Goal: Task Accomplishment & Management: Complete application form

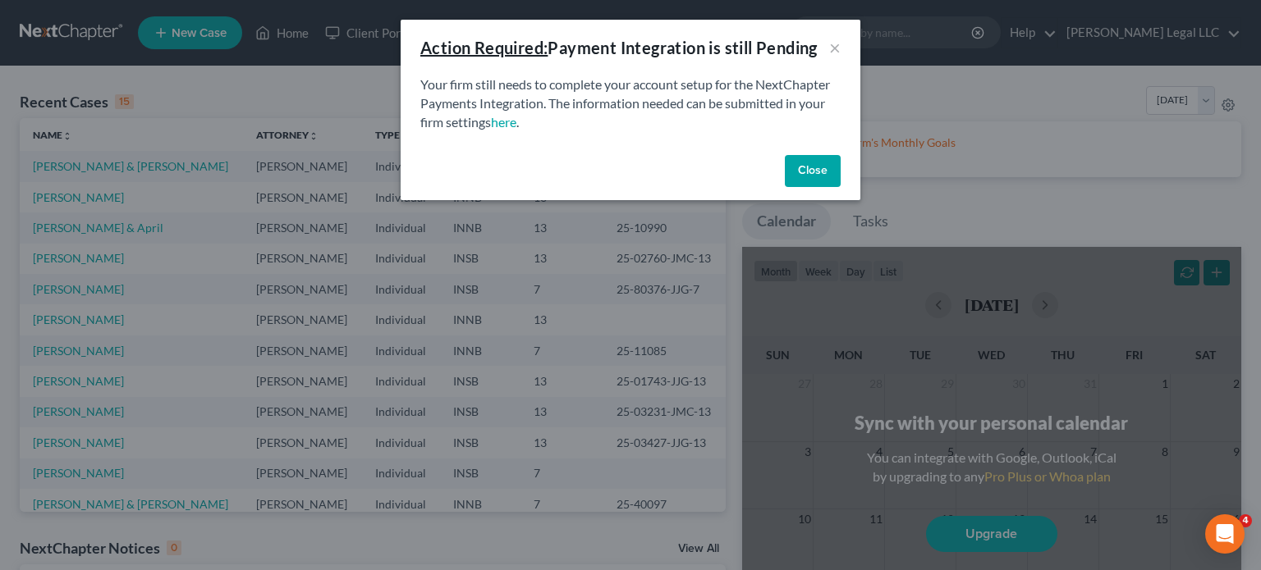
click at [809, 166] on button "Close" at bounding box center [813, 171] width 56 height 33
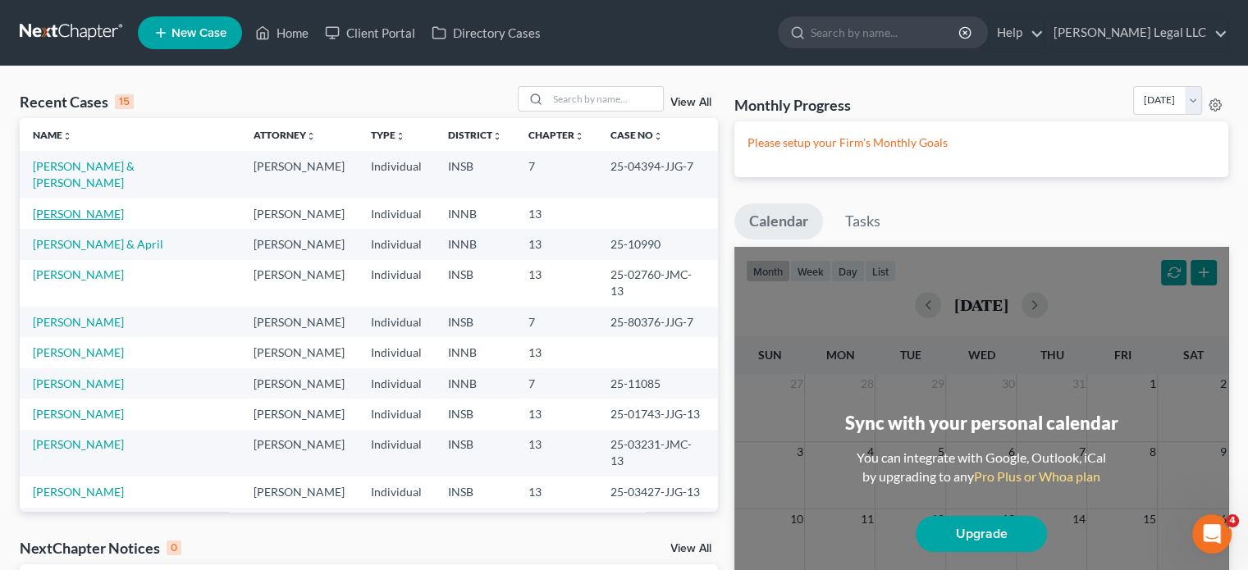
click at [85, 207] on link "[PERSON_NAME]" at bounding box center [78, 214] width 91 height 14
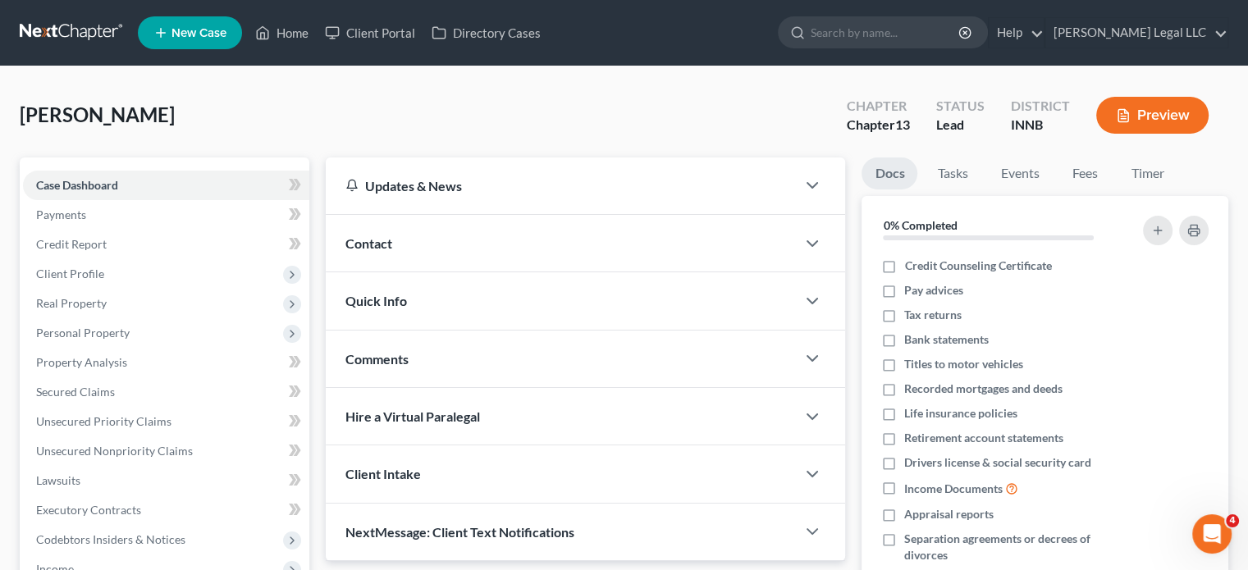
click at [1173, 112] on button "Preview" at bounding box center [1153, 115] width 112 height 37
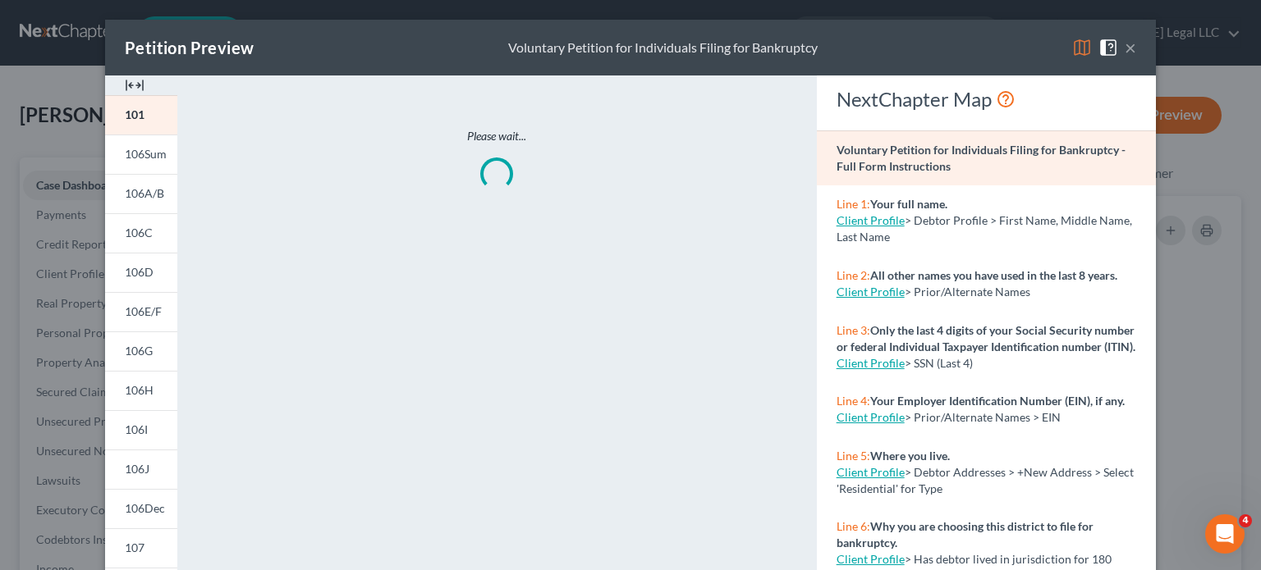
click at [1128, 52] on button "×" at bounding box center [1130, 48] width 11 height 20
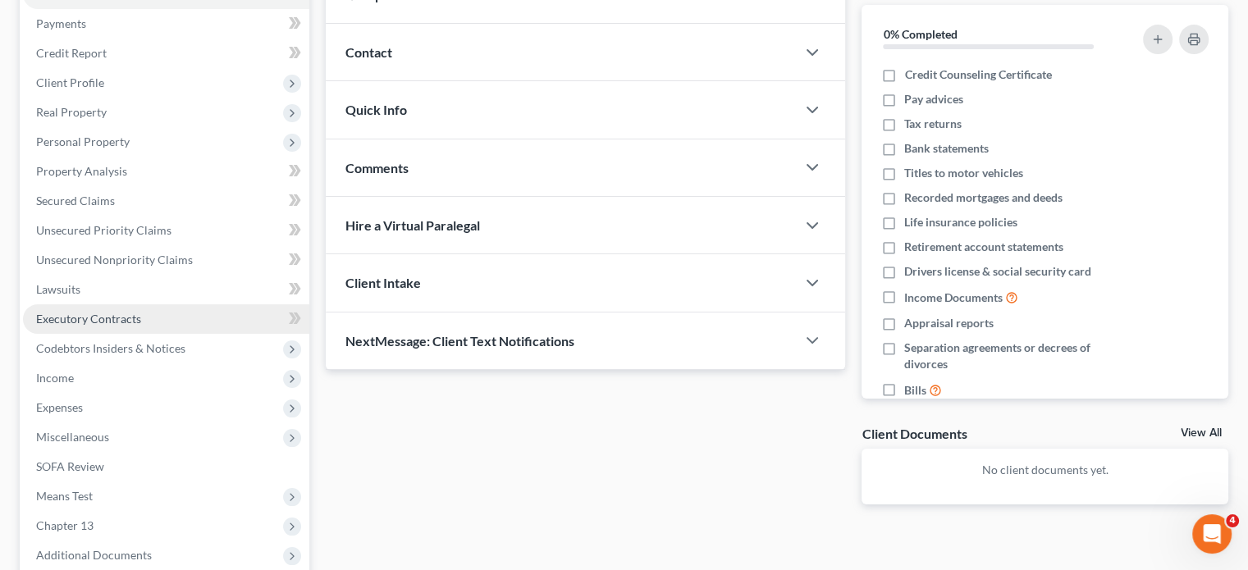
scroll to position [328, 0]
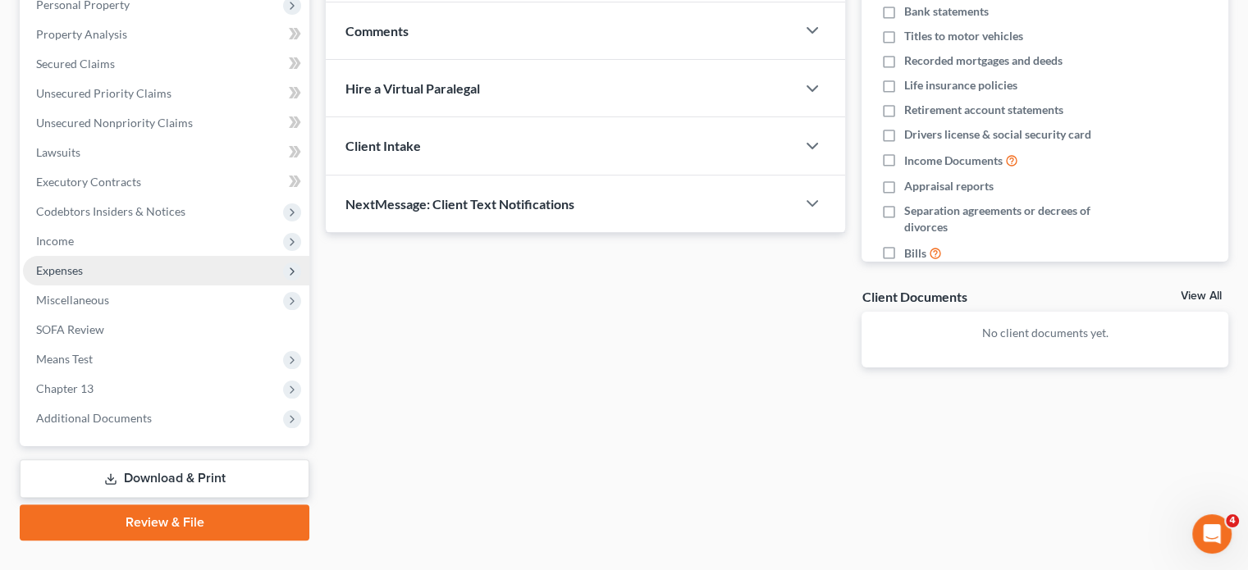
click at [72, 271] on span "Expenses" at bounding box center [59, 270] width 47 height 14
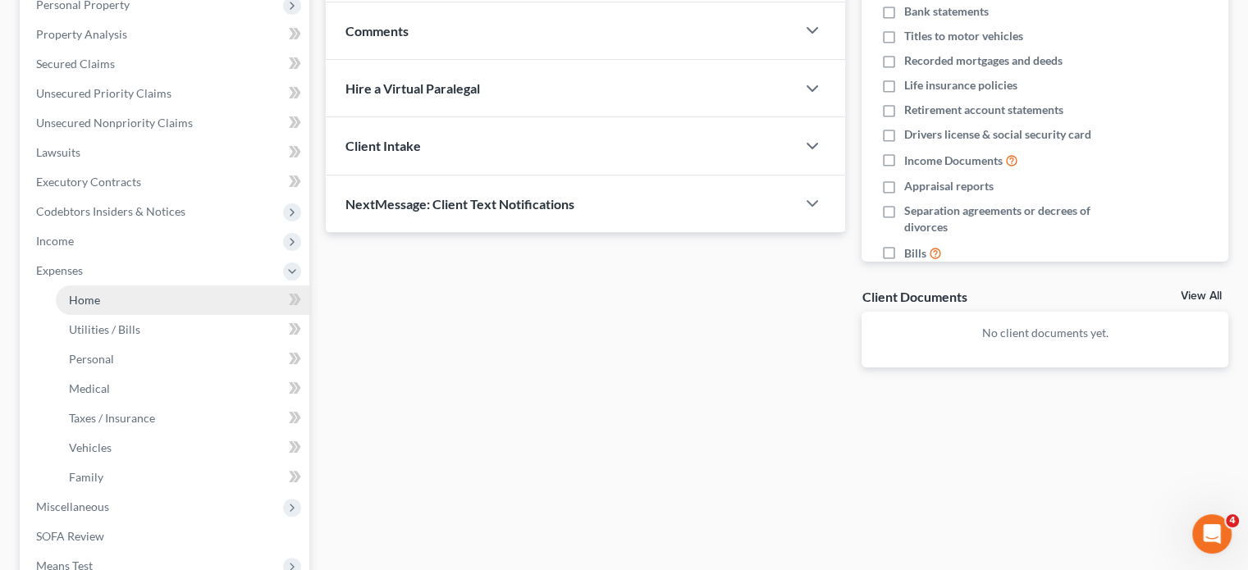
click at [85, 295] on span "Home" at bounding box center [84, 300] width 31 height 14
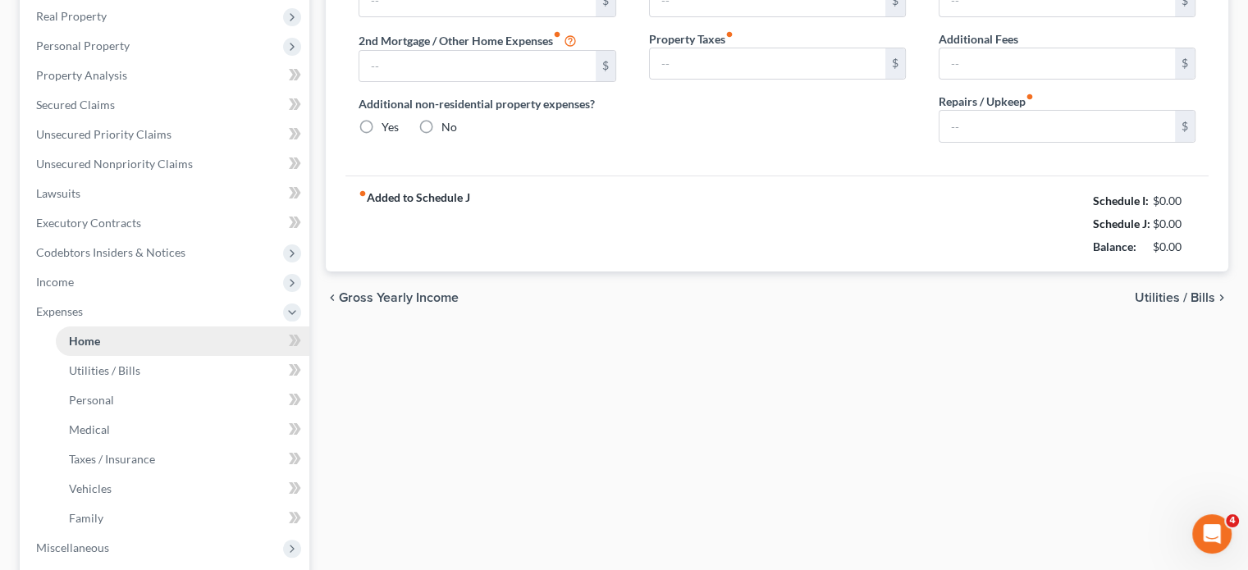
type input "1,910.00"
type input "0.00"
radio input "true"
type input "0.00"
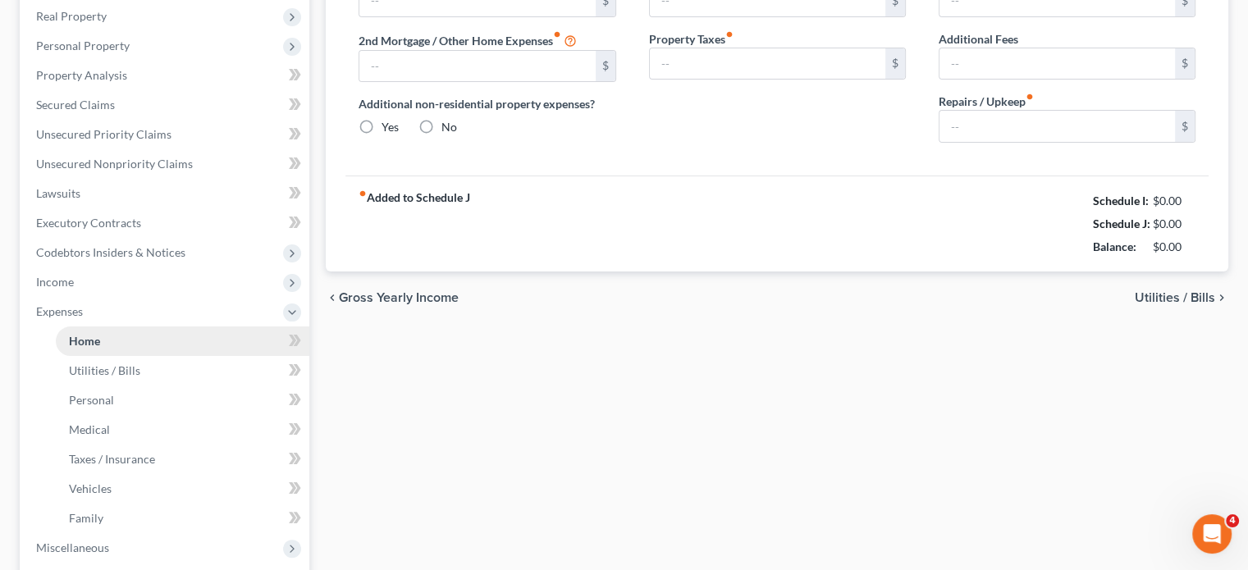
type input "0.00"
type input "200.00"
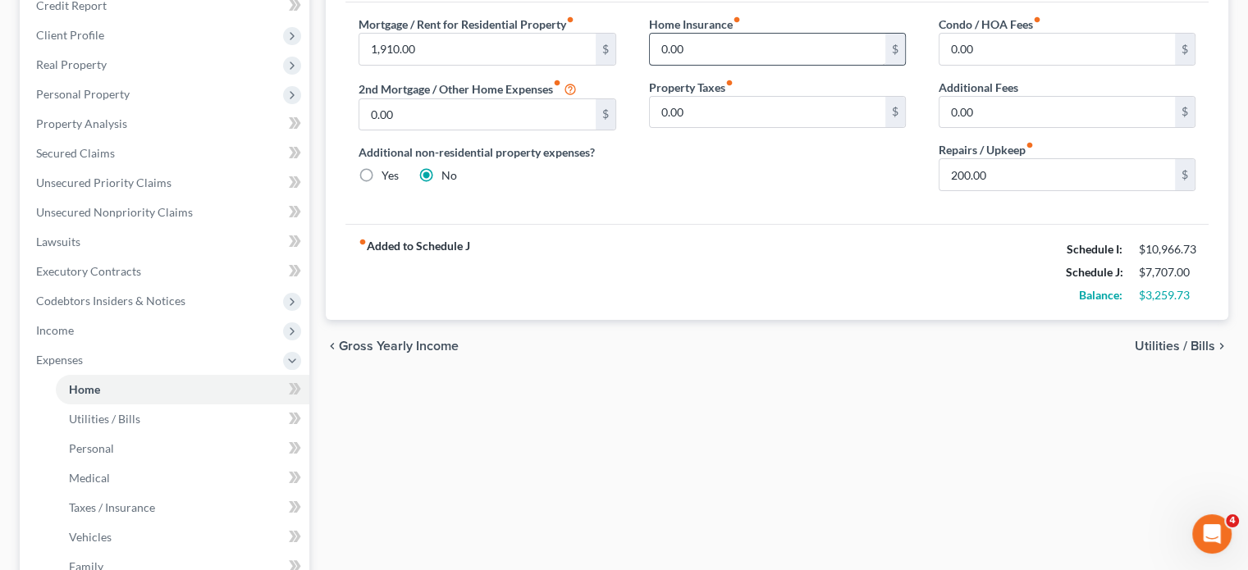
scroll to position [246, 0]
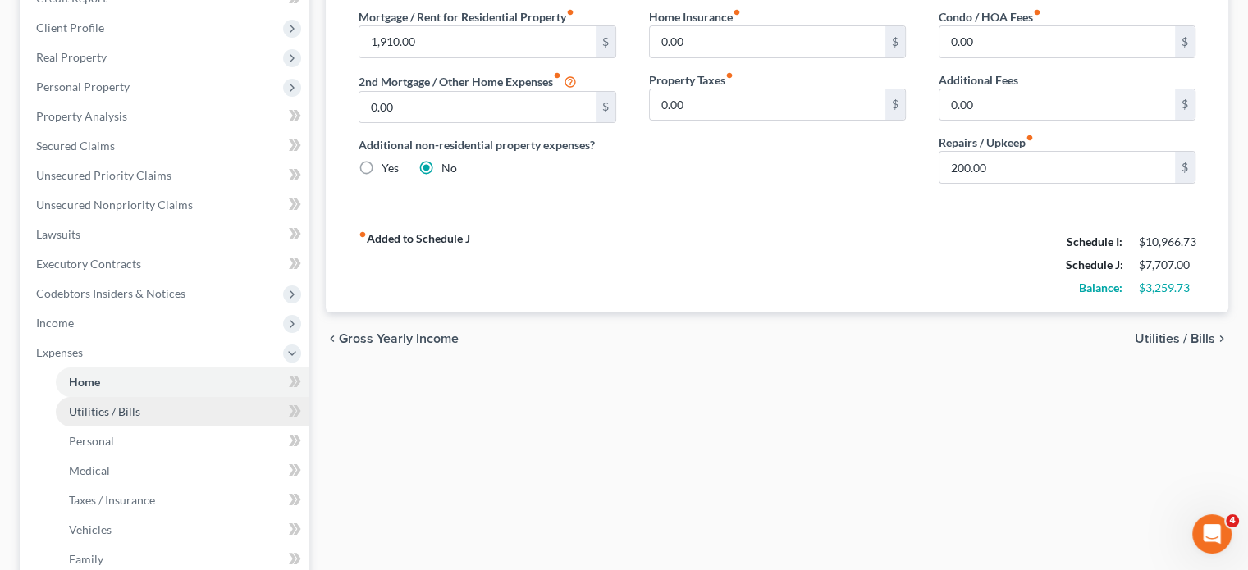
click at [132, 405] on span "Utilities / Bills" at bounding box center [104, 412] width 71 height 14
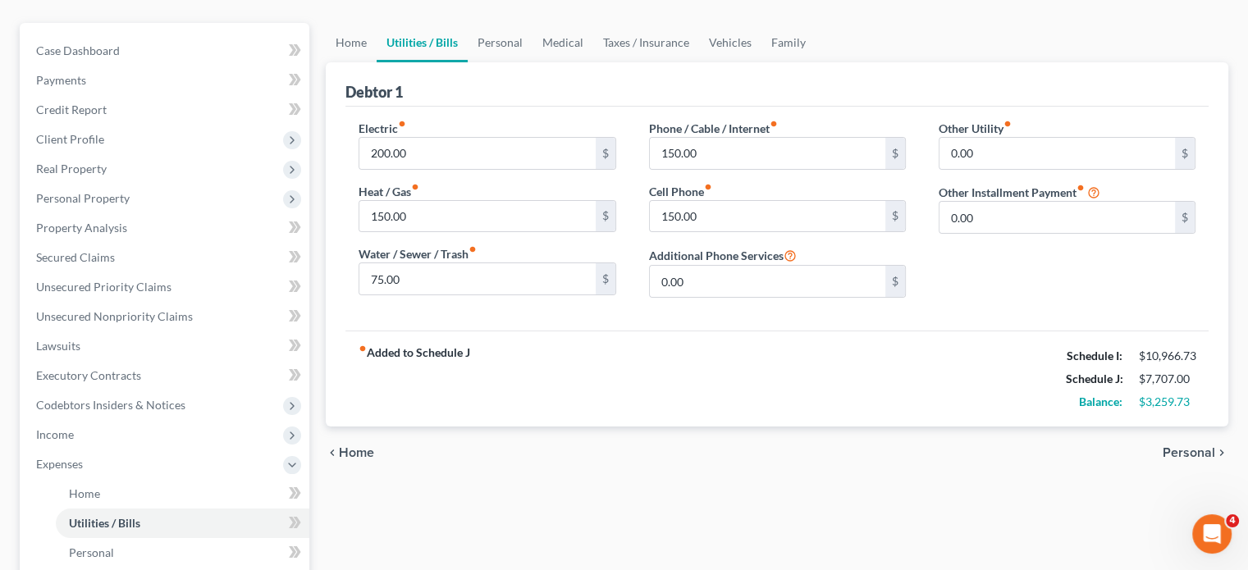
scroll to position [164, 0]
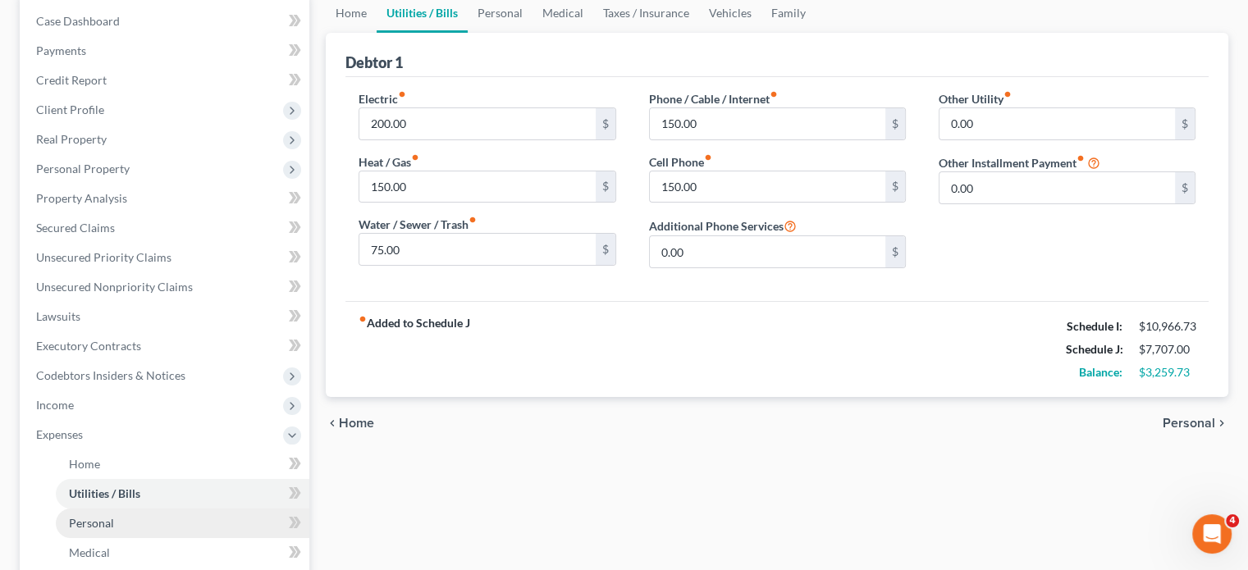
click at [86, 520] on span "Personal" at bounding box center [91, 523] width 45 height 14
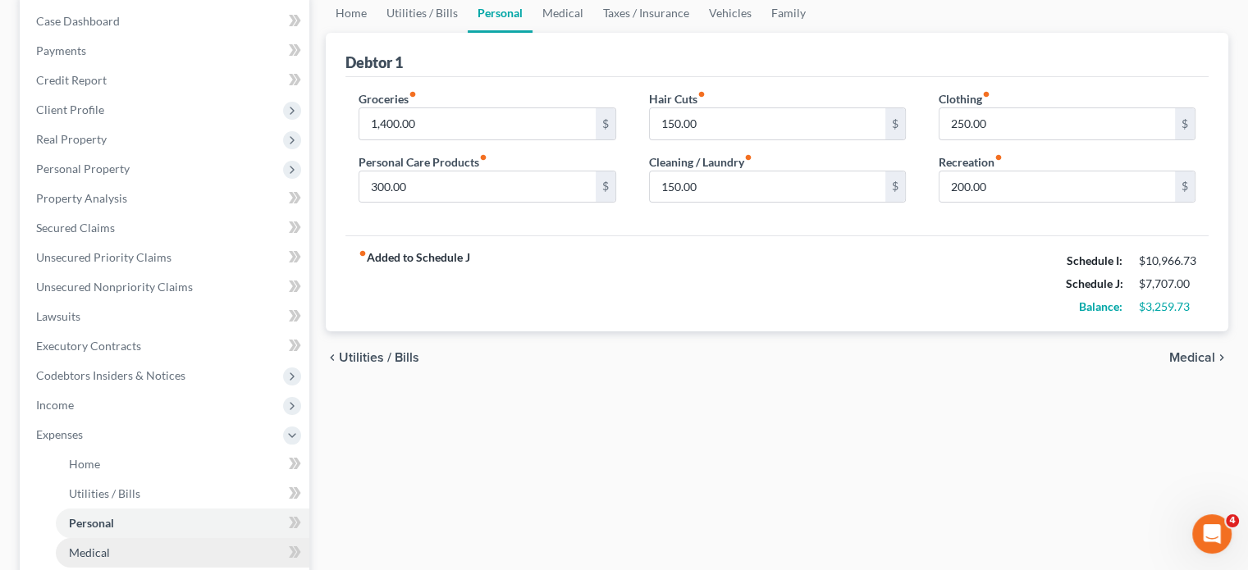
click at [98, 541] on link "Medical" at bounding box center [183, 553] width 254 height 30
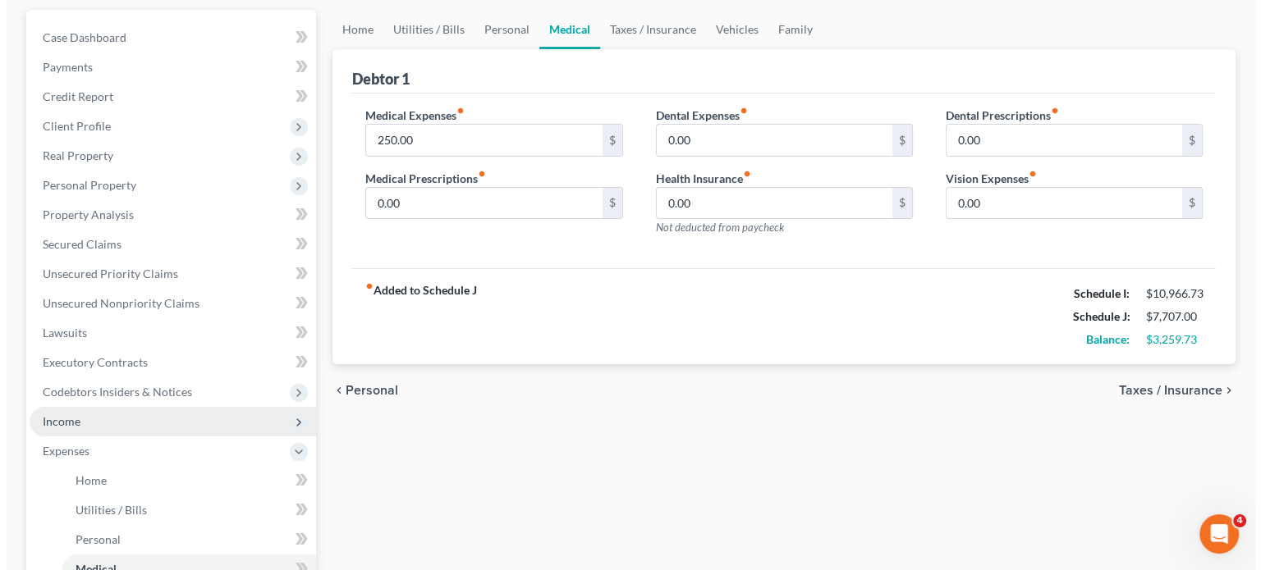
scroll to position [82, 0]
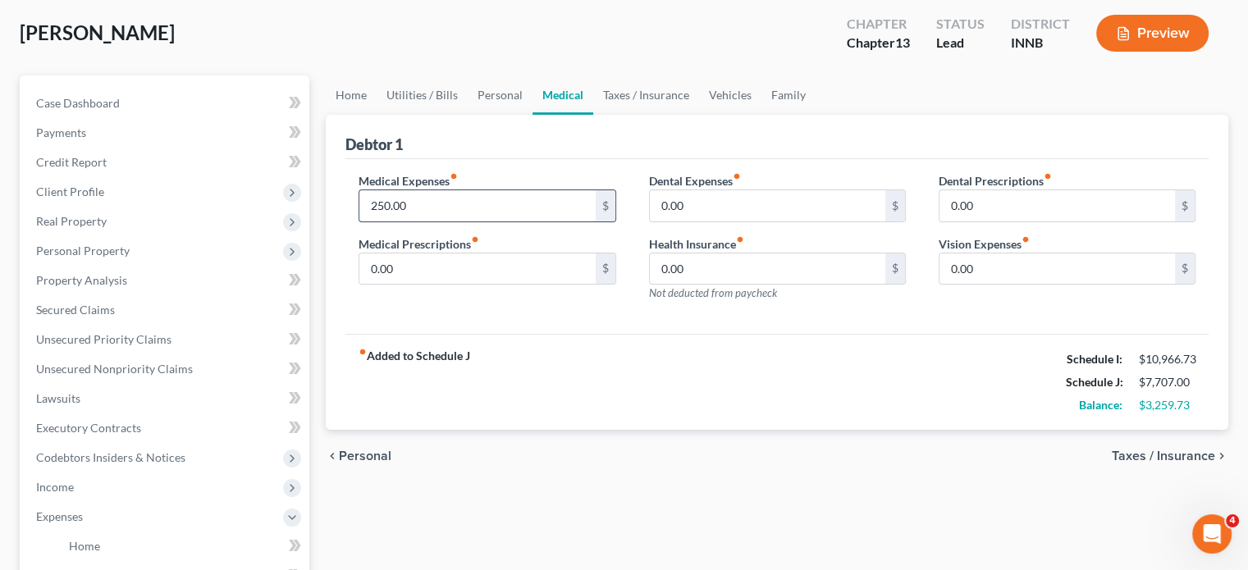
click at [444, 212] on input "250.00" at bounding box center [478, 205] width 236 height 31
click at [1127, 26] on icon "button" at bounding box center [1123, 33] width 15 height 15
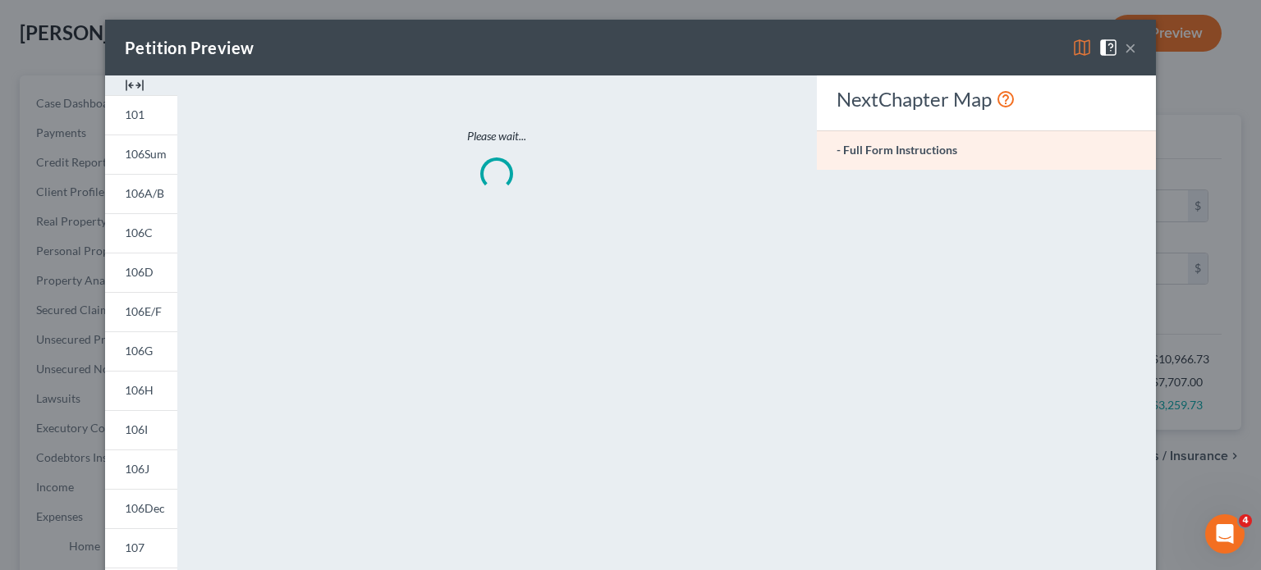
click at [131, 82] on img at bounding box center [135, 86] width 20 height 20
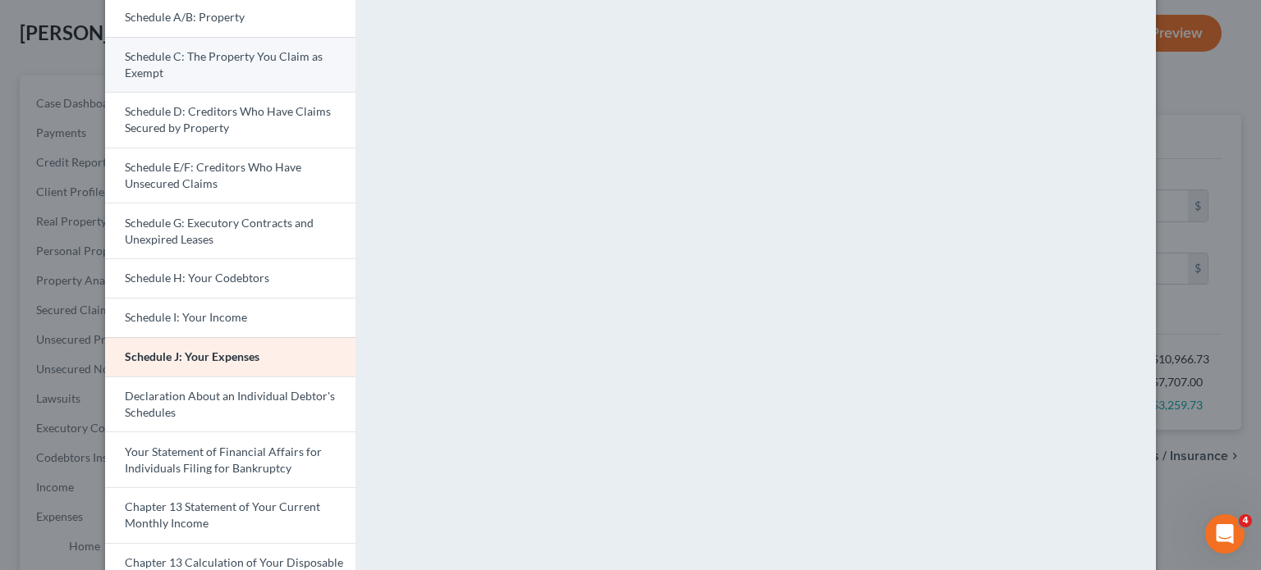
scroll to position [462, 0]
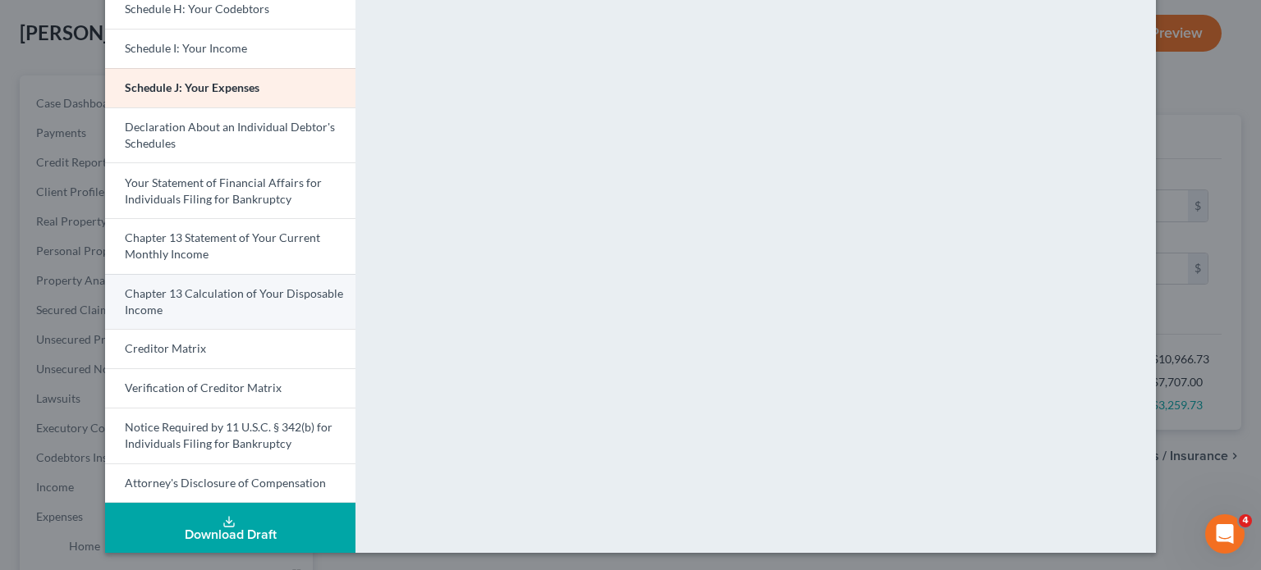
click at [241, 291] on span "Chapter 13 Calculation of Your Disposable Income" at bounding box center [234, 301] width 218 height 30
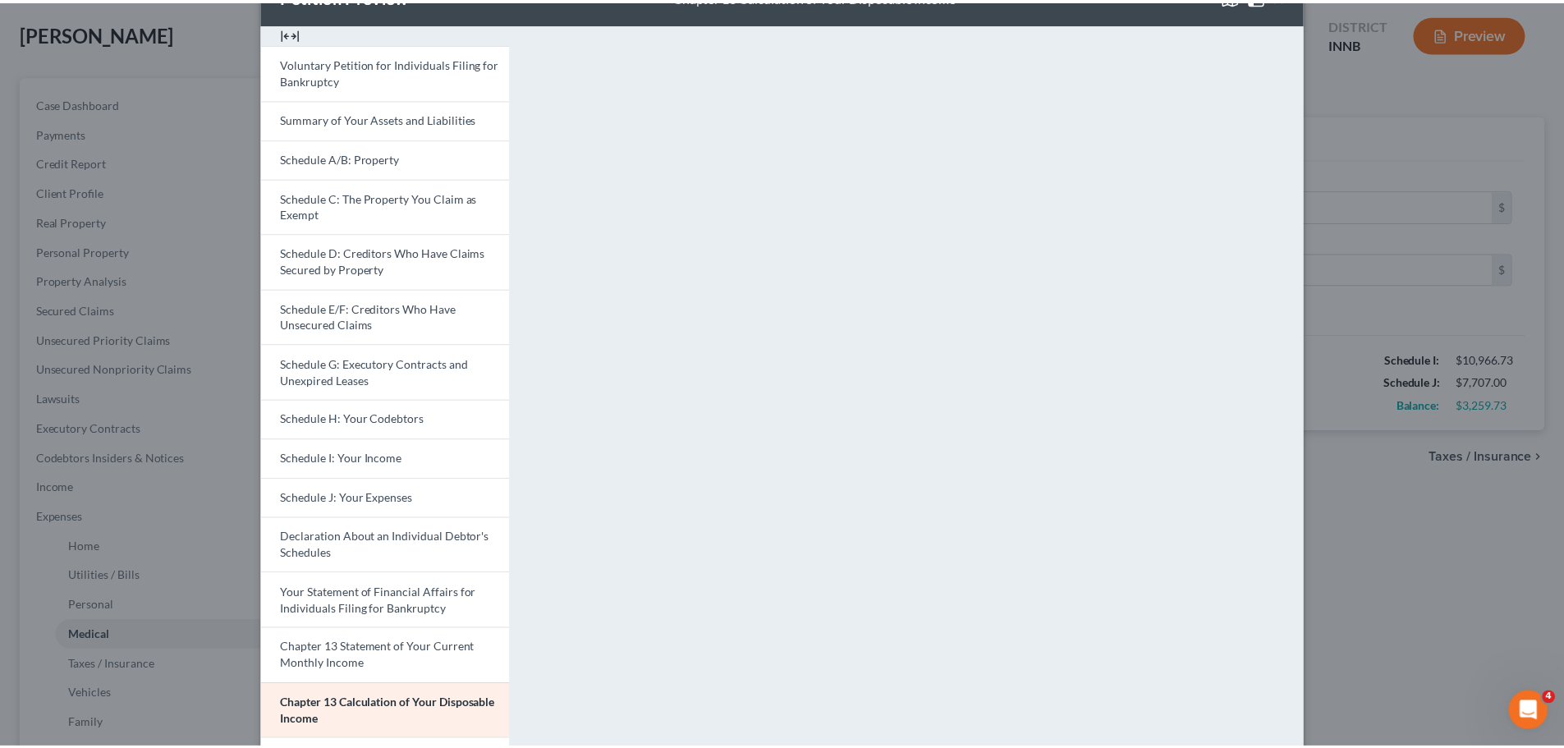
scroll to position [52, 0]
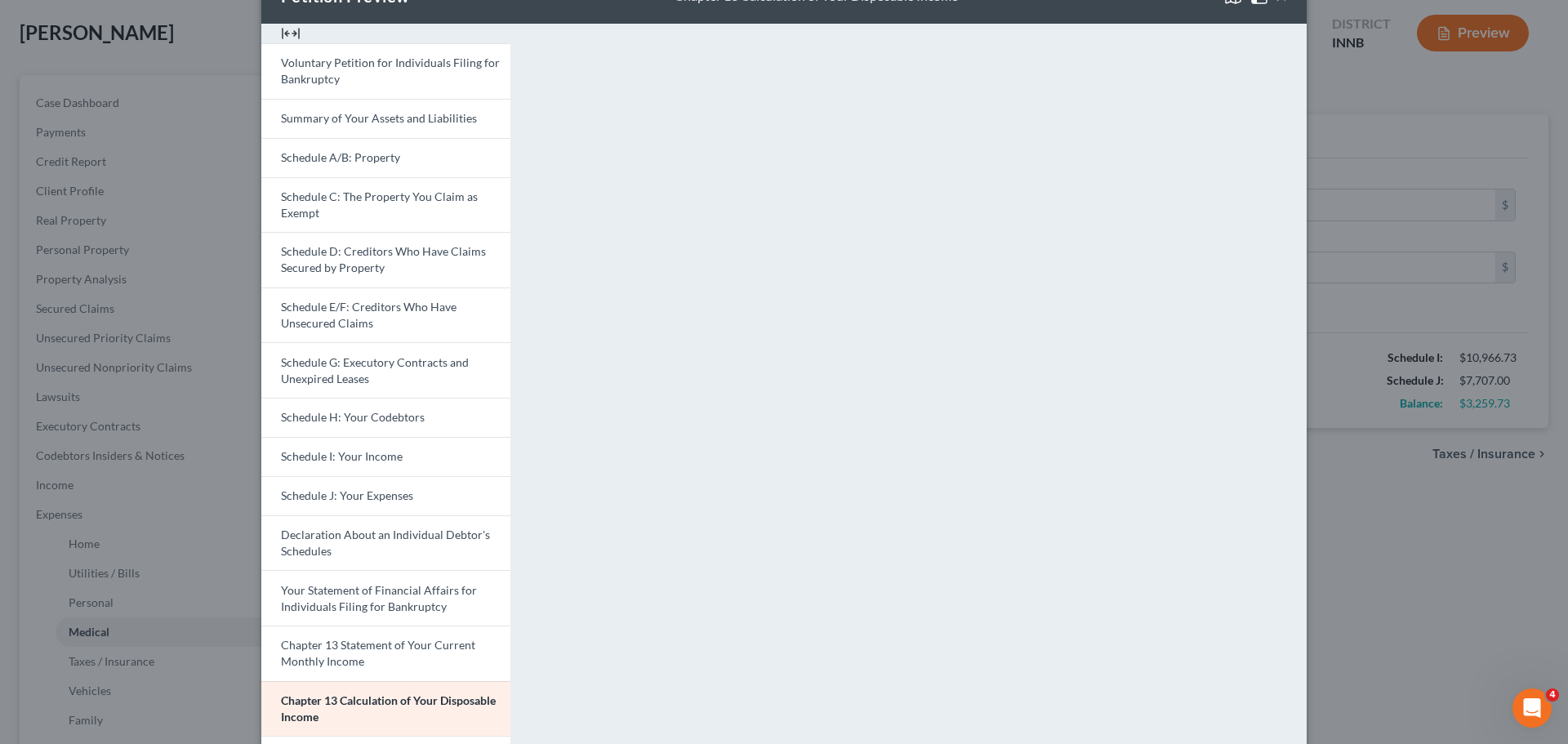
click at [1254, 107] on div "Petition Preview Chapter 13 Calculation of Your Disposable Income × Voluntary P…" at bounding box center [784, 372] width 1568 height 744
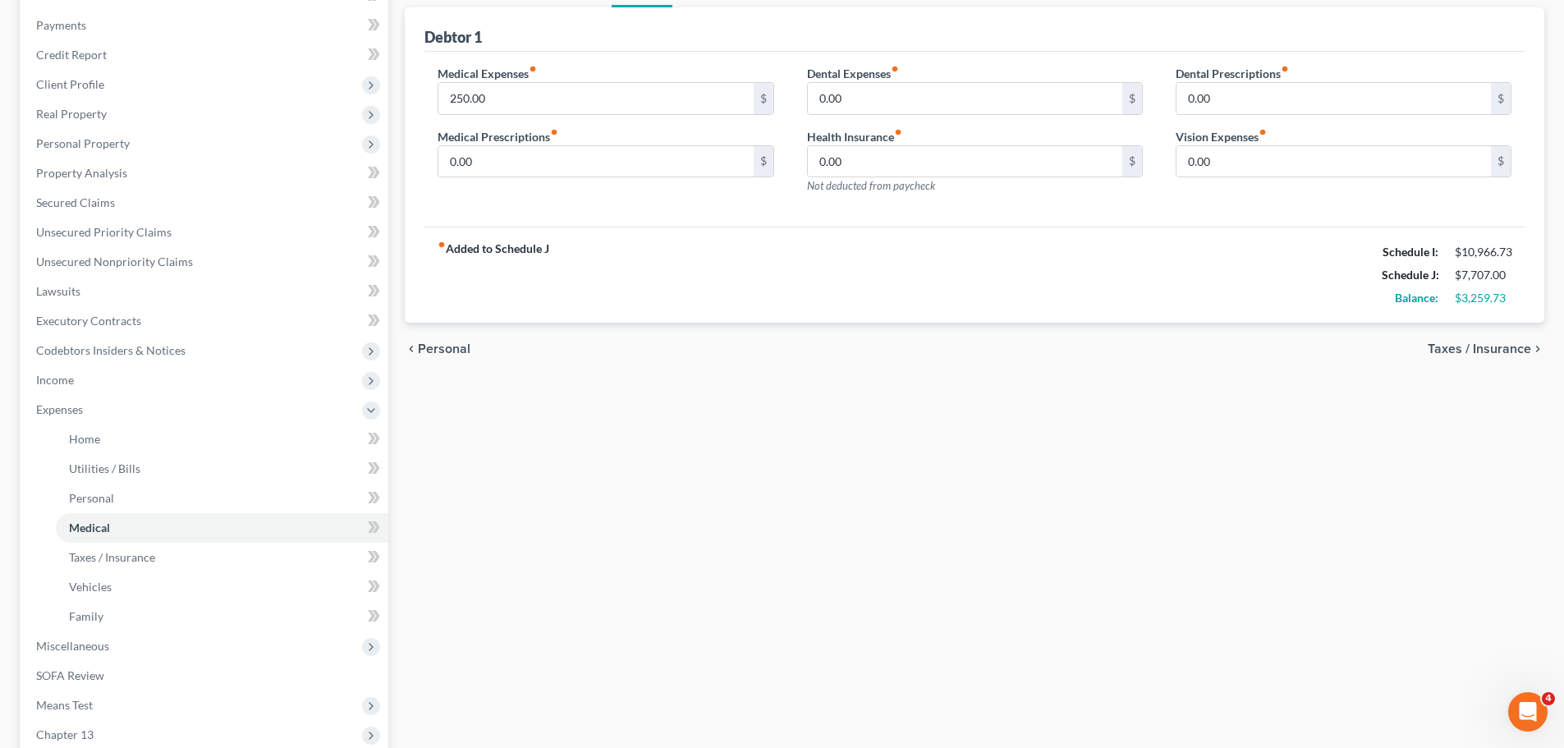
scroll to position [391, 0]
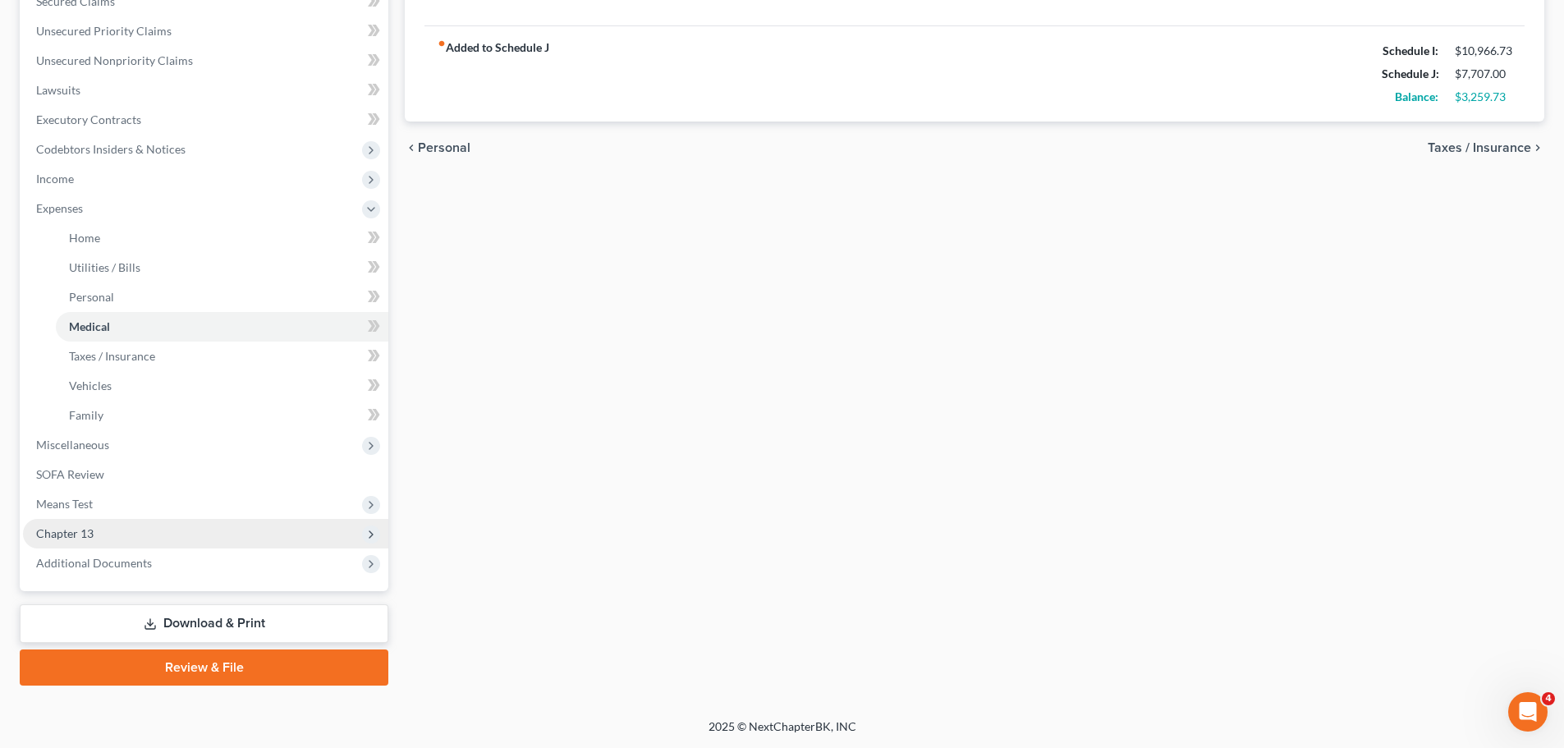
click at [91, 535] on span "Chapter 13" at bounding box center [64, 533] width 57 height 14
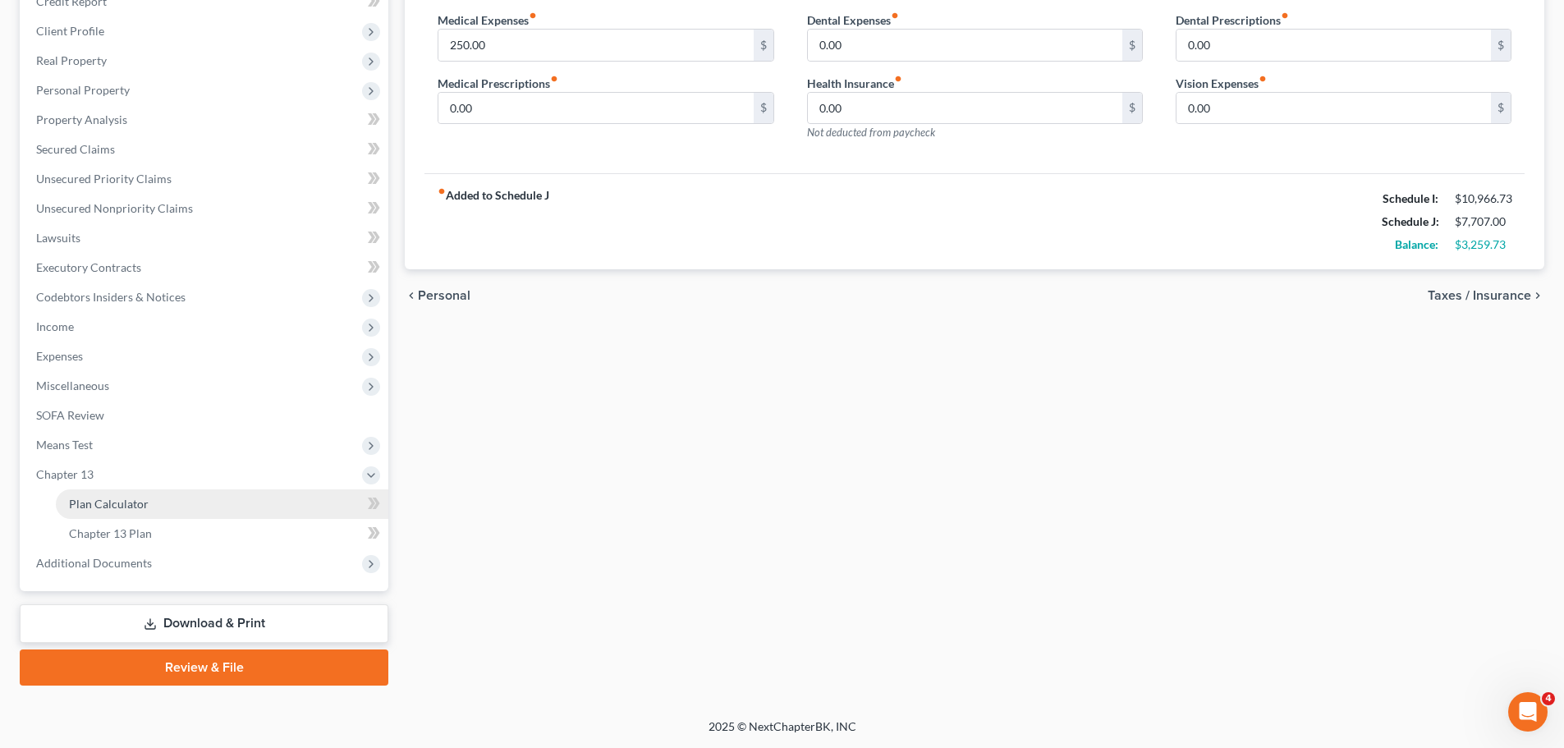
click at [107, 492] on link "Plan Calculator" at bounding box center [222, 504] width 332 height 30
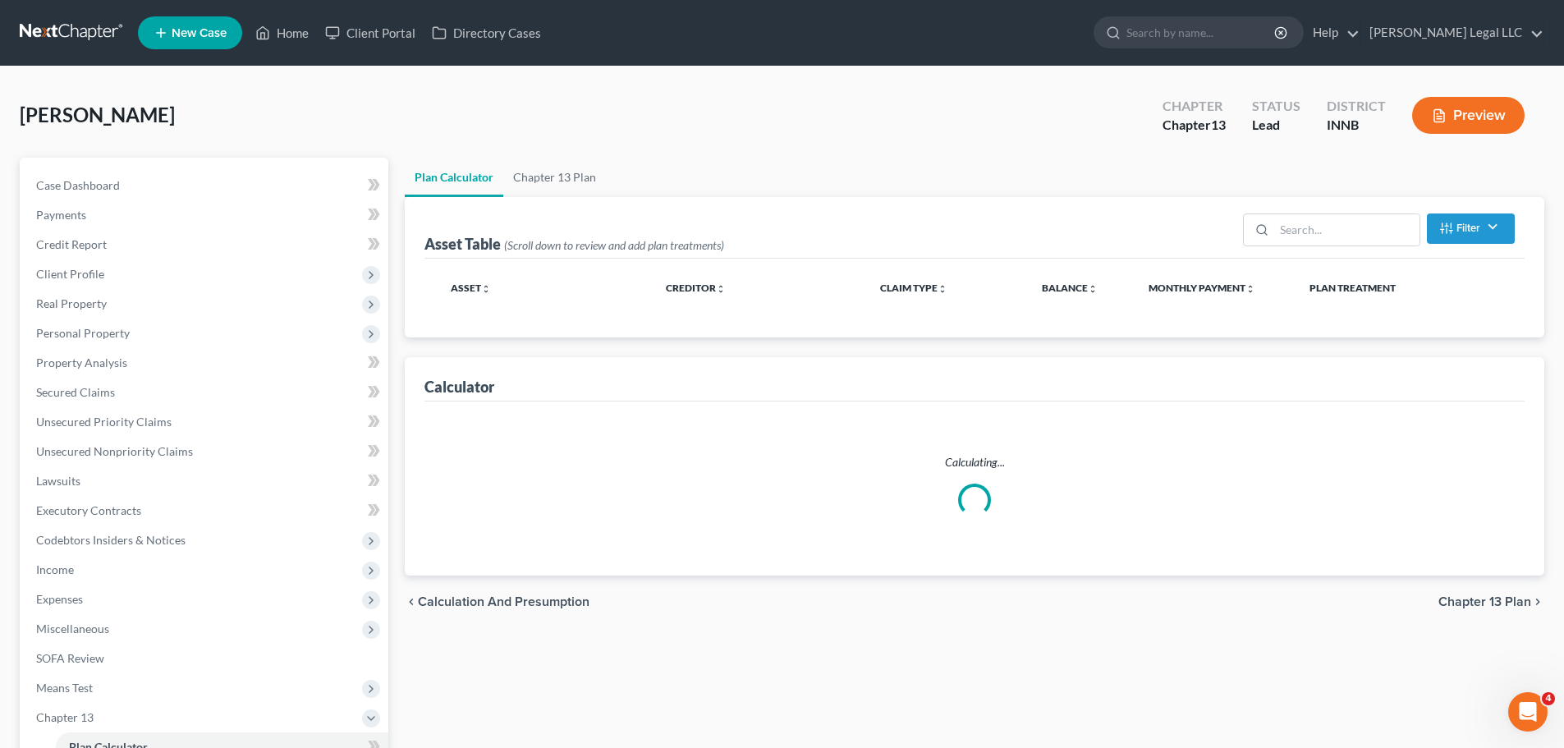
select select "59"
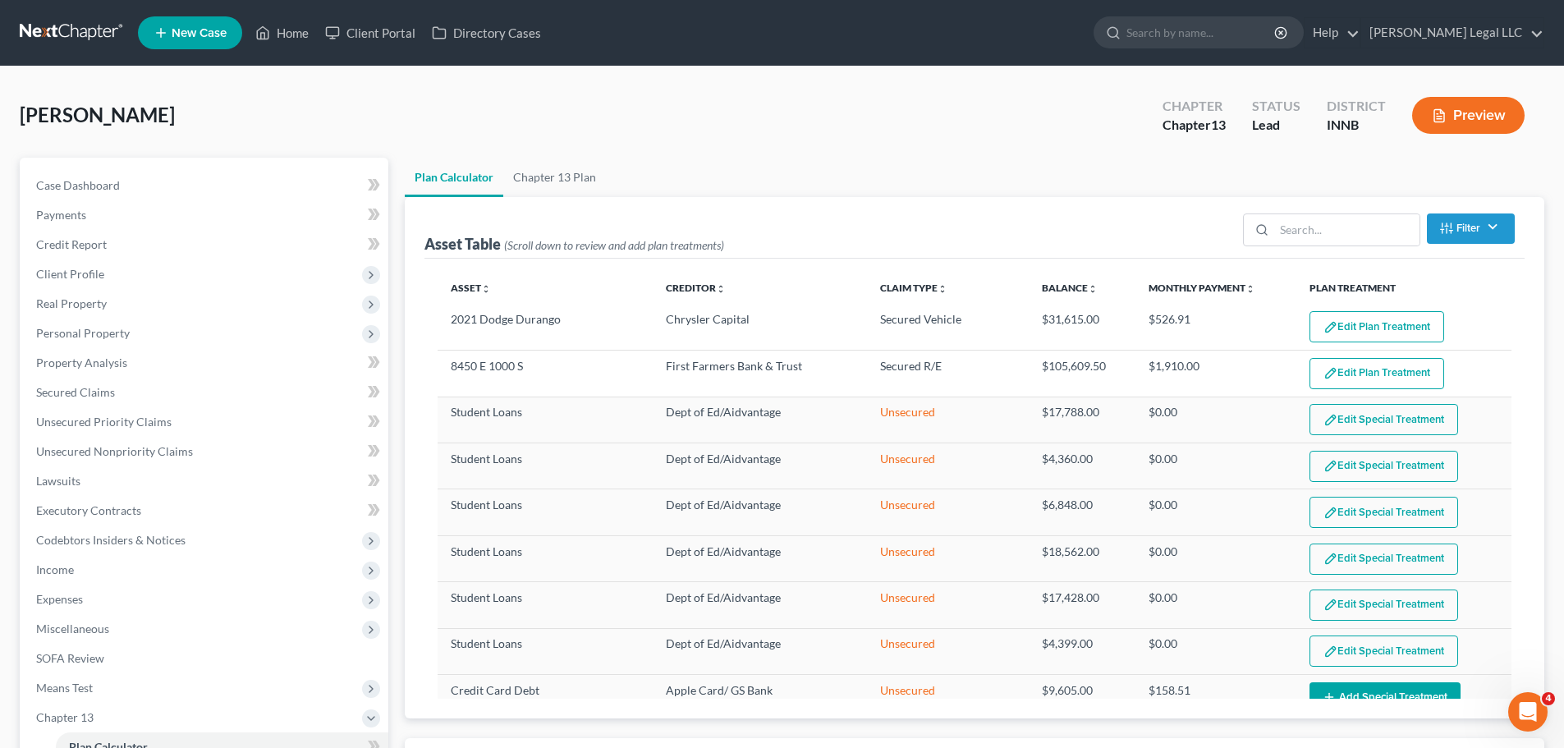
select select "59"
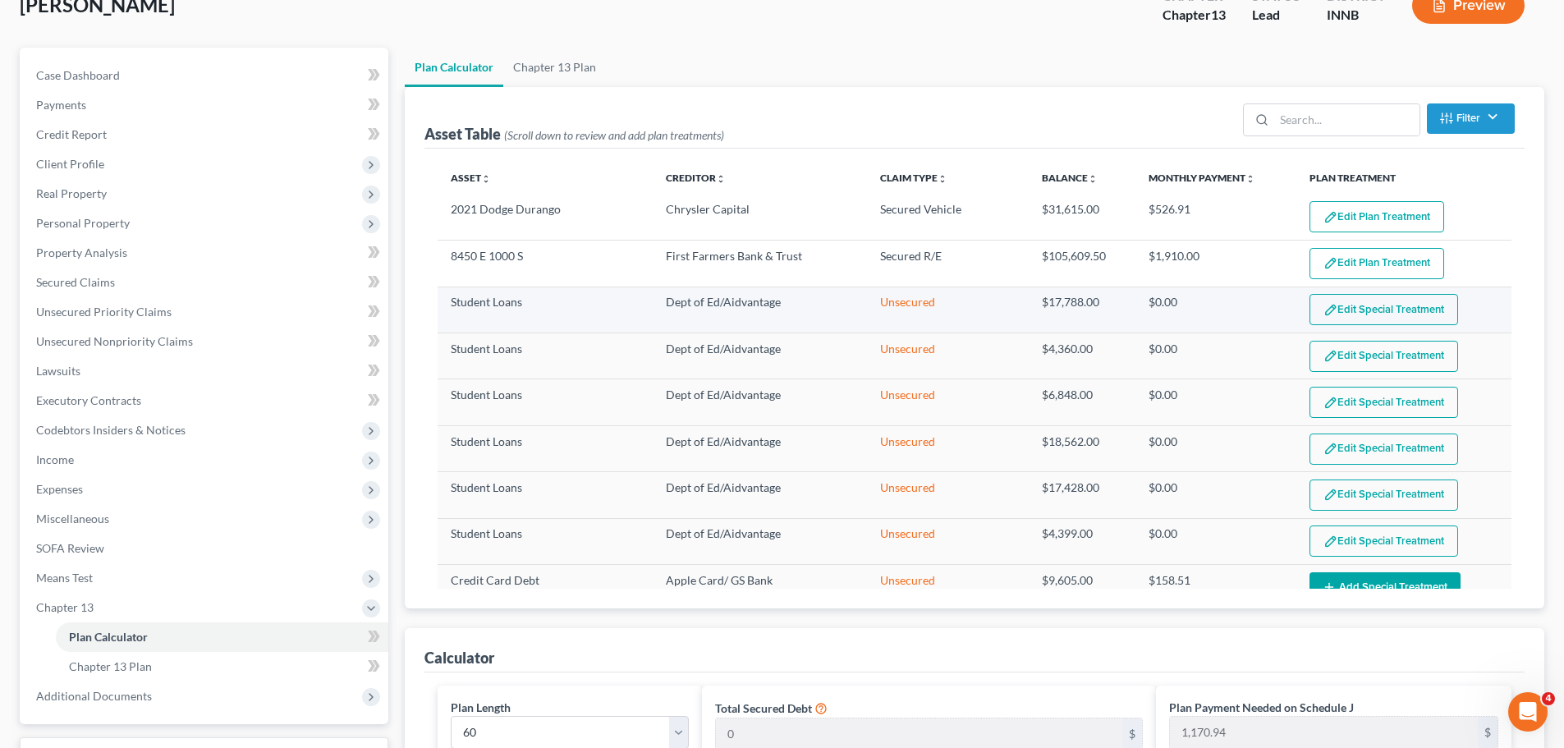
scroll to position [82, 0]
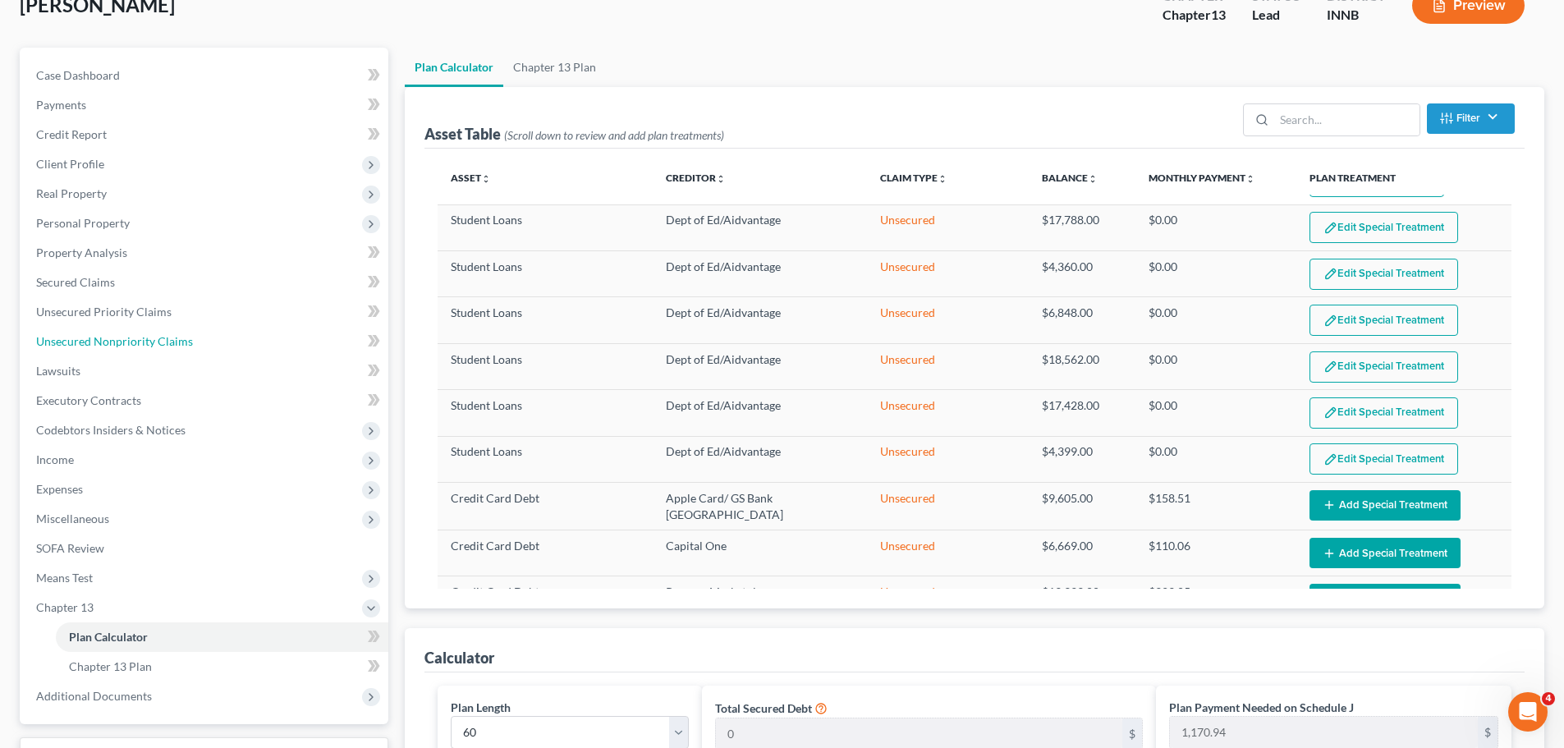
drag, startPoint x: 122, startPoint y: 338, endPoint x: 426, endPoint y: 377, distance: 306.1
click at [122, 339] on span "Unsecured Nonpriority Claims" at bounding box center [114, 341] width 157 height 14
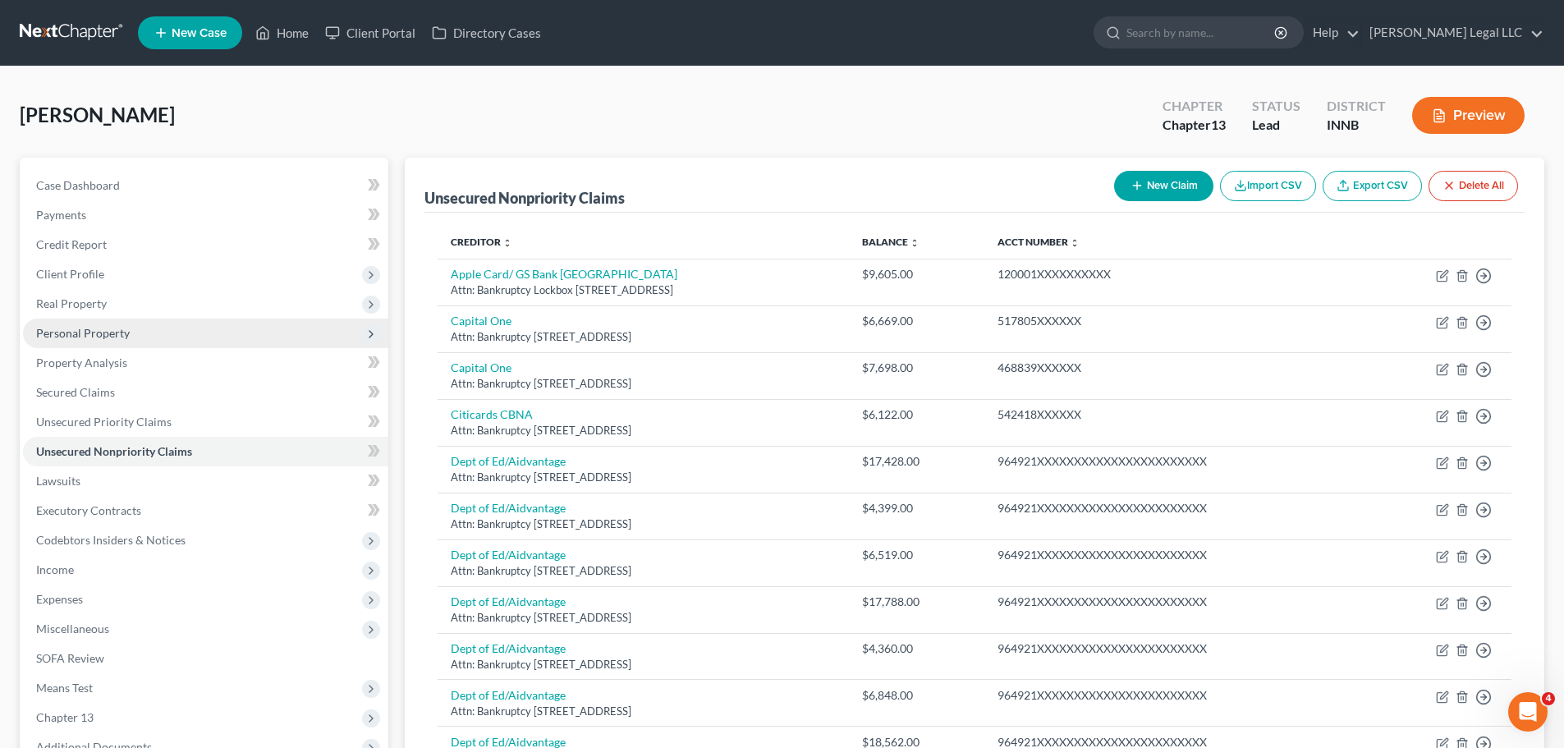
click at [57, 332] on span "Personal Property" at bounding box center [83, 333] width 94 height 14
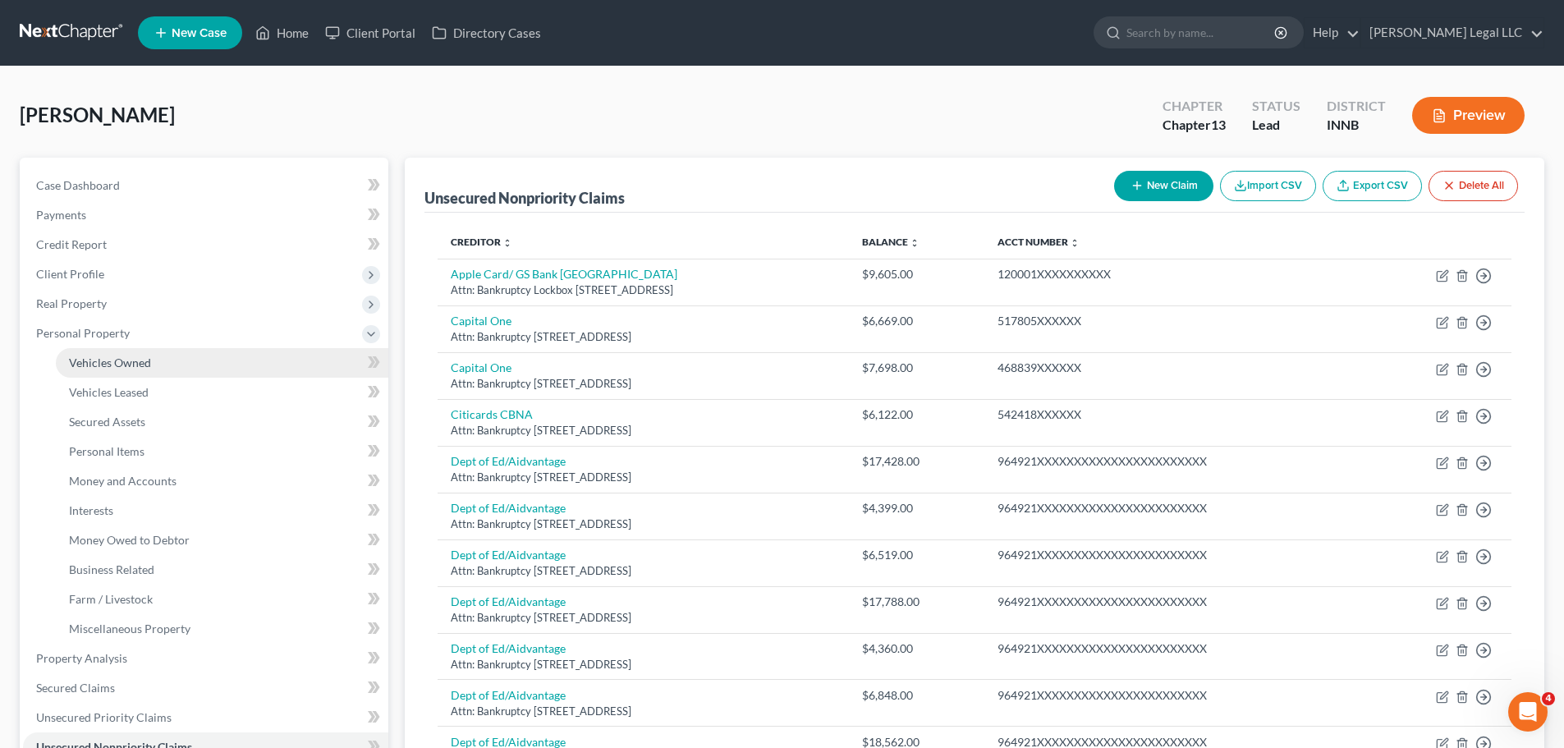
click at [69, 360] on span "Vehicles Owned" at bounding box center [110, 362] width 82 height 14
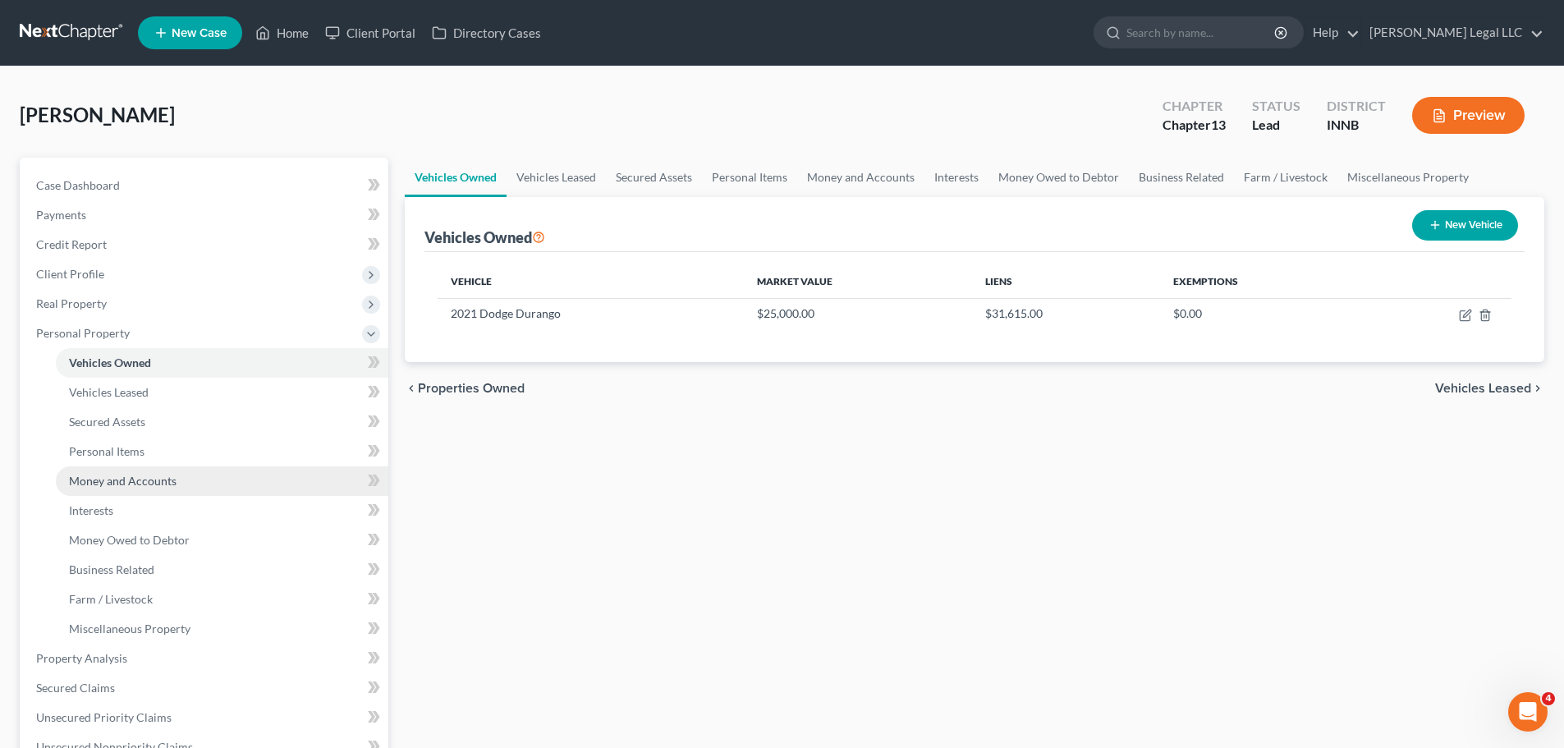
click at [102, 487] on span "Money and Accounts" at bounding box center [123, 481] width 108 height 14
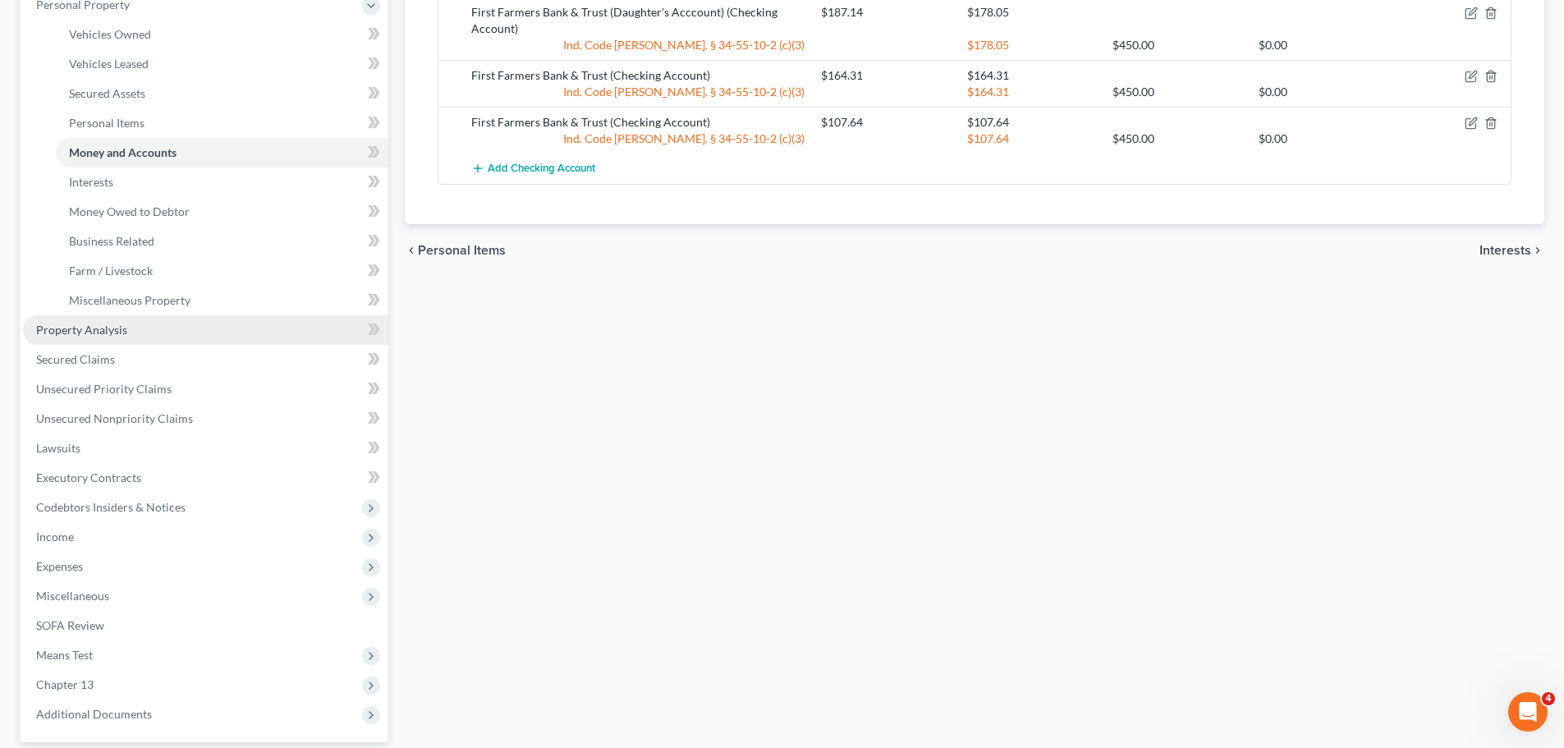
click at [79, 328] on span "Property Analysis" at bounding box center [81, 330] width 91 height 14
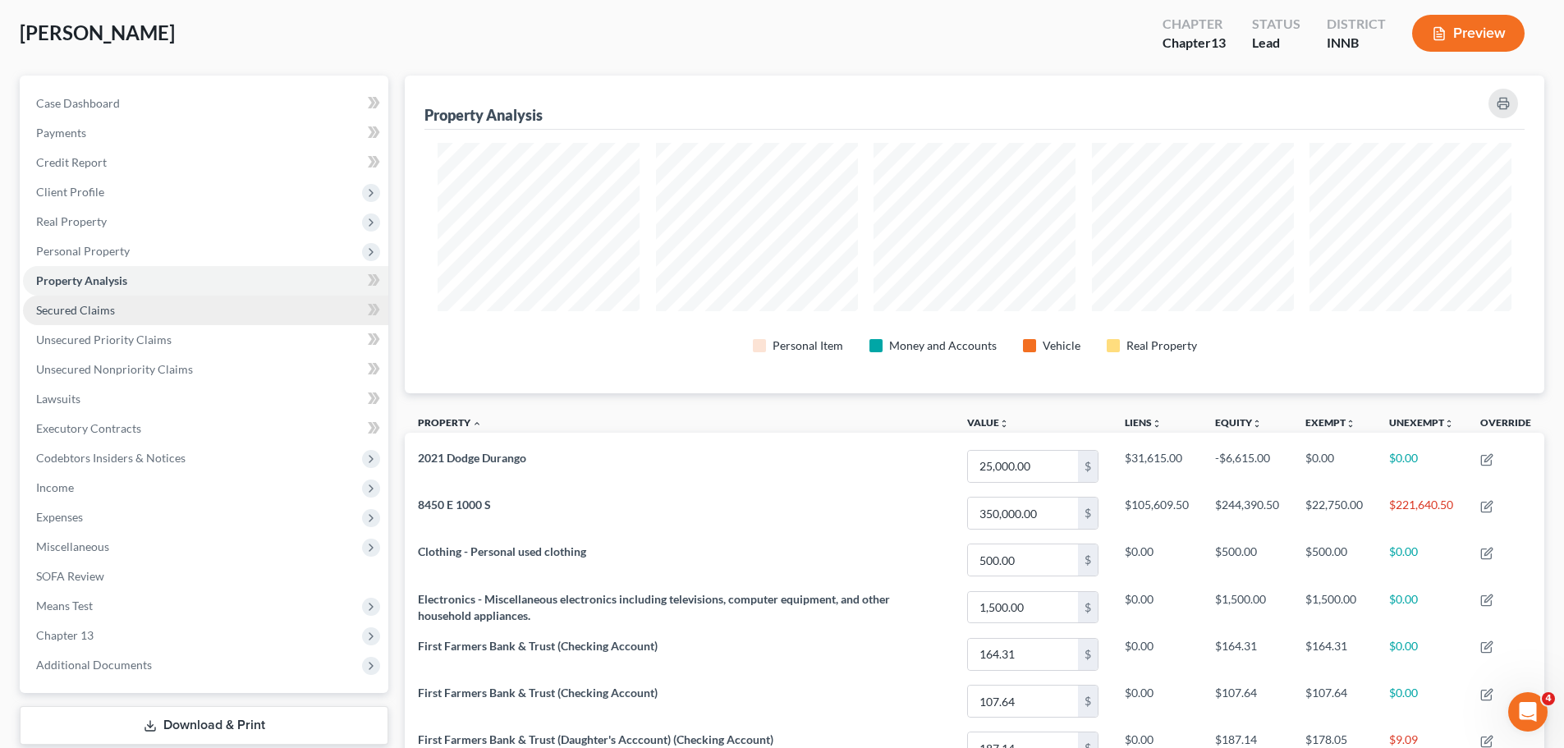
click at [77, 314] on span "Secured Claims" at bounding box center [75, 310] width 79 height 14
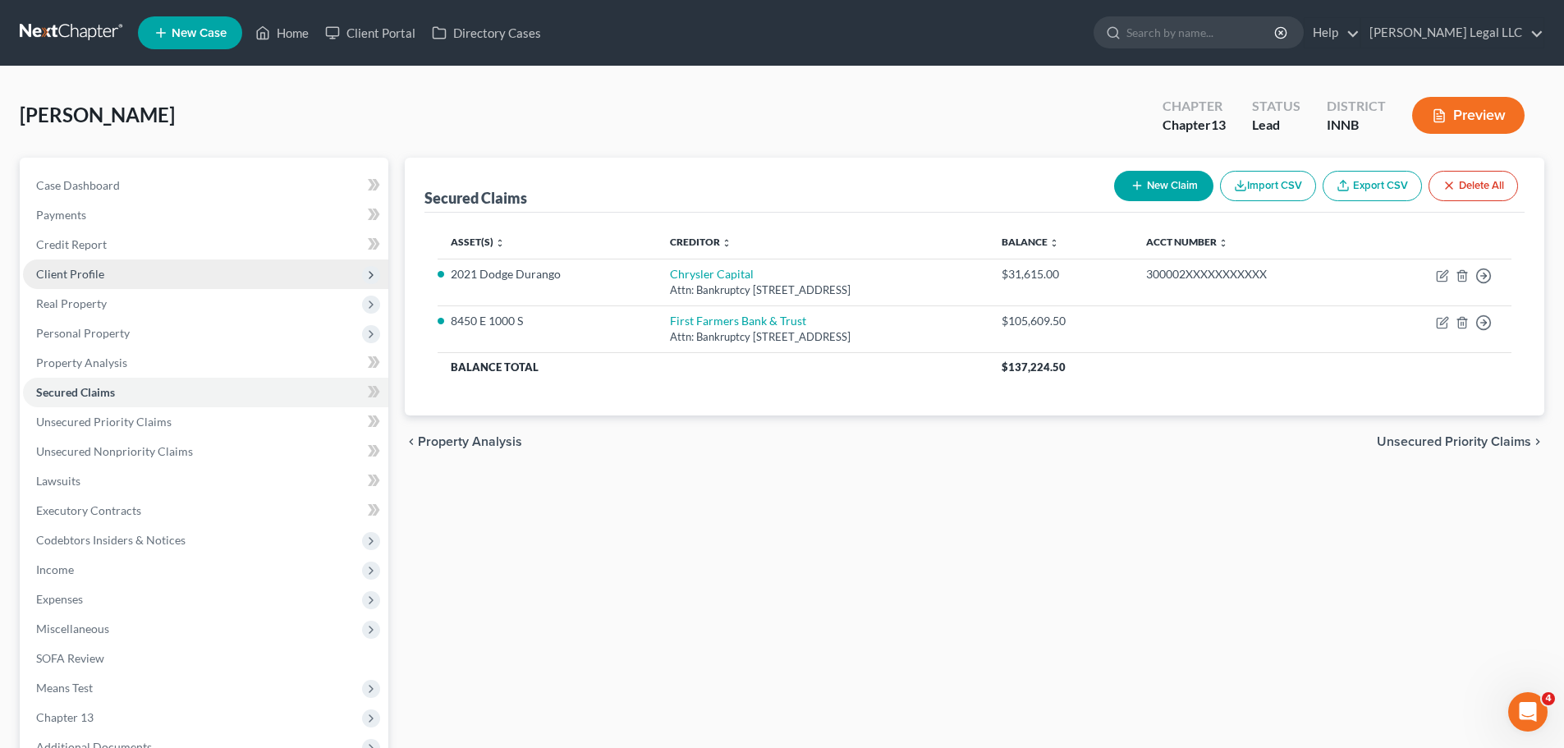
click at [80, 277] on span "Client Profile" at bounding box center [70, 274] width 68 height 14
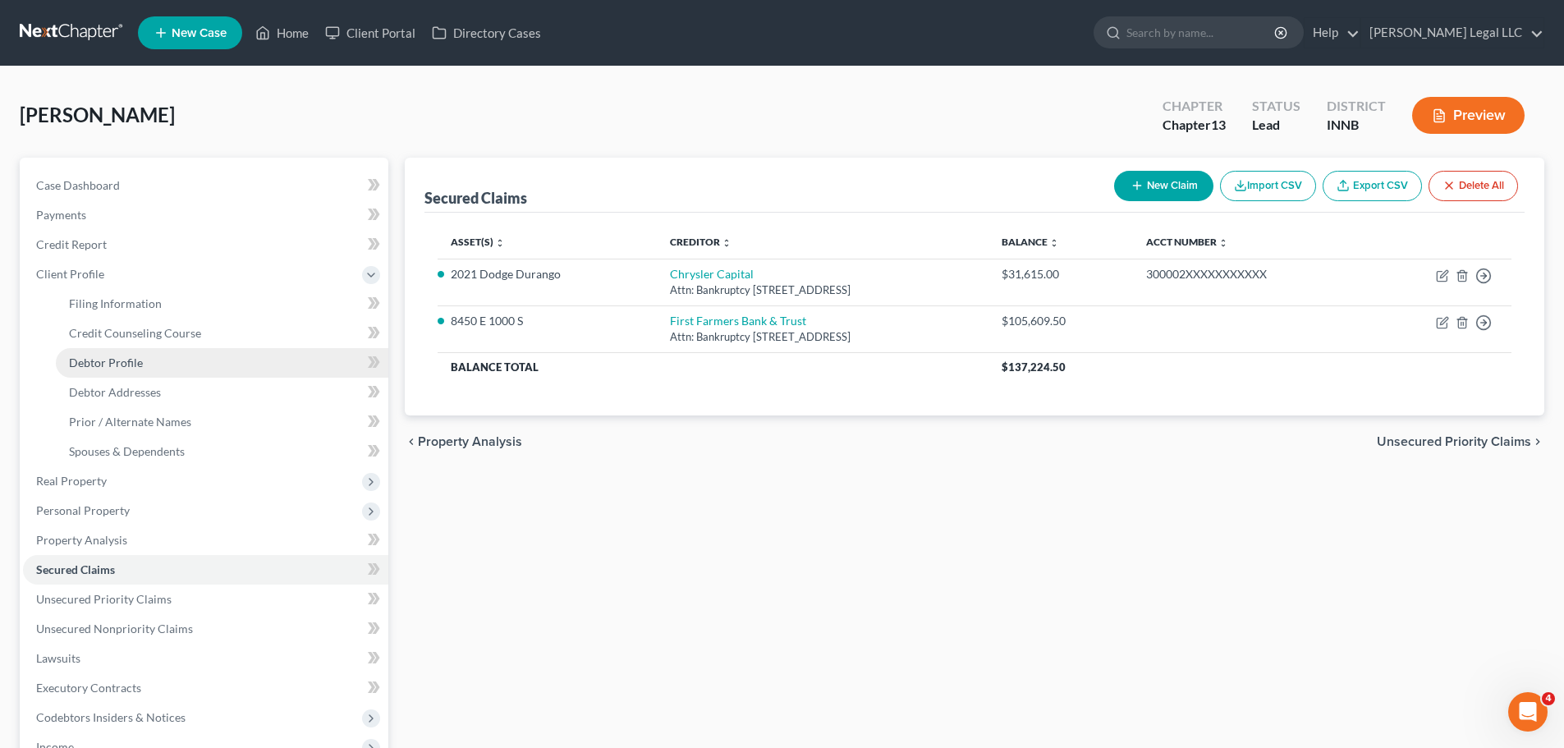
click at [77, 368] on span "Debtor Profile" at bounding box center [106, 362] width 74 height 14
select select "1"
select select "2"
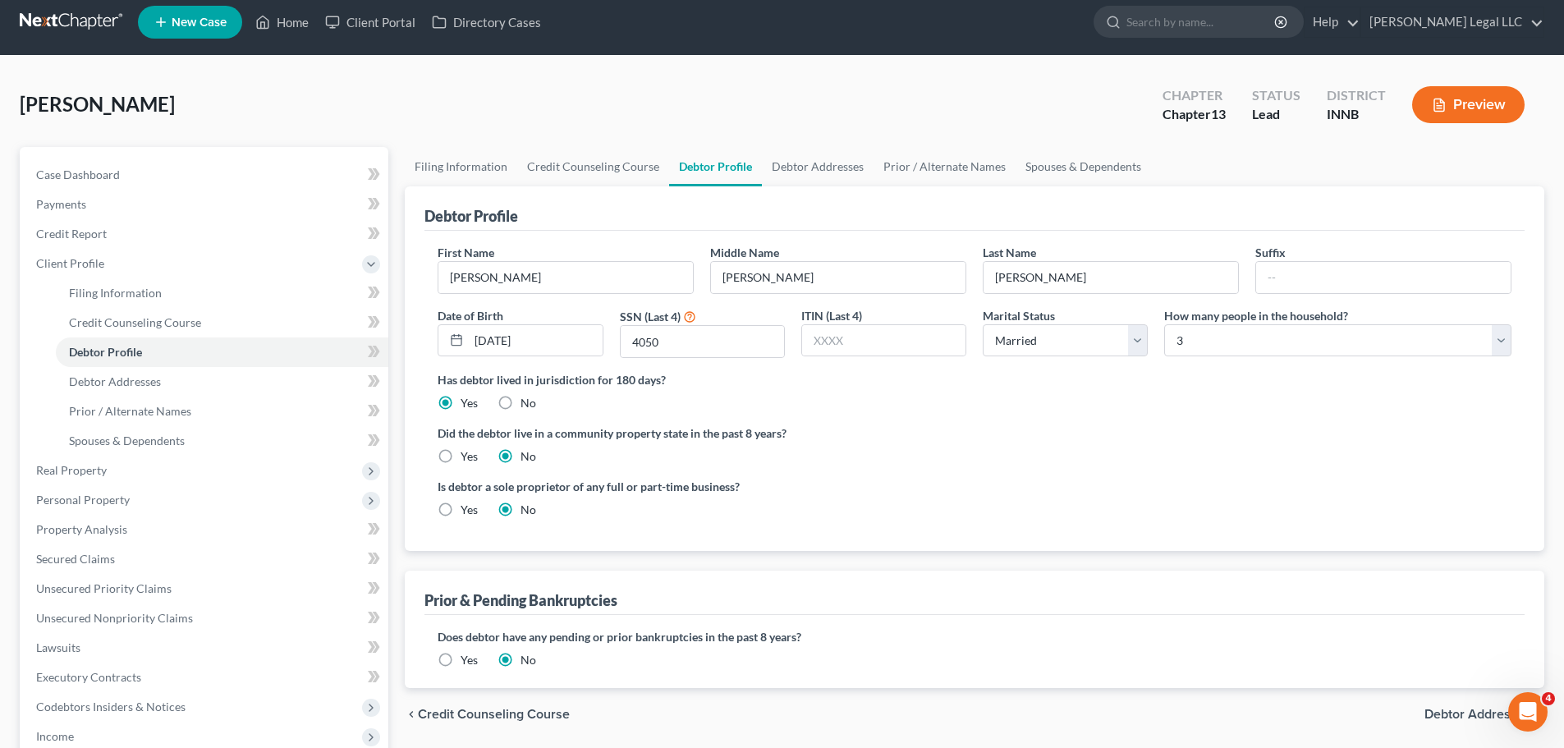
scroll to position [82, 0]
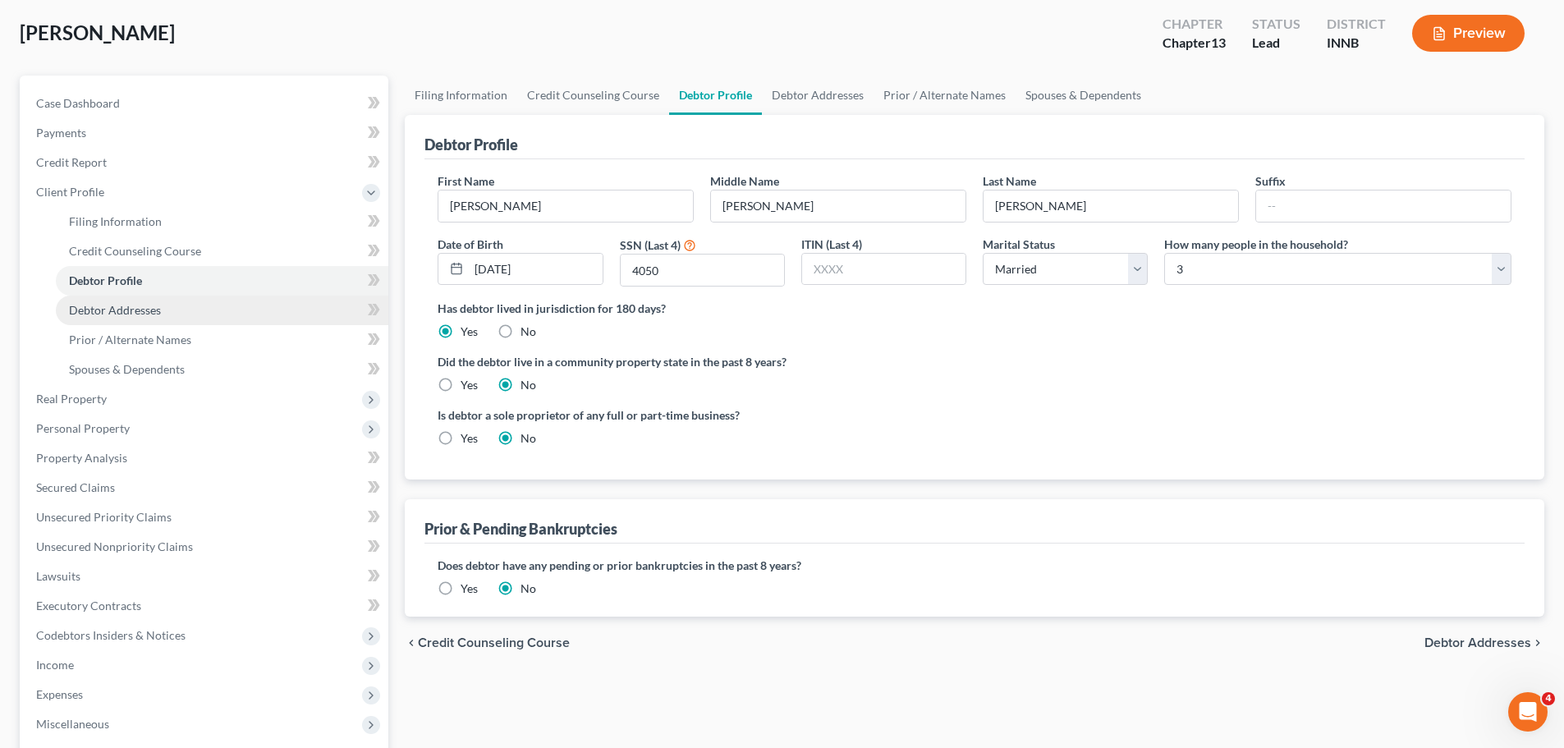
click at [129, 307] on span "Debtor Addresses" at bounding box center [115, 310] width 92 height 14
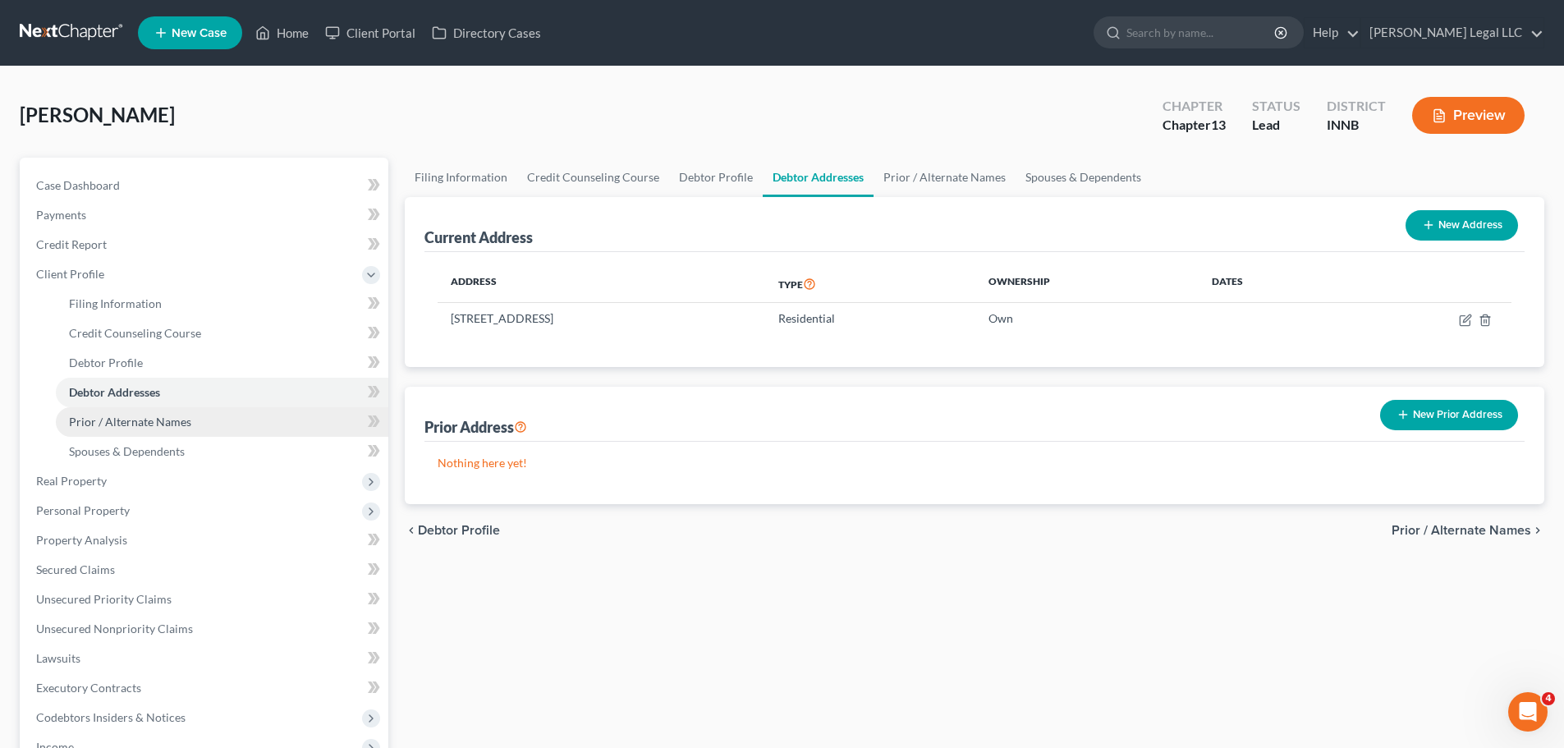
click at [147, 410] on link "Prior / Alternate Names" at bounding box center [222, 422] width 332 height 30
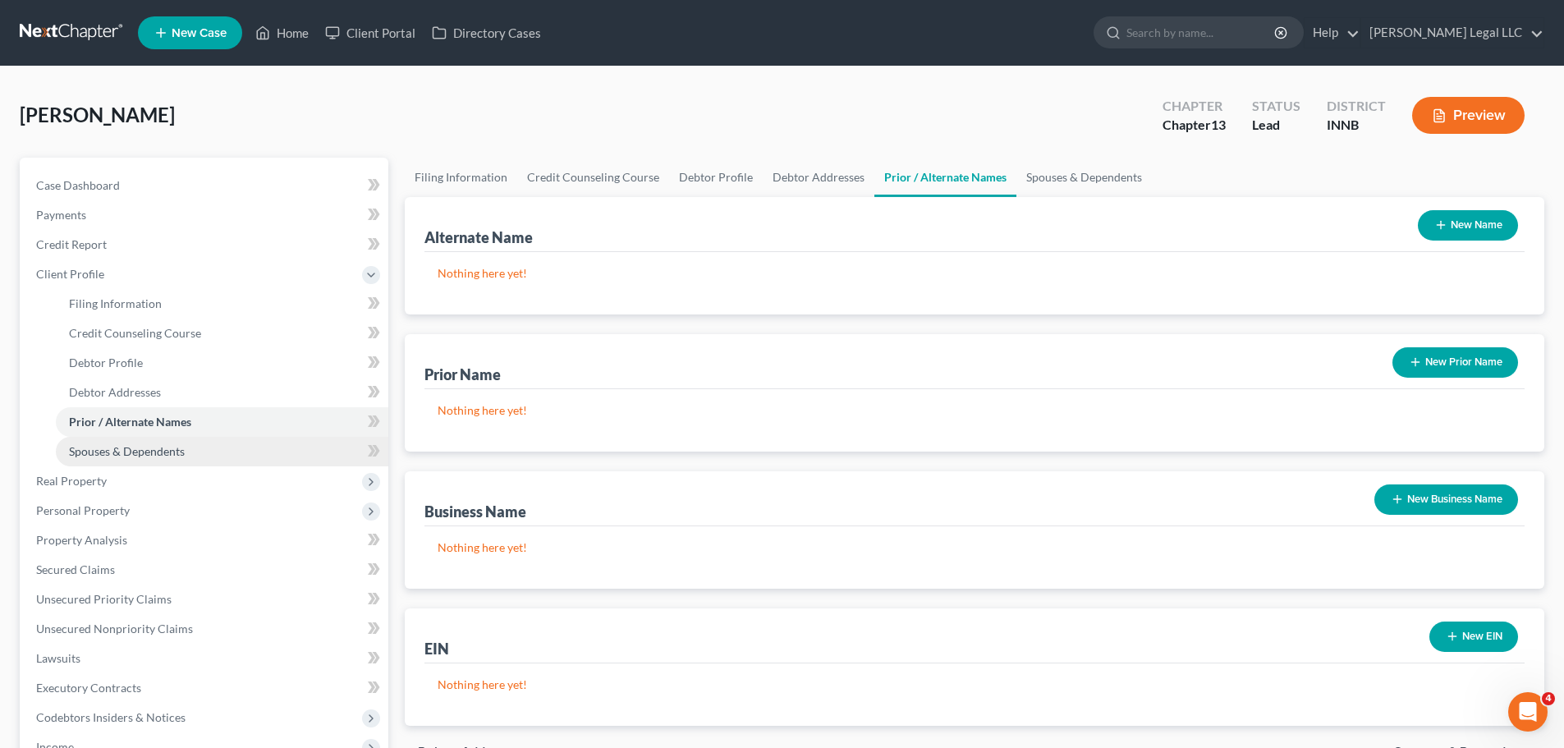
click at [123, 448] on span "Spouses & Dependents" at bounding box center [127, 451] width 116 height 14
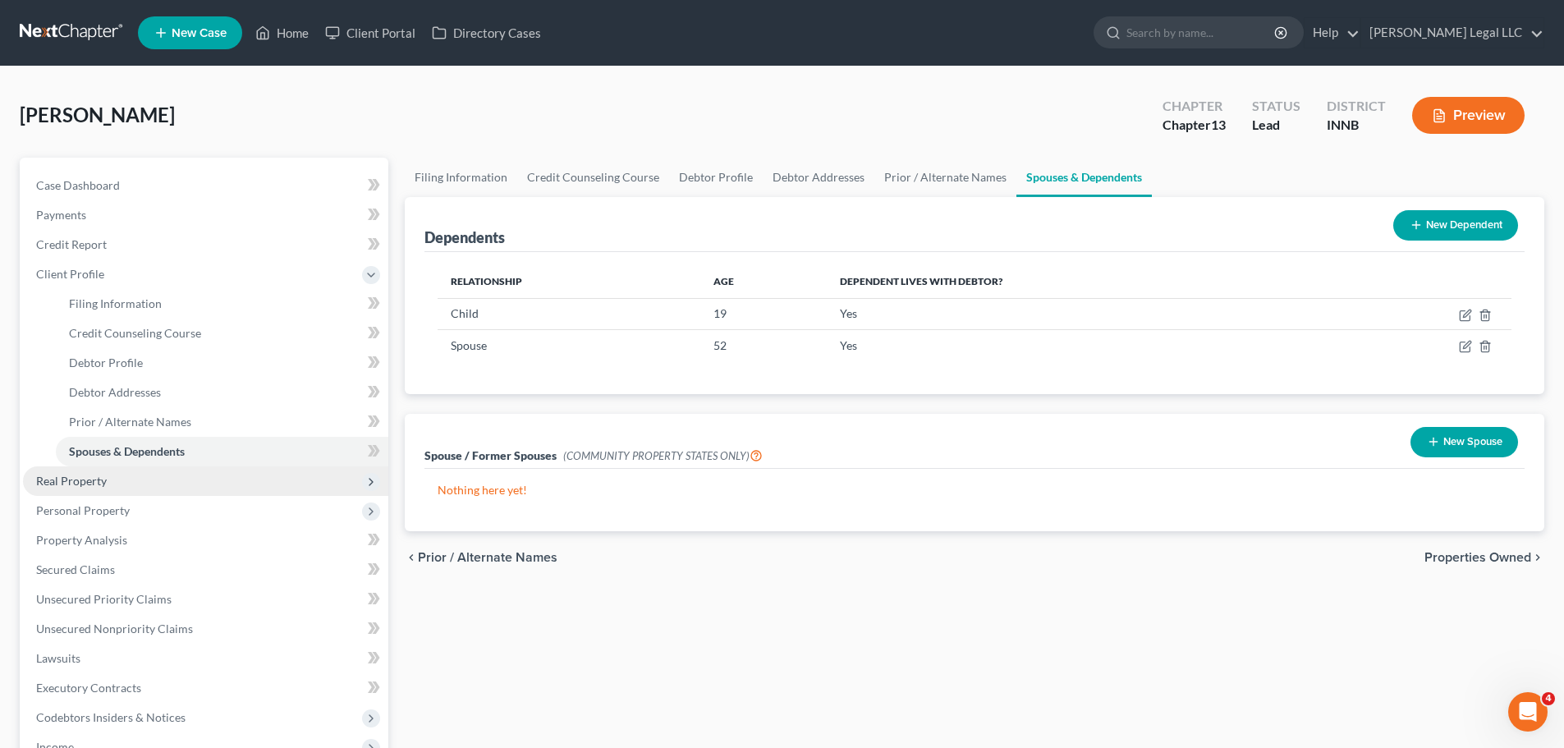
click at [108, 483] on span "Real Property" at bounding box center [205, 481] width 365 height 30
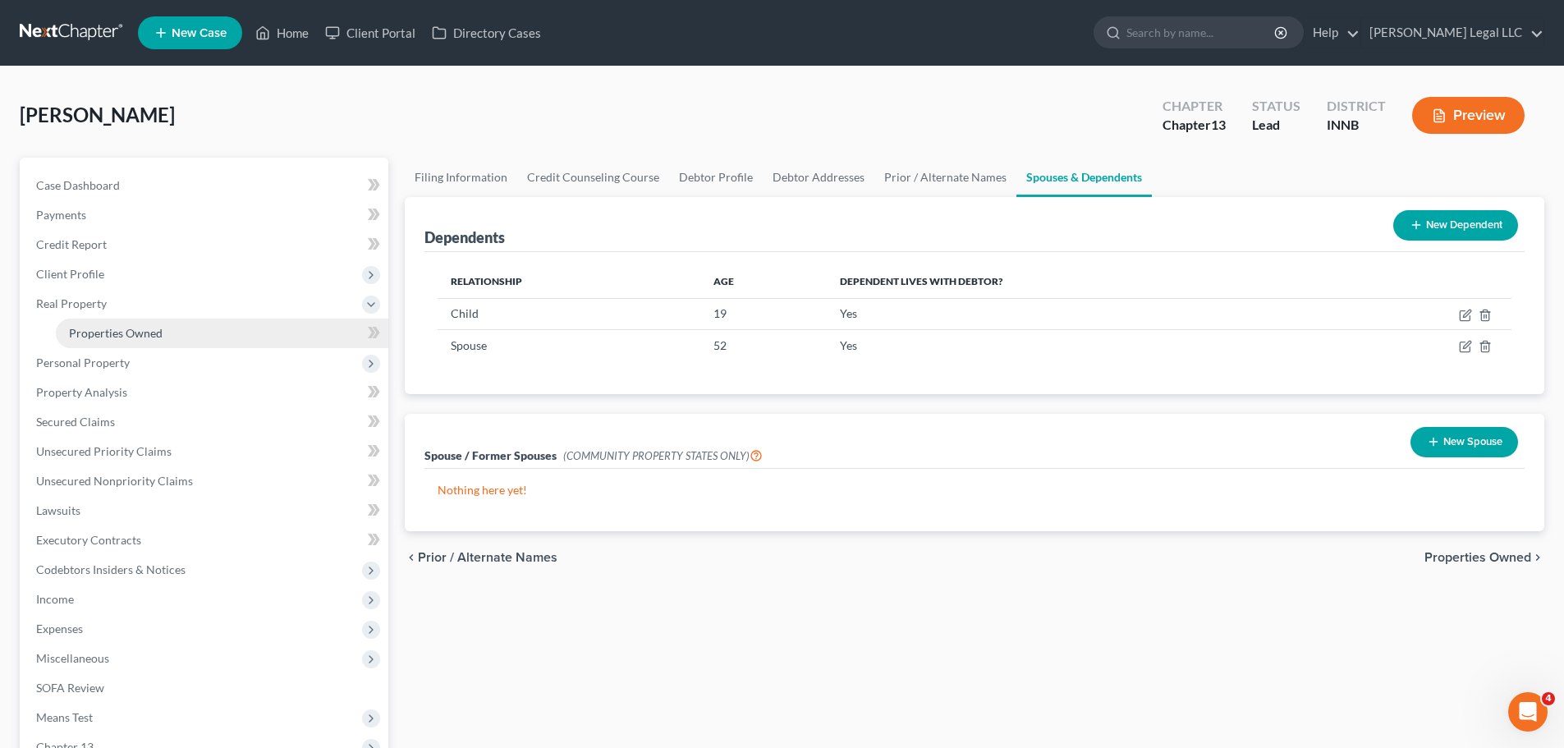
click at [124, 339] on span "Properties Owned" at bounding box center [116, 333] width 94 height 14
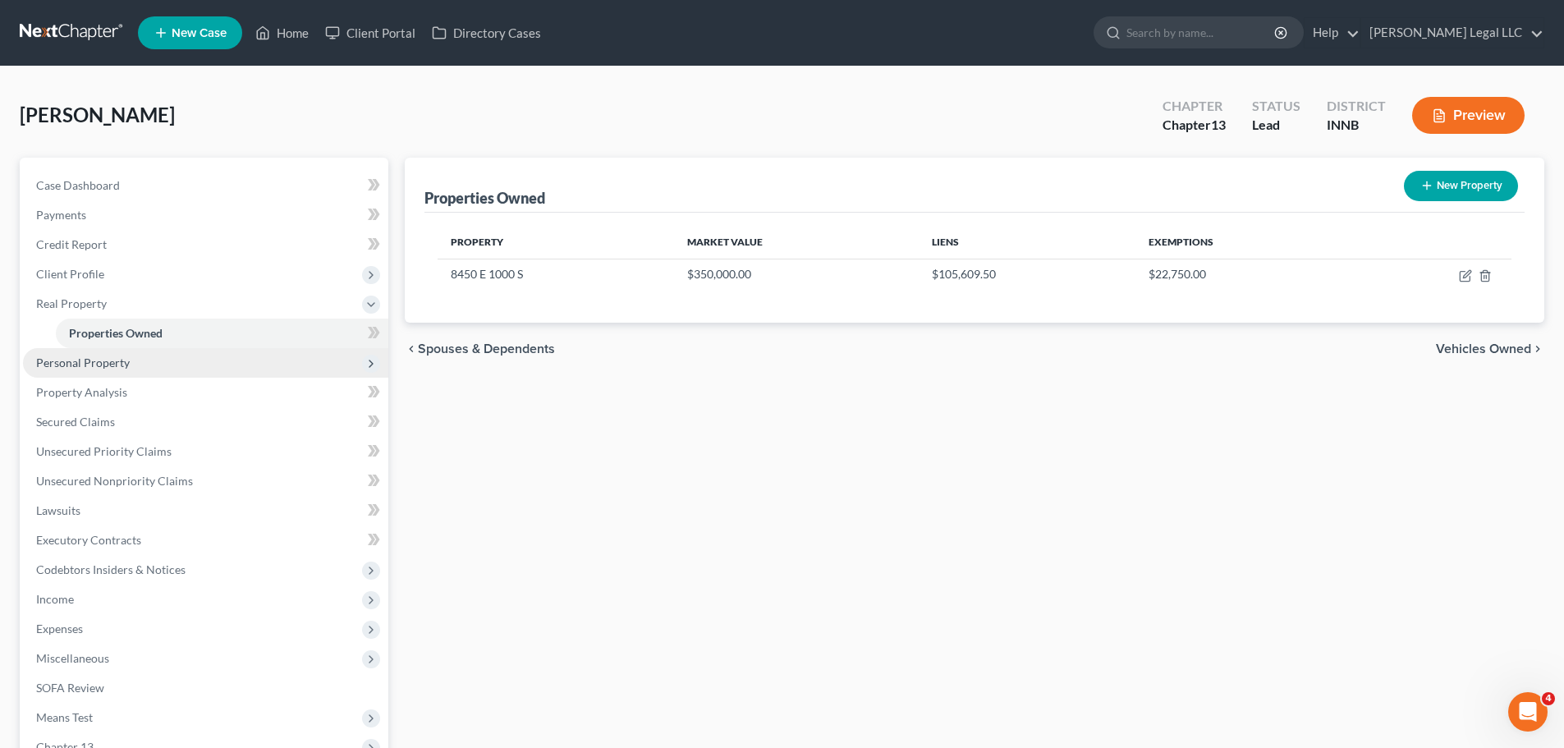
click at [103, 367] on span "Personal Property" at bounding box center [83, 362] width 94 height 14
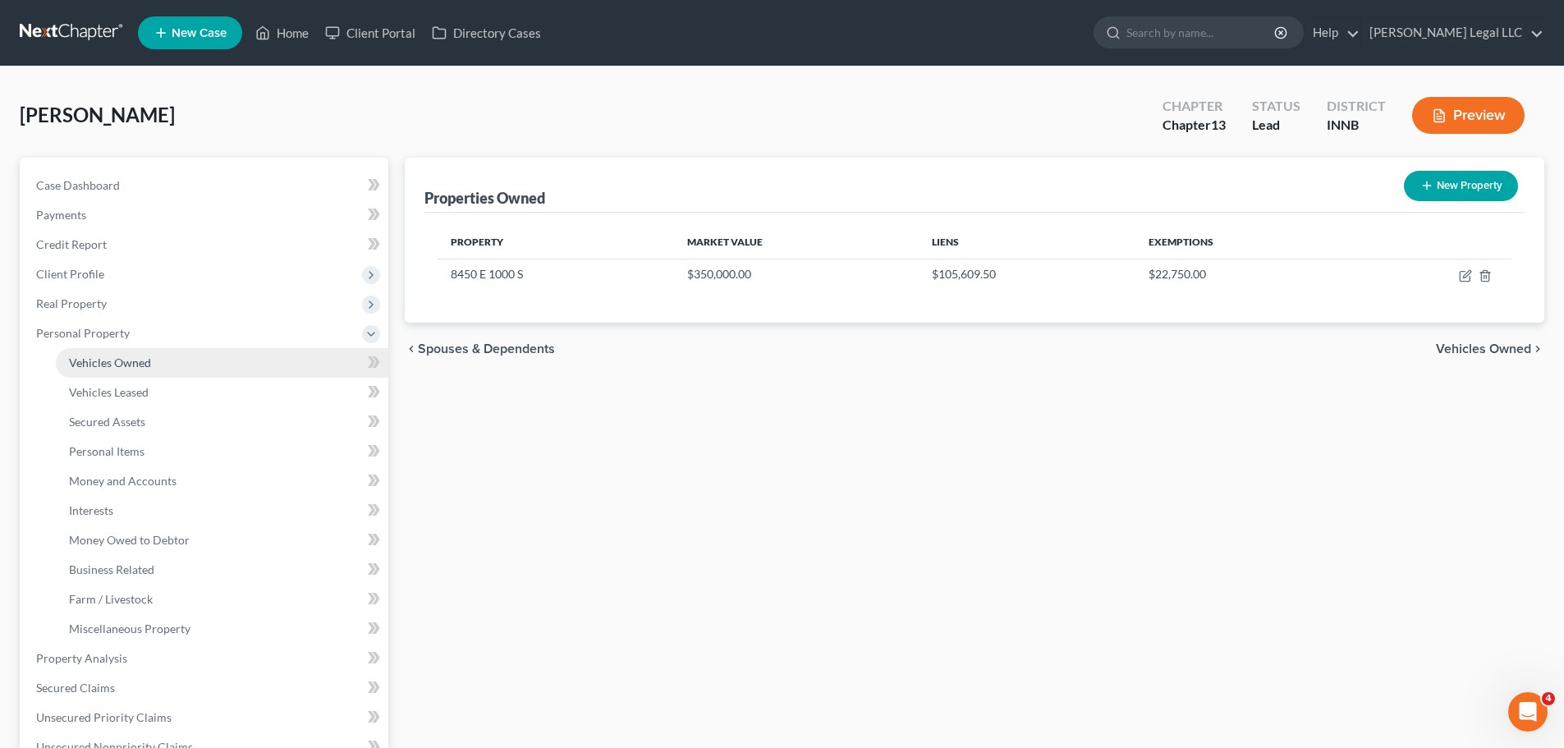
click at [98, 375] on link "Vehicles Owned" at bounding box center [222, 363] width 332 height 30
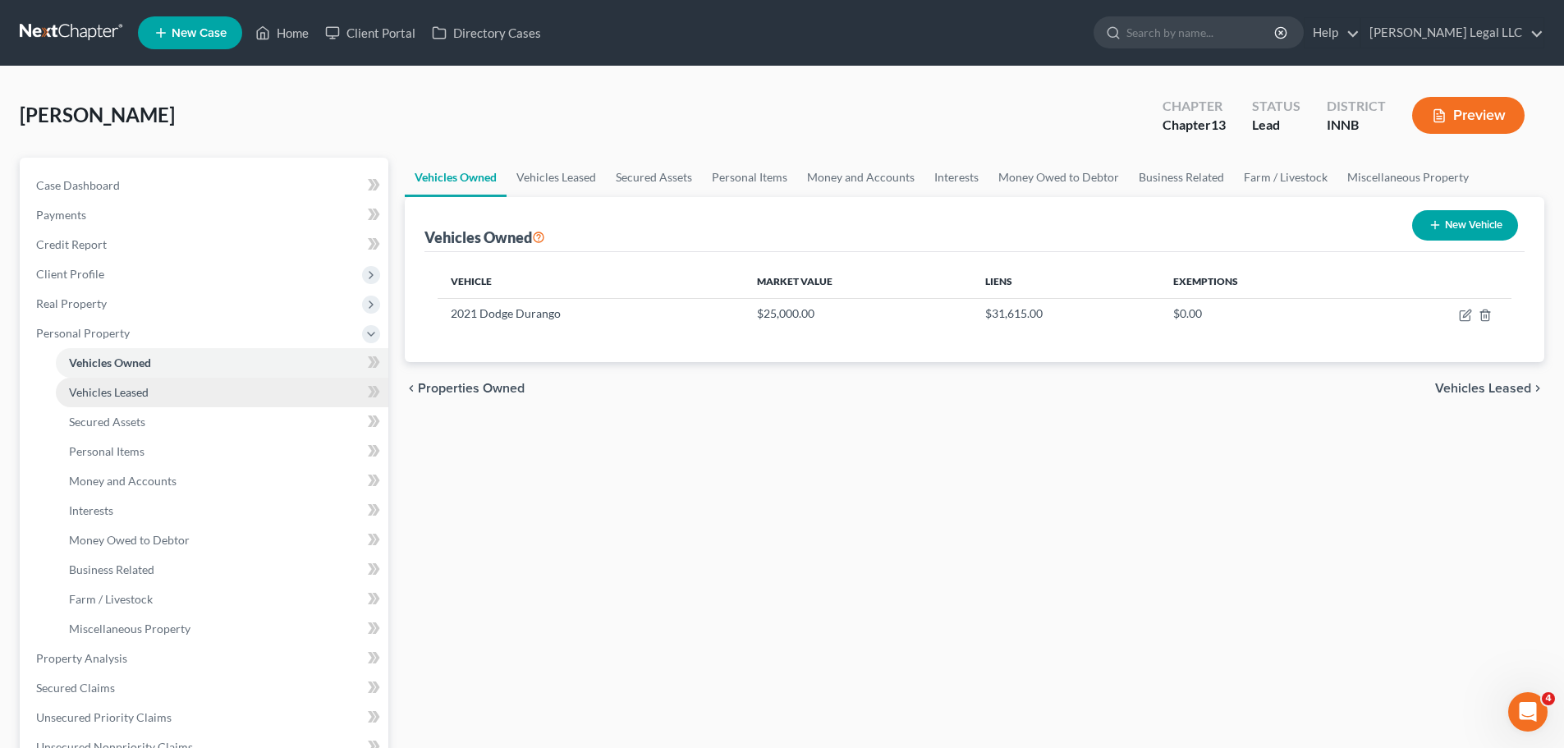
click at [89, 397] on span "Vehicles Leased" at bounding box center [109, 392] width 80 height 14
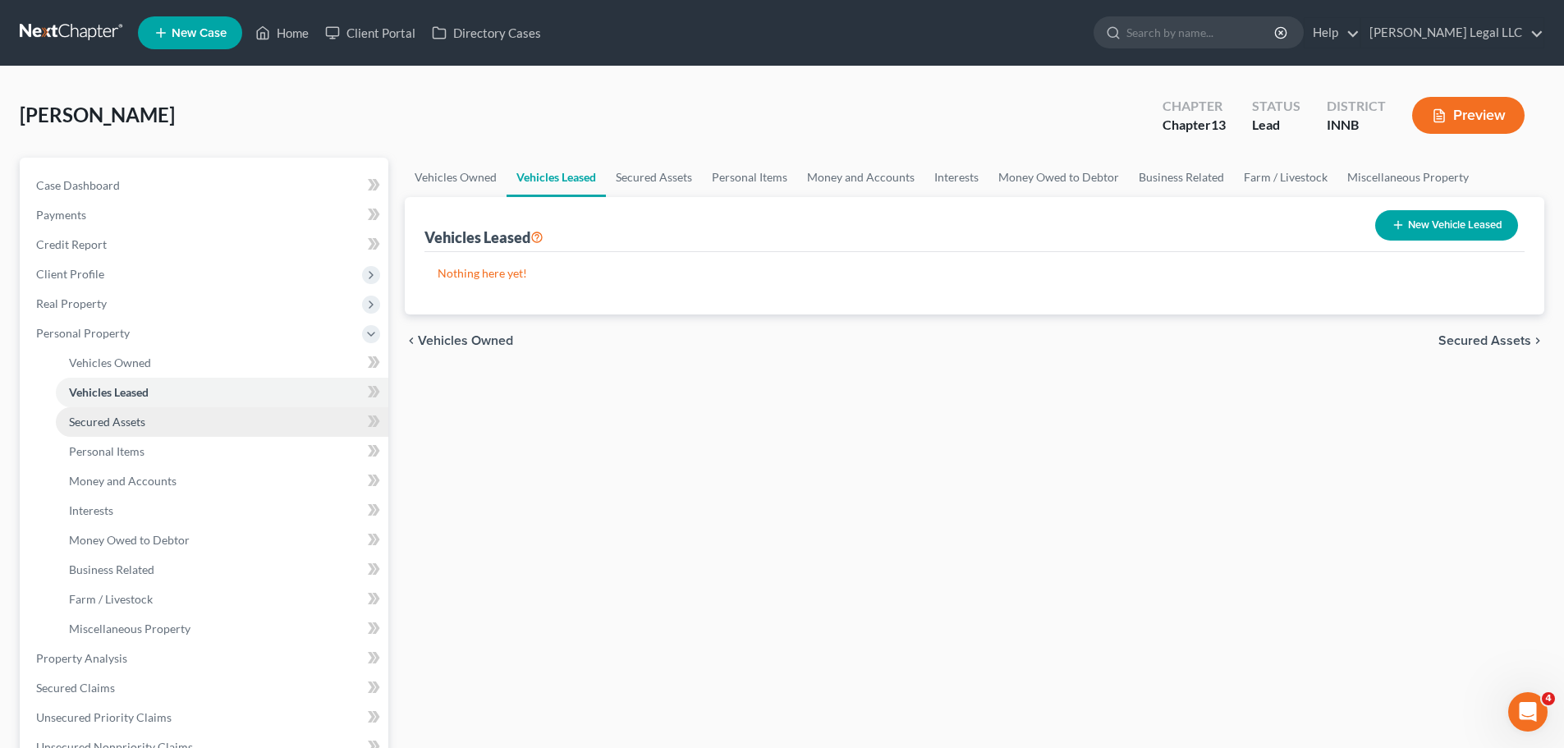
click at [81, 415] on span "Secured Assets" at bounding box center [107, 422] width 76 height 14
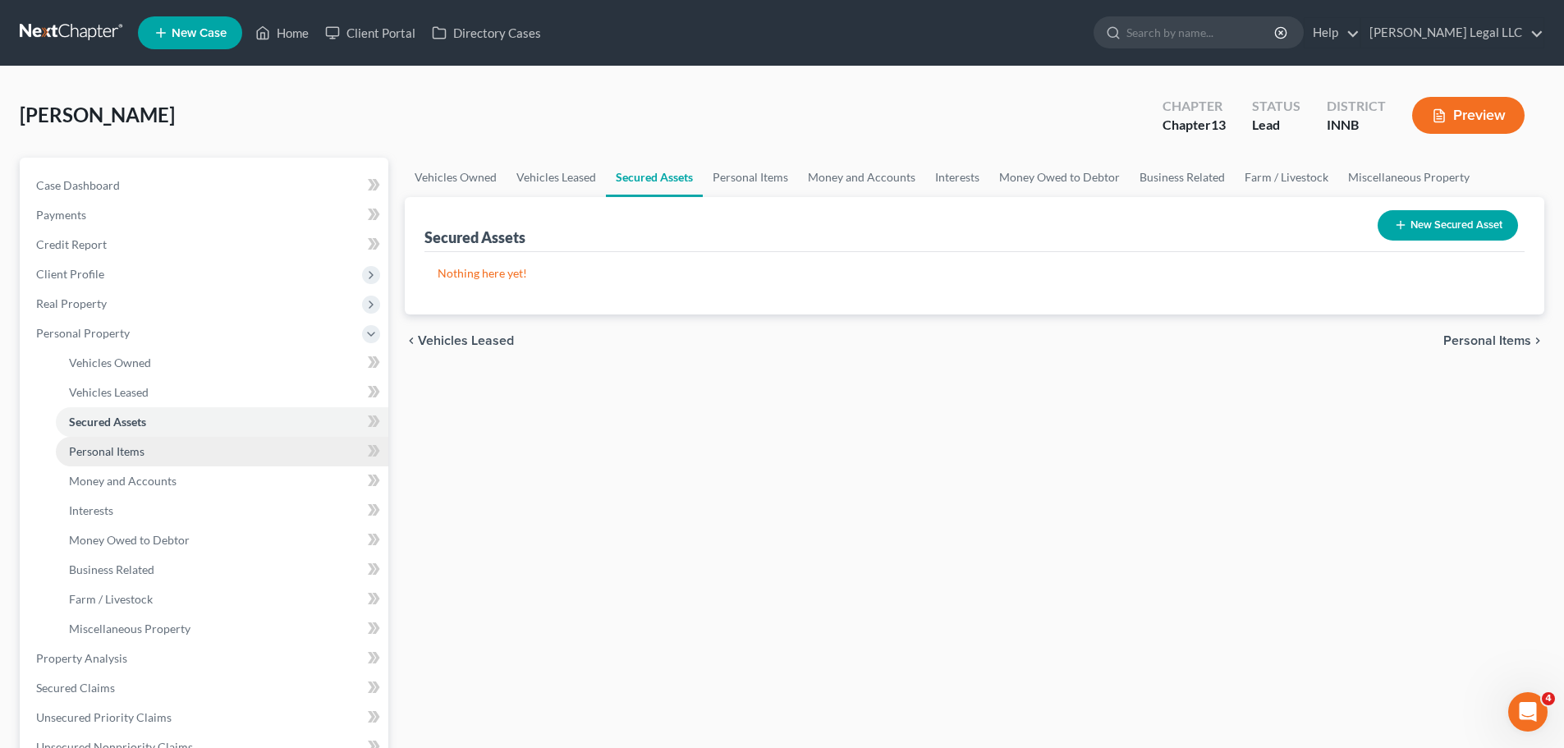
click at [80, 448] on span "Personal Items" at bounding box center [107, 451] width 76 height 14
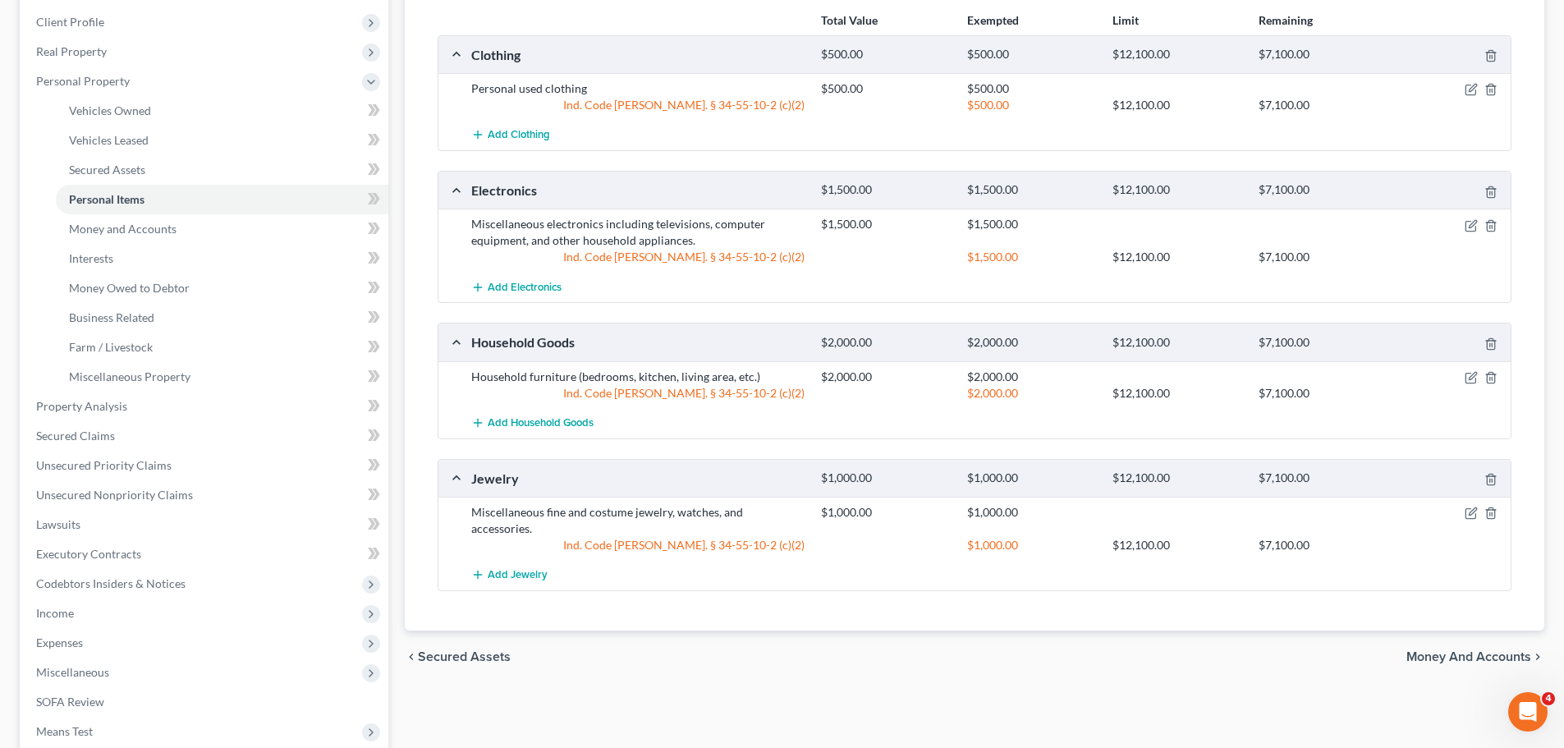
scroll to position [328, 0]
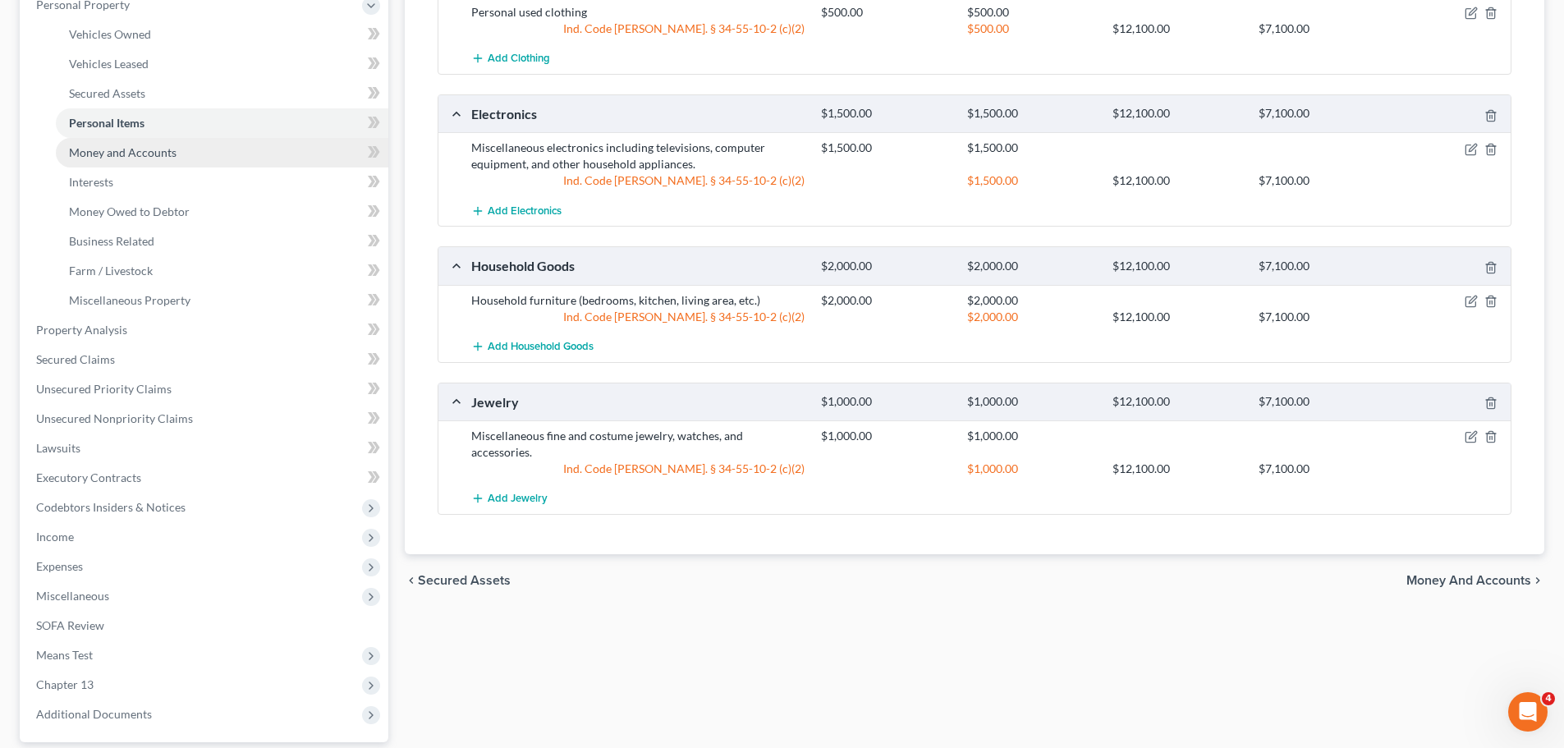
click at [141, 149] on span "Money and Accounts" at bounding box center [123, 152] width 108 height 14
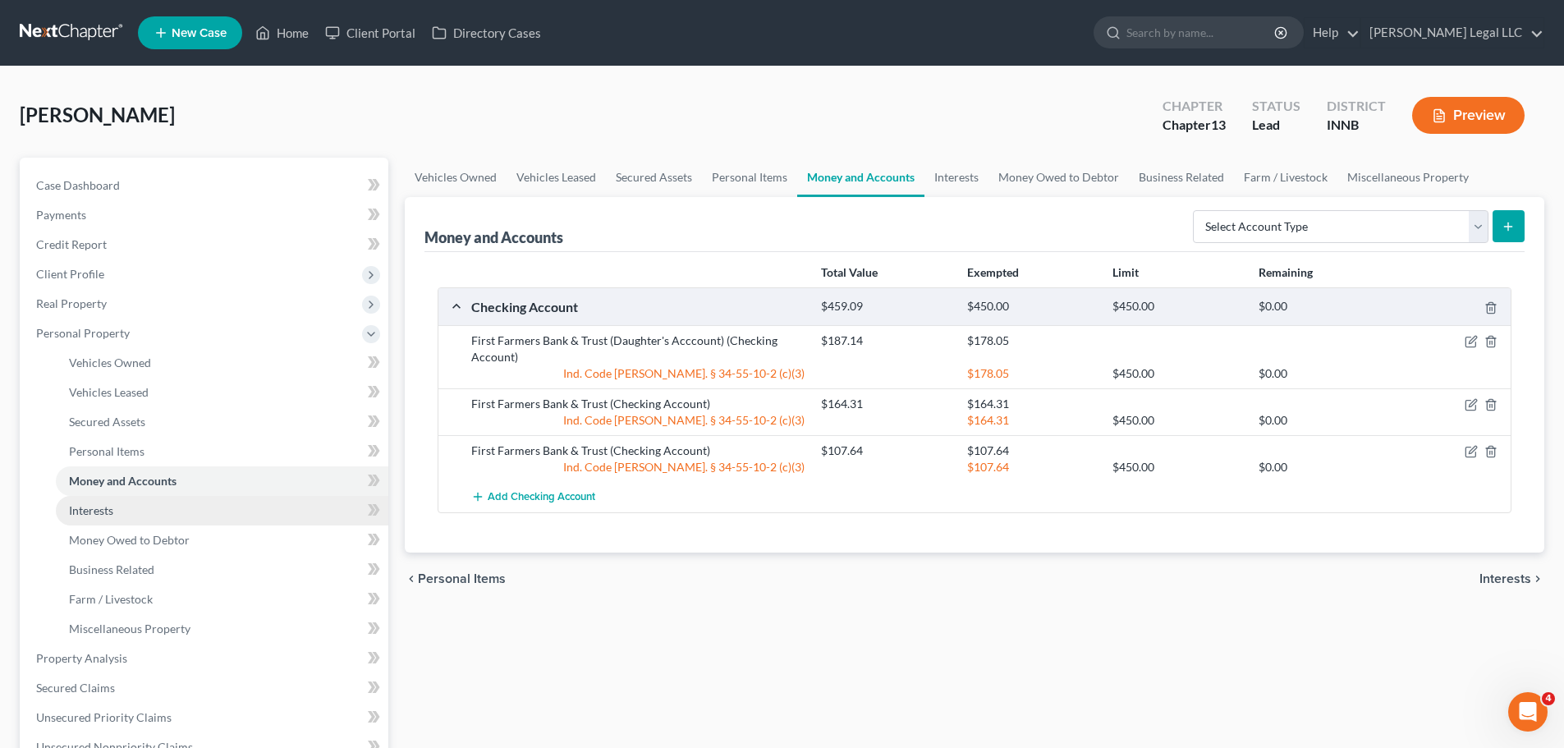
click at [109, 512] on span "Interests" at bounding box center [91, 510] width 44 height 14
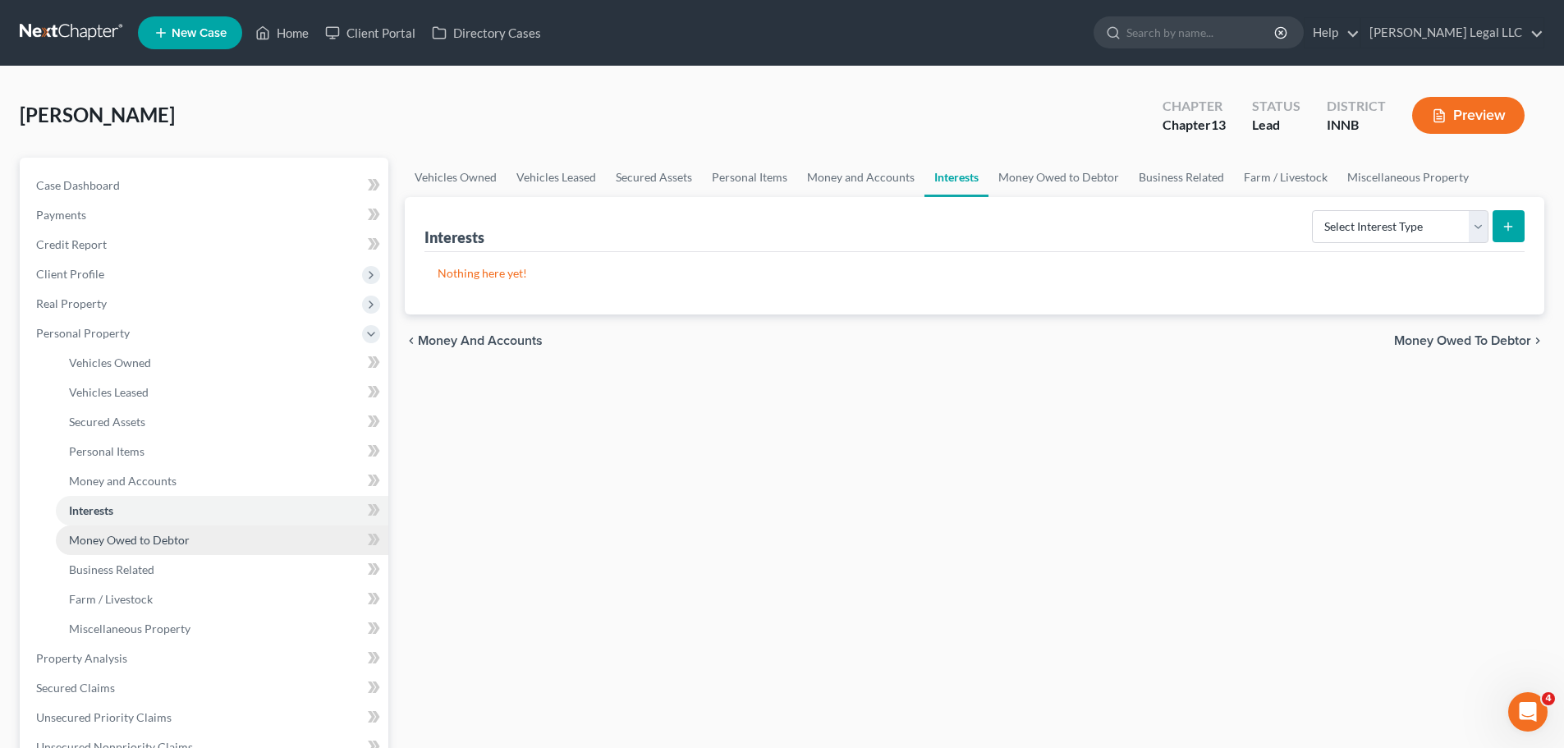
click at [109, 541] on span "Money Owed to Debtor" at bounding box center [129, 540] width 121 height 14
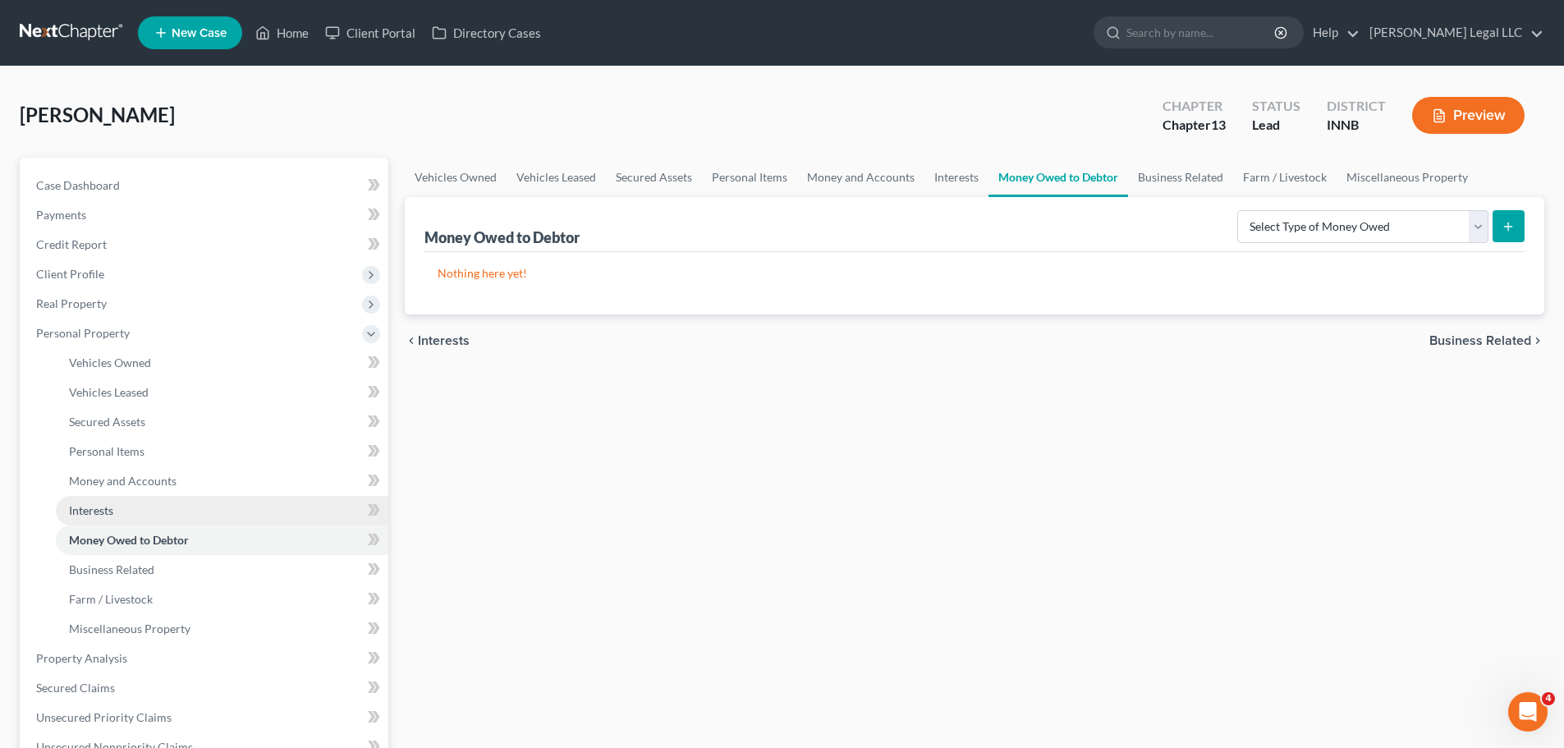
click at [116, 524] on link "Interests" at bounding box center [222, 511] width 332 height 30
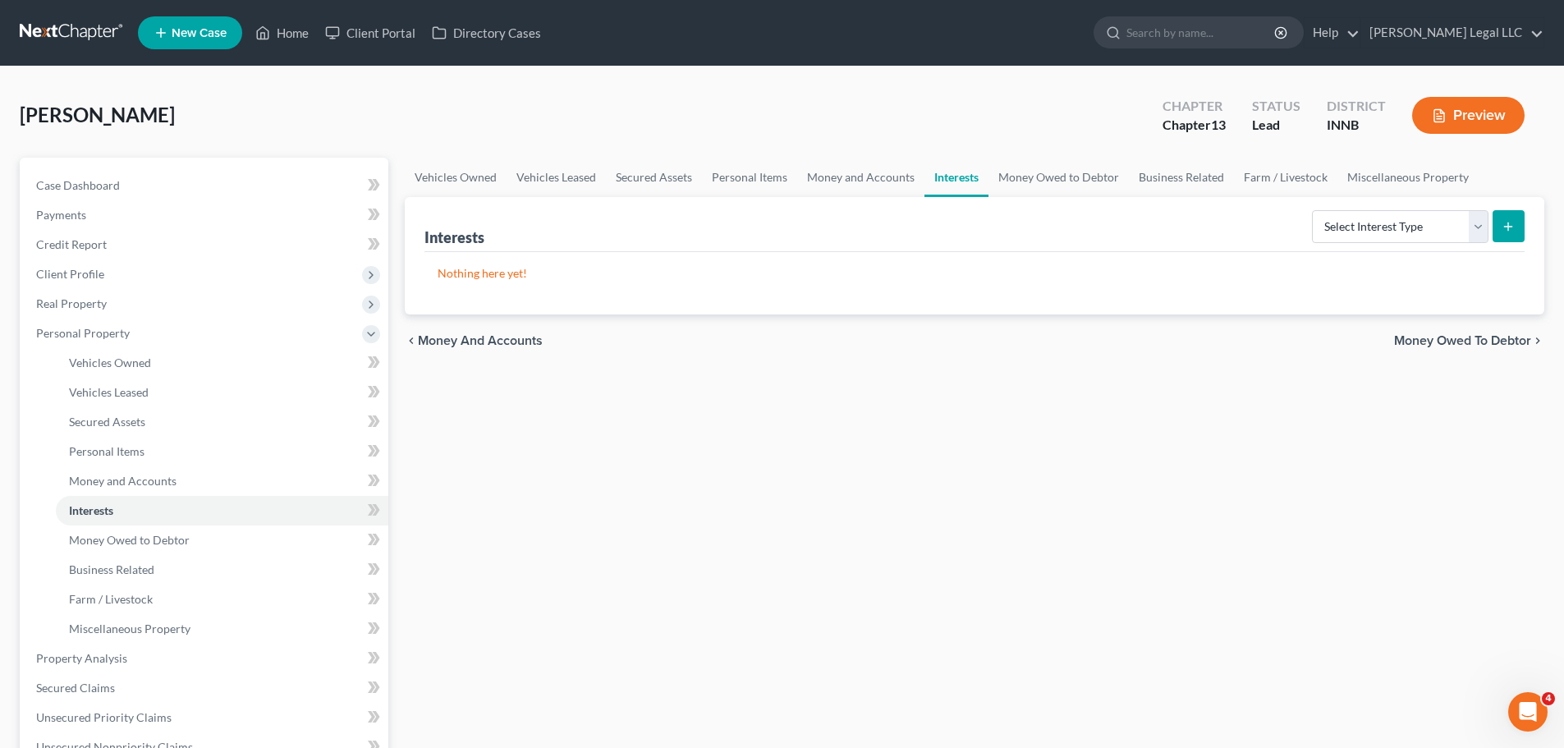
click at [619, 439] on div "Vehicles Owned Vehicles Leased Secured Assets Personal Items Money and Accounts…" at bounding box center [974, 661] width 1156 height 1007
click at [221, 543] on link "Money Owed to Debtor" at bounding box center [222, 540] width 332 height 30
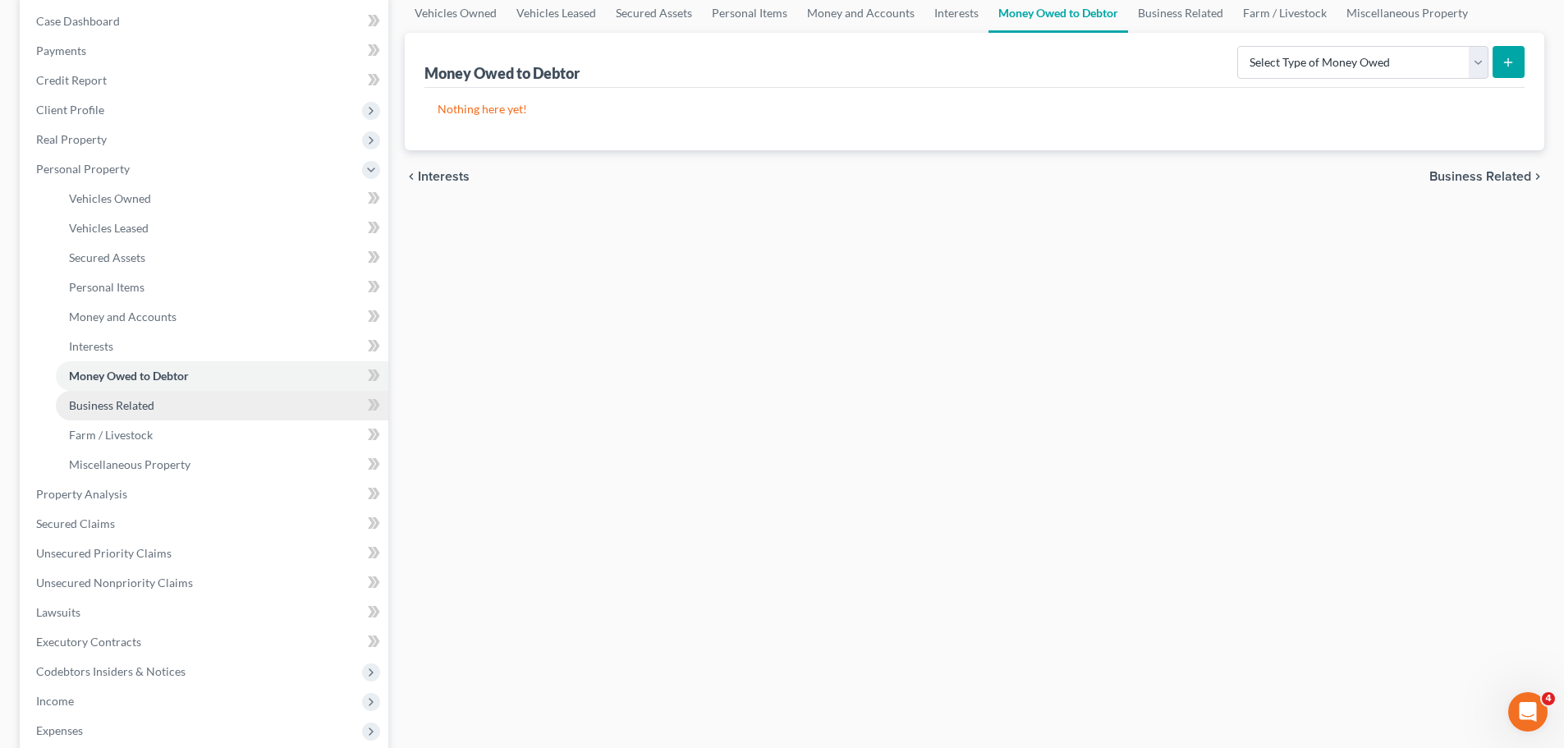
click at [97, 417] on link "Business Related" at bounding box center [222, 406] width 332 height 30
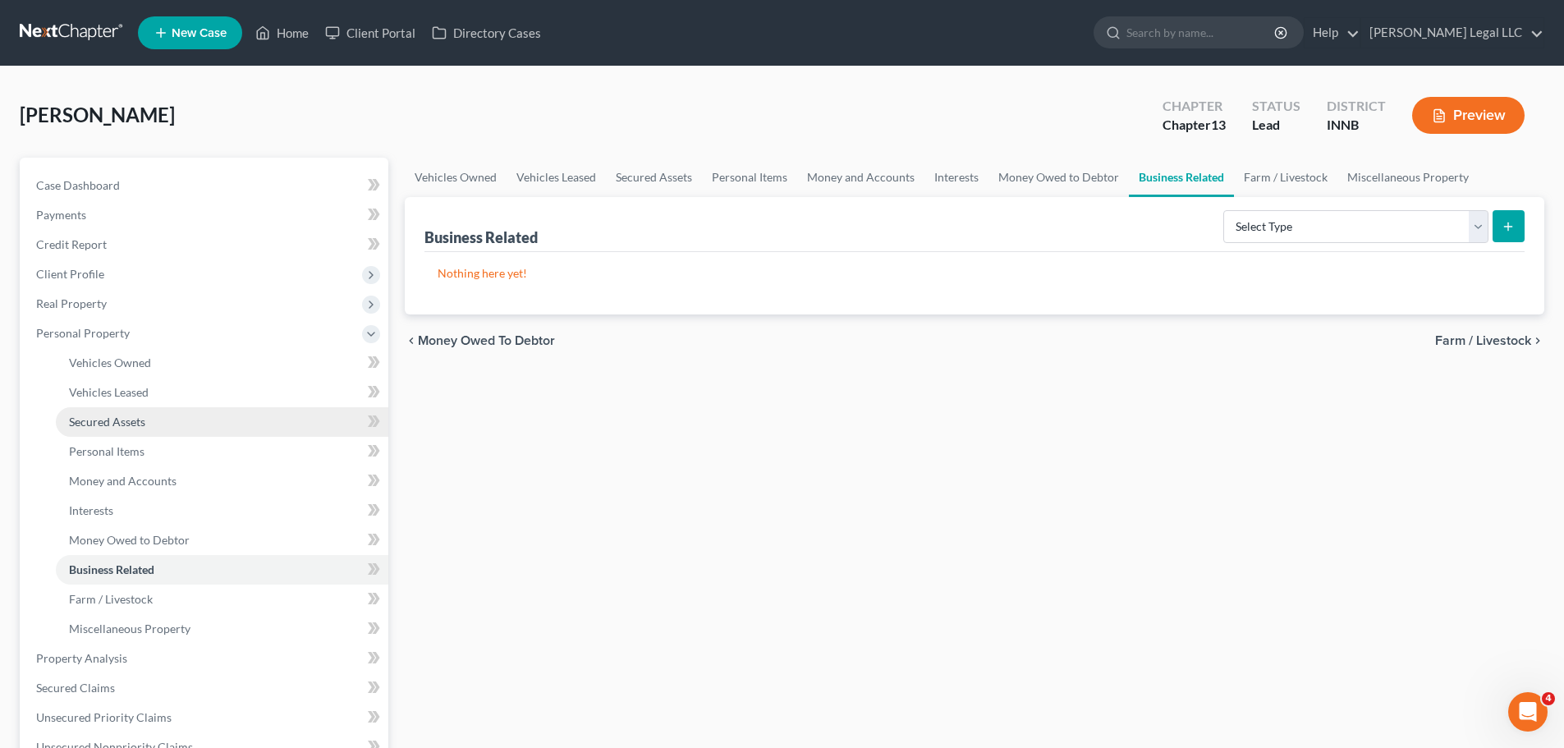
click at [99, 407] on link "Secured Assets" at bounding box center [222, 422] width 332 height 30
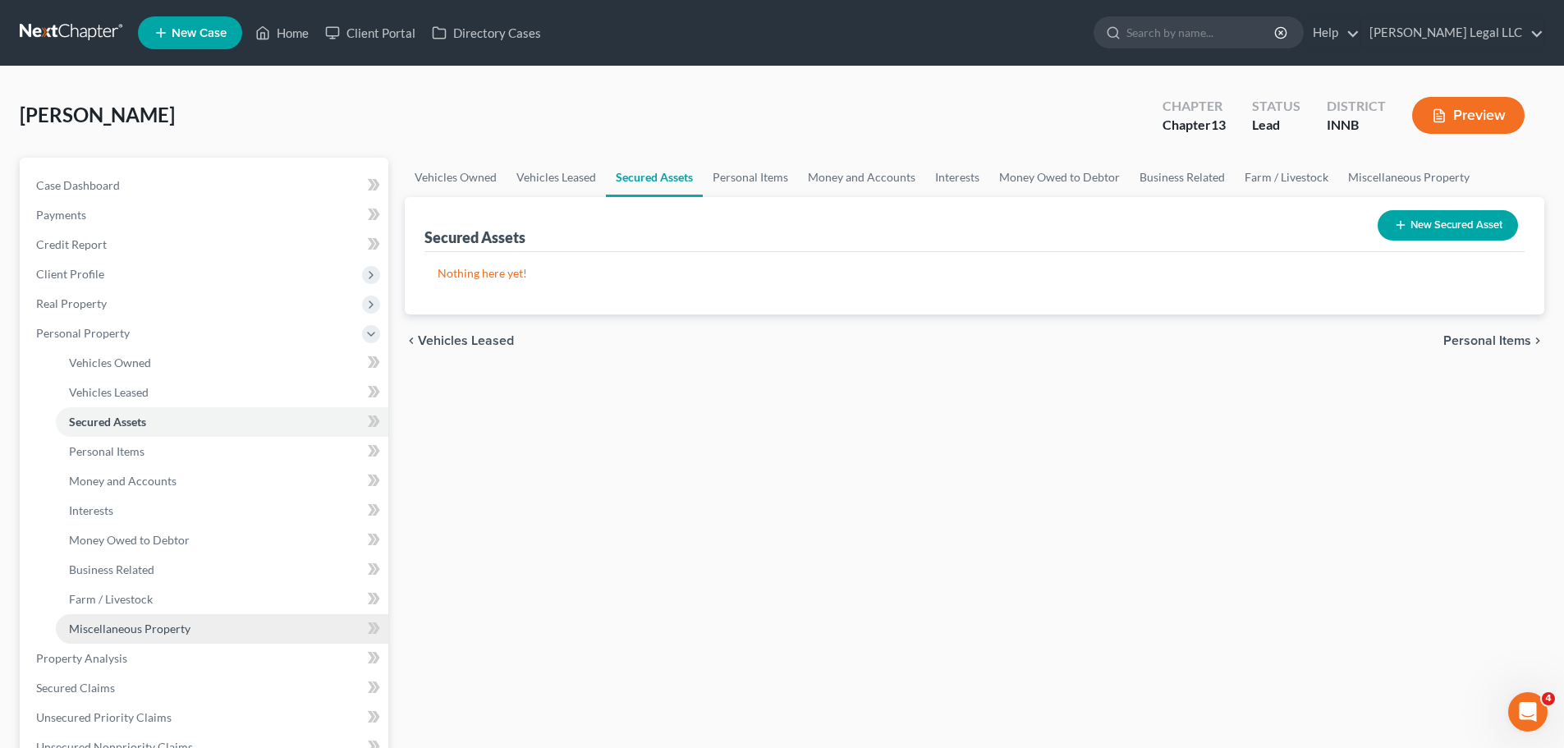
click at [94, 570] on span "Miscellaneous Property" at bounding box center [129, 628] width 121 height 14
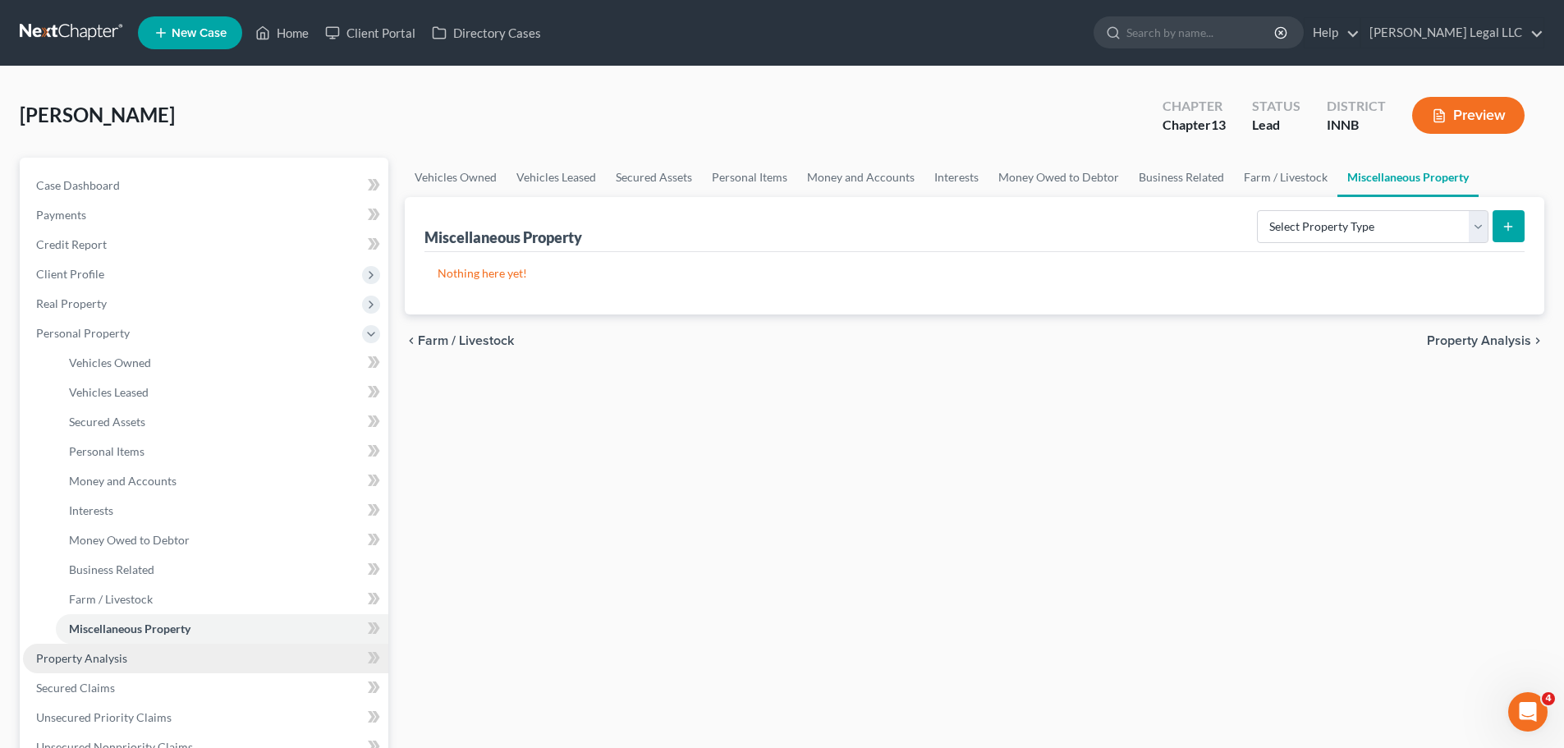
click at [115, 570] on span "Property Analysis" at bounding box center [81, 658] width 91 height 14
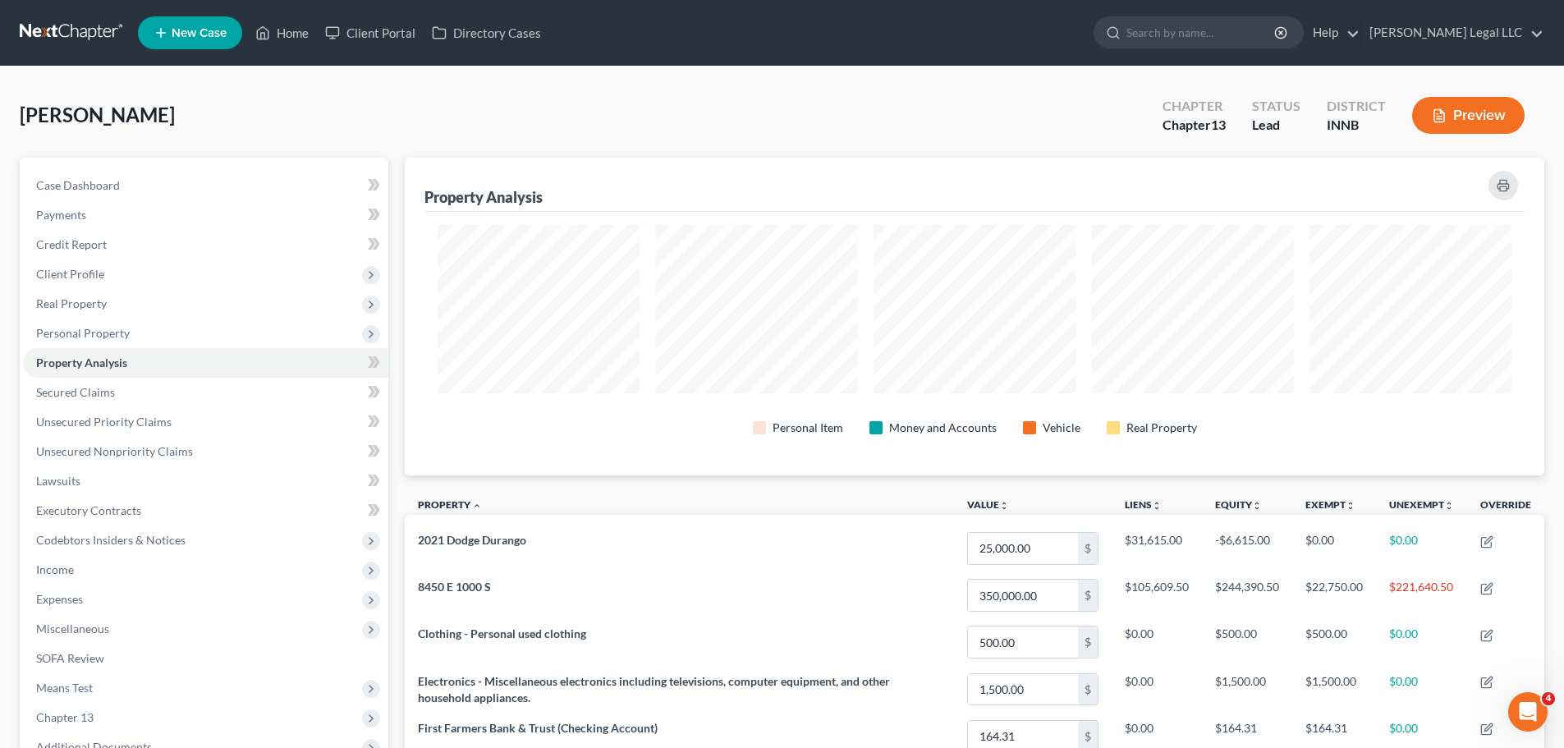
scroll to position [318, 1139]
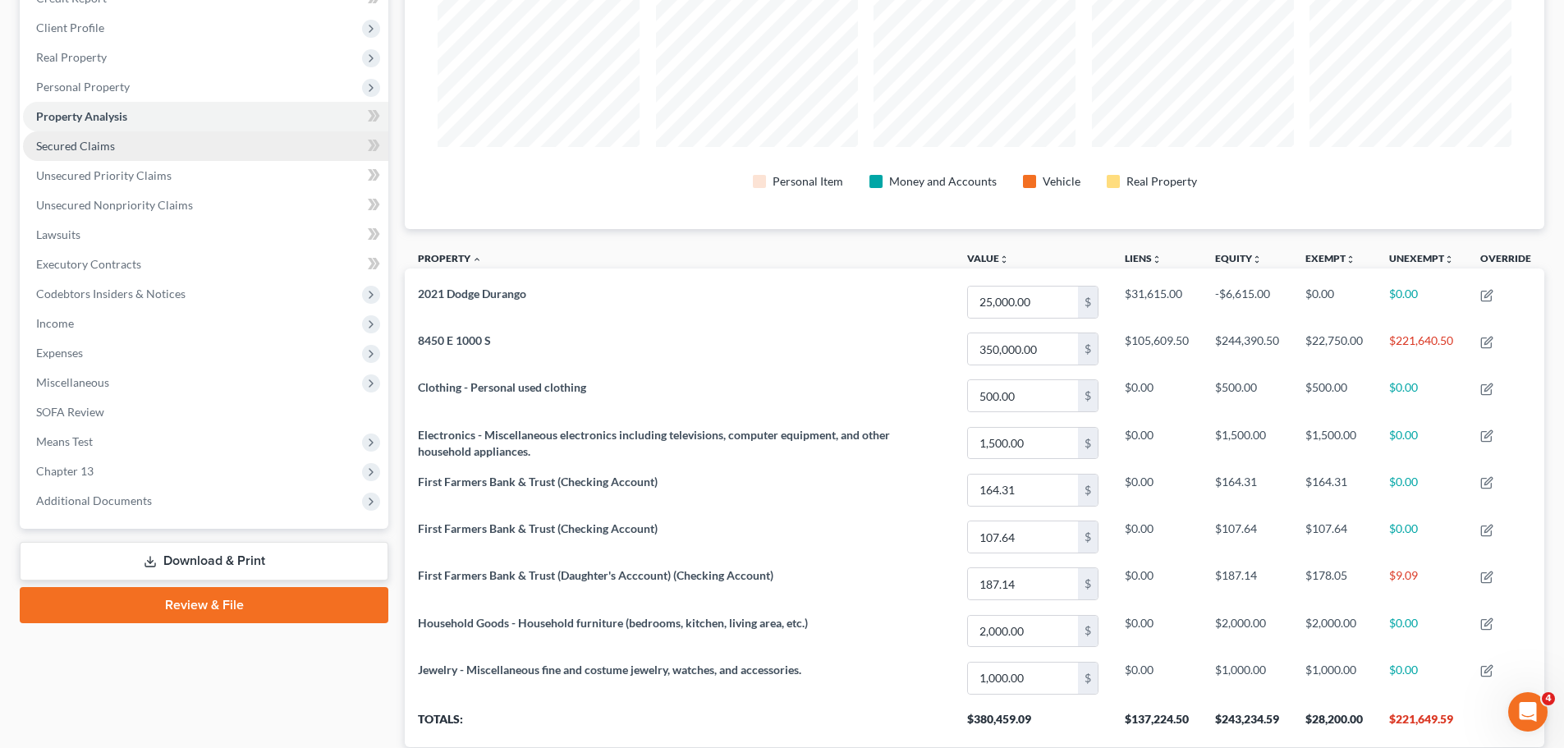
click at [89, 141] on span "Secured Claims" at bounding box center [75, 146] width 79 height 14
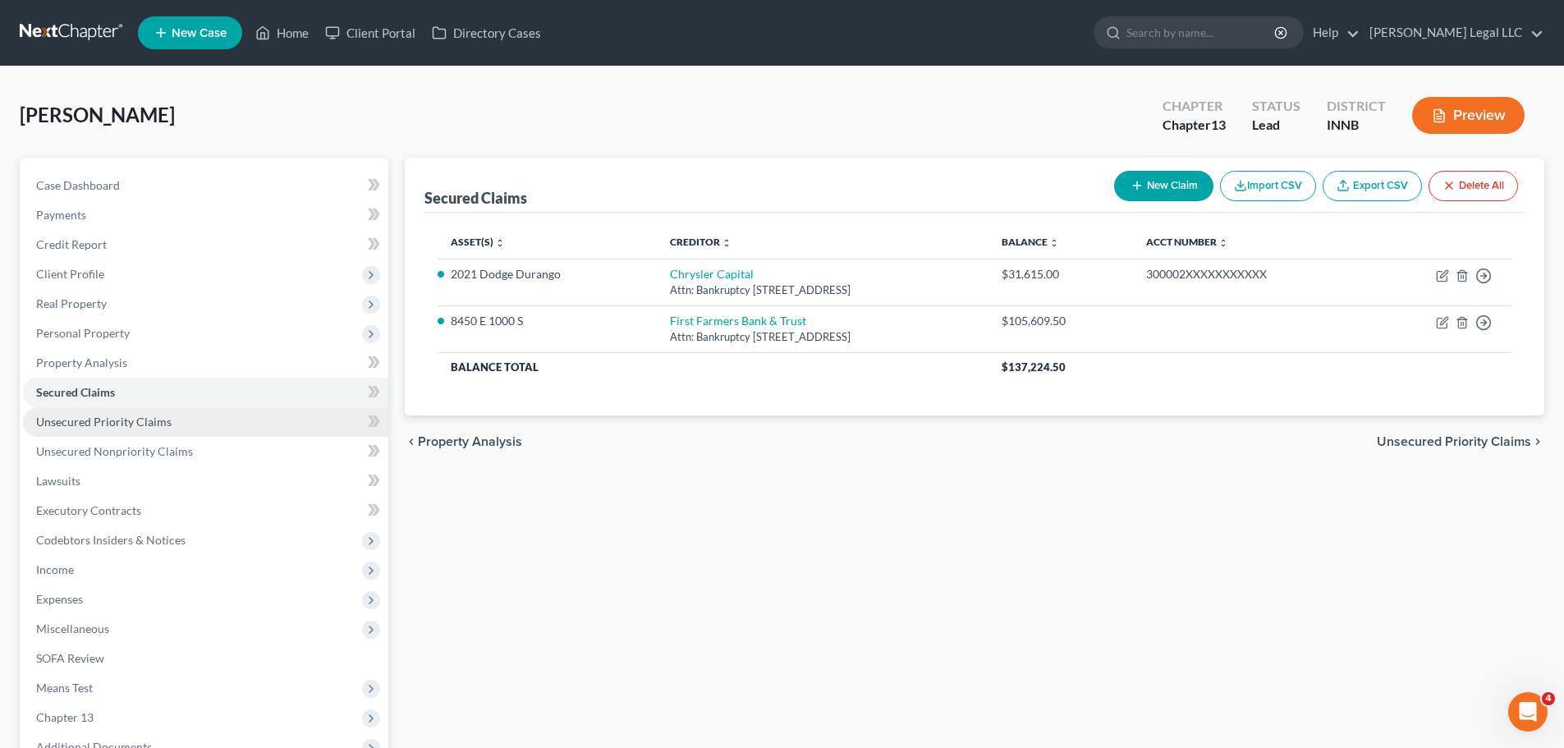
click at [76, 433] on link "Unsecured Priority Claims" at bounding box center [205, 422] width 365 height 30
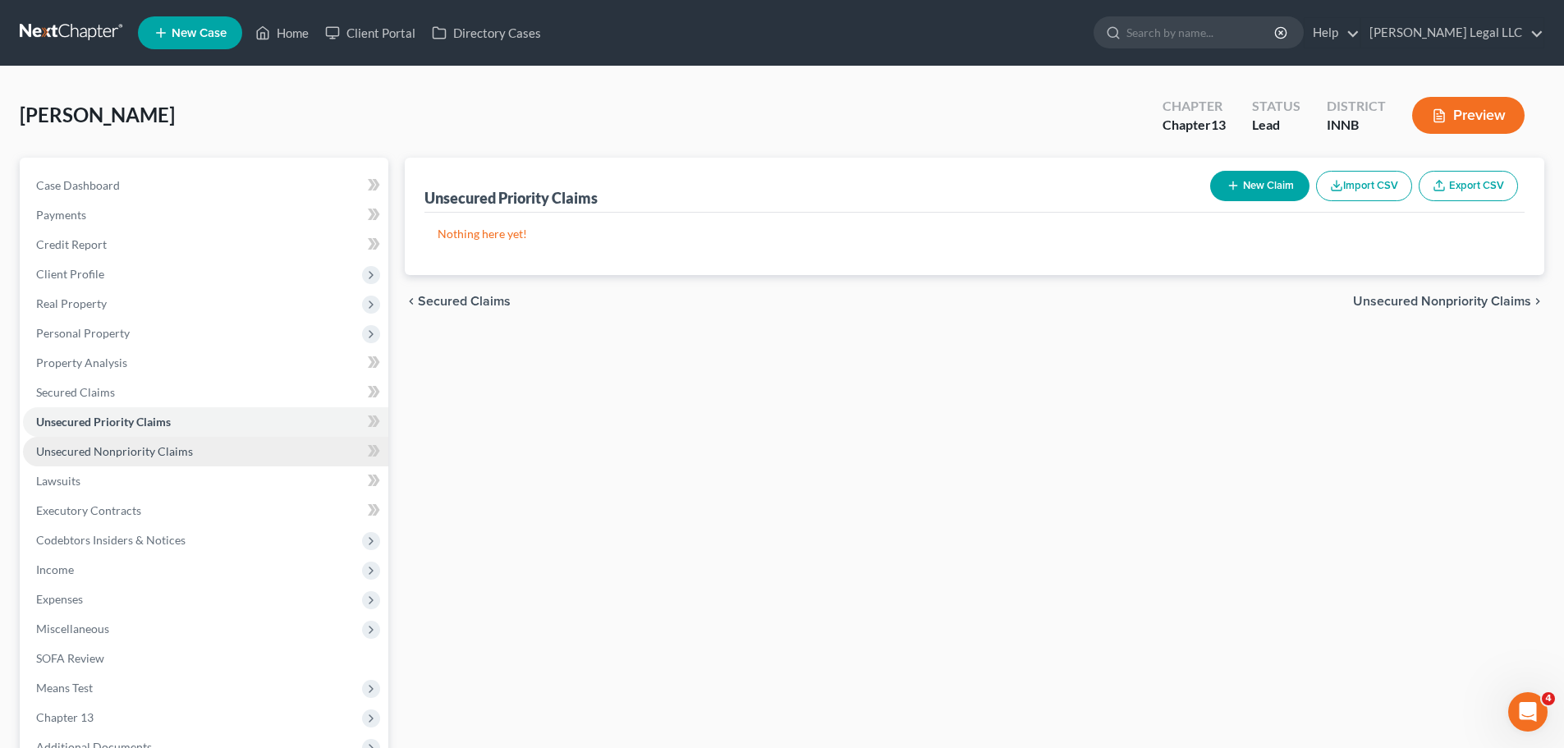
click at [154, 451] on span "Unsecured Nonpriority Claims" at bounding box center [114, 451] width 157 height 14
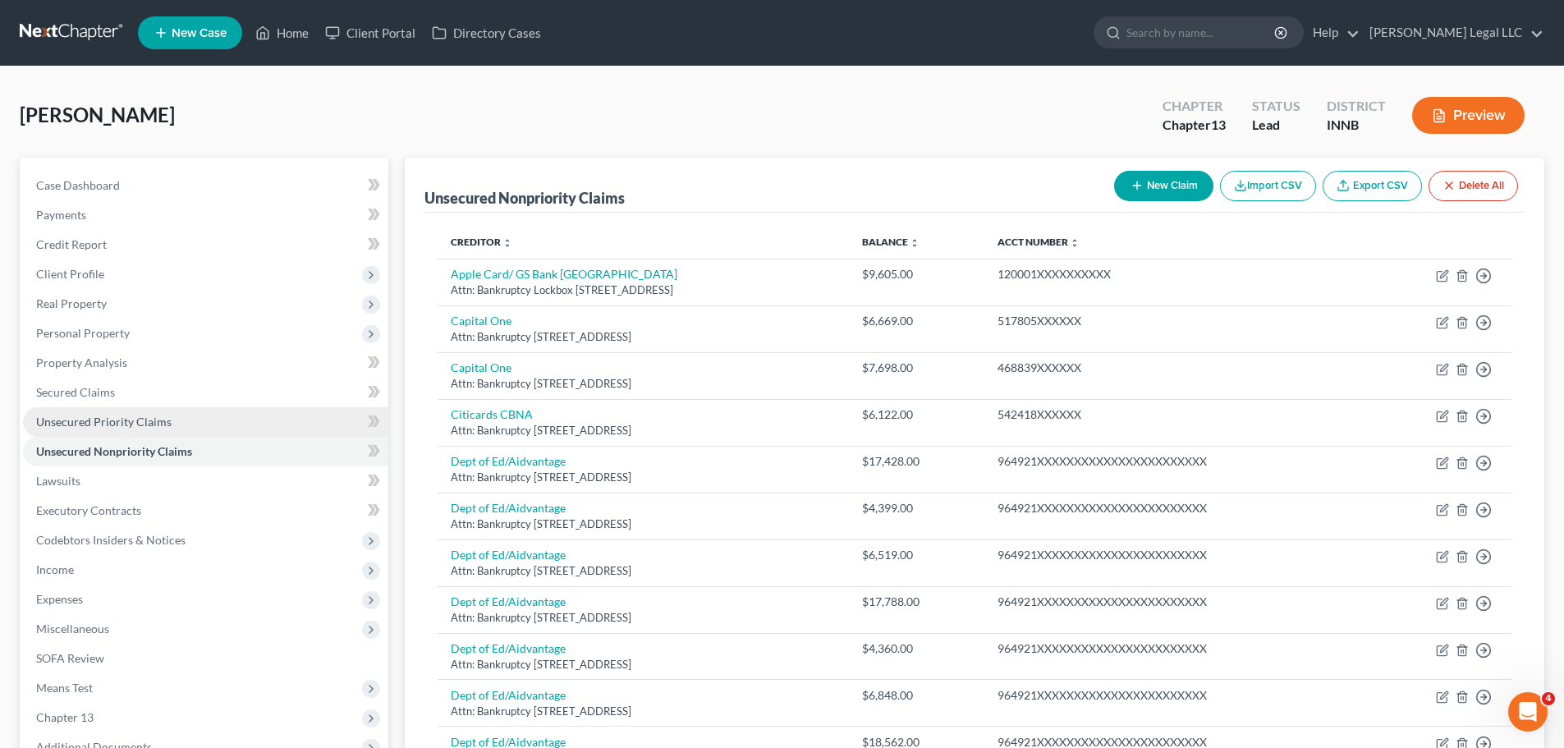
click at [149, 435] on link "Unsecured Priority Claims" at bounding box center [205, 422] width 365 height 30
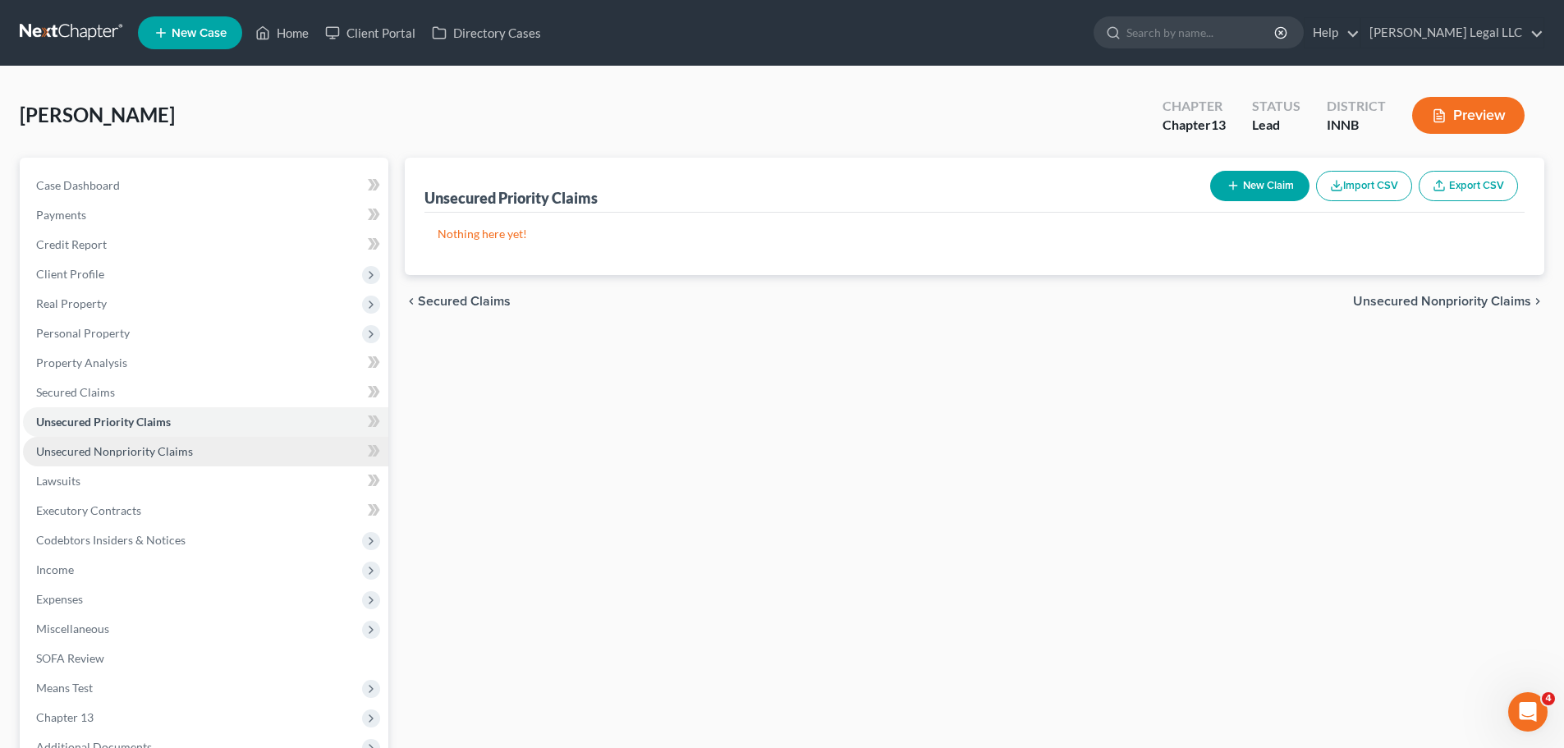
click at [71, 452] on span "Unsecured Nonpriority Claims" at bounding box center [114, 451] width 157 height 14
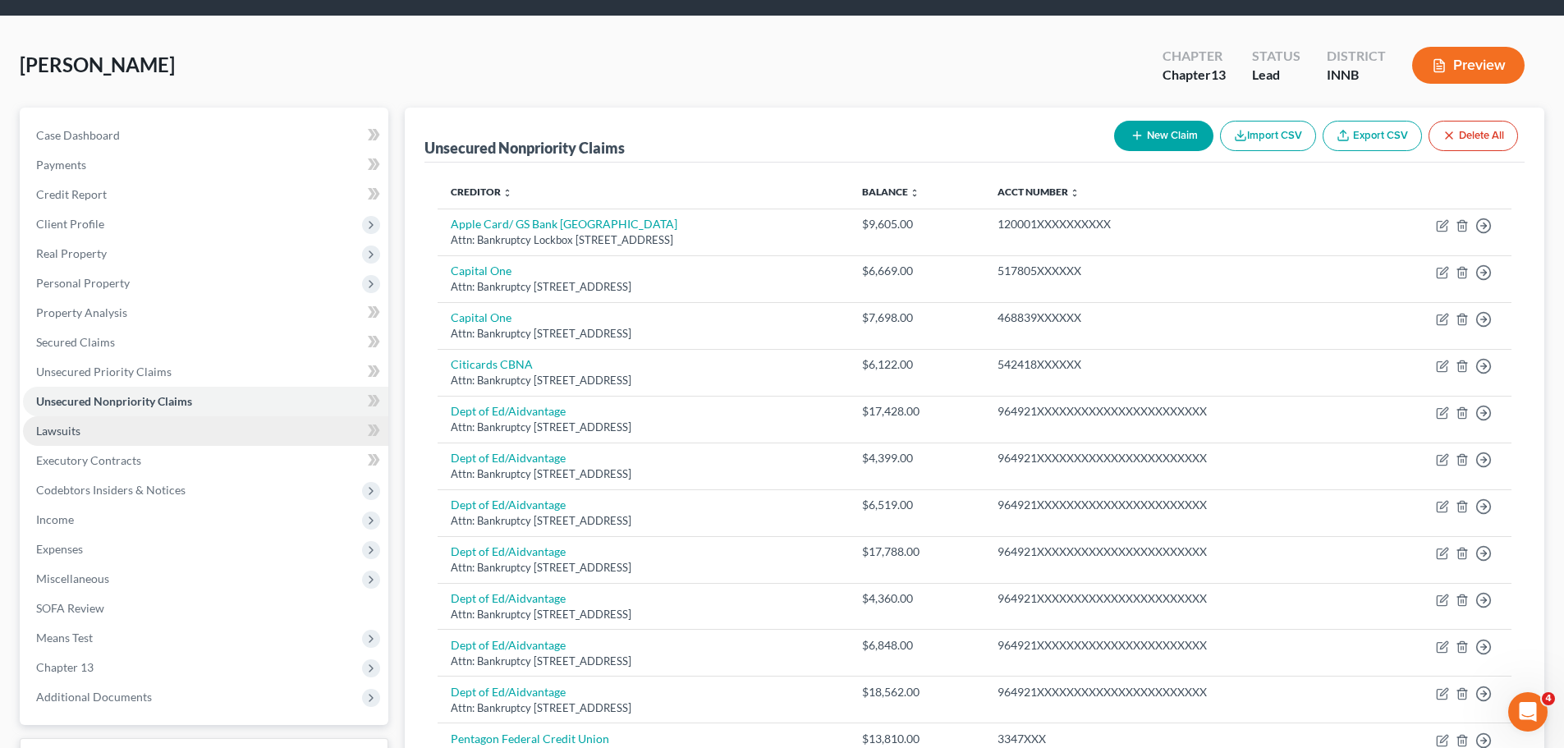
click at [117, 429] on link "Lawsuits" at bounding box center [205, 431] width 365 height 30
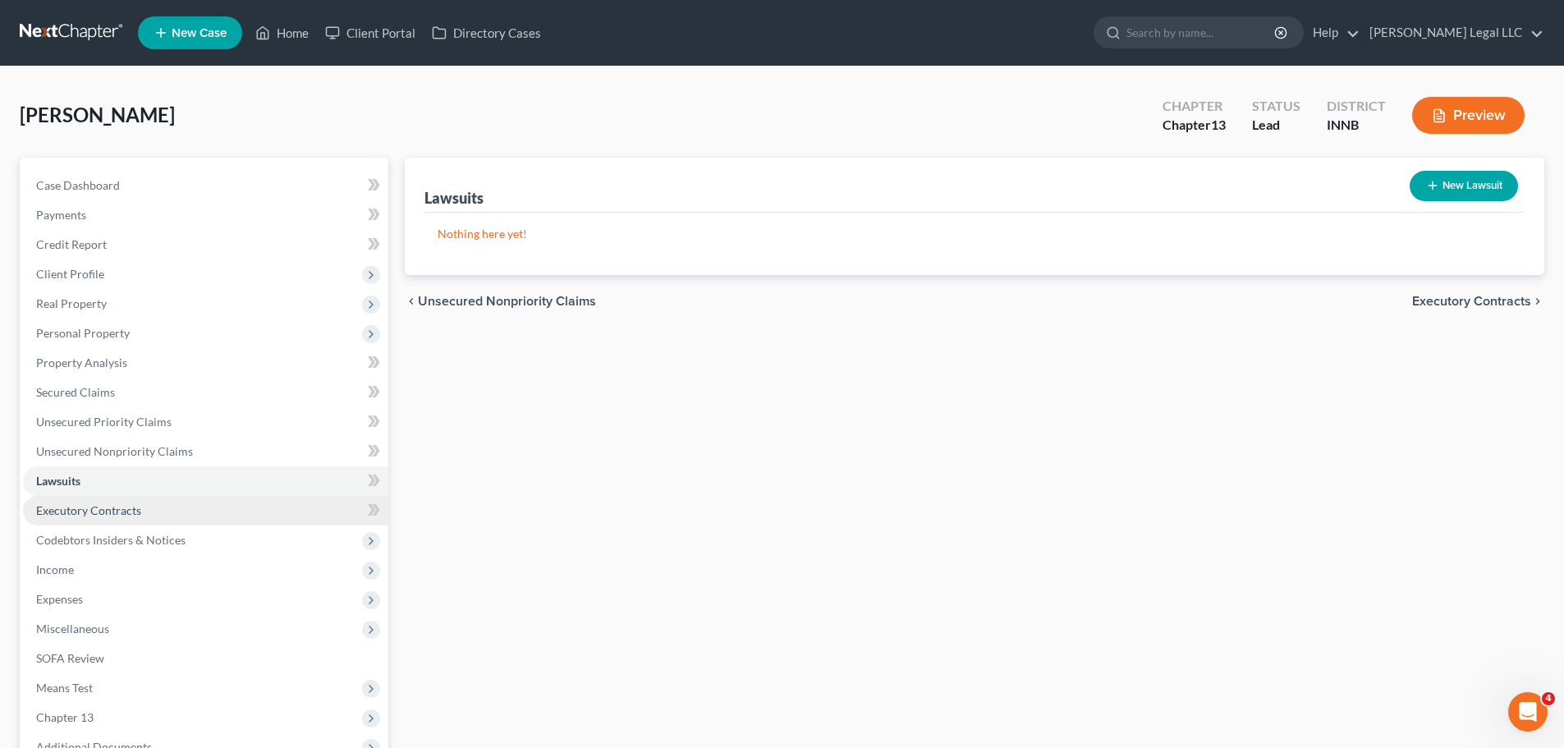
click at [94, 510] on span "Executory Contracts" at bounding box center [88, 510] width 105 height 14
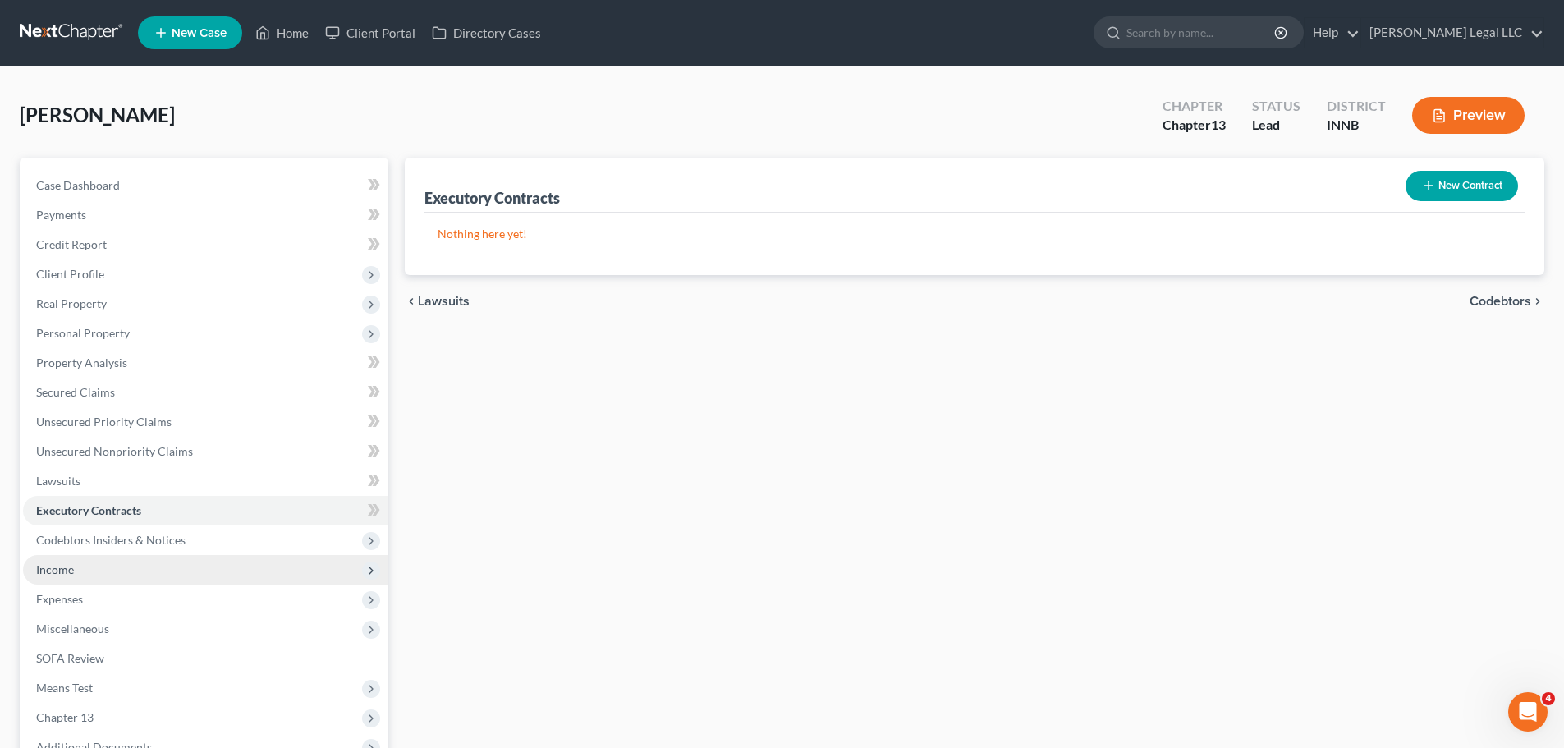
click at [66, 564] on span "Income" at bounding box center [55, 569] width 38 height 14
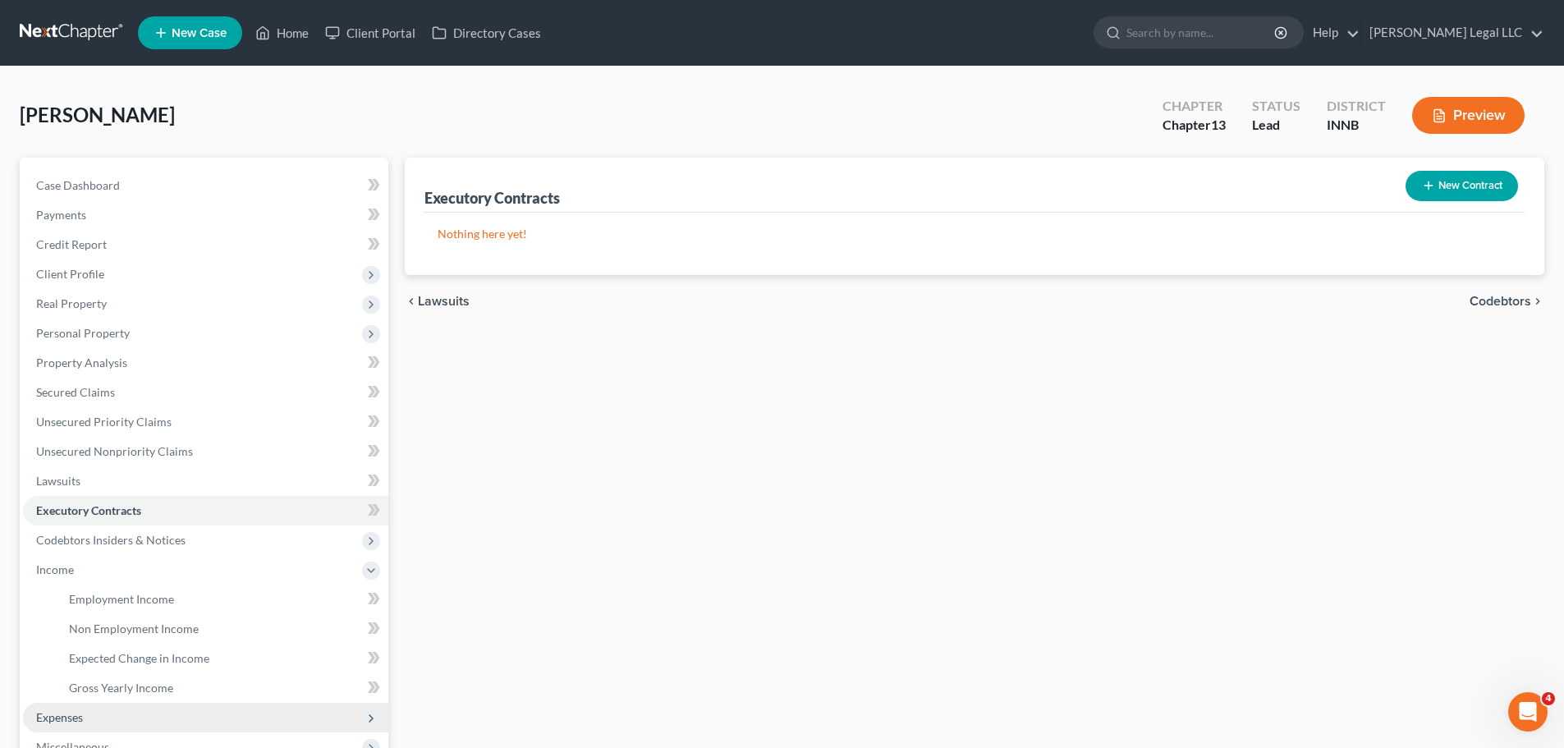
click at [60, 570] on span "Expenses" at bounding box center [59, 717] width 47 height 14
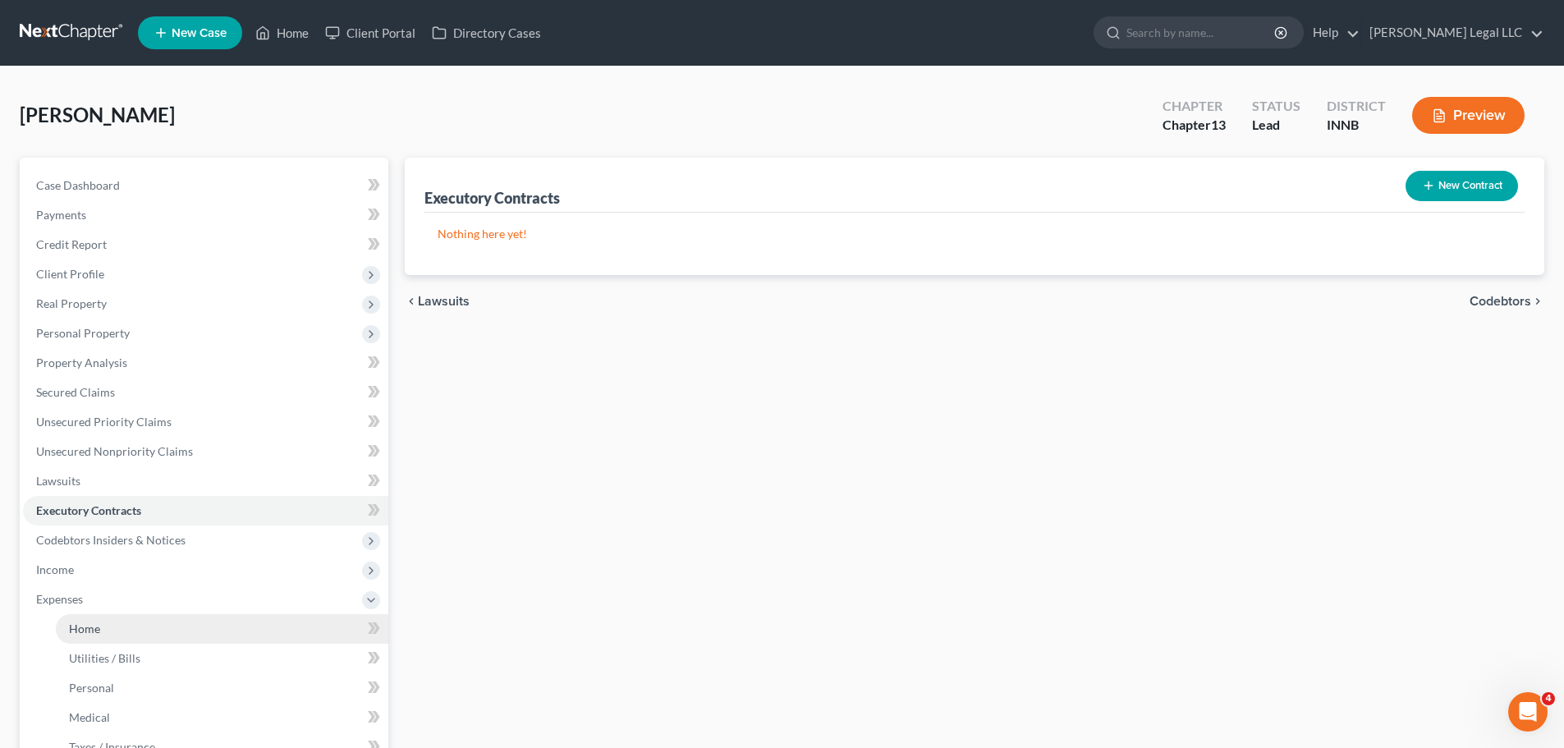
click at [126, 570] on link "Home" at bounding box center [222, 629] width 332 height 30
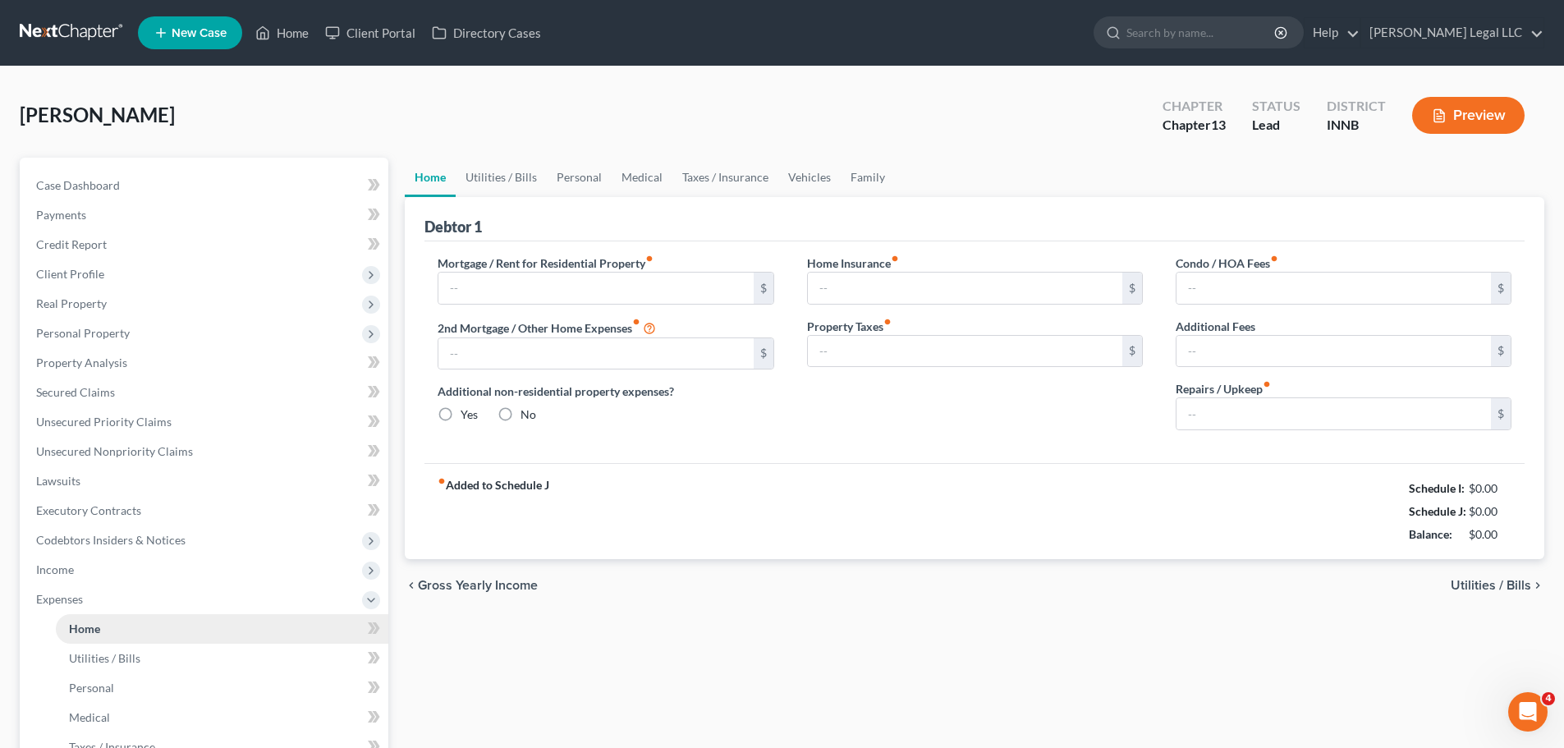
type input "1,910.00"
type input "0.00"
radio input "true"
type input "0.00"
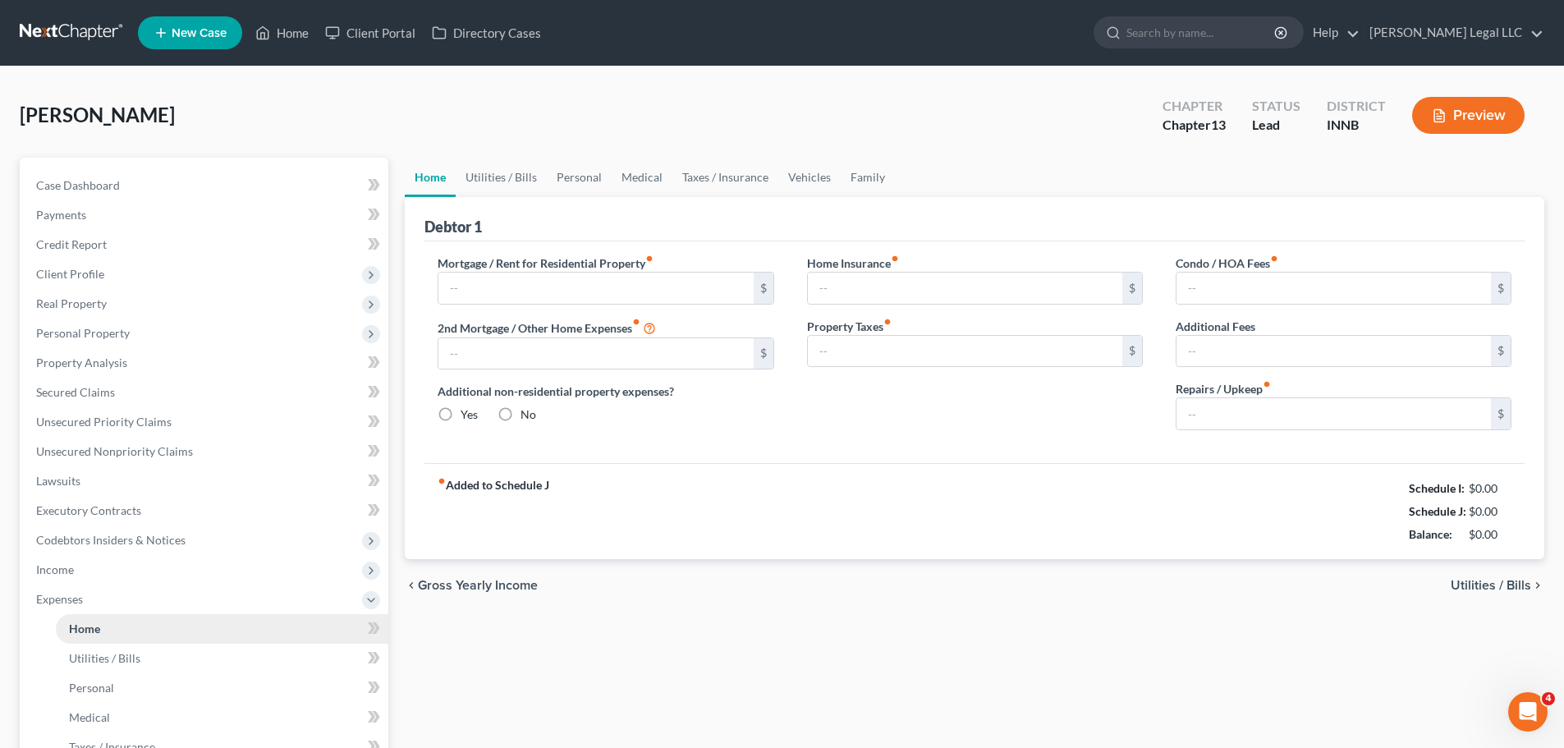
type input "0.00"
type input "200.00"
click at [951, 557] on div "fiber_manual_record Added to Schedule J Schedule I: $10,966.73 Schedule J: $7,7…" at bounding box center [974, 511] width 1100 height 96
click at [143, 570] on link "Utilities / Bills" at bounding box center [222, 659] width 332 height 30
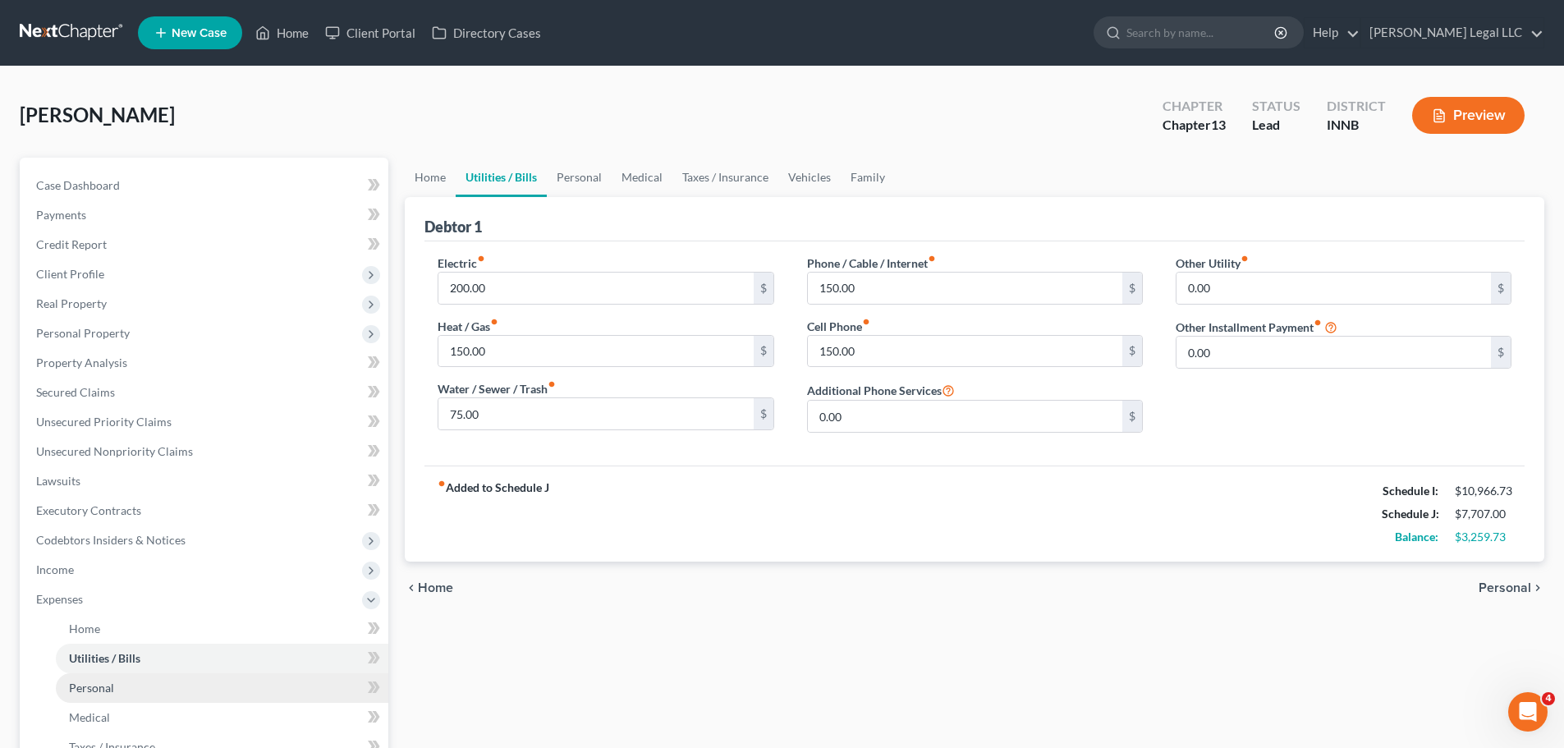
click at [144, 570] on link "Personal" at bounding box center [222, 688] width 332 height 30
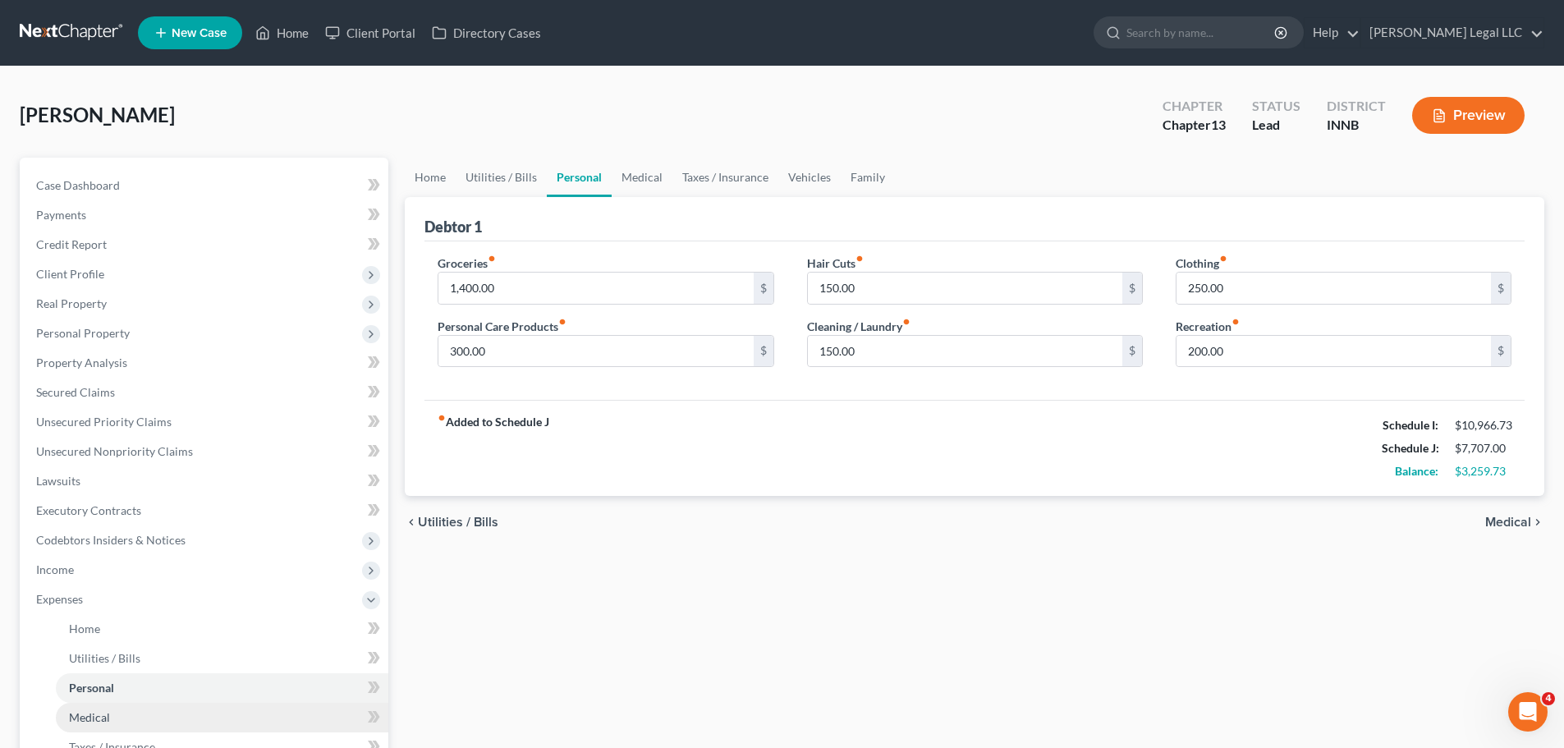
click at [139, 570] on link "Medical" at bounding box center [222, 718] width 332 height 30
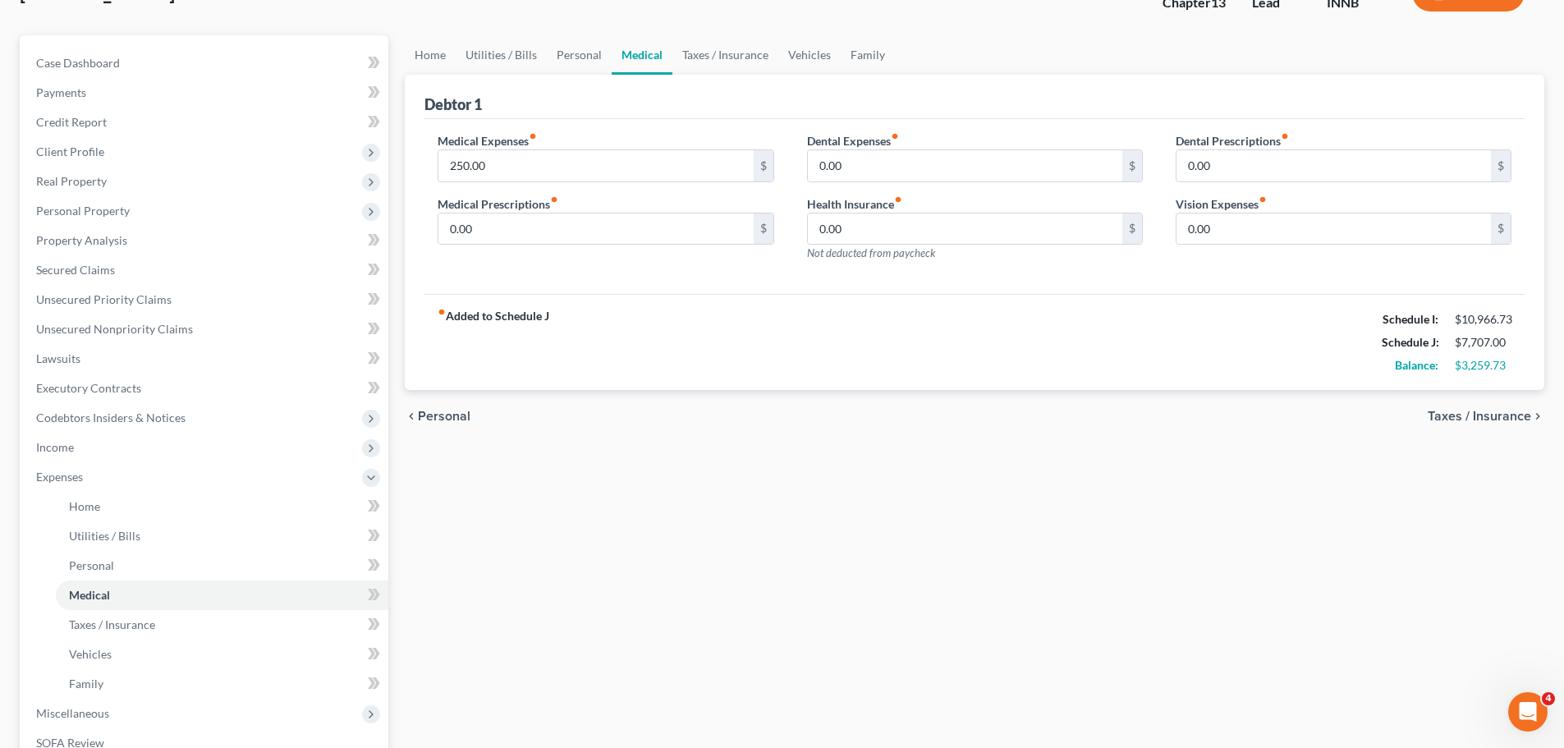
scroll to position [328, 0]
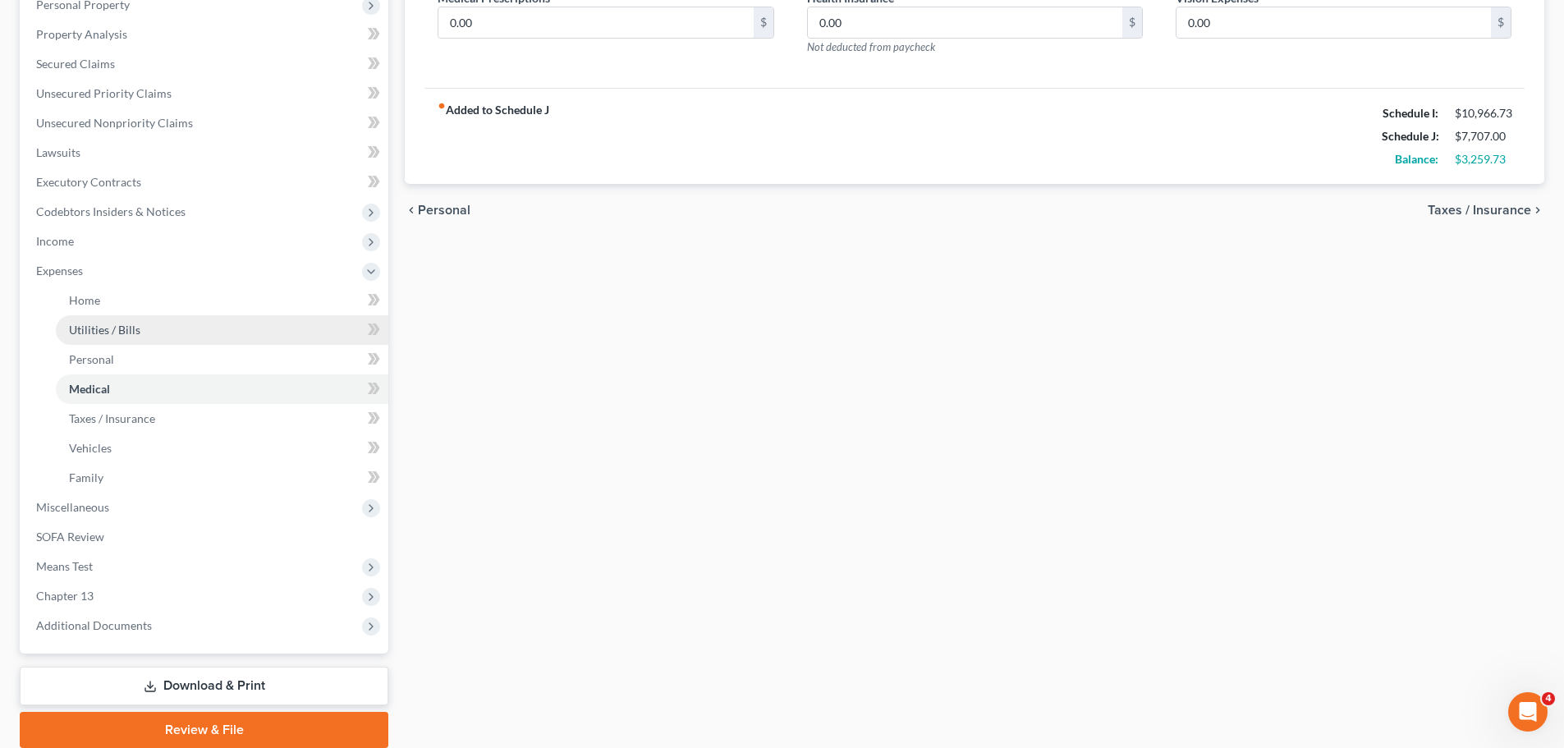
click at [103, 334] on span "Utilities / Bills" at bounding box center [104, 330] width 71 height 14
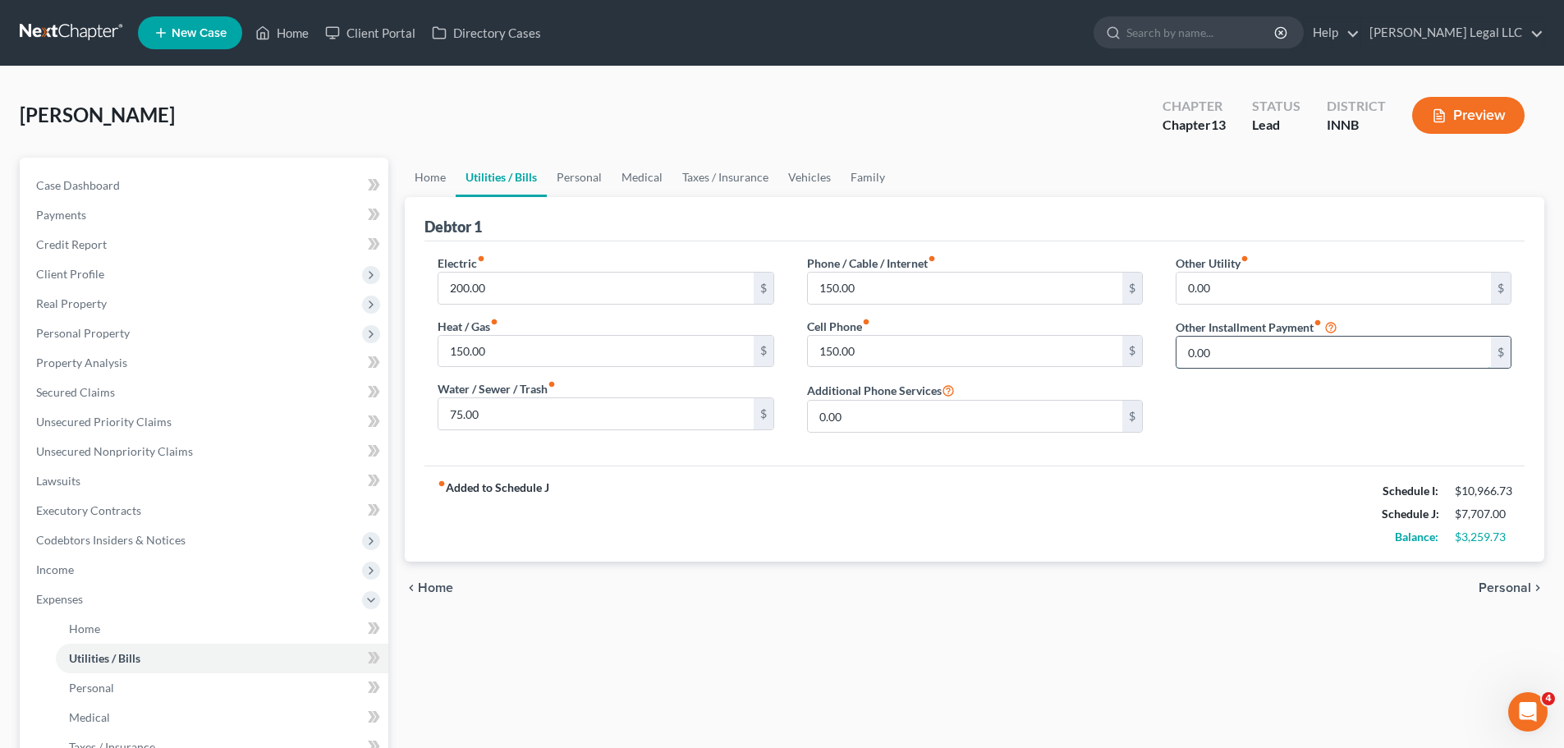
click at [1208, 351] on input "0.00" at bounding box center [1333, 352] width 314 height 31
type input "675"
type input "Student loans paid outside of plan"
drag, startPoint x: 1057, startPoint y: 597, endPoint x: 1038, endPoint y: 599, distance: 19.9
click at [1056, 570] on div "chevron_left Home Personal chevron_right" at bounding box center [974, 587] width 1139 height 53
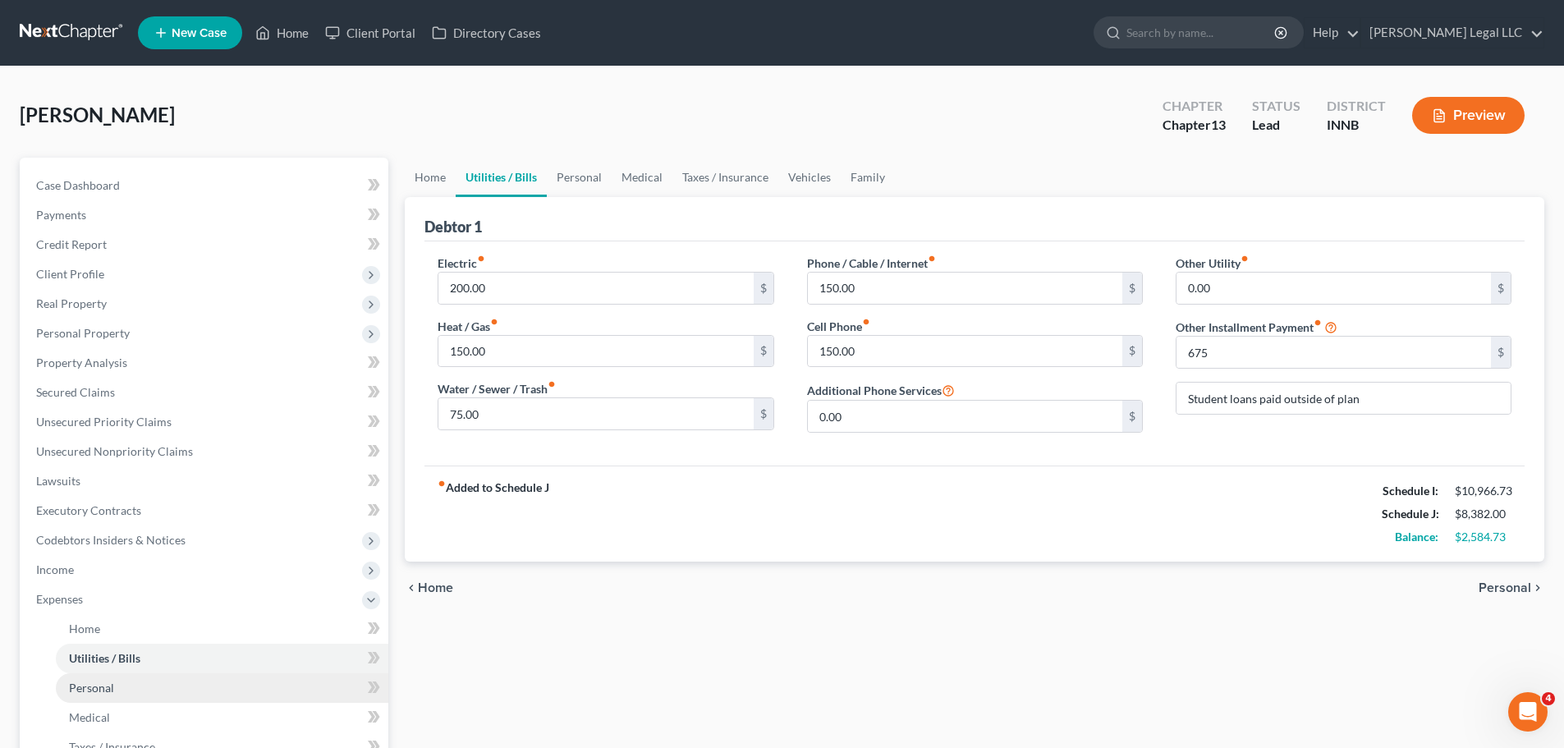
click at [125, 570] on link "Personal" at bounding box center [222, 688] width 332 height 30
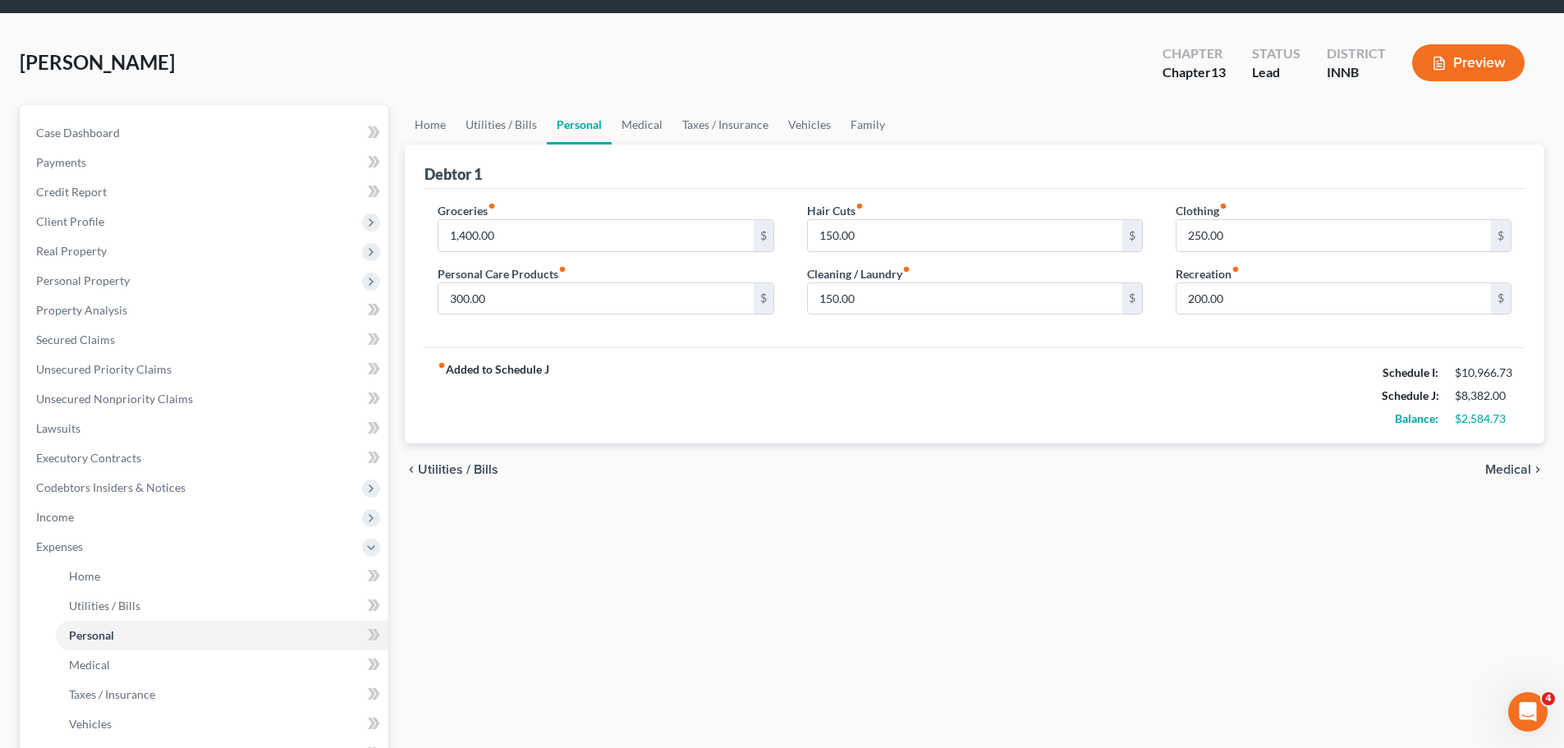
scroll to position [82, 0]
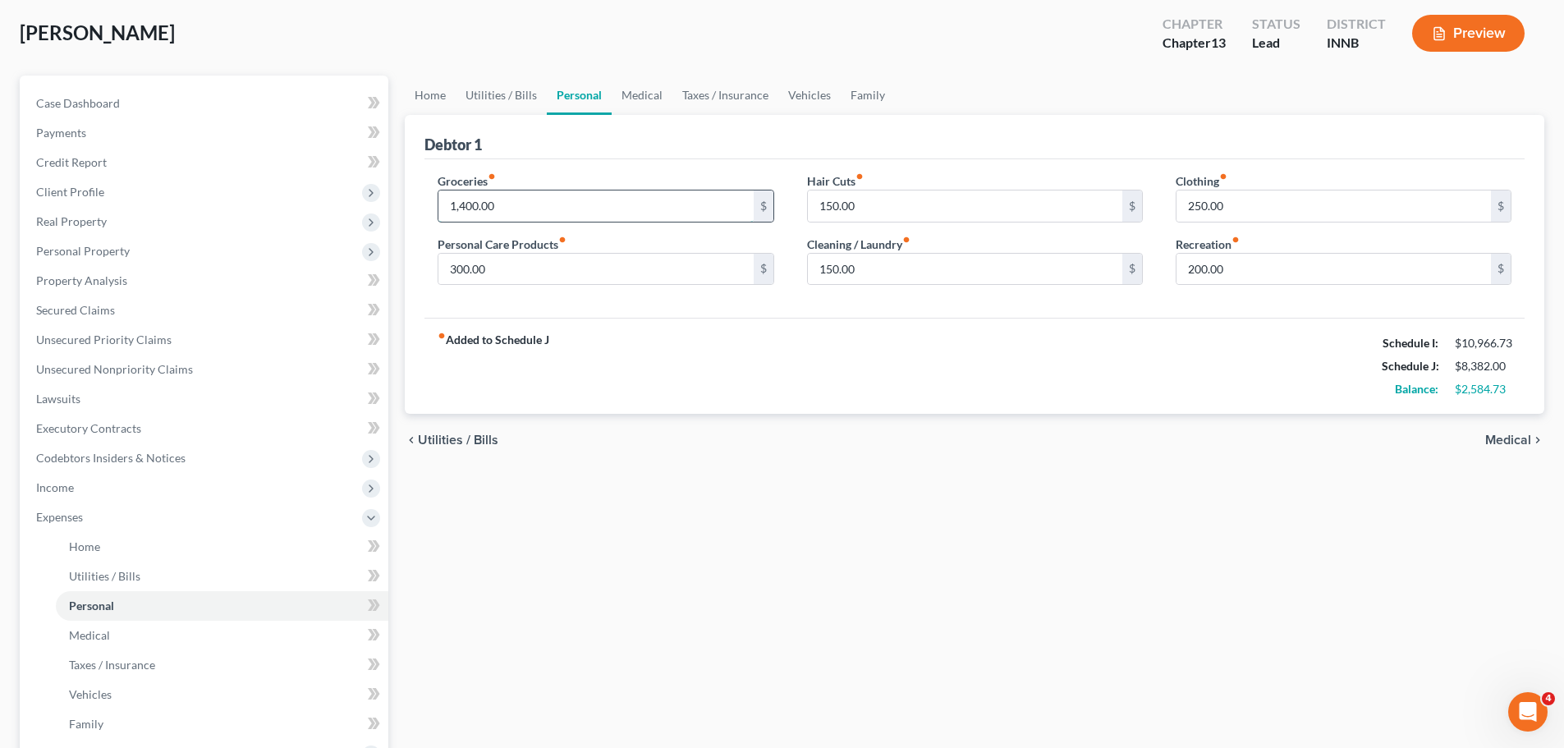
click at [582, 204] on input "1,400.00" at bounding box center [595, 205] width 314 height 31
click at [706, 467] on div "Home Utilities / Bills Personal Medical Taxes / Insurance Vehicles Family Debto…" at bounding box center [974, 535] width 1156 height 919
click at [1245, 268] on input "200.00" at bounding box center [1333, 269] width 314 height 31
click at [484, 233] on div "Groceries fiber_manual_record 1,500 $ Personal Care Products fiber_manual_recor…" at bounding box center [605, 235] width 369 height 126
click at [489, 213] on input "1,500" at bounding box center [595, 205] width 314 height 31
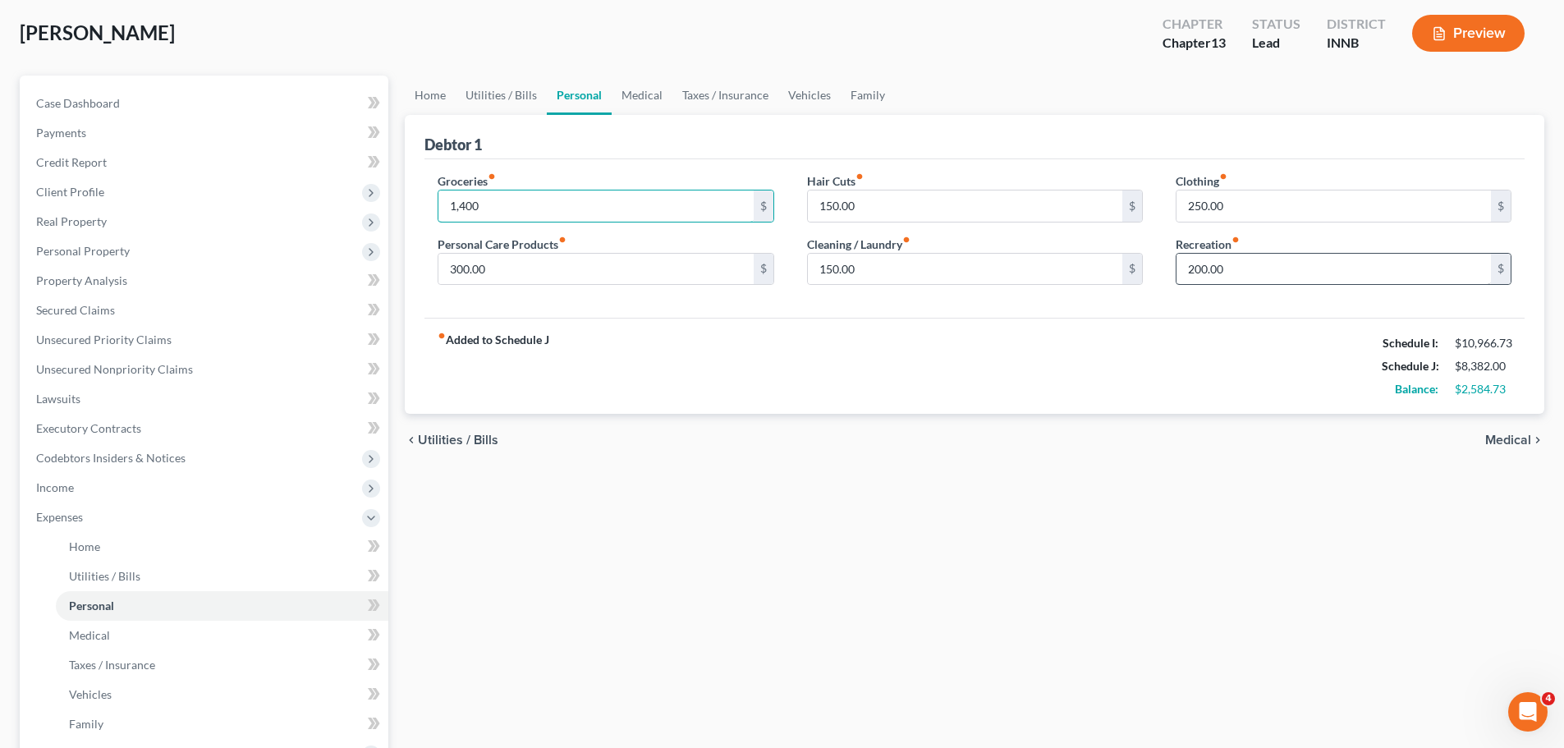
type input "1,400"
click at [1254, 268] on input "200.00" at bounding box center [1333, 269] width 314 height 31
type input "300"
click at [1138, 378] on div "fiber_manual_record Added to Schedule J Schedule I: $10,966.73 Schedule J: $8,4…" at bounding box center [974, 366] width 1100 height 96
click at [140, 570] on link "Medical" at bounding box center [222, 636] width 332 height 30
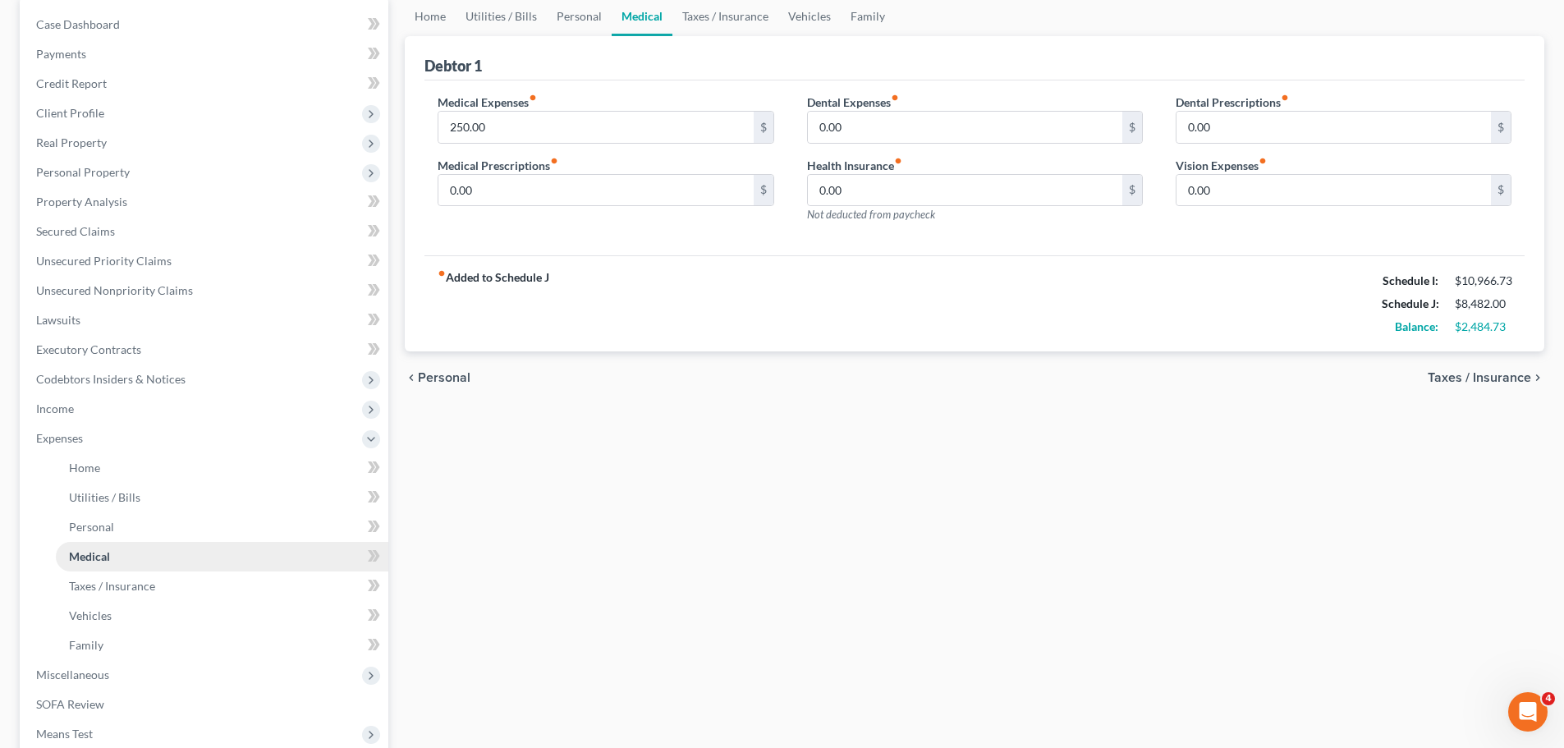
scroll to position [164, 0]
click at [77, 570] on span "Miscellaneous" at bounding box center [205, 672] width 365 height 30
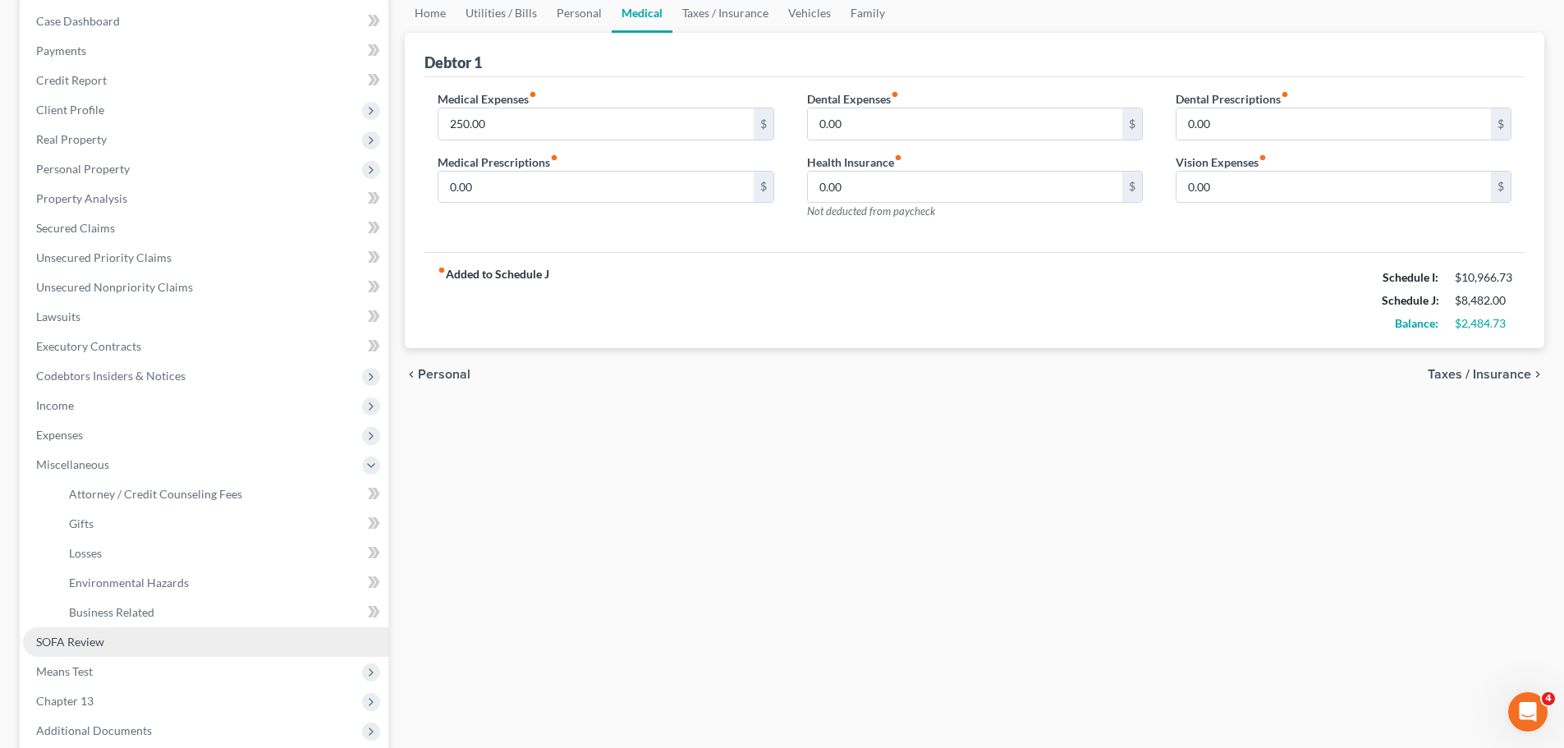
click at [78, 570] on span "SOFA Review" at bounding box center [70, 642] width 68 height 14
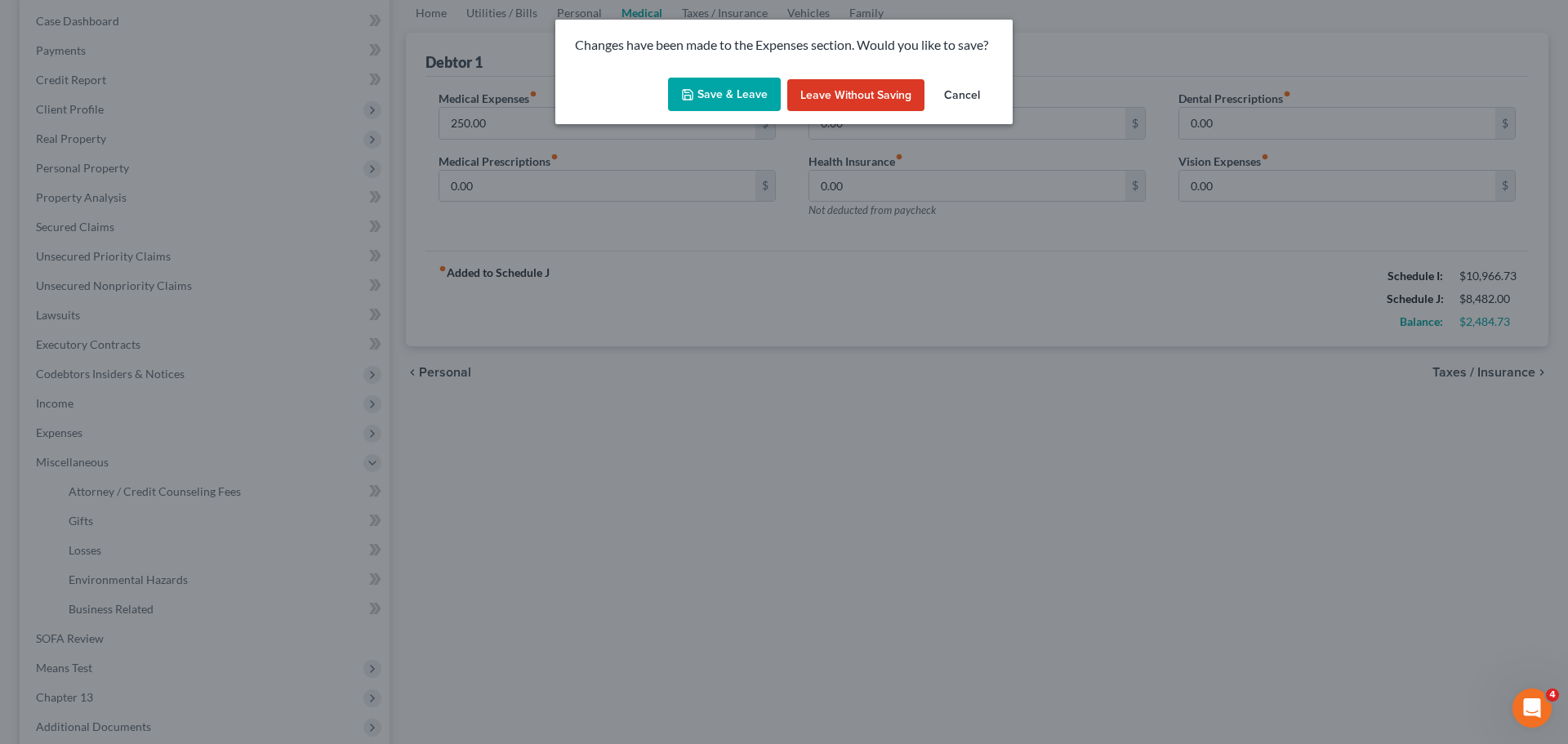
click at [959, 89] on button "Cancel" at bounding box center [962, 95] width 62 height 33
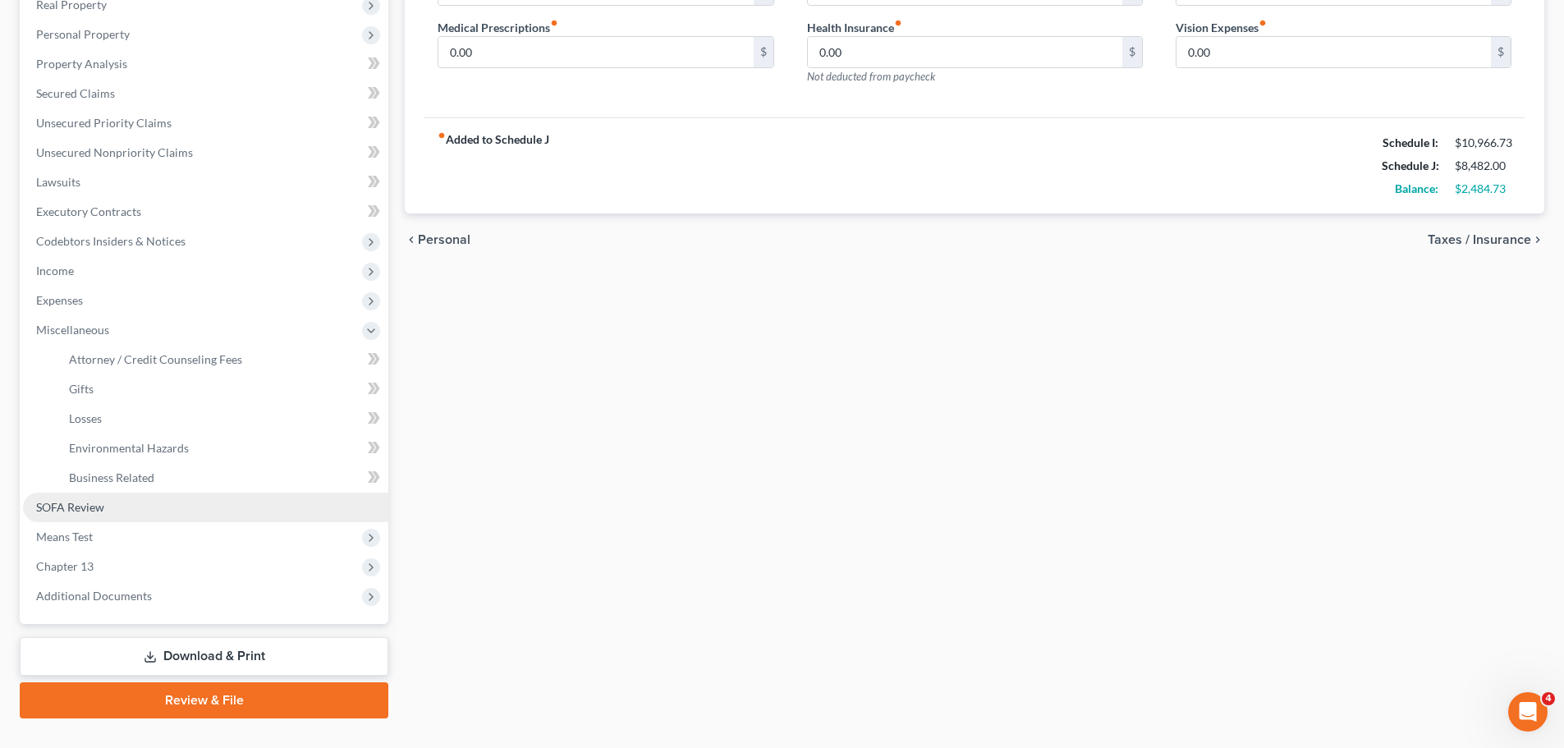
scroll to position [3, 0]
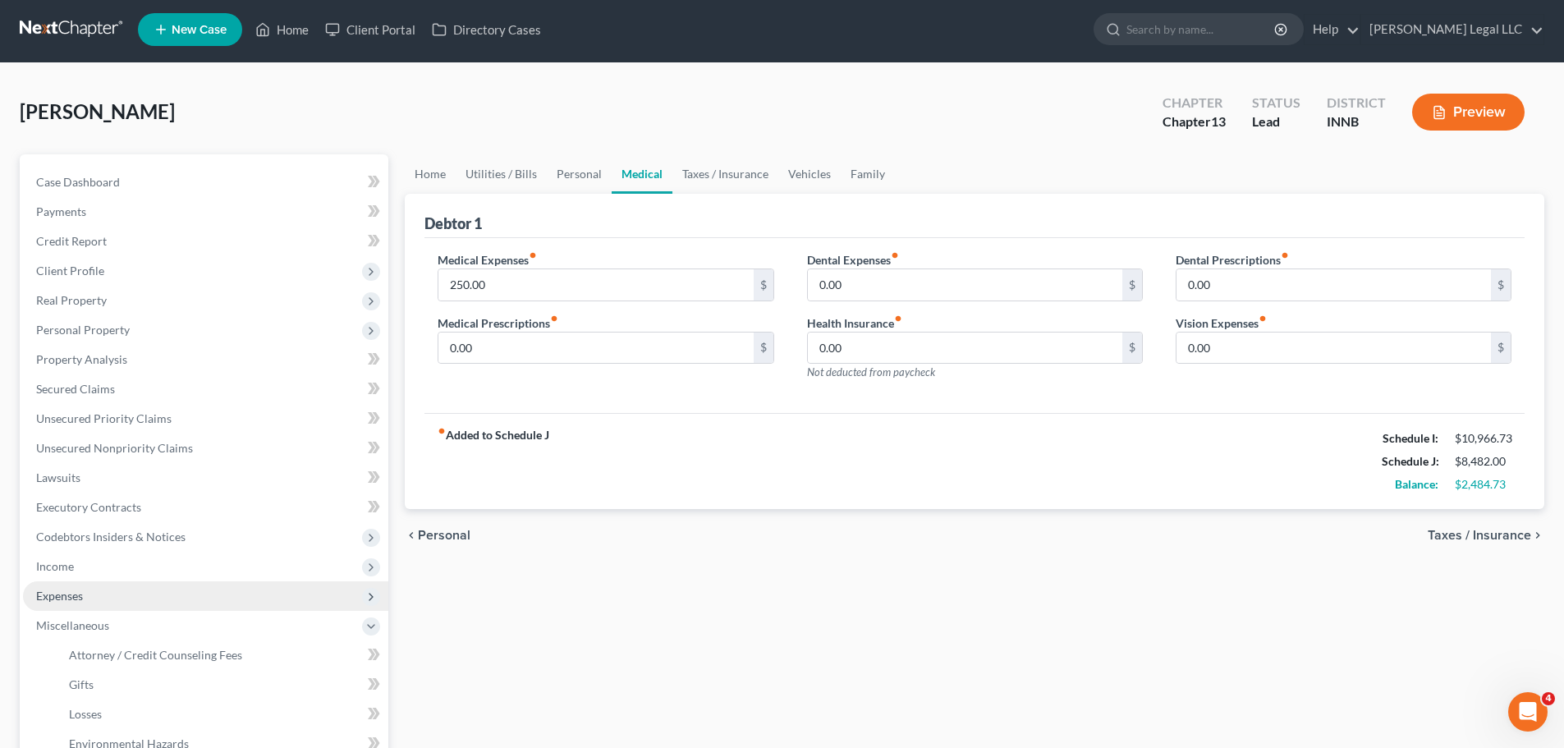
click at [57, 570] on span "Expenses" at bounding box center [59, 596] width 47 height 14
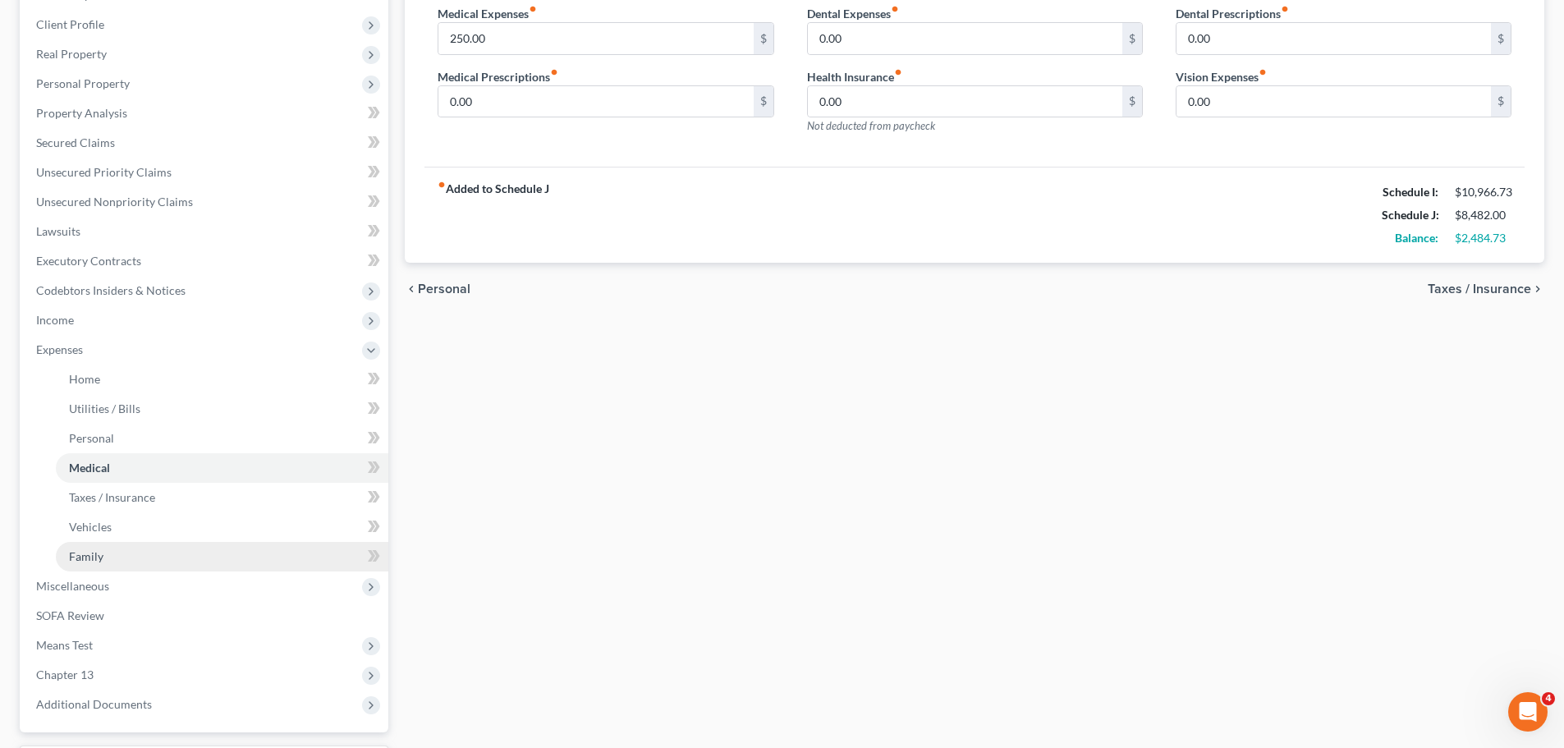
click at [87, 551] on span "Family" at bounding box center [86, 556] width 34 height 14
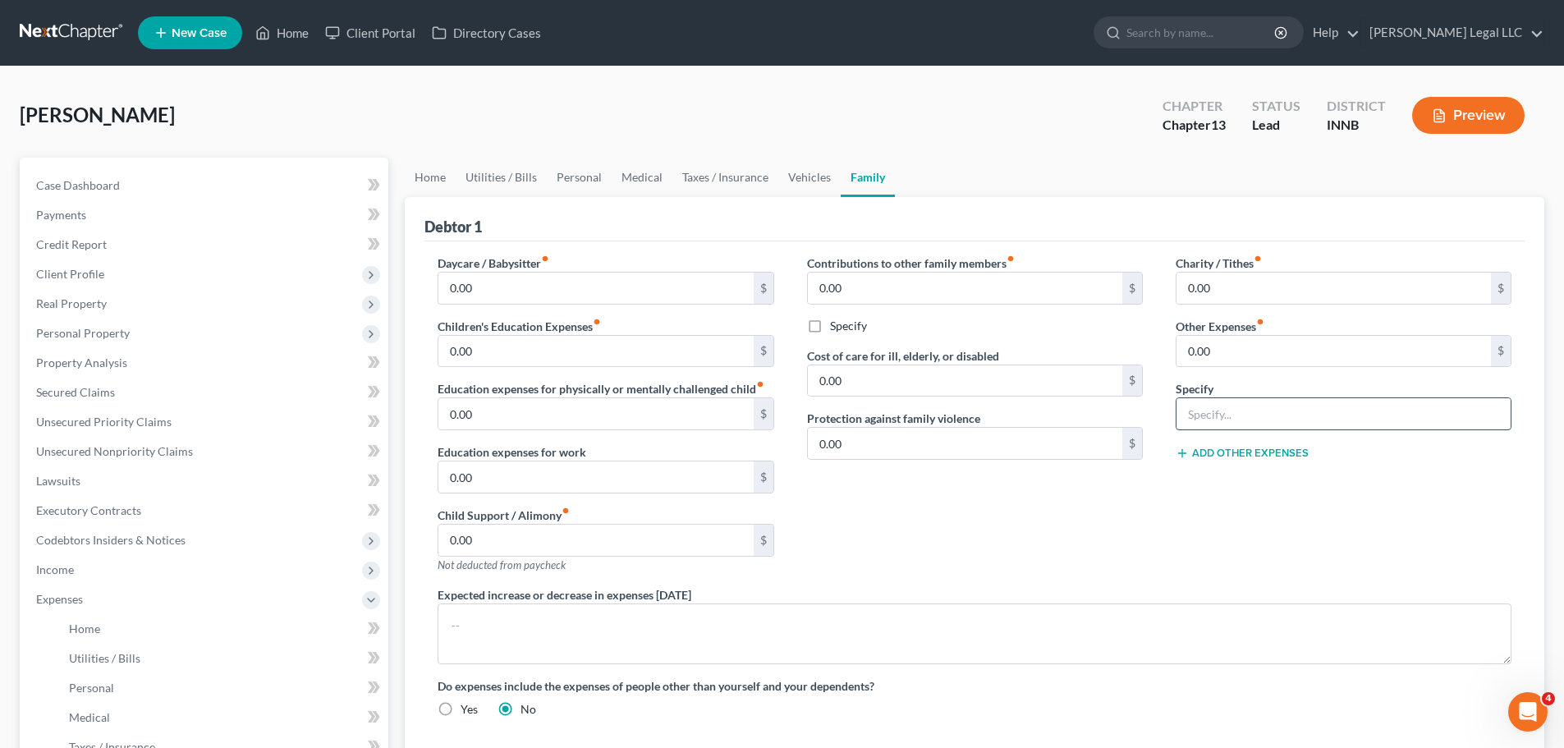
click at [1221, 415] on input "text" at bounding box center [1343, 413] width 334 height 31
click at [1230, 342] on input "0.00" at bounding box center [1333, 351] width 314 height 31
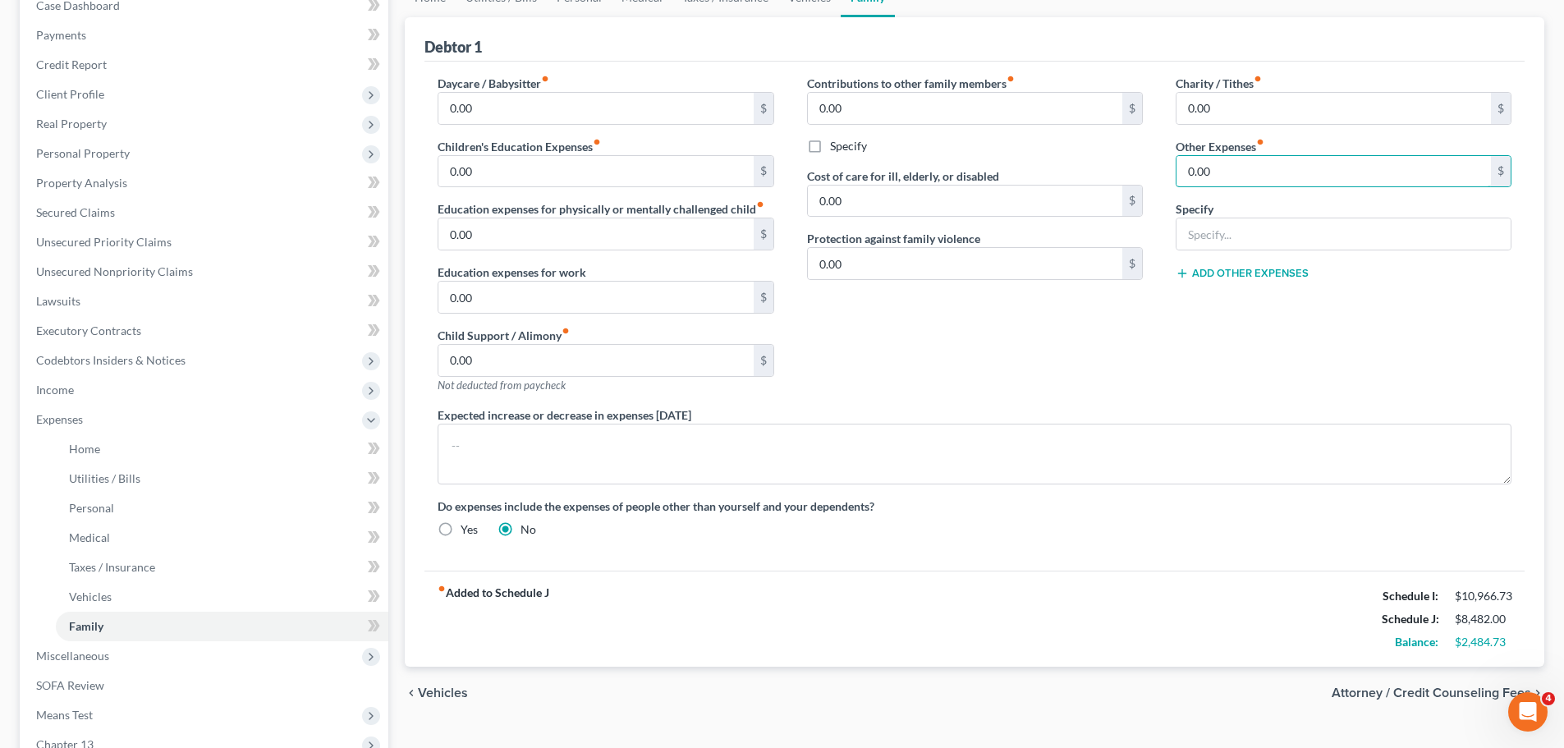
scroll to position [82, 0]
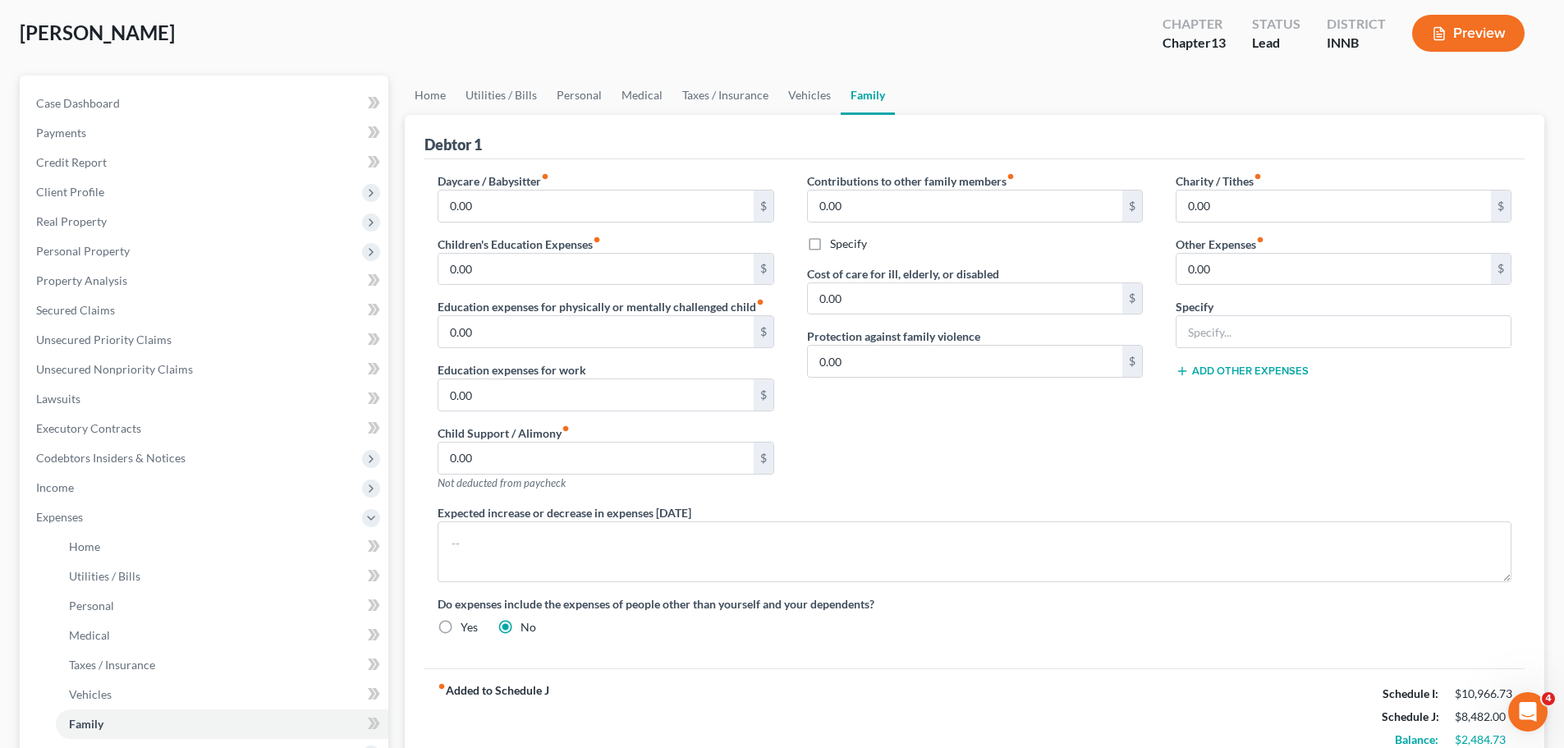
click at [959, 496] on div "Contributions to other family members fiber_manual_record 0.00 $ Specify Cost o…" at bounding box center [974, 338] width 369 height 332
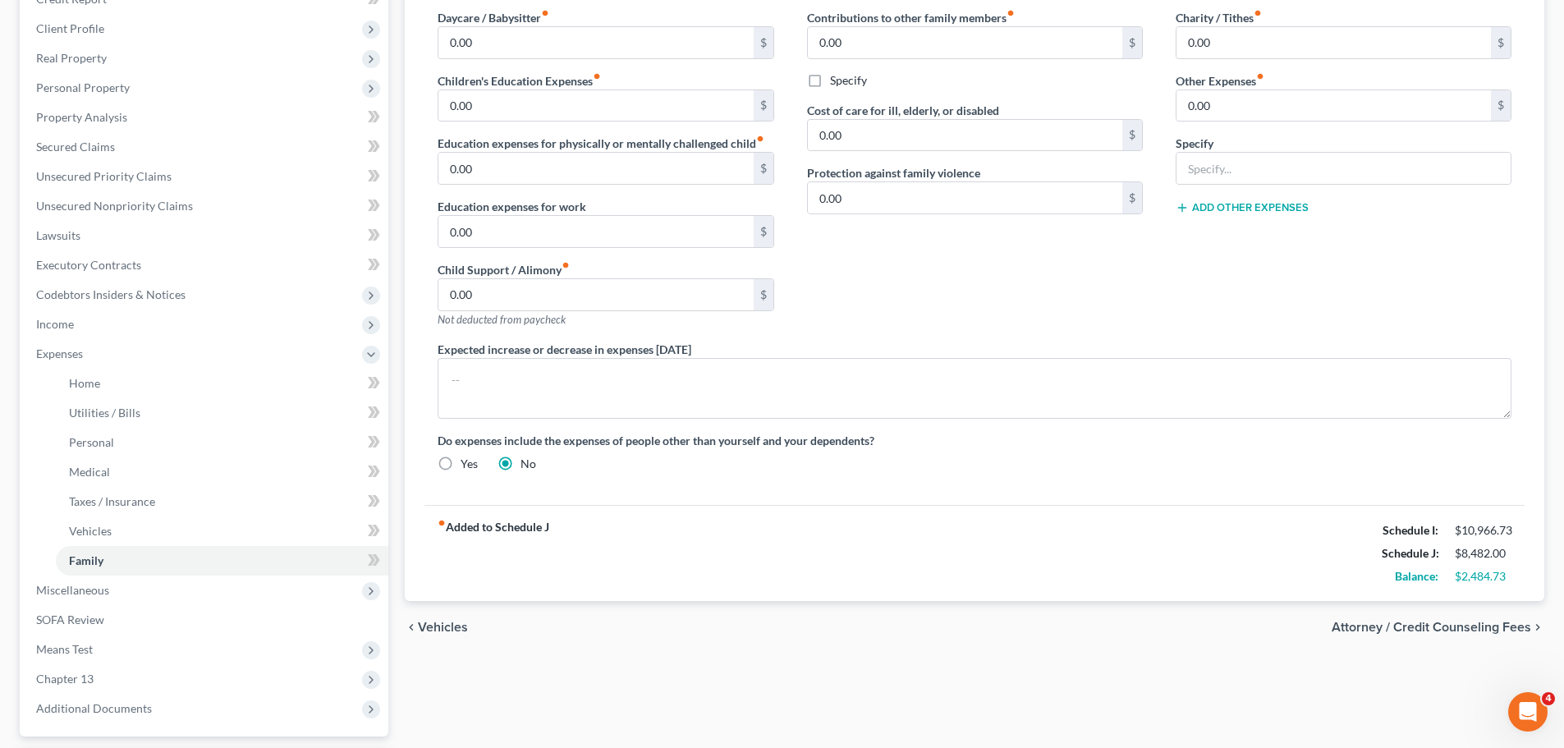
scroll to position [246, 0]
click at [100, 469] on span "Medical" at bounding box center [89, 471] width 41 height 14
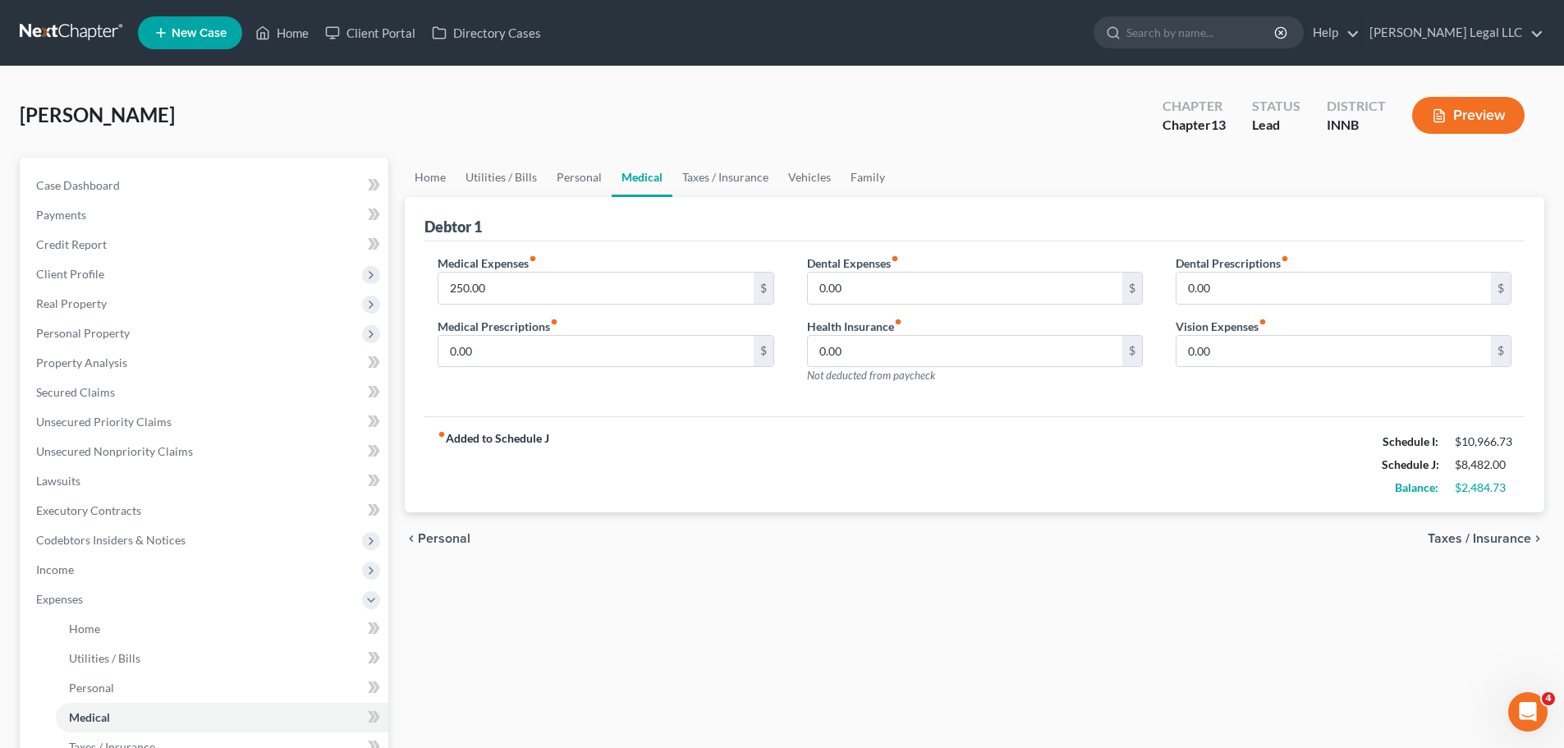
click at [855, 510] on div "fiber_manual_record Added to Schedule J Schedule I: $10,966.73 Schedule J: $8,4…" at bounding box center [974, 464] width 1100 height 96
click at [103, 570] on span "Personal" at bounding box center [91, 687] width 45 height 14
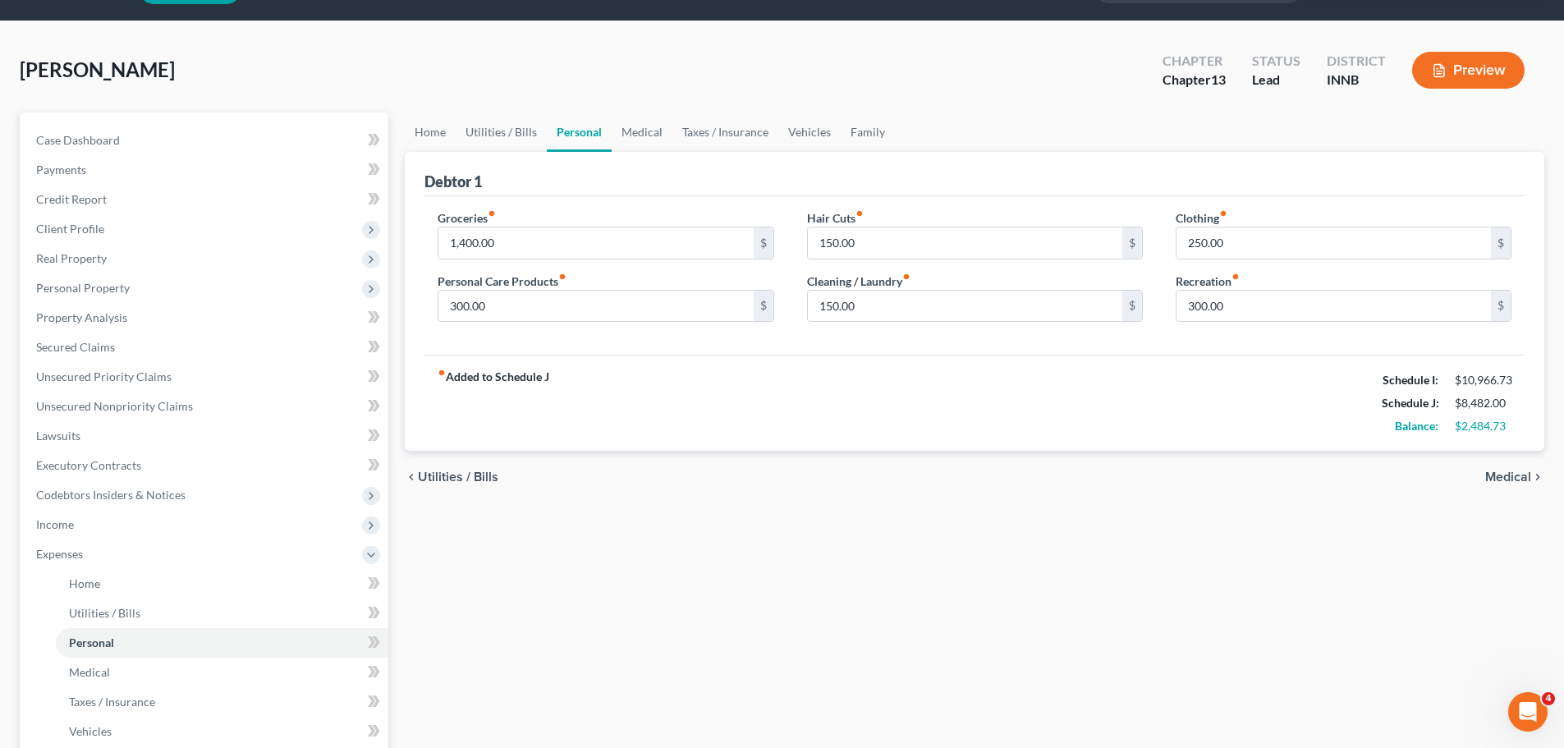
scroll to position [82, 0]
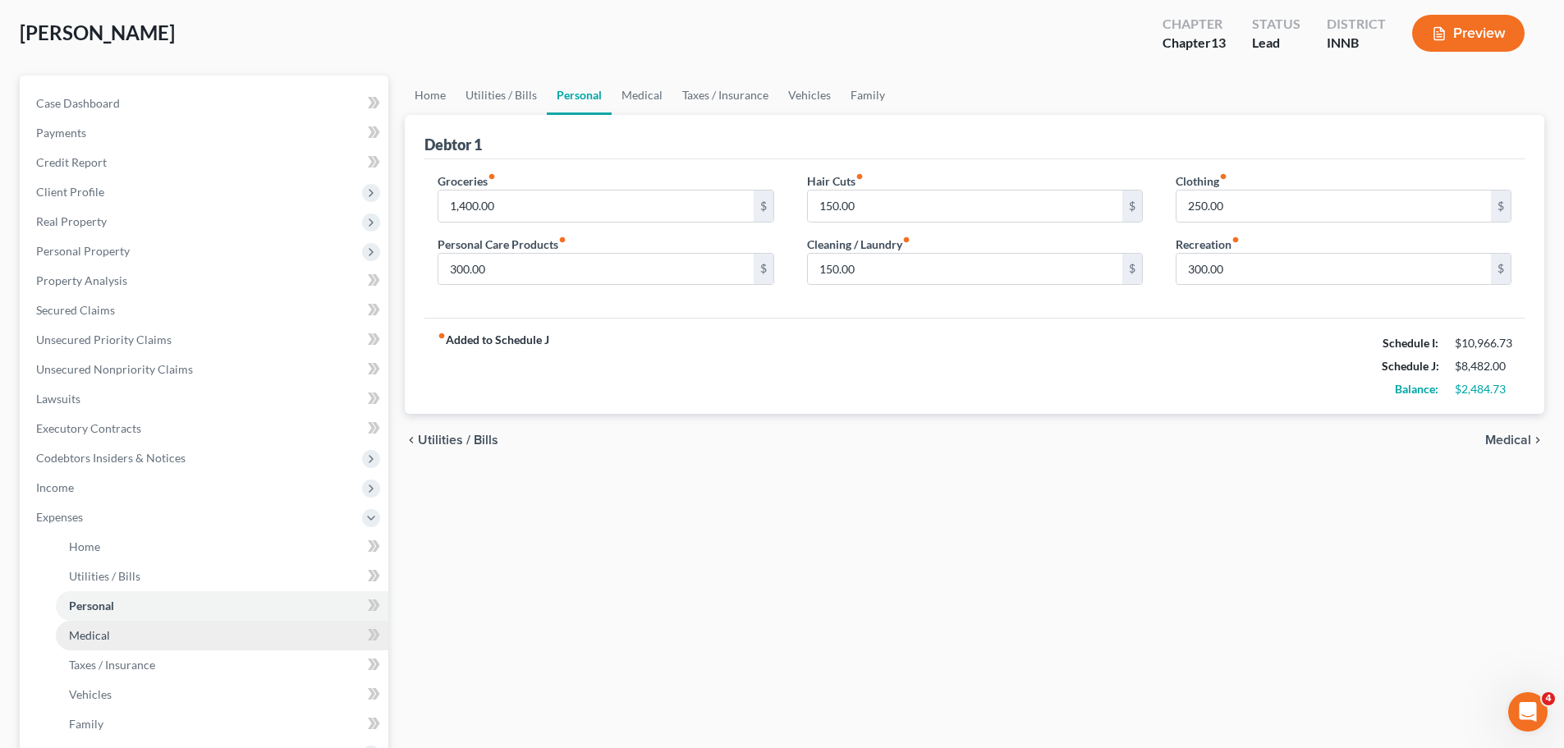
click at [177, 570] on link "Medical" at bounding box center [222, 636] width 332 height 30
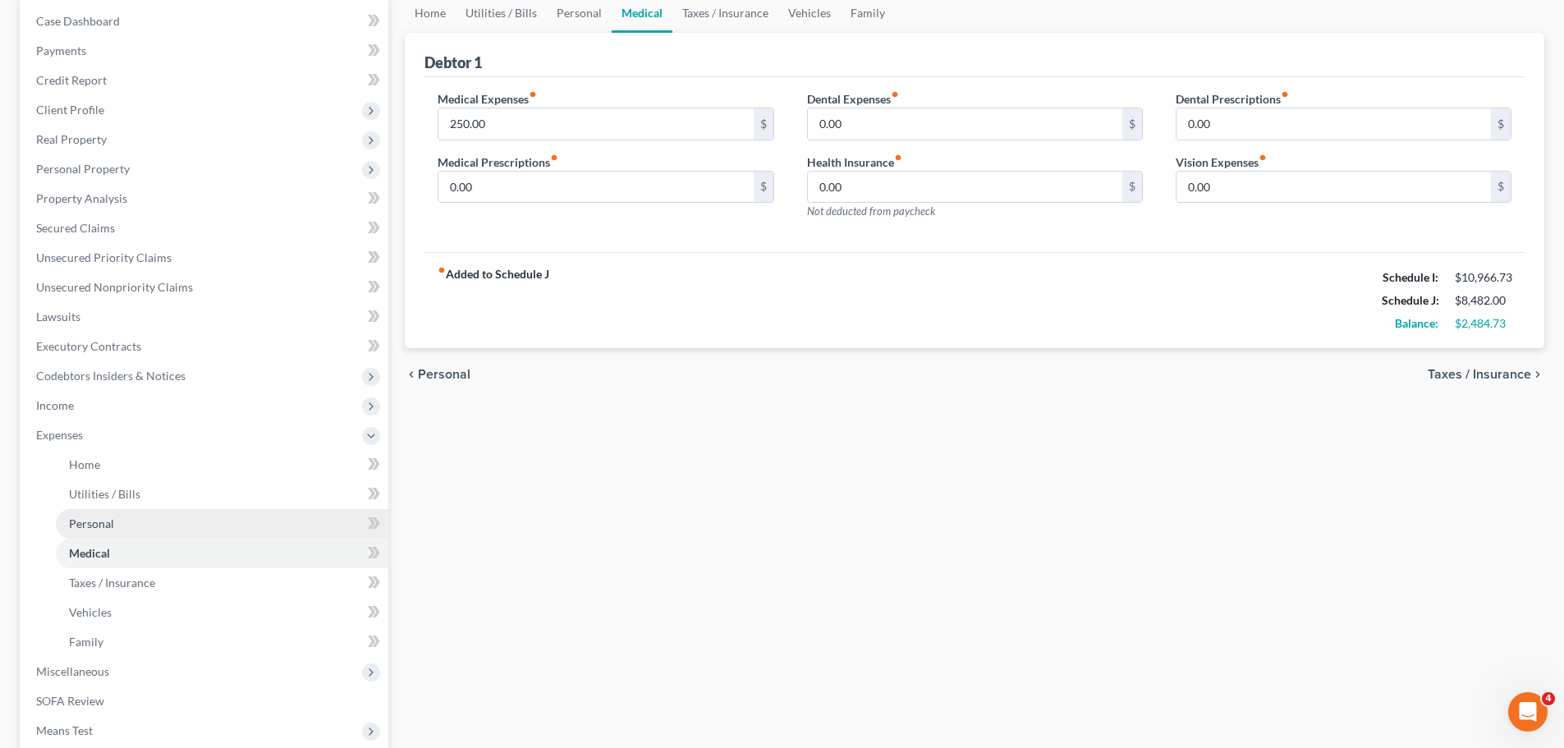
click at [108, 520] on span "Personal" at bounding box center [91, 523] width 45 height 14
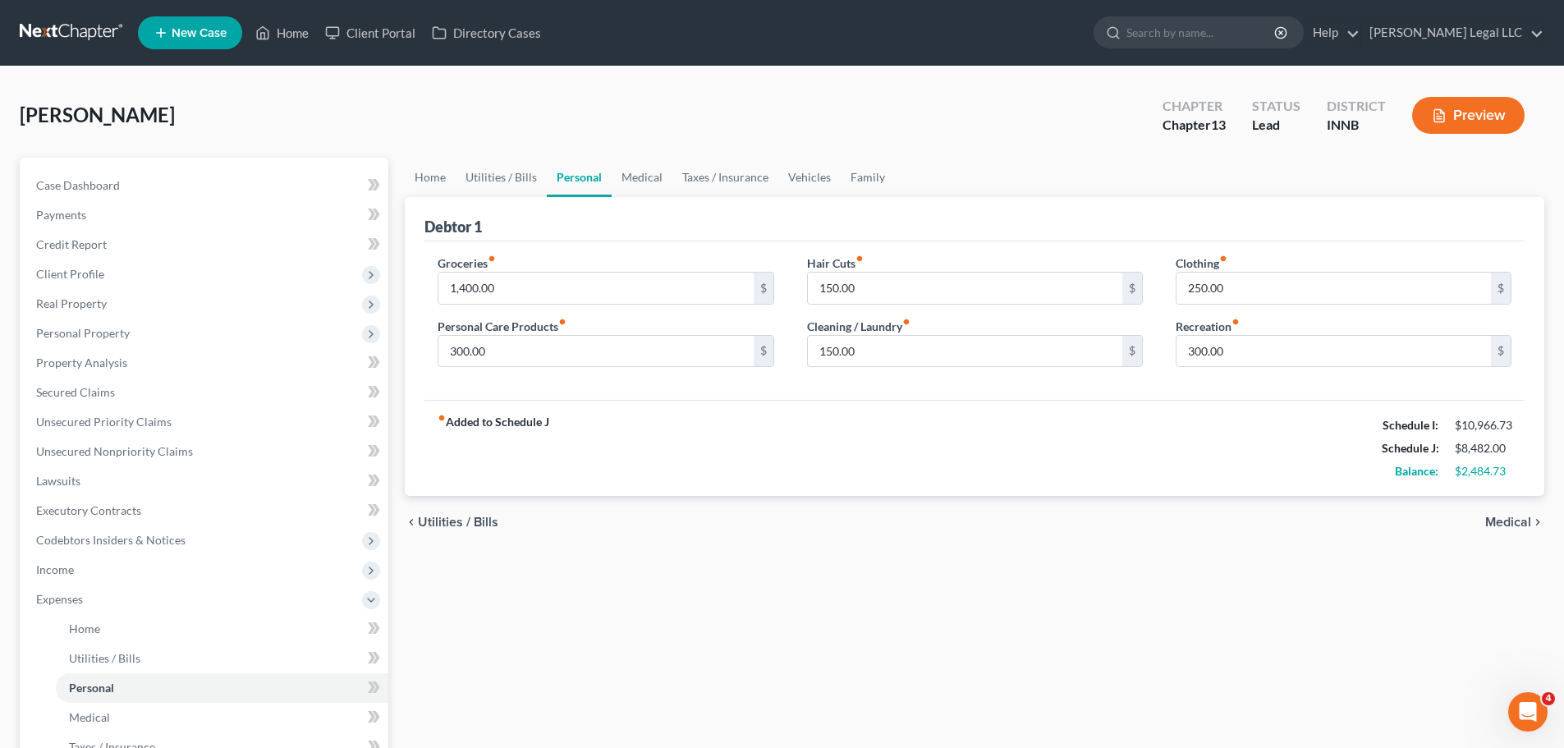
click at [825, 446] on div "fiber_manual_record Added to Schedule J Schedule I: $10,966.73 Schedule J: $8,4…" at bounding box center [974, 448] width 1100 height 96
click at [162, 570] on link "Utilities / Bills" at bounding box center [222, 659] width 332 height 30
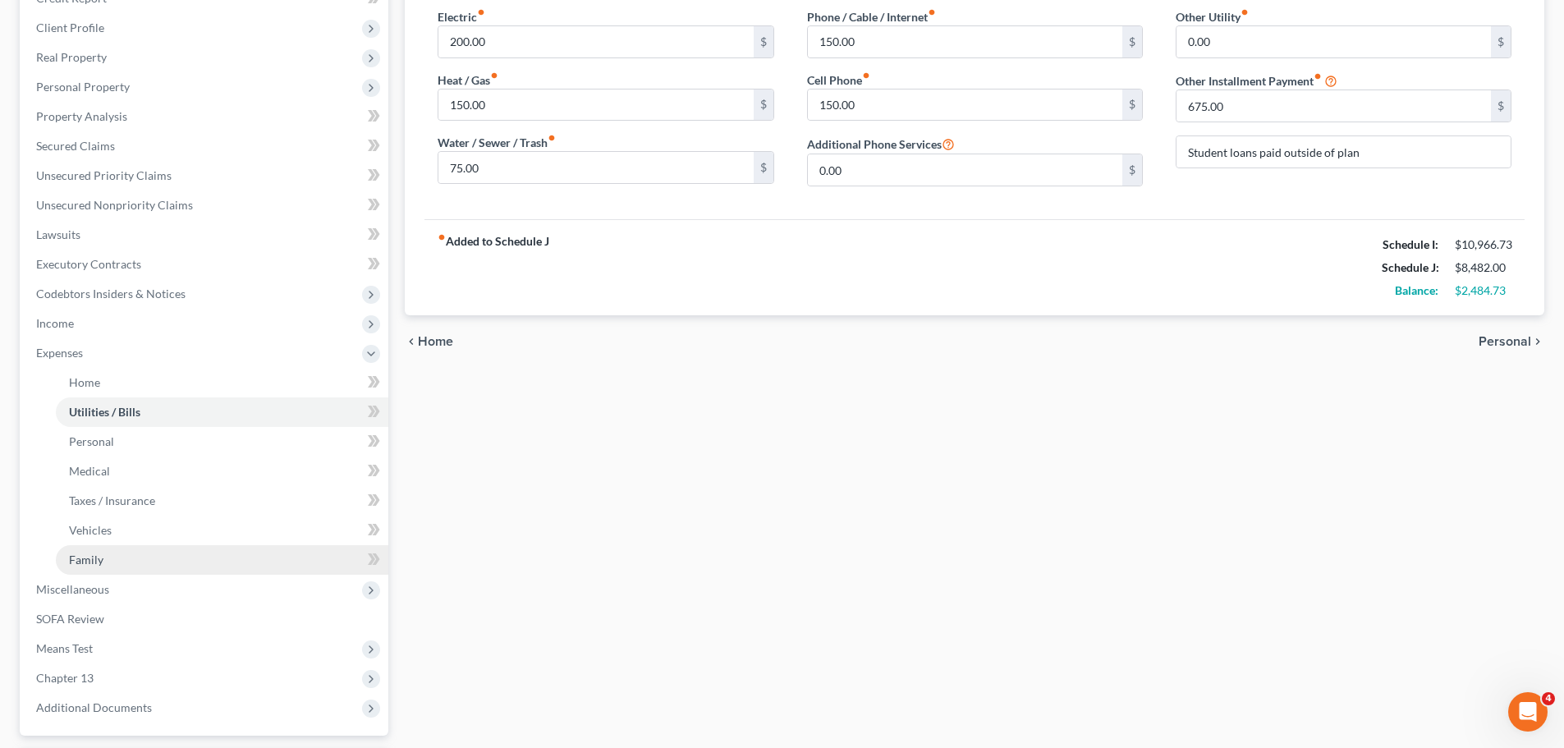
click at [102, 569] on link "Family" at bounding box center [222, 560] width 332 height 30
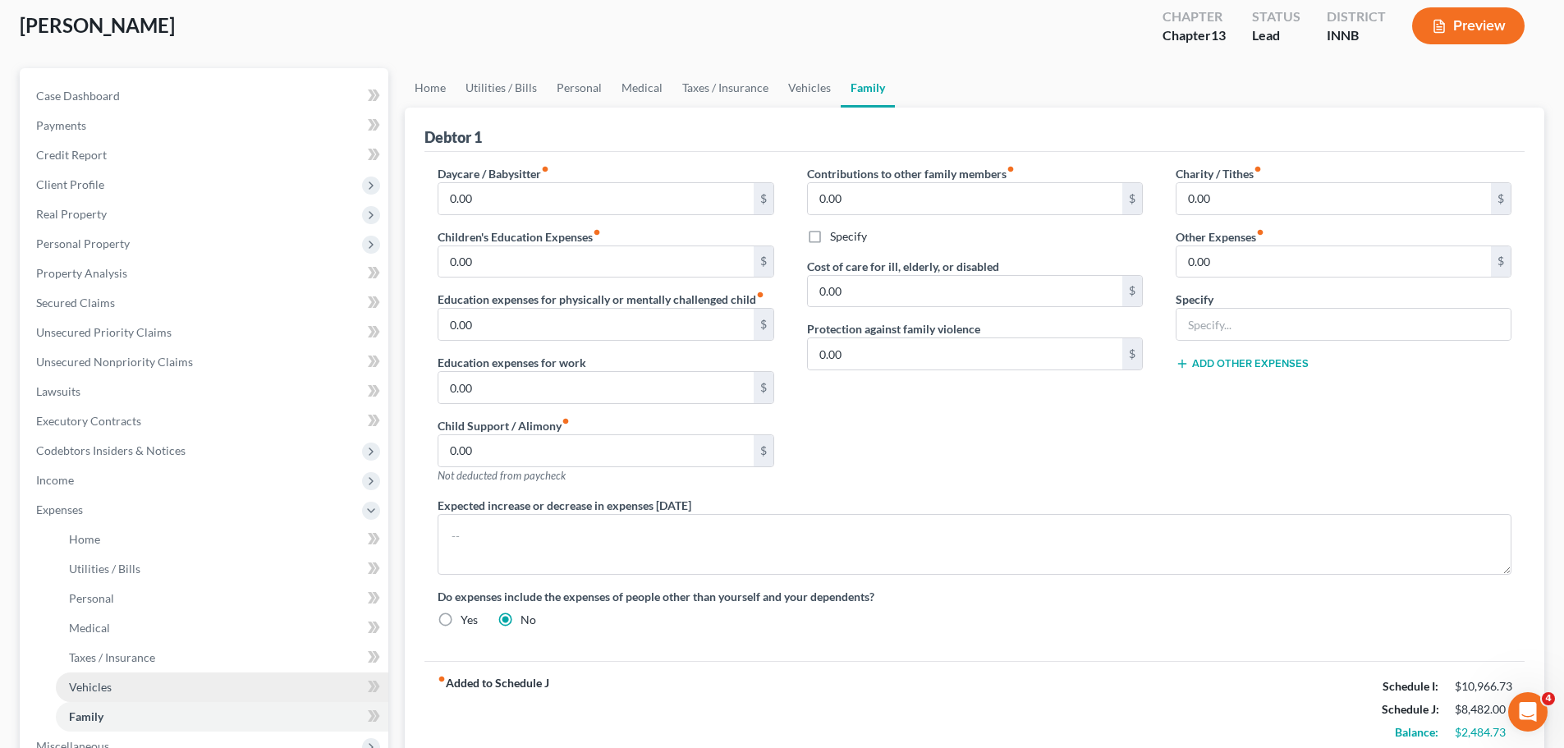
scroll to position [246, 0]
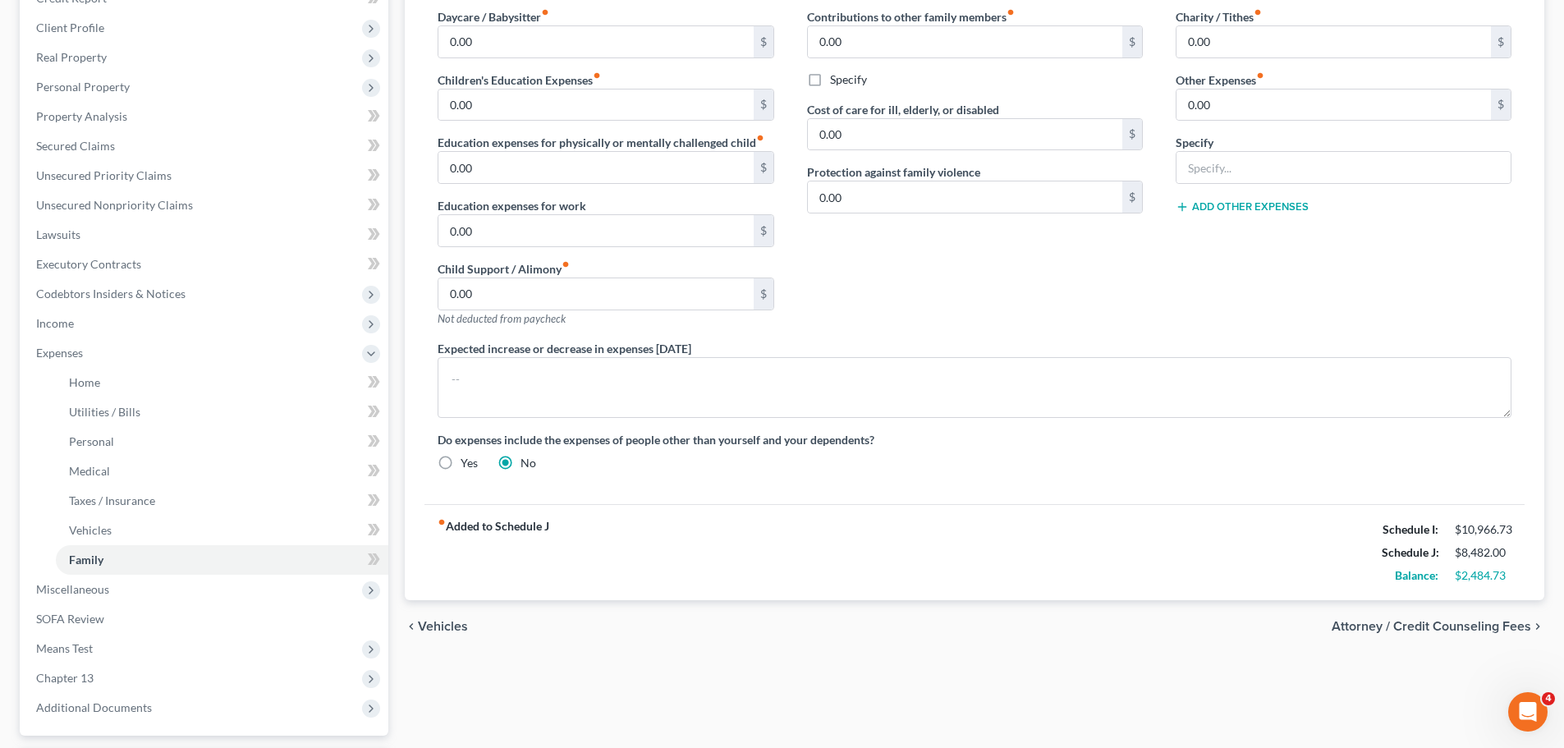
click at [1232, 85] on label "Other Expenses fiber_manual_record" at bounding box center [1219, 79] width 89 height 17
click at [1221, 103] on input "0.00" at bounding box center [1333, 104] width 314 height 31
type input "1,000"
type input "H"
type input "Non"
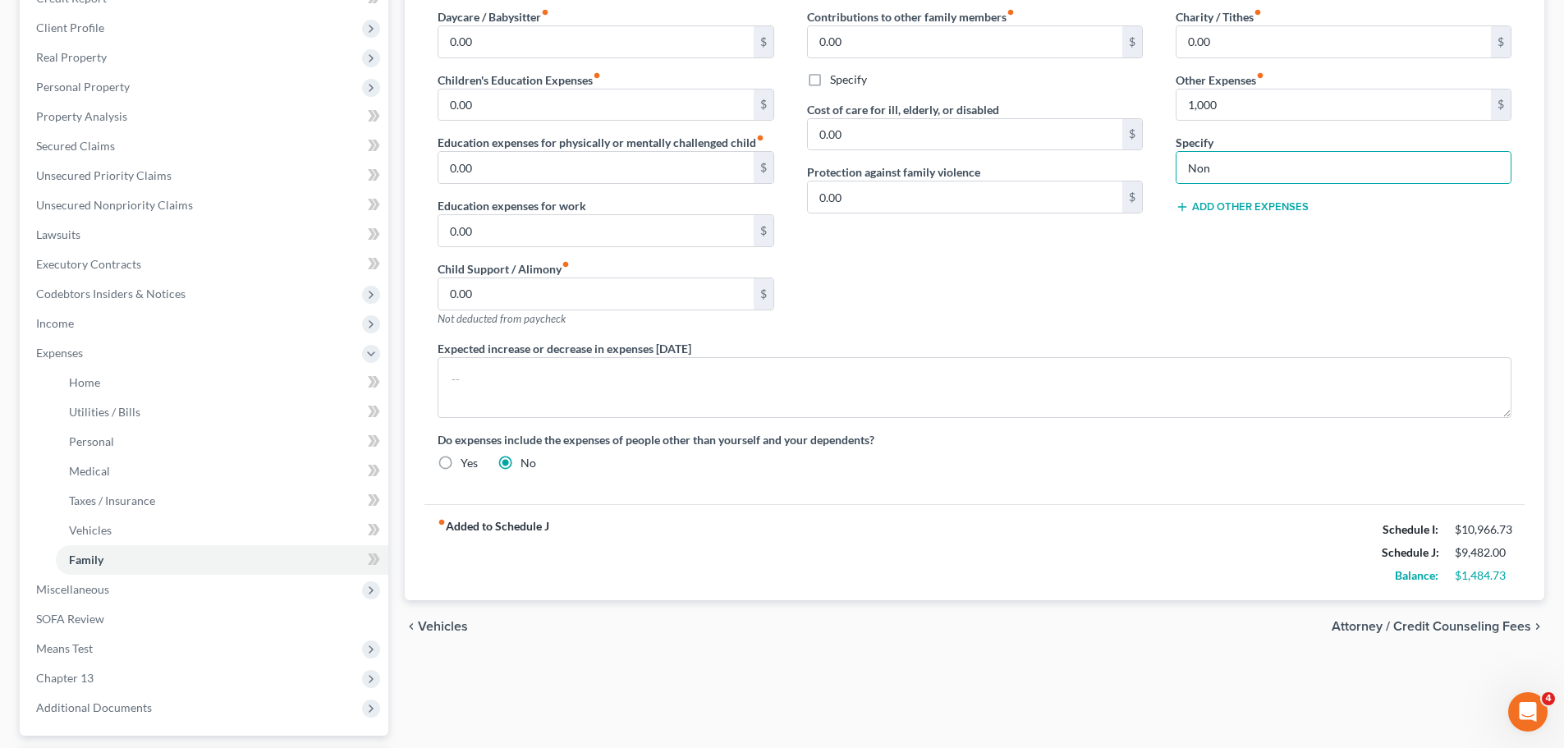
click at [1135, 345] on div "Expected increase or decrease in expenses within one year" at bounding box center [974, 379] width 1106 height 78
click at [1234, 117] on input "1,000" at bounding box center [1333, 104] width 314 height 31
click at [1217, 154] on input "Non" at bounding box center [1343, 167] width 334 height 31
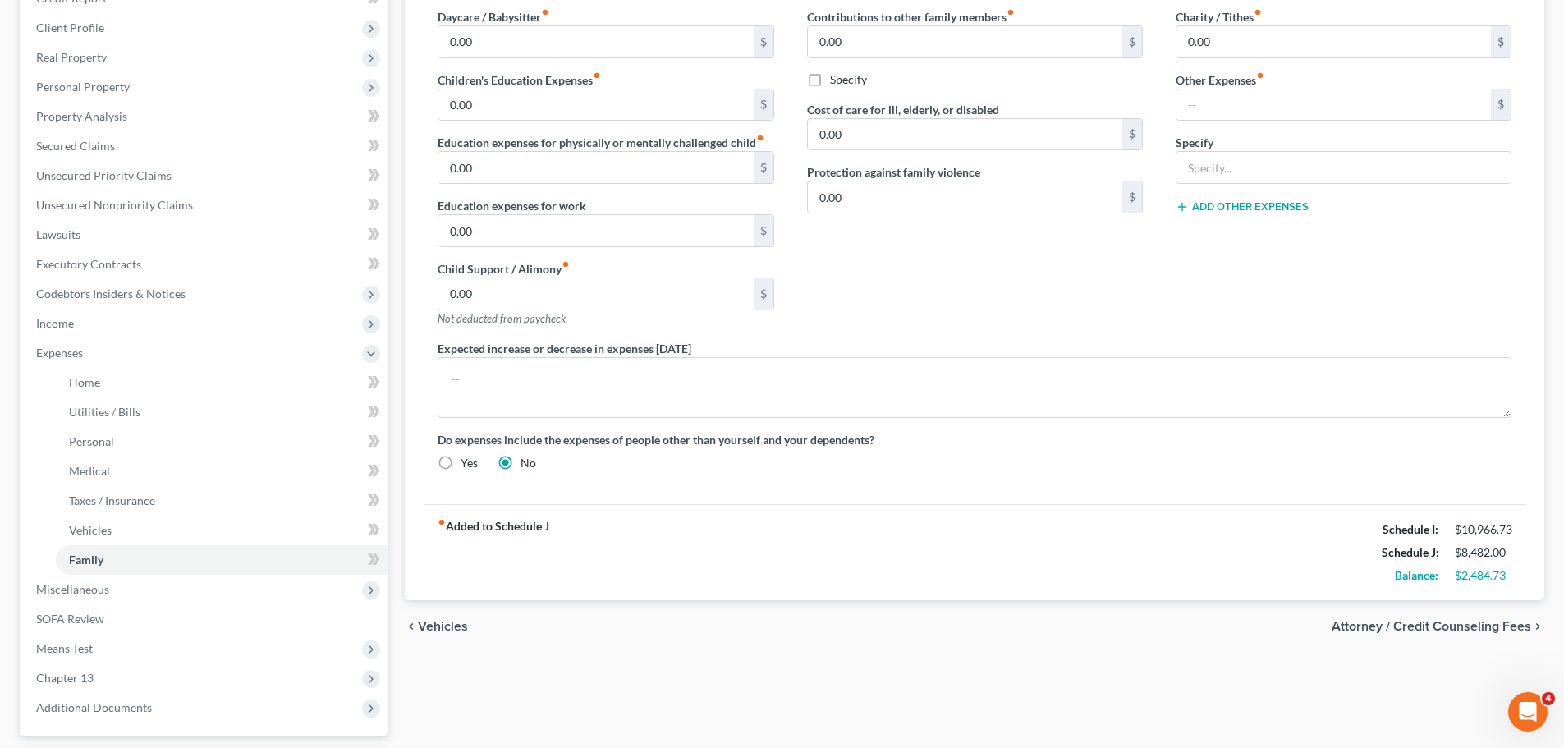
click at [1173, 276] on div "Charity / Tithes fiber_manual_record 0.00 $ Other Expenses fiber_manual_record …" at bounding box center [1343, 174] width 369 height 332
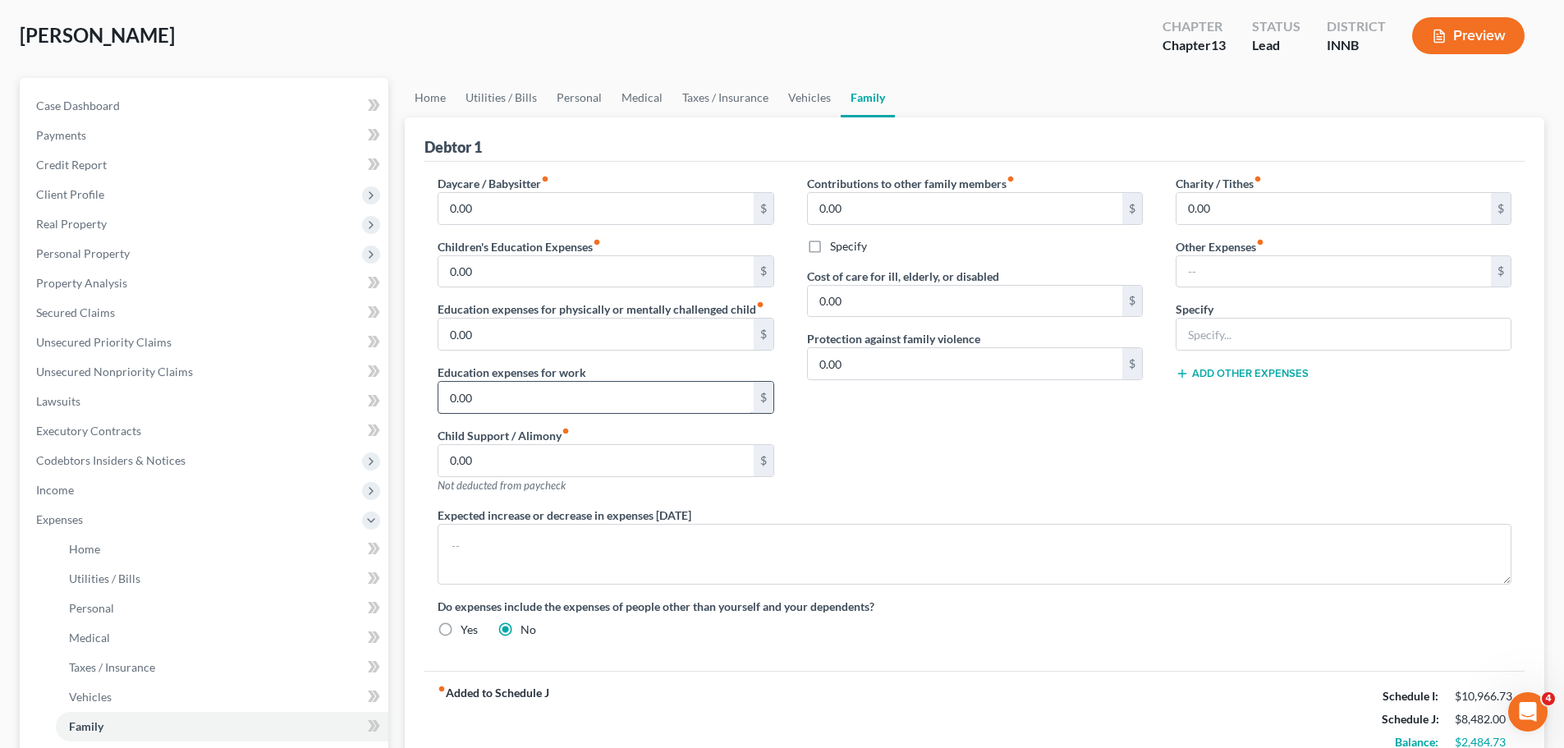
scroll to position [0, 0]
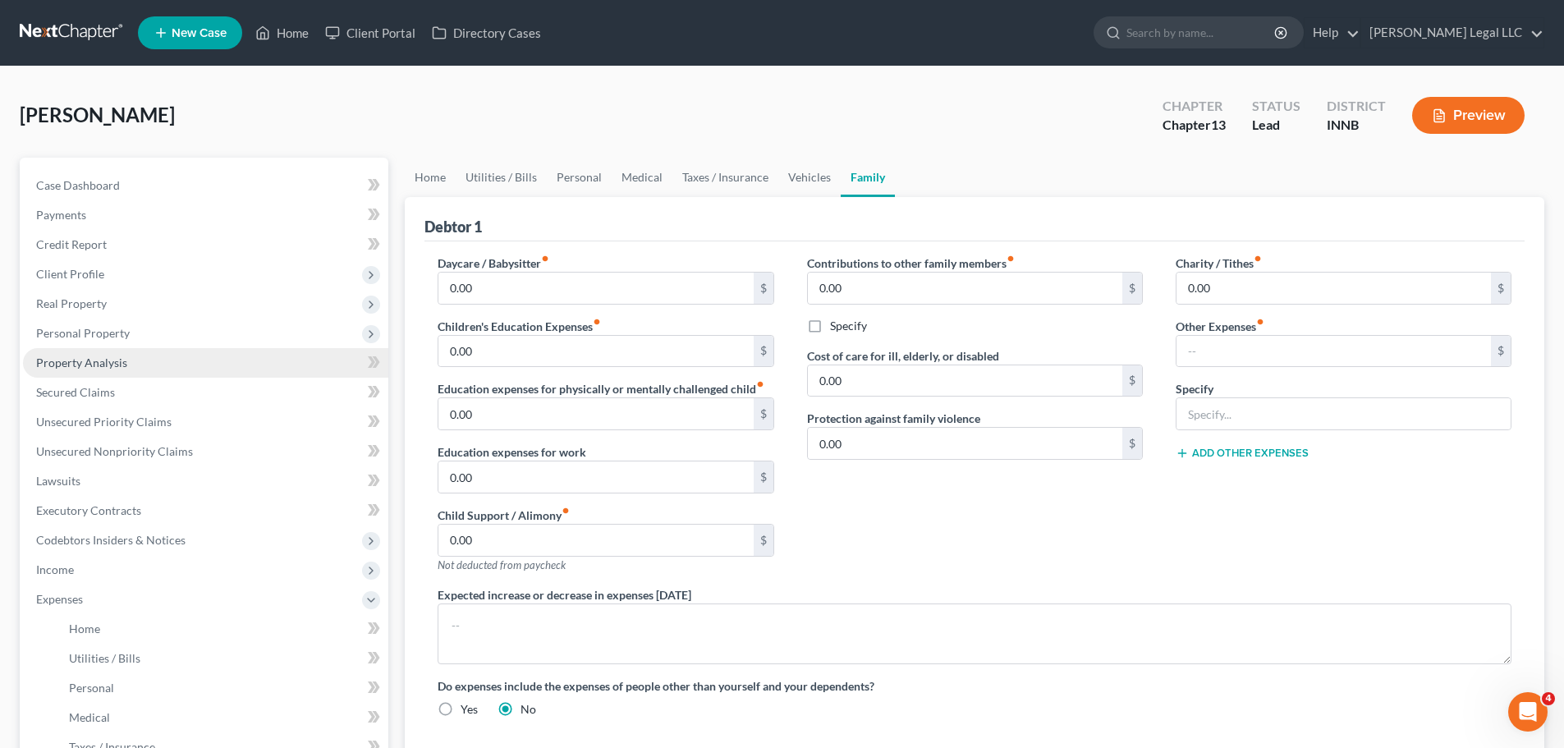
click at [98, 358] on span "Property Analysis" at bounding box center [81, 362] width 91 height 14
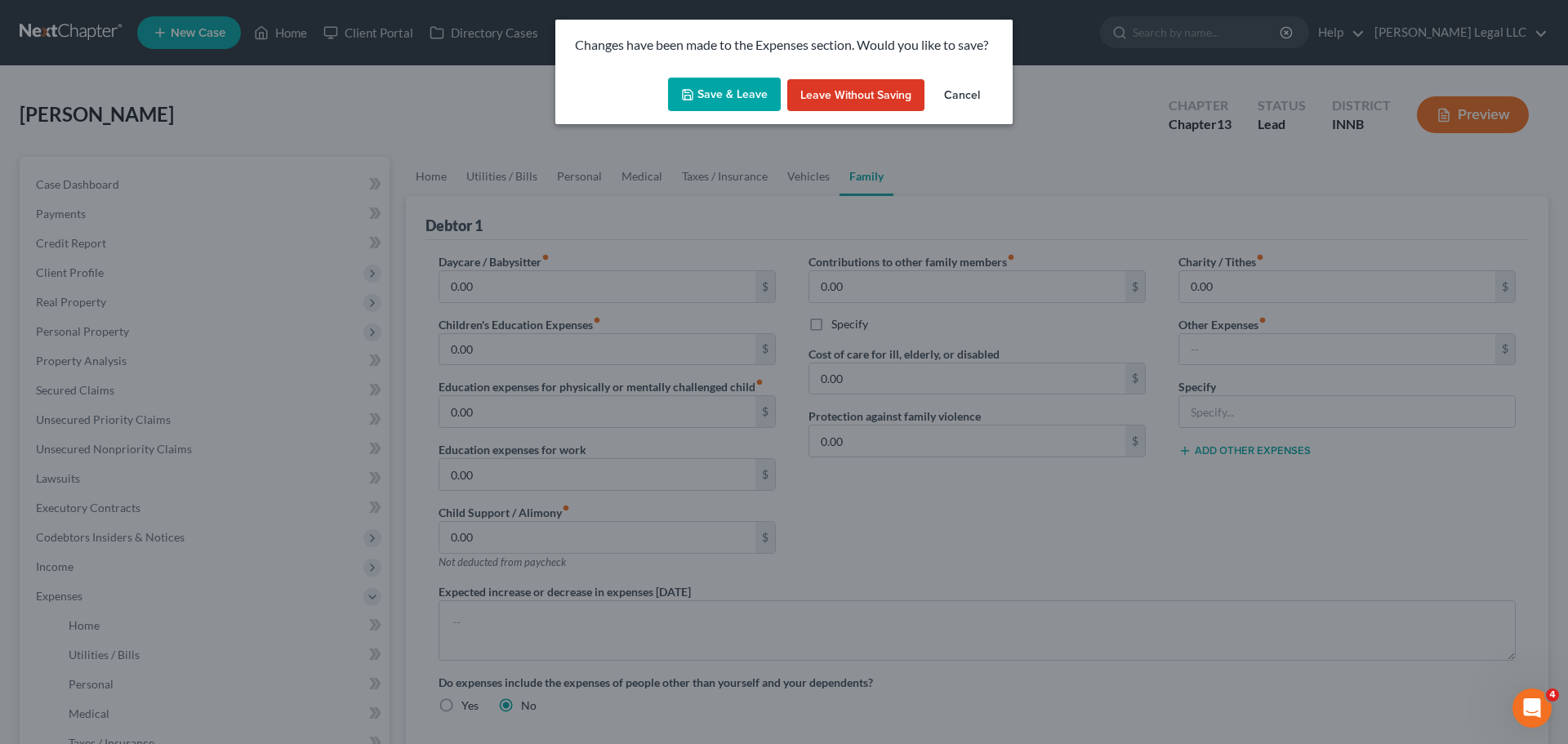
click at [729, 97] on button "Save & Leave" at bounding box center [723, 94] width 112 height 34
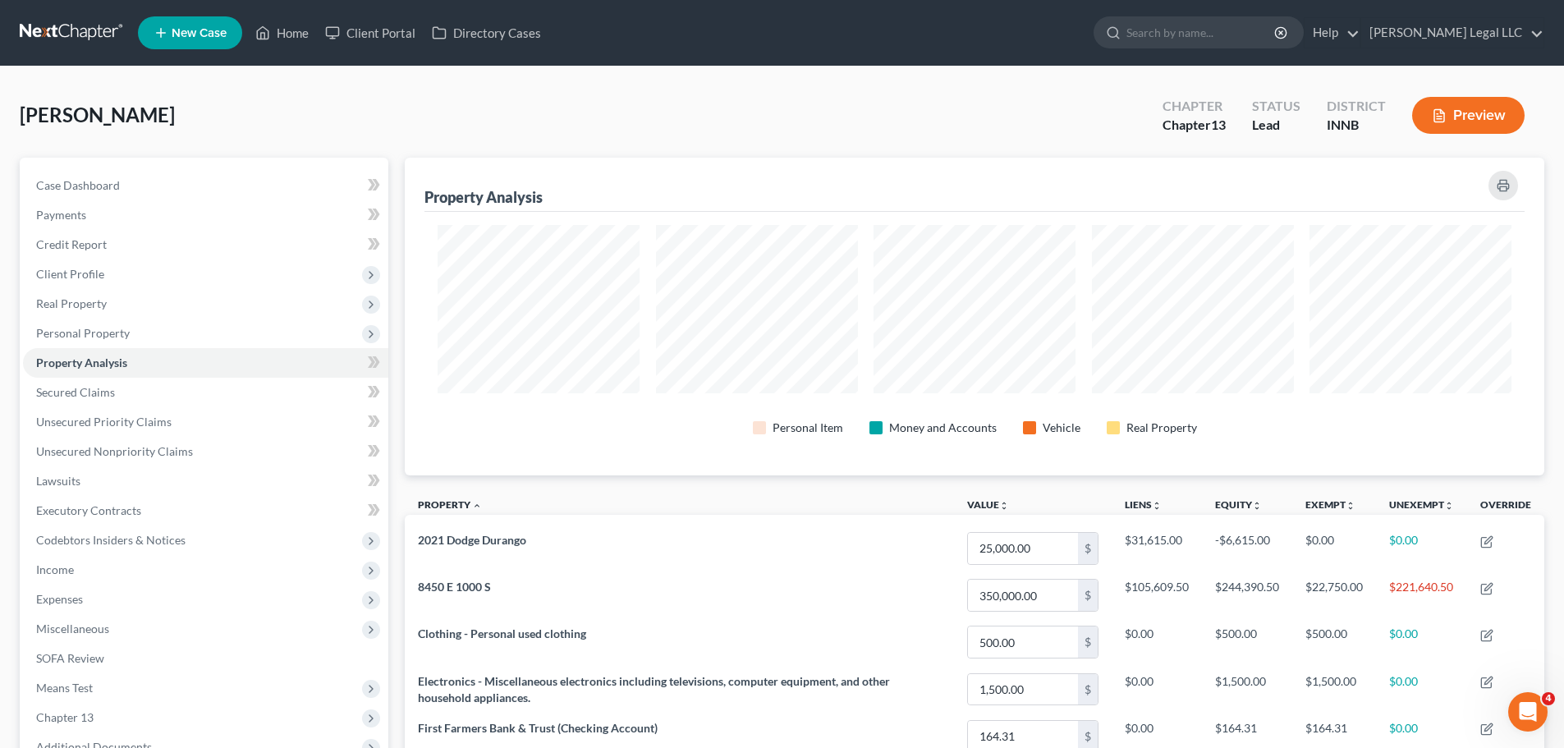
scroll to position [318, 1139]
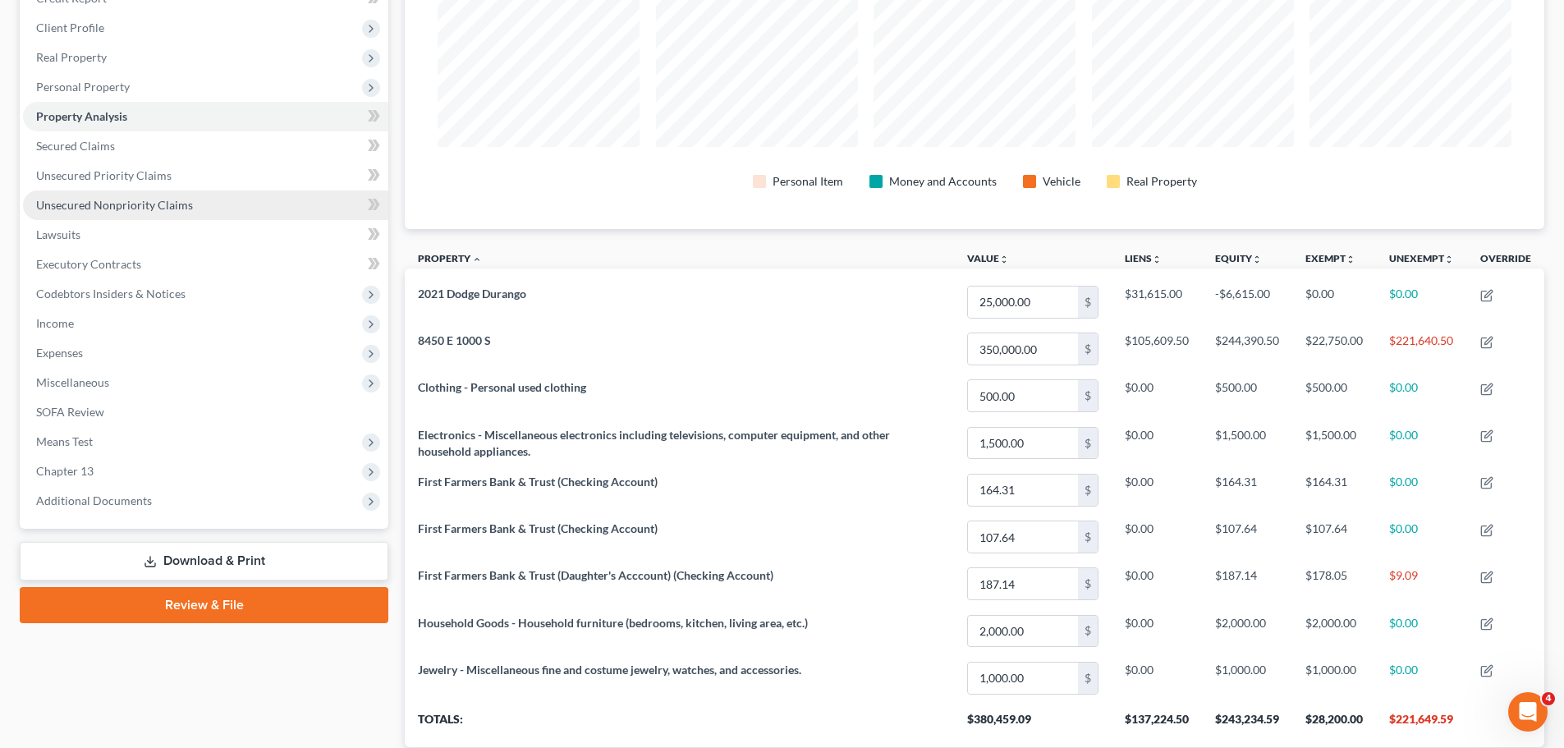
click at [74, 205] on span "Unsecured Nonpriority Claims" at bounding box center [114, 205] width 157 height 14
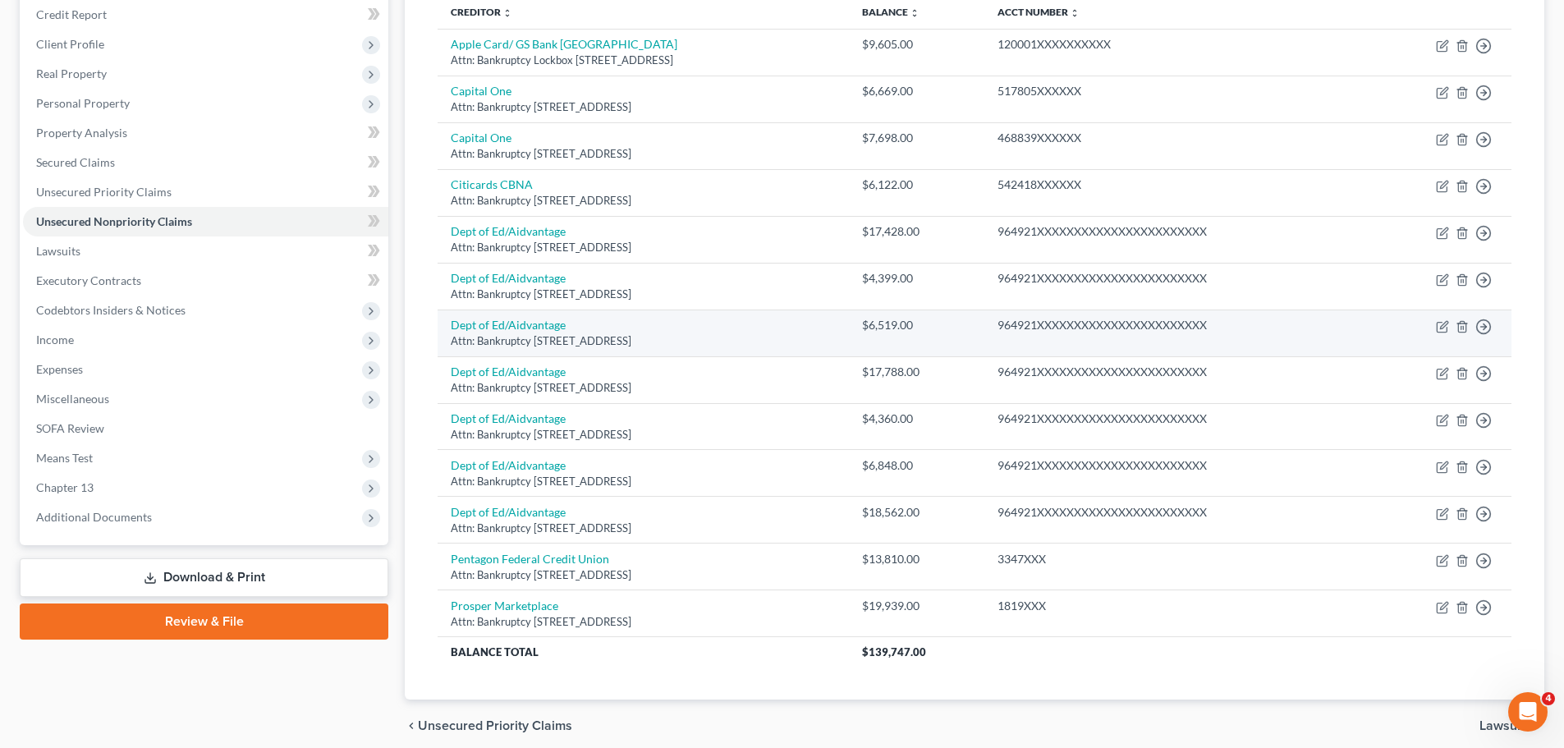
scroll to position [132, 0]
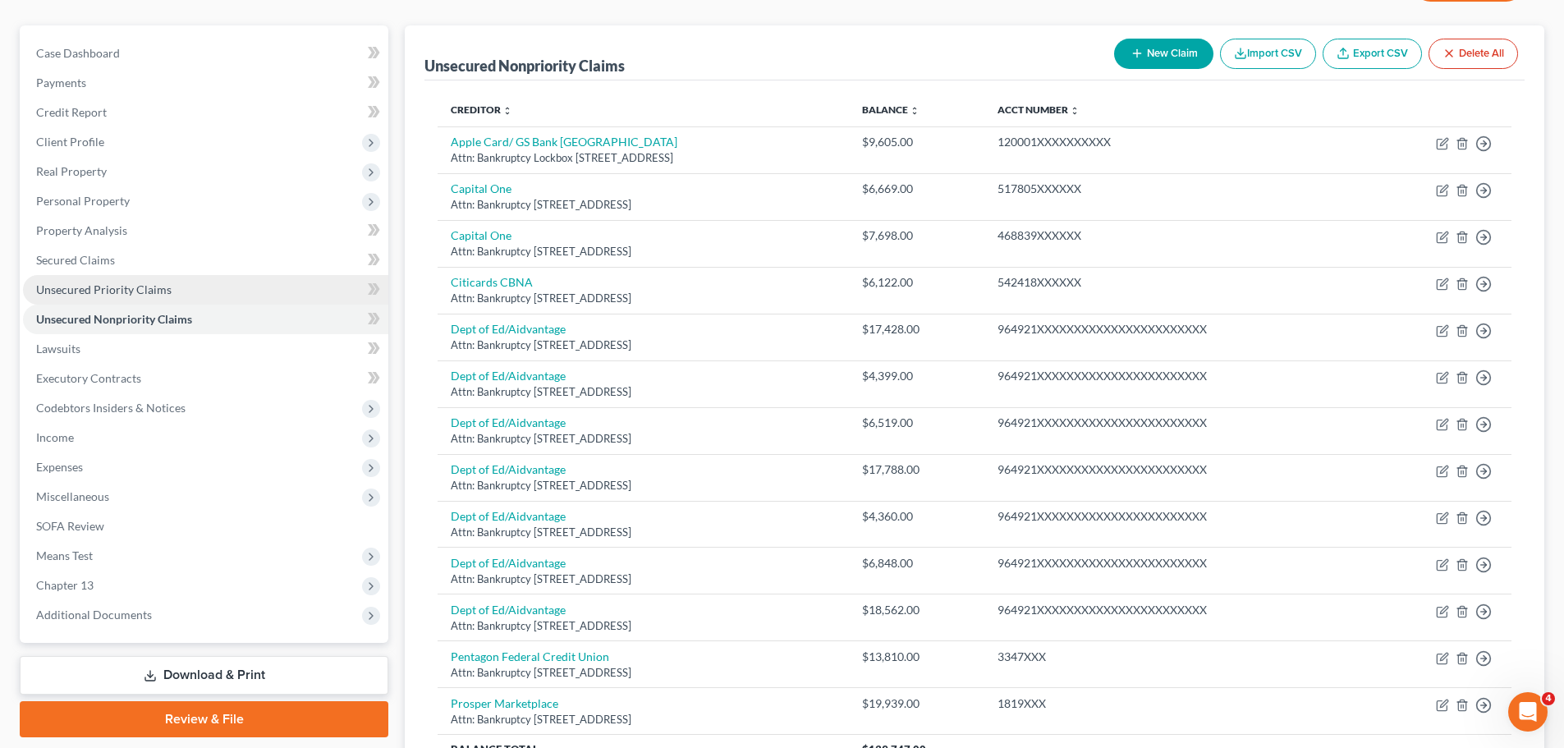
click at [83, 295] on span "Unsecured Priority Claims" at bounding box center [103, 289] width 135 height 14
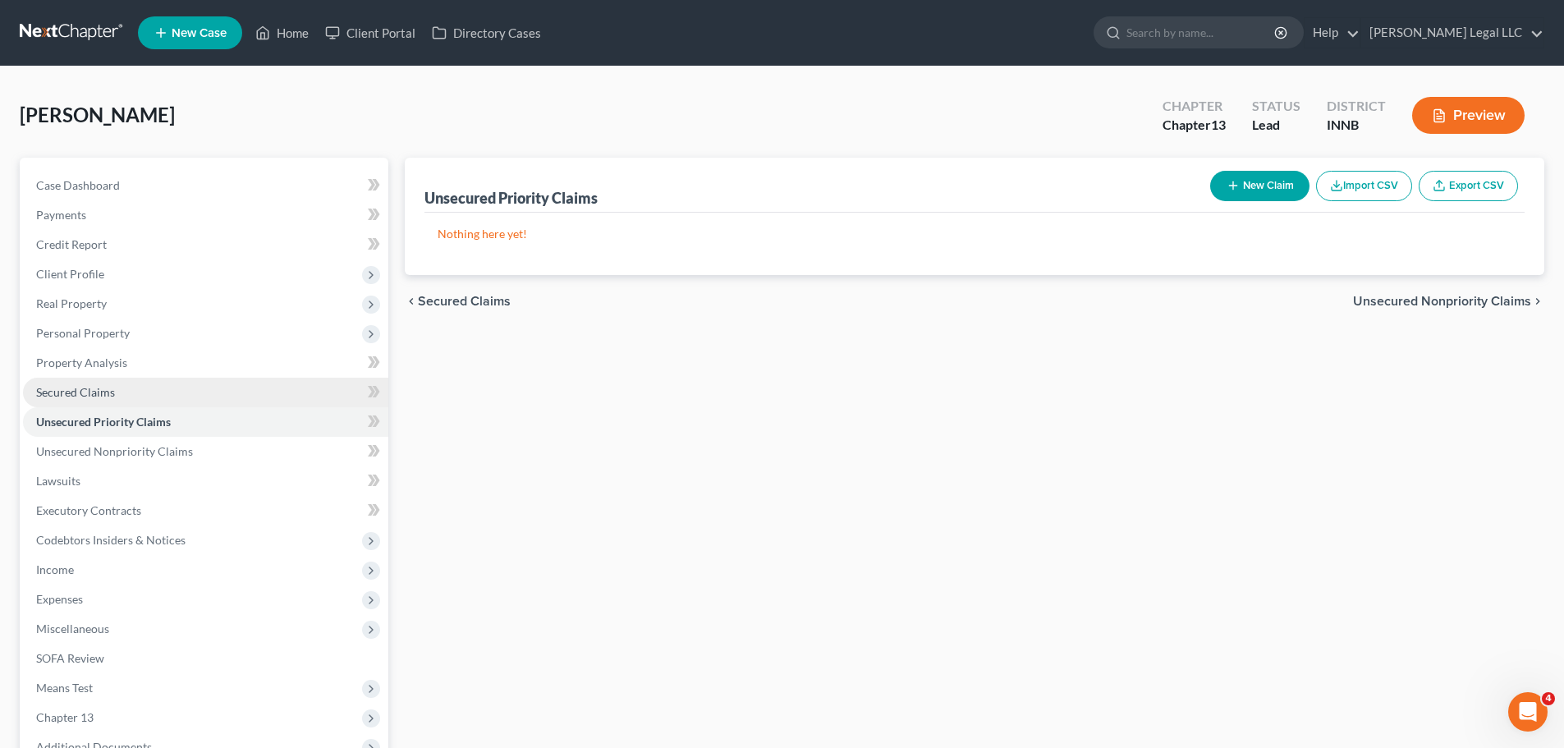
click at [89, 394] on span "Secured Claims" at bounding box center [75, 392] width 79 height 14
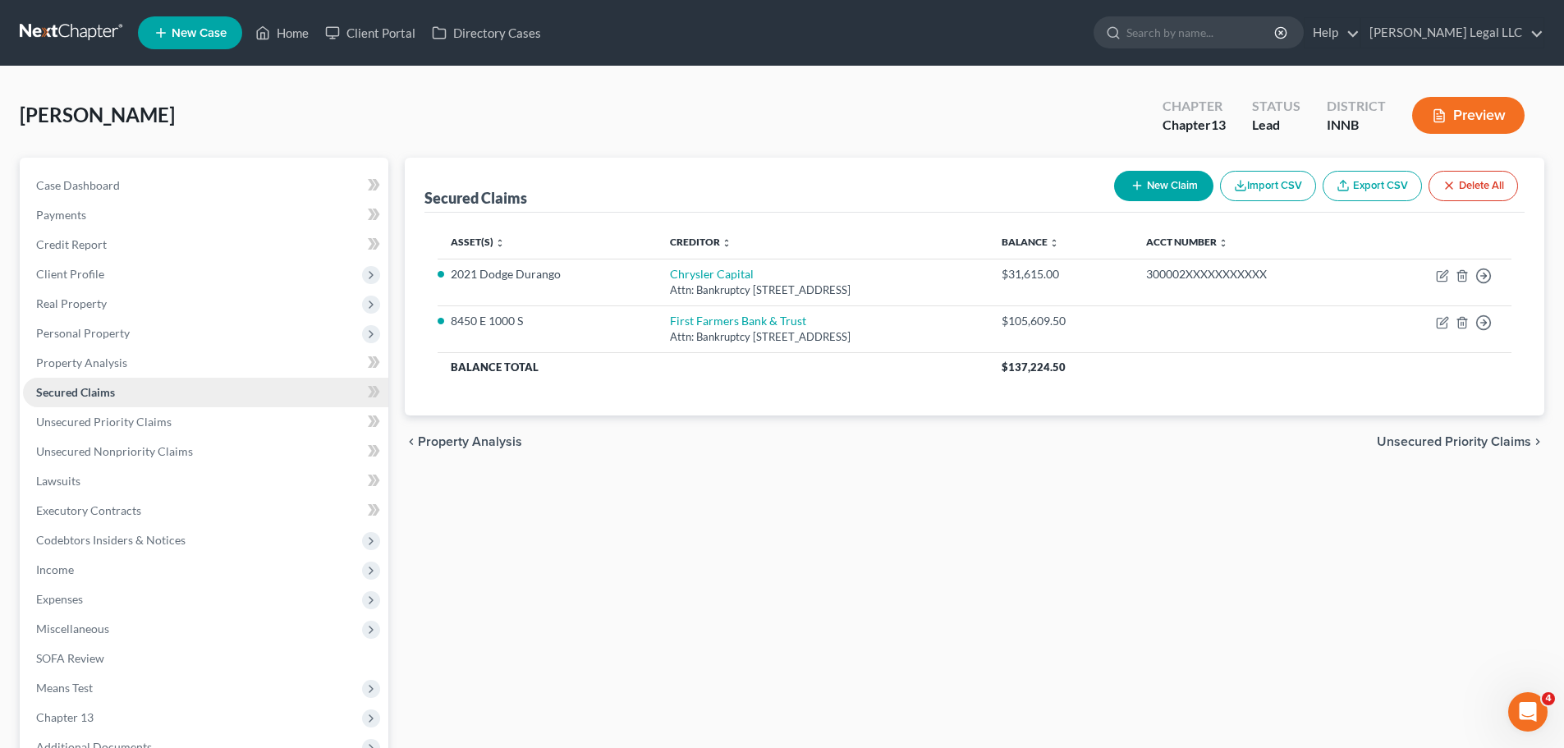
click at [85, 390] on span "Secured Claims" at bounding box center [75, 392] width 79 height 14
click at [86, 364] on span "Property Analysis" at bounding box center [81, 362] width 91 height 14
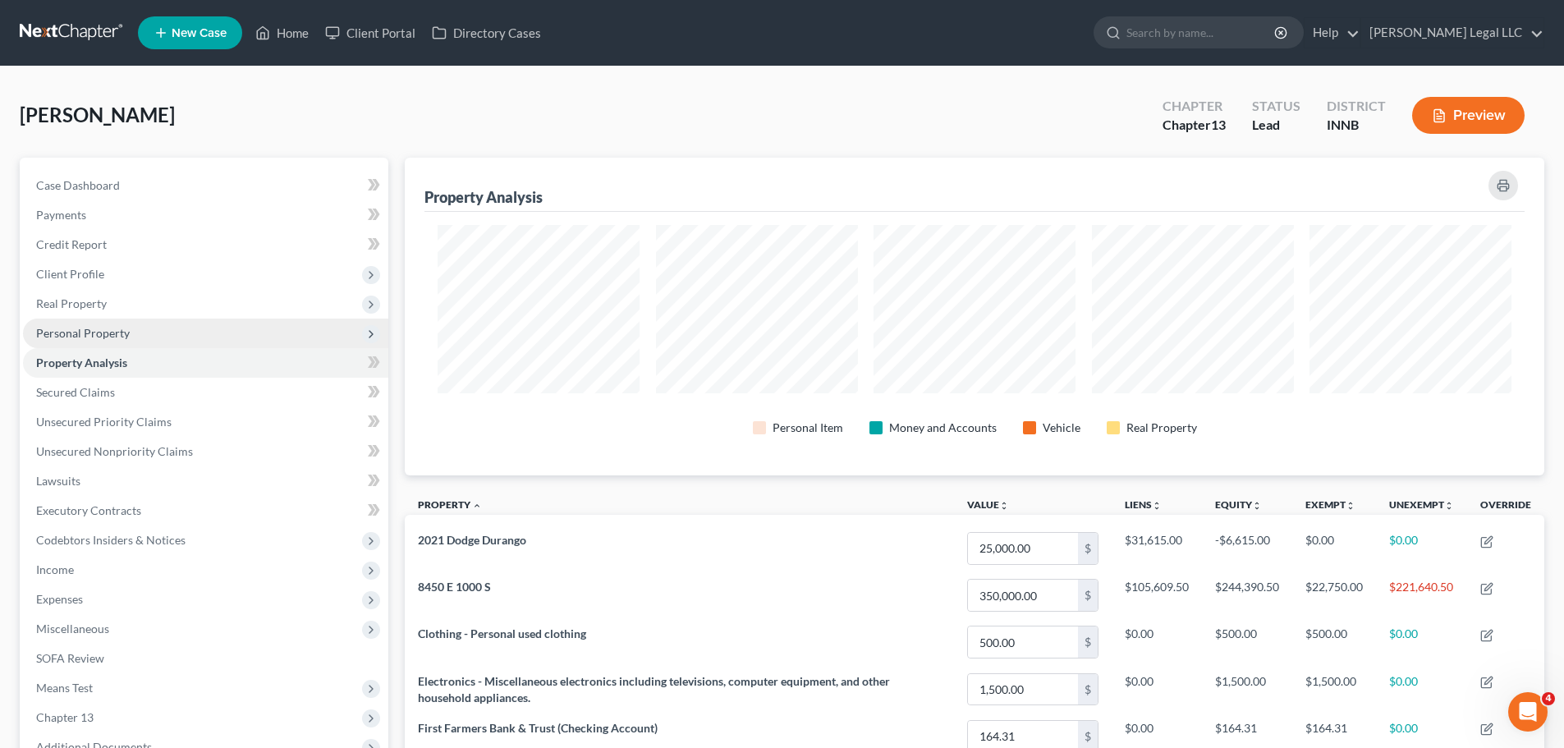
click at [99, 337] on span "Personal Property" at bounding box center [83, 333] width 94 height 14
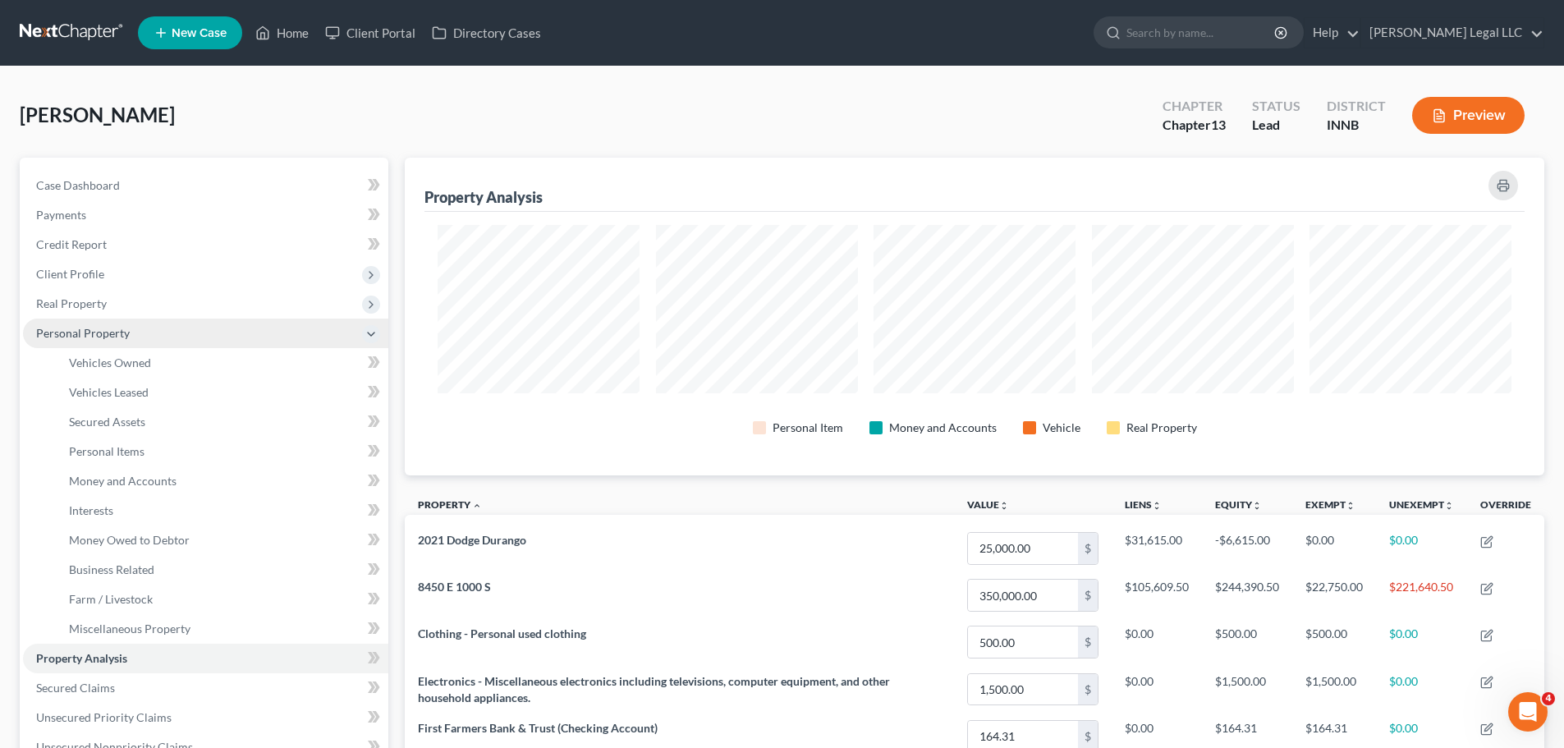
scroll to position [820513, 819692]
click at [94, 367] on span "Vehicles Owned" at bounding box center [110, 362] width 82 height 14
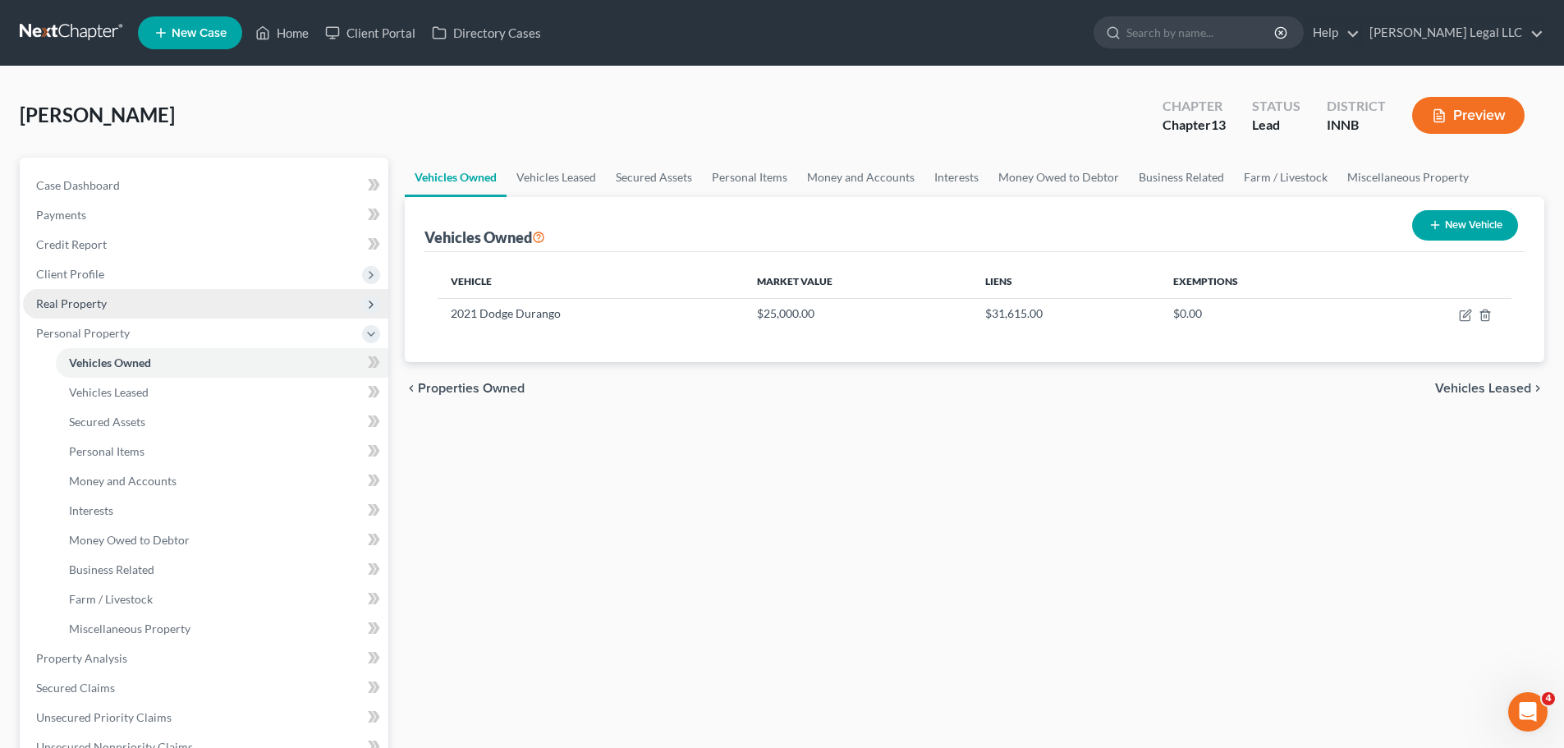
click at [95, 300] on span "Real Property" at bounding box center [71, 303] width 71 height 14
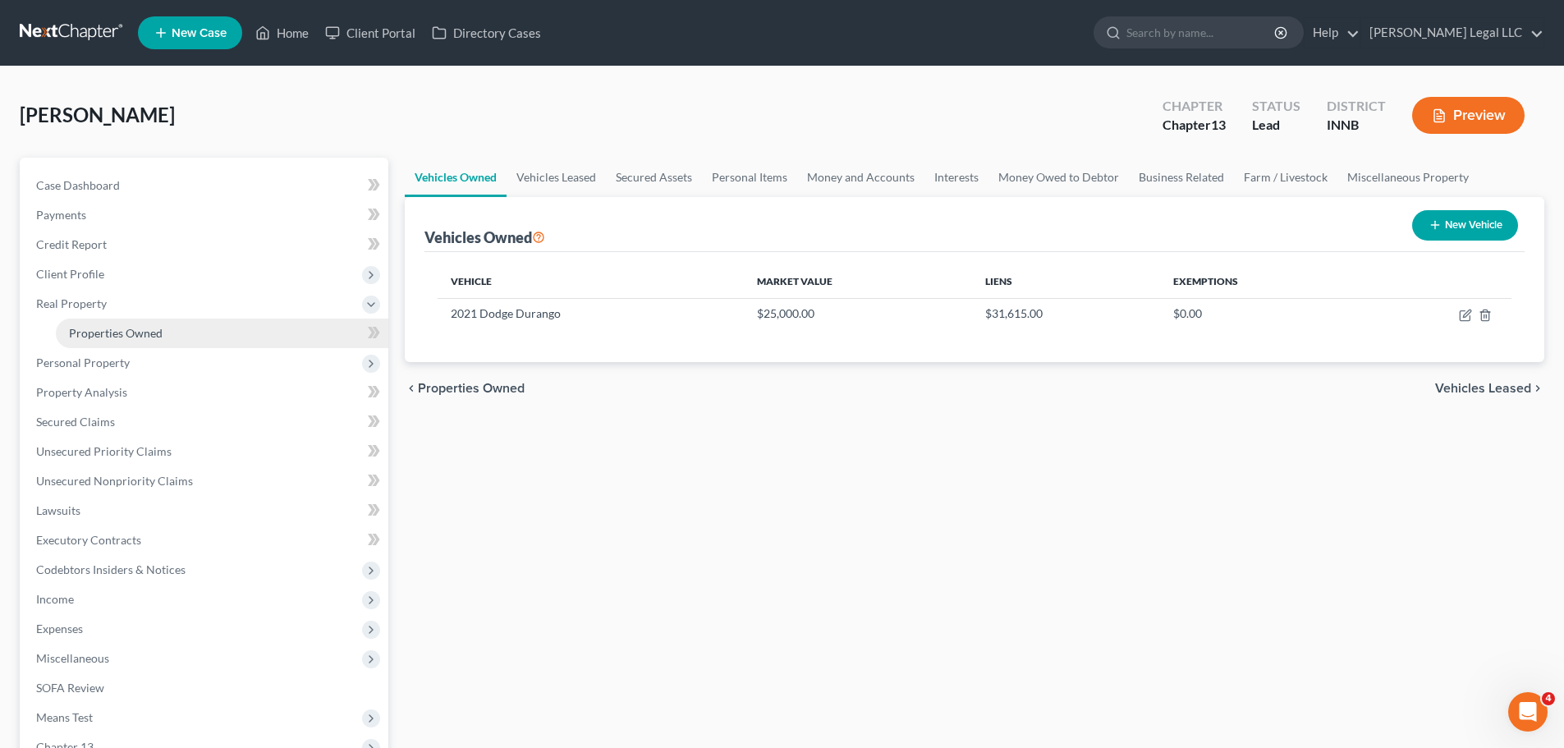
click at [81, 324] on link "Properties Owned" at bounding box center [222, 333] width 332 height 30
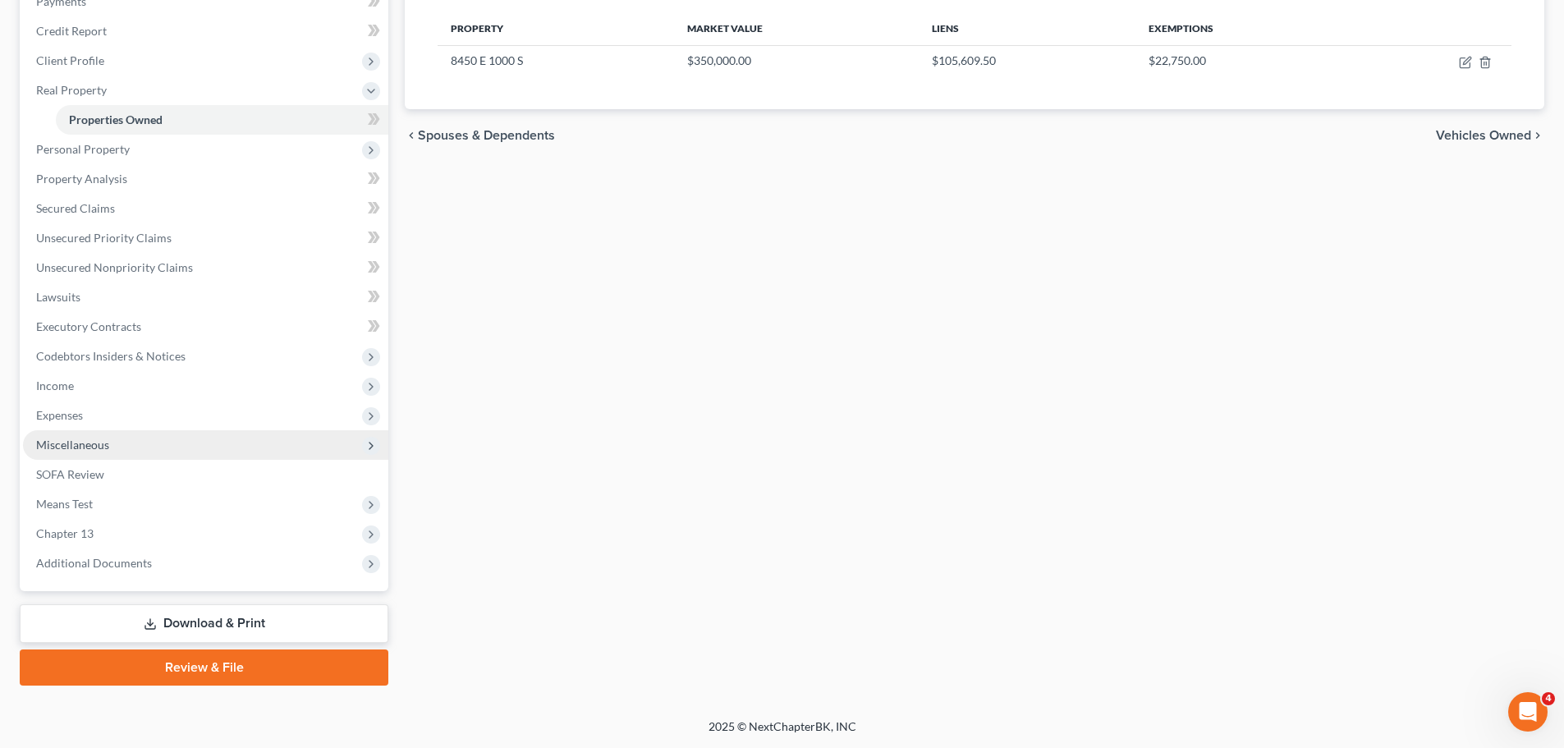
click at [85, 442] on span "Miscellaneous" at bounding box center [72, 445] width 73 height 14
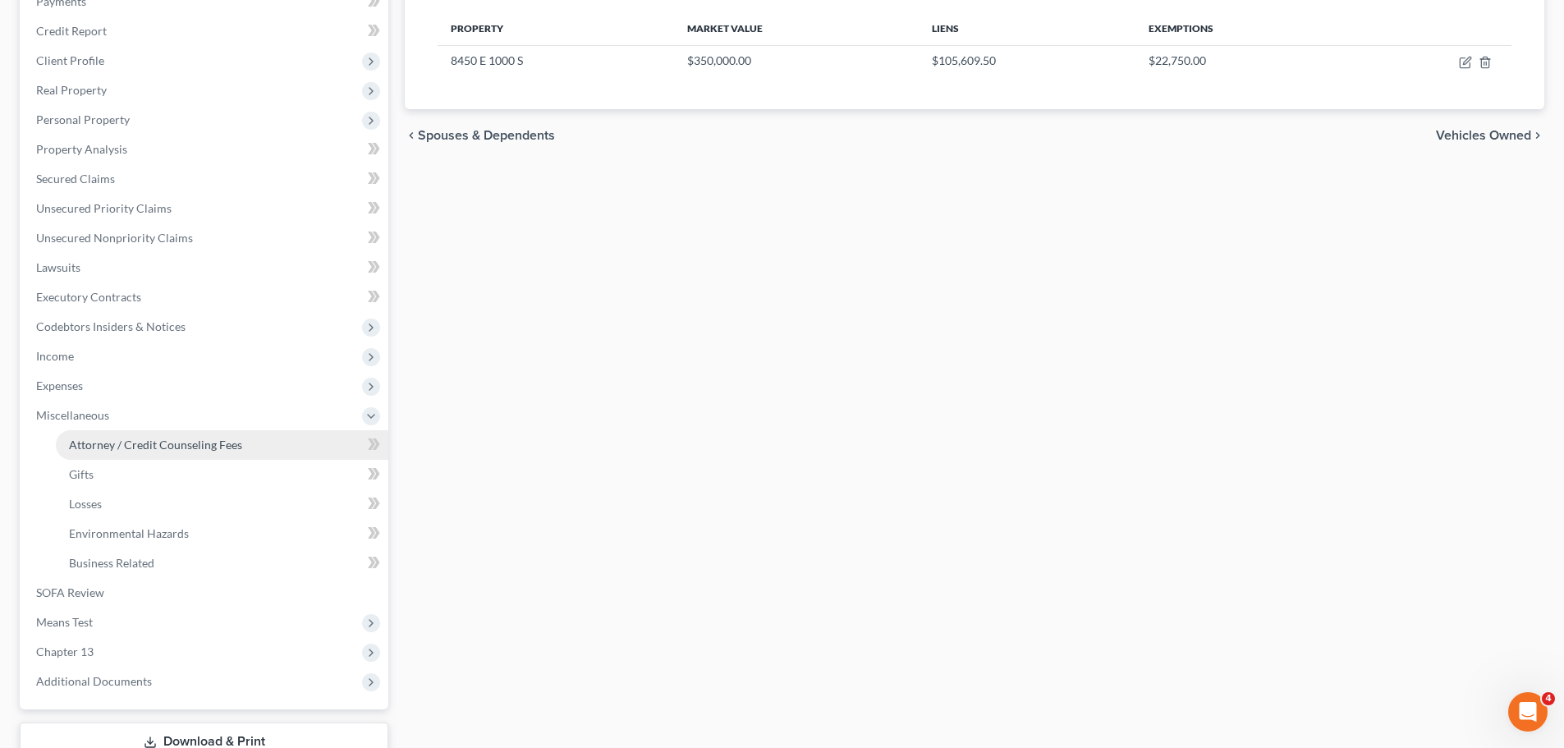
click at [101, 448] on span "Attorney / Credit Counseling Fees" at bounding box center [155, 445] width 173 height 14
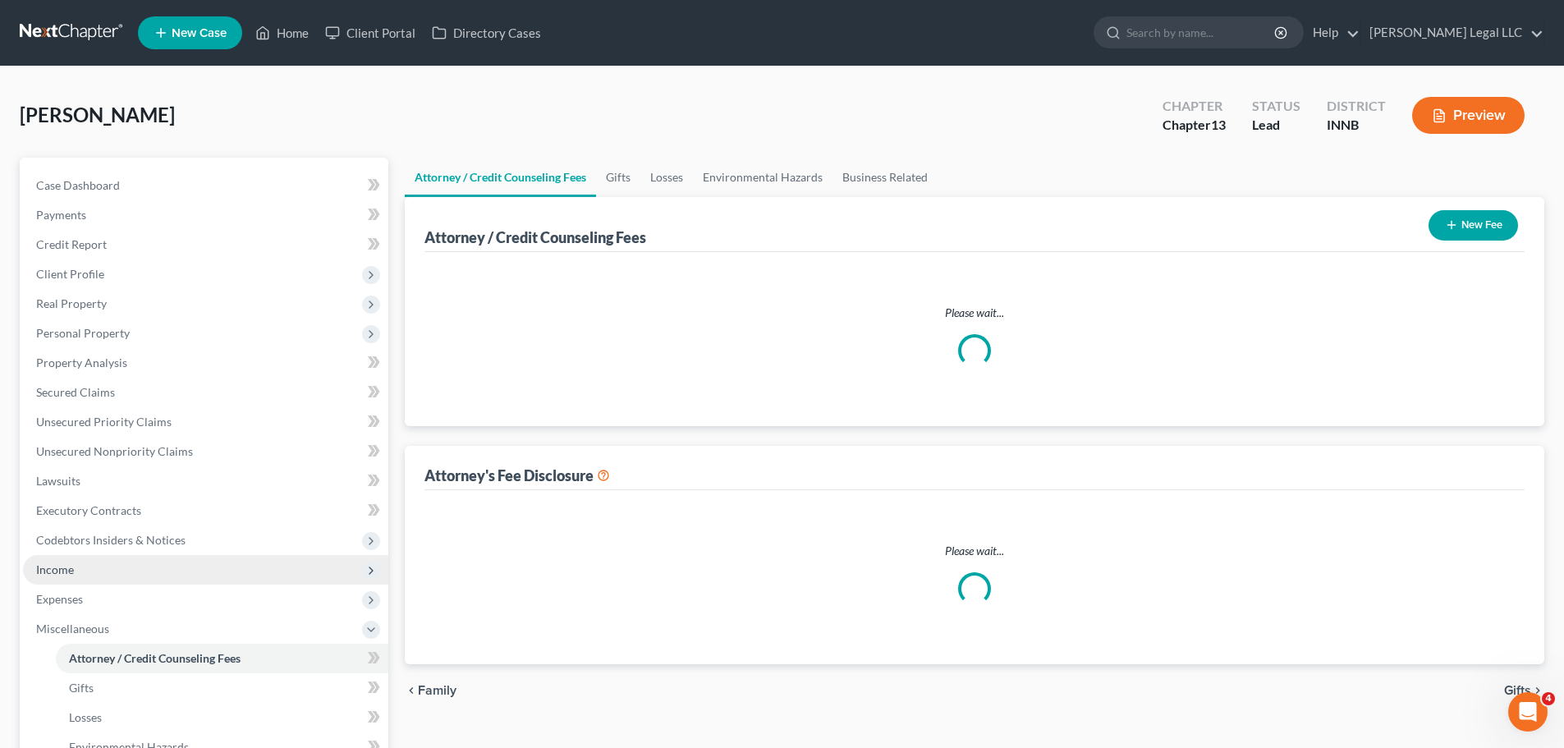
select select "0"
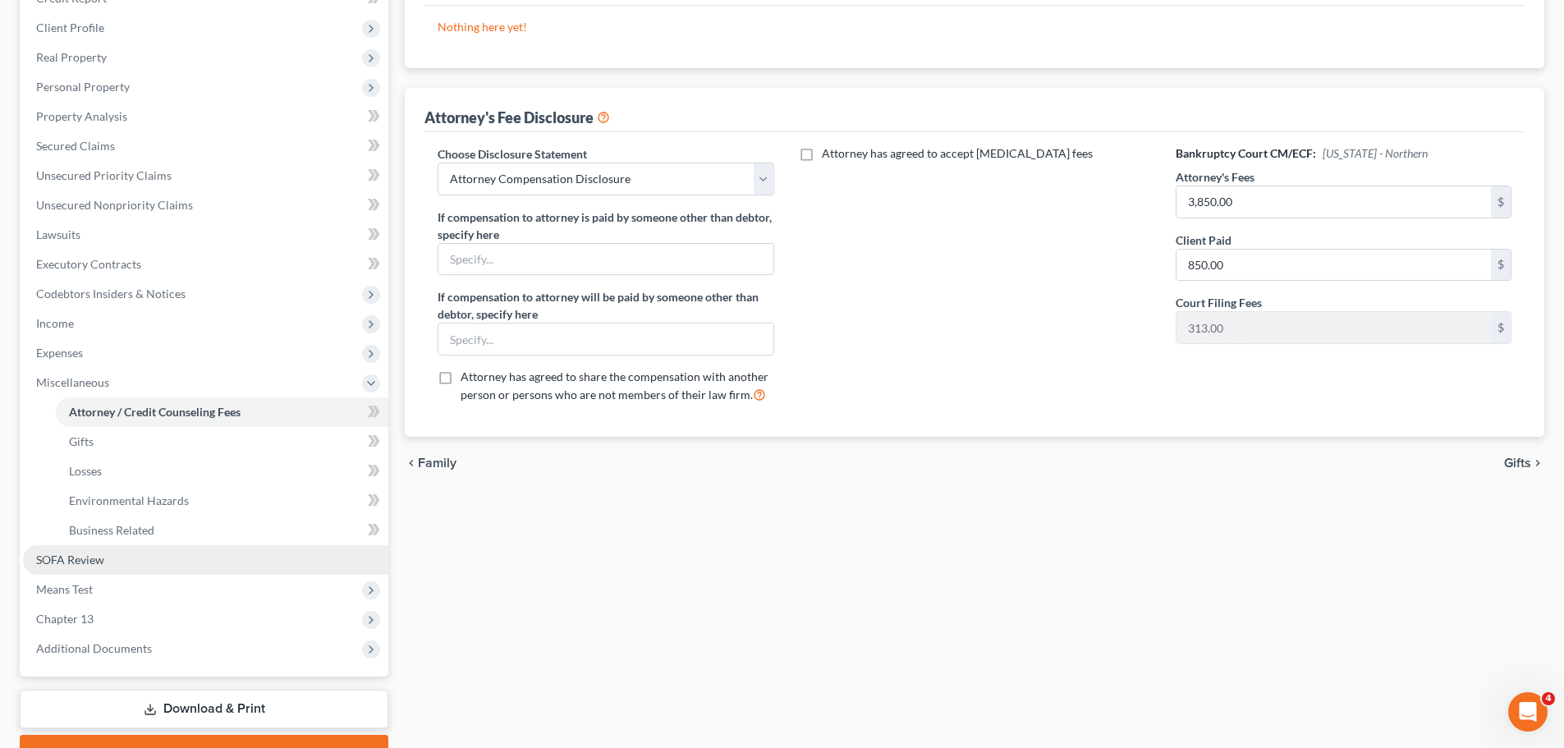
click at [60, 552] on span "SOFA Review" at bounding box center [70, 559] width 68 height 14
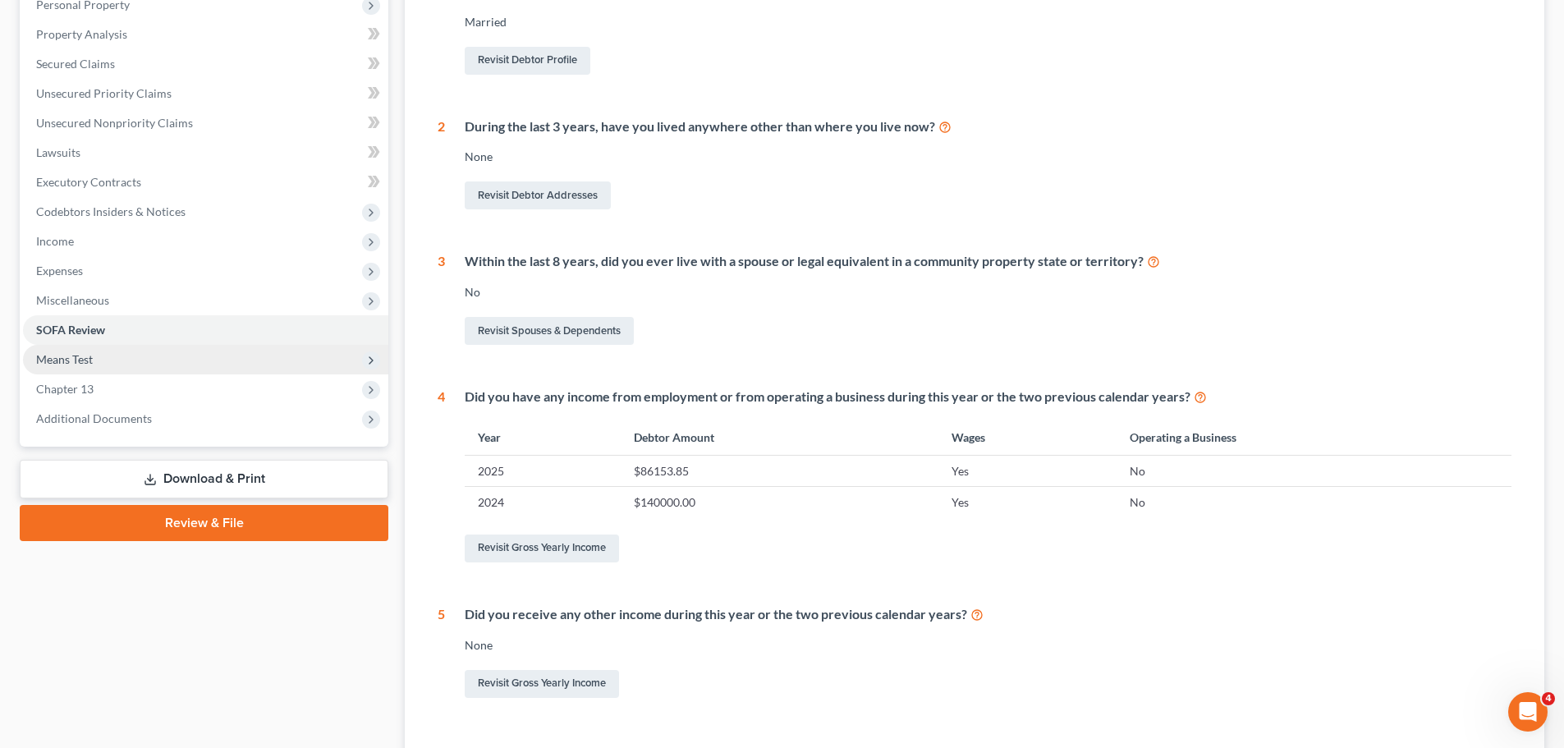
click at [79, 362] on span "Means Test" at bounding box center [64, 359] width 57 height 14
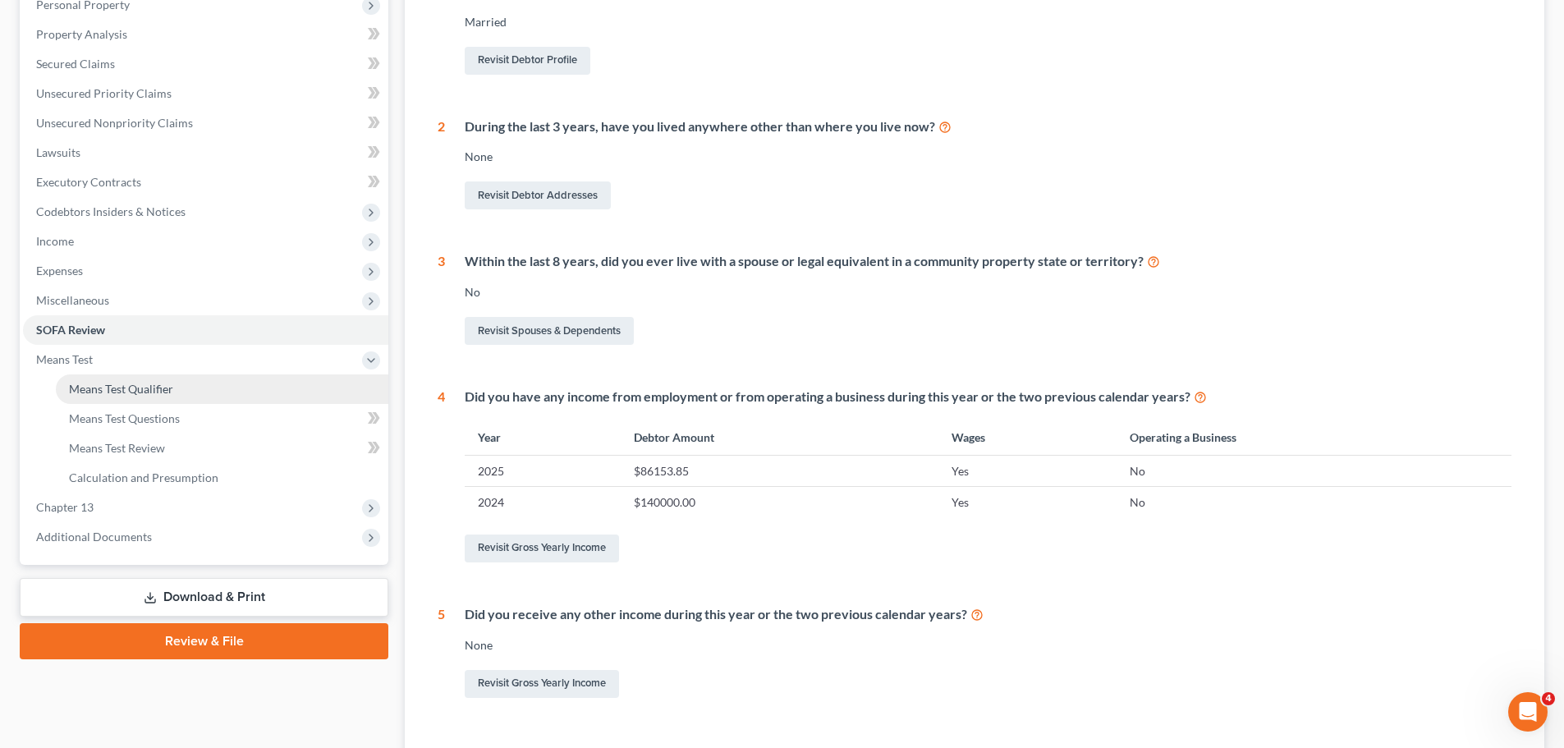
click at [75, 391] on span "Means Test Qualifier" at bounding box center [121, 389] width 104 height 14
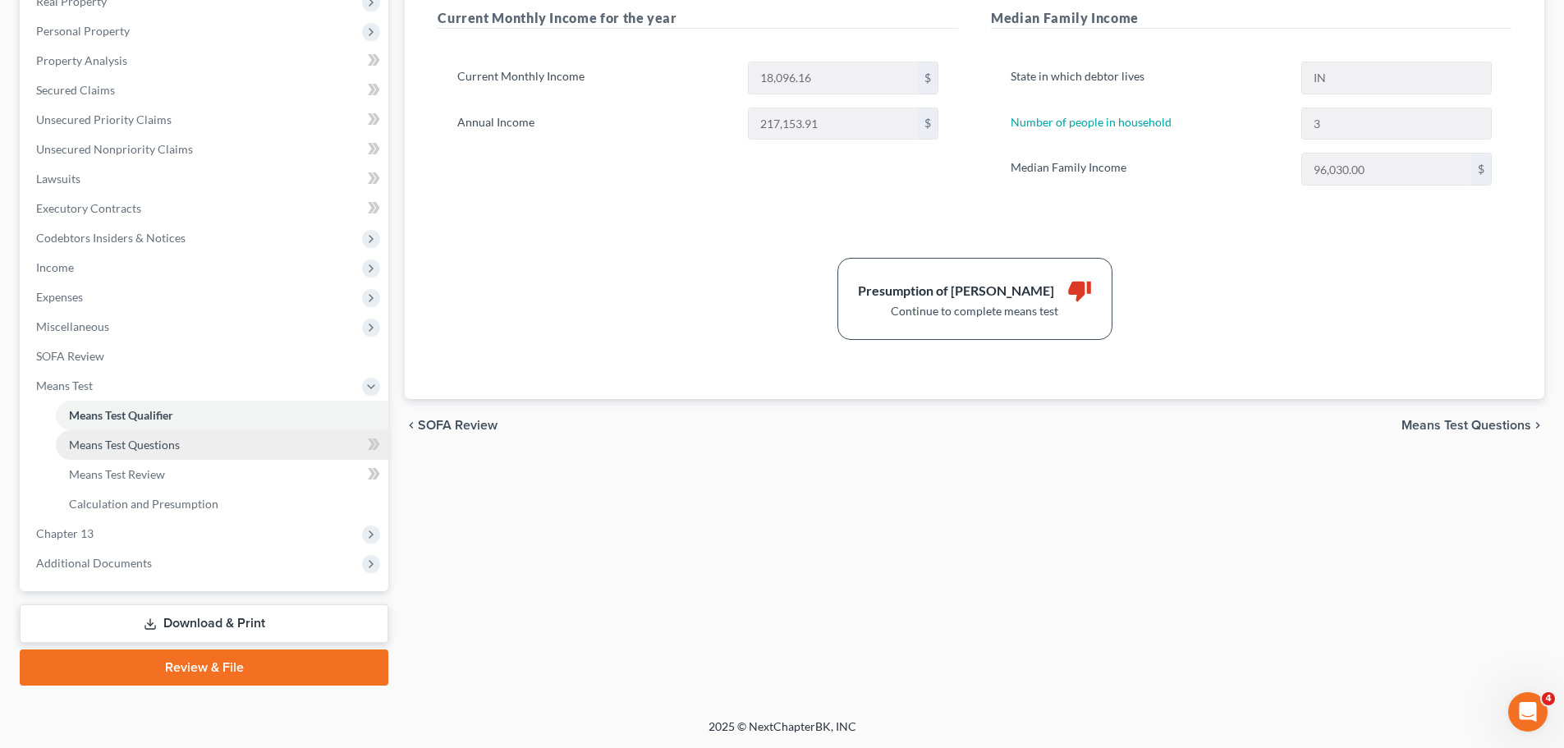
click at [238, 434] on link "Means Test Questions" at bounding box center [222, 445] width 332 height 30
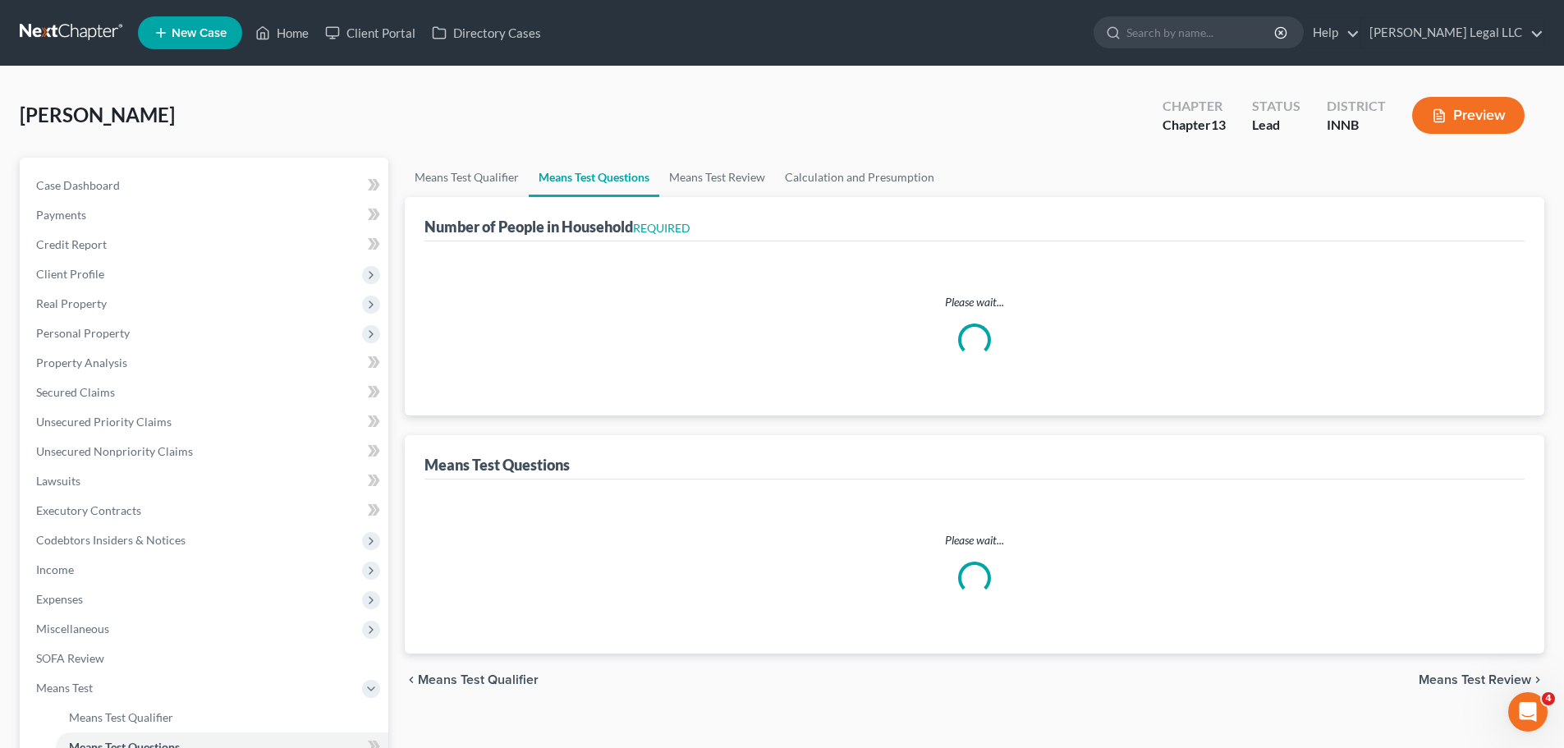
select select "1"
select select "60"
select select "0"
select select "60"
select select "3"
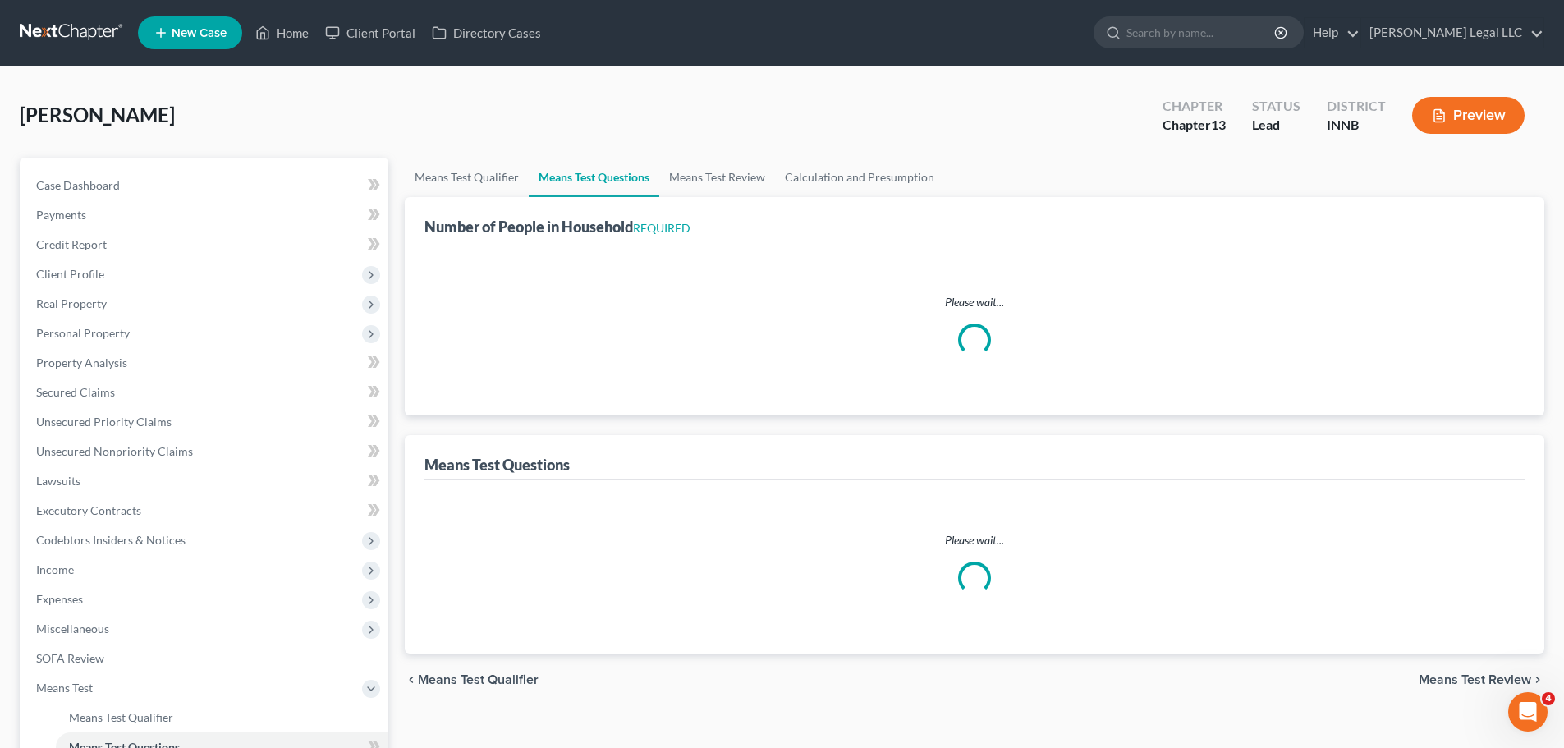
select select "1"
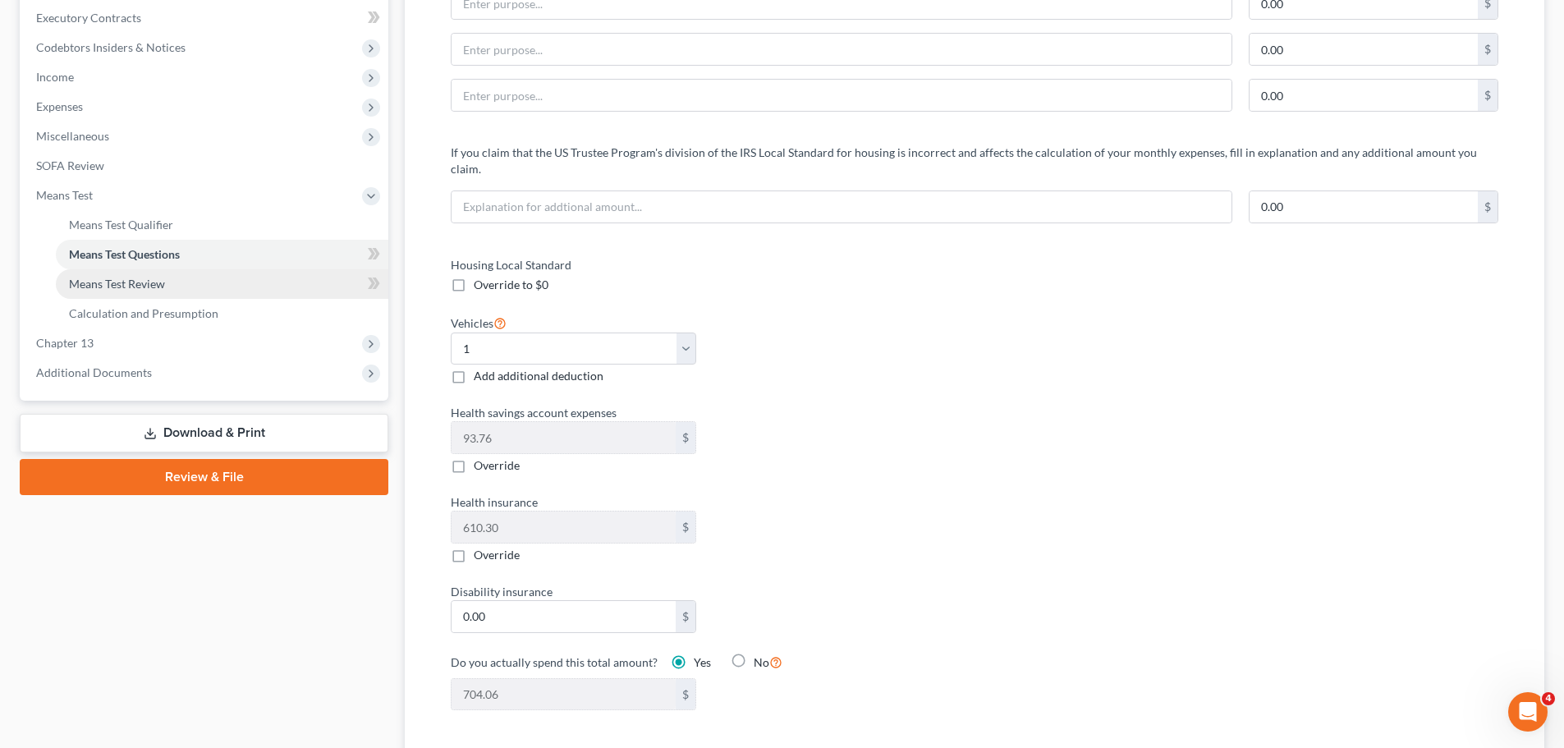
click at [126, 281] on span "Means Test Review" at bounding box center [117, 284] width 96 height 14
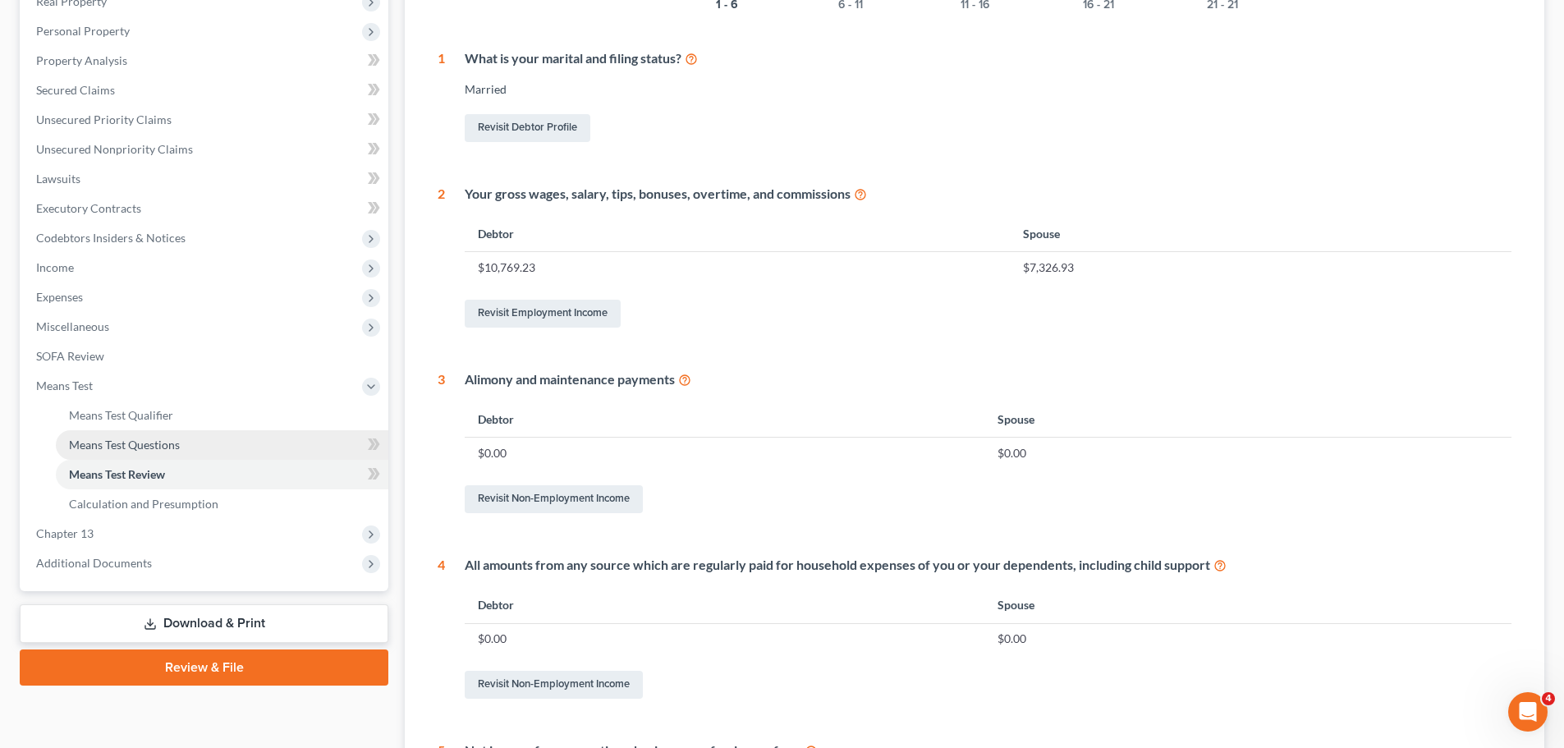
click at [106, 430] on link "Means Test Questions" at bounding box center [222, 445] width 332 height 30
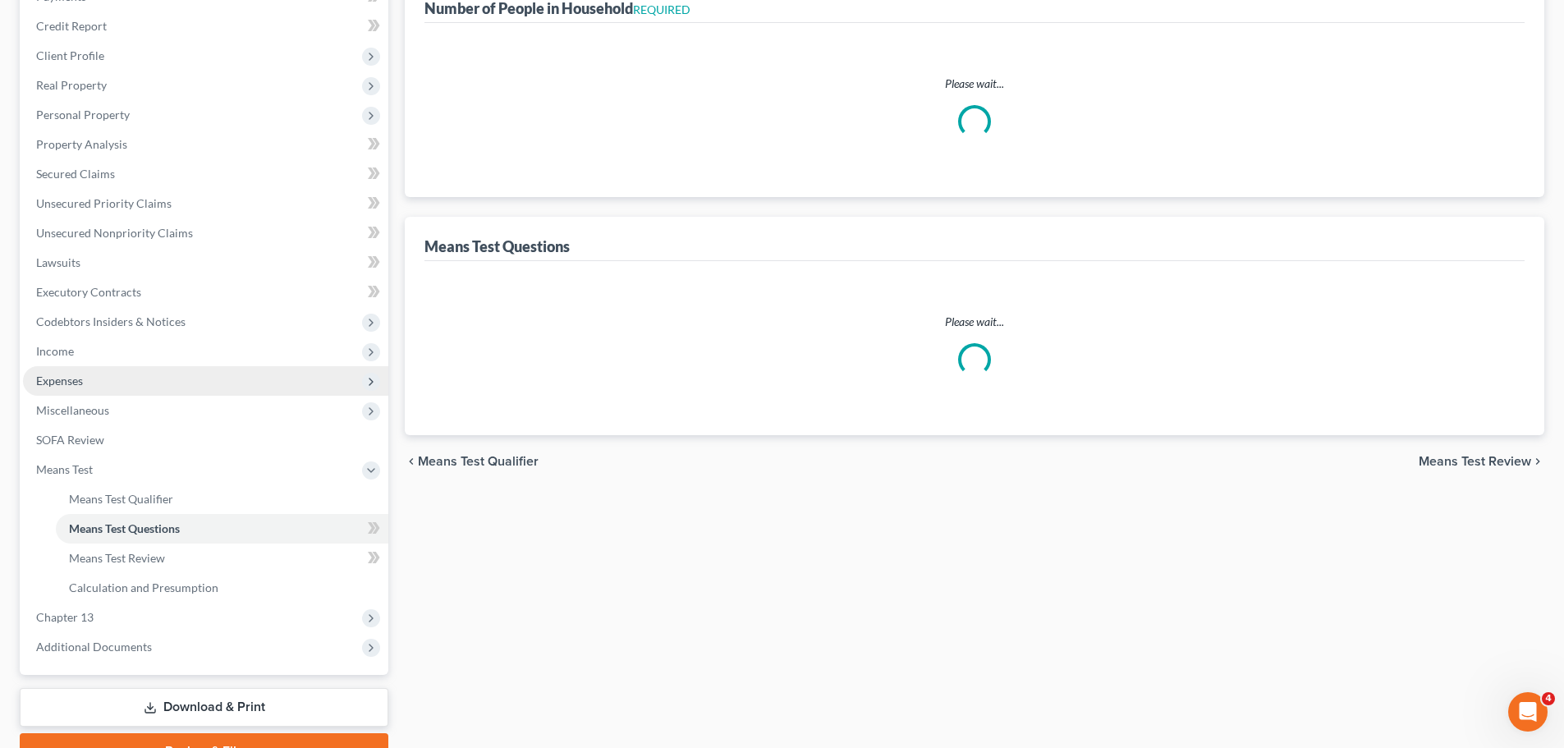
select select "1"
select select "60"
select select "0"
select select "60"
select select "3"
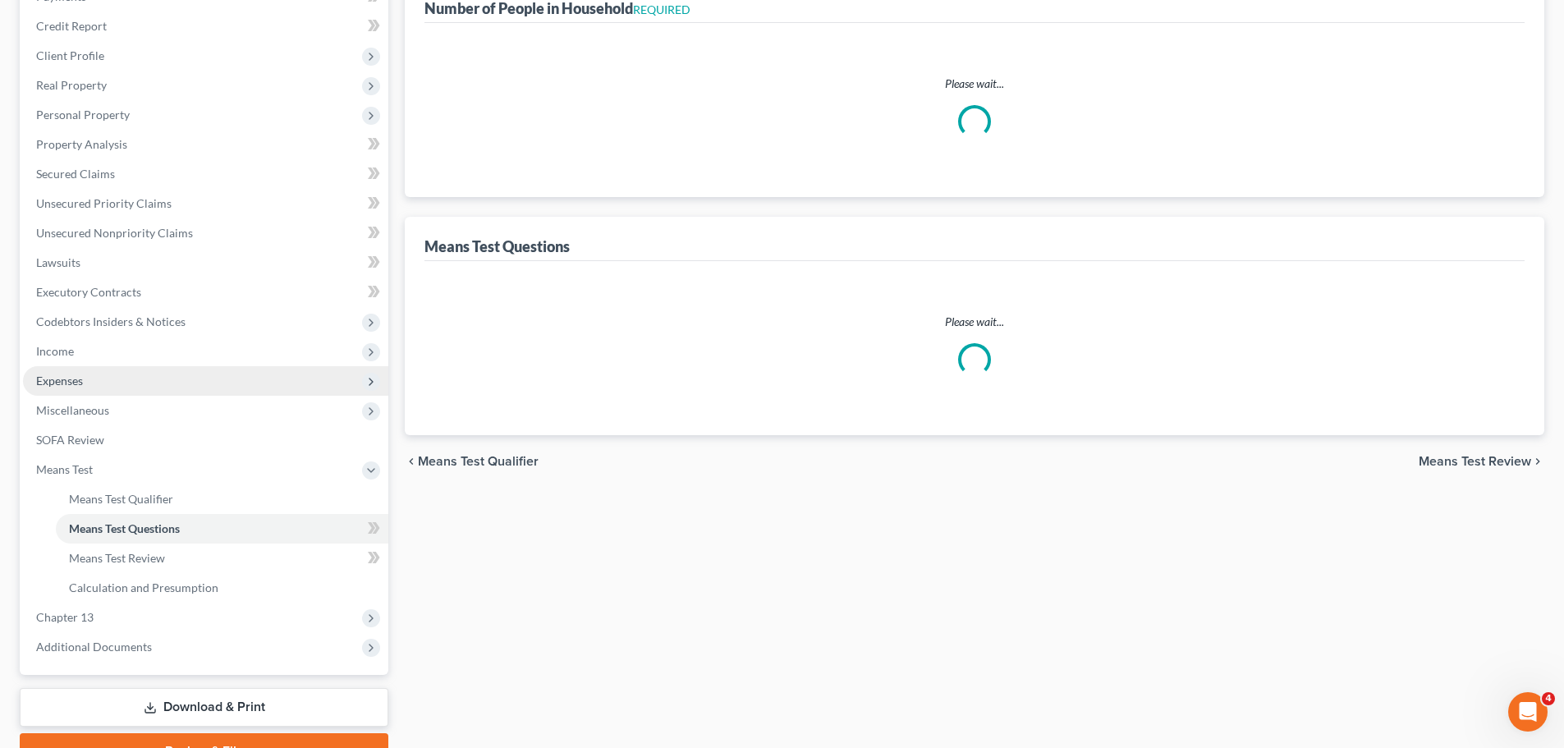
select select "1"
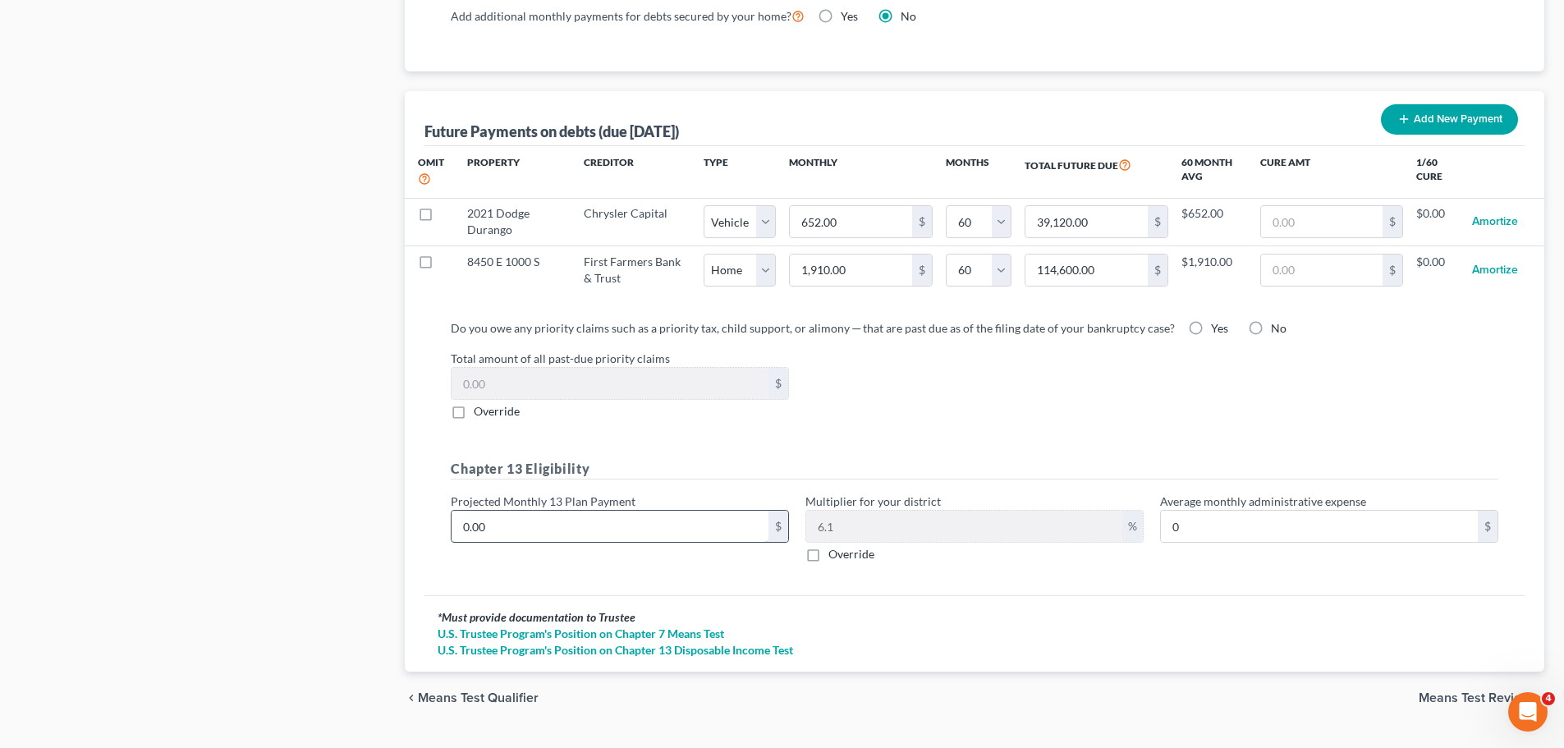
click at [506, 511] on input "0.00" at bounding box center [609, 526] width 317 height 31
type input "1"
type input "0.06"
type input "12"
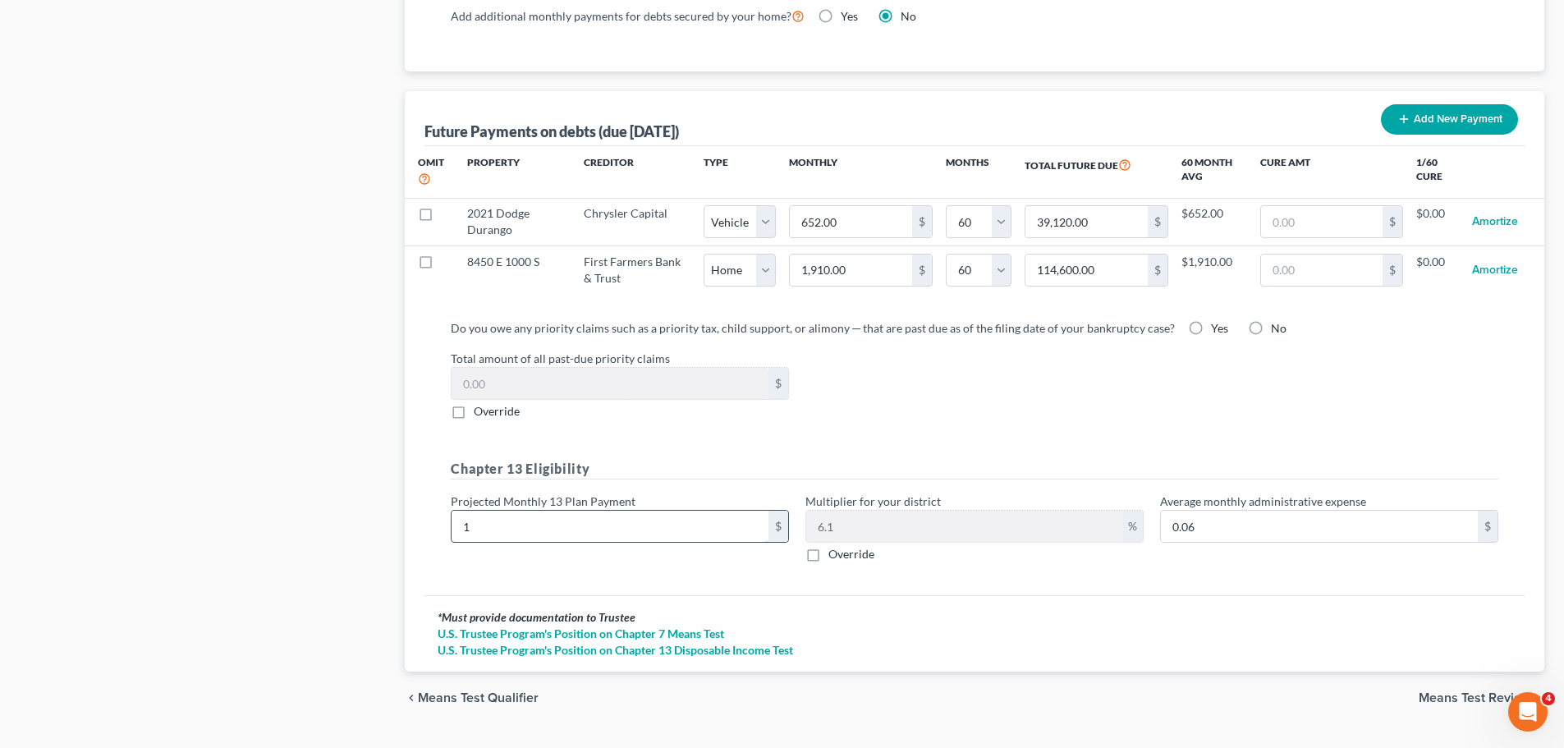
type input "0.73"
type input "120"
type input "7.32"
type input "1200"
type input "73.20"
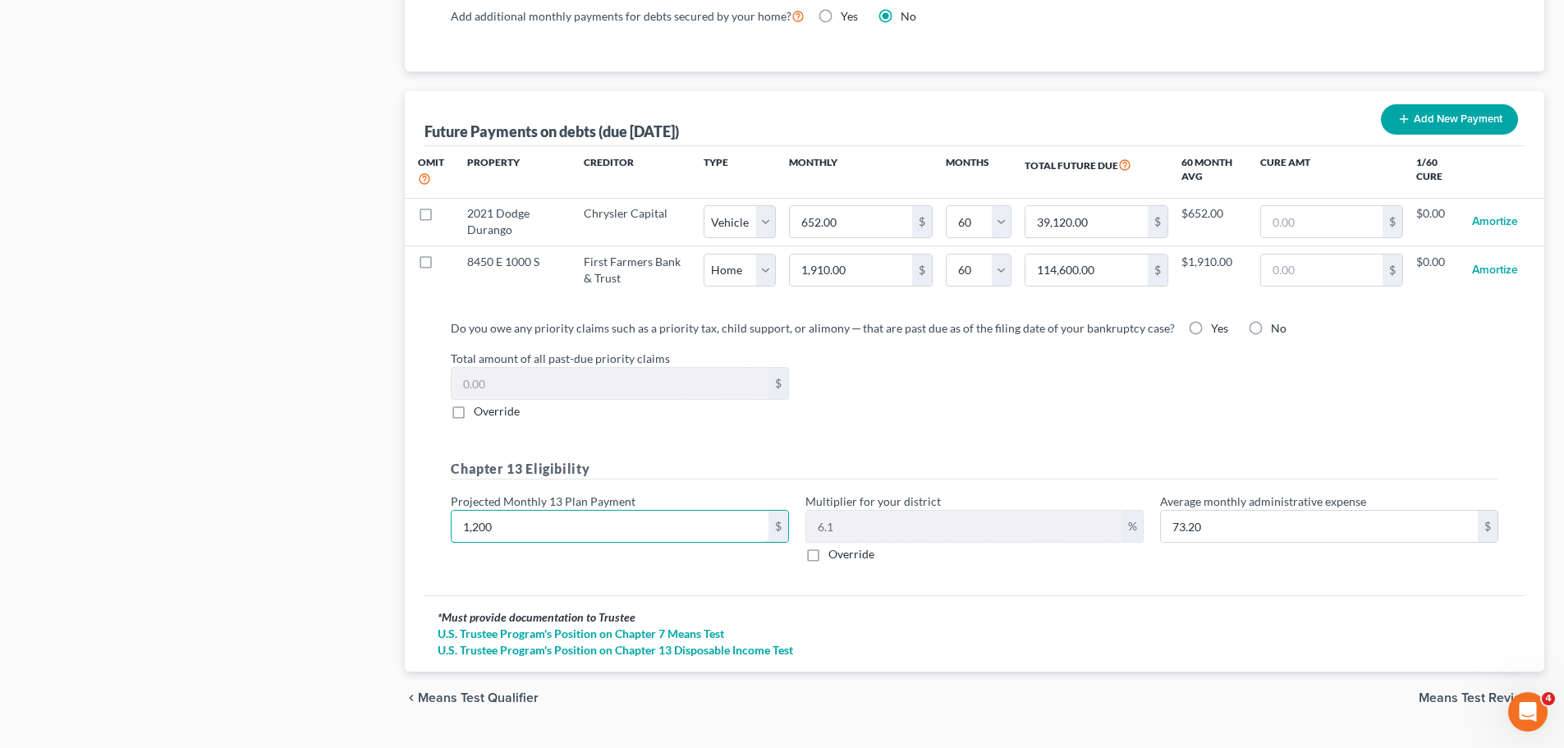
type input "1,200"
drag, startPoint x: 1468, startPoint y: 688, endPoint x: 1389, endPoint y: 686, distance: 78.8
click at [1260, 570] on span "Means Test Review" at bounding box center [1474, 697] width 112 height 13
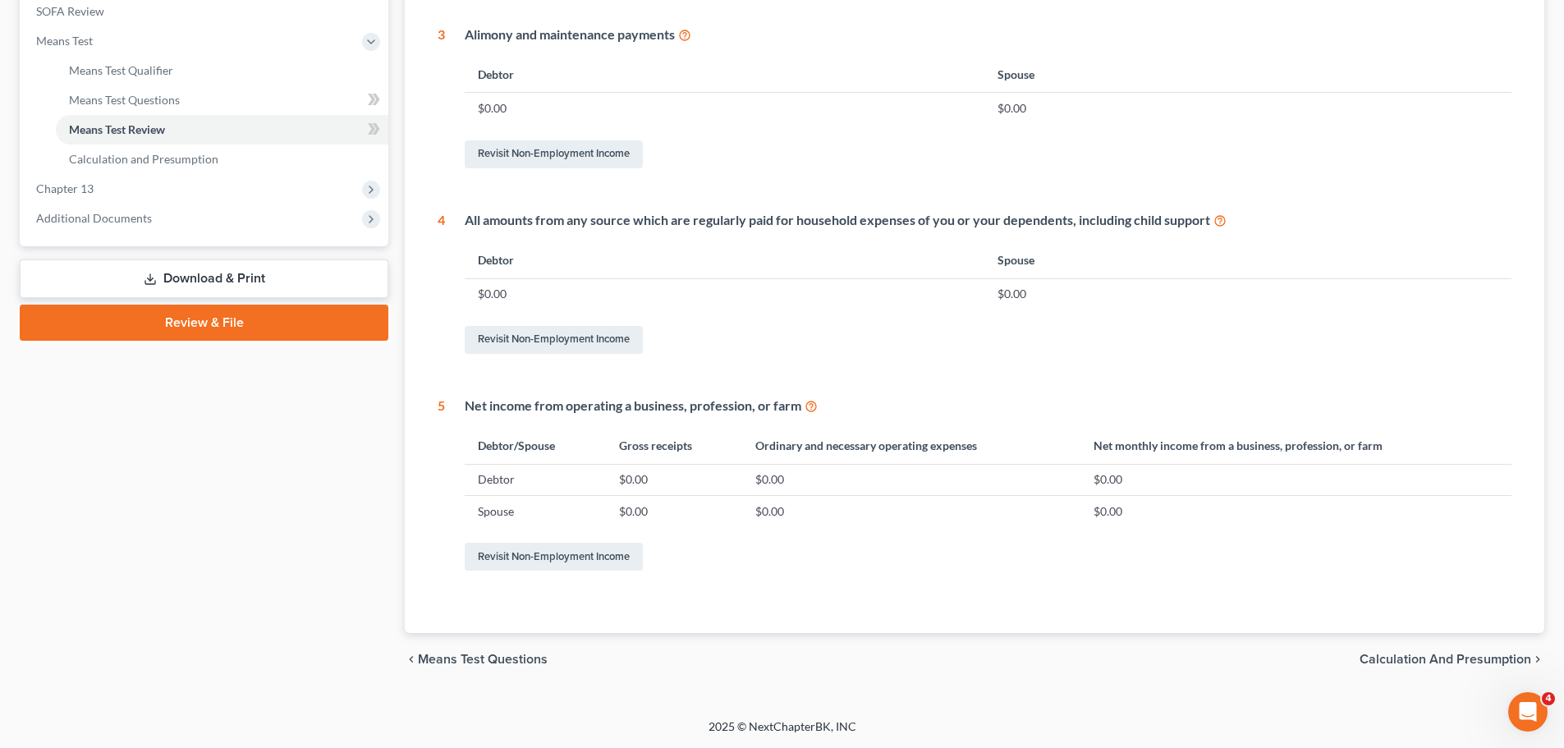
click at [1260, 570] on span "Calculation and Presumption" at bounding box center [1445, 659] width 172 height 13
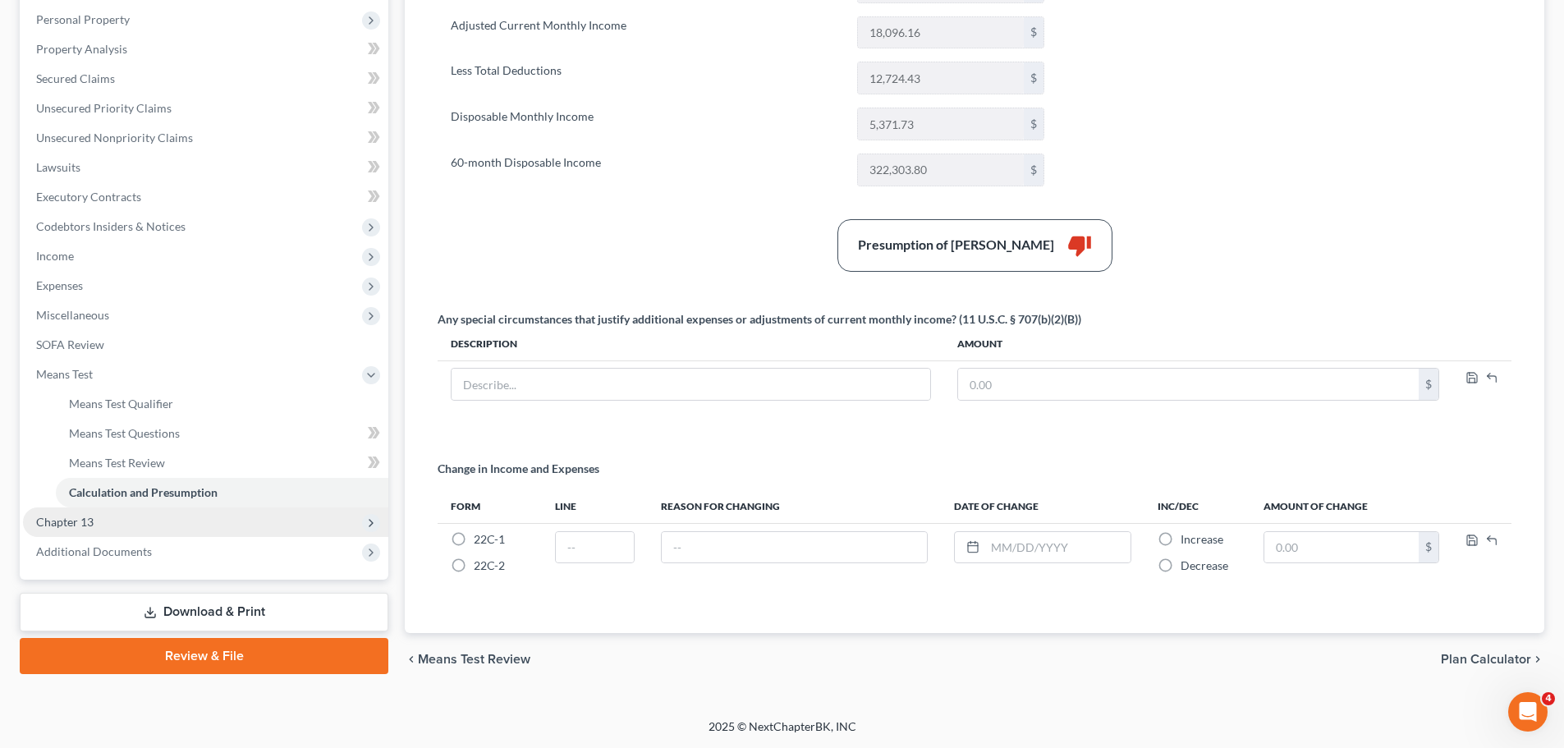
click at [65, 521] on span "Chapter 13" at bounding box center [64, 522] width 57 height 14
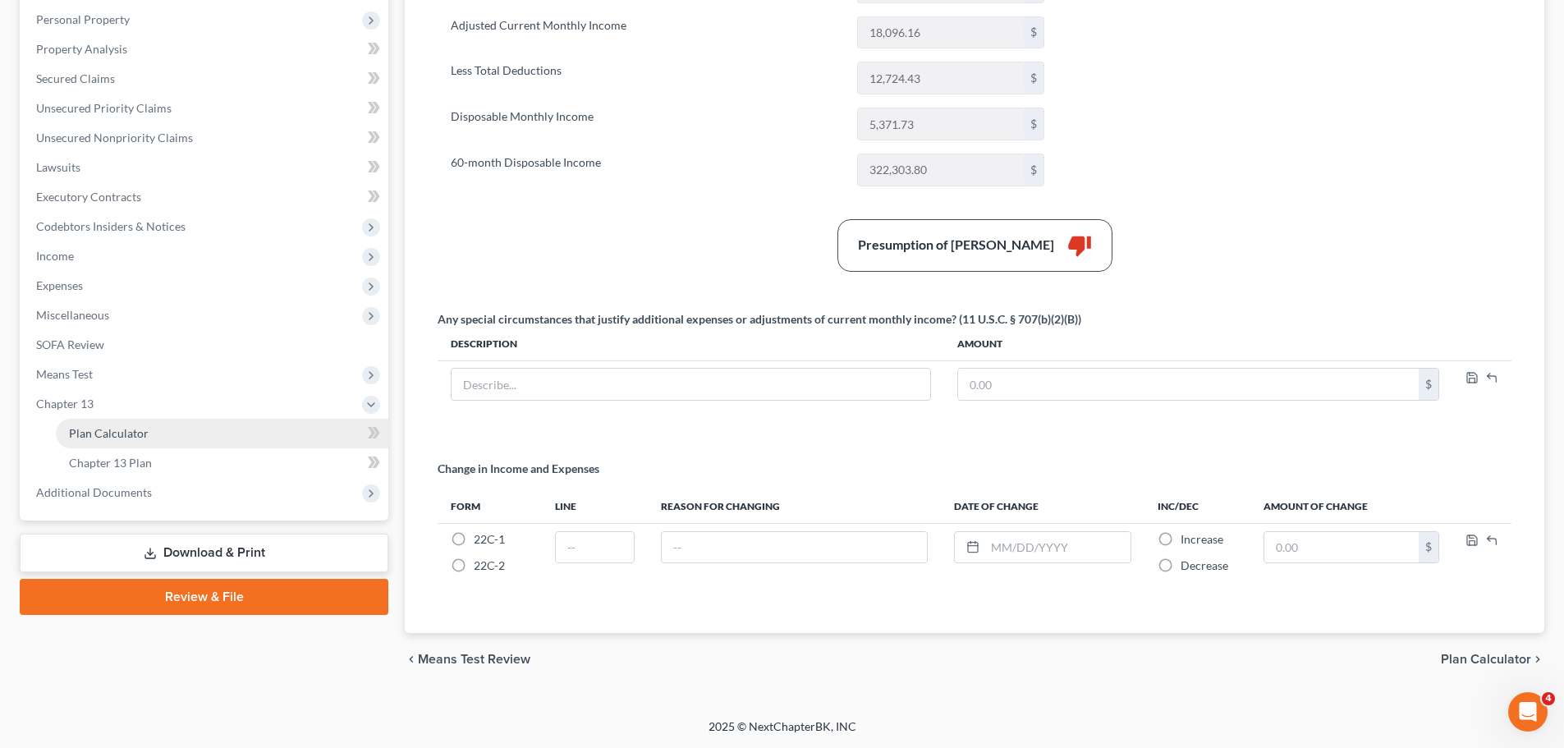
click at [112, 421] on link "Plan Calculator" at bounding box center [222, 434] width 332 height 30
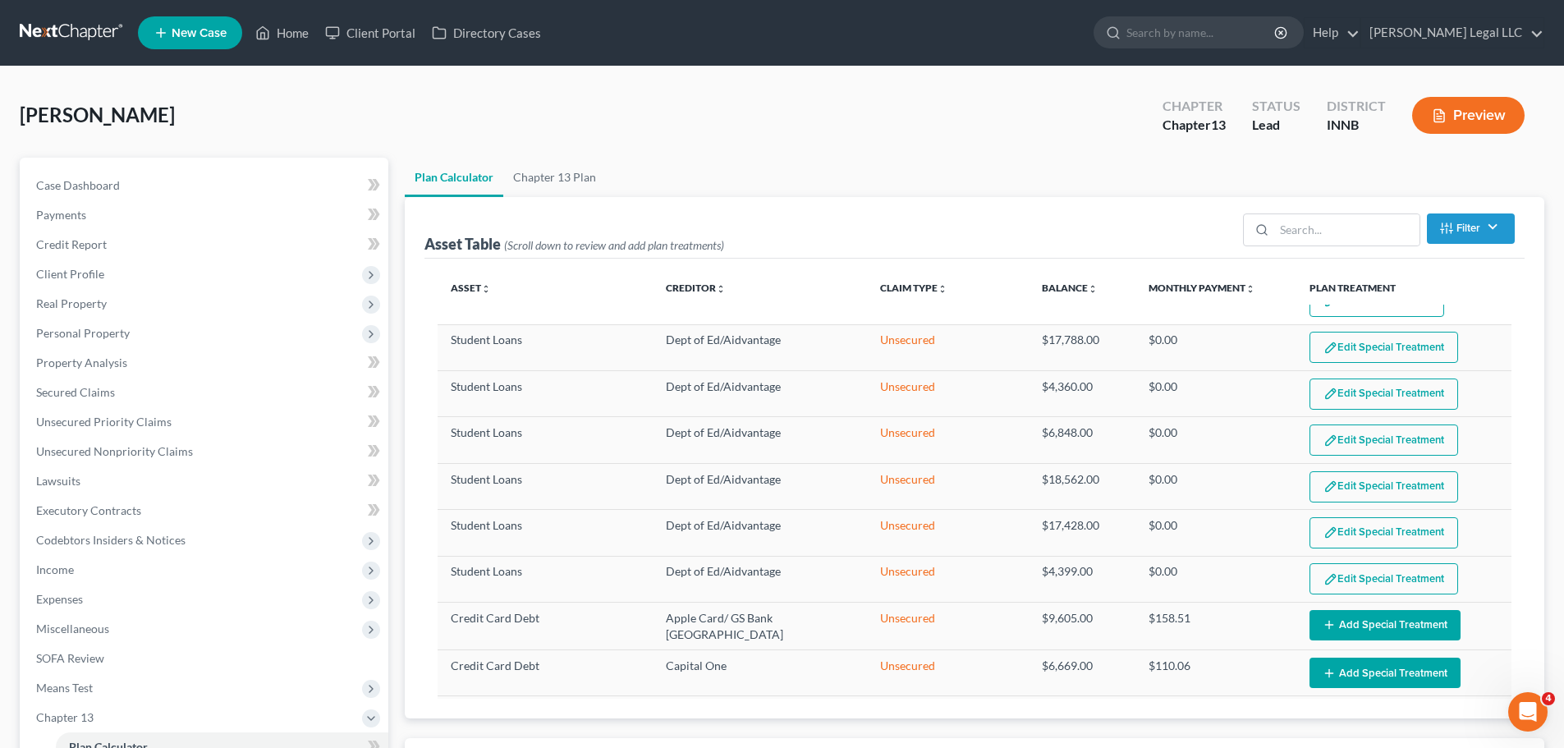
select select "59"
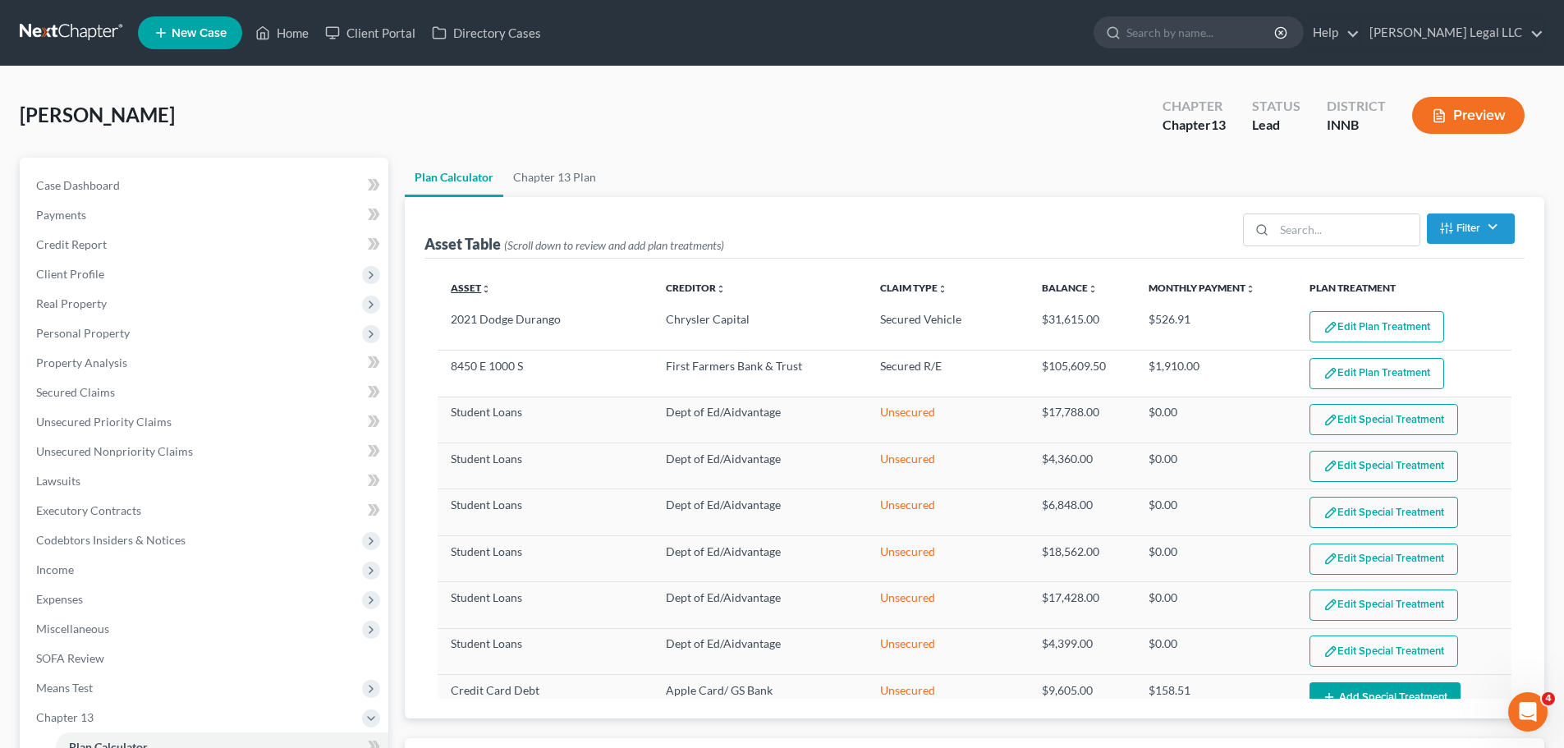
click at [472, 286] on link "Asset unfold_more expand_more expand_less" at bounding box center [471, 288] width 40 height 12
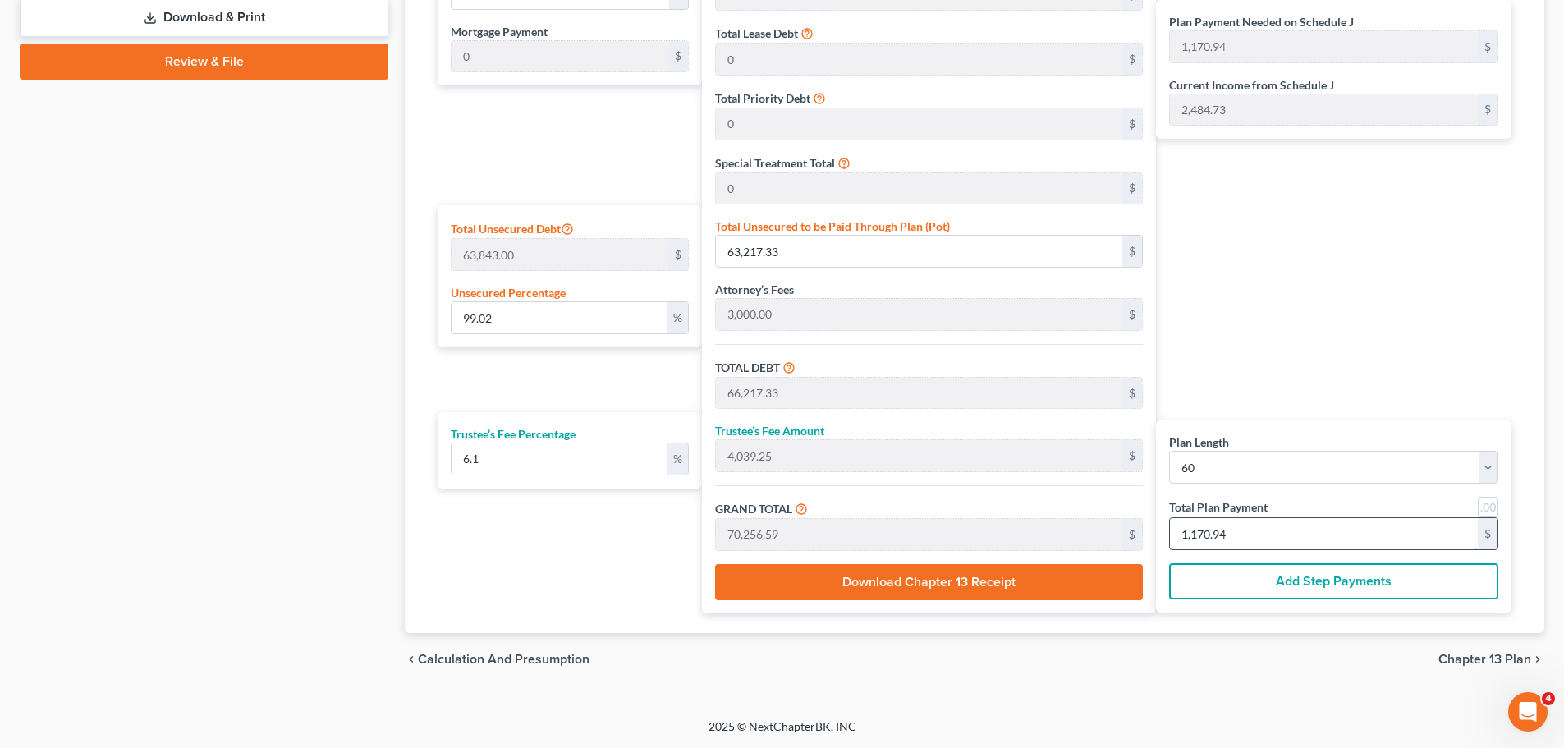
click at [1226, 534] on input "1,170.94" at bounding box center [1324, 533] width 308 height 31
type input "1"
type input "0"
type input "56.55"
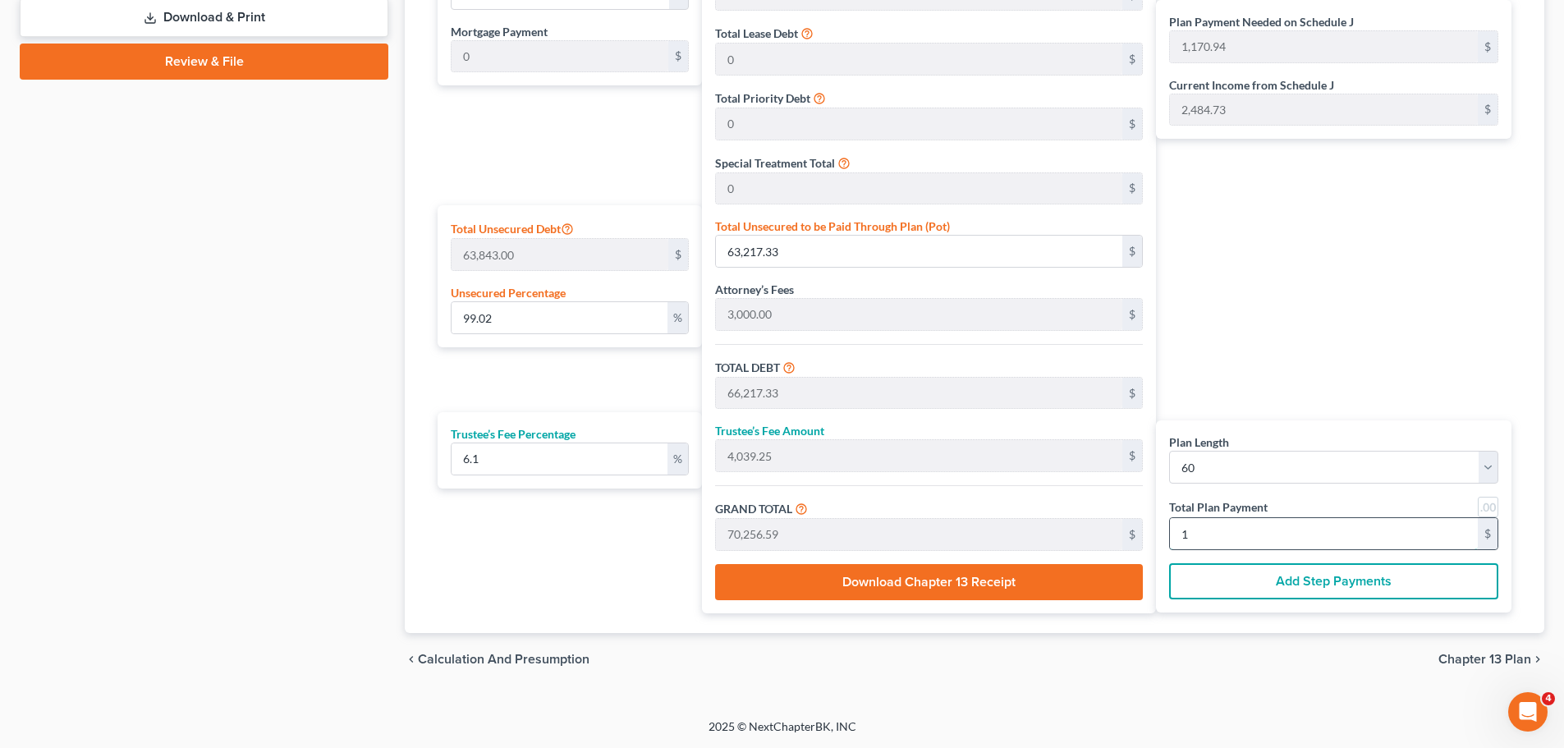
type input "3.44"
type input "60.00"
type input "622.05"
type input "37.94"
type input "660.00"
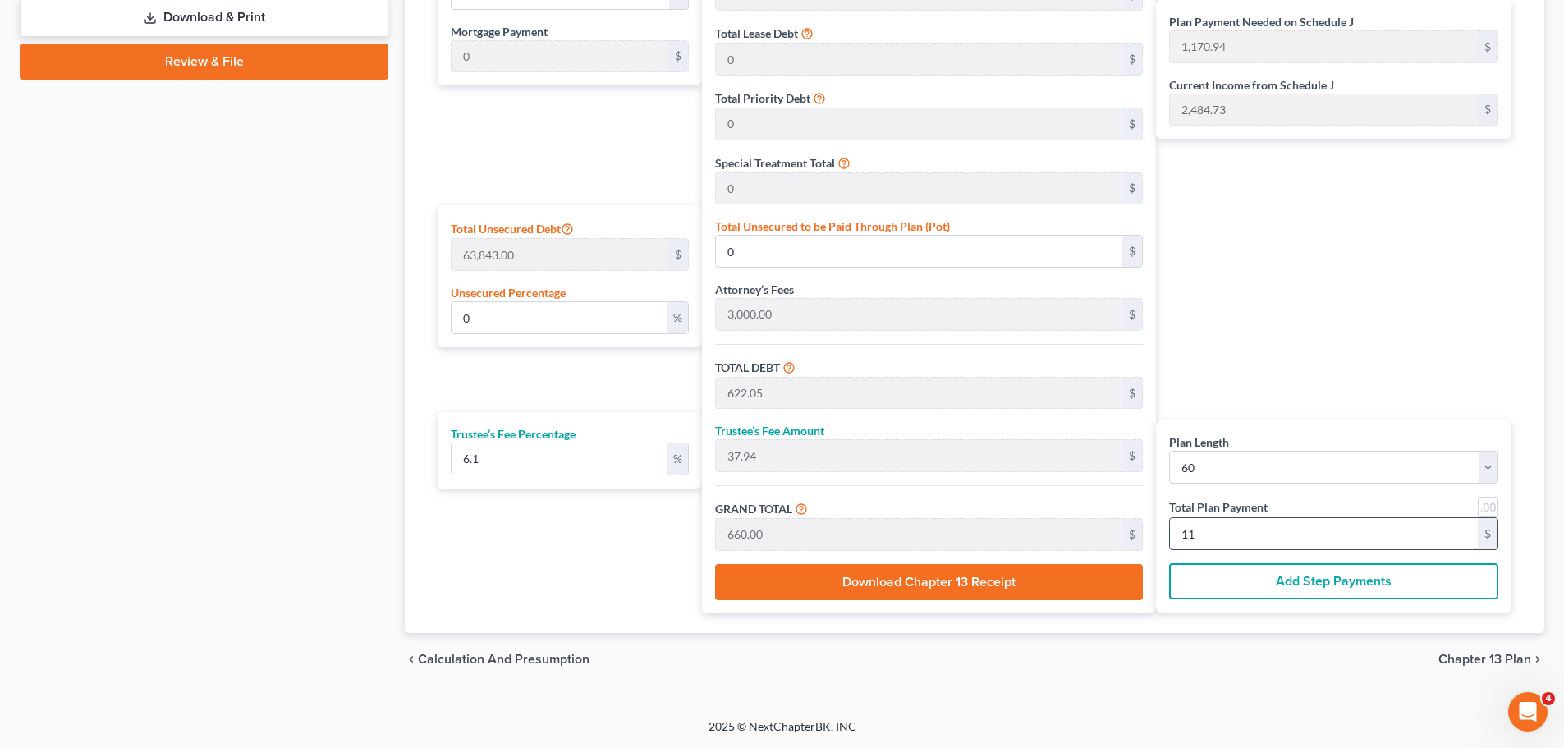
type input "117"
type input "99.65"
type input "63,616.39"
type input "66,616.39"
type input "4,063.60"
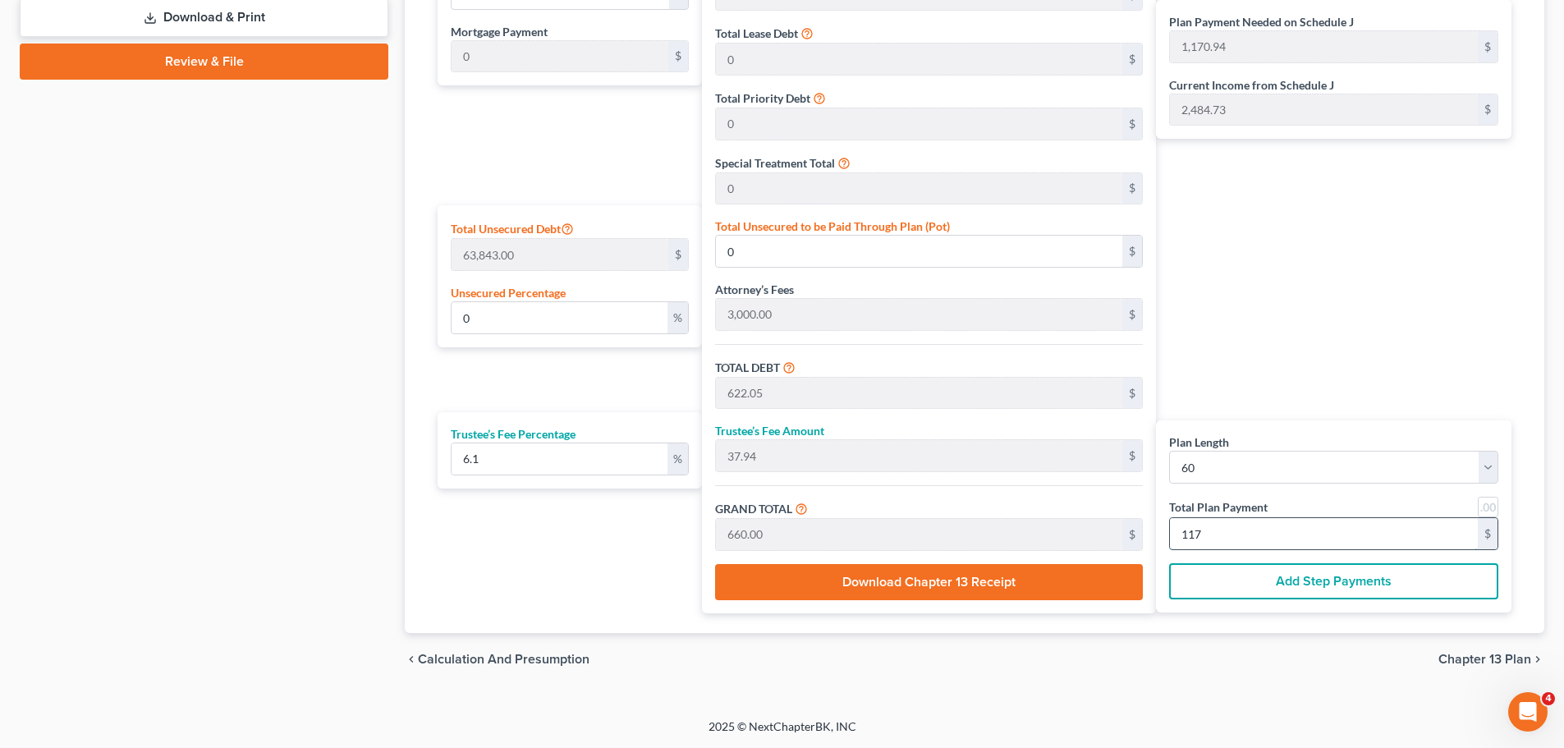
type input "70,680.00"
type input "1,178"
type input "5.66"
type input "3,616.39"
type input "6,616.39"
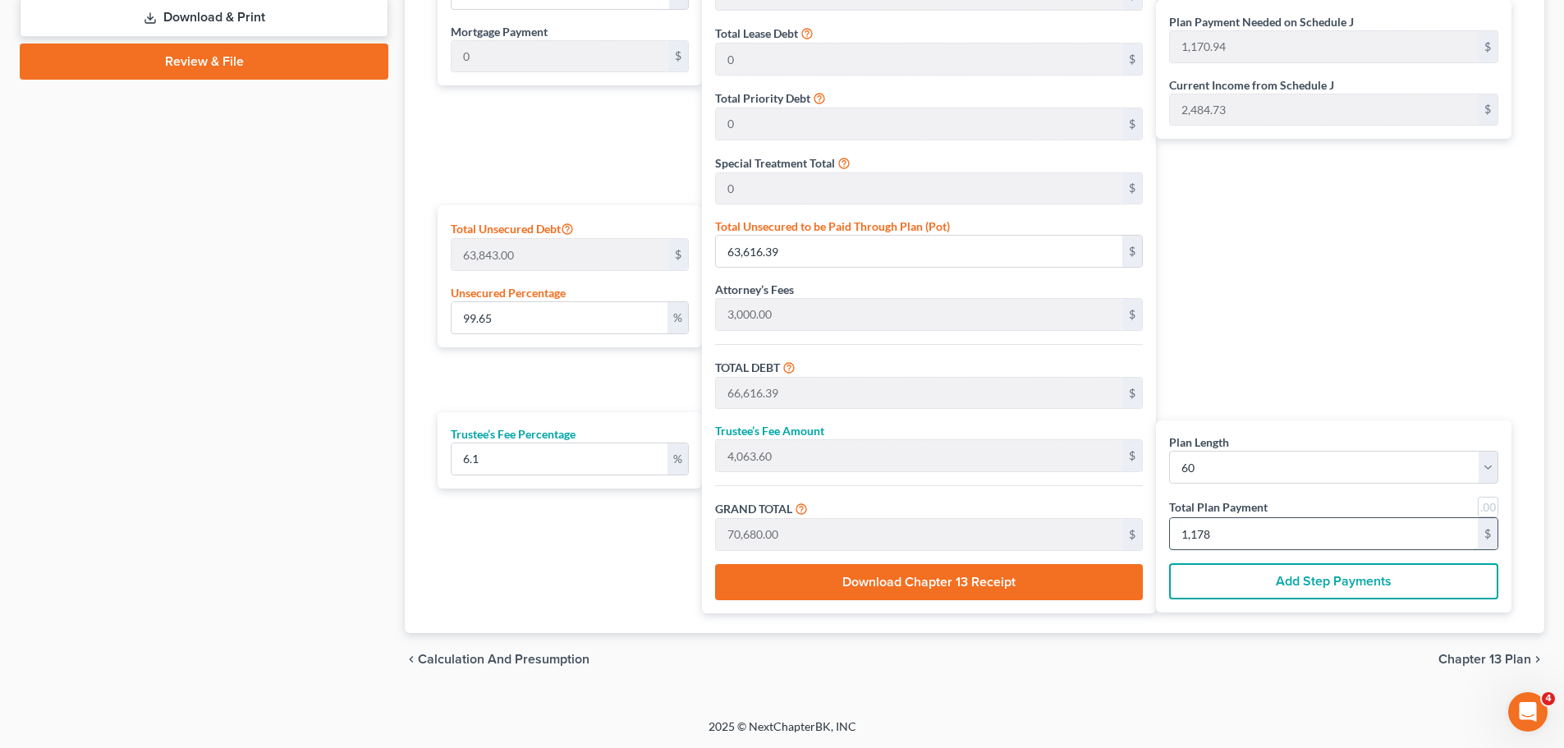
type input "403.60"
type input "7,020.00"
type input "117"
type input "99.38"
type input "63,446.74"
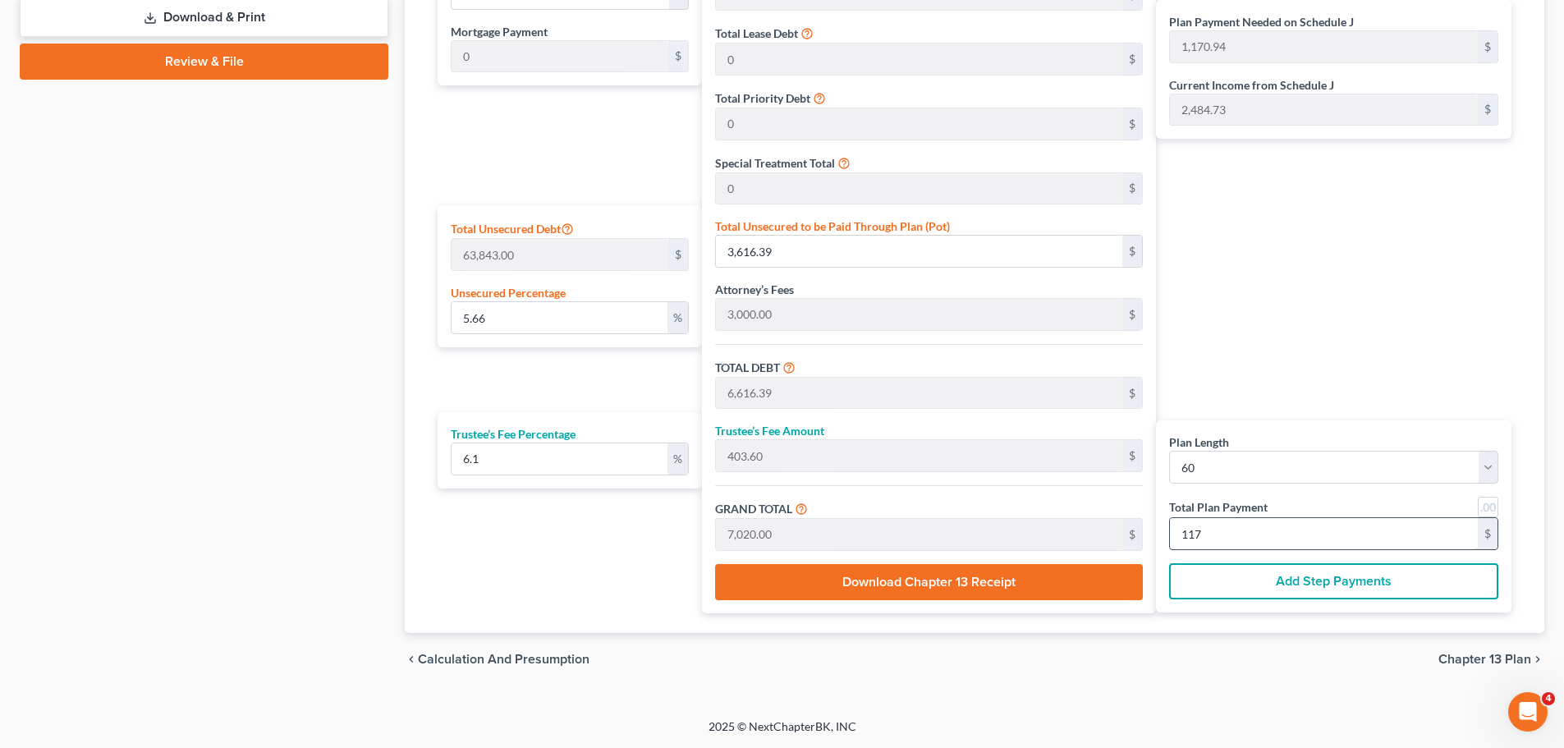
type input "66,446.74"
type input "4,053.25"
type input "70,500.00"
click at [1222, 530] on input "1,175" at bounding box center [1324, 533] width 308 height 31
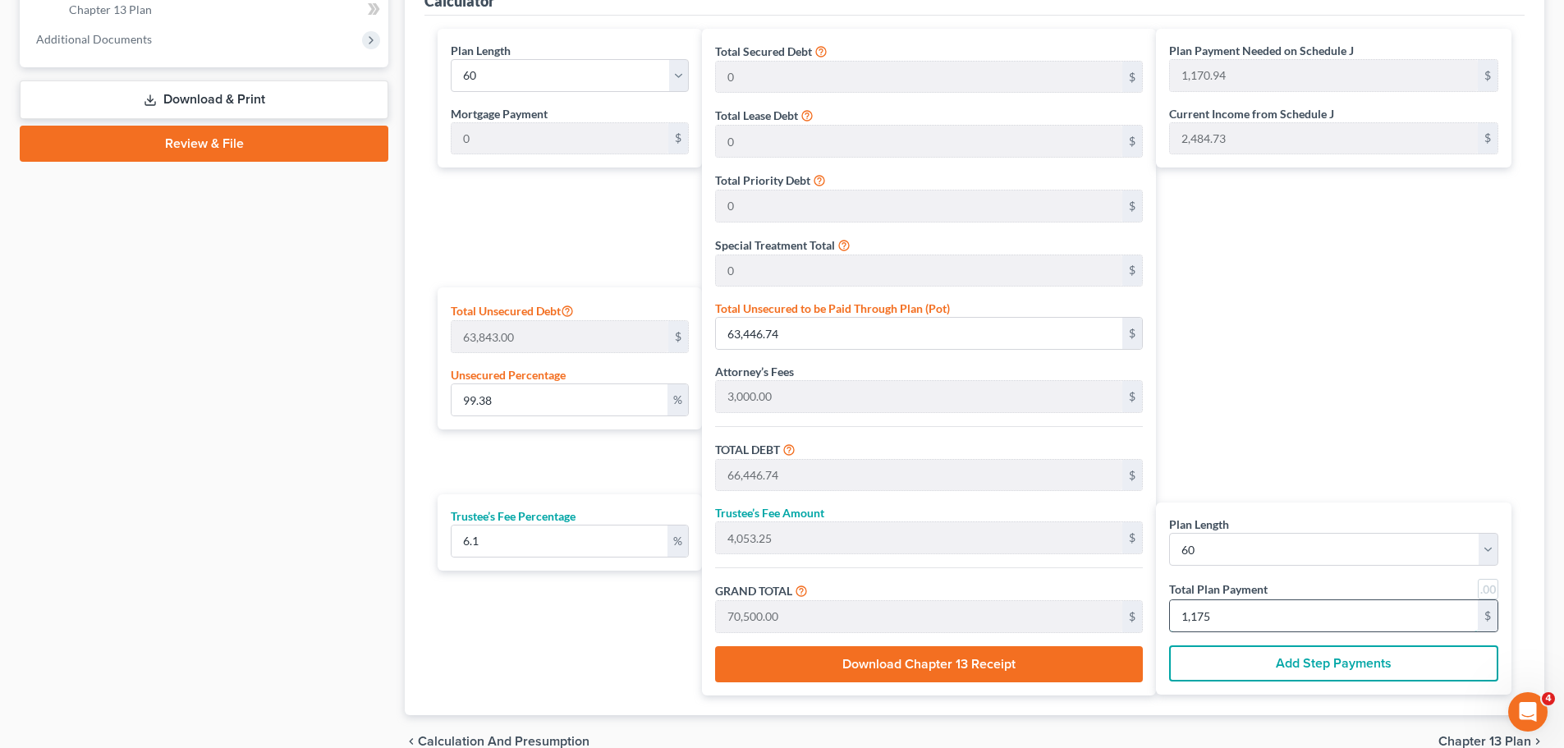
click at [1217, 570] on input "1,175" at bounding box center [1324, 615] width 308 height 31
type input "1"
type input "0"
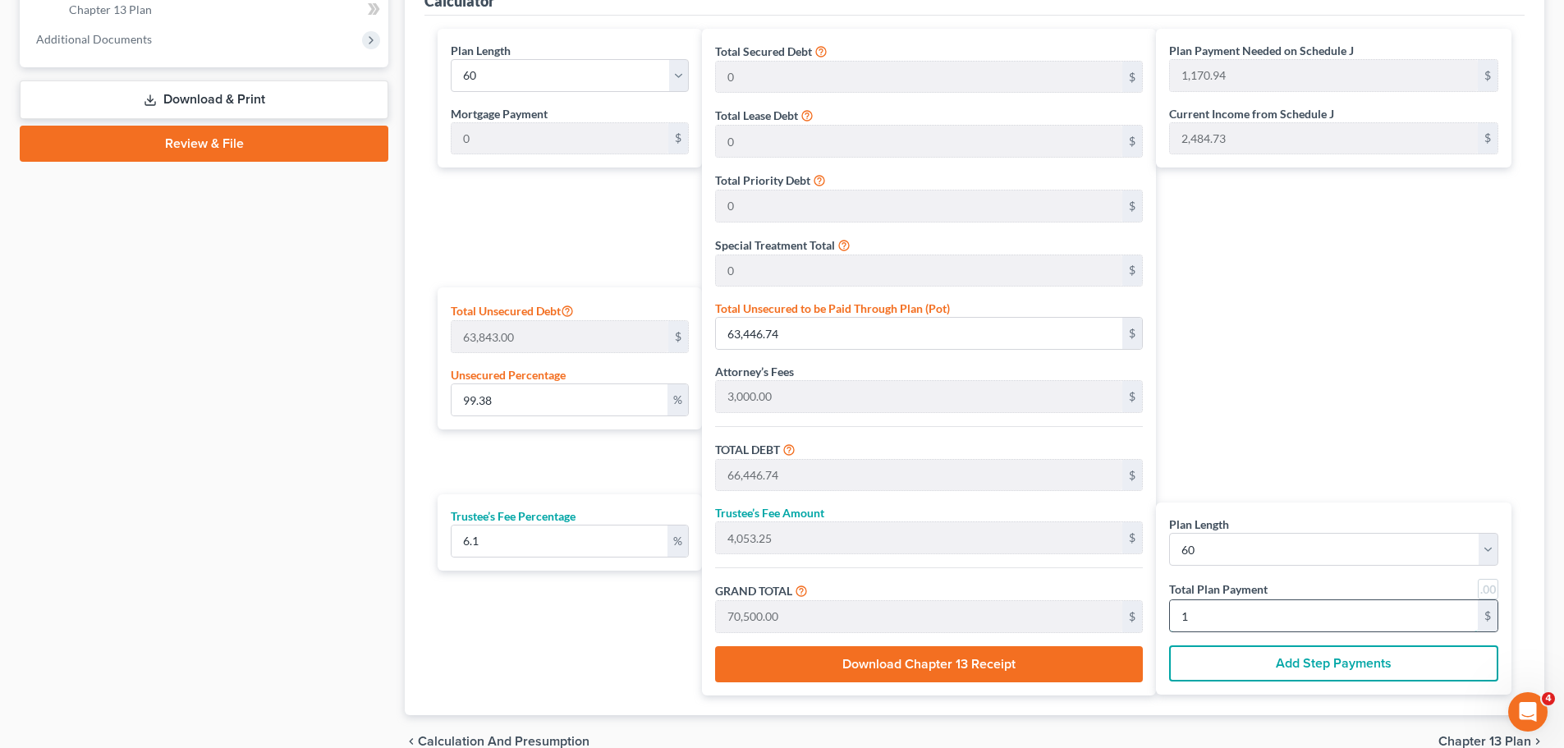
type input "56.55"
type input "3.44"
type input "60.00"
type input "622.05"
type input "37.94"
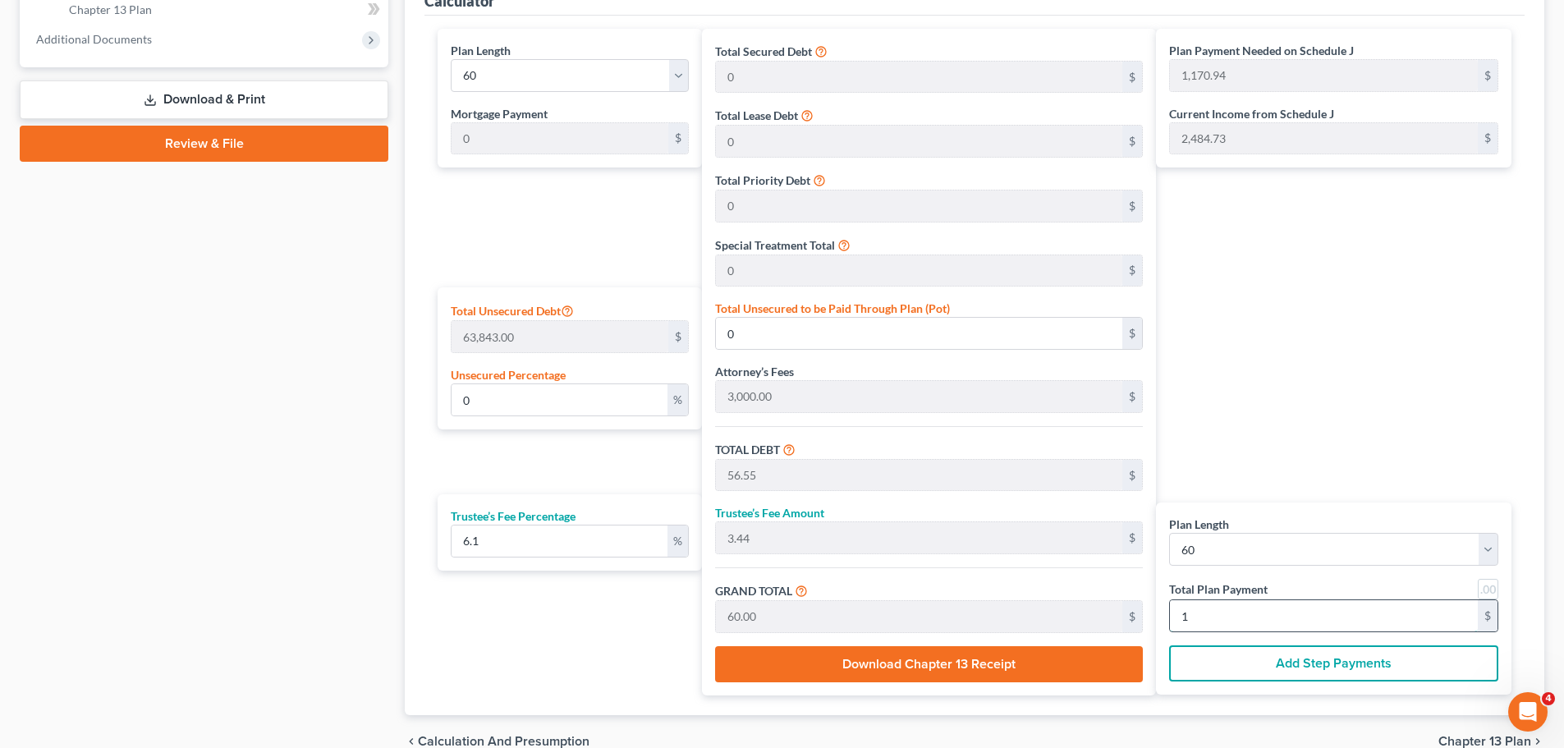
type input "660.00"
type input "11"
type input "5.75"
type input "3,672.95"
type input "6,672.95"
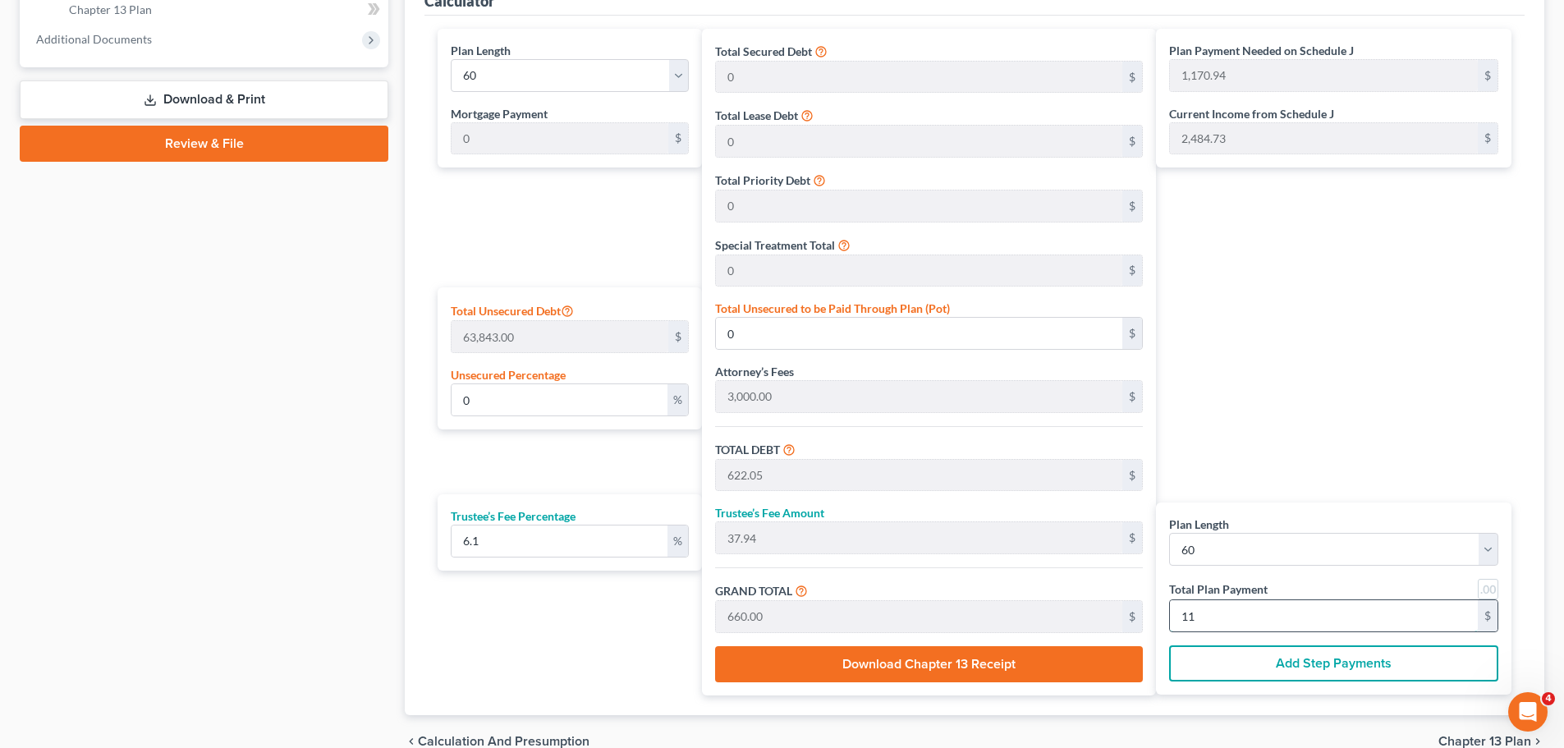
type input "407.04"
type input "7,080.00"
type input "118"
type input "99.82"
type input "63,729.50"
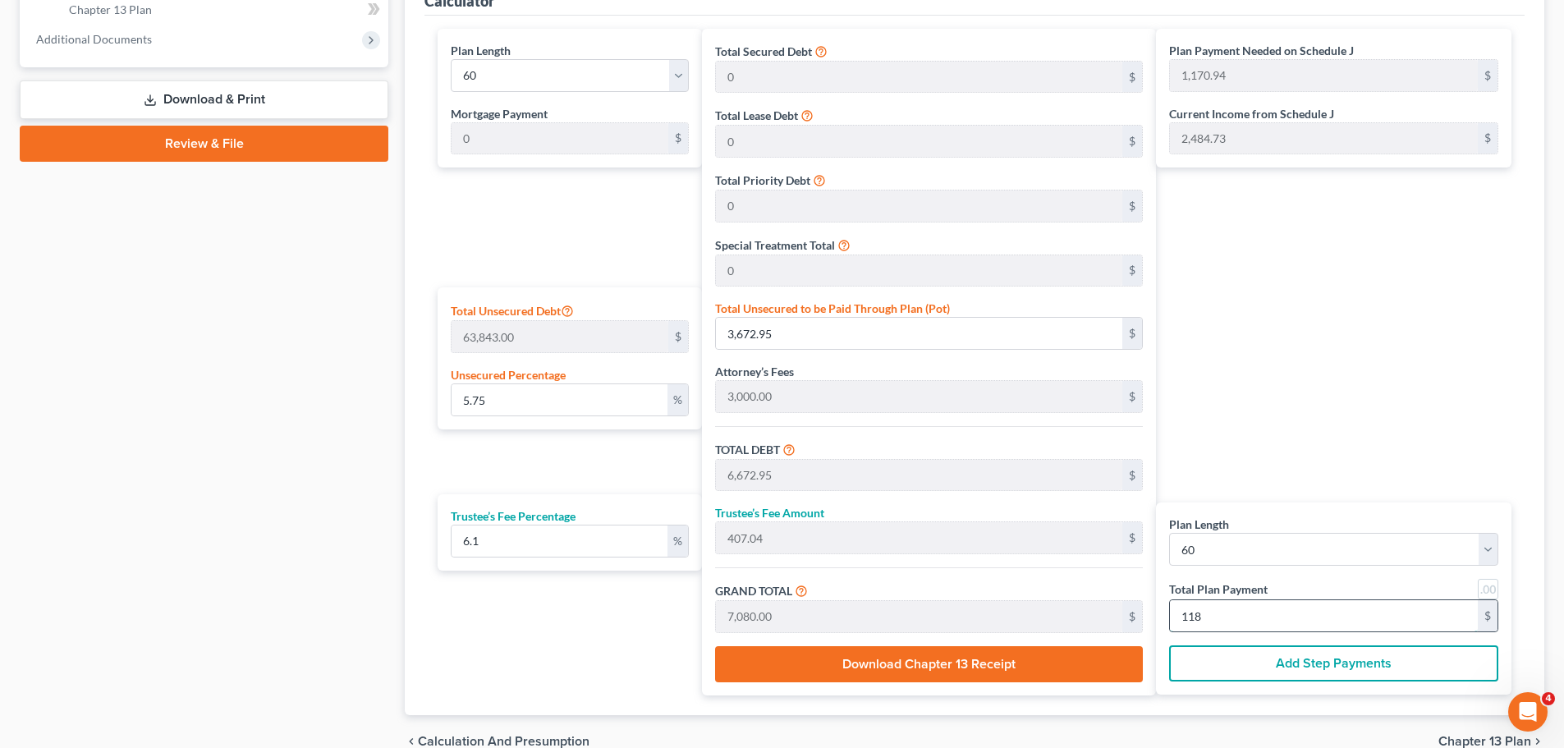
type input "66,729.50"
type input "4,070.49"
type input "70,800.00"
type input "1,180"
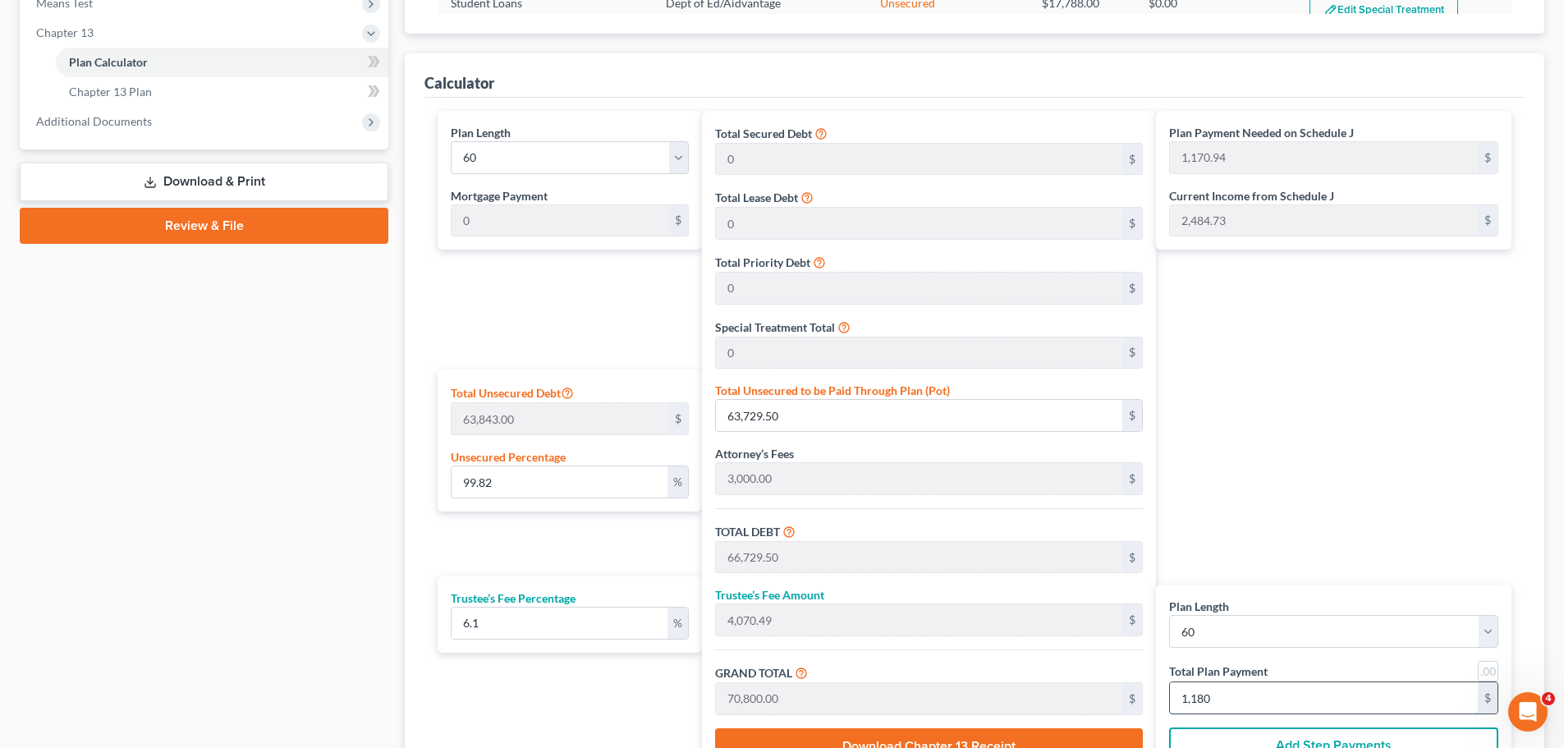
click at [1211, 570] on input "1,180" at bounding box center [1324, 697] width 308 height 31
type input "0"
type input "56.55"
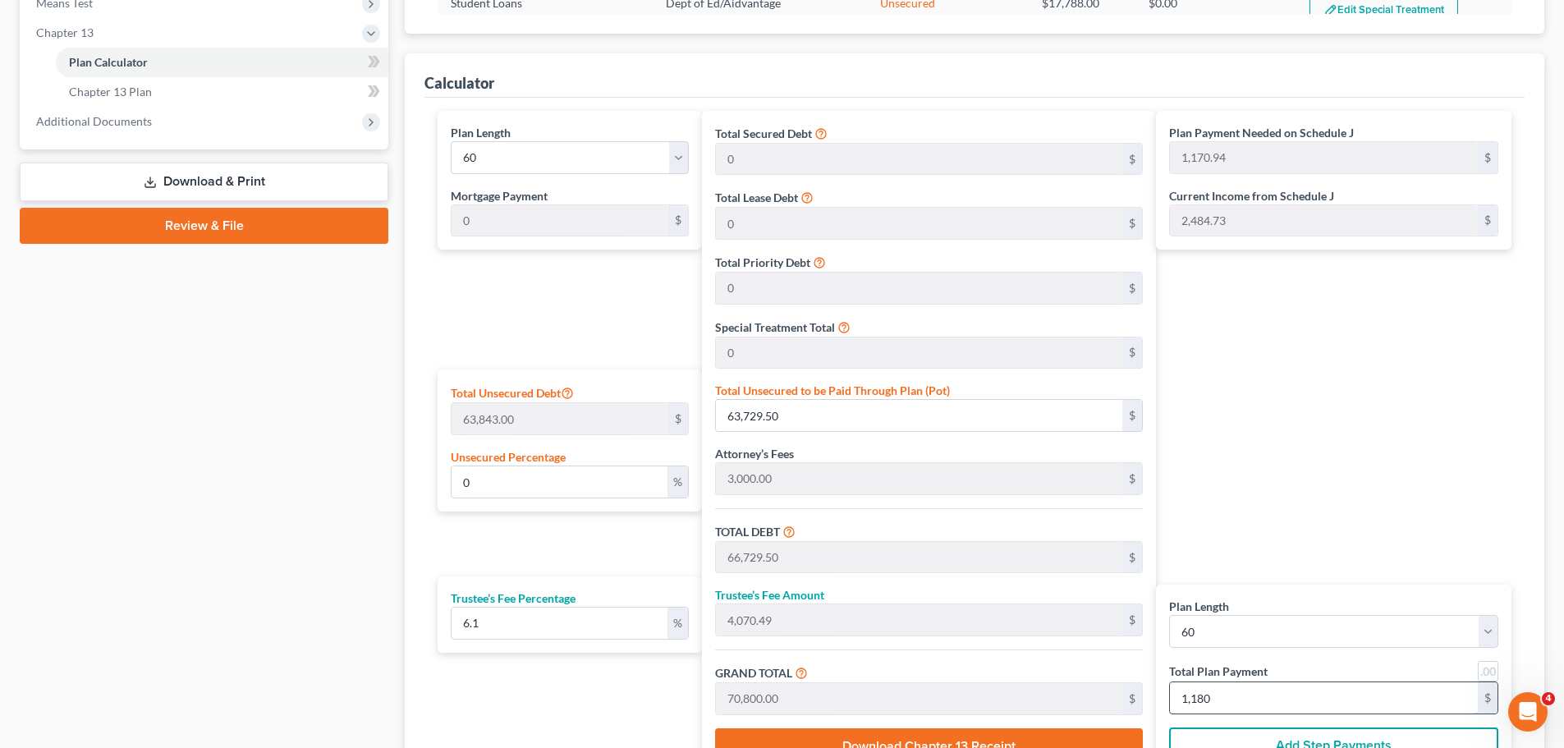
type input "3.44"
type input "60.00"
type input "1"
type input "622.05"
type input "37.94"
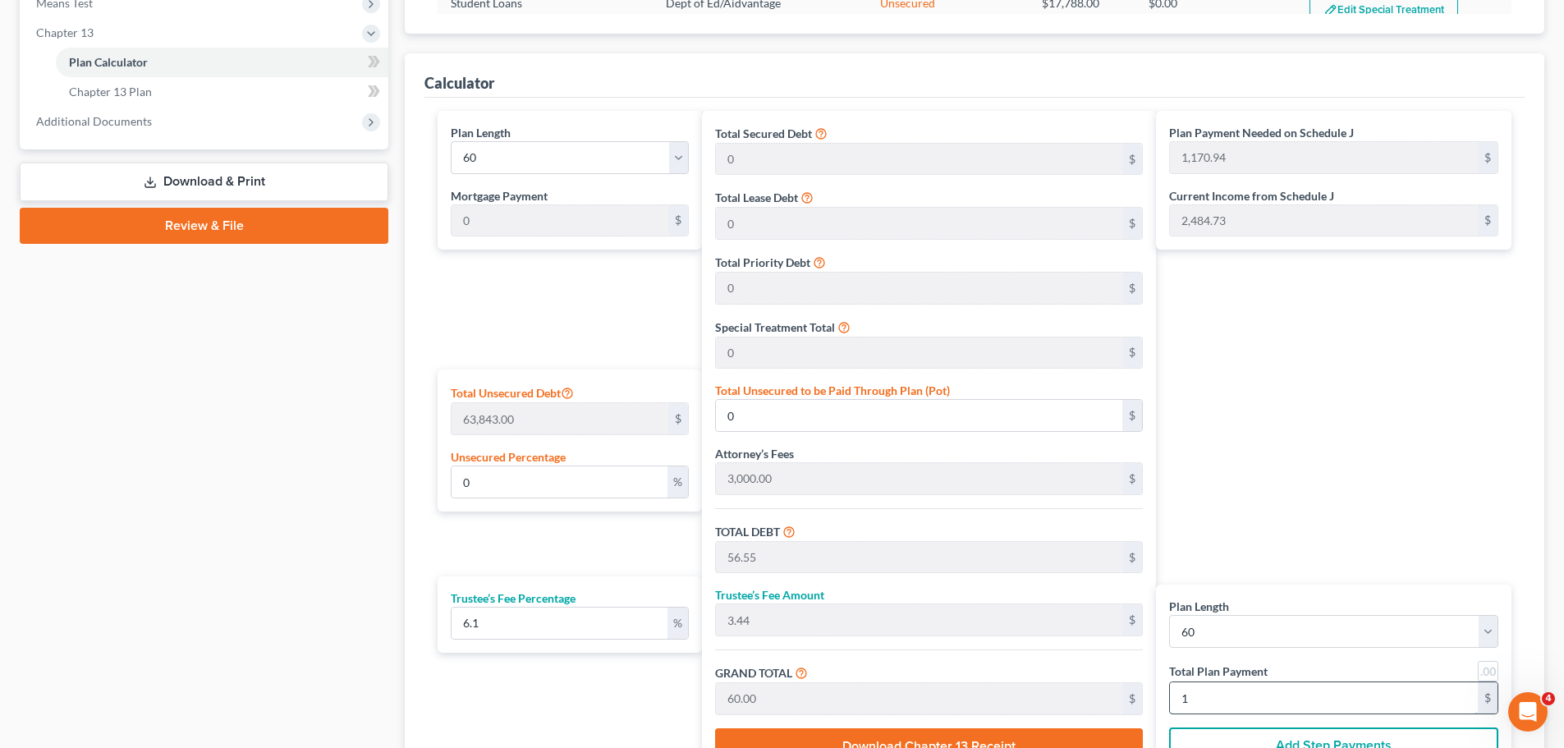
type input "660.00"
type input "11"
type input "5.75"
type input "3,672.95"
type input "6,672.95"
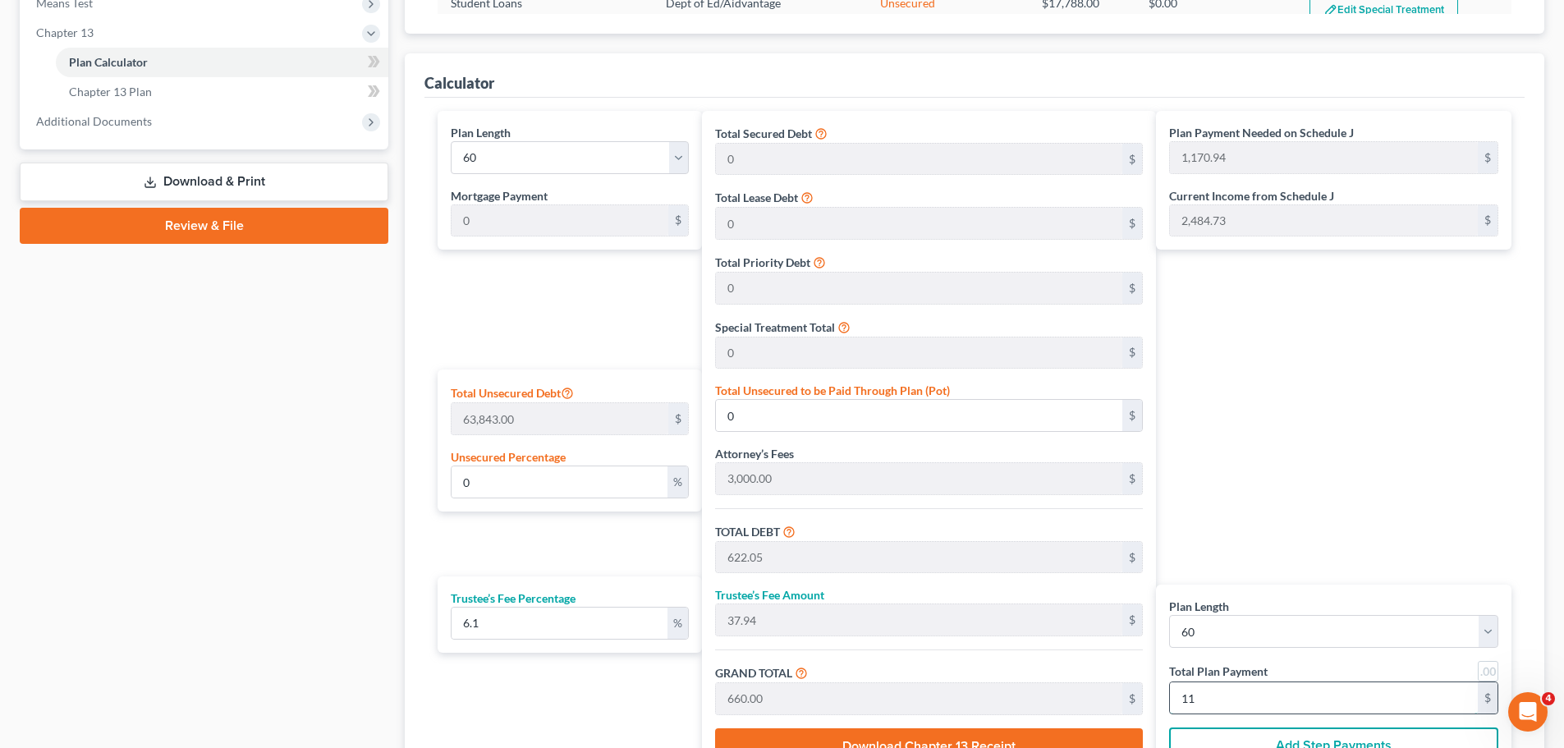
type input "407.04"
type input "7,080.00"
type input "118"
type input "100.27"
type input "64,012.25"
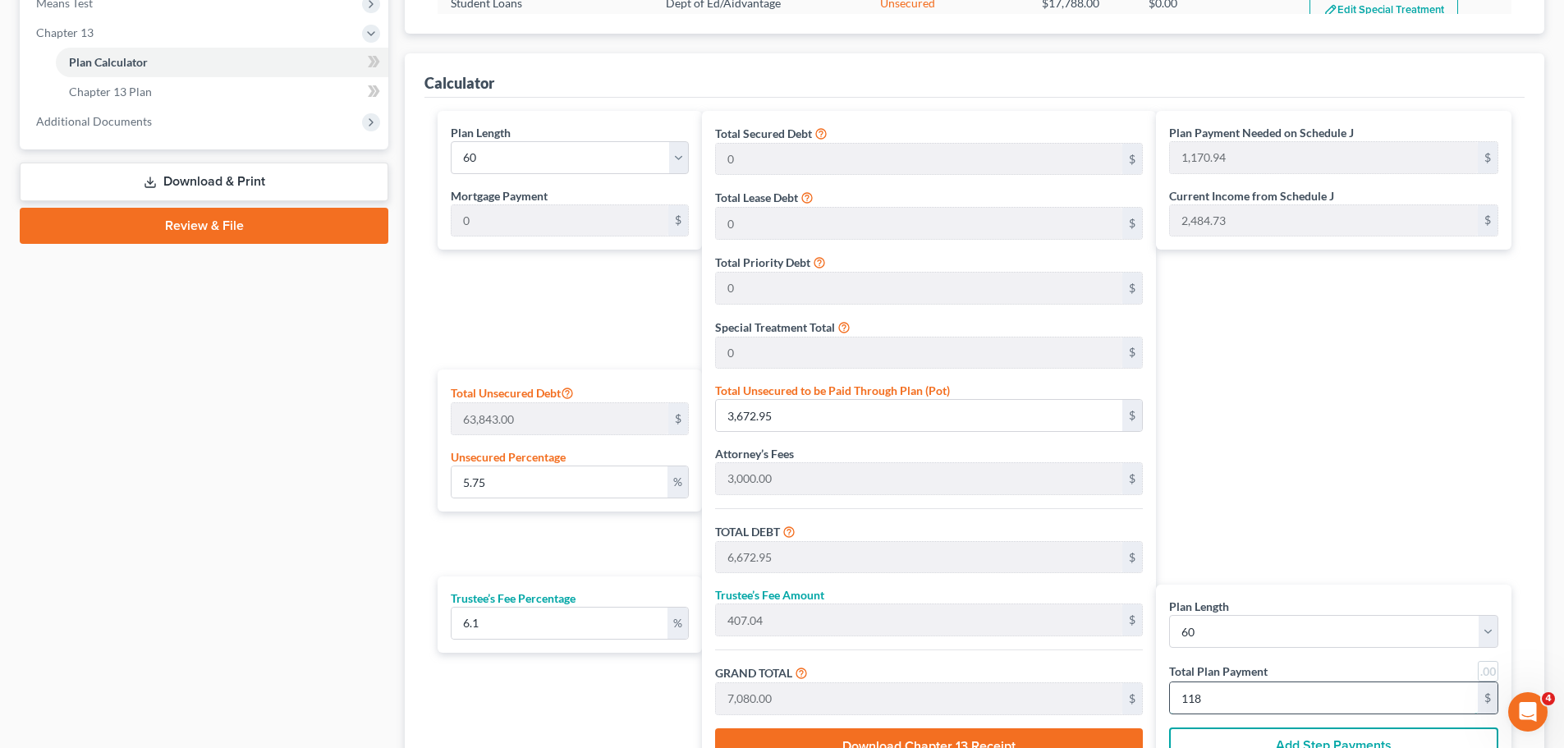
type input "67,012.25"
type input "4,087.74"
type input "71,100.00"
type input "1,185"
click at [1260, 485] on div "Plan Payment Needed on Schedule J 1,170.94 $ Current Income from Schedule J 2,4…" at bounding box center [1338, 444] width 364 height 667
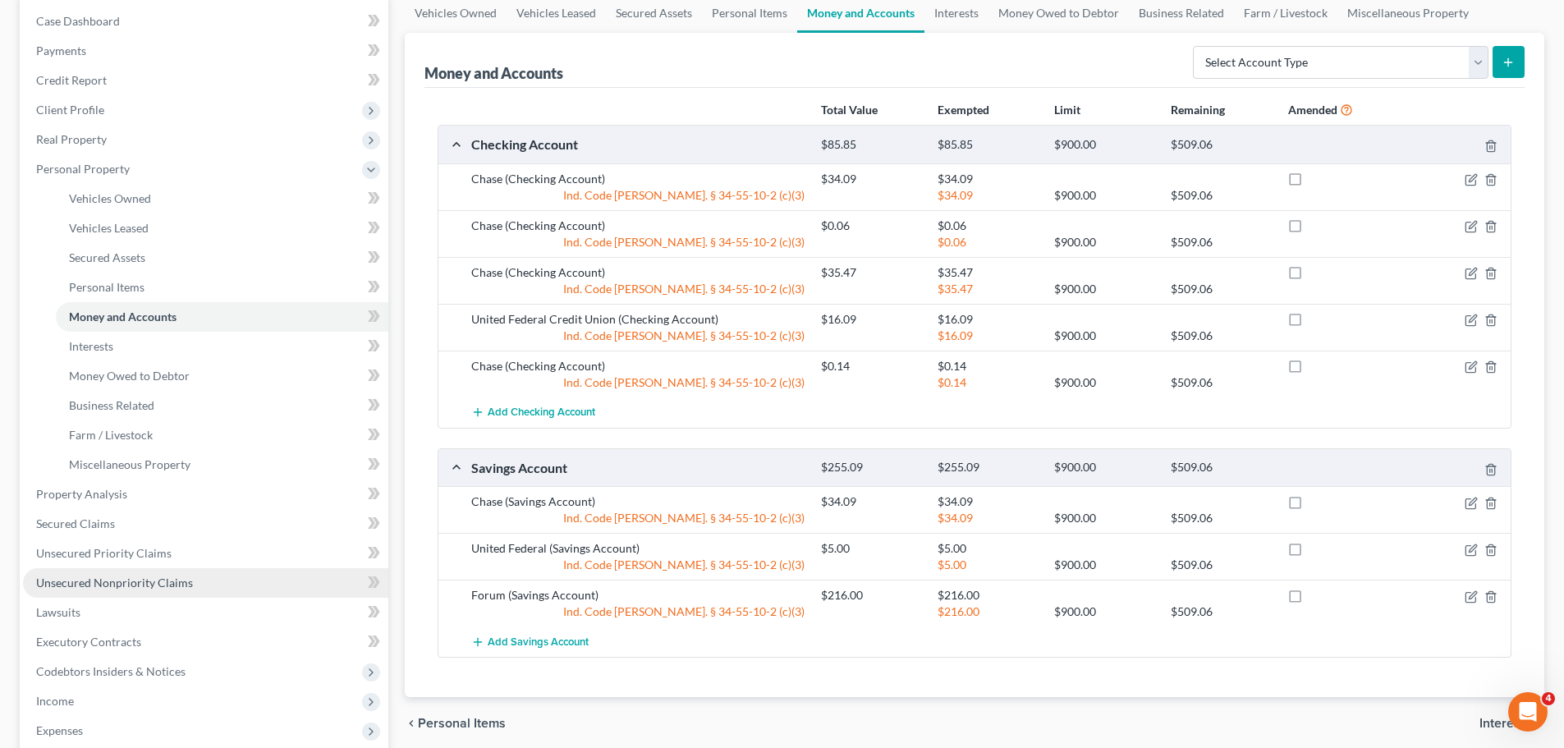
click at [109, 576] on span "Unsecured Nonpriority Claims" at bounding box center [114, 582] width 157 height 14
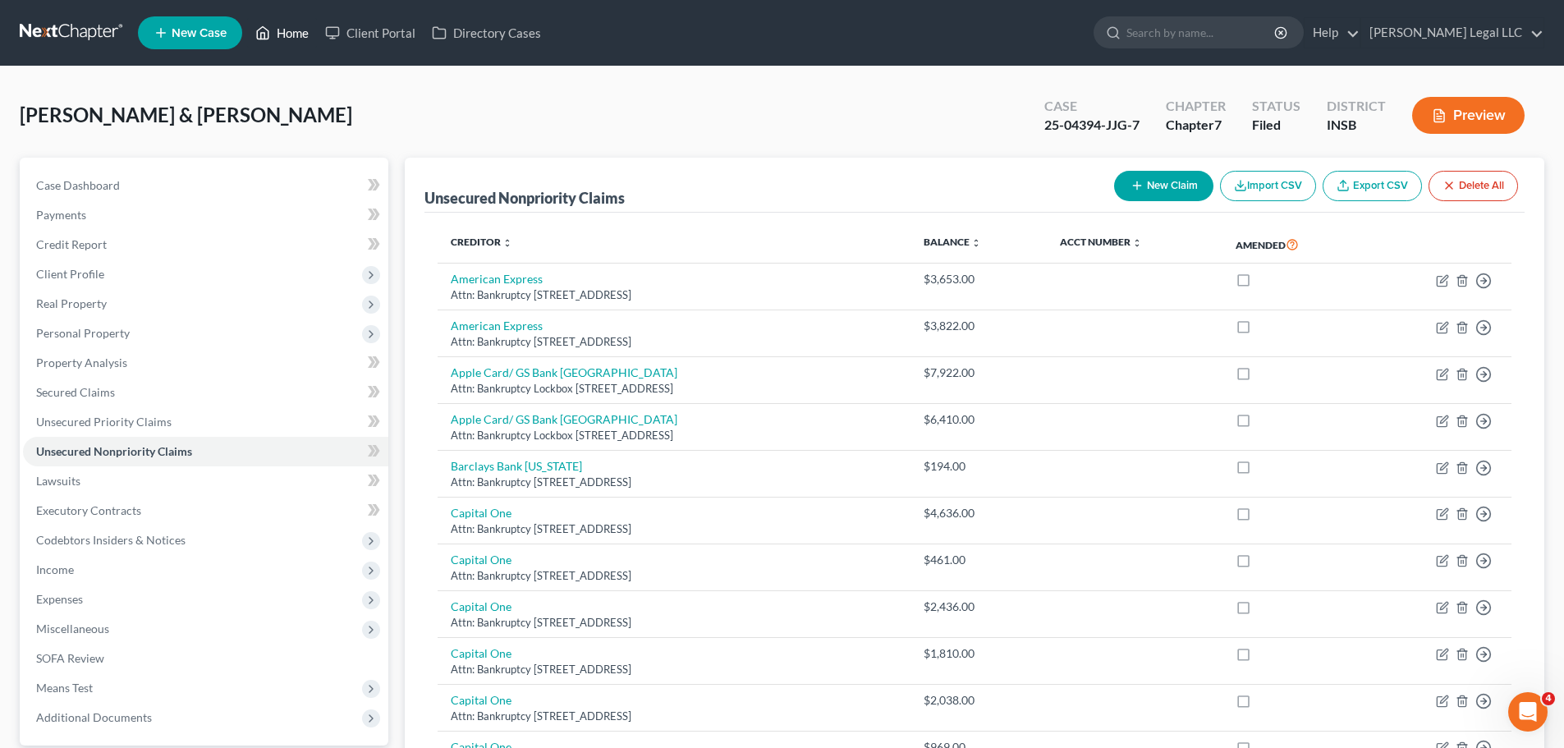
click at [265, 26] on icon at bounding box center [262, 33] width 15 height 20
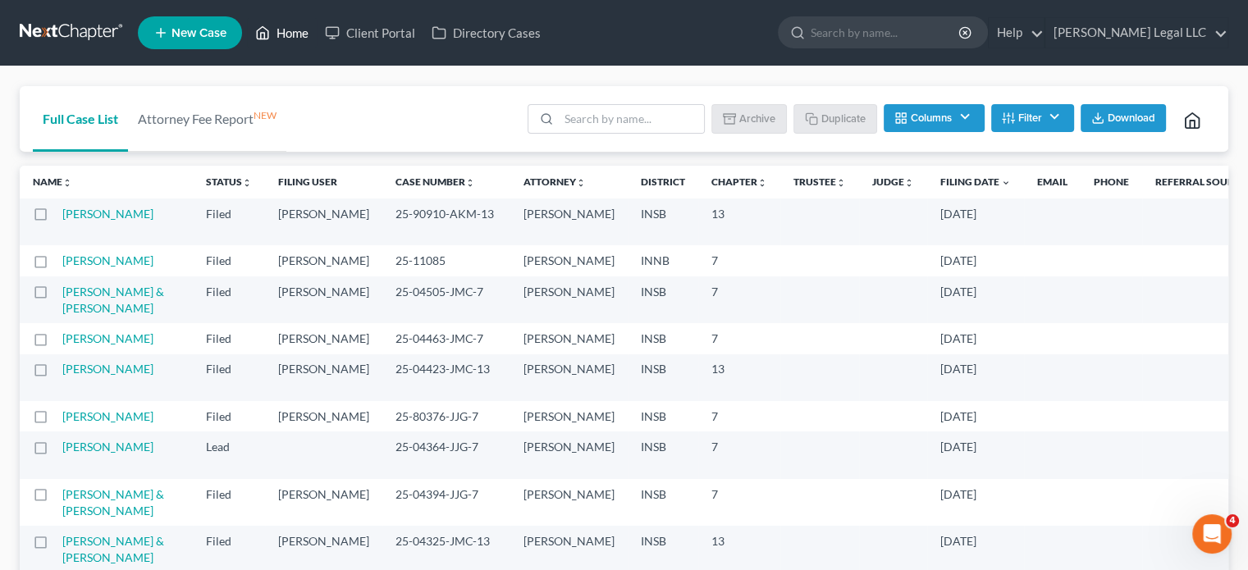
click at [281, 34] on link "Home" at bounding box center [282, 33] width 70 height 30
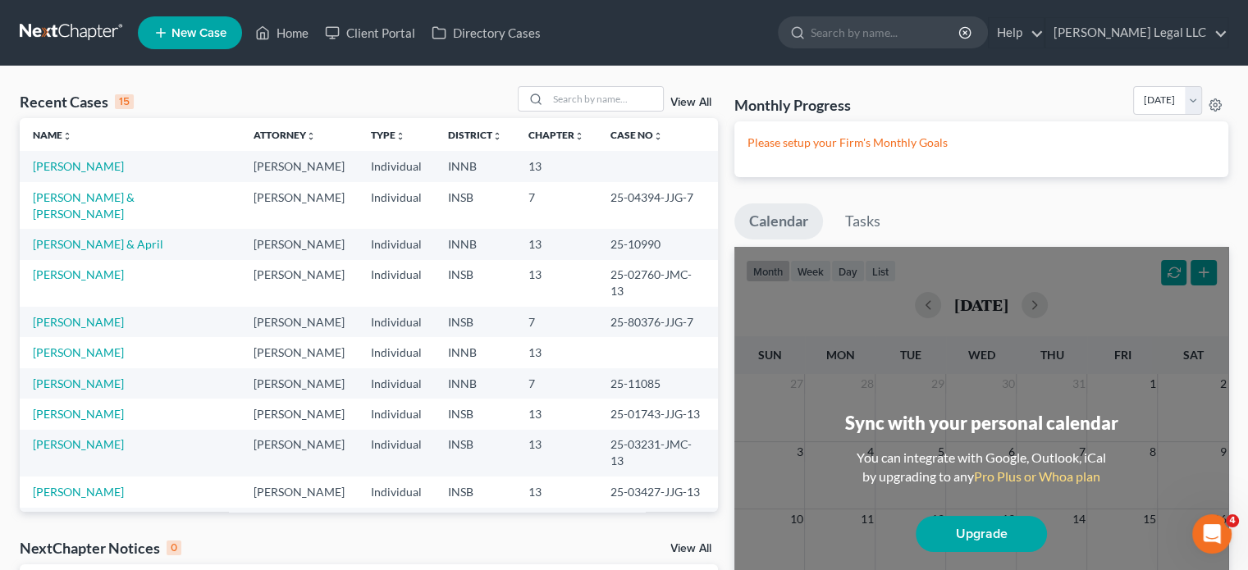
click at [213, 35] on span "New Case" at bounding box center [199, 33] width 55 height 12
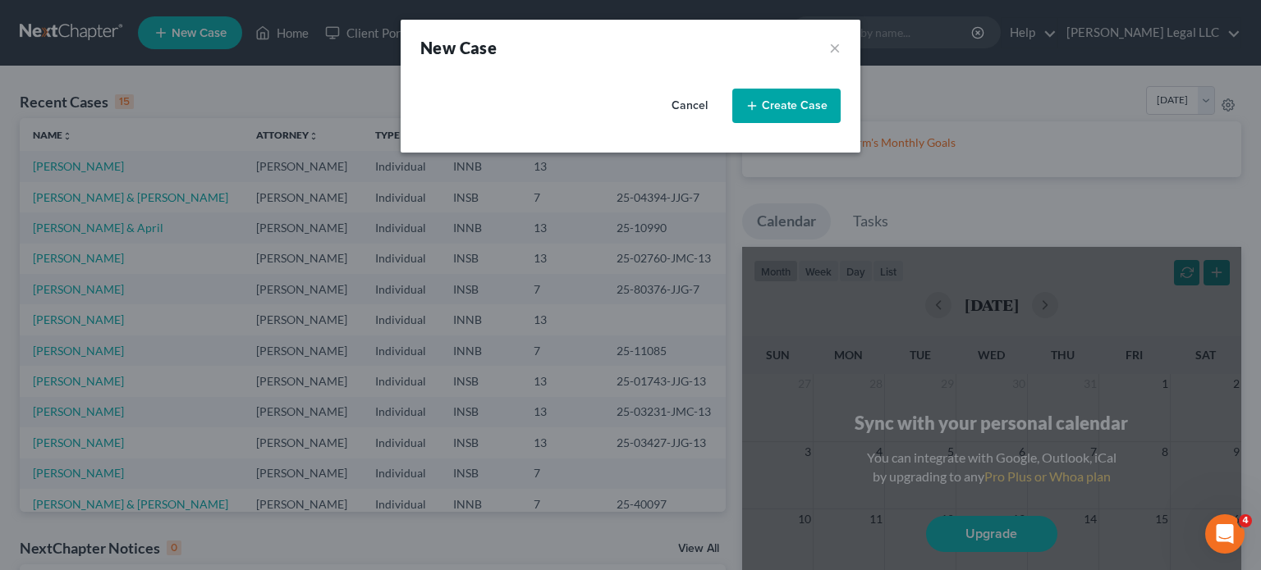
select select "28"
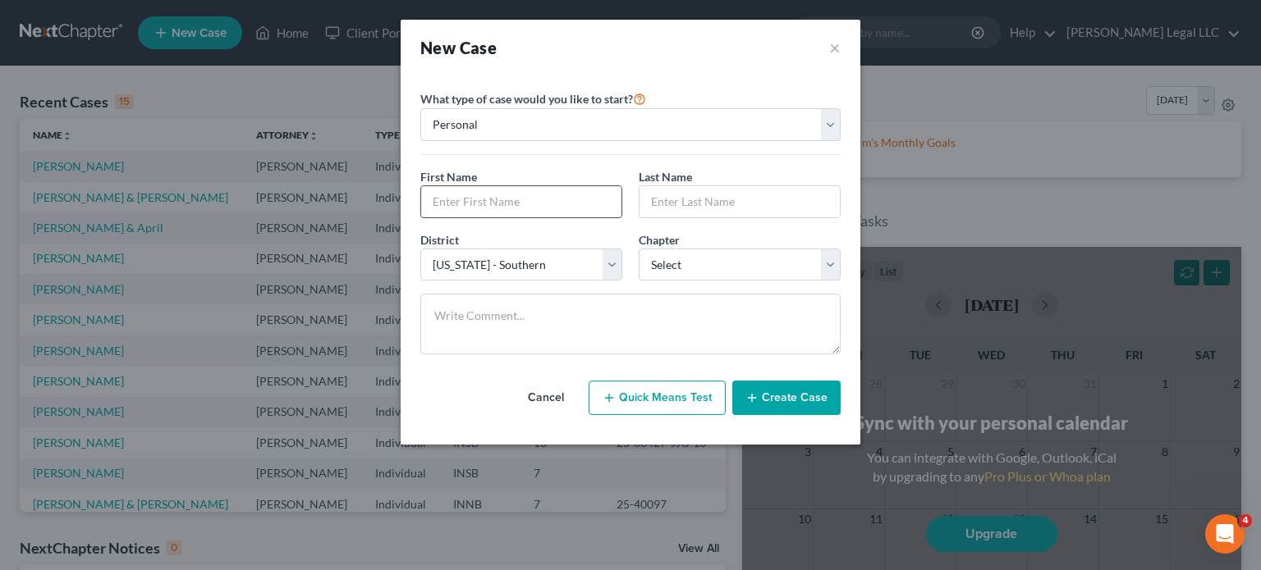
click at [488, 199] on input "text" at bounding box center [521, 201] width 200 height 31
type input "Michele"
type input "Hawker"
click at [685, 268] on select "Select 7 11 12 13" at bounding box center [740, 265] width 202 height 33
click at [639, 249] on select "Select 7 11 12 13" at bounding box center [740, 265] width 202 height 33
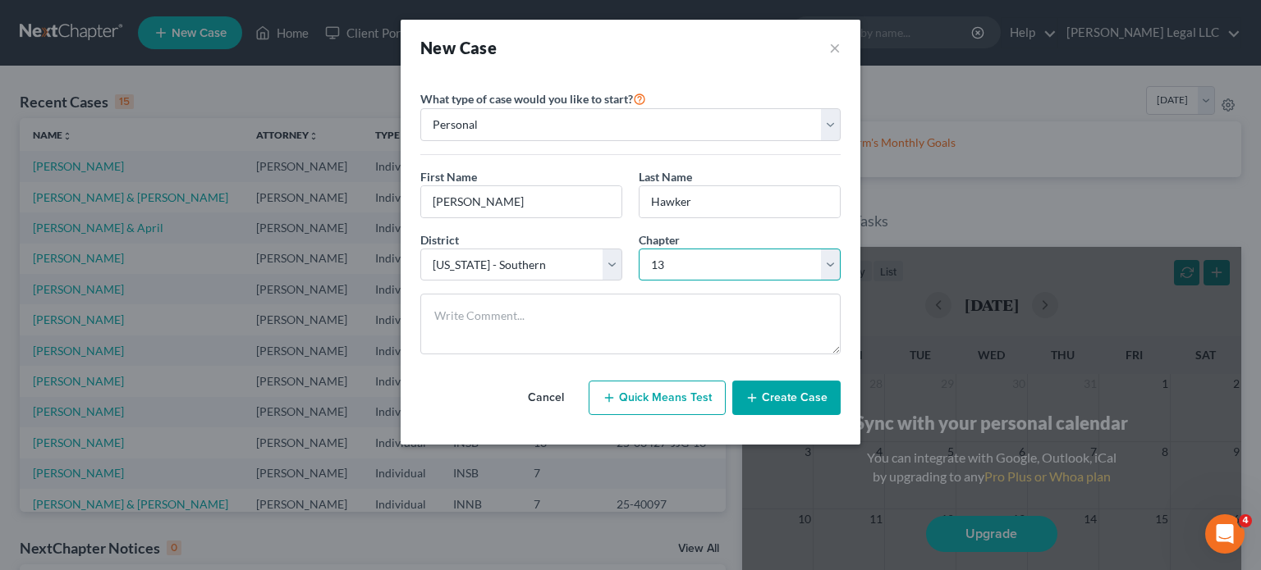
click at [682, 263] on select "Select 7 11 12 13" at bounding box center [740, 265] width 202 height 33
select select "0"
click at [639, 249] on select "Select 7 11 12 13" at bounding box center [740, 265] width 202 height 33
drag, startPoint x: 772, startPoint y: 394, endPoint x: 760, endPoint y: 392, distance: 11.6
click at [771, 396] on button "Create Case" at bounding box center [786, 398] width 108 height 34
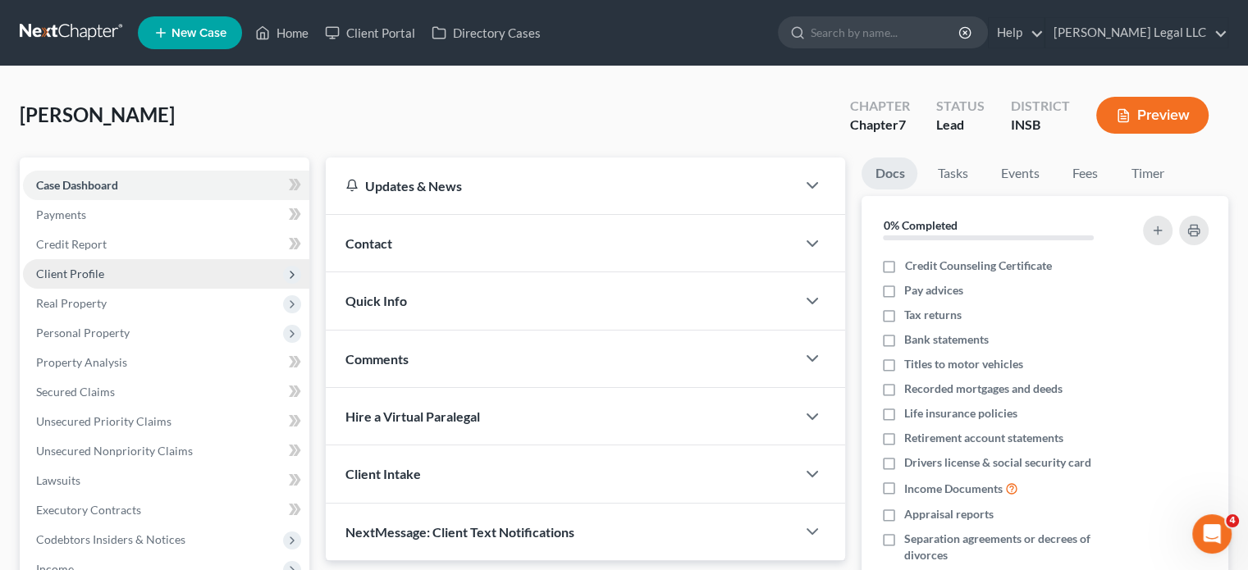
click at [94, 278] on span "Client Profile" at bounding box center [70, 274] width 68 height 14
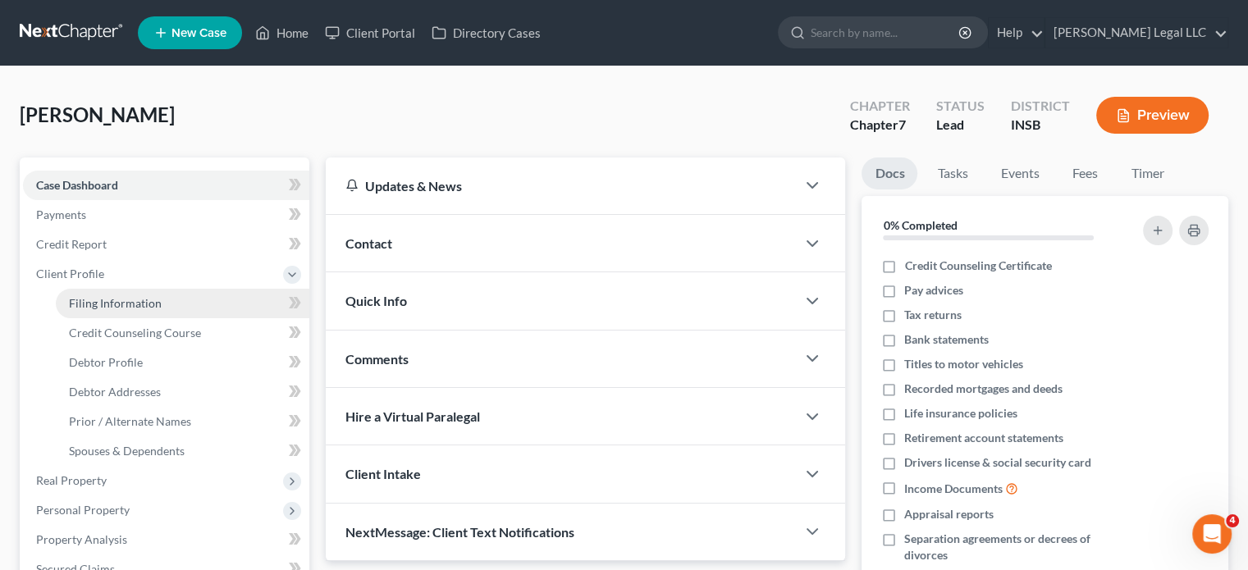
click at [99, 307] on span "Filing Information" at bounding box center [115, 303] width 93 height 14
select select "1"
select select "0"
select select "28"
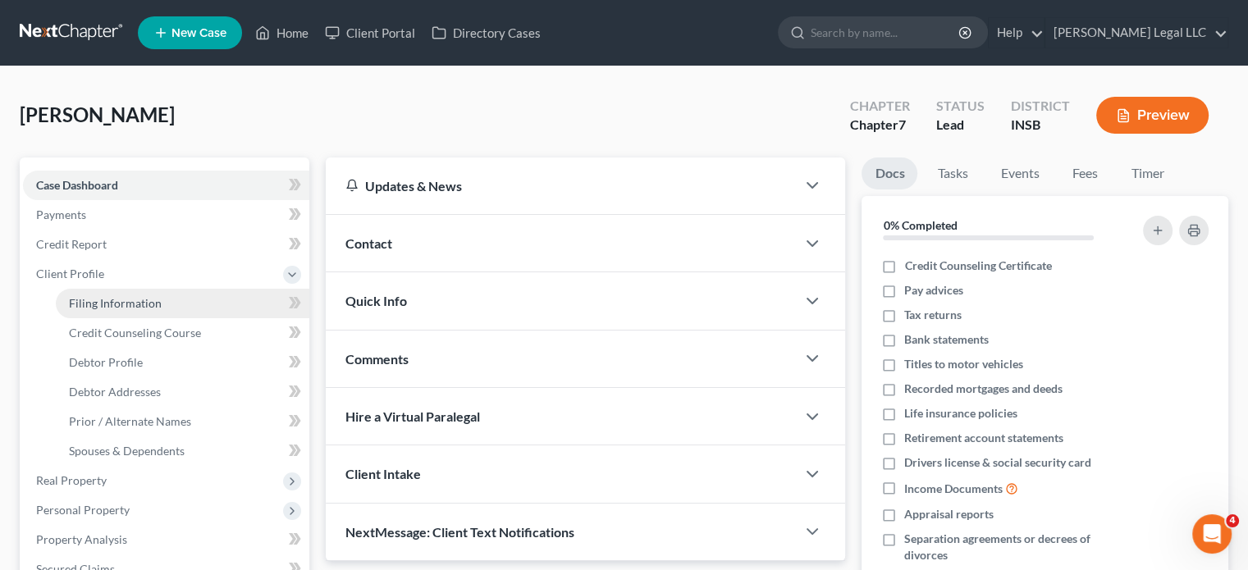
select select "0"
select select "15"
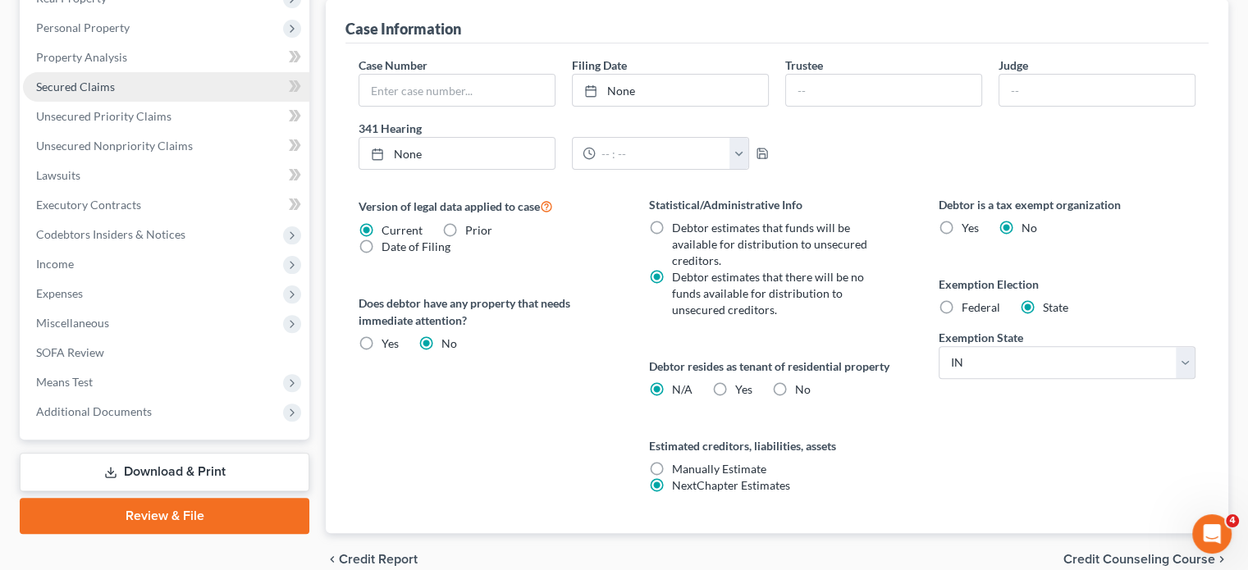
scroll to position [312, 0]
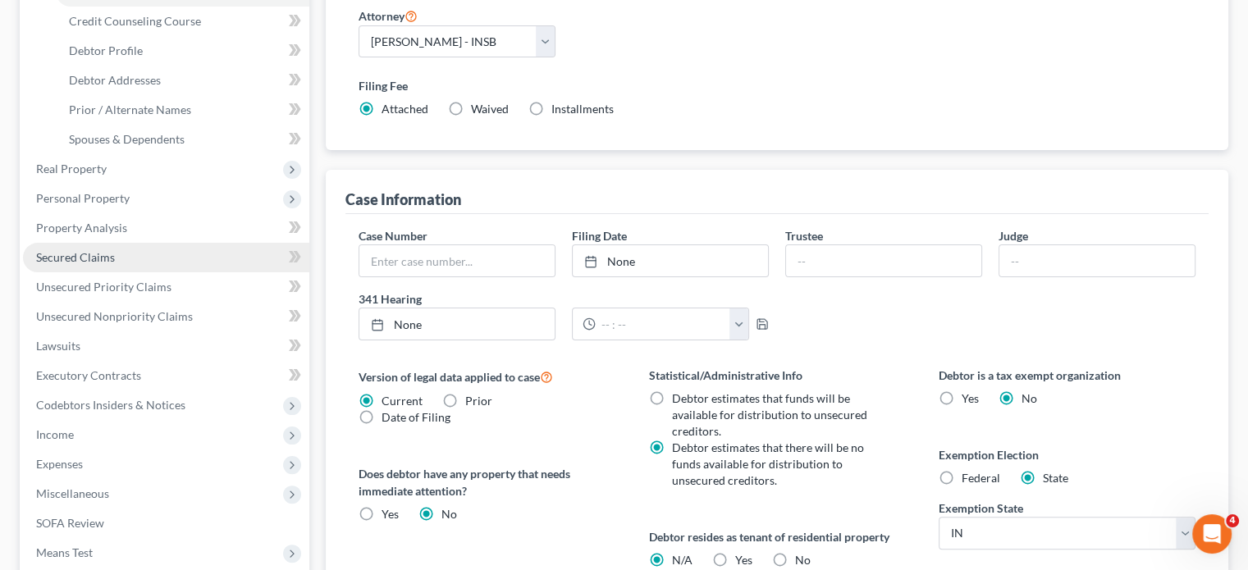
click at [82, 249] on link "Secured Claims" at bounding box center [166, 258] width 286 height 30
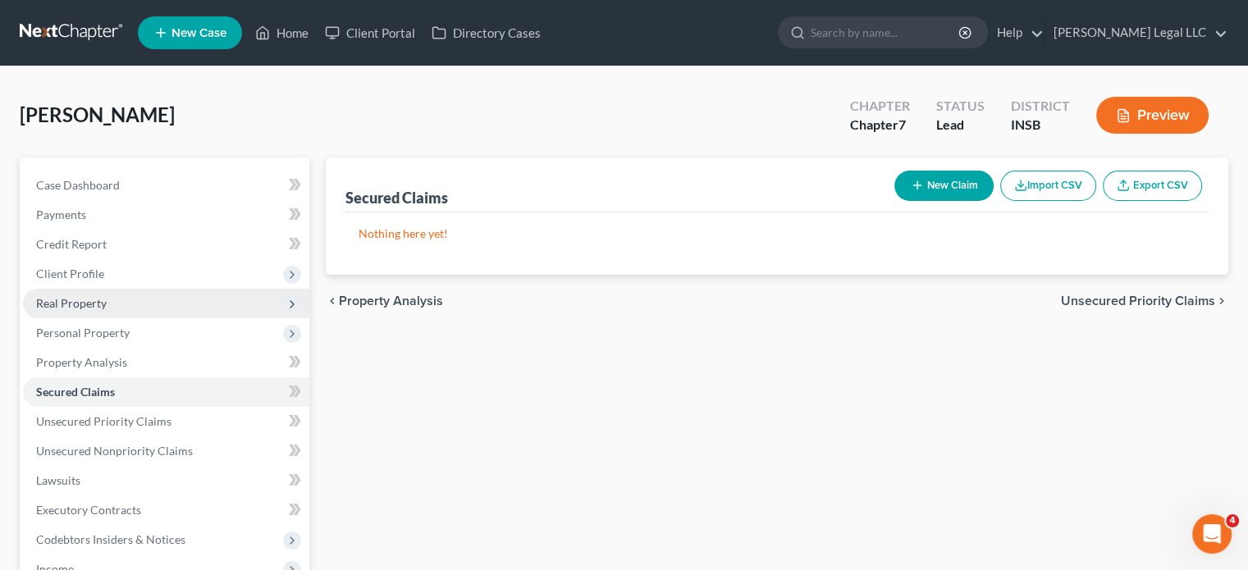
click at [79, 298] on span "Real Property" at bounding box center [71, 303] width 71 height 14
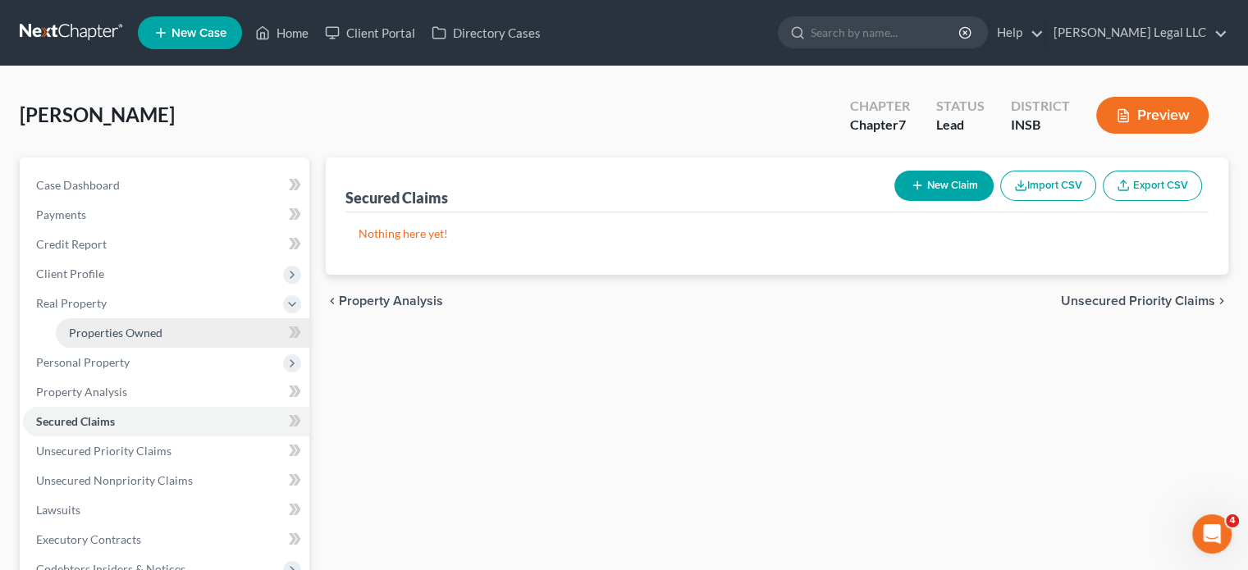
click at [87, 328] on span "Properties Owned" at bounding box center [116, 333] width 94 height 14
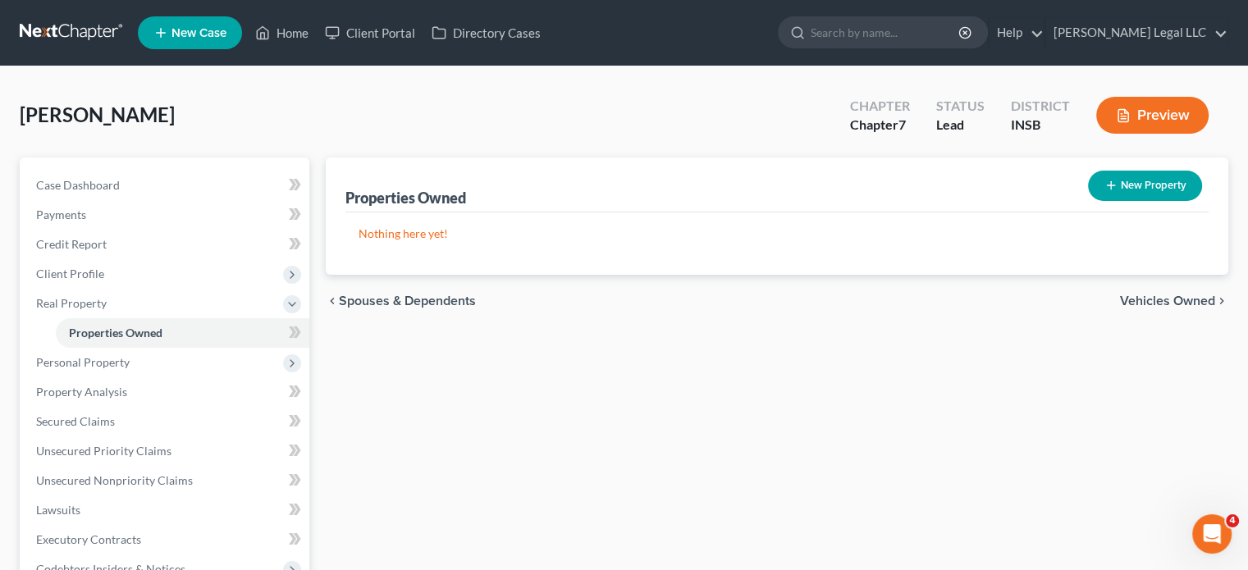
click at [1151, 190] on button "New Property" at bounding box center [1145, 186] width 114 height 30
select select "0"
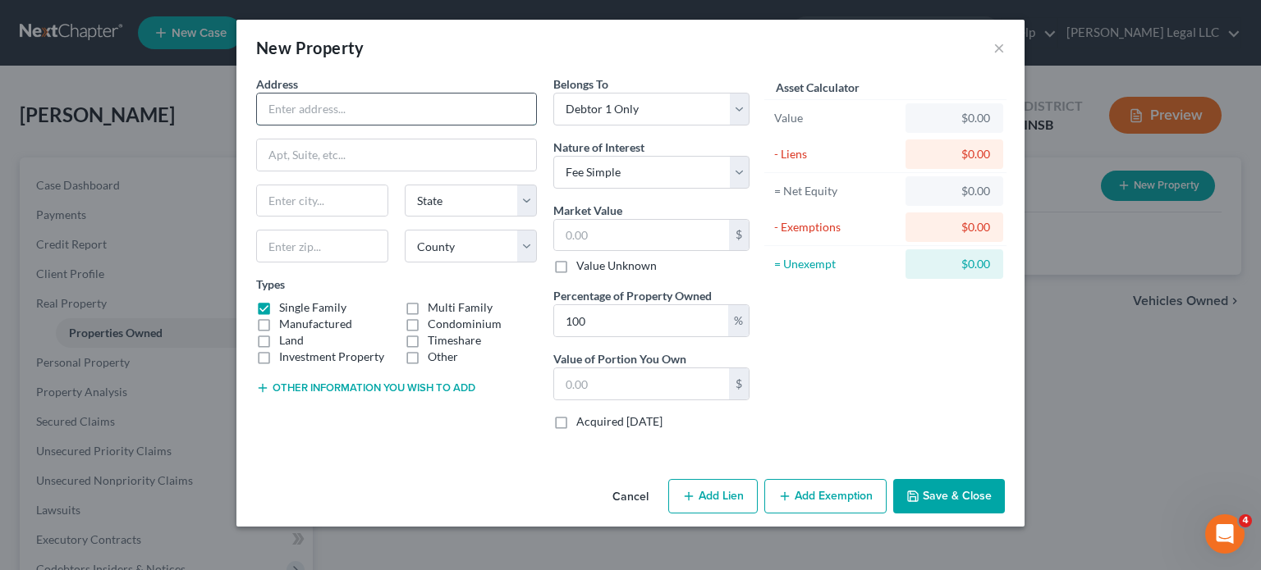
click at [320, 111] on input "text" at bounding box center [396, 109] width 279 height 31
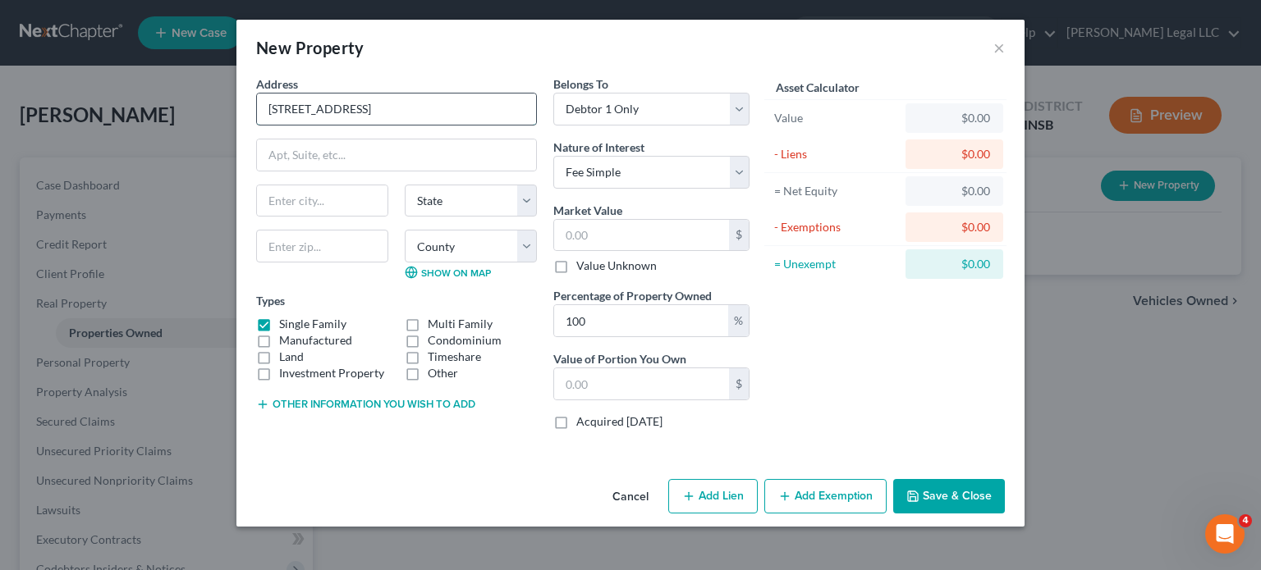
type input "11608 E 63rd St"
type input "46236"
type input "Indianapolis"
select select "15"
click at [525, 245] on select "County" at bounding box center [471, 246] width 132 height 33
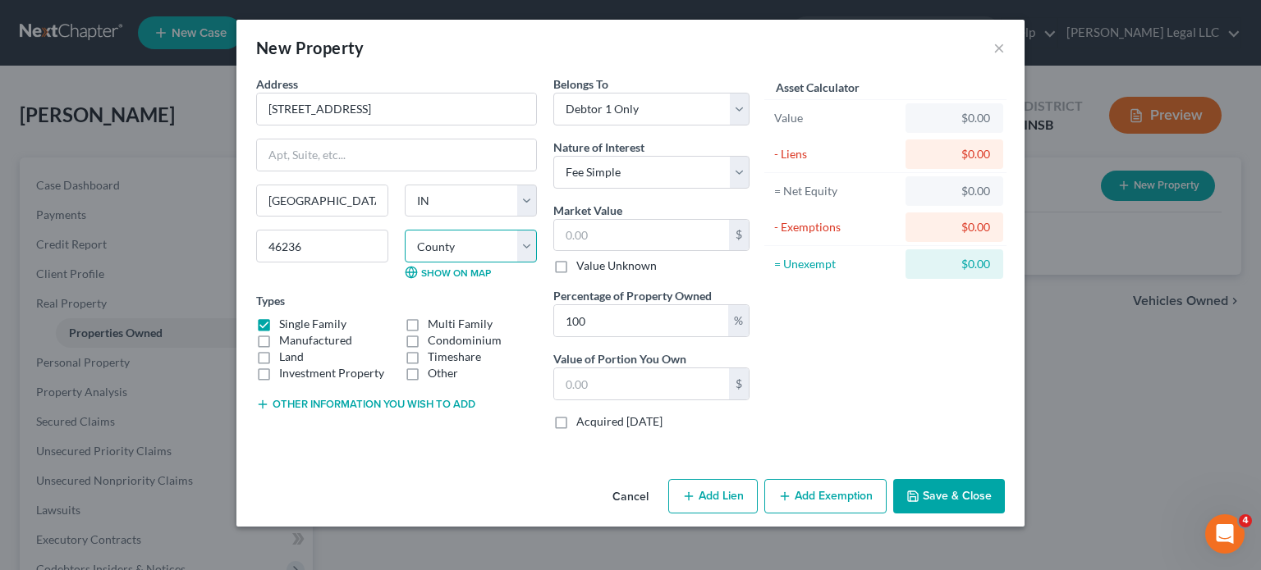
select select "48"
click at [405, 230] on select "County Adams County Allen County Bartholomew County Benton County Blackford Cou…" at bounding box center [471, 246] width 132 height 33
click at [607, 228] on input "text" at bounding box center [641, 235] width 175 height 31
click at [607, 229] on input "text" at bounding box center [641, 235] width 175 height 31
type input "1"
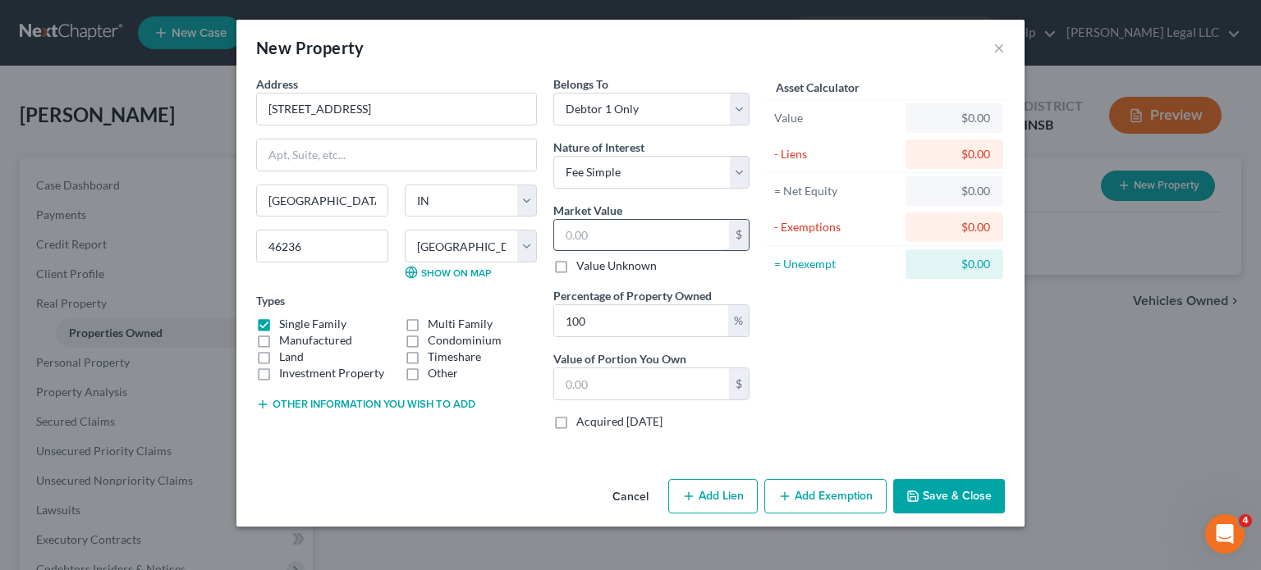
type input "1.00"
type input "17"
type input "17.00"
type input "175"
type input "175.00"
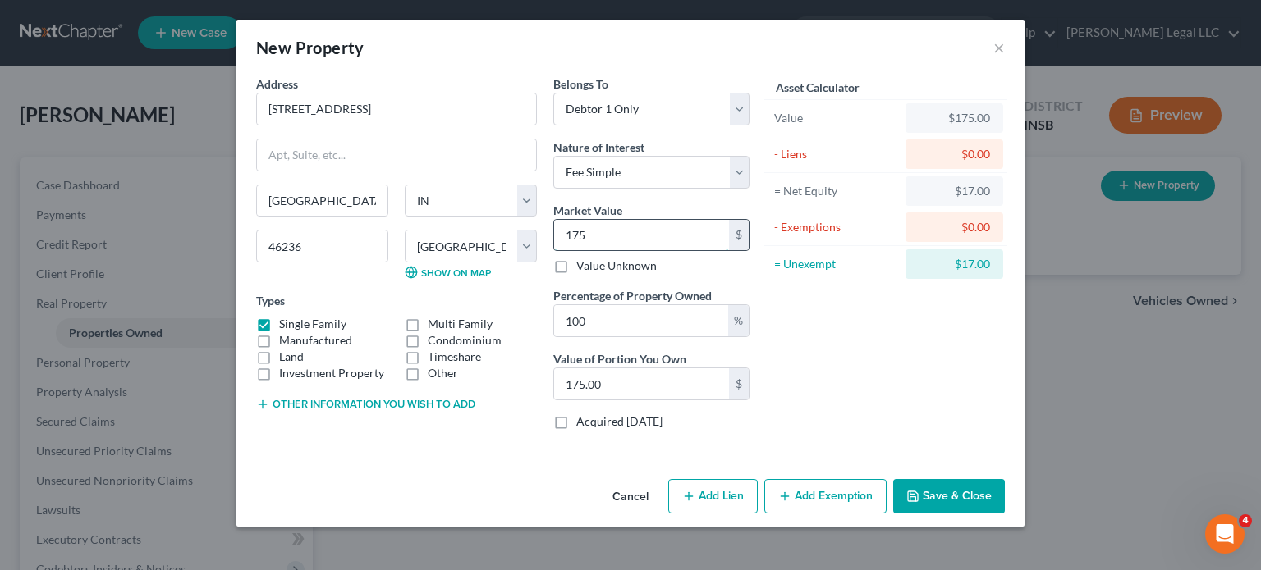
type input "1750"
type input "1,750.00"
type input "1,7500"
type input "17,500.00"
type input "17,5000"
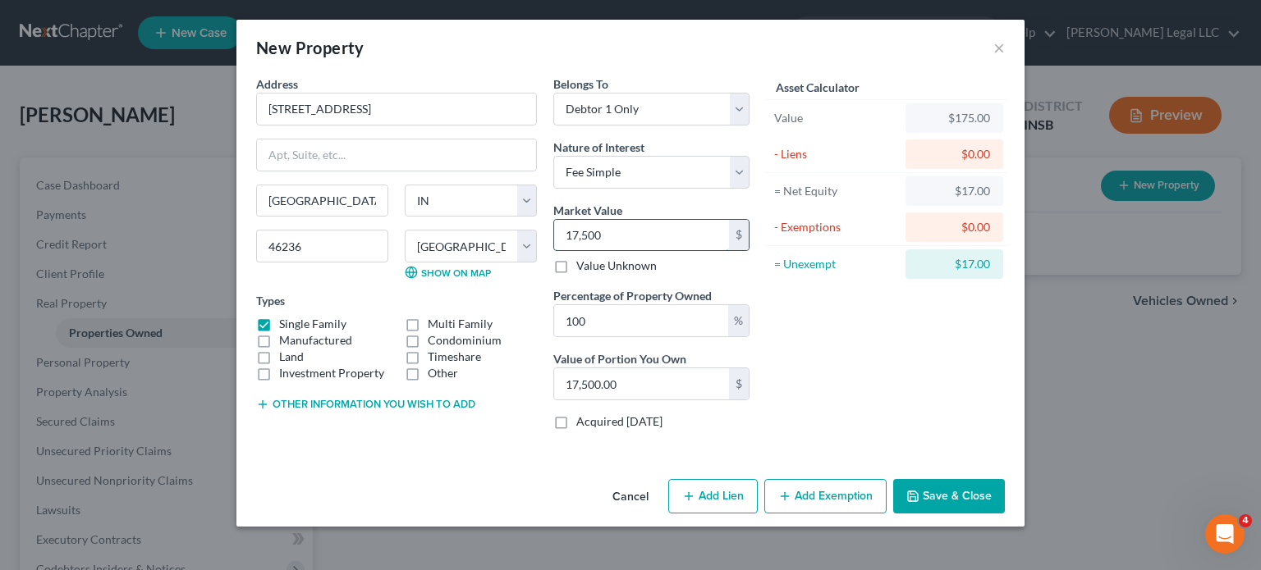
type input "175,000.00"
type input "175,000"
click at [813, 500] on button "Add Exemption" at bounding box center [825, 496] width 122 height 34
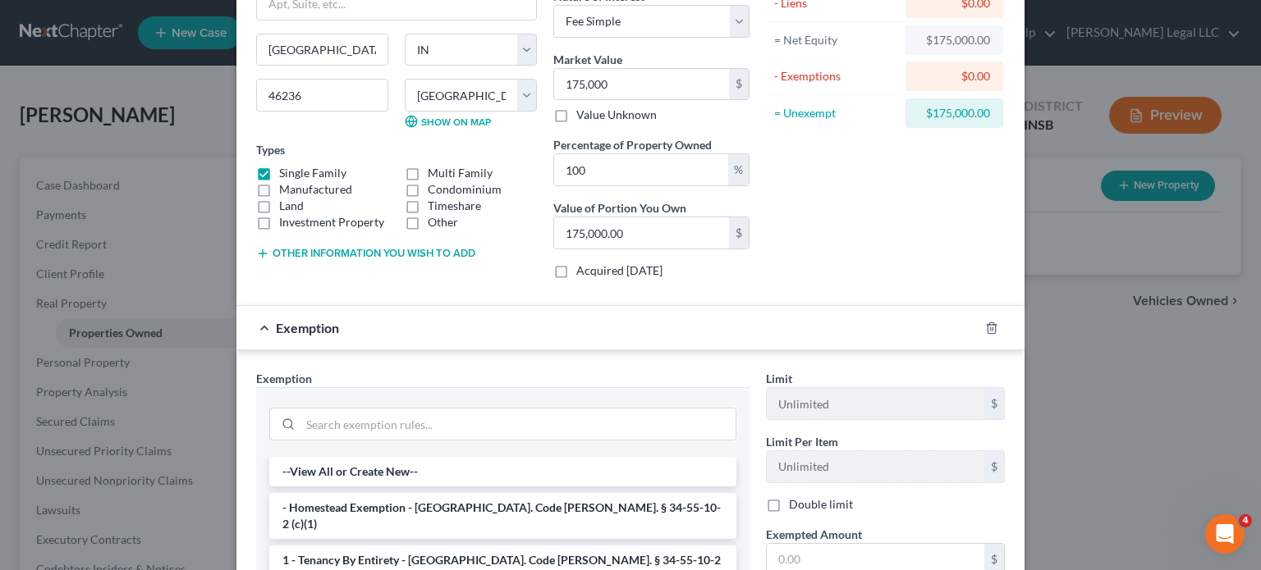
scroll to position [246, 0]
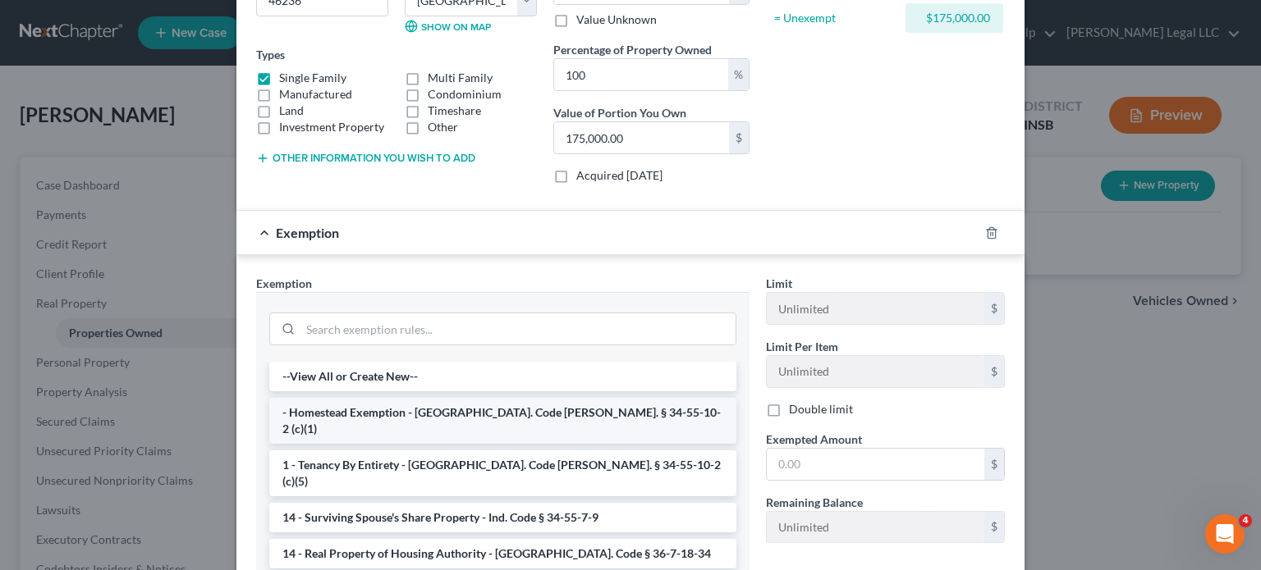
click at [373, 405] on li "- Homestead Exemption - Ind. Code Ann. § 34-55-10-2 (c)(1)" at bounding box center [502, 421] width 467 height 46
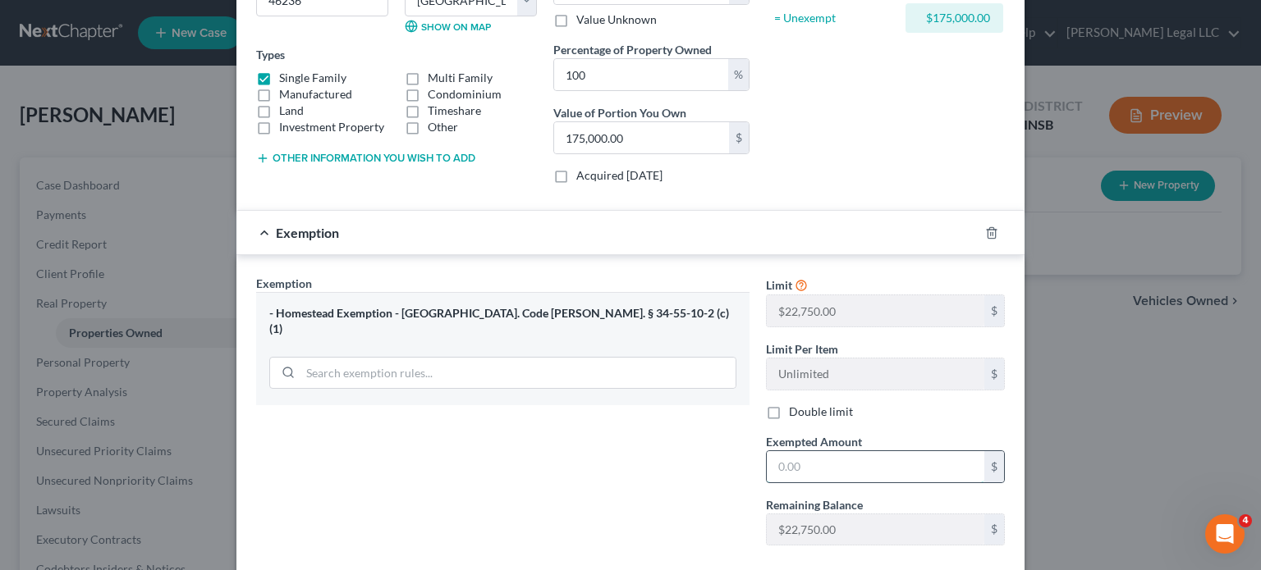
click at [837, 469] on input "text" at bounding box center [876, 466] width 218 height 31
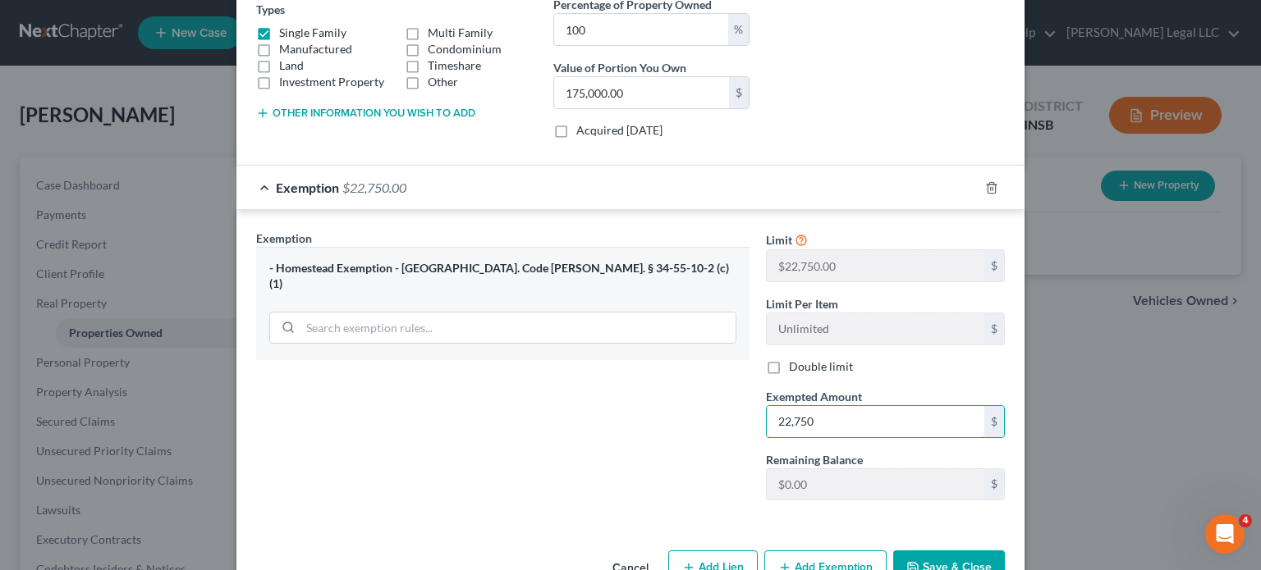
scroll to position [335, 0]
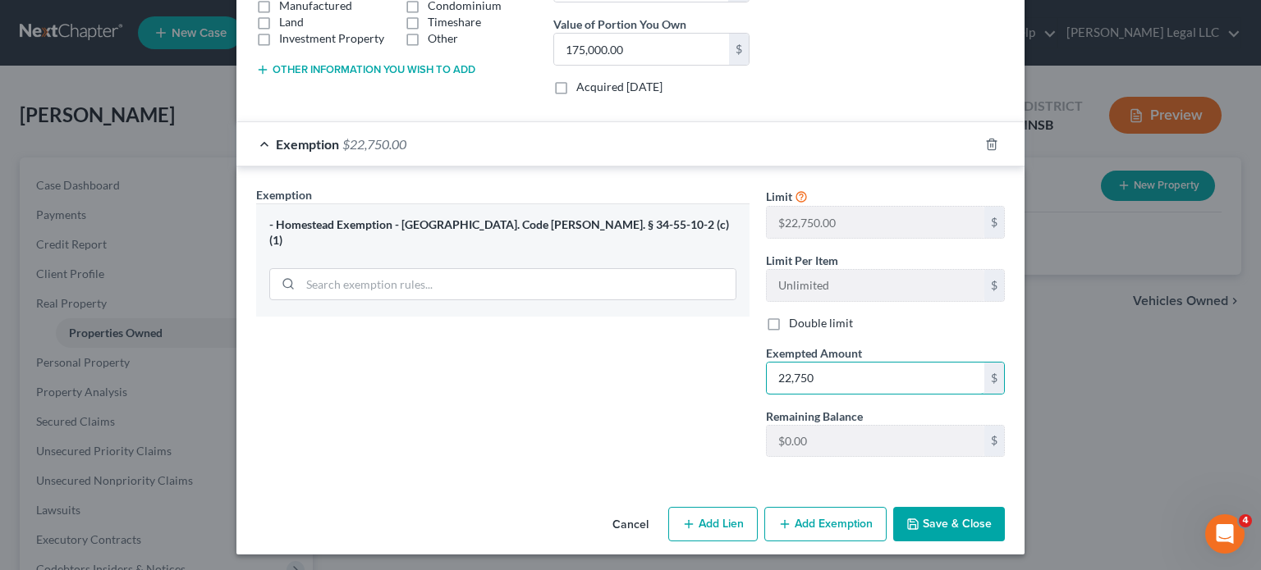
type input "22,750"
click at [722, 522] on button "Add Lien" at bounding box center [712, 524] width 89 height 34
select select "0"
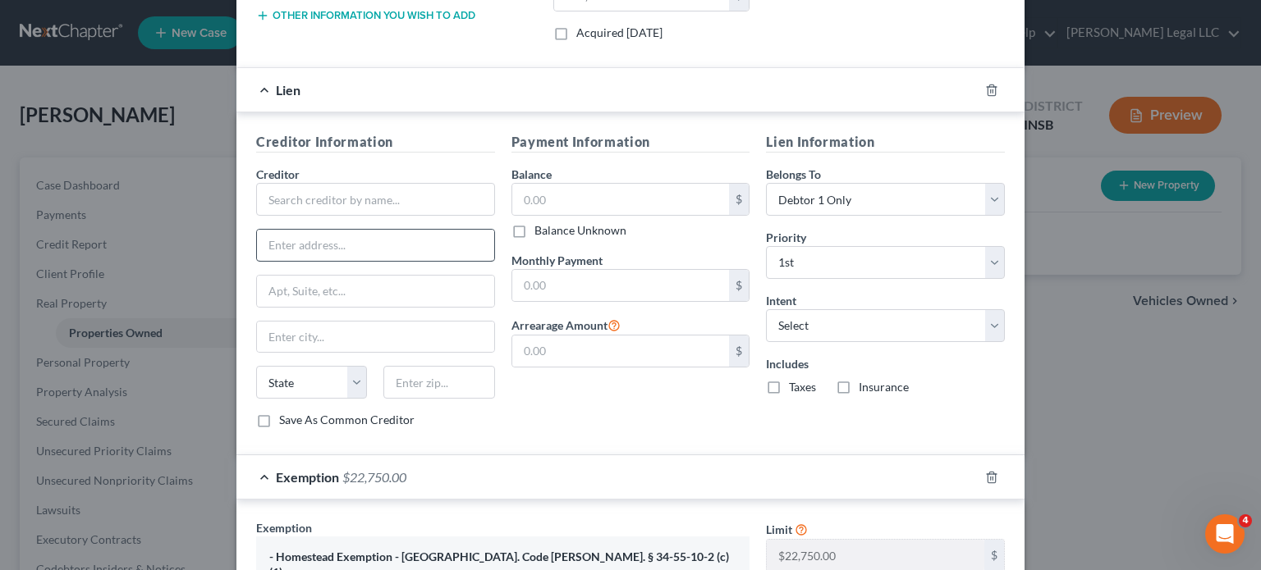
scroll to position [417, 0]
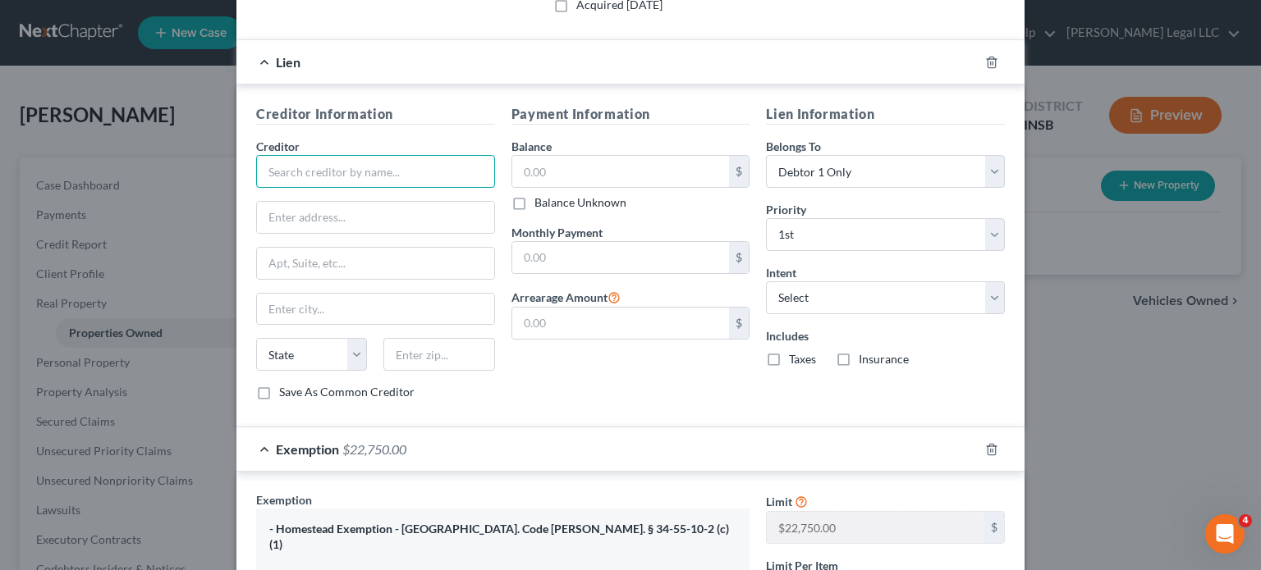
click at [322, 175] on input "text" at bounding box center [375, 171] width 239 height 33
type input "Mortgage"
click at [699, 184] on div "$" at bounding box center [630, 171] width 239 height 33
click at [659, 169] on input "text" at bounding box center [621, 171] width 218 height 31
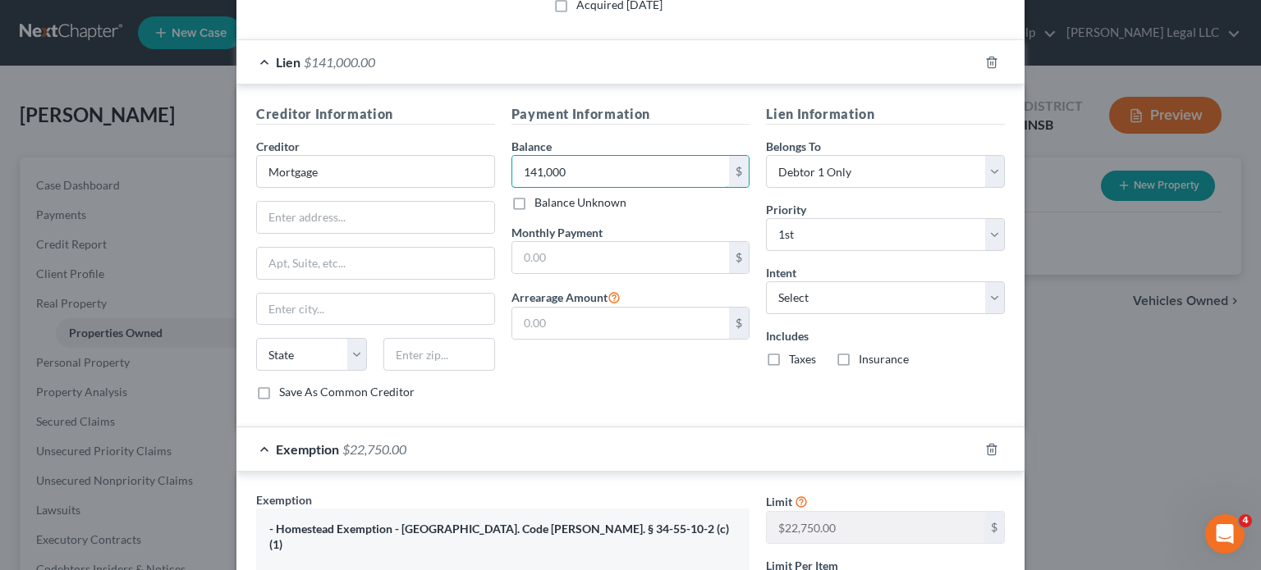
type input "141,000"
click at [353, 227] on input "text" at bounding box center [375, 217] width 237 height 31
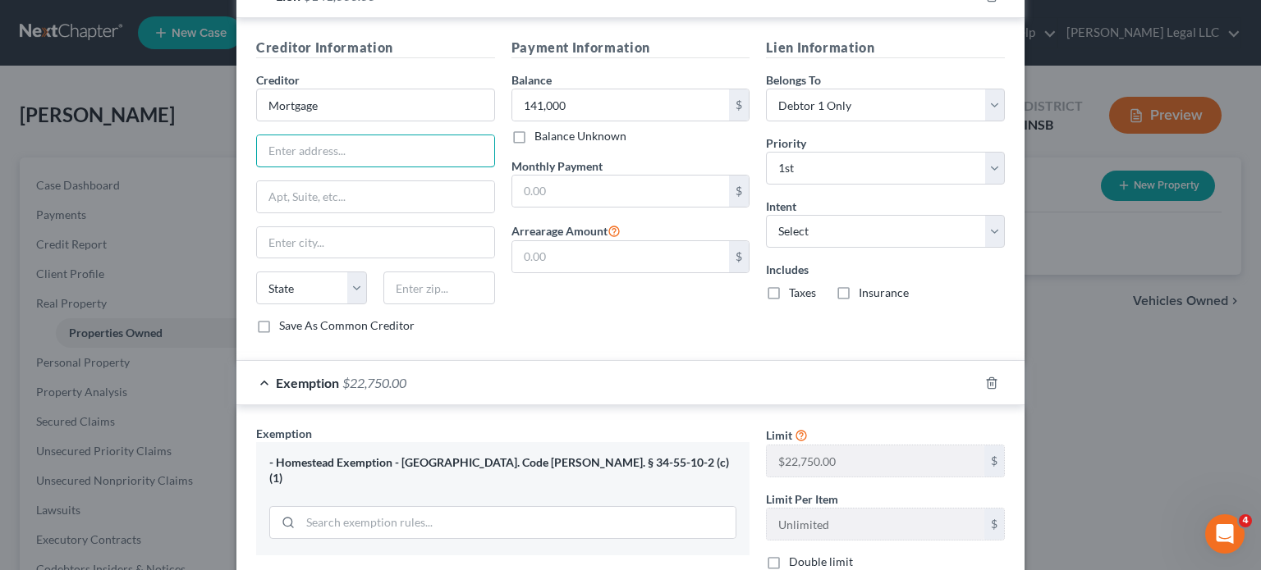
scroll to position [581, 0]
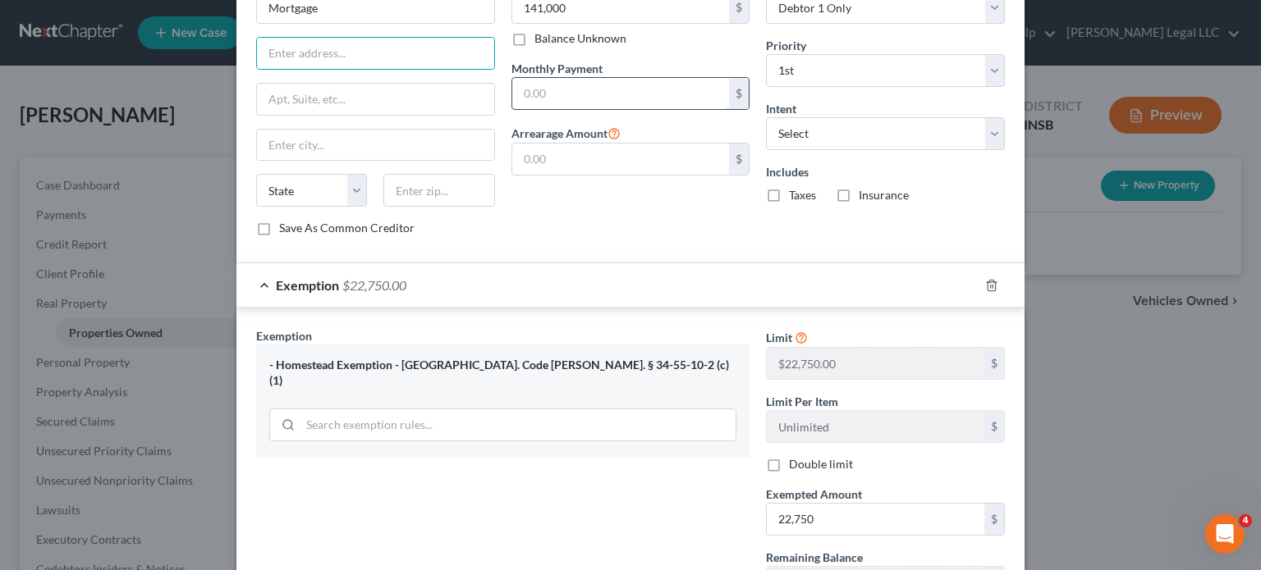
click at [544, 102] on input "text" at bounding box center [621, 93] width 218 height 31
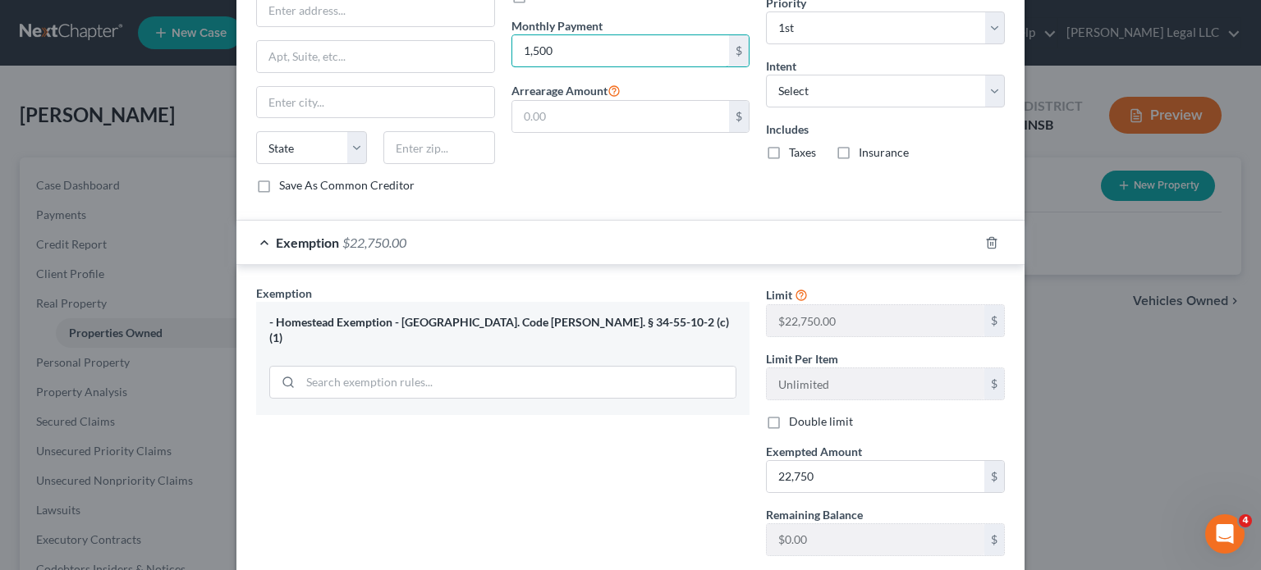
scroll to position [663, 0]
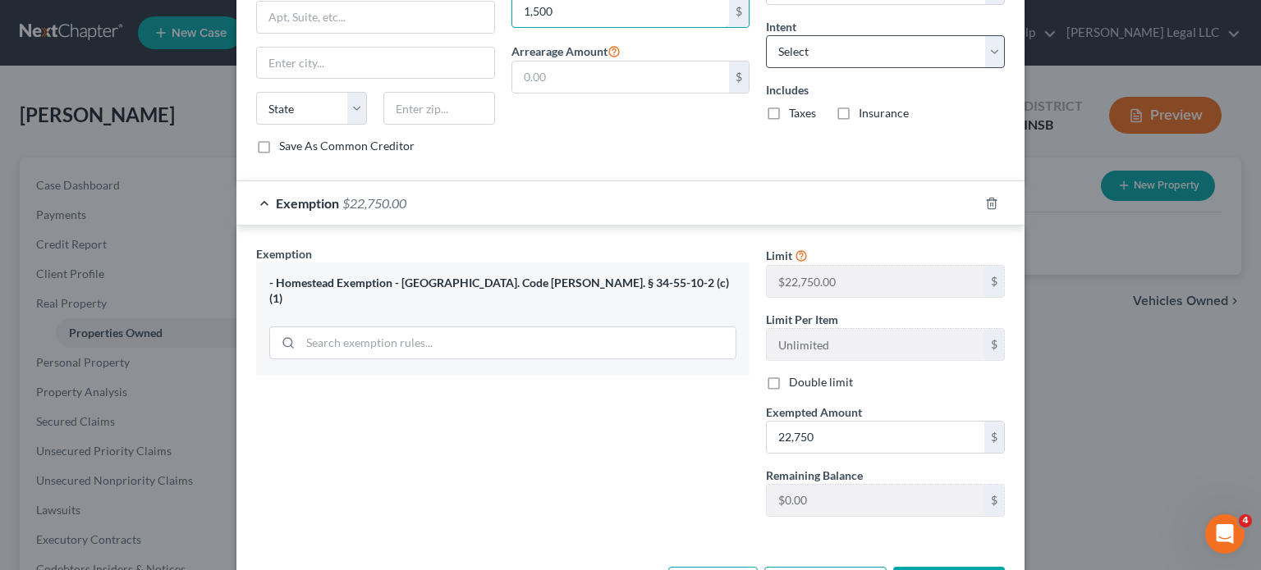
type input "1,500"
click at [832, 54] on select "Select Surrender Redeem Reaffirm Avoid Other" at bounding box center [885, 51] width 239 height 33
click at [818, 57] on select "Select Surrender Redeem Reaffirm Avoid Other" at bounding box center [885, 51] width 239 height 33
select select "2"
click at [766, 35] on select "Select Surrender Redeem Reaffirm Avoid Other" at bounding box center [885, 51] width 239 height 33
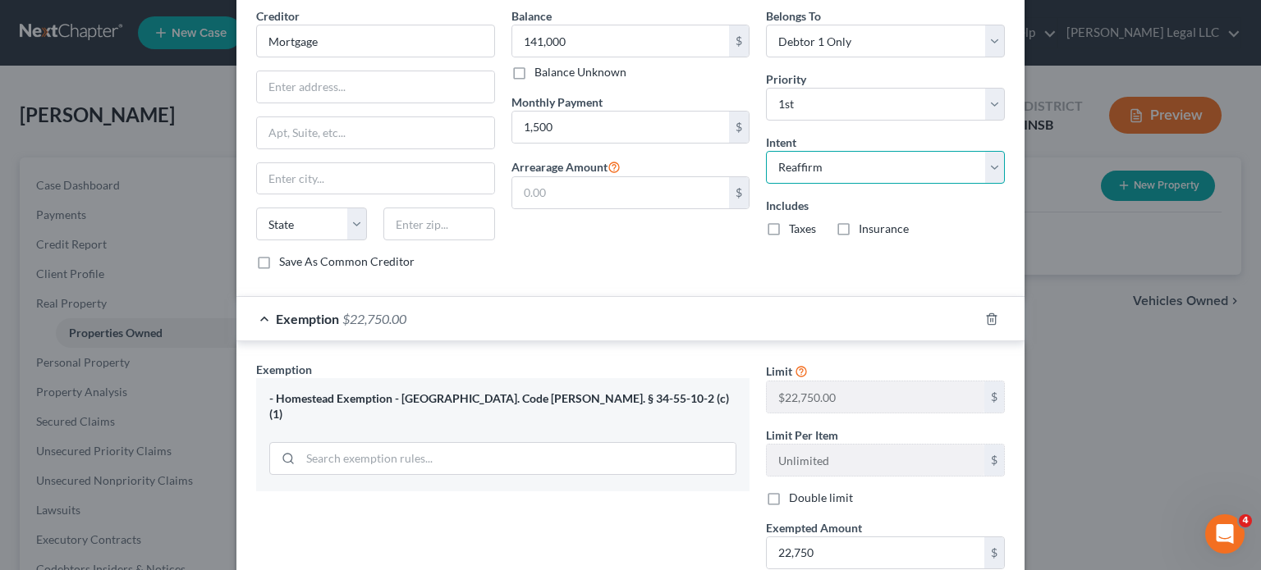
scroll to position [335, 0]
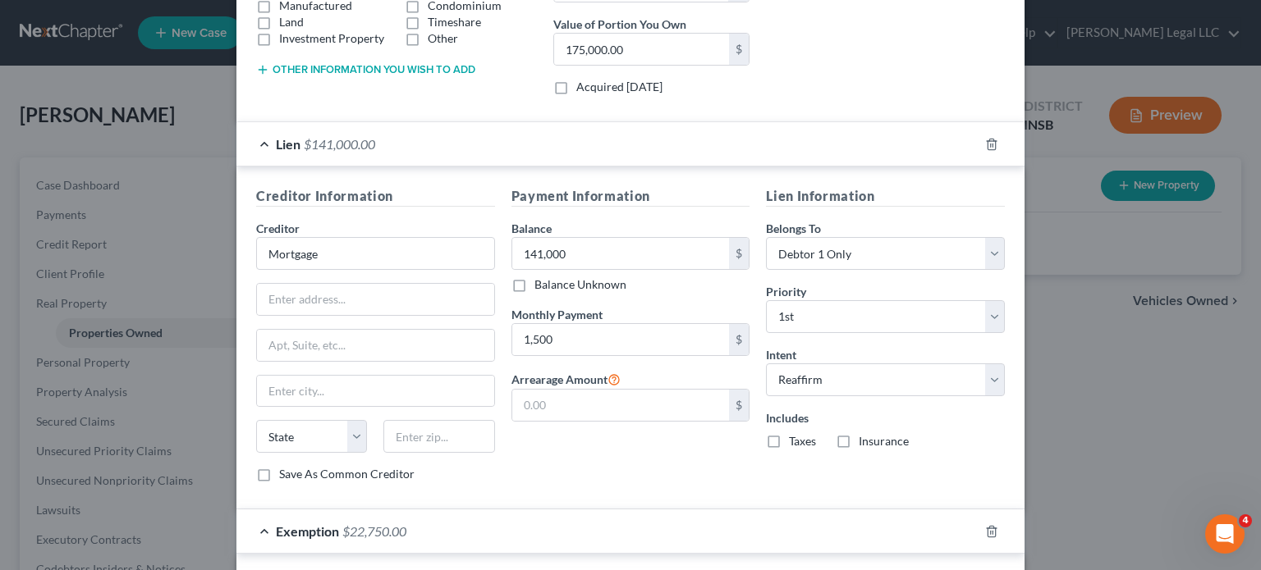
click at [789, 439] on label "Taxes" at bounding box center [802, 441] width 27 height 16
click at [795, 439] on input "Taxes" at bounding box center [800, 438] width 11 height 11
checkbox input "true"
click at [859, 439] on label "Insurance" at bounding box center [884, 441] width 50 height 16
click at [865, 439] on input "Insurance" at bounding box center [870, 438] width 11 height 11
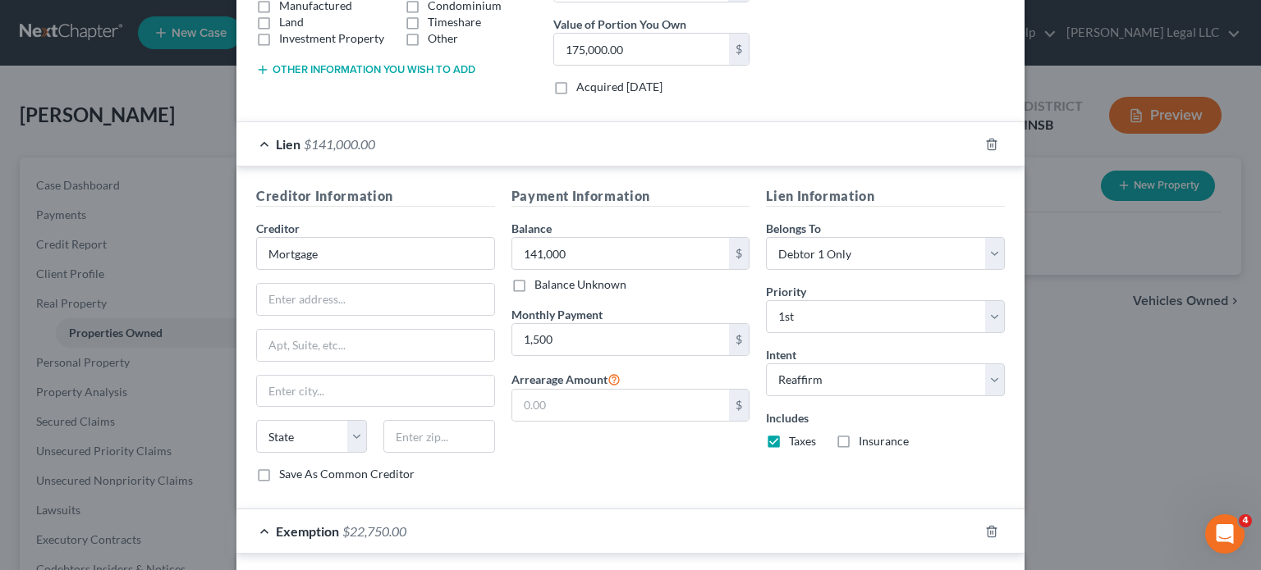
checkbox input "true"
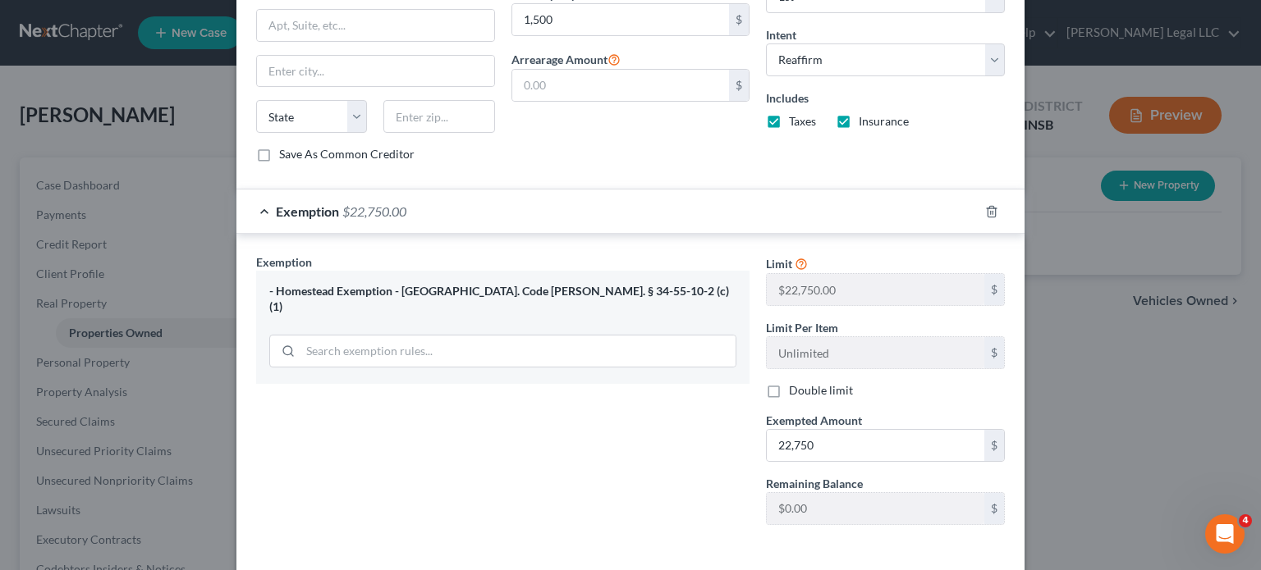
scroll to position [722, 0]
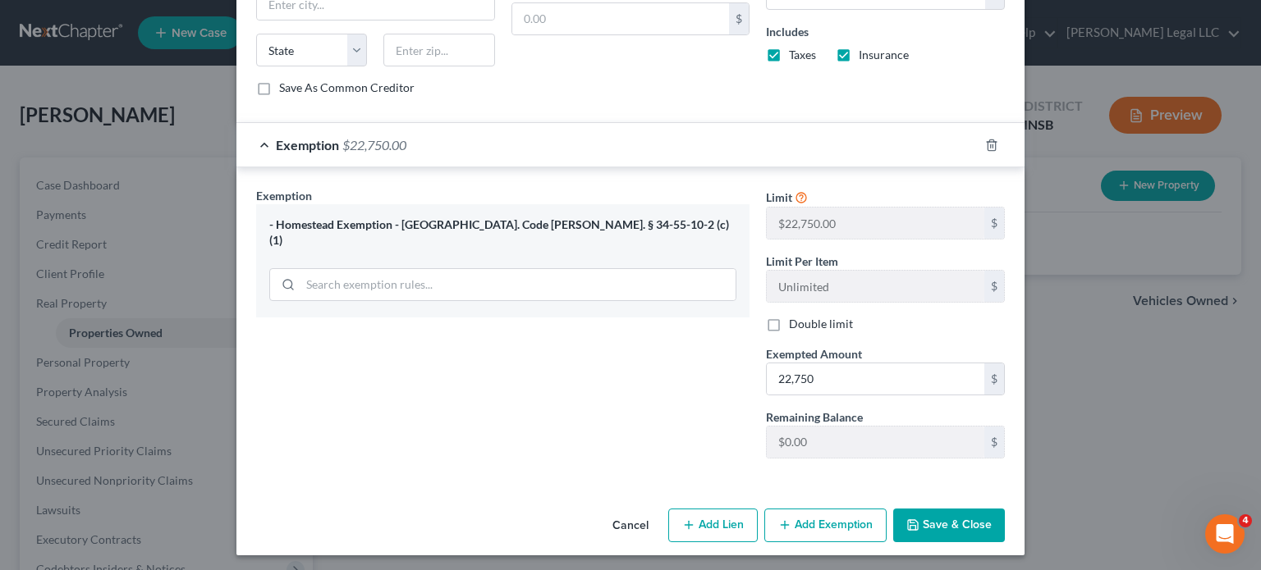
click at [941, 528] on button "Save & Close" at bounding box center [949, 526] width 112 height 34
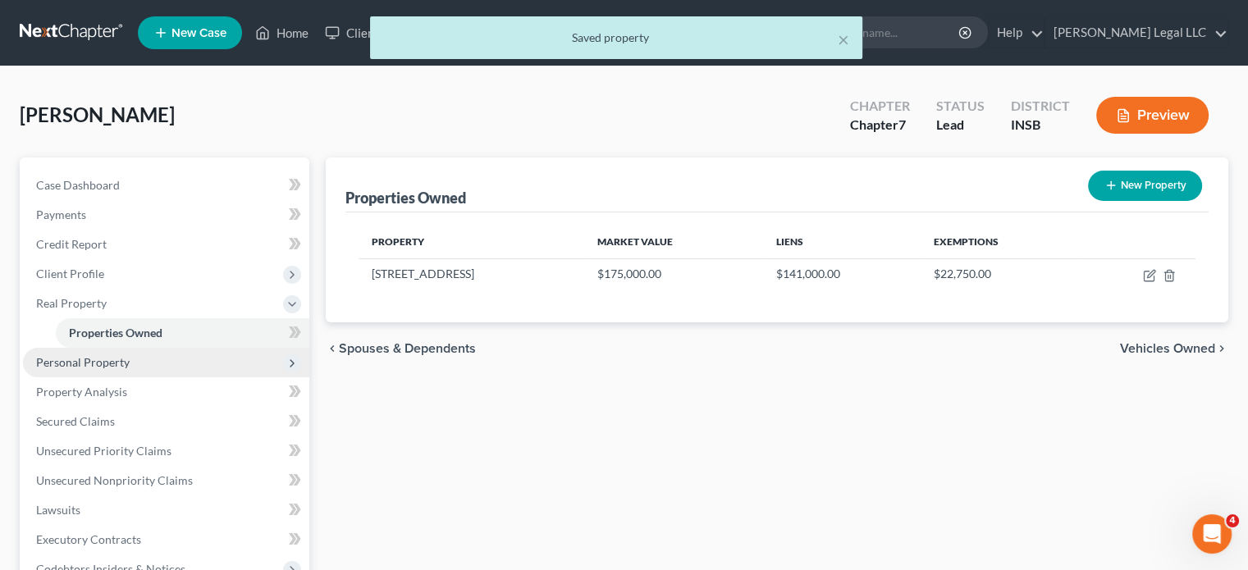
click at [66, 367] on span "Personal Property" at bounding box center [83, 362] width 94 height 14
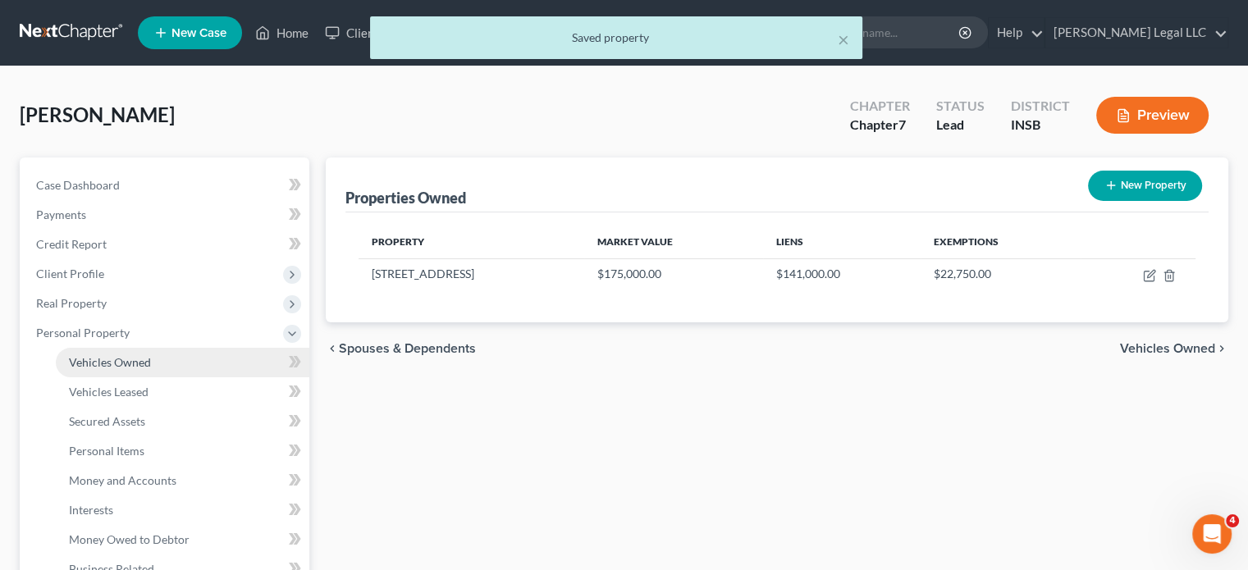
click at [98, 357] on span "Vehicles Owned" at bounding box center [110, 362] width 82 height 14
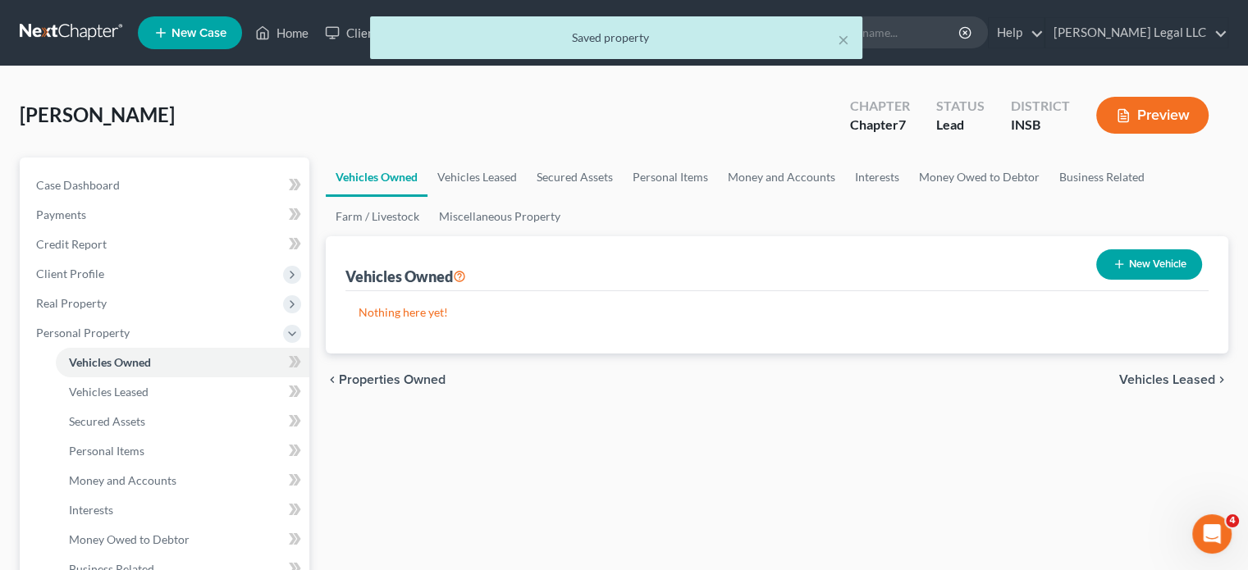
click at [1123, 263] on icon "button" at bounding box center [1119, 264] width 13 height 13
select select "0"
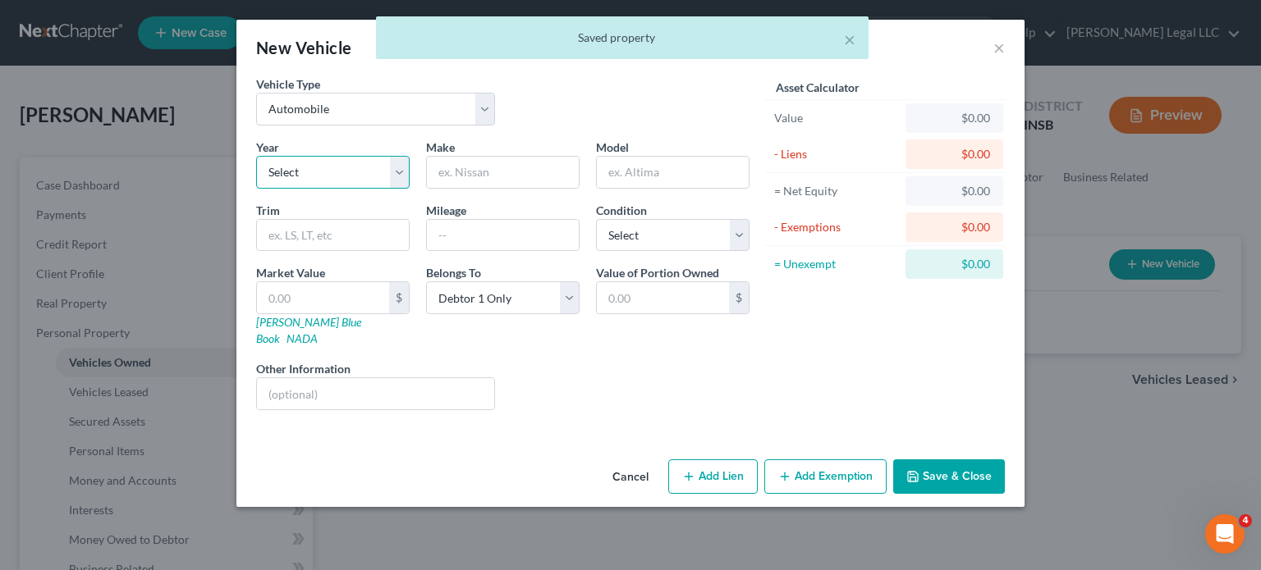
drag, startPoint x: 340, startPoint y: 157, endPoint x: 338, endPoint y: 165, distance: 8.4
click at [339, 157] on select "Select 2026 2025 2024 2023 2022 2021 2020 2019 2018 2017 2016 2015 2014 2013 20…" at bounding box center [332, 172] width 153 height 33
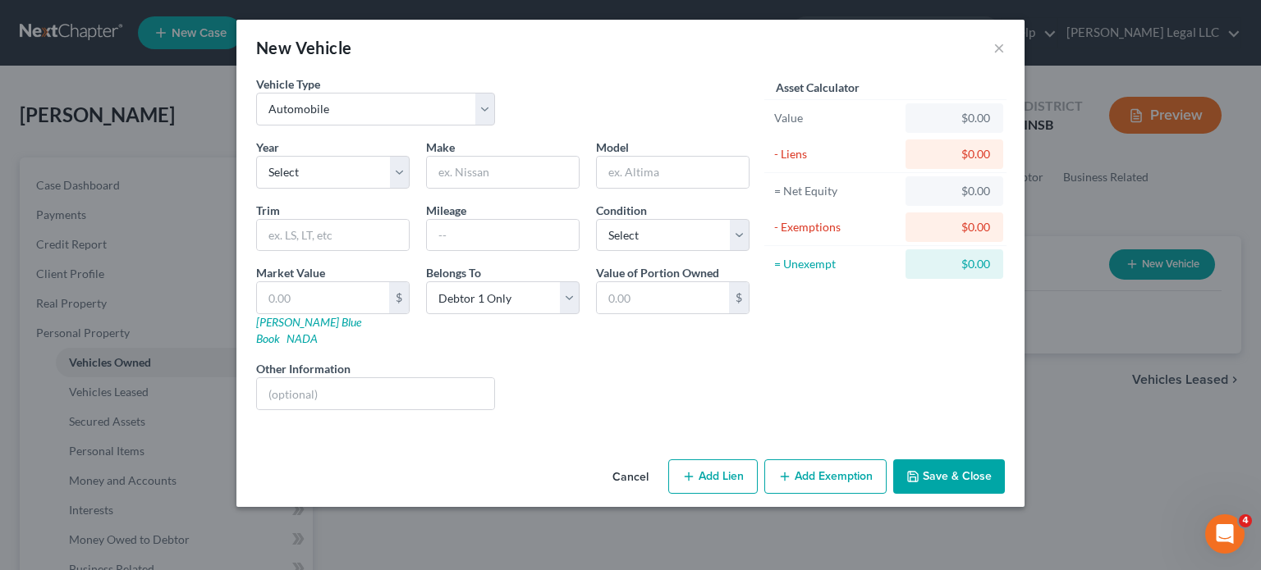
click at [532, 139] on div "Make *" at bounding box center [503, 164] width 170 height 50
click at [410, 167] on div "Year Select 2026 2025 2024 2023 2022 2021 2020 2019 2018 2017 2016 2015 2014 20…" at bounding box center [333, 164] width 170 height 50
click at [357, 177] on select "Select 2026 2025 2024 2023 2022 2021 2020 2019 2018 2017 2016 2015 2014 2013 20…" at bounding box center [332, 172] width 153 height 33
click at [602, 94] on div "Vehicle Type Select Automobile Truck Trailer Watercraft Aircraft Motor Home Atv…" at bounding box center [503, 107] width 510 height 63
drag, startPoint x: 1003, startPoint y: 52, endPoint x: 758, endPoint y: 55, distance: 244.6
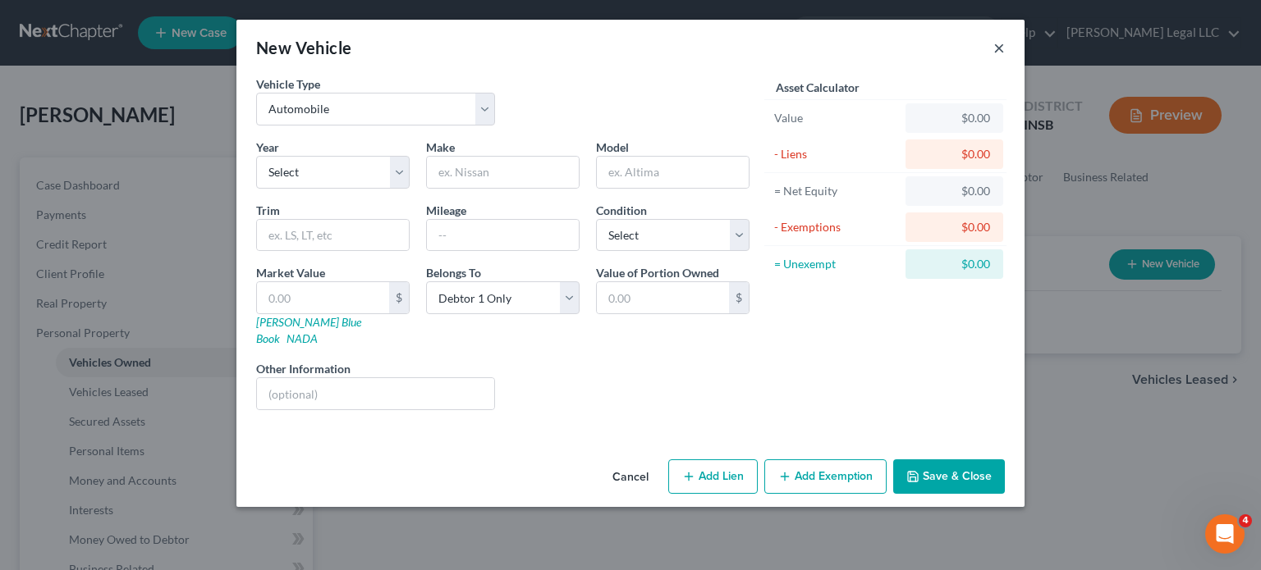
click at [758, 55] on div "New Vehicle ×" at bounding box center [630, 48] width 788 height 56
click at [357, 167] on select "Select 2026 2025 2024 2023 2022 2021 2020 2019 2018 2017 2016 2015 2014 2013 20…" at bounding box center [332, 172] width 153 height 33
select select "6"
click at [256, 156] on select "Select 2026 2025 2024 2023 2022 2021 2020 2019 2018 2017 2016 2015 2014 2013 20…" at bounding box center [332, 172] width 153 height 33
click at [476, 174] on input "text" at bounding box center [503, 172] width 152 height 31
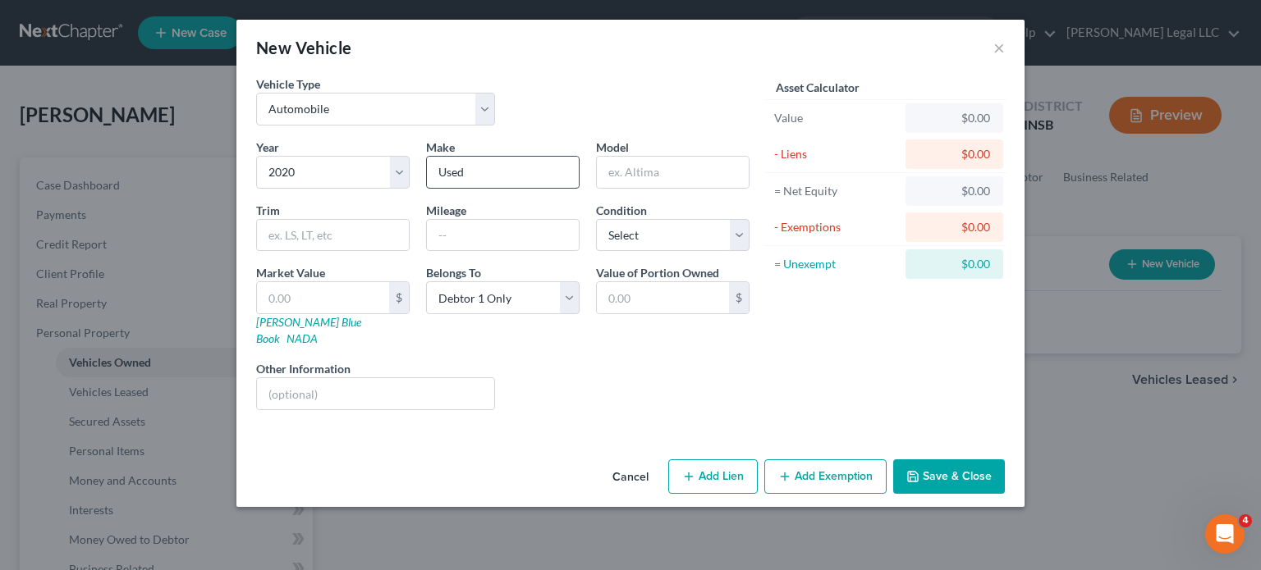
type input "Used"
type input "Truck"
drag, startPoint x: 696, startPoint y: 236, endPoint x: 676, endPoint y: 248, distance: 23.2
click at [696, 236] on select "Select Excellent Very Good Good Fair Poor" at bounding box center [672, 235] width 153 height 33
select select "3"
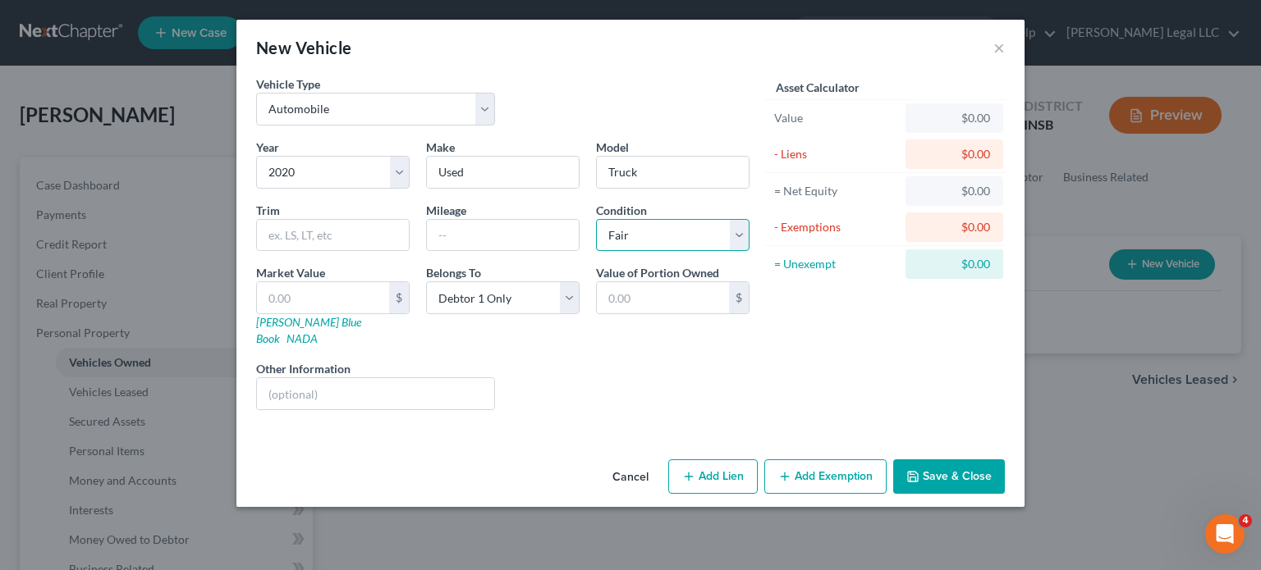
click at [596, 219] on select "Select Excellent Very Good Good Fair Poor" at bounding box center [672, 235] width 153 height 33
click at [322, 304] on input "text" at bounding box center [323, 297] width 132 height 31
type input "1"
type input "1.00"
type input "15"
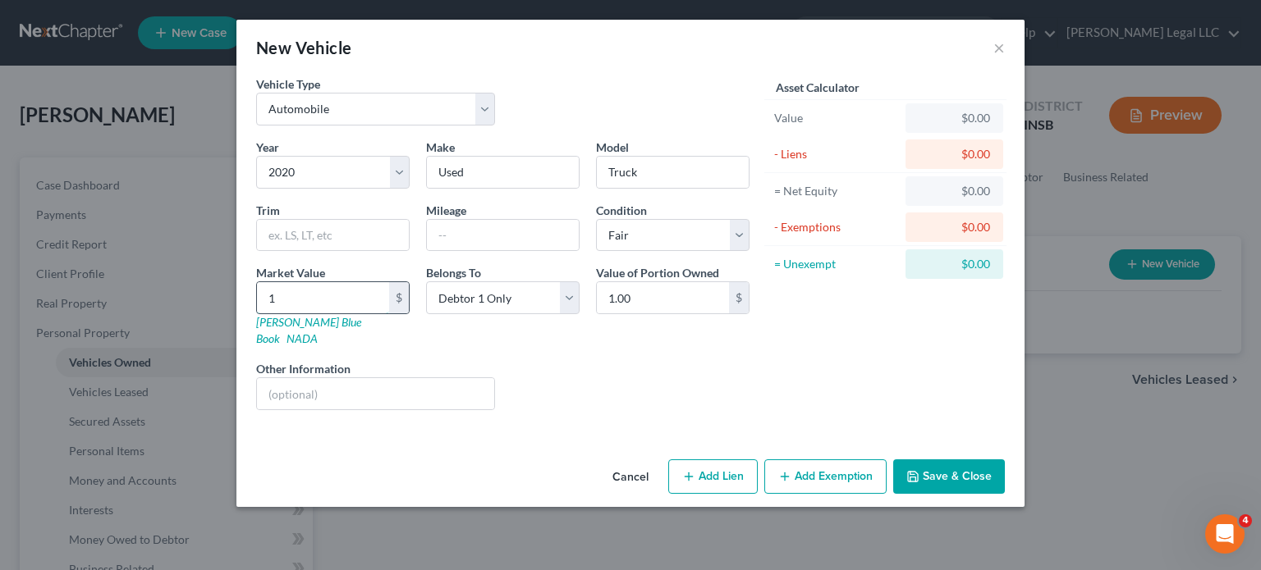
type input "15.00"
type input "150"
type input "150.00"
type input "1500"
type input "1,500.00"
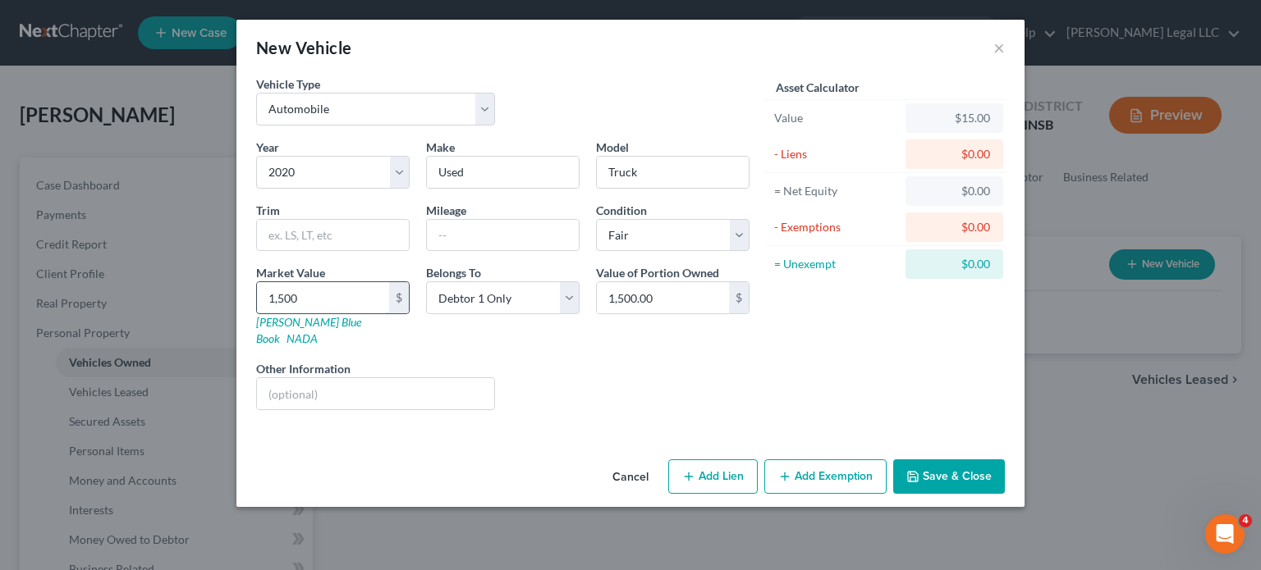
type input "1,5000"
type input "15,000.00"
type input "15,000"
click at [733, 460] on button "Add Lien" at bounding box center [712, 477] width 89 height 34
select select "0"
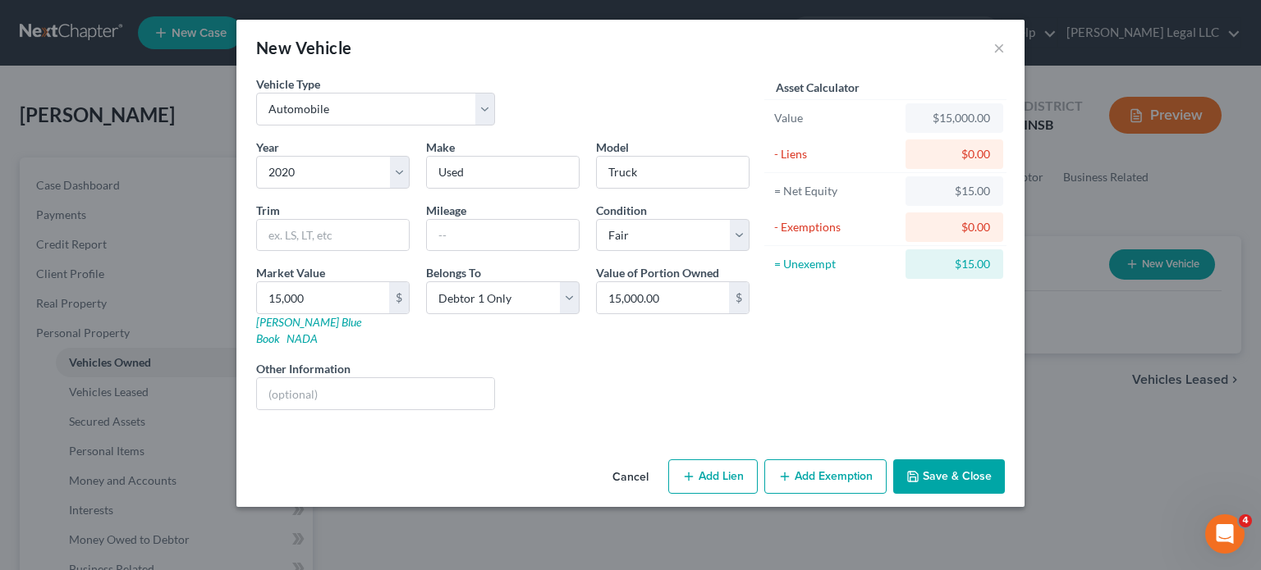
select select "0"
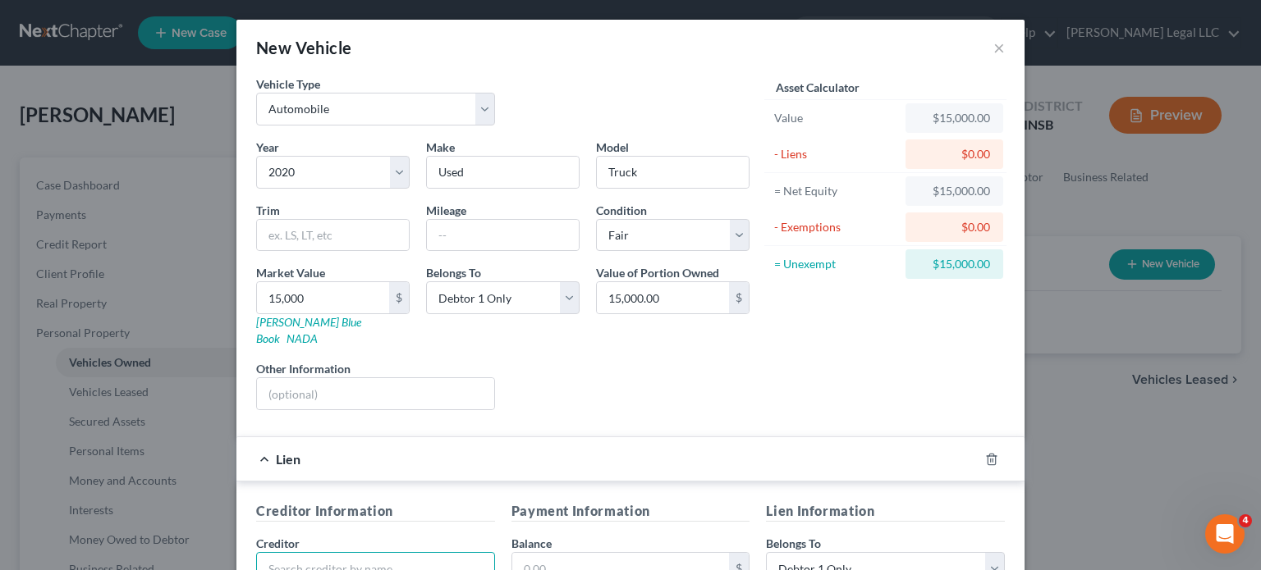
click at [299, 552] on input "text" at bounding box center [375, 568] width 239 height 33
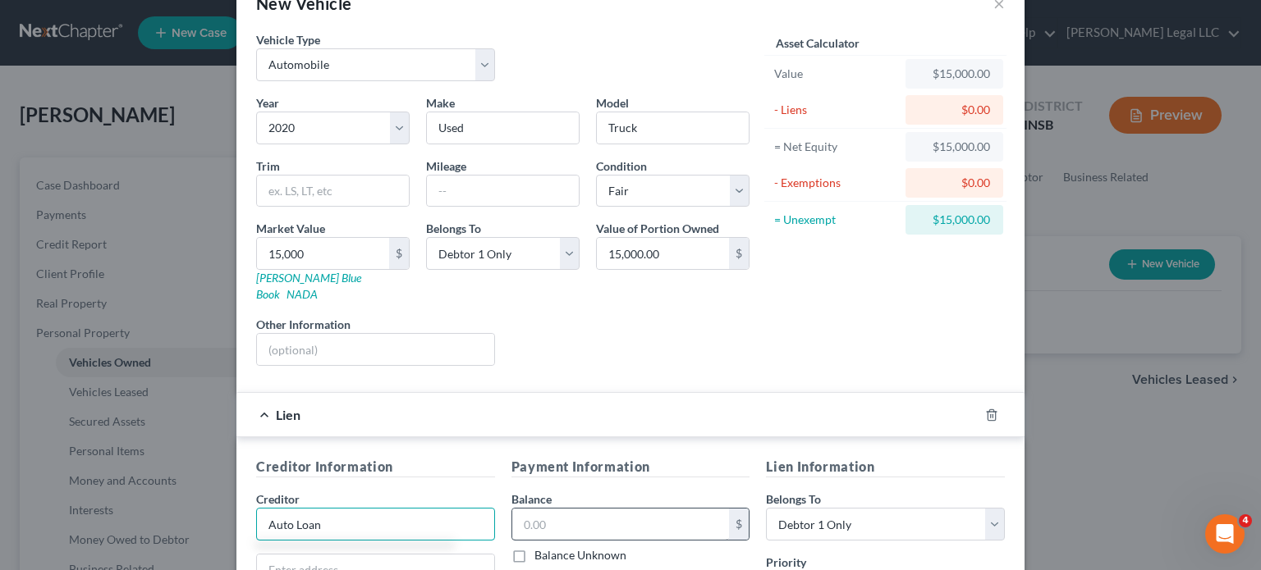
scroll to position [82, 0]
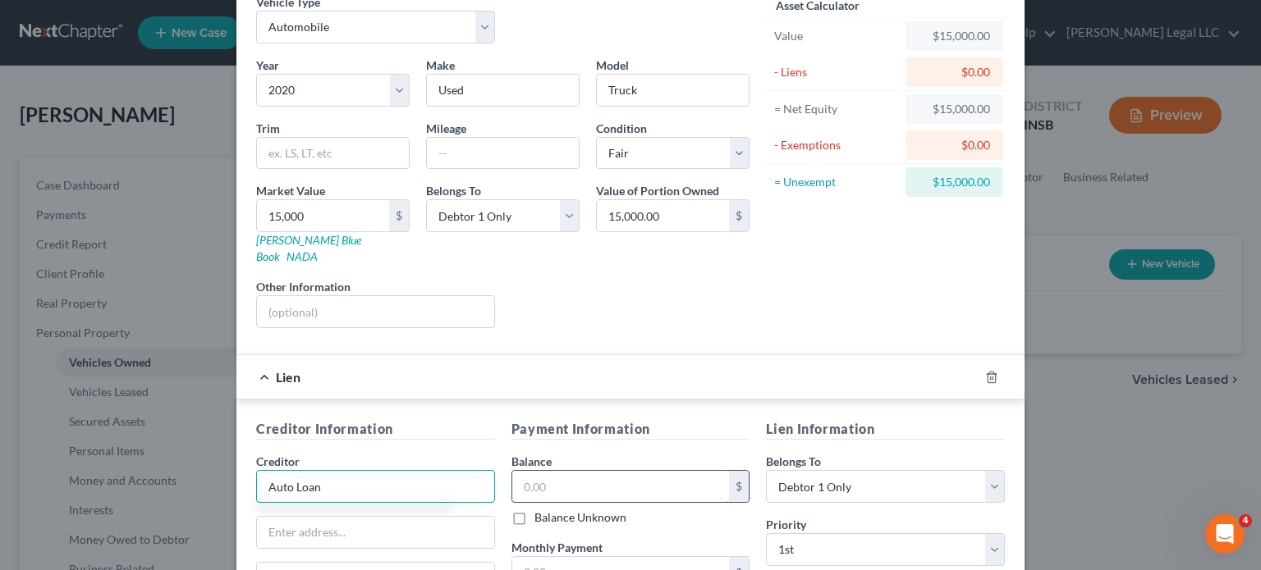
type input "Auto Loan"
click at [625, 471] on input "text" at bounding box center [621, 486] width 218 height 31
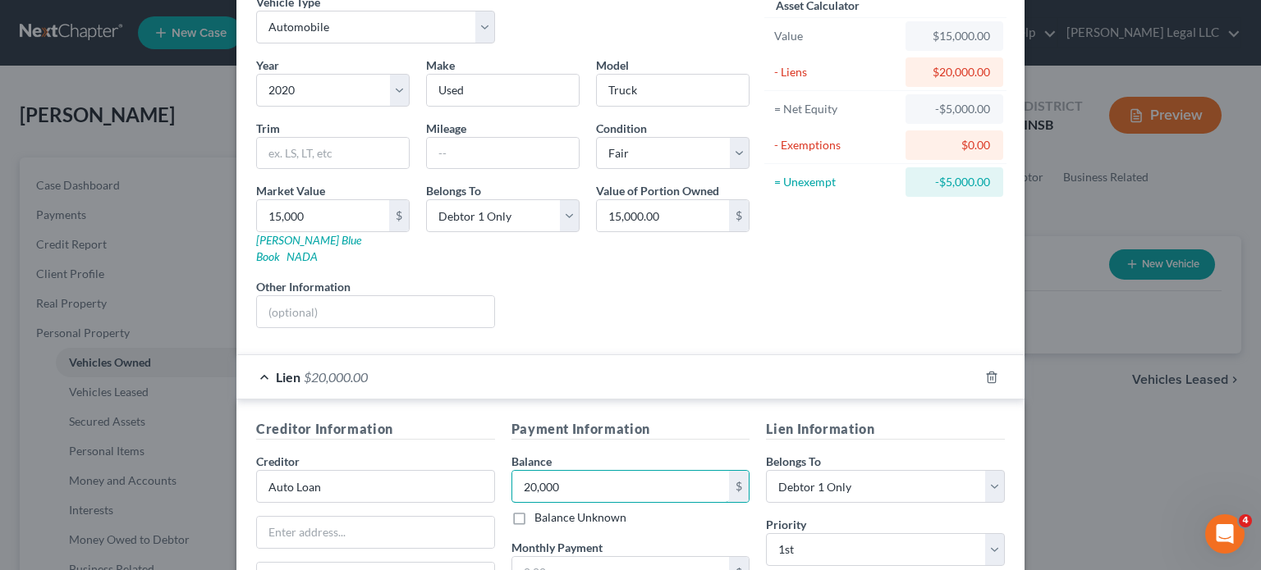
scroll to position [0, 0]
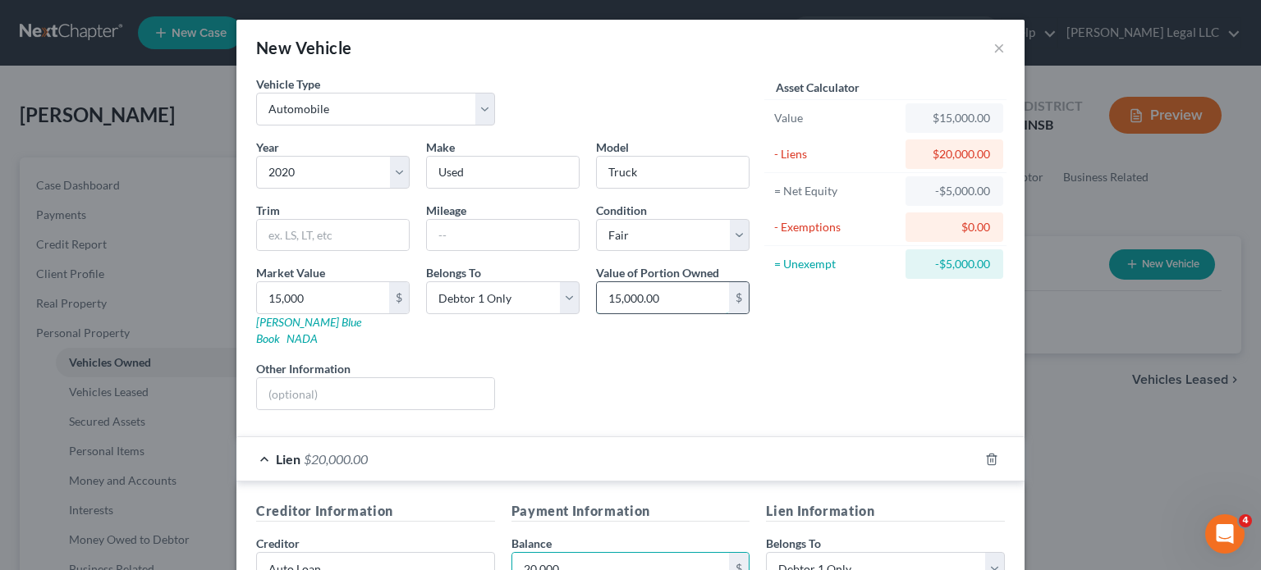
click at [629, 295] on input "15,000.00" at bounding box center [663, 297] width 132 height 31
click at [535, 553] on input "20,000" at bounding box center [621, 568] width 218 height 31
type input "27,000"
click at [341, 274] on div "Market Value 15,000 $ Kelly Blue Book NADA" at bounding box center [333, 305] width 170 height 83
click at [318, 298] on input "15,000" at bounding box center [323, 297] width 132 height 31
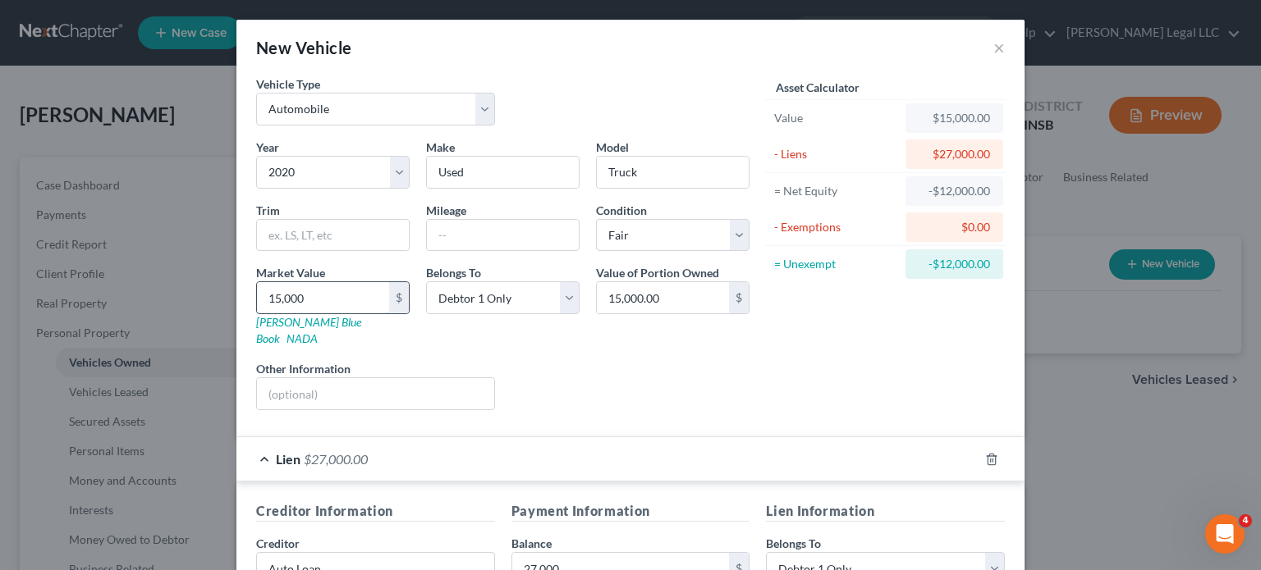
type input "2"
type input "2.00"
type input "20"
type input "20.00"
type input "200"
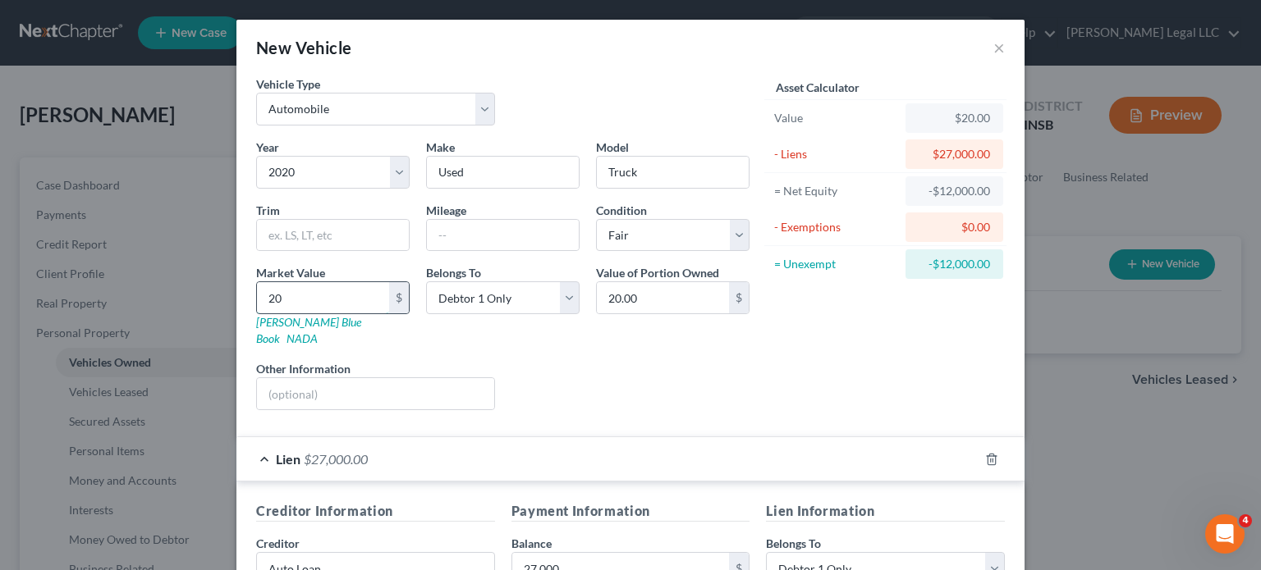
type input "200.00"
type input "2000"
type input "2,000.00"
type input "2,0000"
type input "20,000.00"
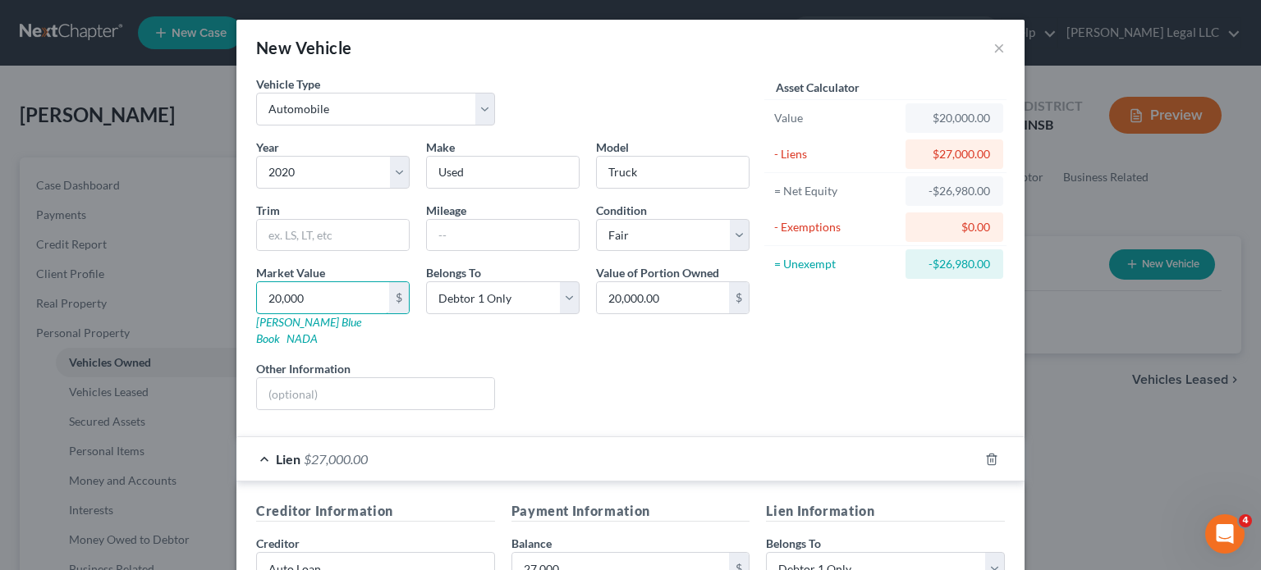
type input "20,000"
click at [593, 392] on div "Liens Select" at bounding box center [630, 385] width 255 height 50
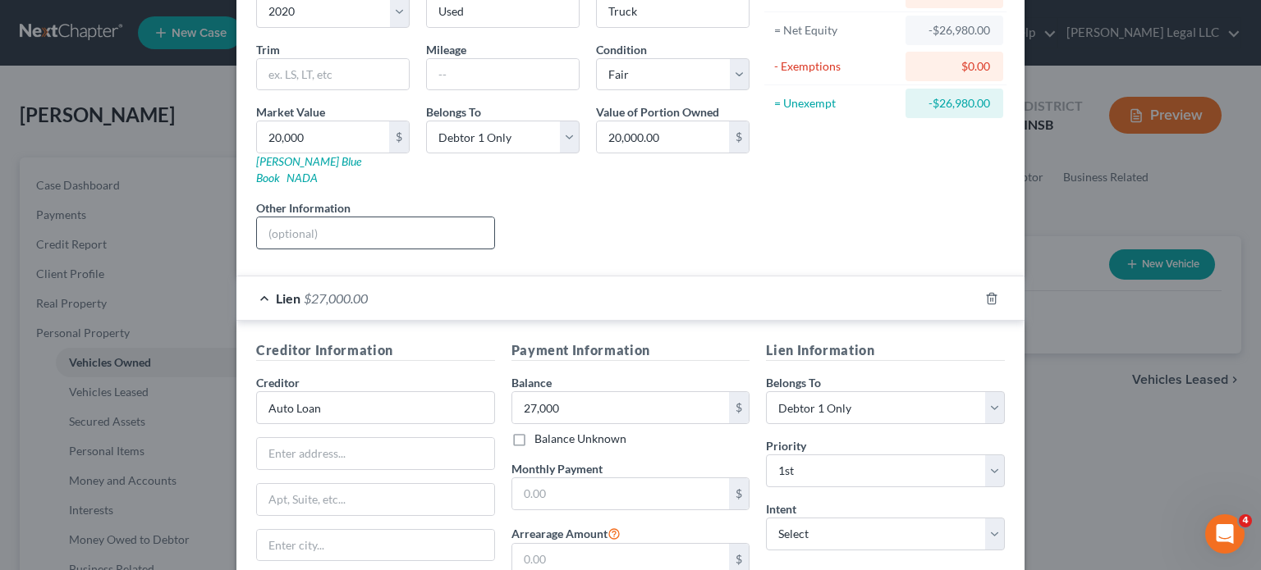
scroll to position [164, 0]
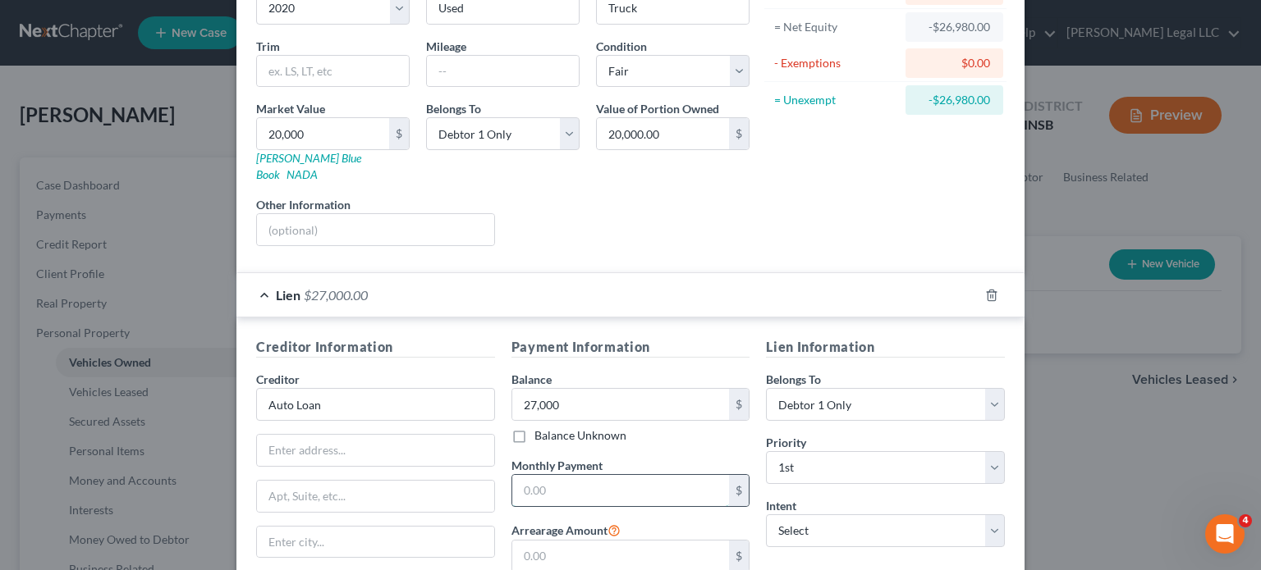
click at [522, 475] on input "text" at bounding box center [621, 490] width 218 height 31
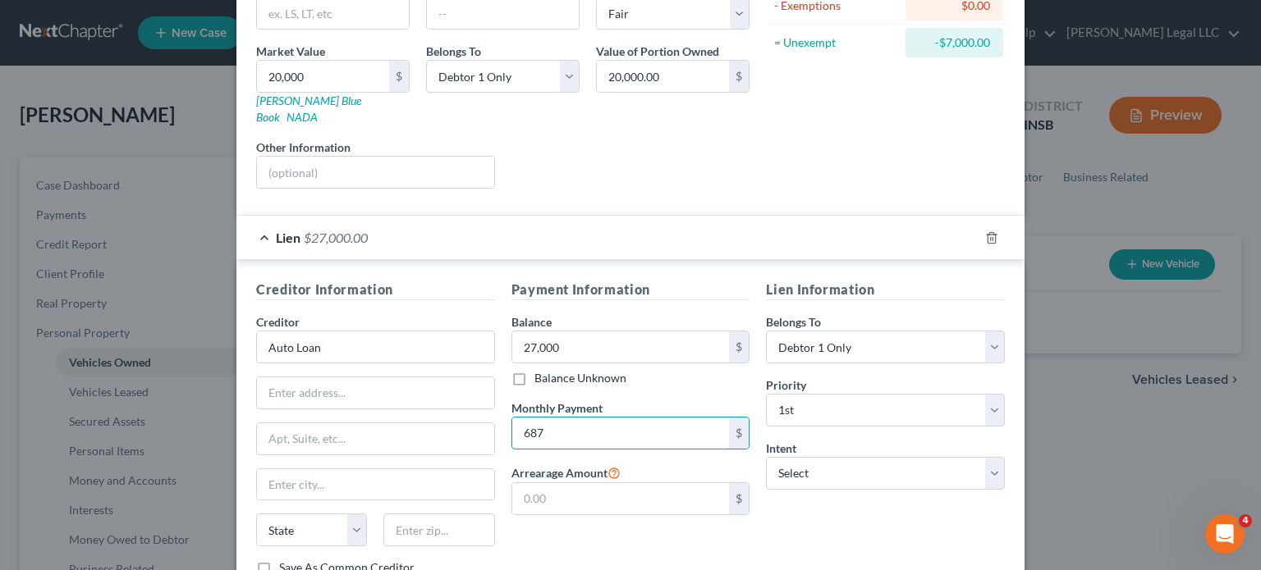
scroll to position [246, 0]
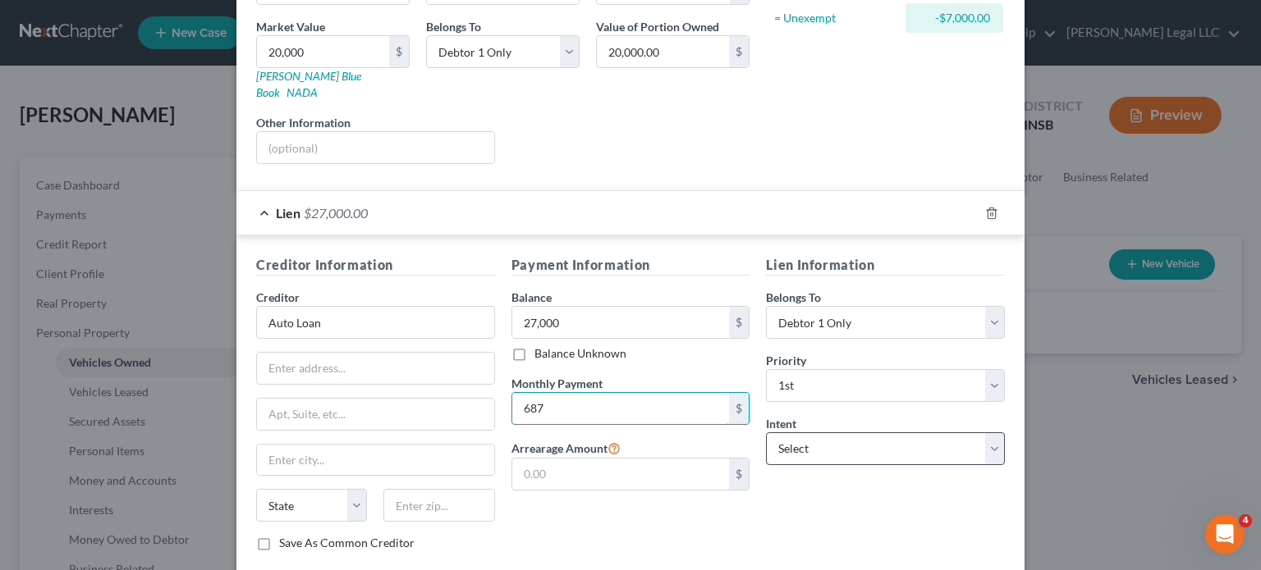
type input "687"
click at [810, 433] on select "Select Surrender Redeem Reaffirm Avoid Other" at bounding box center [885, 449] width 239 height 33
click at [799, 436] on select "Select Surrender Redeem Reaffirm Avoid Other" at bounding box center [885, 449] width 239 height 33
select select "0"
click at [766, 433] on select "Select Surrender Redeem Reaffirm Avoid Other" at bounding box center [885, 449] width 239 height 33
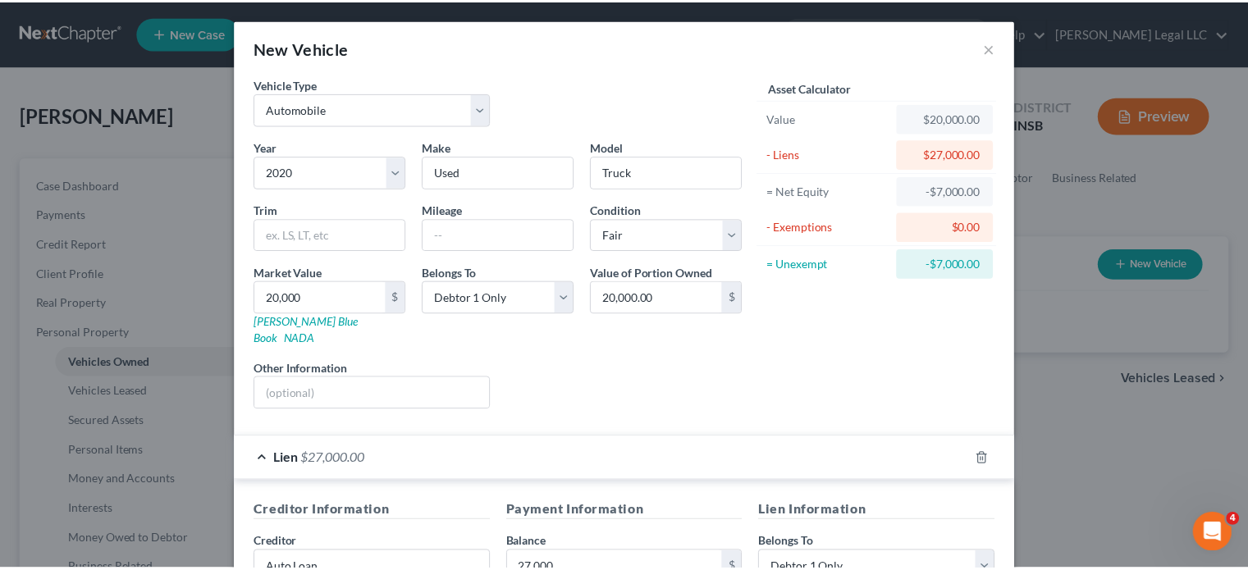
scroll to position [323, 0]
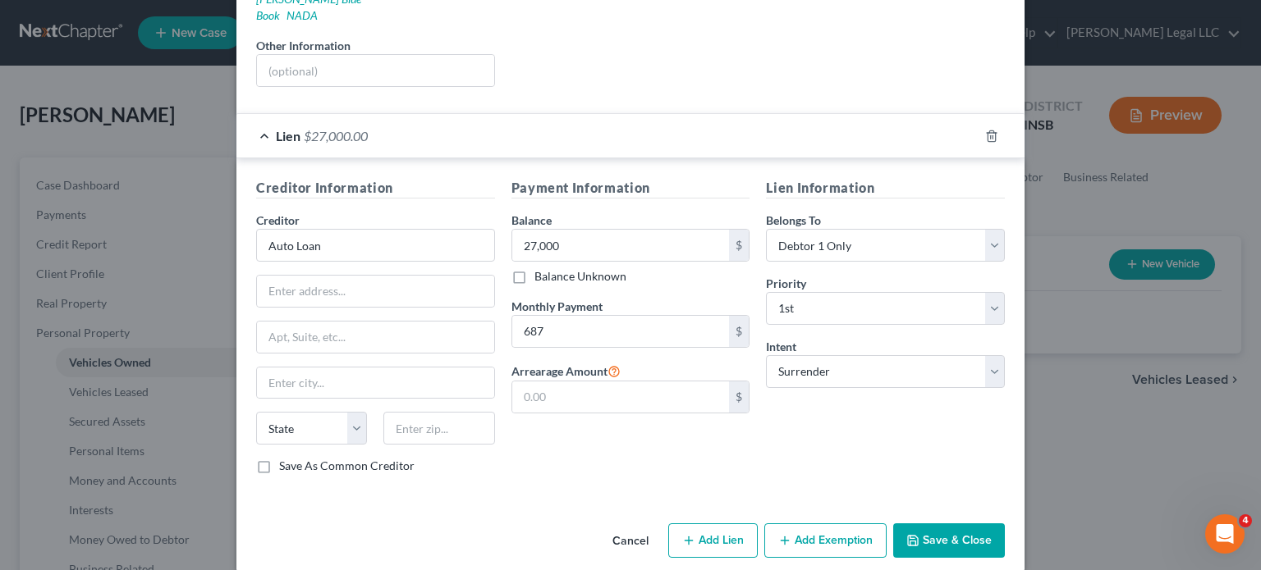
click at [910, 542] on polyline "button" at bounding box center [913, 544] width 6 height 4
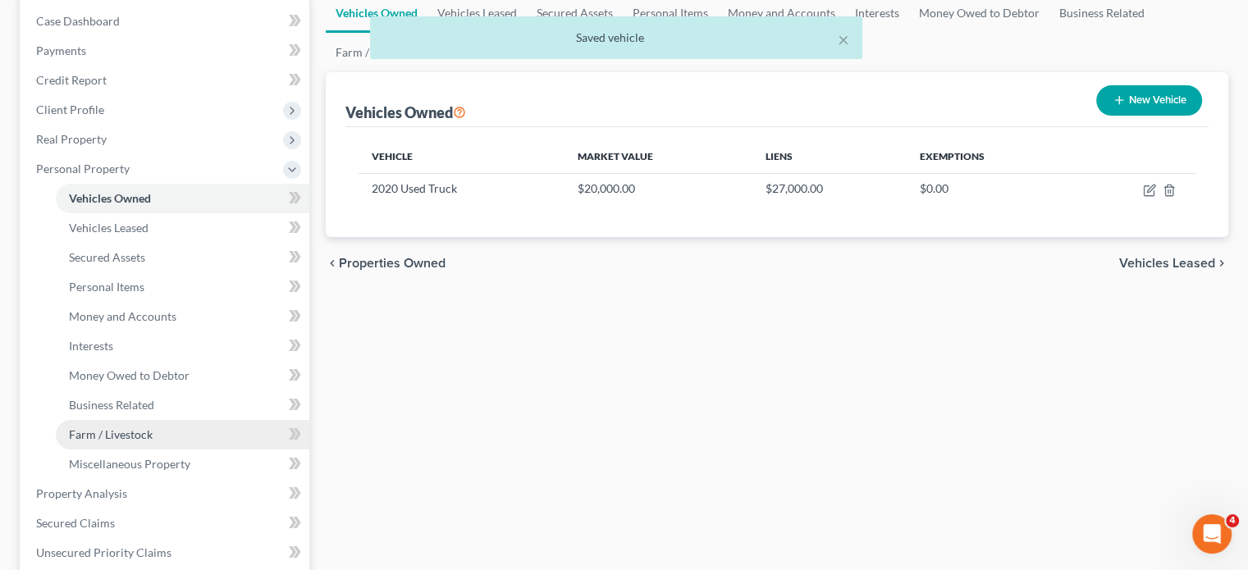
scroll to position [328, 0]
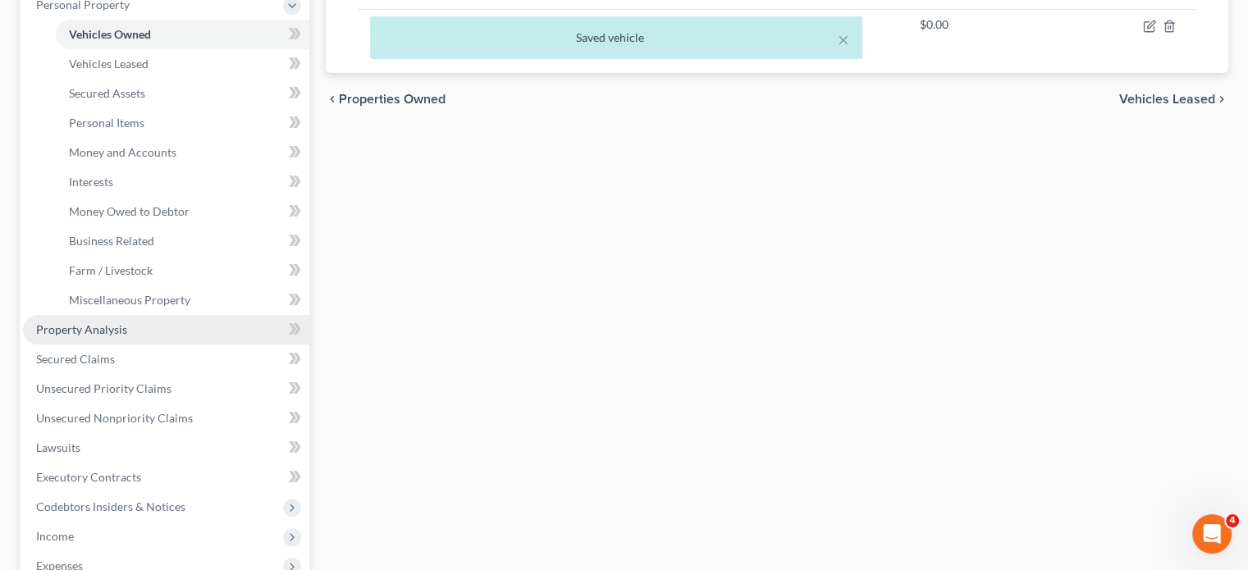
click at [71, 334] on span "Property Analysis" at bounding box center [81, 330] width 91 height 14
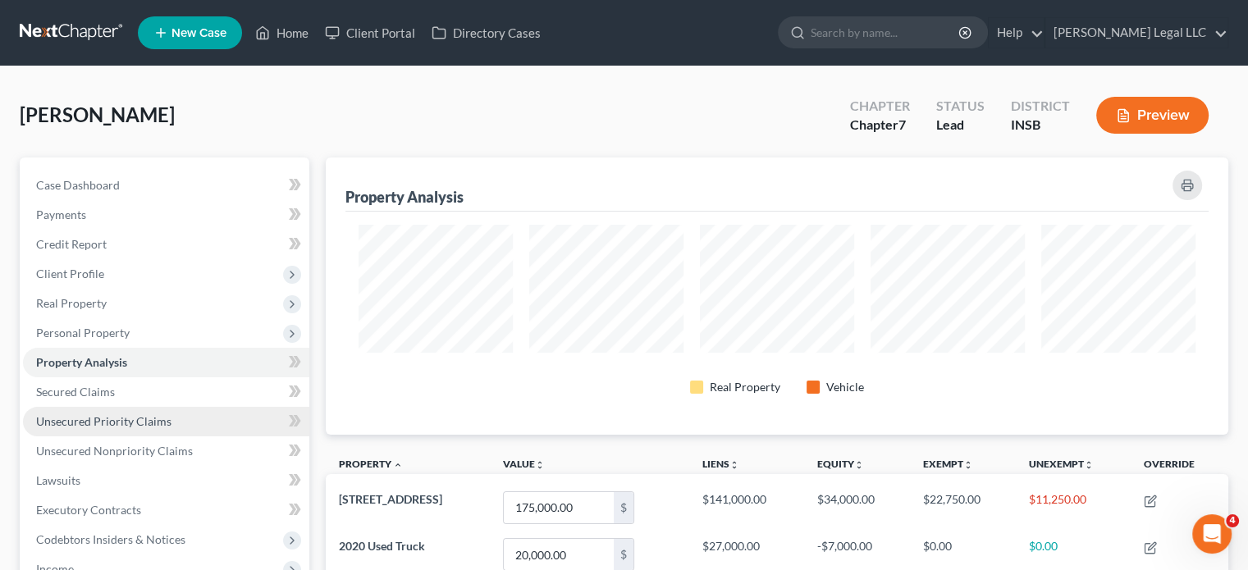
click at [79, 419] on span "Unsecured Priority Claims" at bounding box center [103, 422] width 135 height 14
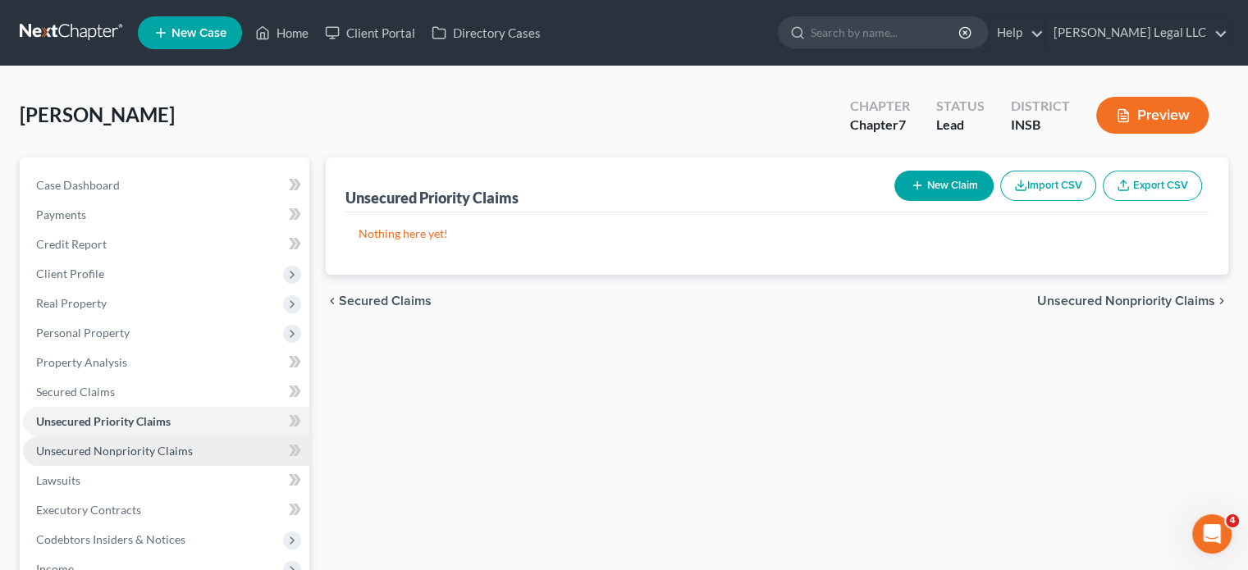
click at [81, 446] on span "Unsecured Nonpriority Claims" at bounding box center [114, 451] width 157 height 14
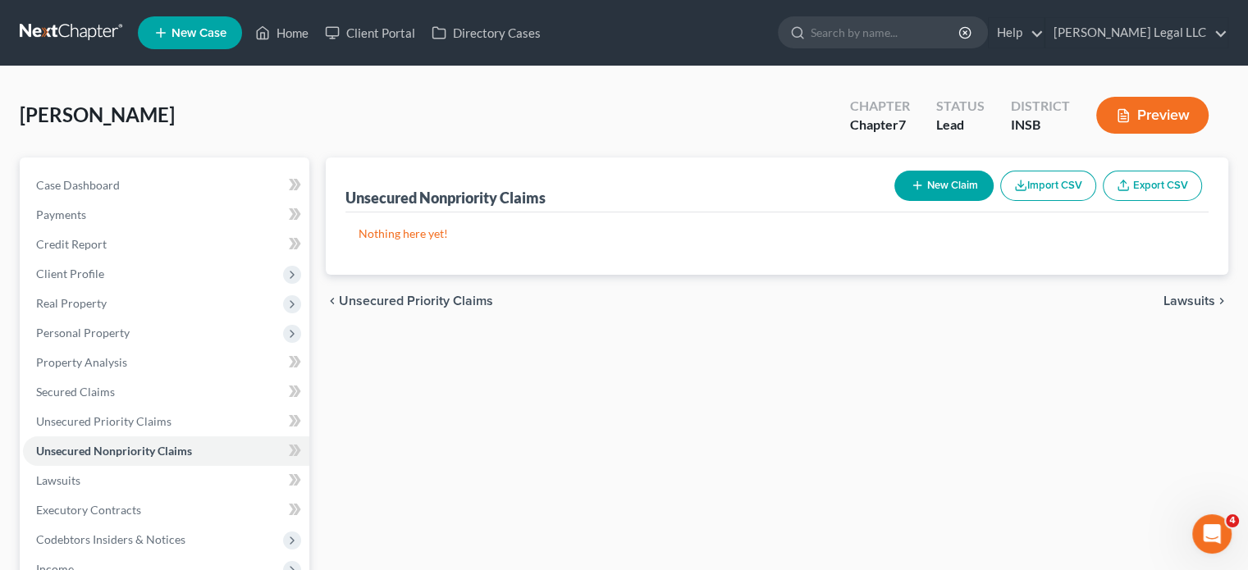
click at [954, 189] on button "New Claim" at bounding box center [944, 186] width 99 height 30
select select "0"
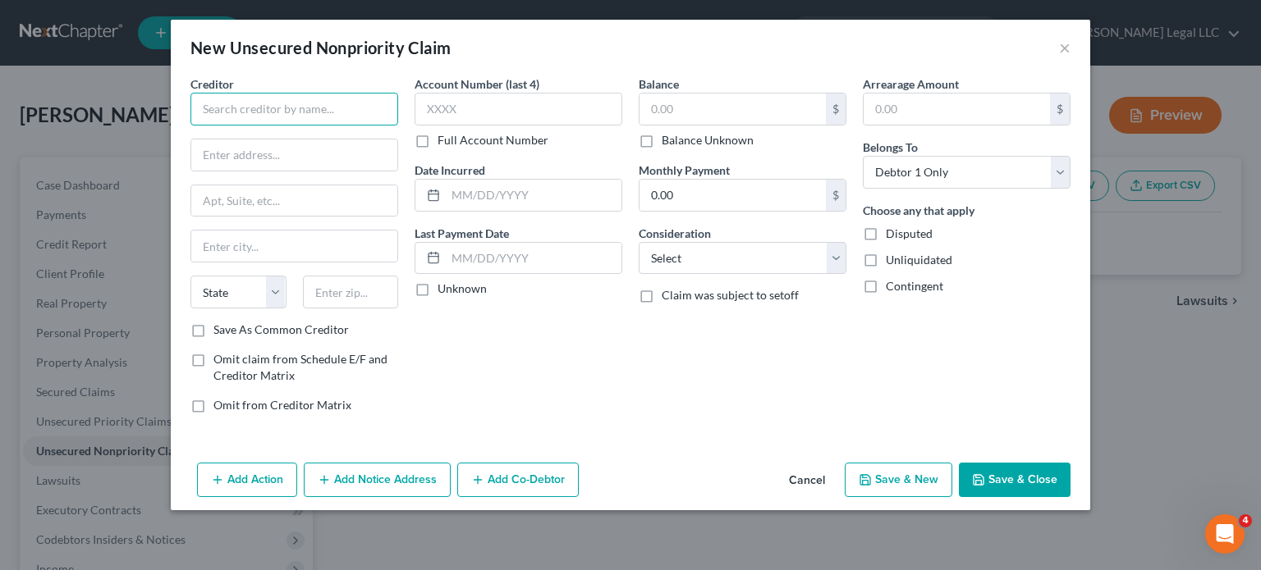
click at [290, 112] on input "text" at bounding box center [294, 109] width 208 height 33
type input "M"
type input "Unsecured Debts"
click at [762, 237] on div "Consideration Select Cable / Satellite Services Collection Agency Credit Card D…" at bounding box center [743, 250] width 208 height 50
drag, startPoint x: 750, startPoint y: 263, endPoint x: 724, endPoint y: 289, distance: 36.6
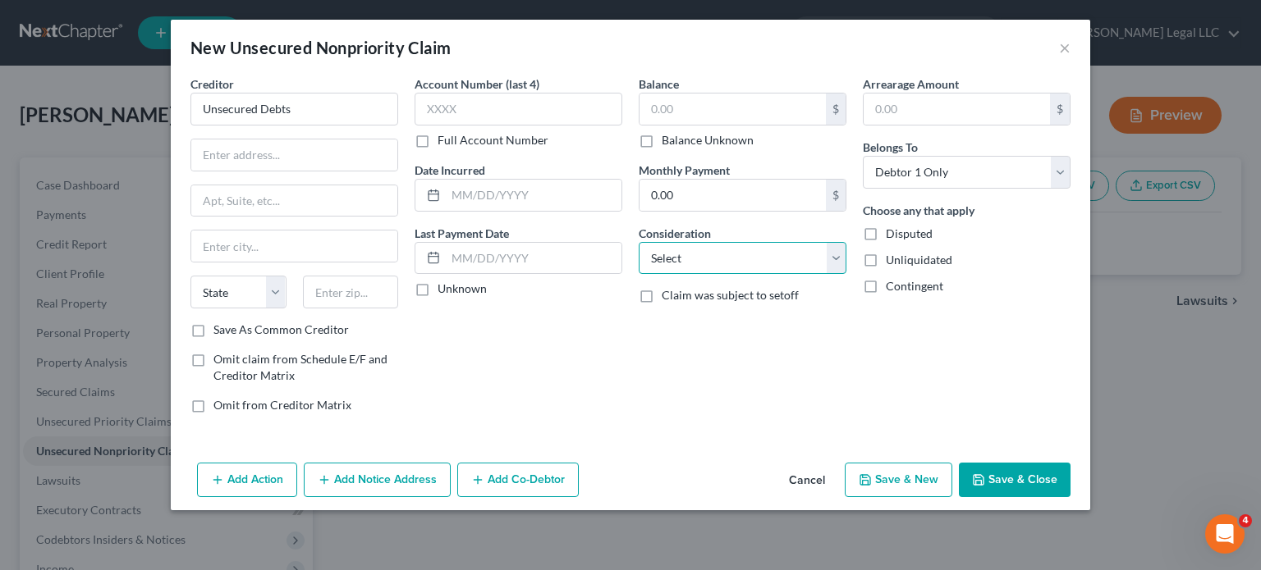
click at [750, 263] on select "Select Cable / Satellite Services Collection Agency Credit Card Debt Debt Couns…" at bounding box center [743, 258] width 208 height 33
select select "2"
click at [639, 242] on select "Select Cable / Satellite Services Collection Agency Credit Card Debt Debt Couns…" at bounding box center [743, 258] width 208 height 33
click at [680, 103] on input "text" at bounding box center [732, 109] width 186 height 31
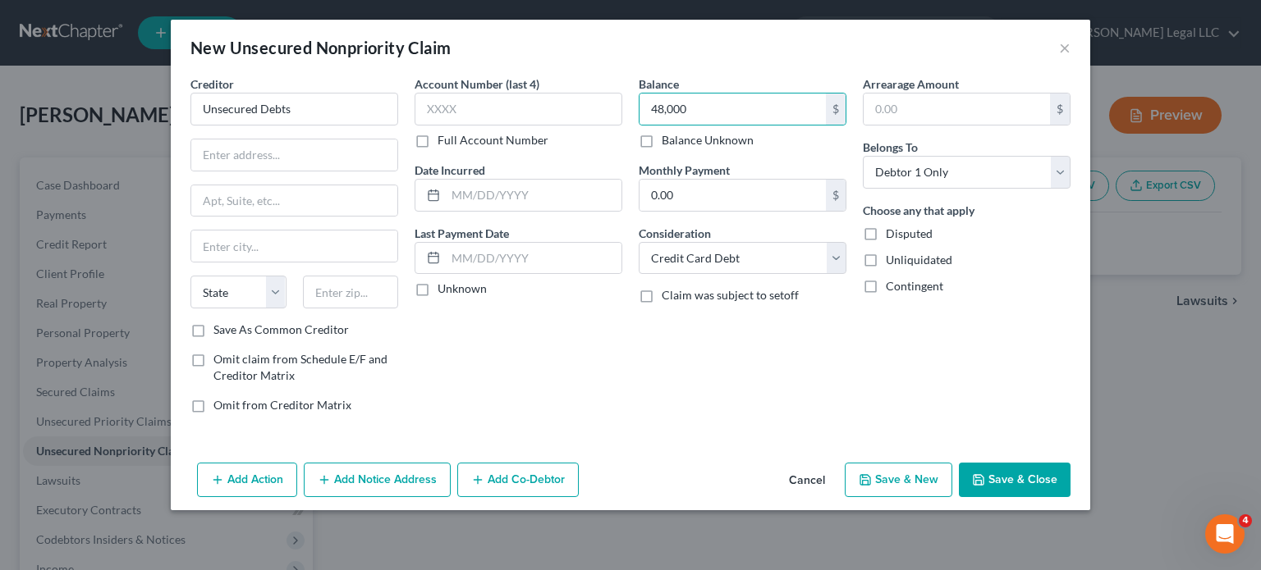
click at [1015, 488] on button "Save & Close" at bounding box center [1015, 480] width 112 height 34
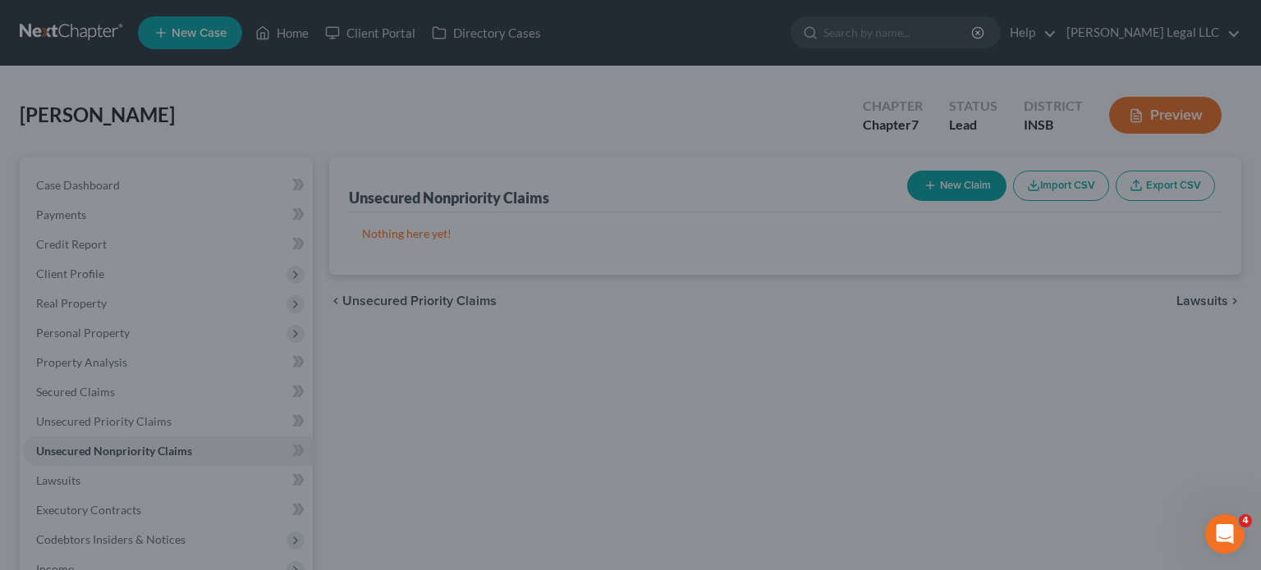
type input "48,000.00"
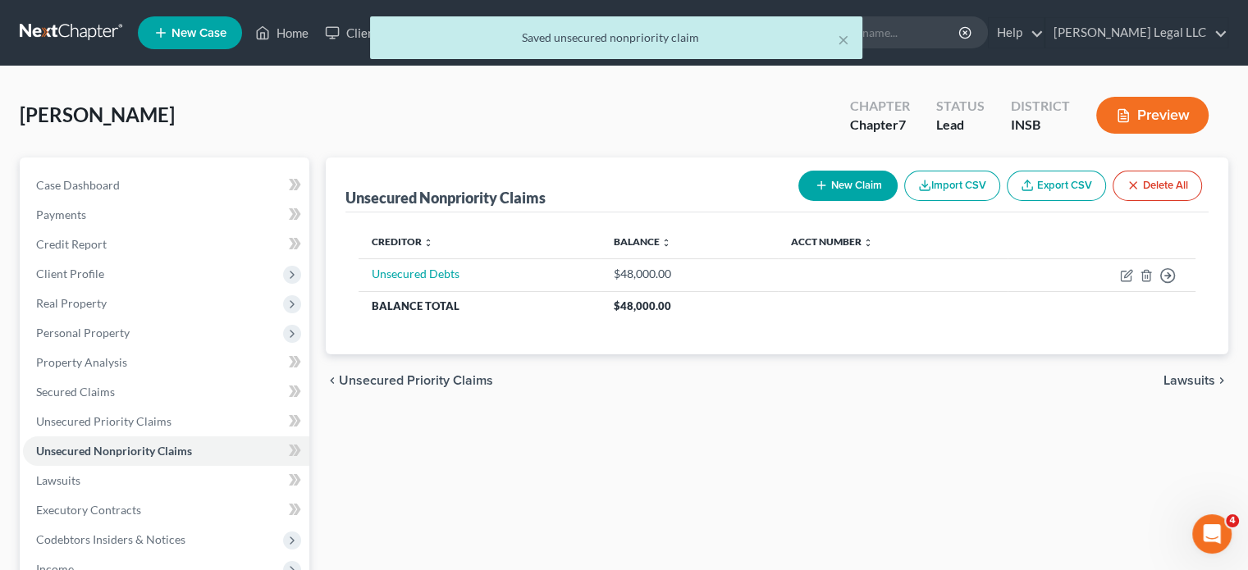
click at [848, 196] on button "New Claim" at bounding box center [848, 186] width 99 height 30
select select "0"
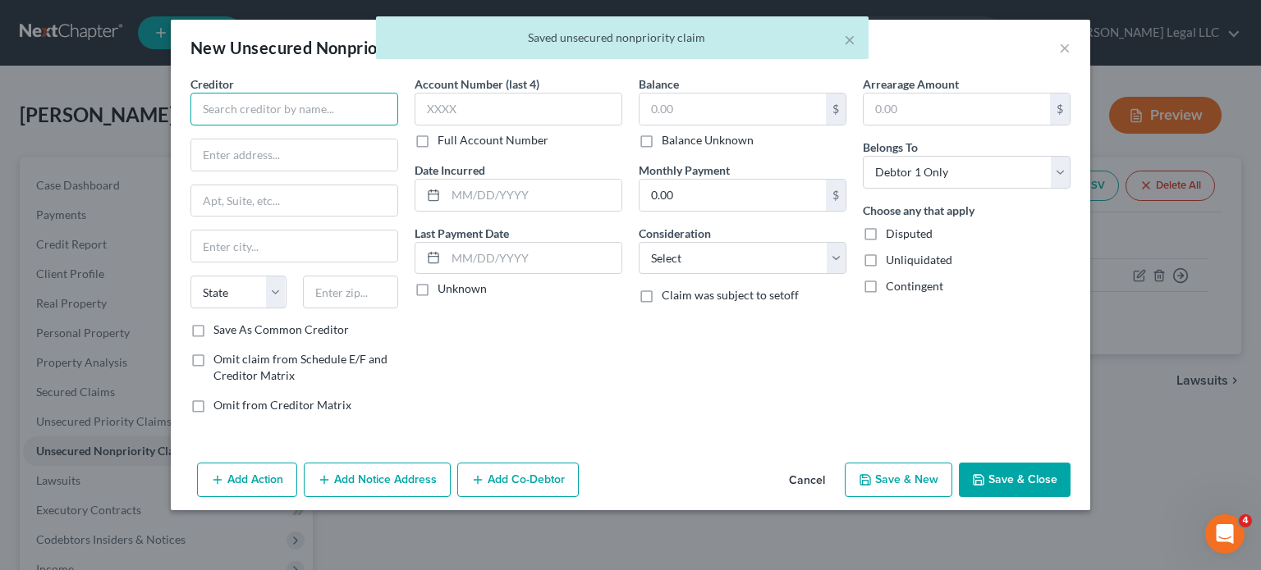
click at [325, 94] on input "text" at bounding box center [294, 109] width 208 height 33
type input "Student Loans"
click at [657, 104] on input "text" at bounding box center [732, 109] width 186 height 31
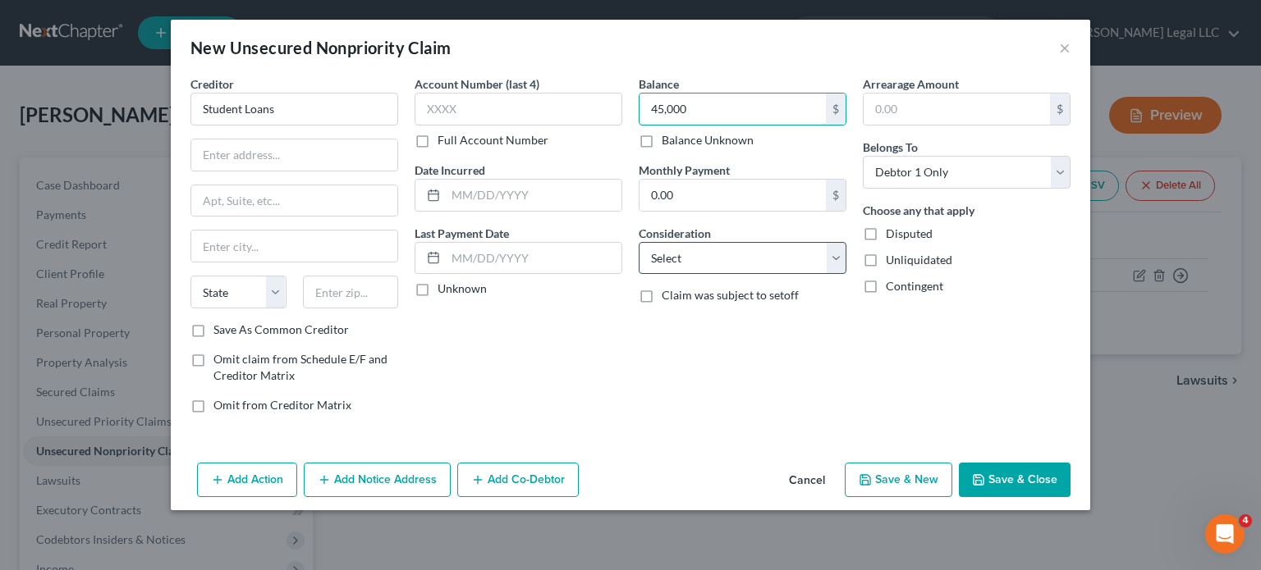
type input "45,000"
click at [683, 255] on select "Select Cable / Satellite Services Collection Agency Credit Card Debt Debt Couns…" at bounding box center [743, 258] width 208 height 33
select select "17"
click at [639, 242] on select "Select Cable / Satellite Services Collection Agency Credit Card Debt Debt Couns…" at bounding box center [743, 258] width 208 height 33
click at [1023, 495] on button "Save & Close" at bounding box center [1015, 480] width 112 height 34
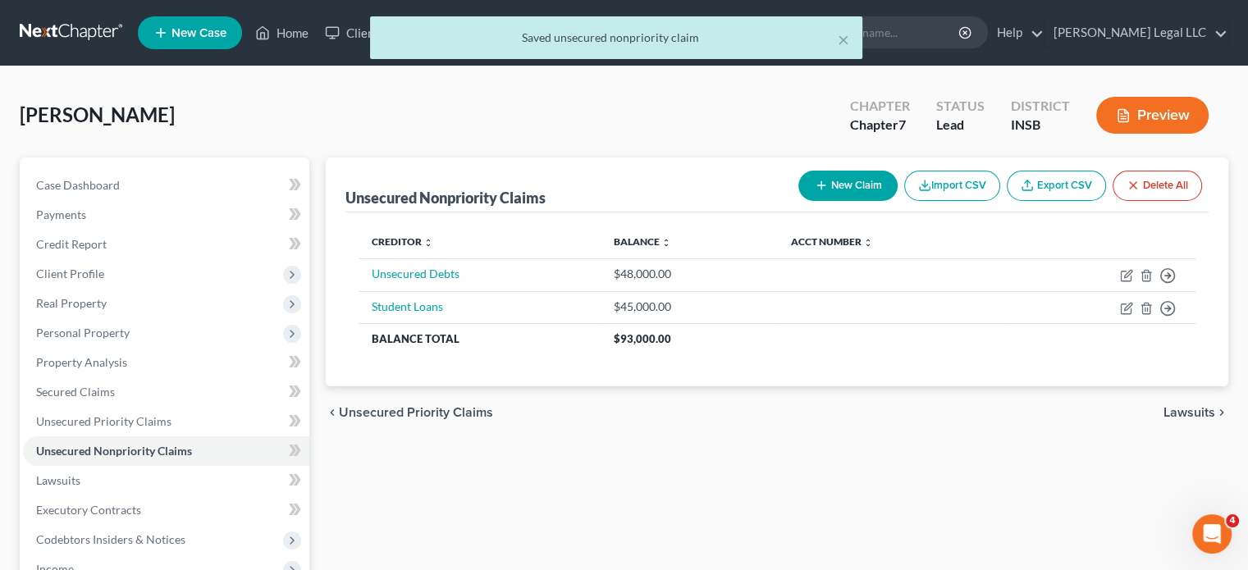
drag, startPoint x: 883, startPoint y: 489, endPoint x: 882, endPoint y: 474, distance: 14.8
click at [883, 490] on div "Unsecured Nonpriority Claims New Claim Import CSV Export CSV Delete All Credito…" at bounding box center [777, 499] width 919 height 682
click at [102, 418] on span "Unsecured Priority Claims" at bounding box center [103, 422] width 135 height 14
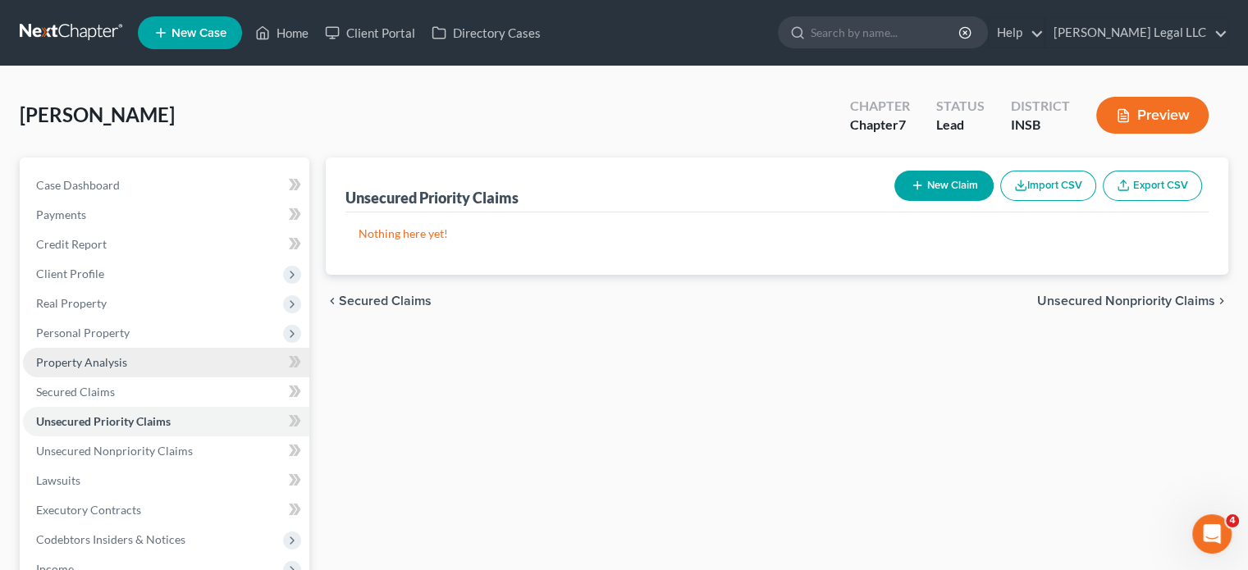
click at [95, 356] on span "Property Analysis" at bounding box center [81, 362] width 91 height 14
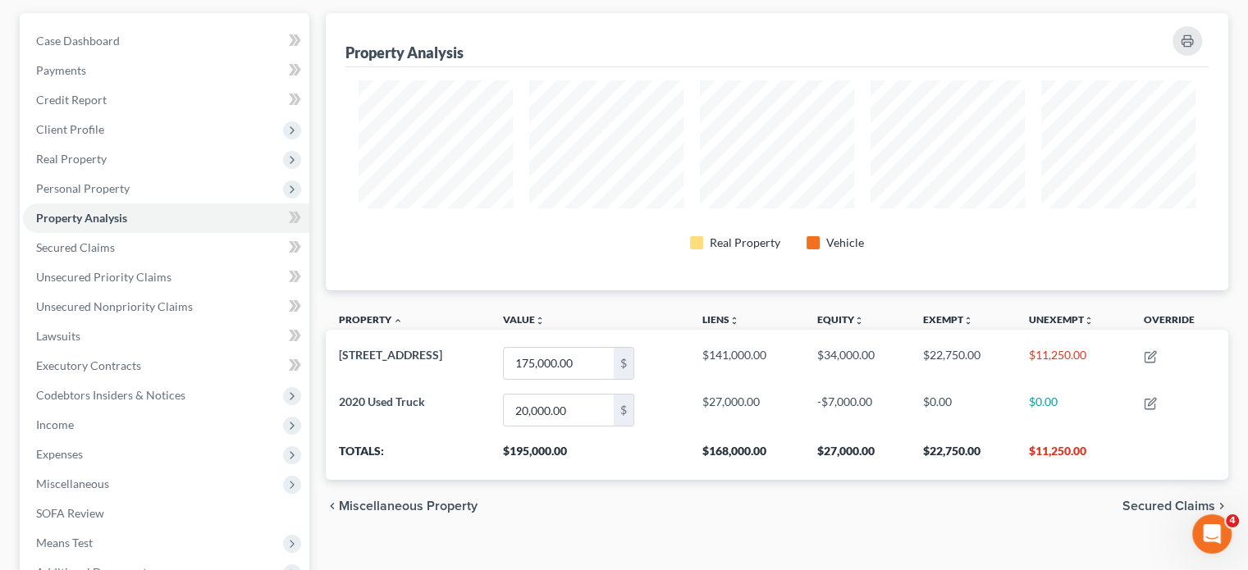
scroll to position [164, 0]
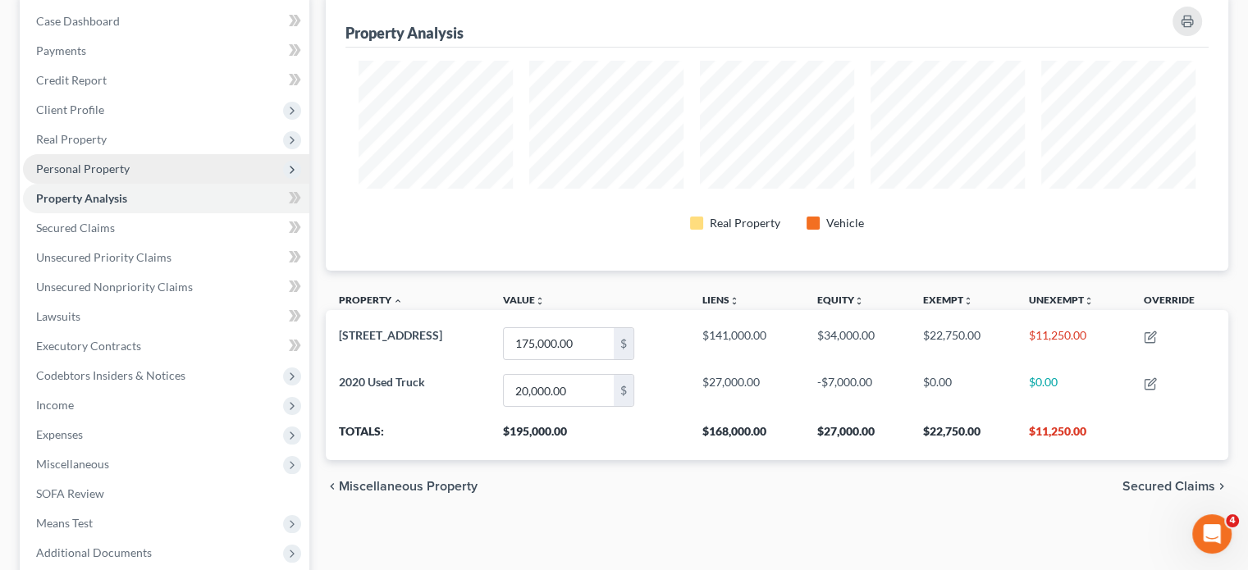
click at [82, 166] on span "Personal Property" at bounding box center [83, 169] width 94 height 14
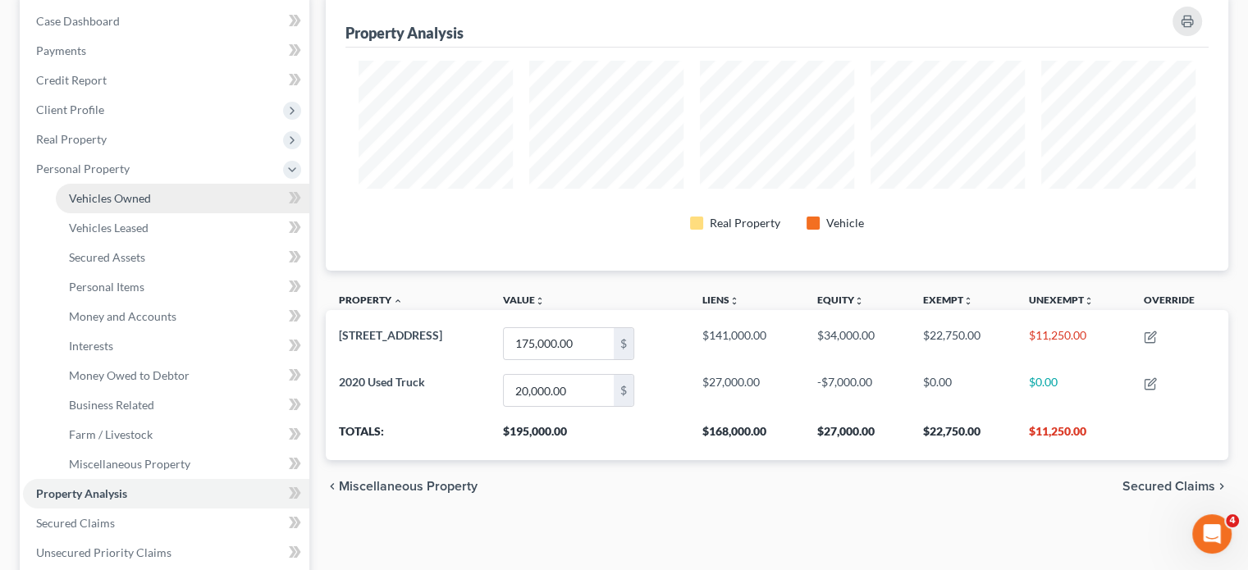
click at [102, 199] on span "Vehicles Owned" at bounding box center [110, 198] width 82 height 14
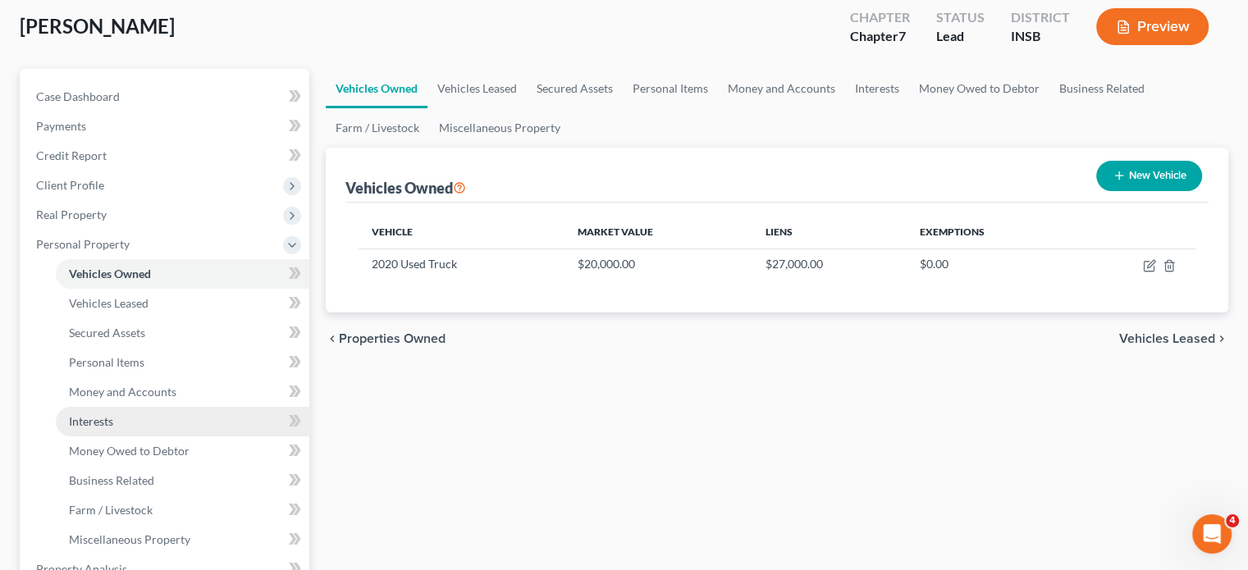
scroll to position [246, 0]
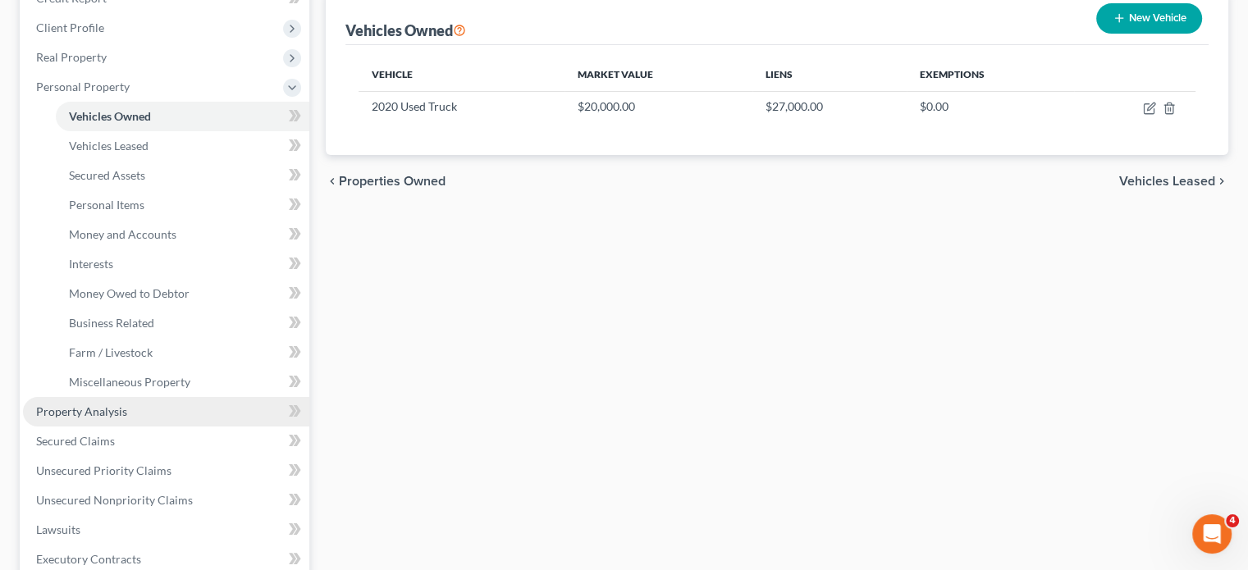
click at [76, 403] on link "Property Analysis" at bounding box center [166, 412] width 286 height 30
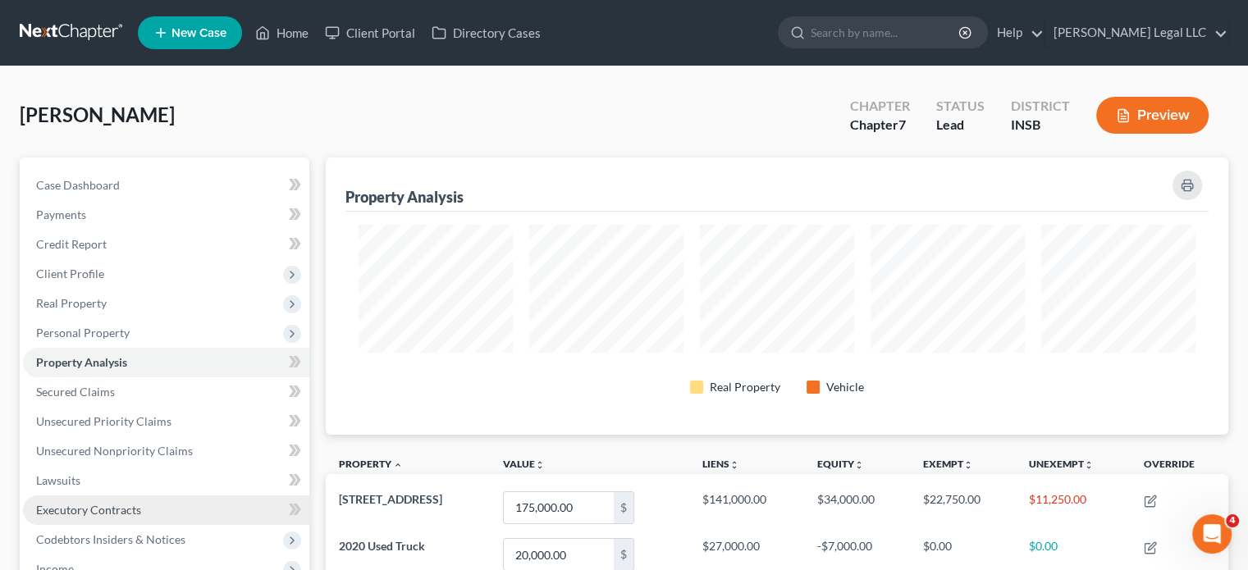
scroll to position [277, 902]
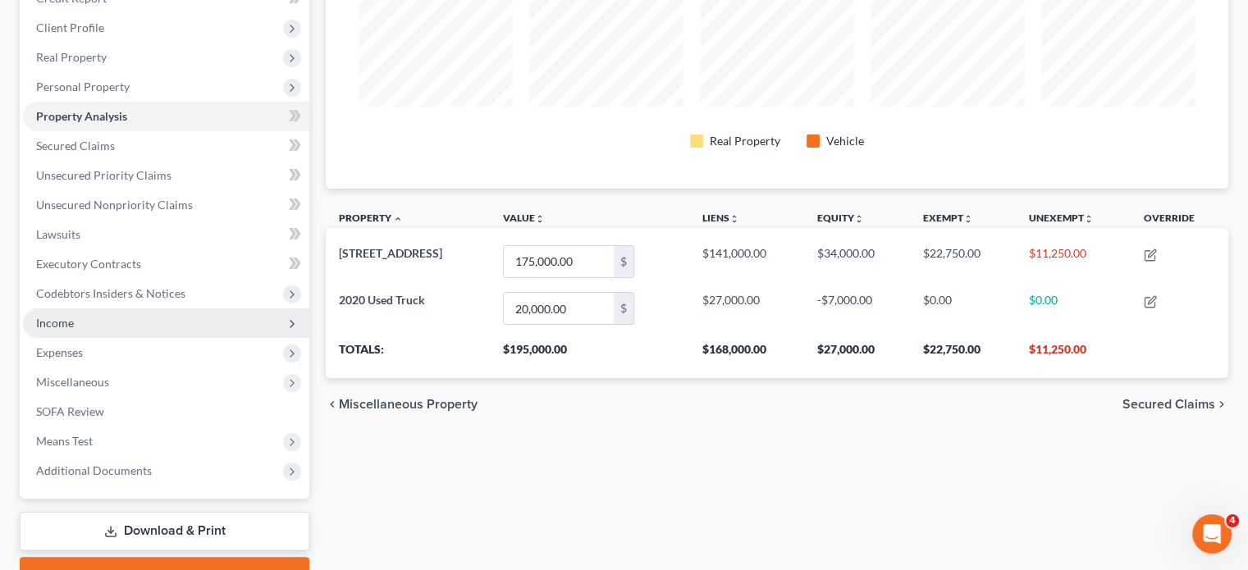
click at [63, 324] on span "Income" at bounding box center [55, 323] width 38 height 14
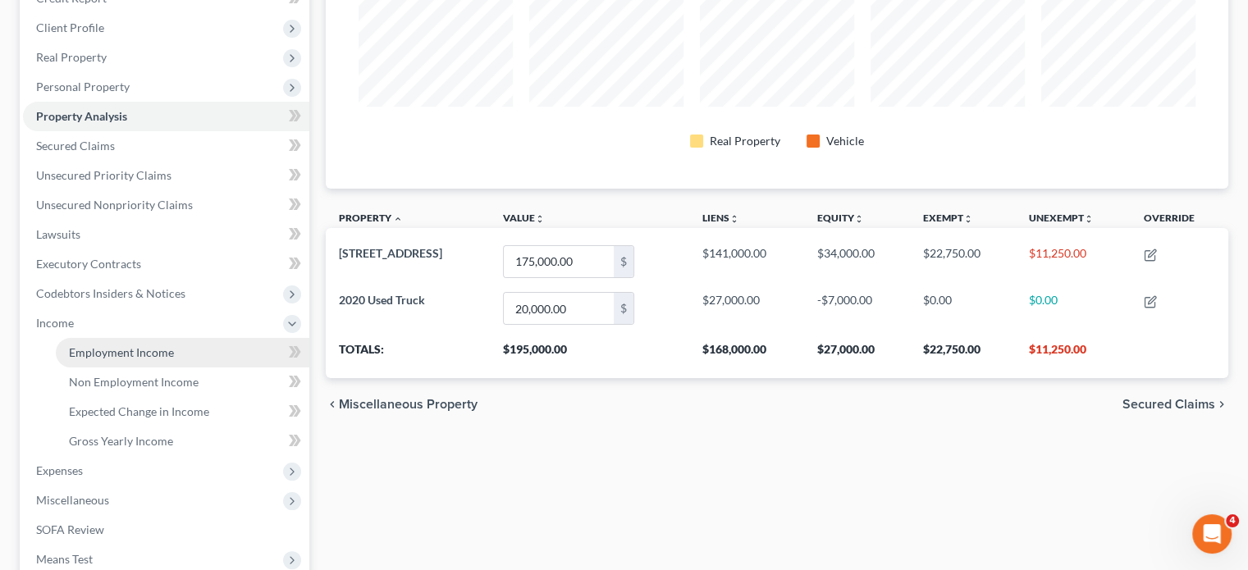
click at [74, 350] on span "Employment Income" at bounding box center [121, 353] width 105 height 14
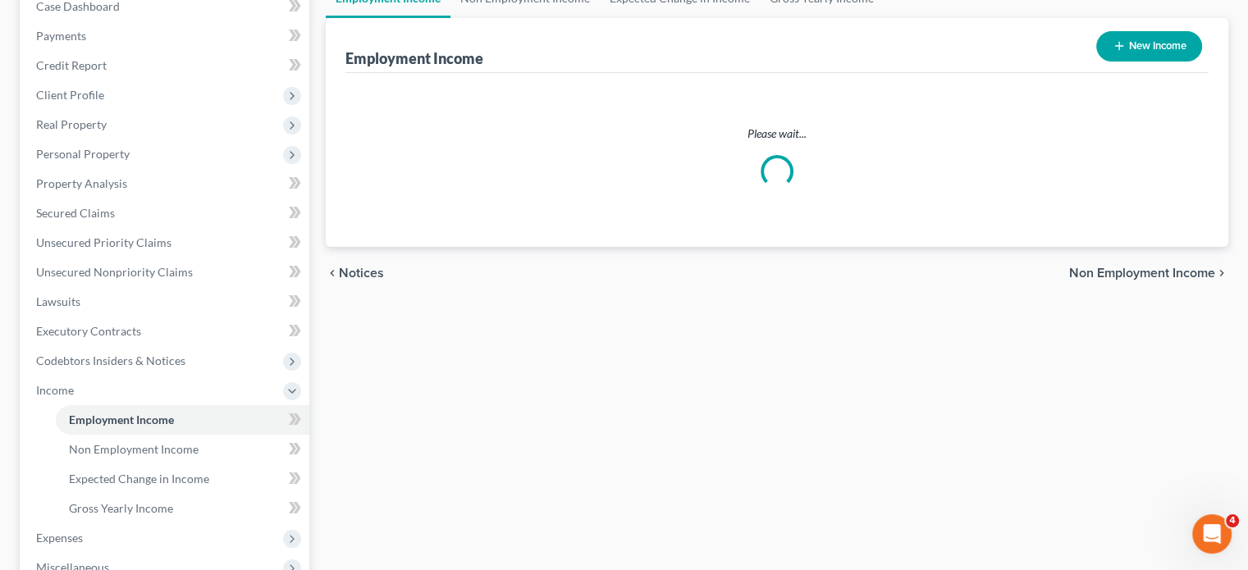
scroll to position [39, 0]
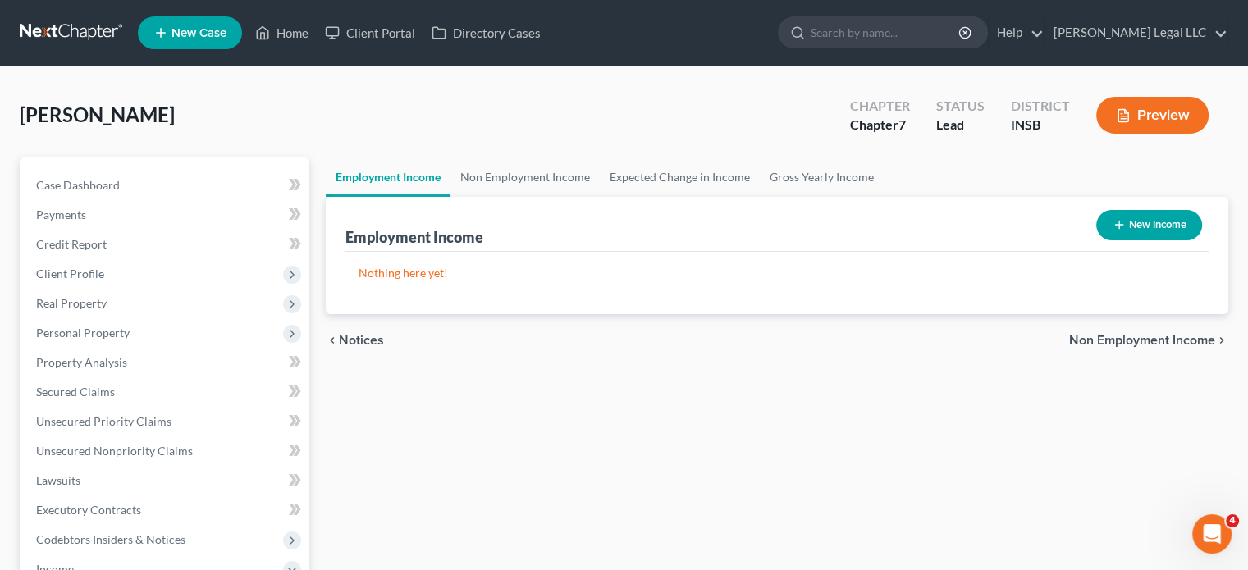
click at [1130, 231] on button "New Income" at bounding box center [1150, 225] width 106 height 30
select select "0"
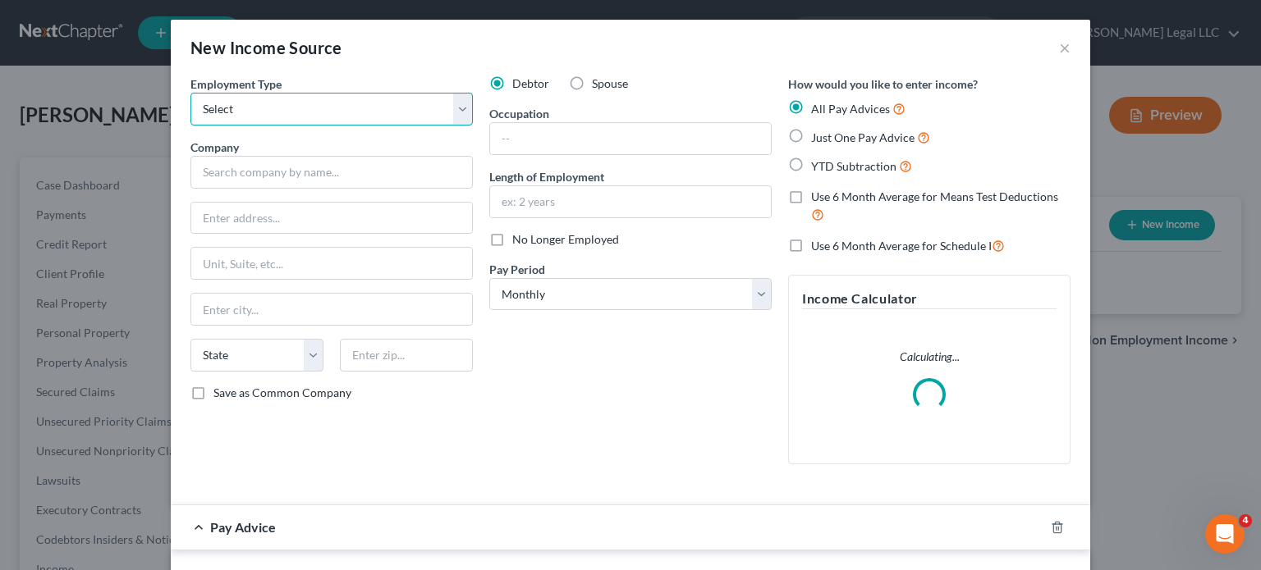
click at [322, 111] on select "Select Full or Part Time Employment Self Employment" at bounding box center [331, 109] width 282 height 33
select select "0"
click at [190, 93] on select "Select Full or Part Time Employment Self Employment" at bounding box center [331, 109] width 282 height 33
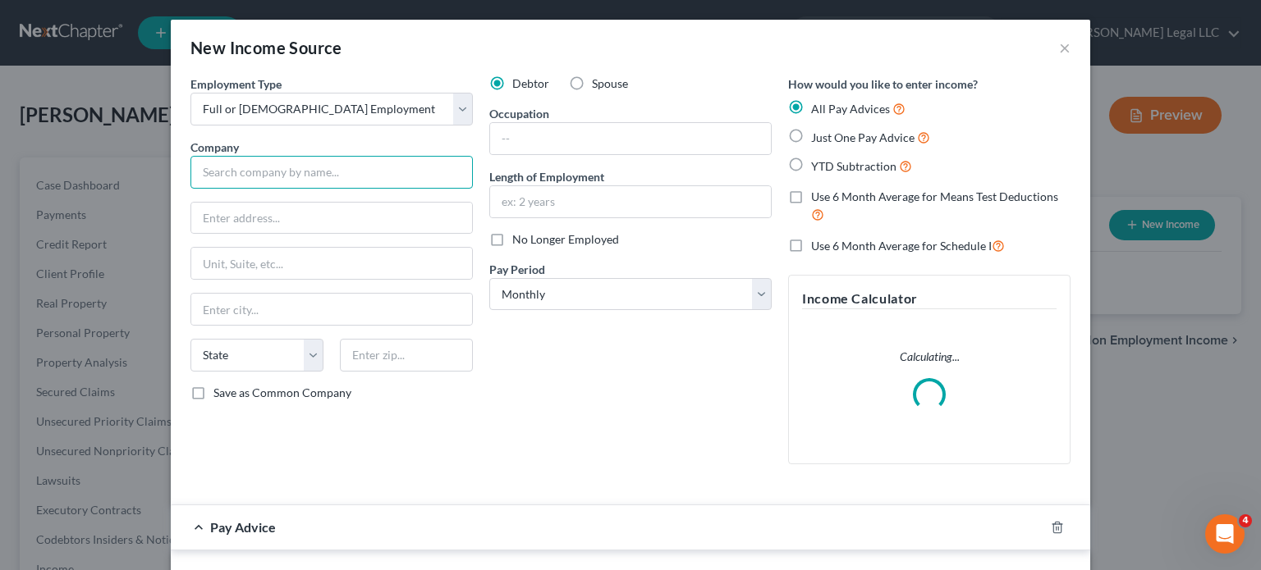
drag, startPoint x: 250, startPoint y: 183, endPoint x: 228, endPoint y: 186, distance: 21.5
click at [250, 183] on input "text" at bounding box center [331, 172] width 282 height 33
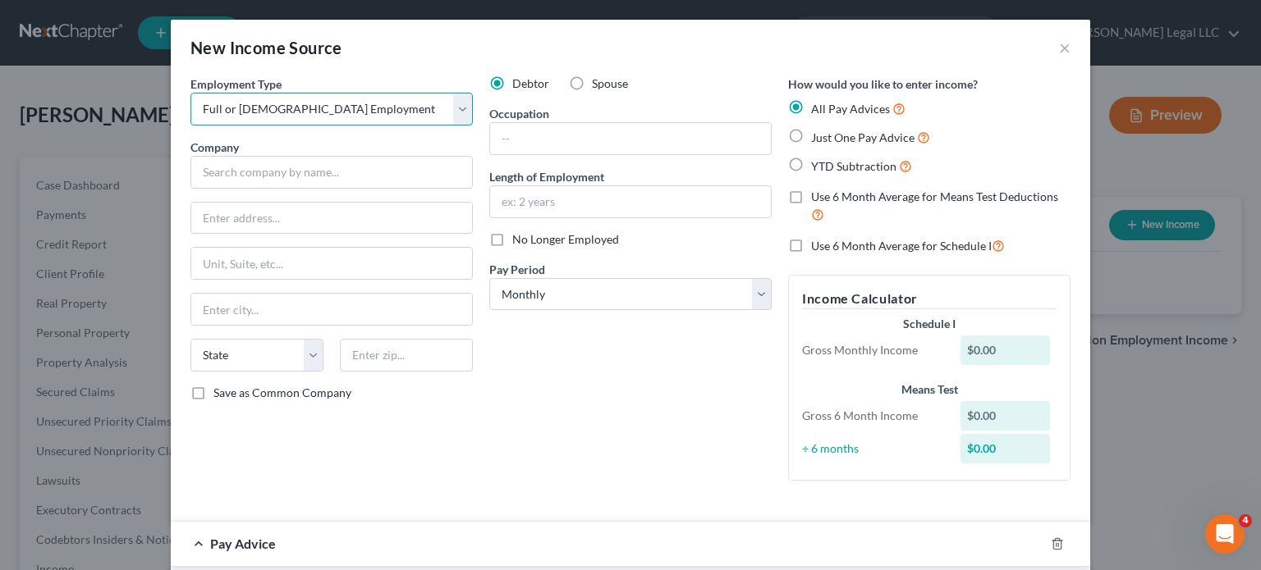
click at [301, 102] on select "Select Full or Part Time Employment Self Employment" at bounding box center [331, 109] width 282 height 33
click at [190, 93] on select "Select Full or Part Time Employment Self Employment" at bounding box center [331, 109] width 282 height 33
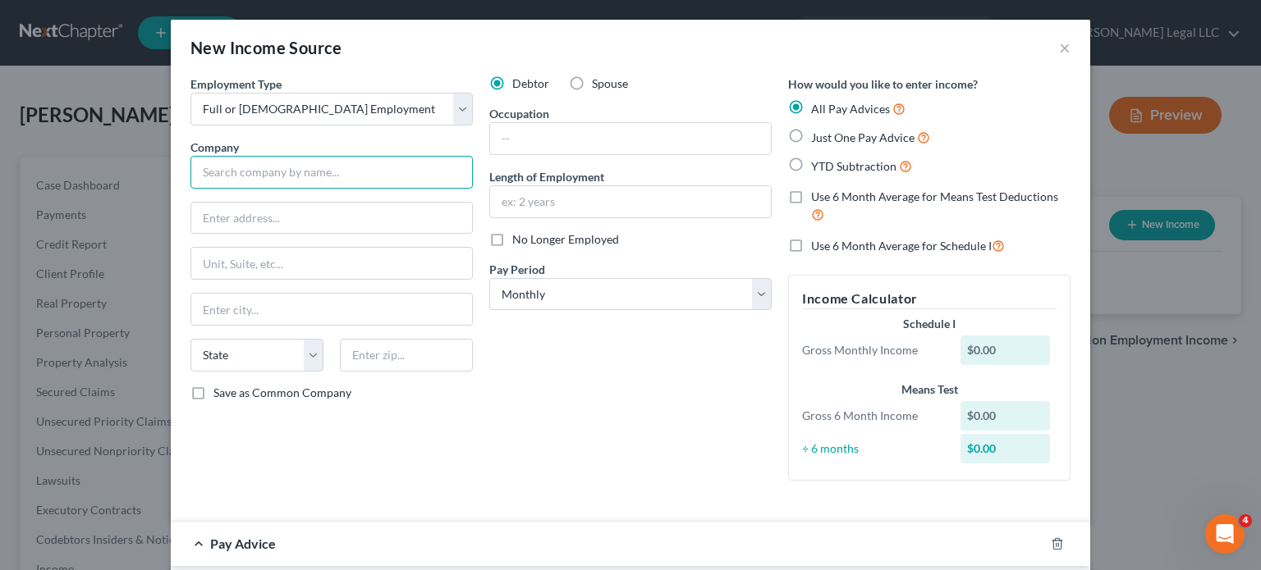
click at [248, 169] on input "text" at bounding box center [331, 172] width 282 height 33
type input "Da Lubricant Co"
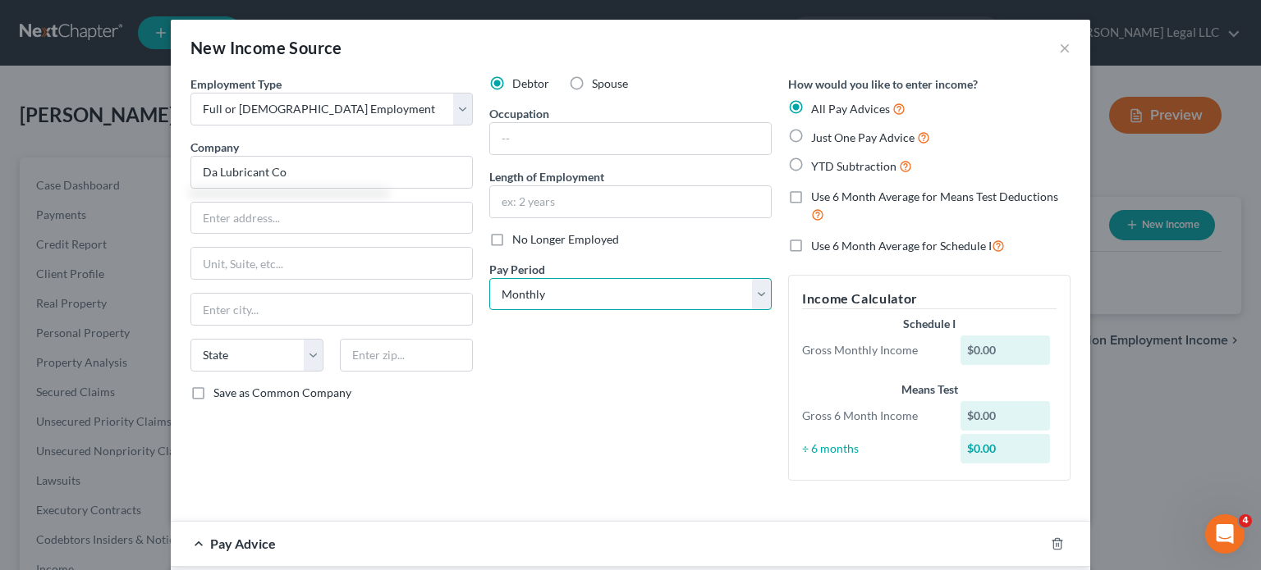
click at [539, 305] on select "Select Monthly Twice Monthly Every Other Week Weekly" at bounding box center [630, 294] width 282 height 33
select select "2"
click at [489, 278] on select "Select Monthly Twice Monthly Every Other Week Weekly" at bounding box center [630, 294] width 282 height 33
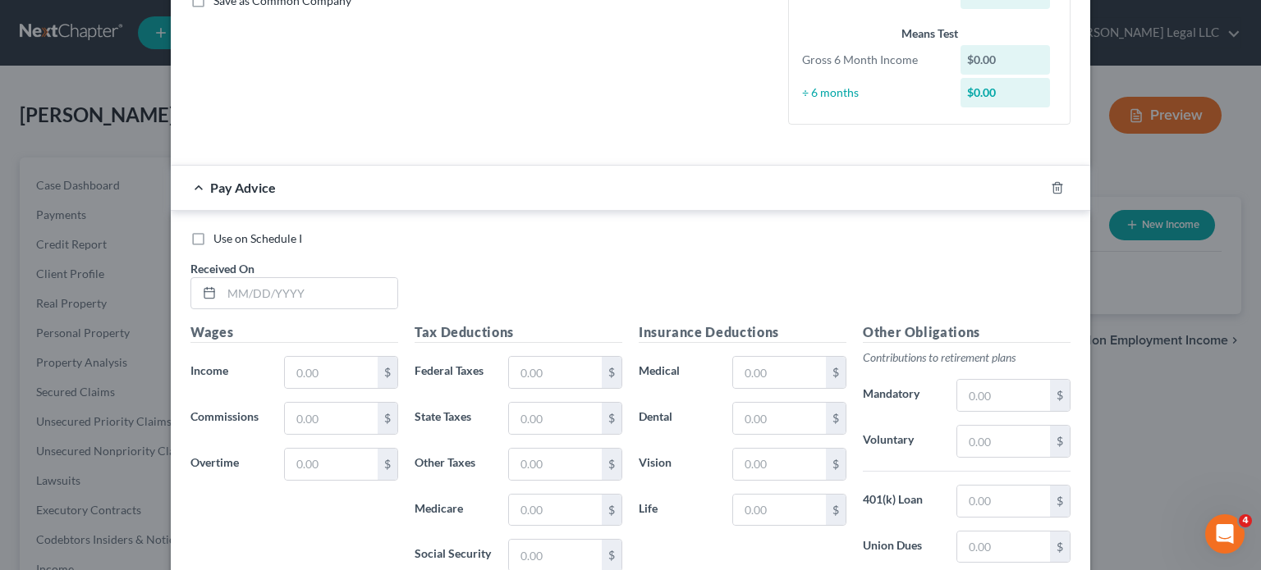
scroll to position [492, 0]
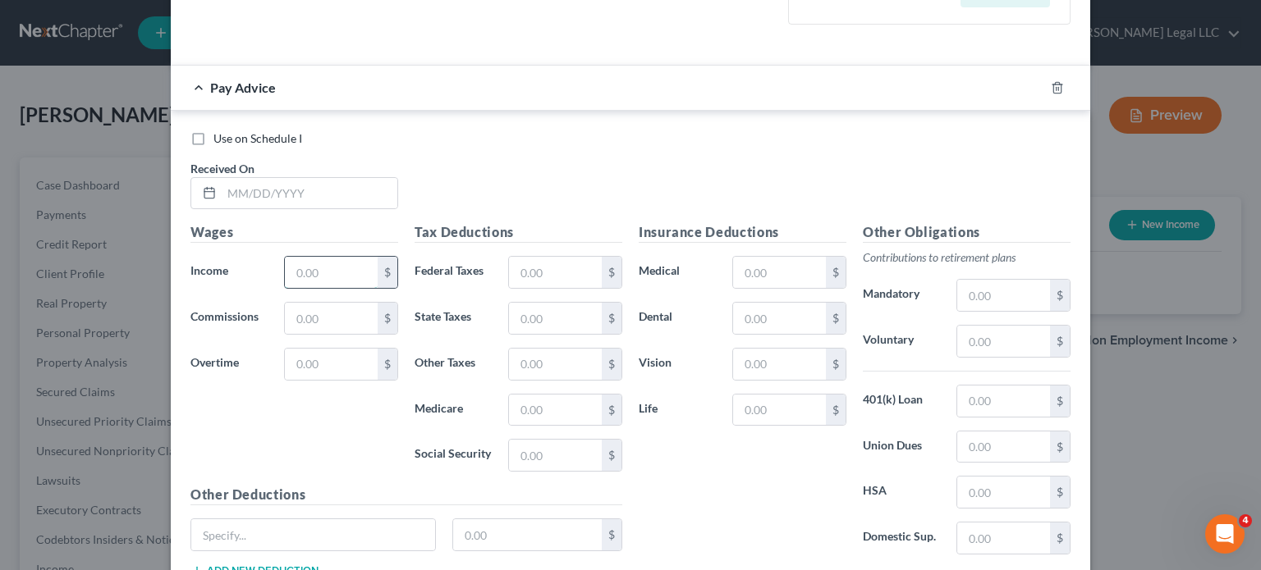
click at [323, 273] on input "text" at bounding box center [331, 272] width 93 height 31
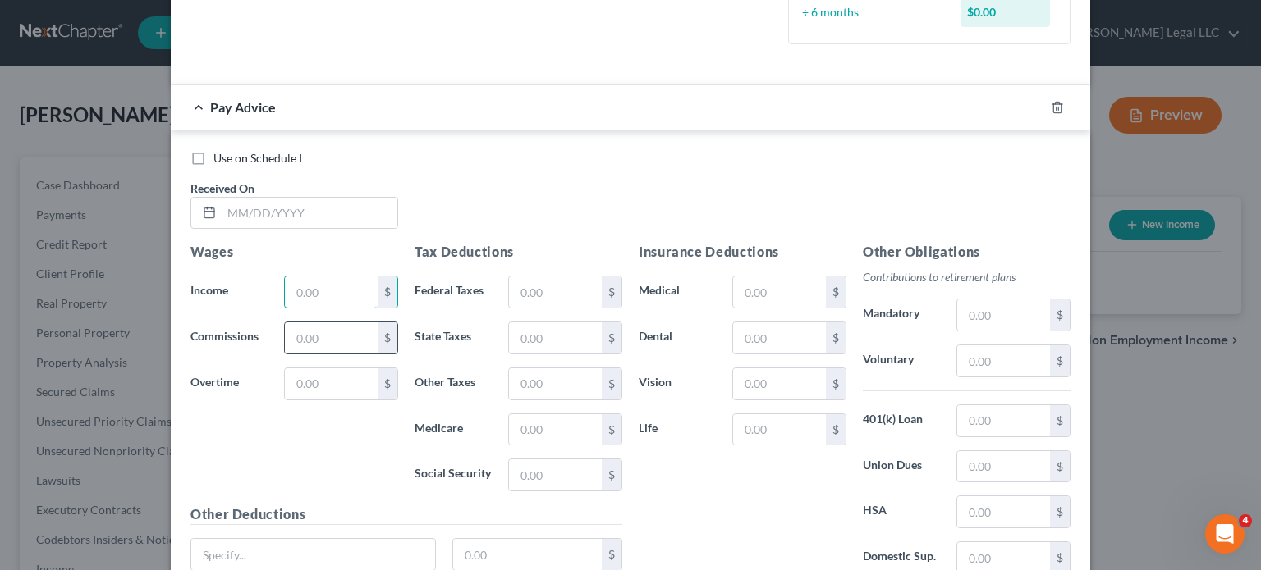
scroll to position [612, 0]
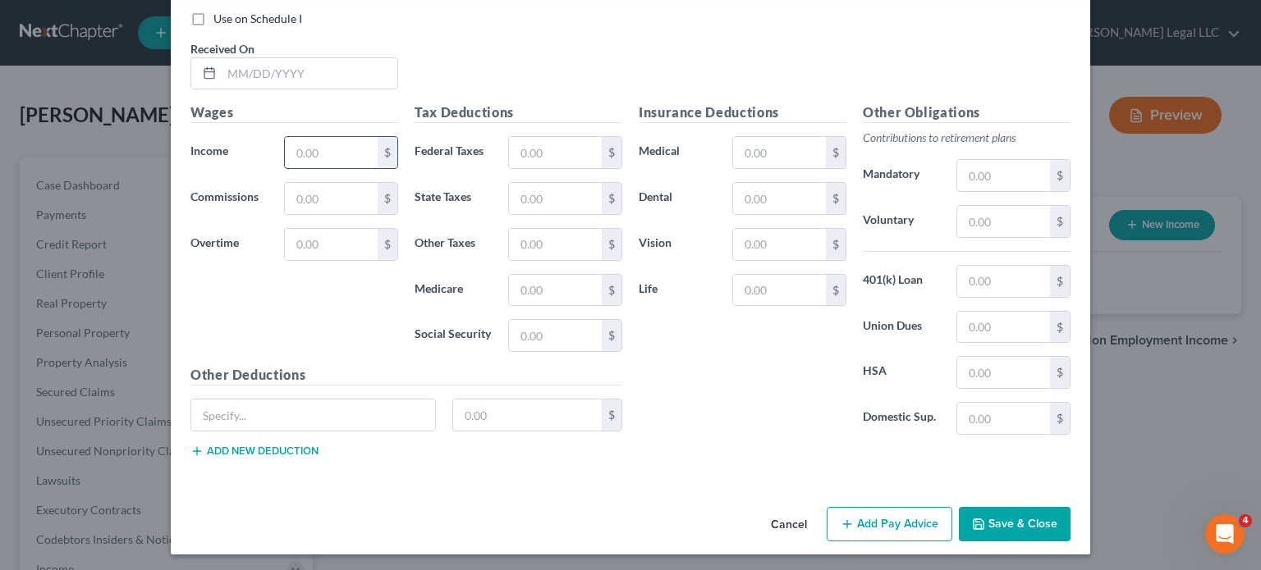
click at [305, 153] on input "text" at bounding box center [331, 152] width 93 height 31
type input "3,076.92"
click at [286, 65] on input "text" at bounding box center [310, 73] width 176 height 31
type input "7"
type input "6/27/2025"
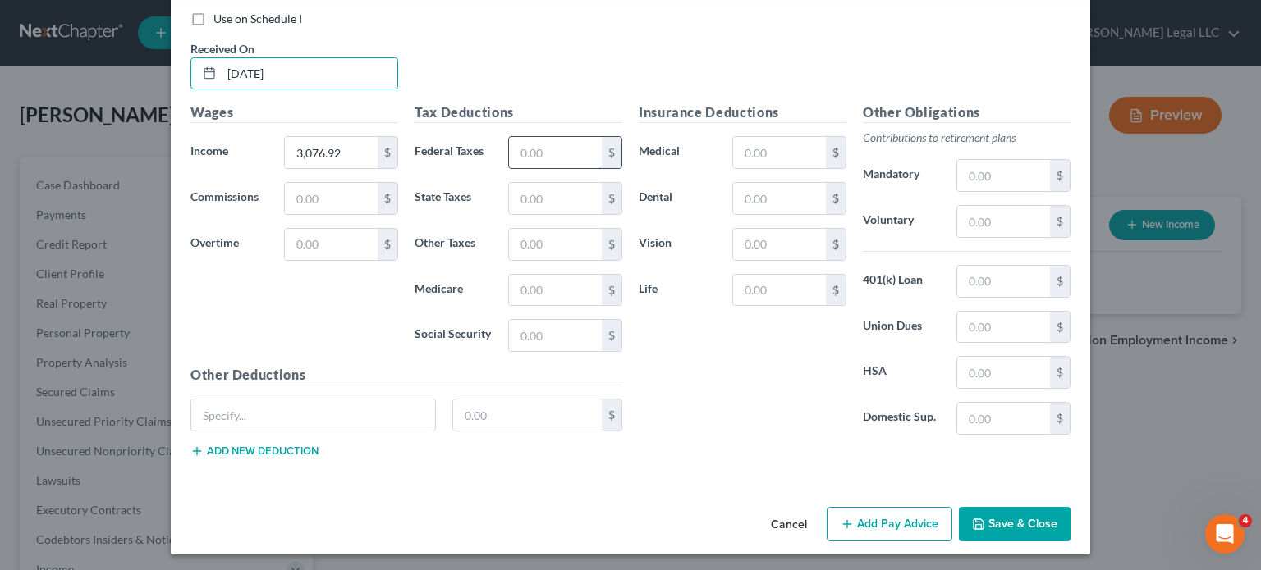
click at [552, 150] on input "text" at bounding box center [555, 152] width 93 height 31
type input "297.22"
type input "86.30"
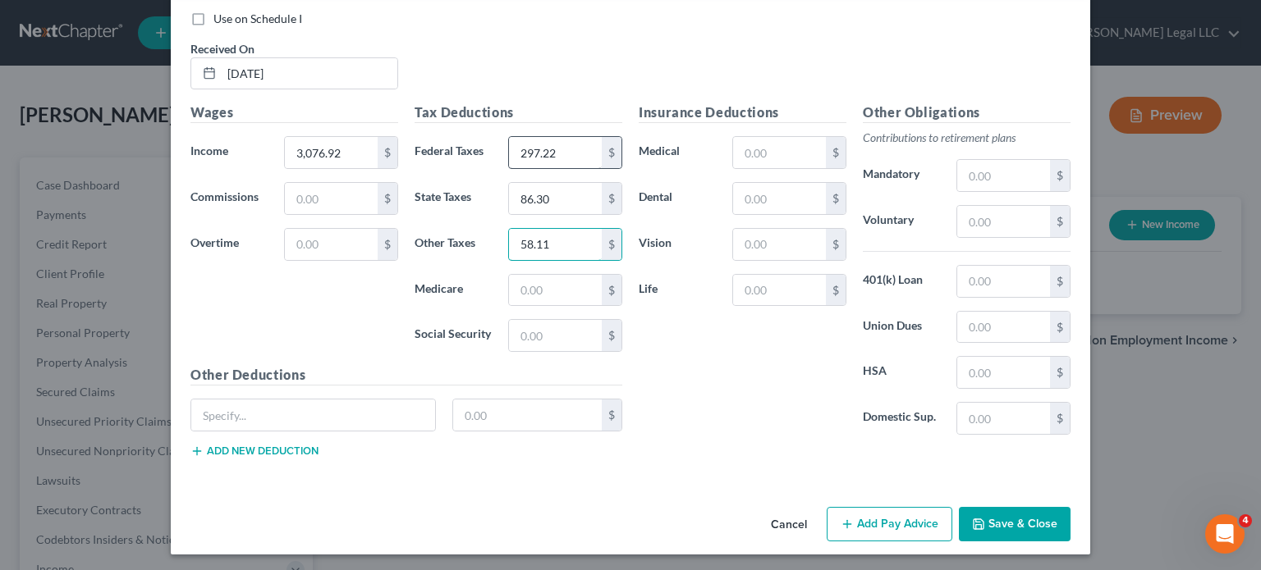
type input "58.11"
type input "43.38"
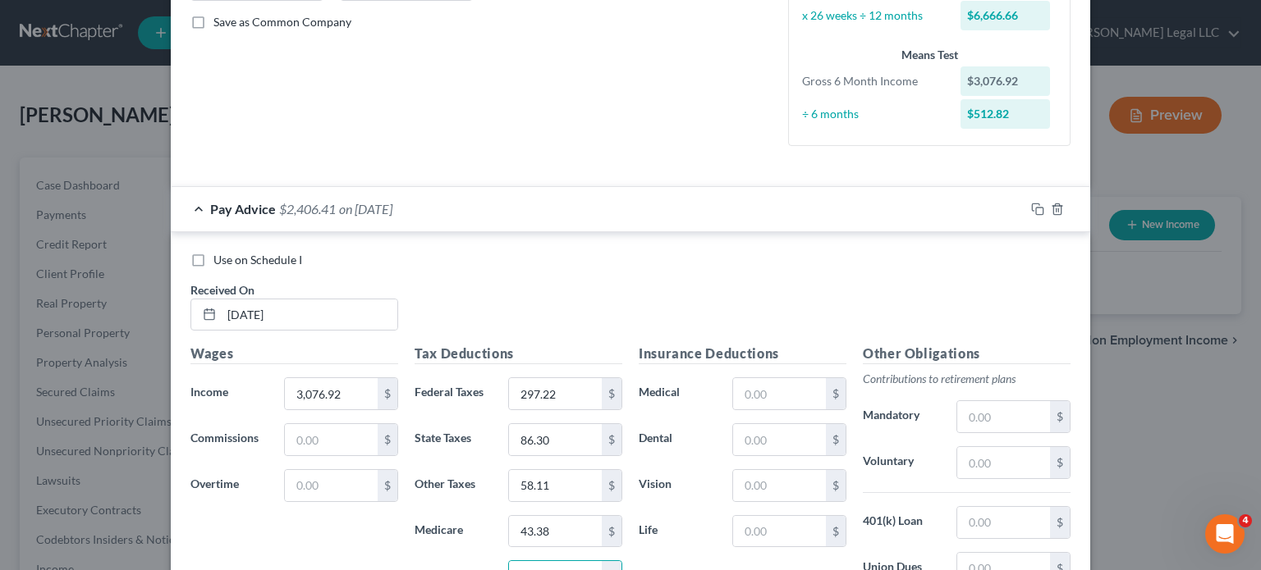
scroll to position [448, 0]
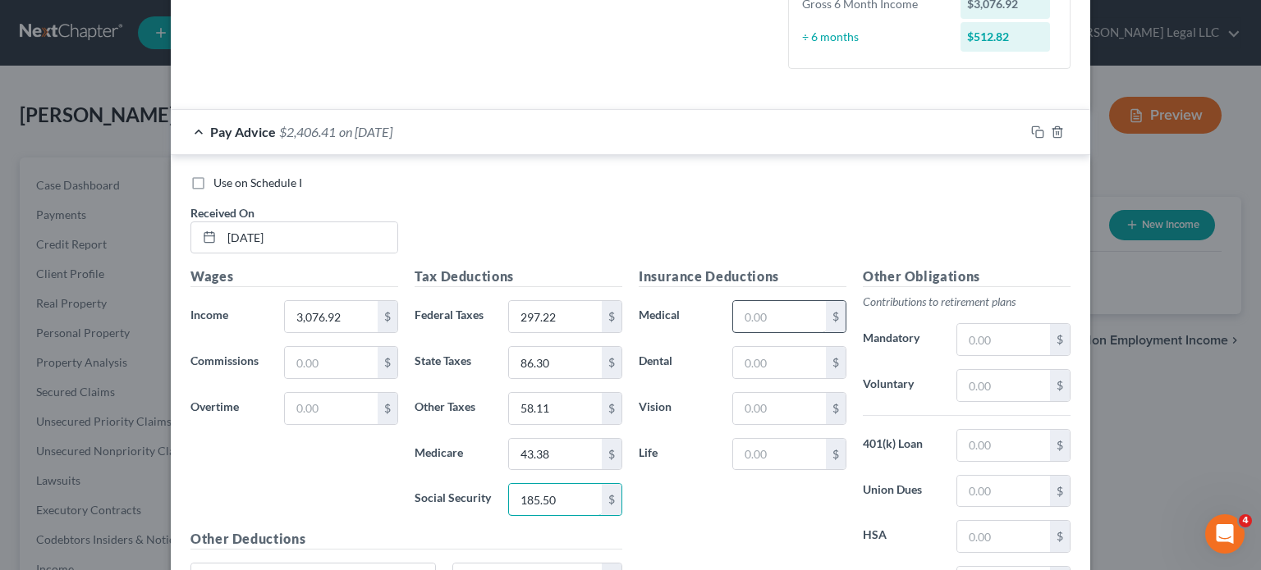
type input "185.50"
click at [753, 318] on input "text" at bounding box center [779, 316] width 93 height 31
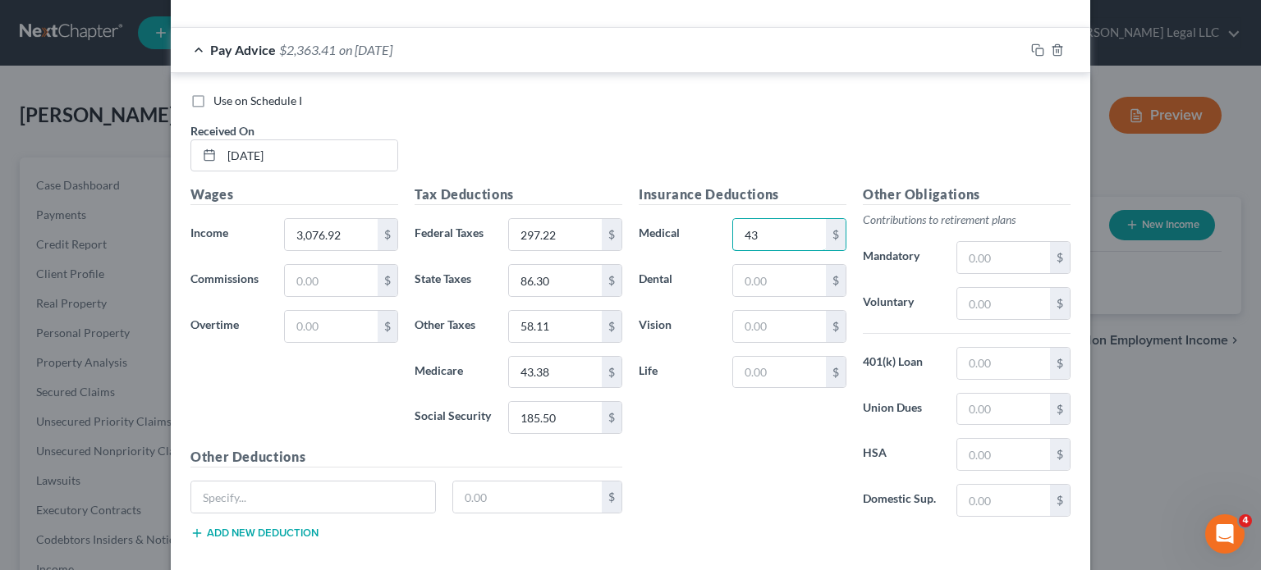
type input "4"
type input "73"
type input "12"
type input "0"
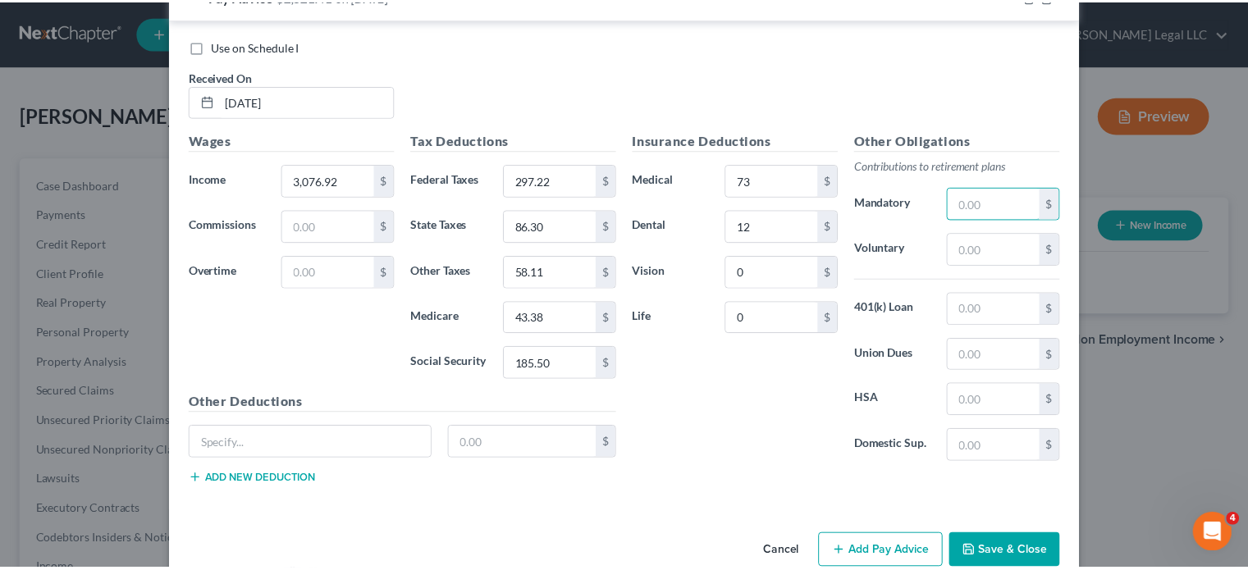
scroll to position [612, 0]
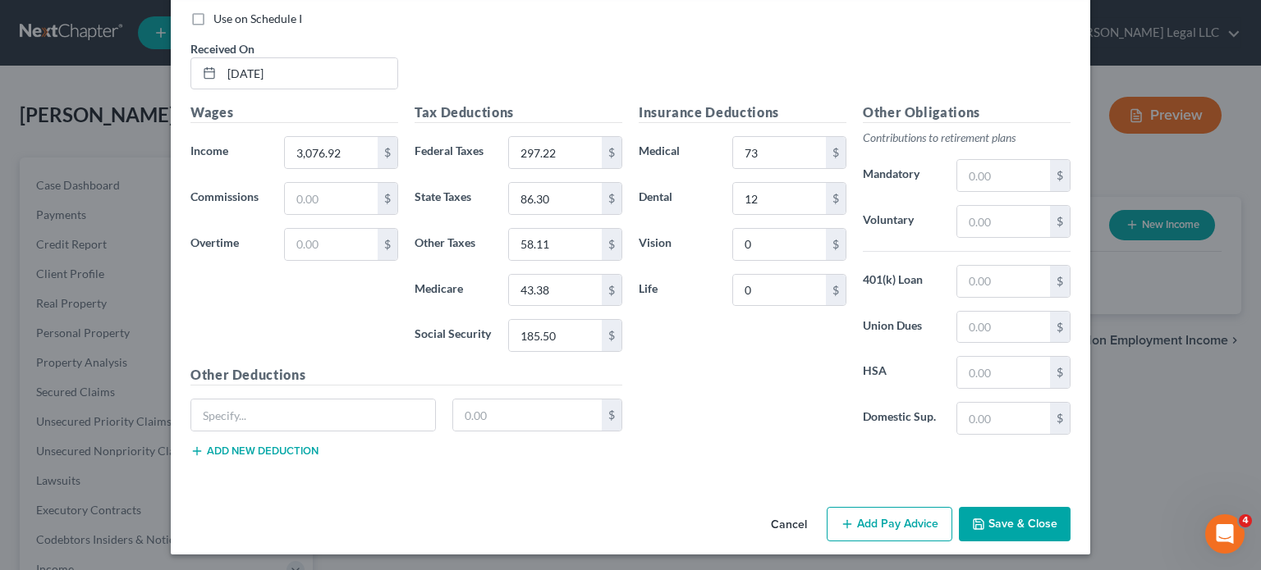
click at [1010, 520] on button "Save & Close" at bounding box center [1015, 524] width 112 height 34
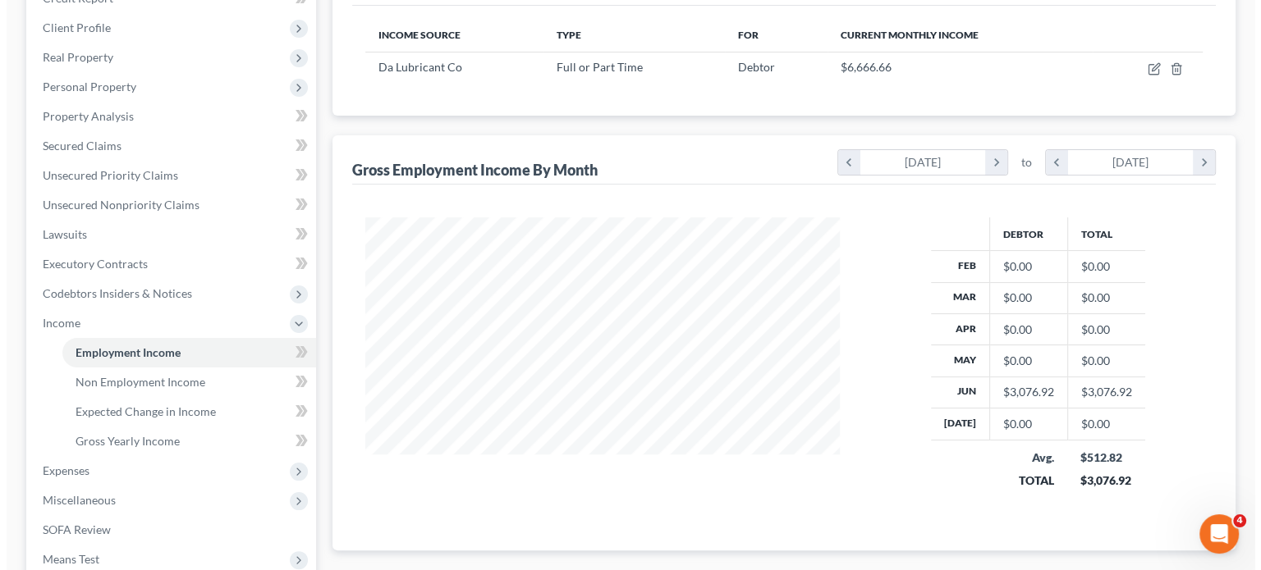
scroll to position [82, 0]
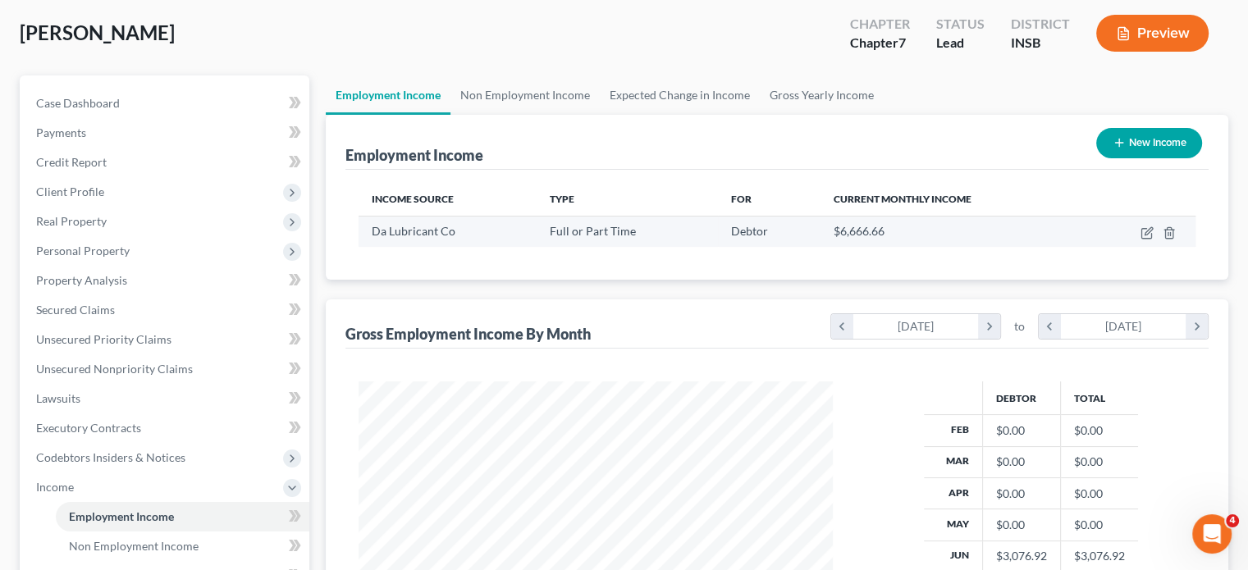
click at [1150, 239] on td at bounding box center [1141, 231] width 110 height 31
click at [1147, 234] on icon "button" at bounding box center [1148, 230] width 7 height 7
select select "0"
select select "2"
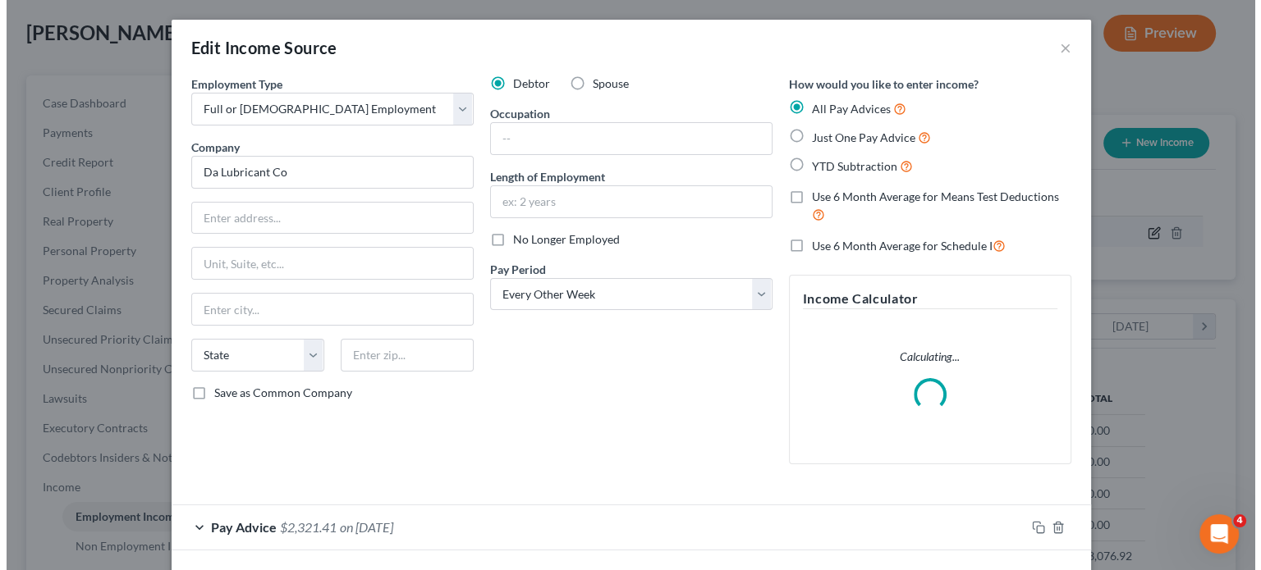
scroll to position [292, 512]
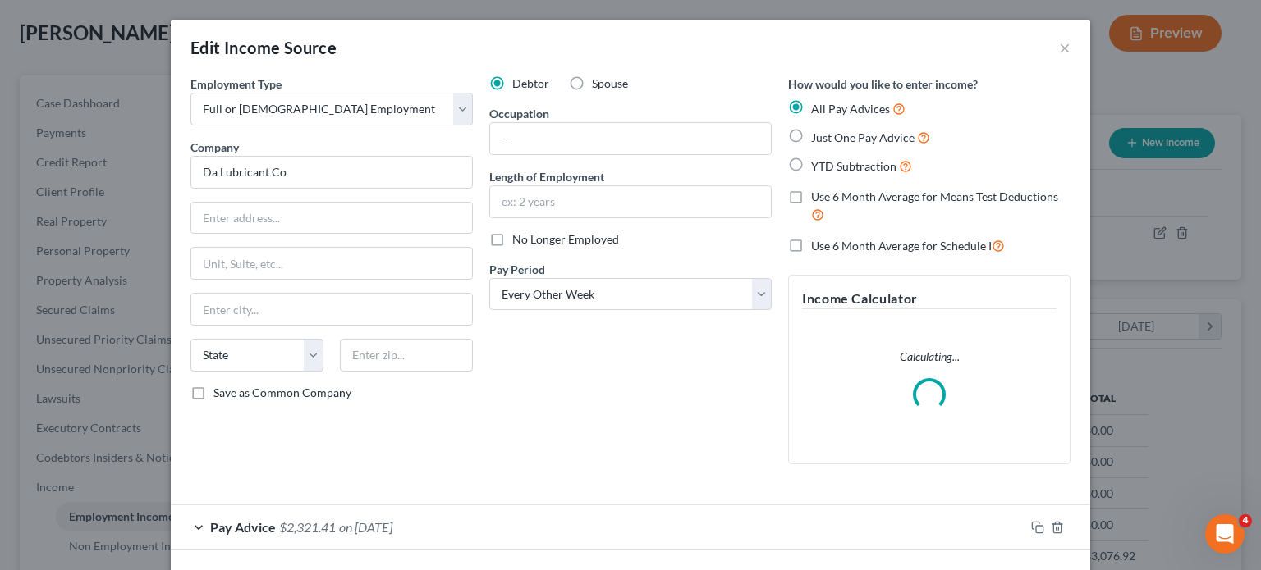
click at [811, 144] on label "Just One Pay Advice" at bounding box center [870, 137] width 119 height 19
click at [818, 139] on input "Just One Pay Advice" at bounding box center [823, 133] width 11 height 11
radio input "true"
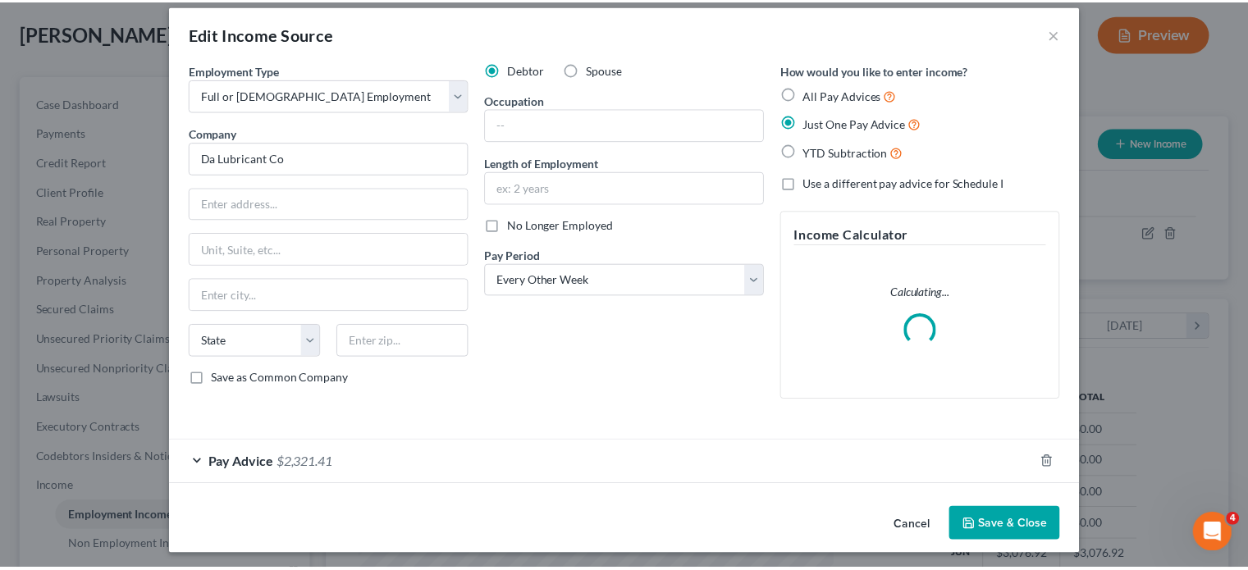
scroll to position [18, 0]
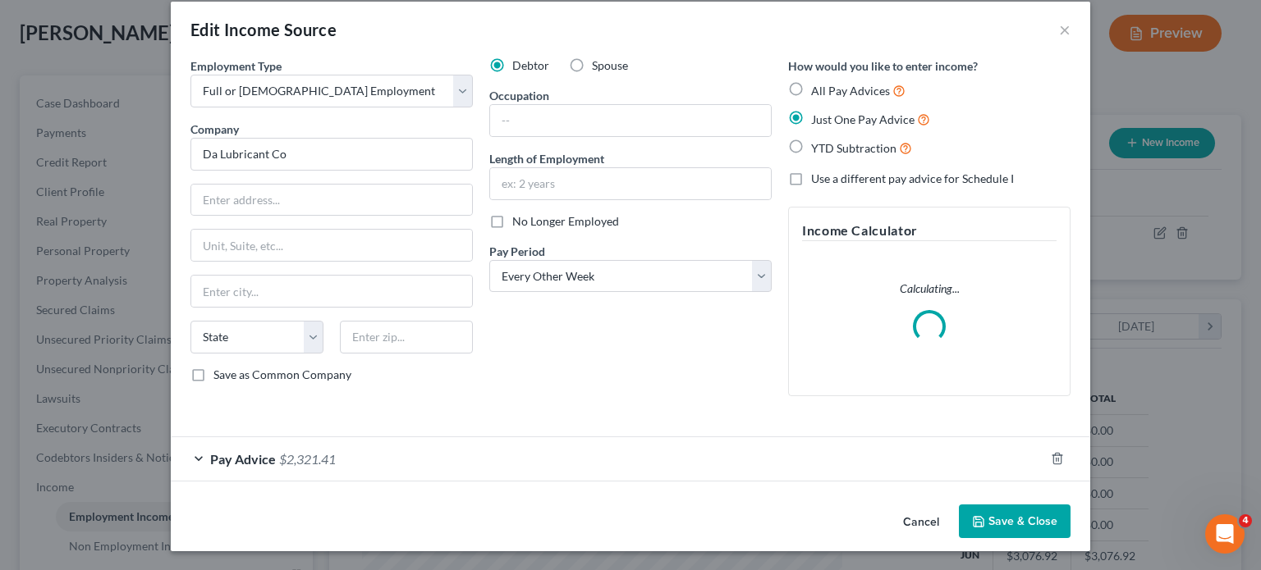
click at [1039, 512] on button "Save & Close" at bounding box center [1015, 522] width 112 height 34
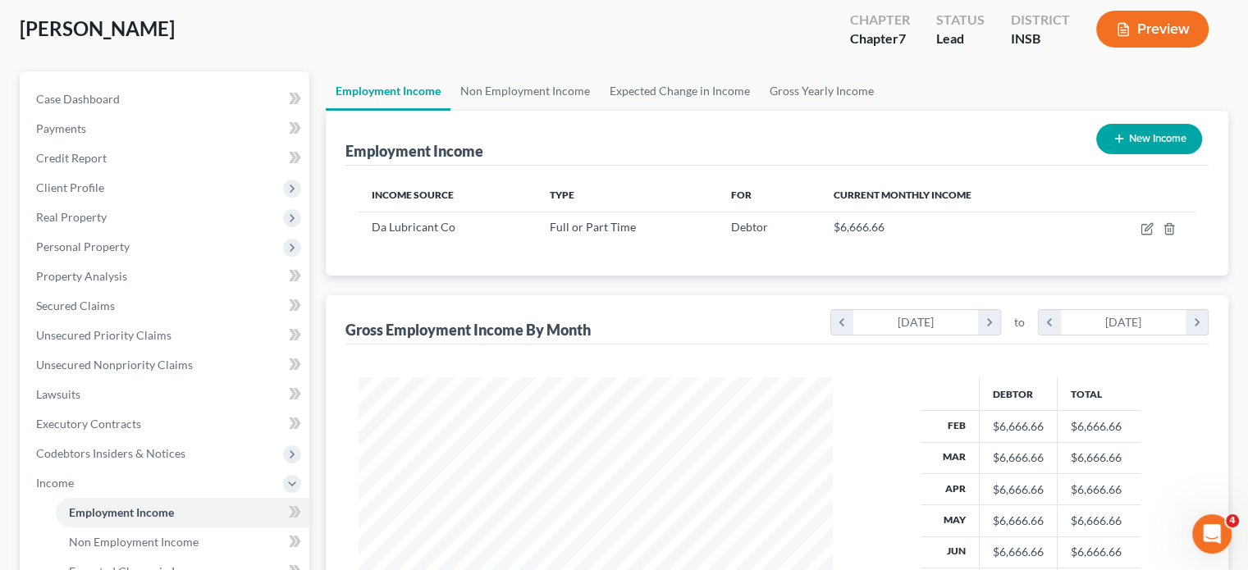
scroll to position [328, 0]
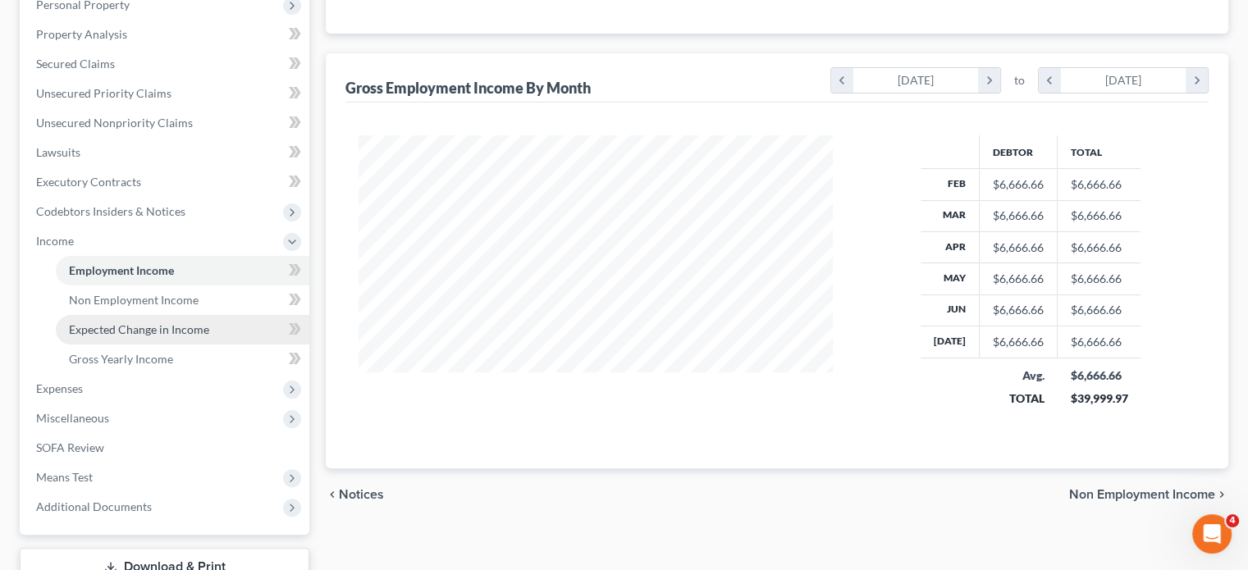
click at [132, 315] on link "Expected Change in Income" at bounding box center [183, 330] width 254 height 30
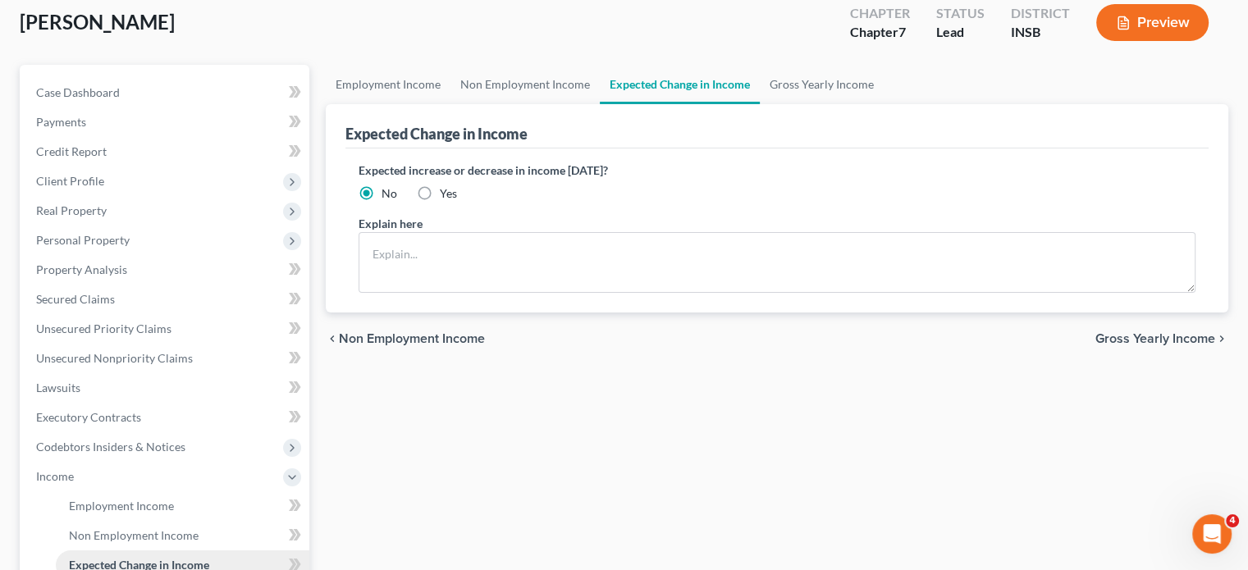
scroll to position [164, 0]
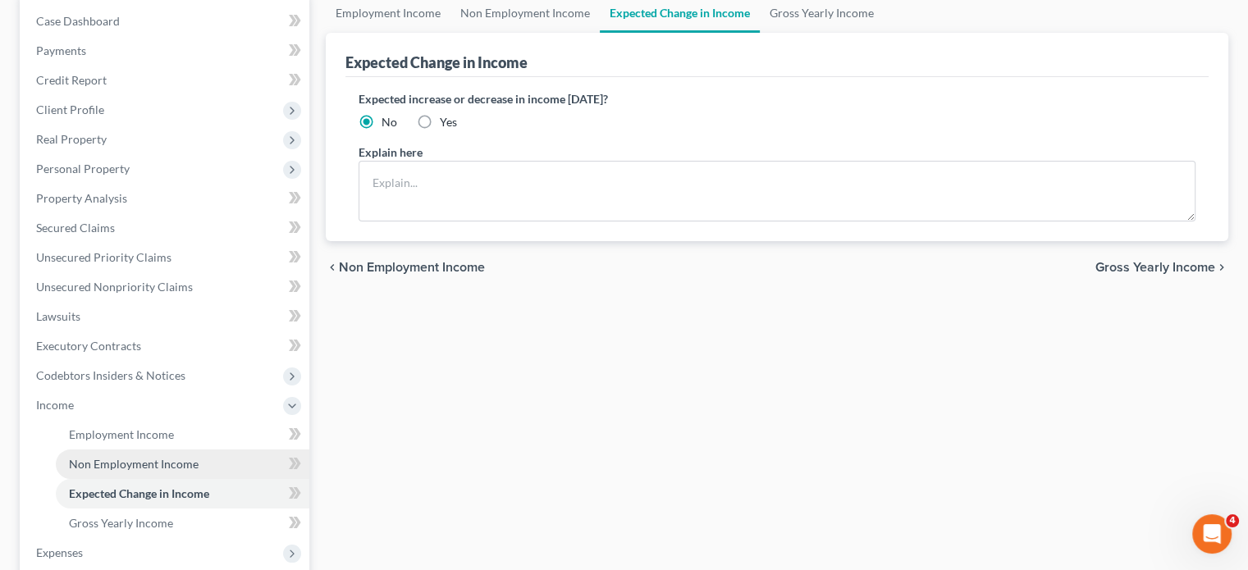
click at [140, 456] on link "Non Employment Income" at bounding box center [183, 465] width 254 height 30
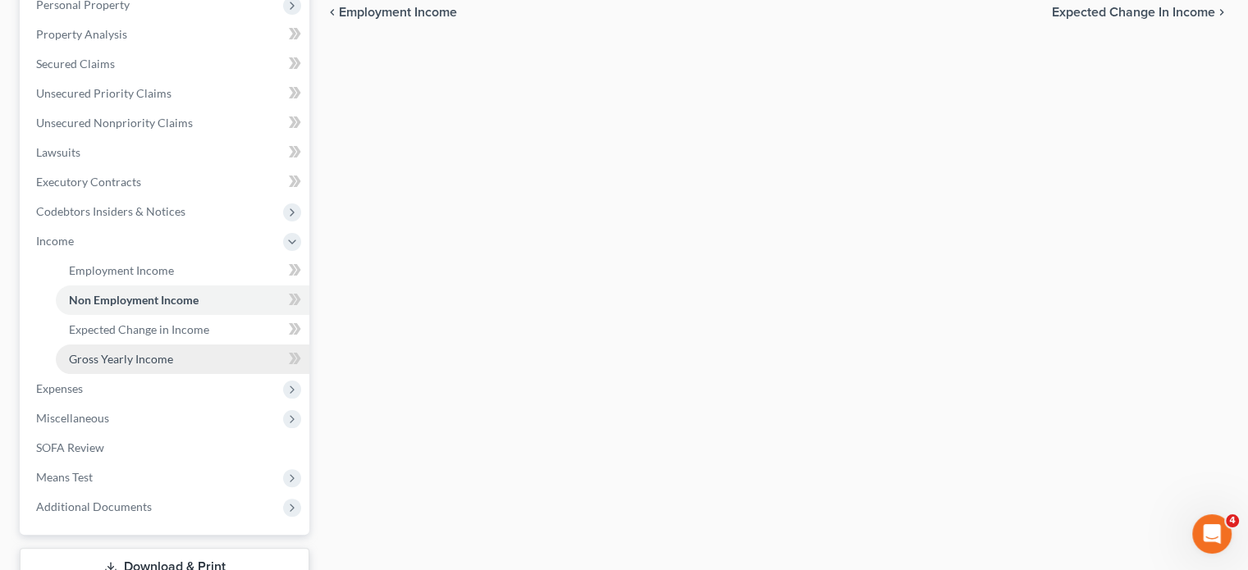
click at [75, 364] on span "Gross Yearly Income" at bounding box center [121, 359] width 104 height 14
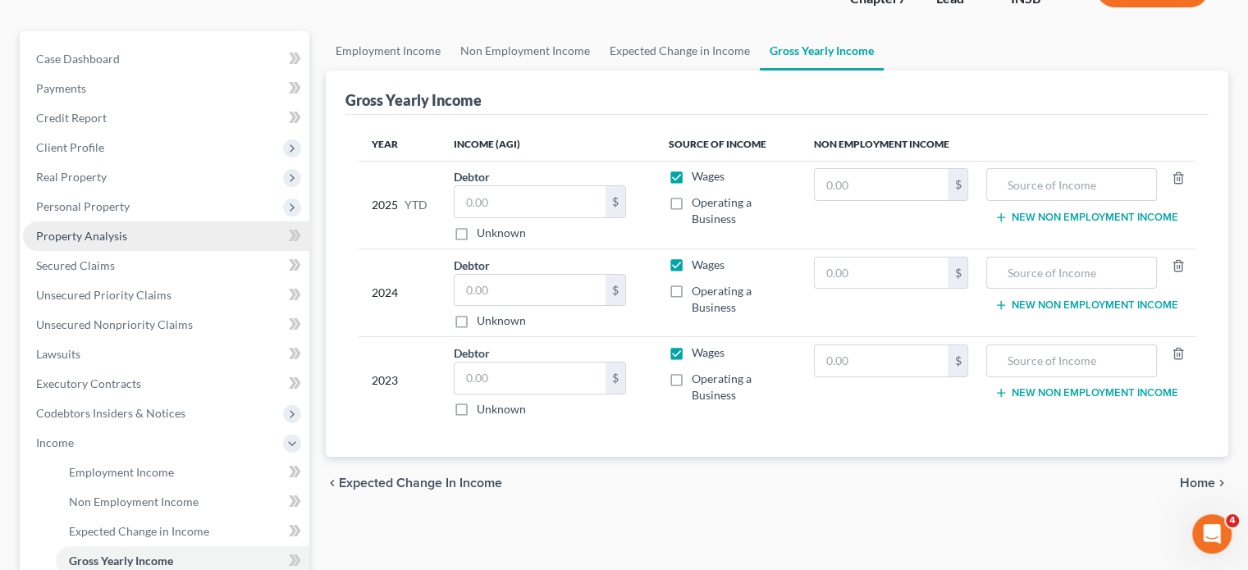
scroll to position [328, 0]
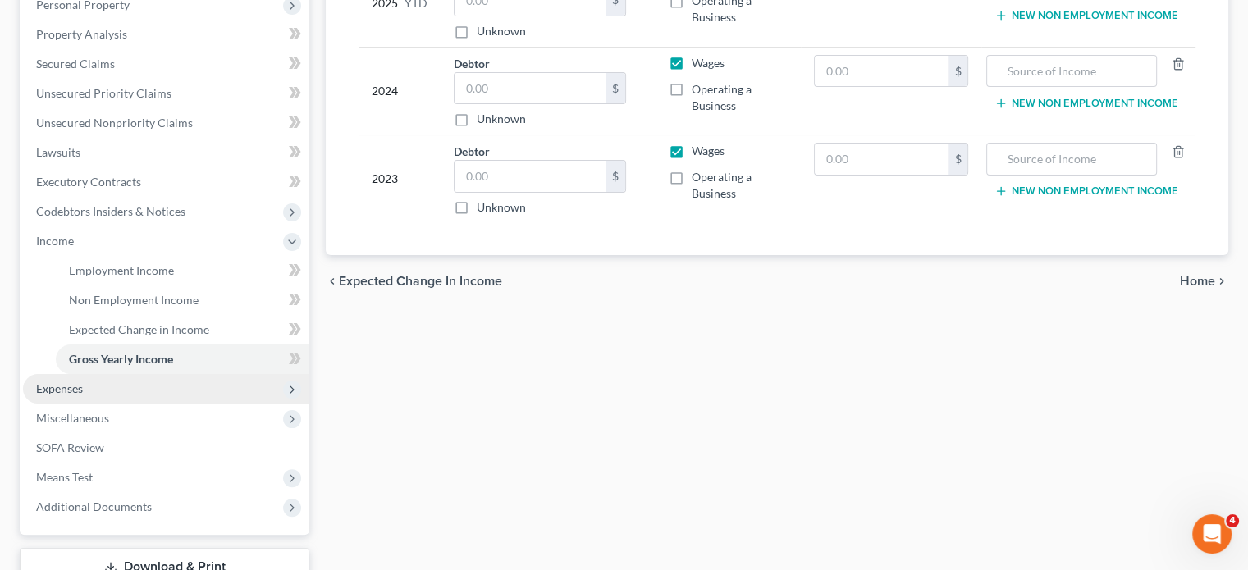
click at [71, 399] on span "Expenses" at bounding box center [166, 389] width 286 height 30
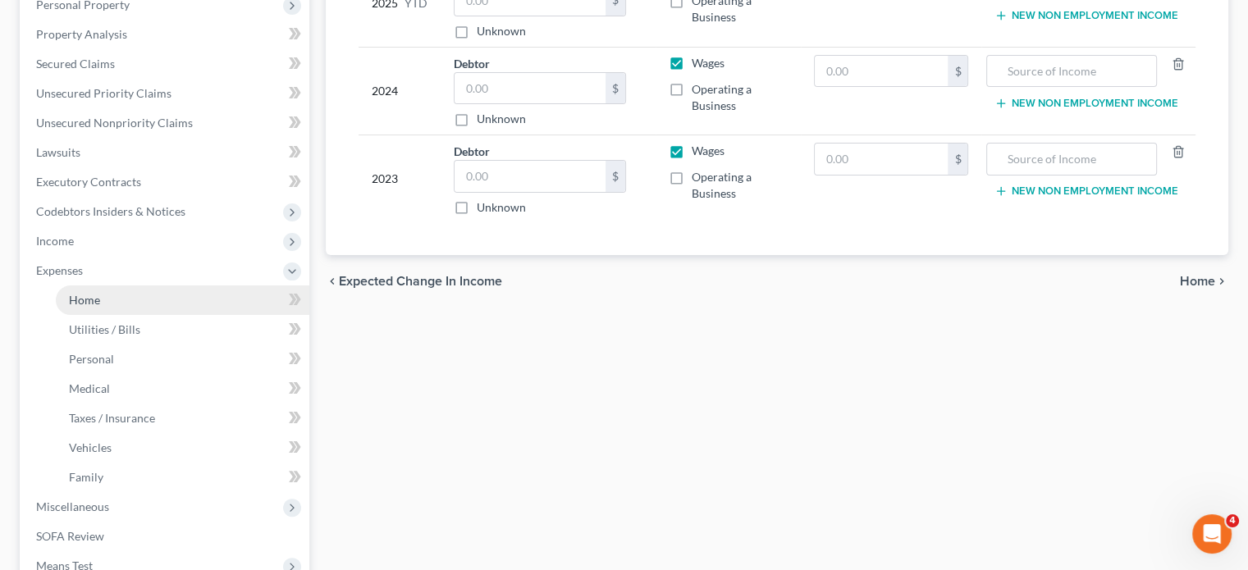
click at [112, 299] on link "Home" at bounding box center [183, 301] width 254 height 30
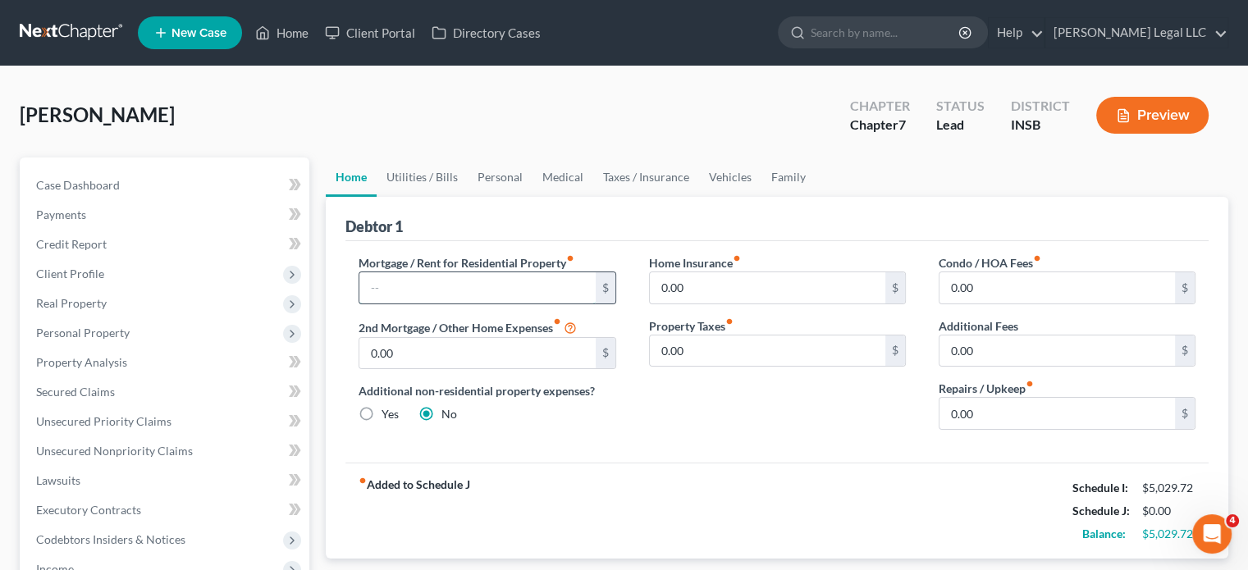
click at [410, 293] on input "text" at bounding box center [478, 288] width 236 height 31
type input "1,500"
click at [1038, 417] on input "0.00" at bounding box center [1058, 413] width 236 height 31
click at [1008, 422] on input "250" at bounding box center [1058, 413] width 236 height 31
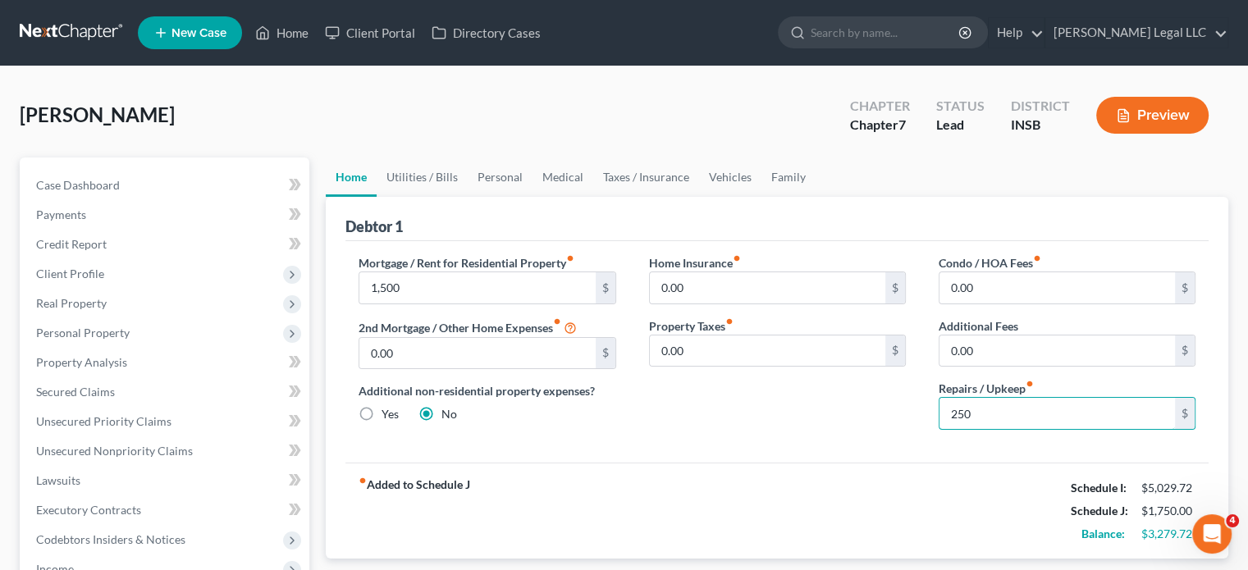
type input "250"
click at [643, 439] on div "Home Insurance fiber_manual_record 0.00 $ Property Taxes fiber_manual_record 0.…" at bounding box center [778, 348] width 290 height 189
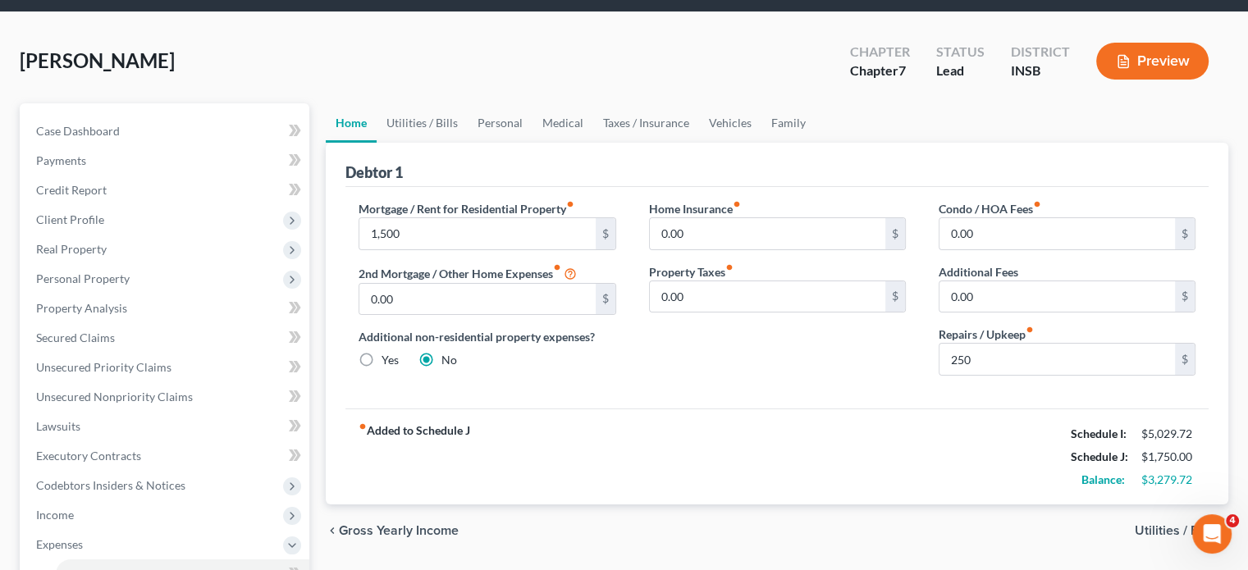
scroll to position [164, 0]
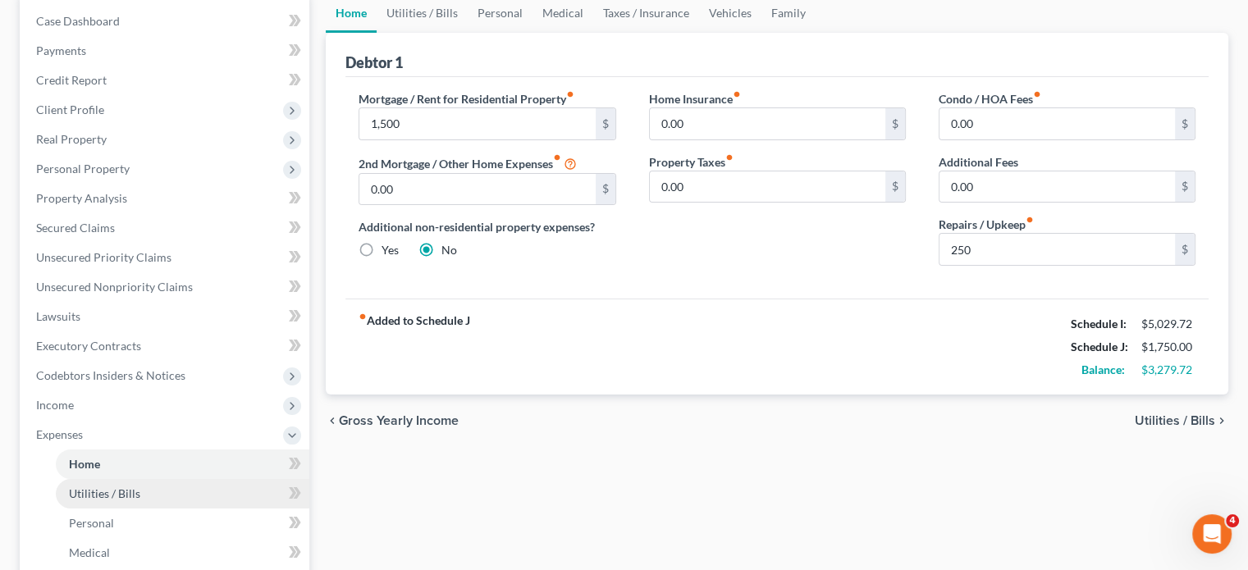
click at [113, 482] on link "Utilities / Bills" at bounding box center [183, 494] width 254 height 30
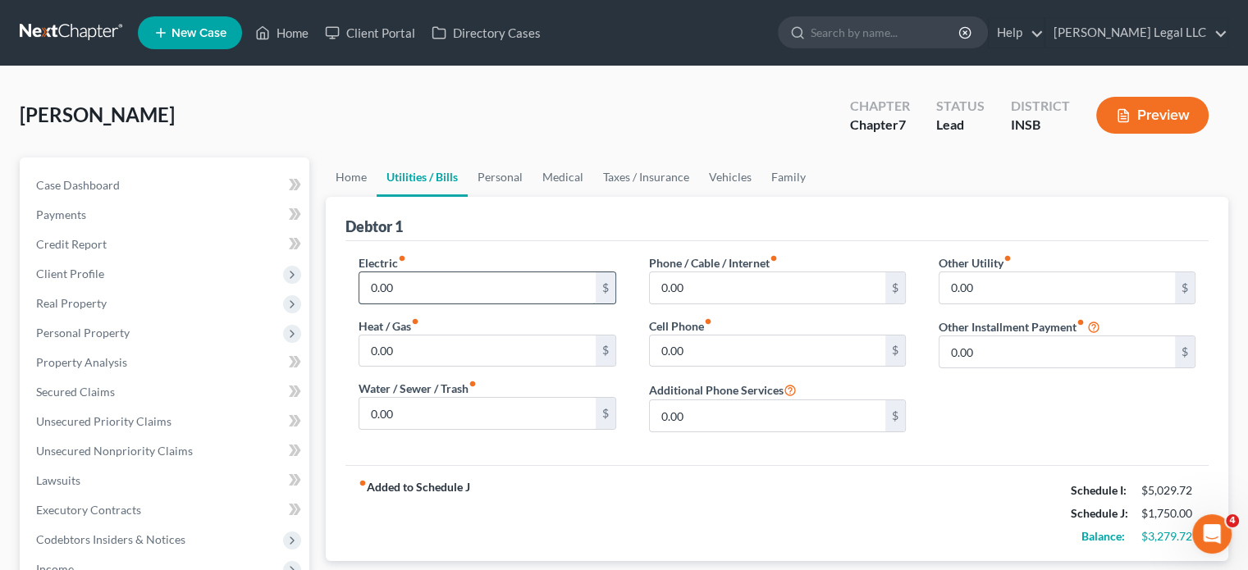
click at [385, 282] on input "0.00" at bounding box center [478, 288] width 236 height 31
type input "200"
type input "175"
type input "75"
click at [680, 275] on input "0.00" at bounding box center [768, 288] width 236 height 31
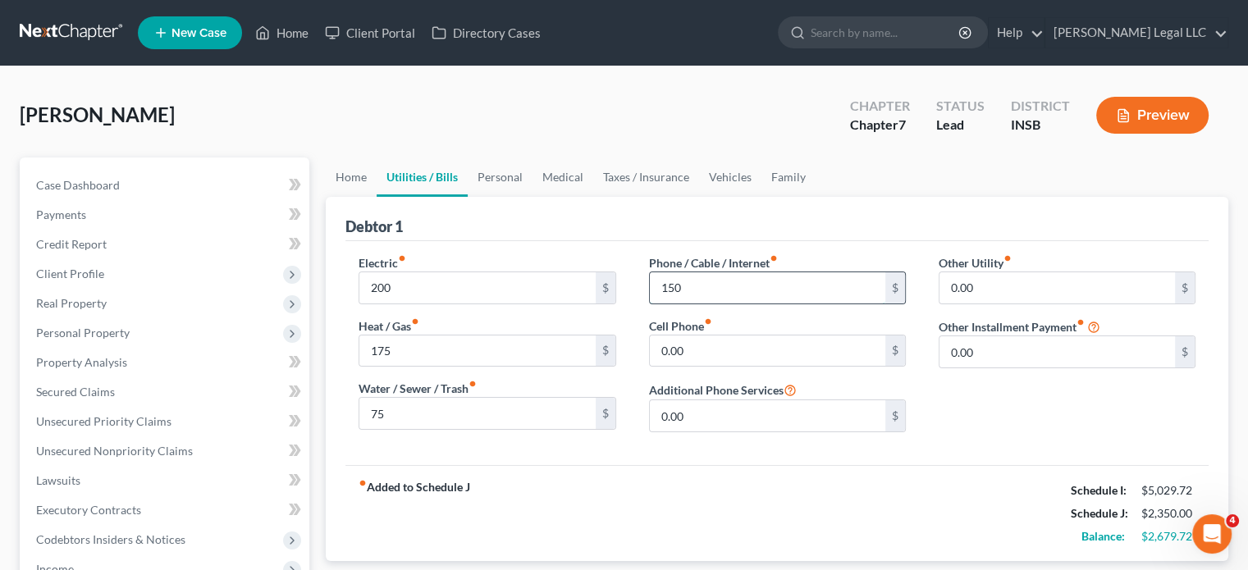
type input "150"
drag, startPoint x: 667, startPoint y: 489, endPoint x: 561, endPoint y: 509, distance: 107.7
click at [667, 489] on div "fiber_manual_record Added to Schedule J Schedule I: $5,029.72 Schedule J: $2,50…" at bounding box center [778, 513] width 864 height 96
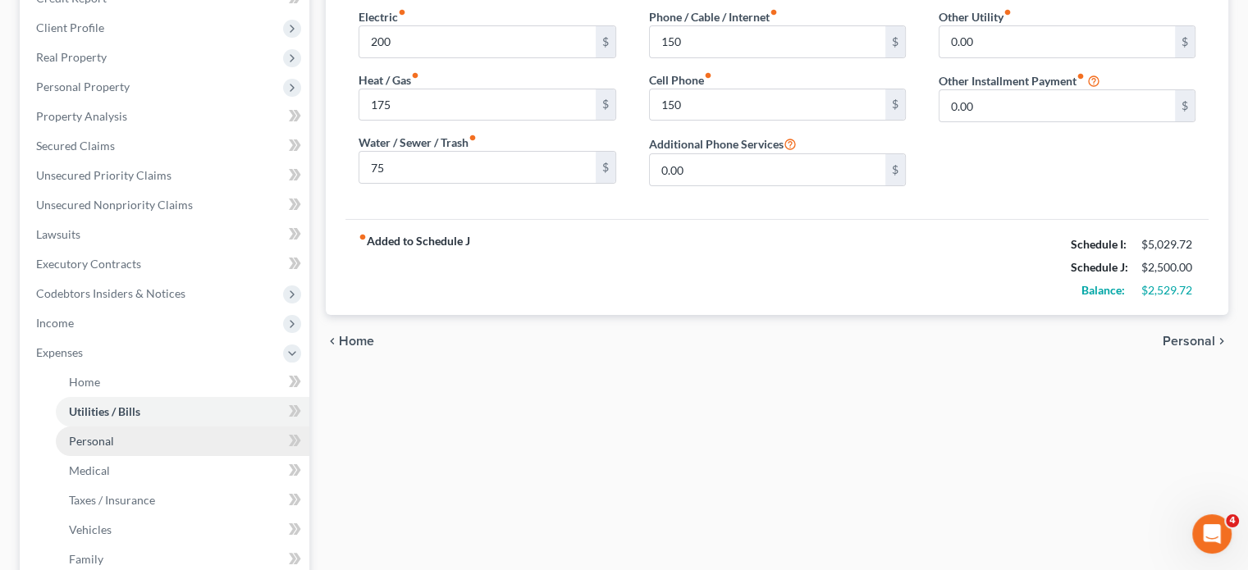
click at [80, 442] on span "Personal" at bounding box center [91, 441] width 45 height 14
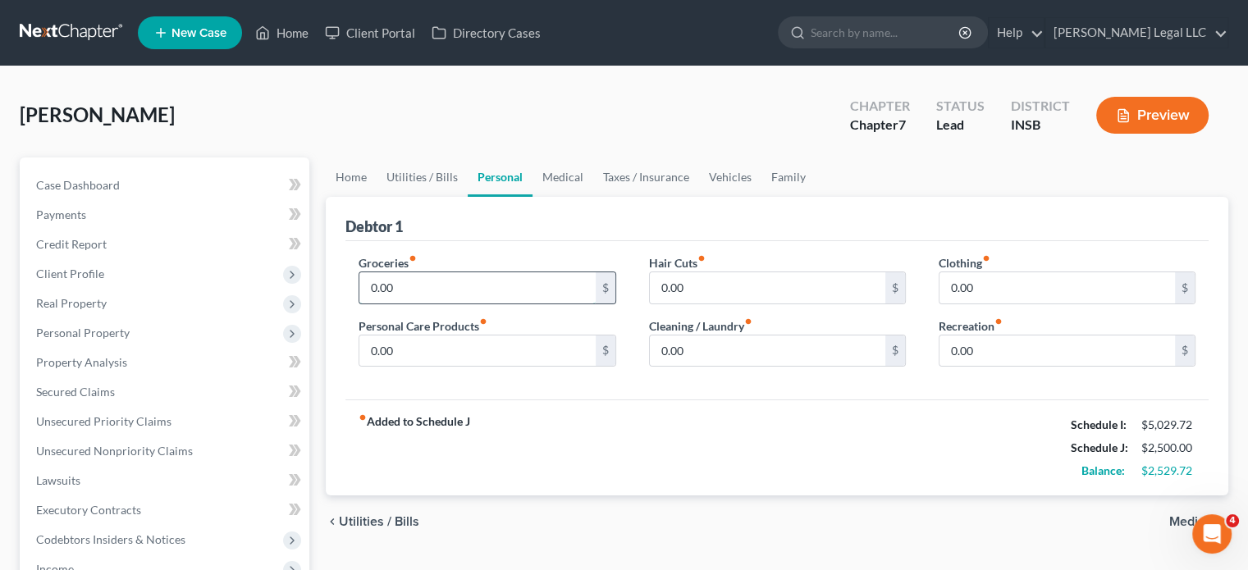
click at [415, 288] on input "0.00" at bounding box center [478, 288] width 236 height 31
type input "800"
type input "200"
click at [699, 276] on input "0.00" at bounding box center [768, 288] width 236 height 31
type input "75"
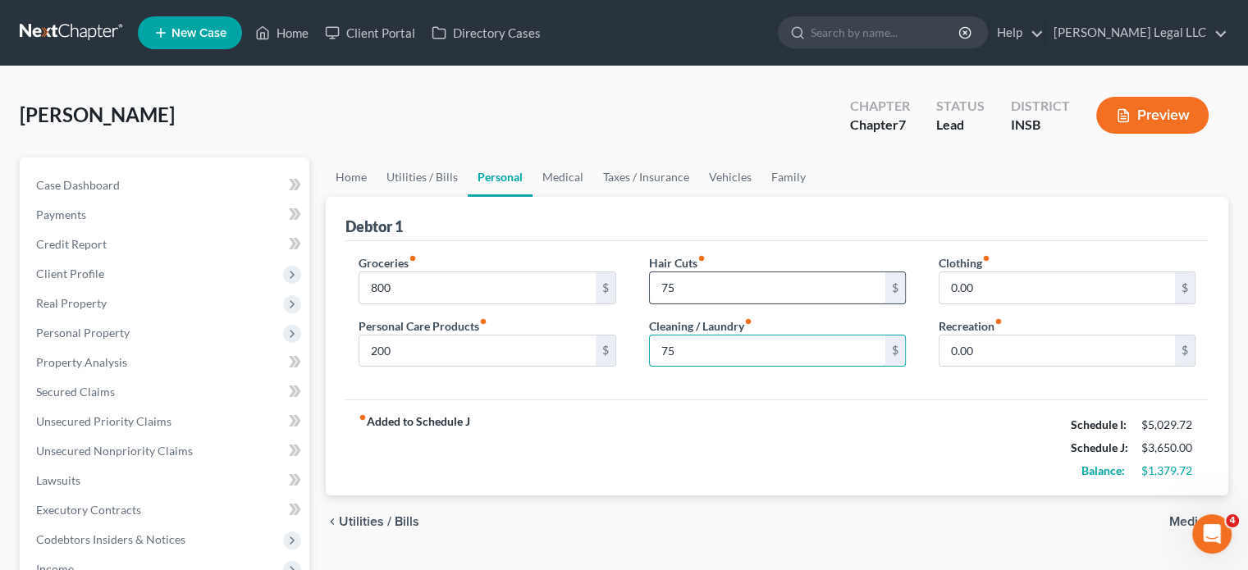
type input "75"
type input "150"
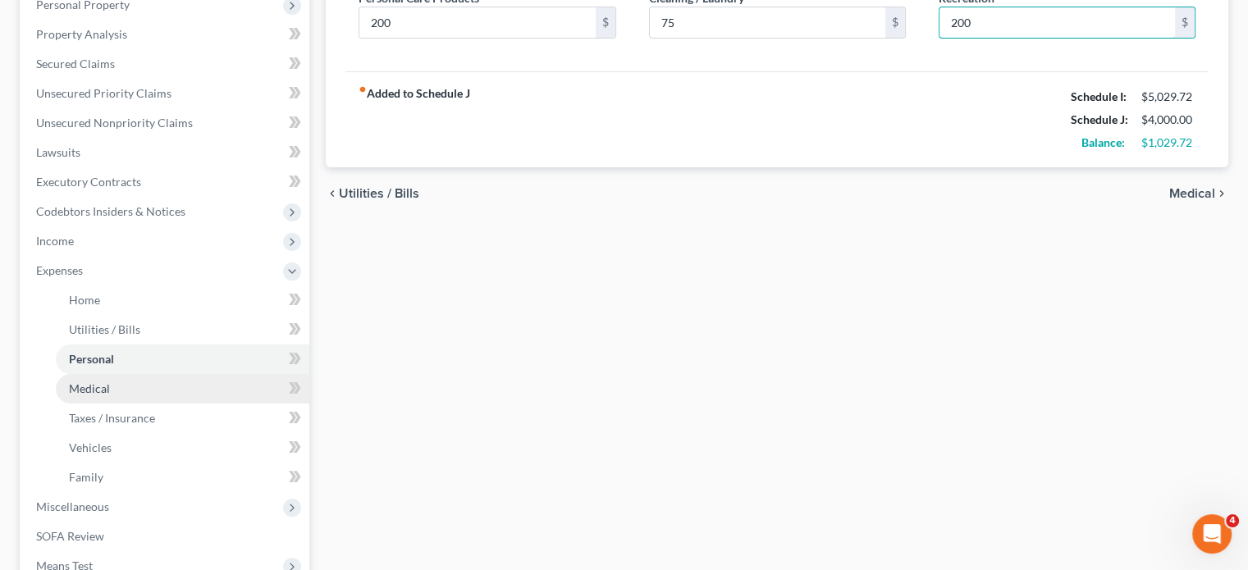
type input "200"
drag, startPoint x: 136, startPoint y: 381, endPoint x: 151, endPoint y: 373, distance: 16.9
click at [136, 381] on link "Medical" at bounding box center [183, 389] width 254 height 30
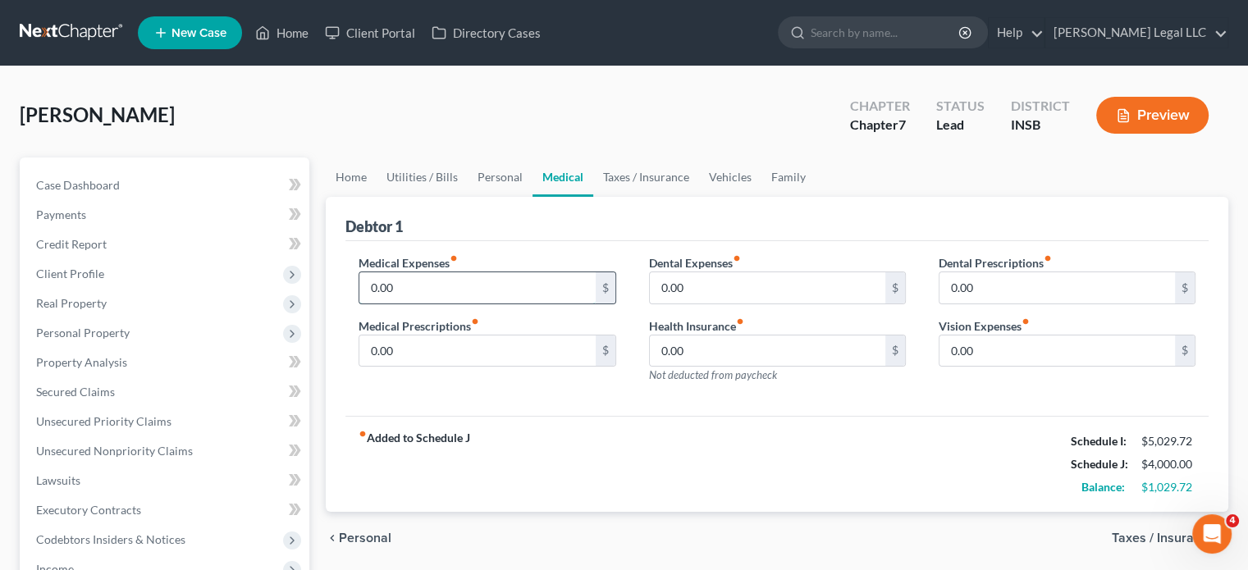
click at [399, 281] on input "0.00" at bounding box center [478, 288] width 236 height 31
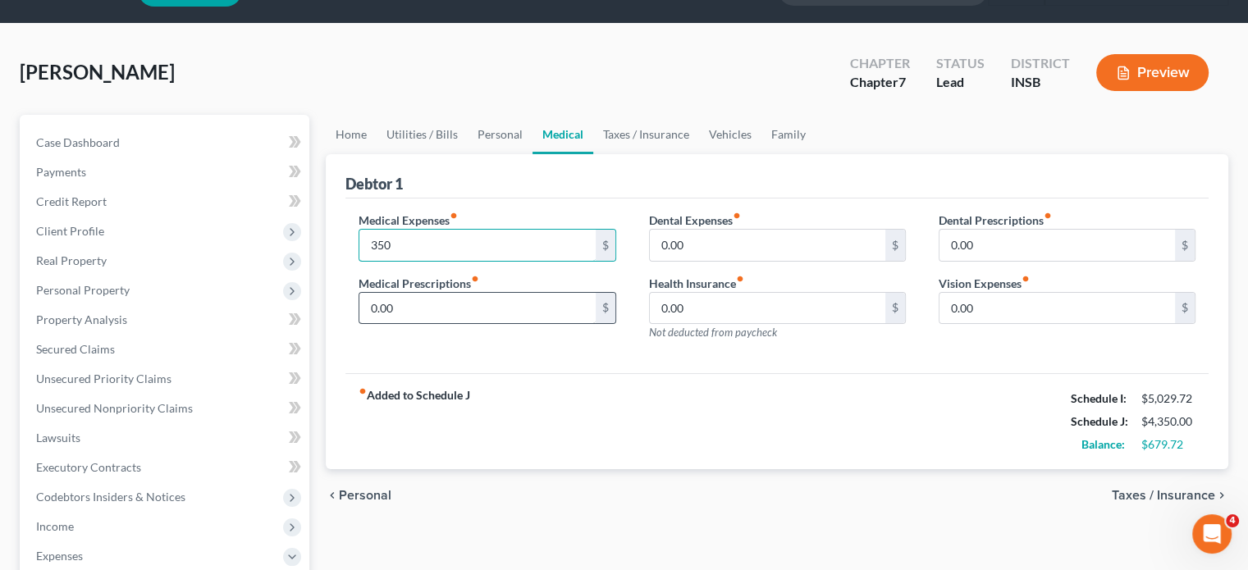
scroll to position [82, 0]
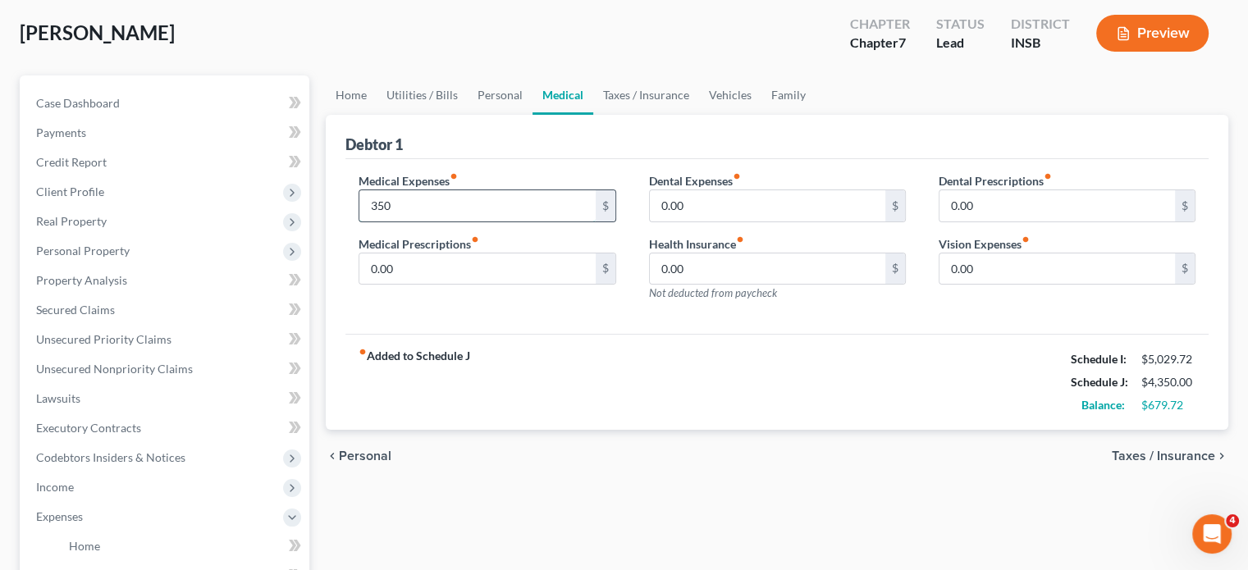
type input "350"
click at [427, 222] on div "Medical Expenses fiber_manual_record 350 $ Medical Prescriptions fiber_manual_r…" at bounding box center [487, 243] width 290 height 143
click at [422, 195] on input "350" at bounding box center [478, 205] width 236 height 31
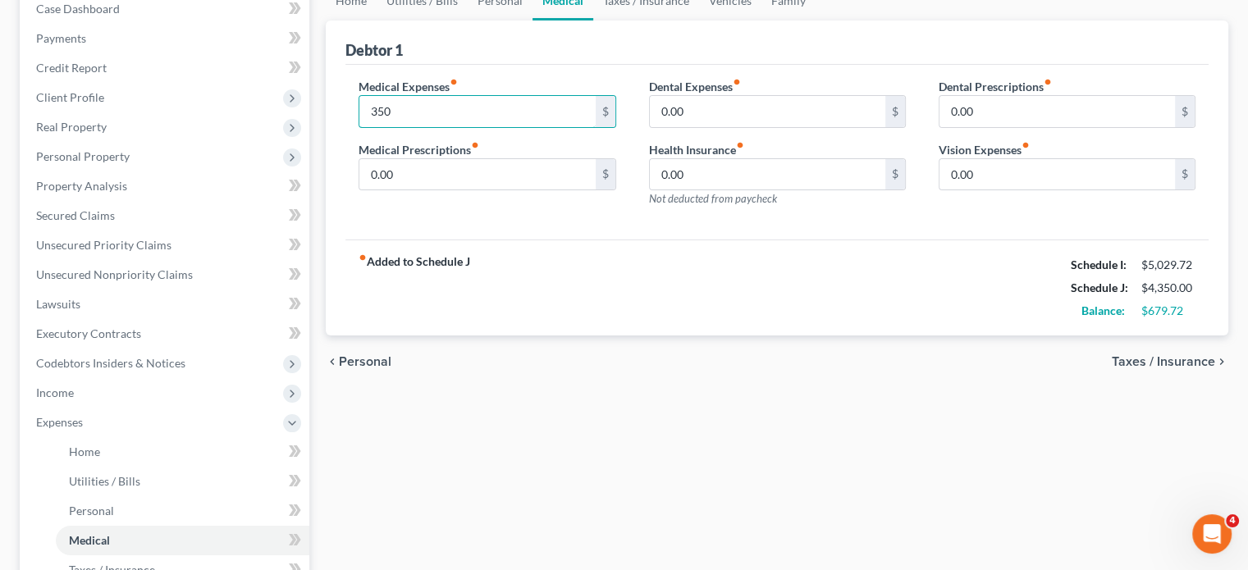
scroll to position [328, 0]
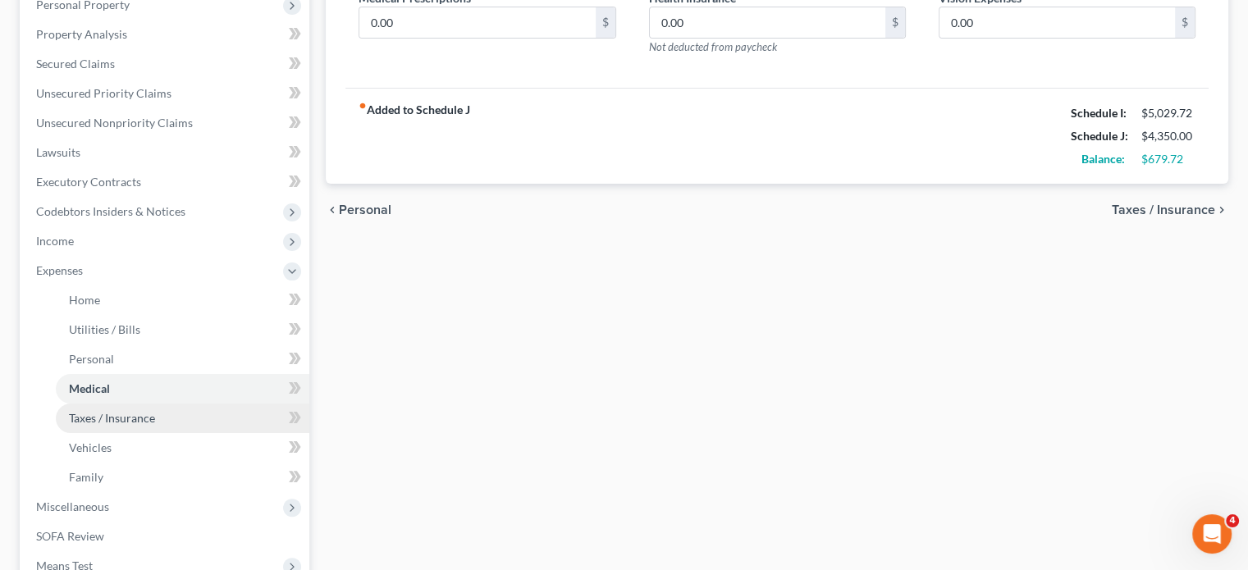
click at [101, 423] on span "Taxes / Insurance" at bounding box center [112, 418] width 86 height 14
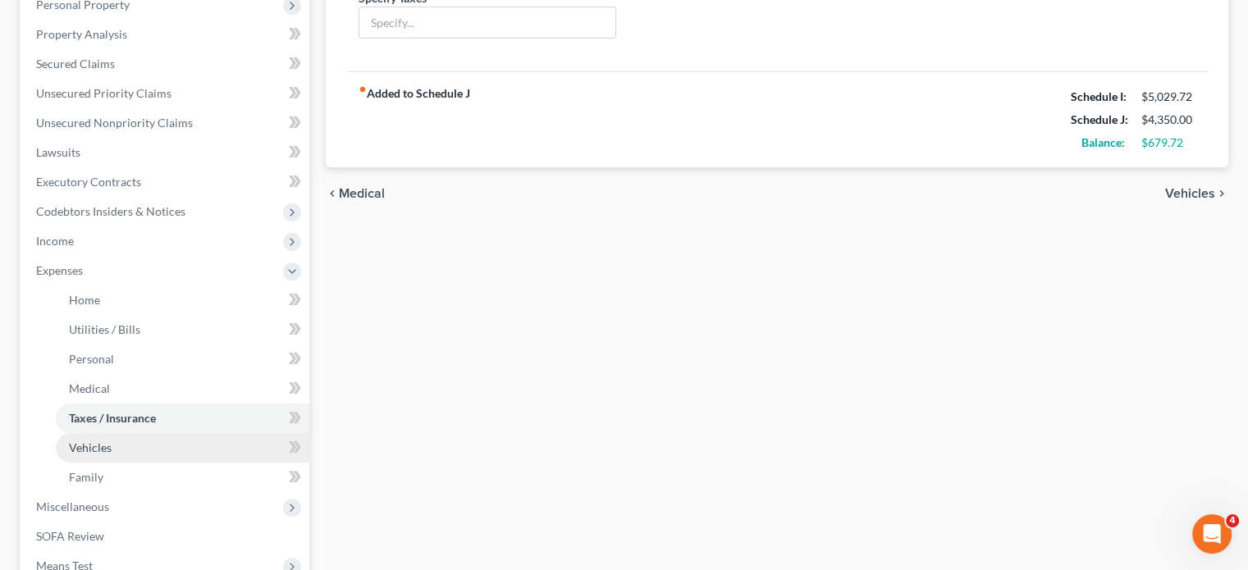
click at [103, 446] on span "Vehicles" at bounding box center [90, 448] width 43 height 14
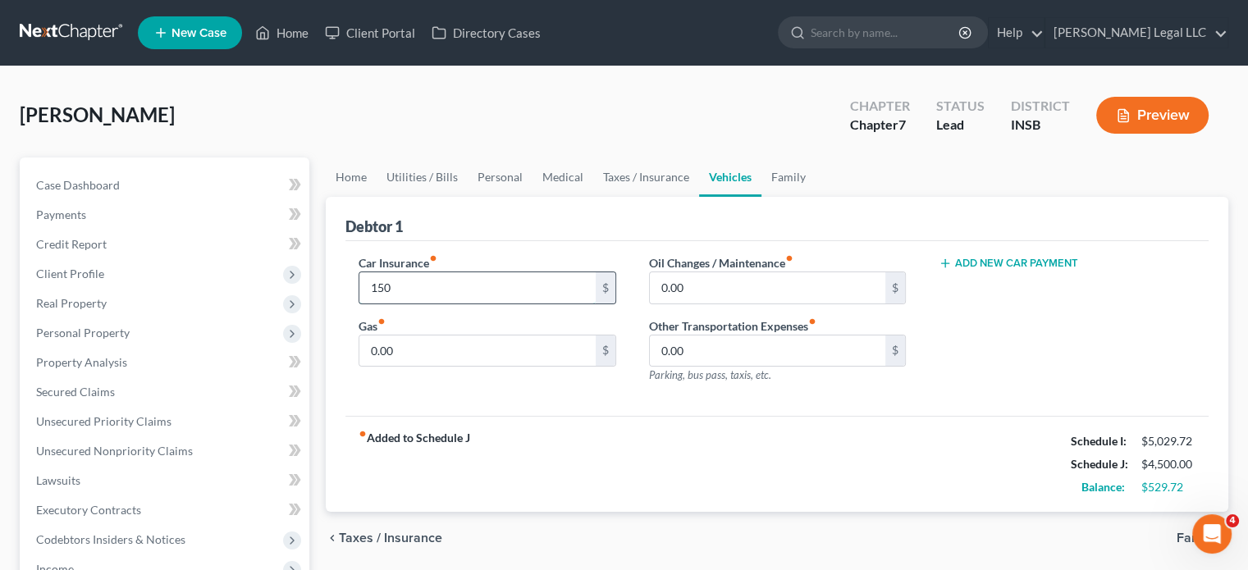
type input "150"
click at [686, 287] on input "0.00" at bounding box center [768, 288] width 236 height 31
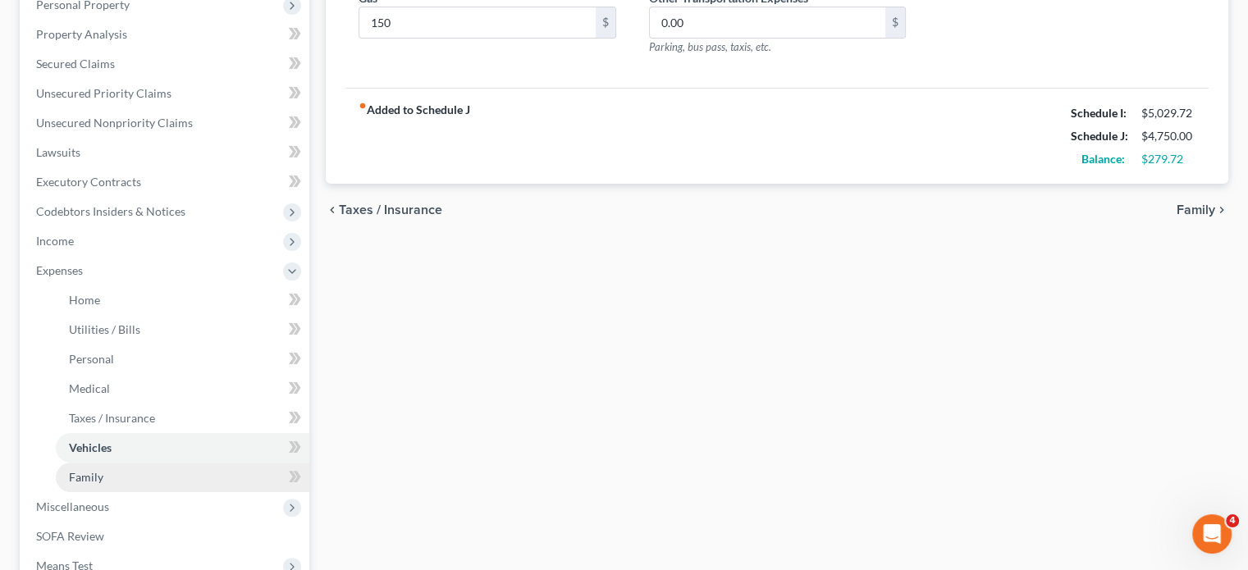
type input "100"
click at [125, 474] on link "Family" at bounding box center [183, 478] width 254 height 30
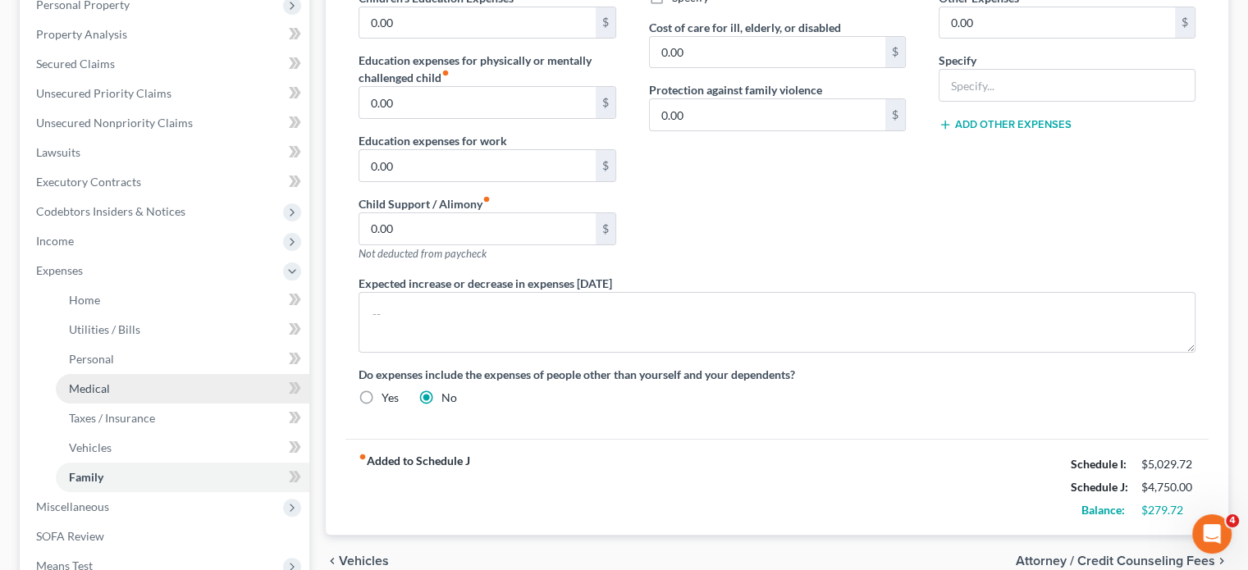
click at [112, 386] on link "Medical" at bounding box center [183, 389] width 254 height 30
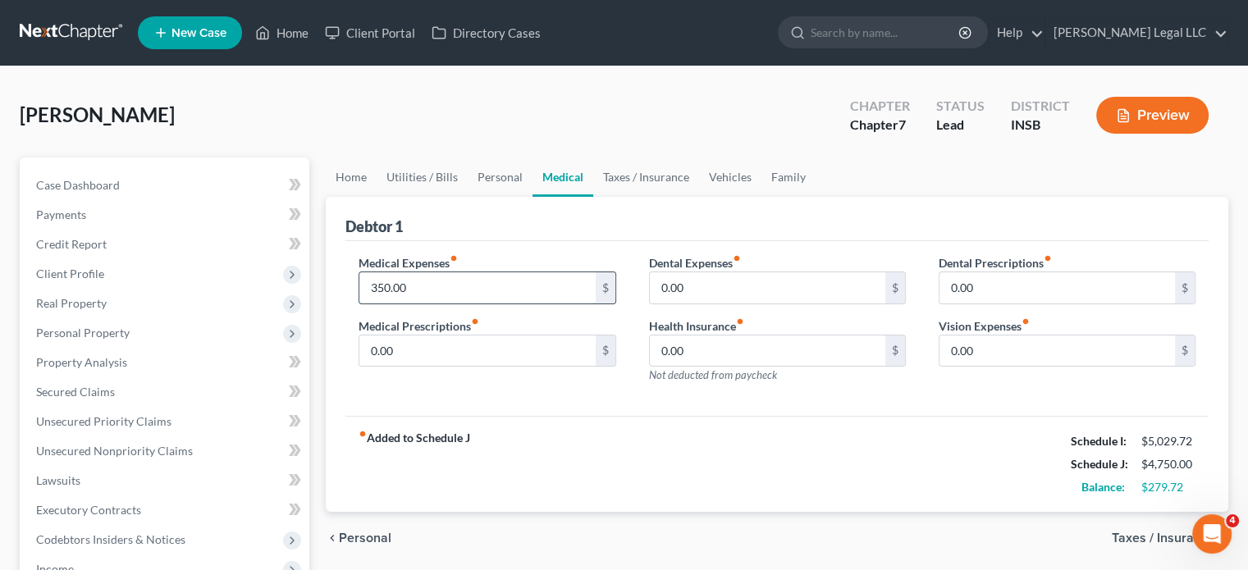
click at [414, 280] on input "350.00" at bounding box center [478, 288] width 236 height 31
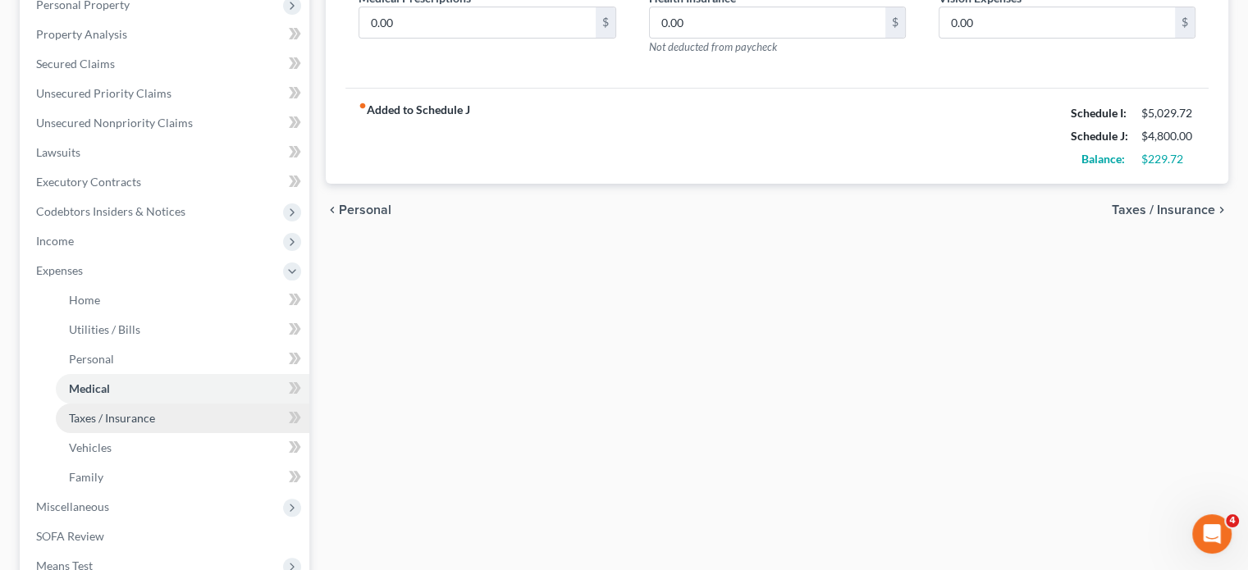
type input "400"
click at [115, 417] on span "Taxes / Insurance" at bounding box center [112, 418] width 86 height 14
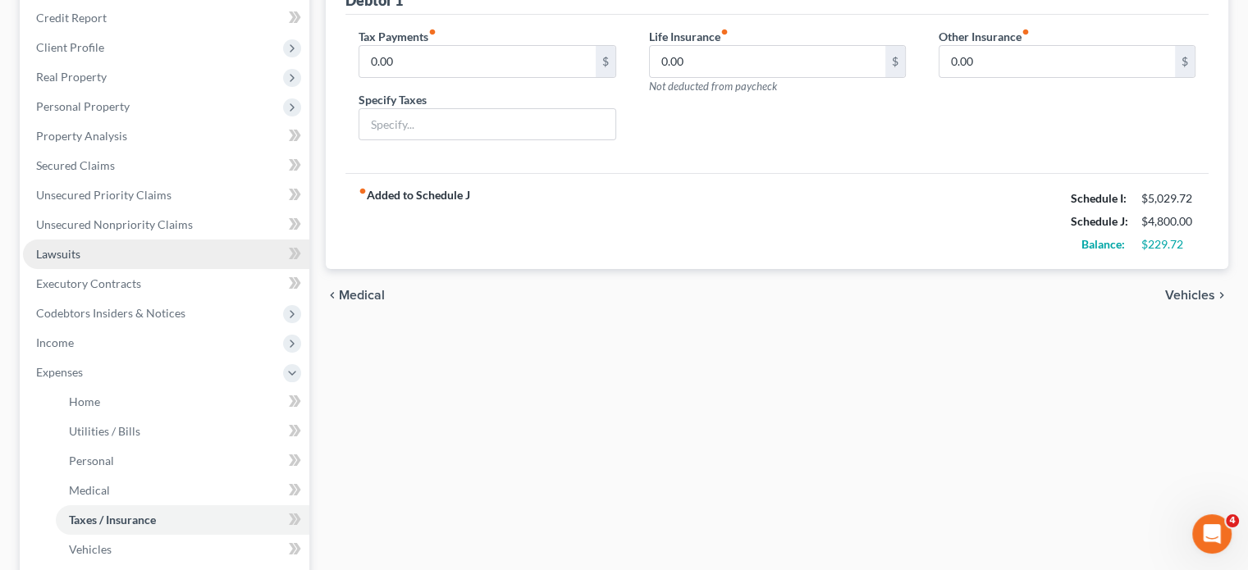
scroll to position [246, 0]
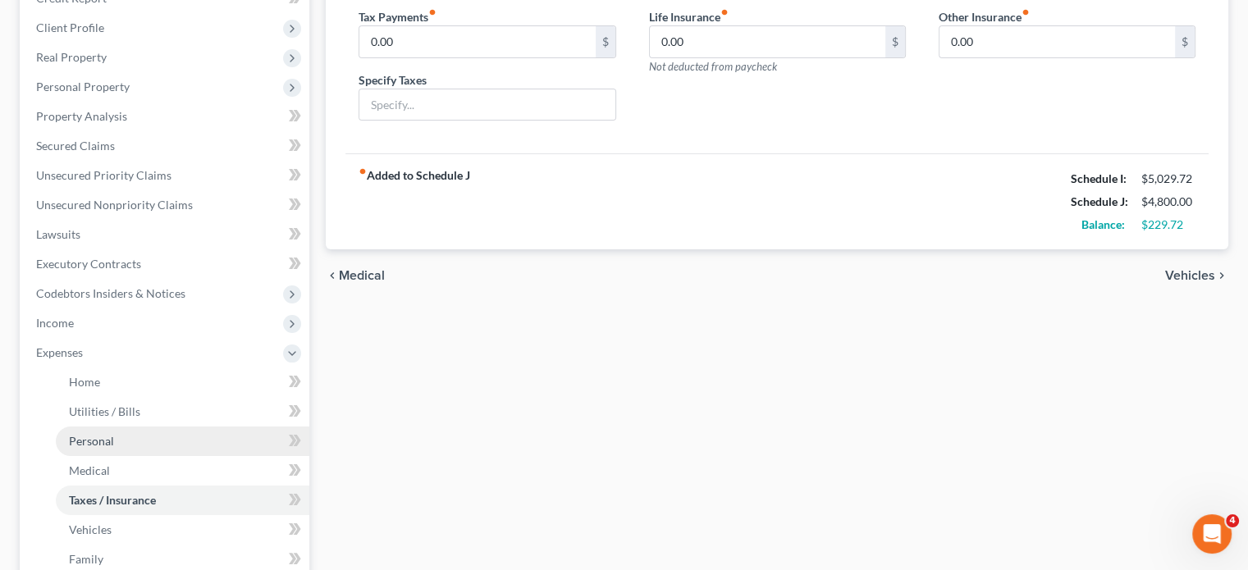
click at [89, 433] on link "Personal" at bounding box center [183, 442] width 254 height 30
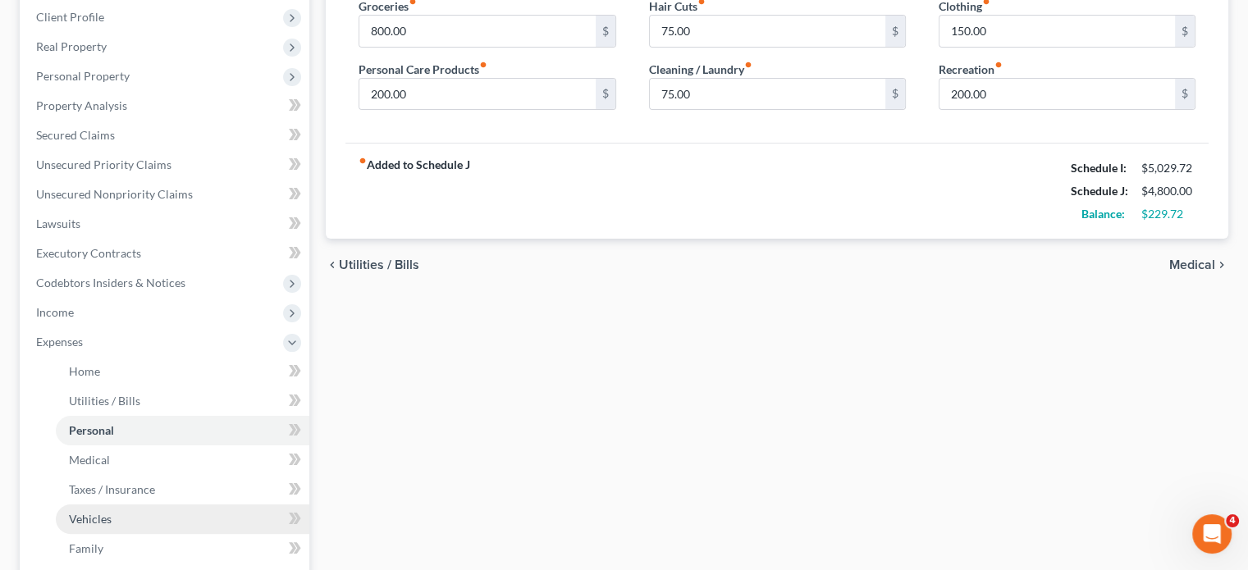
scroll to position [328, 0]
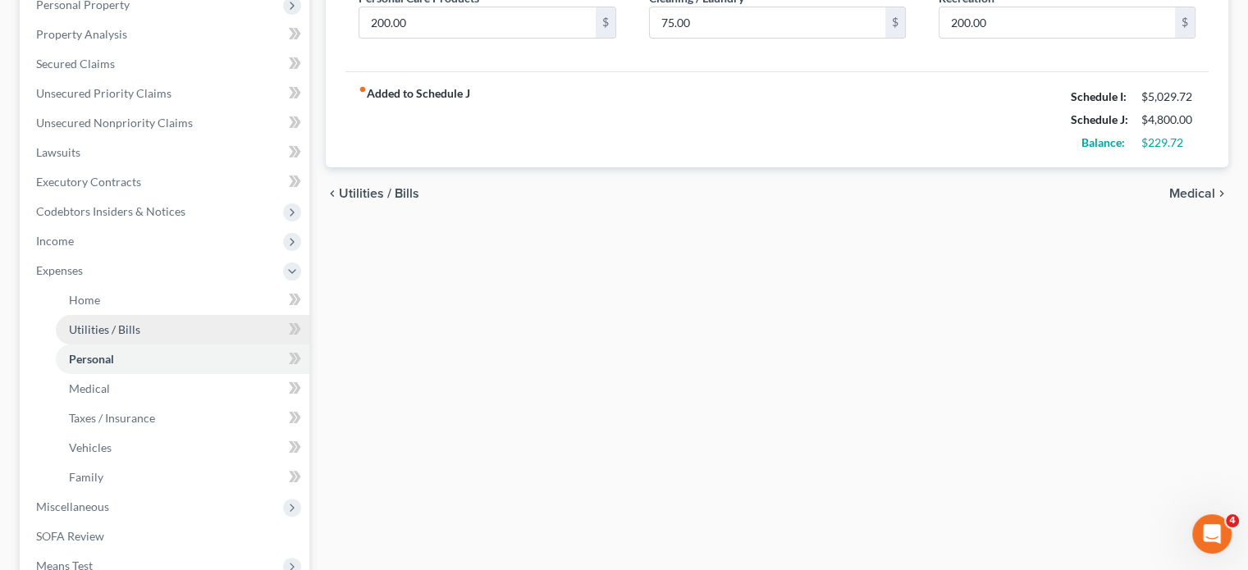
click at [112, 337] on link "Utilities / Bills" at bounding box center [183, 330] width 254 height 30
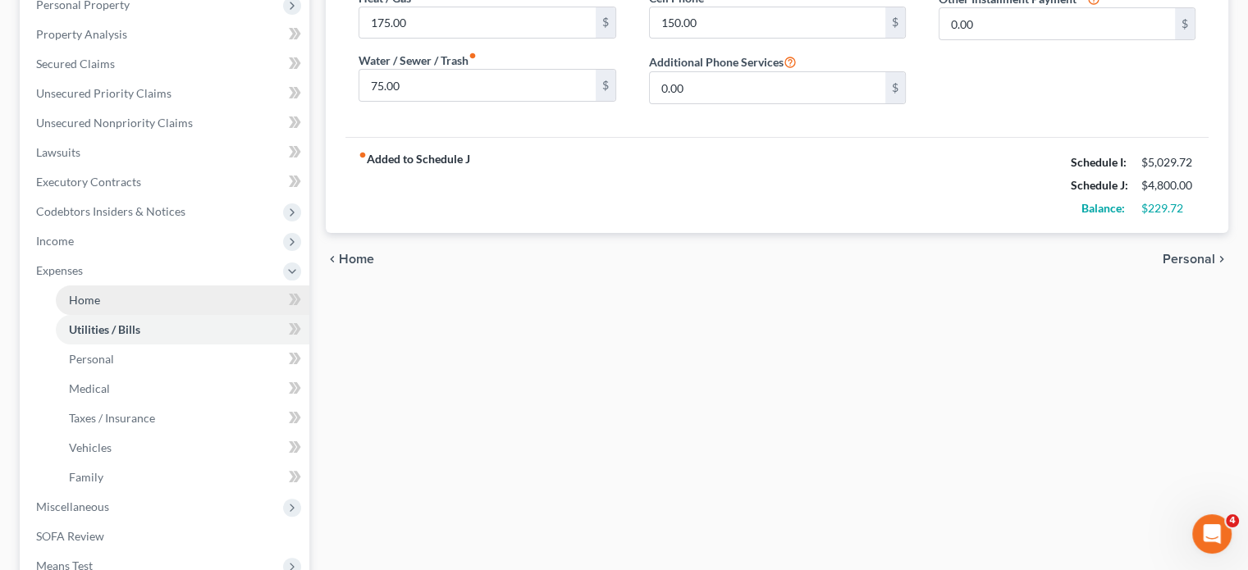
click at [80, 311] on link "Home" at bounding box center [183, 301] width 254 height 30
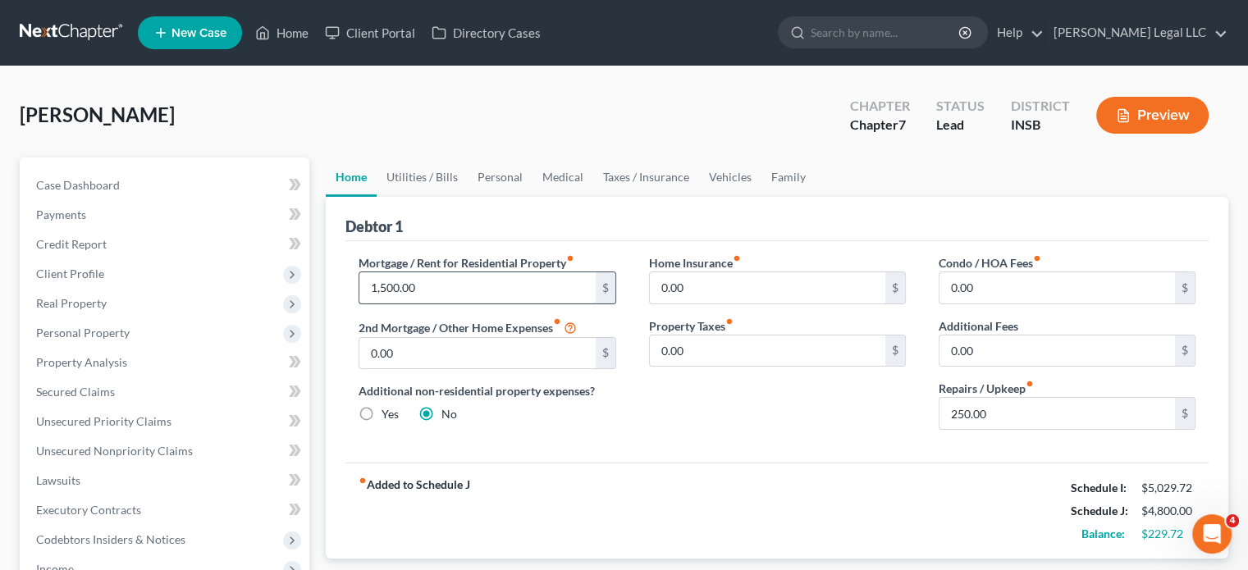
click at [477, 291] on input "1,500.00" at bounding box center [478, 288] width 236 height 31
click at [465, 288] on input "1,750" at bounding box center [478, 288] width 236 height 31
click at [456, 301] on input "1,750" at bounding box center [478, 288] width 236 height 31
type input "1,600"
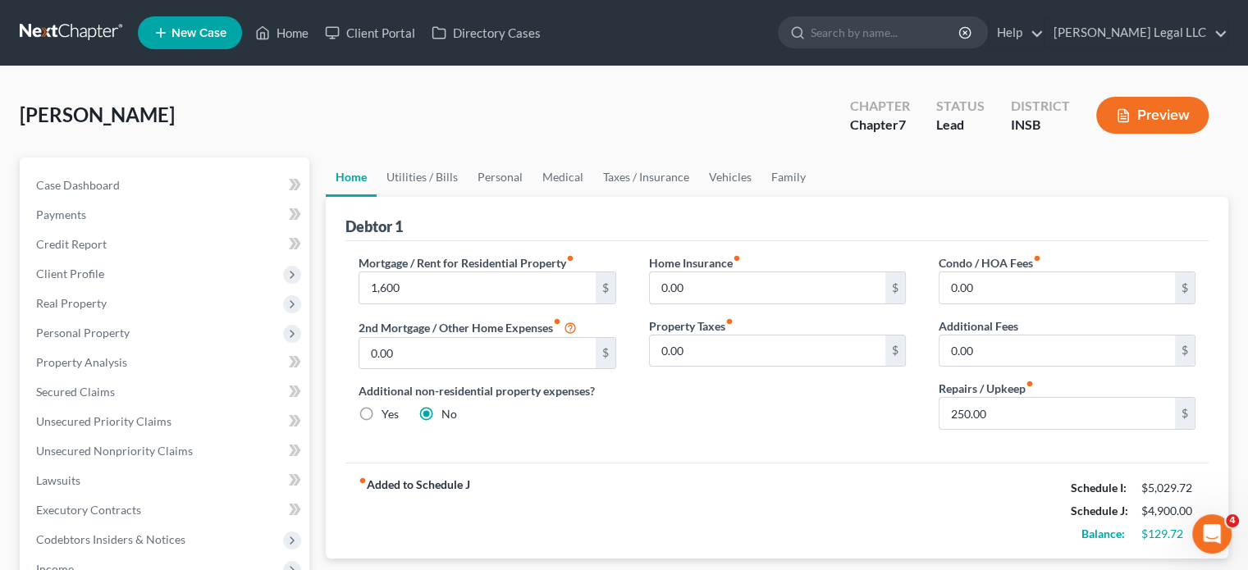
click at [520, 239] on div "Debtor 1" at bounding box center [778, 219] width 864 height 44
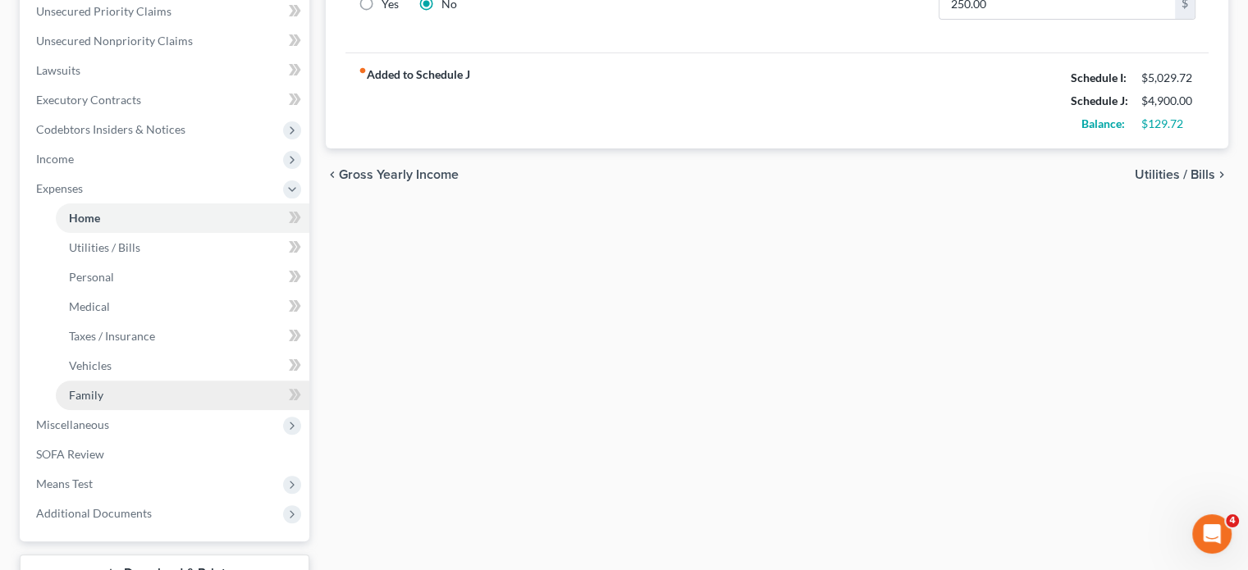
click at [98, 392] on span "Family" at bounding box center [86, 395] width 34 height 14
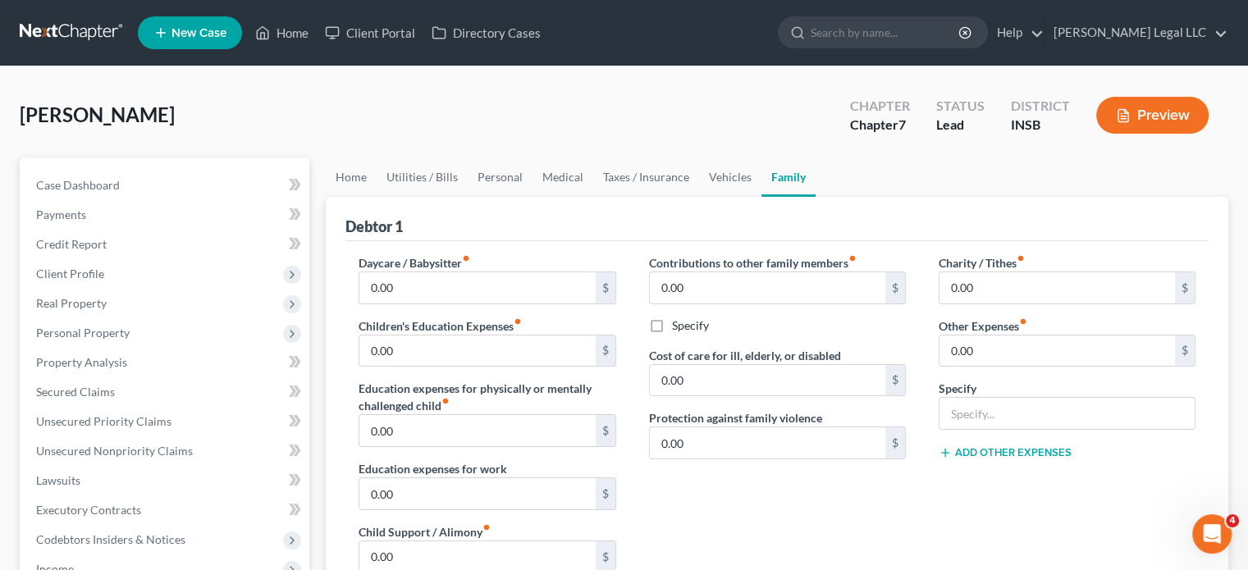
click at [1138, 111] on button "Preview" at bounding box center [1153, 115] width 112 height 37
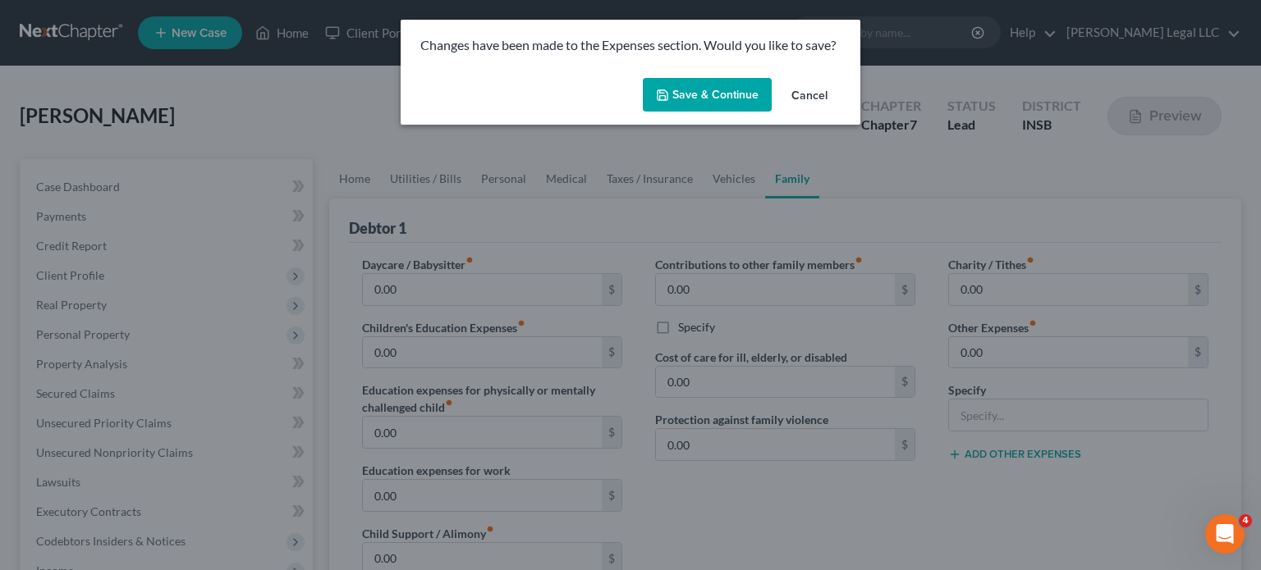
click at [708, 104] on button "Save & Continue" at bounding box center [707, 95] width 129 height 34
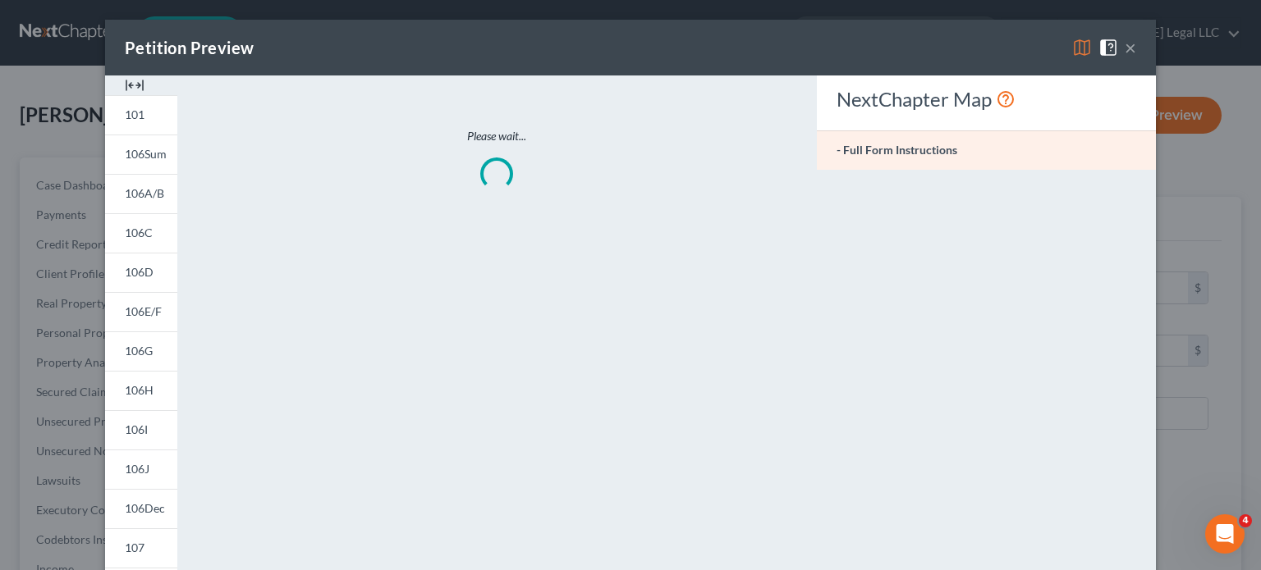
click at [126, 87] on img at bounding box center [135, 86] width 20 height 20
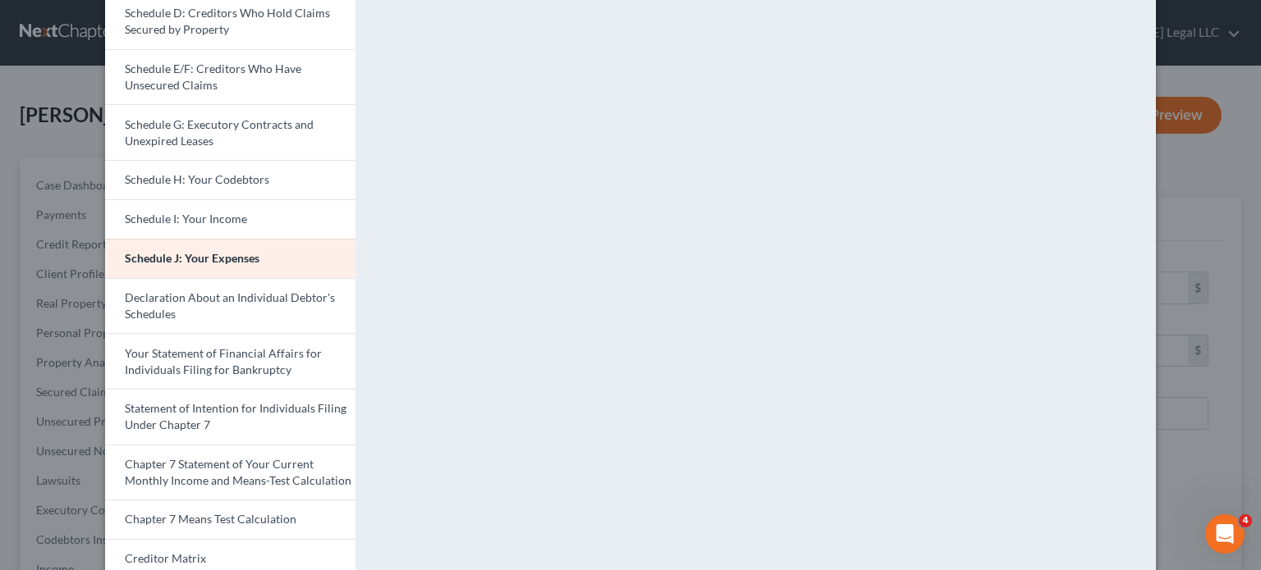
scroll to position [502, 0]
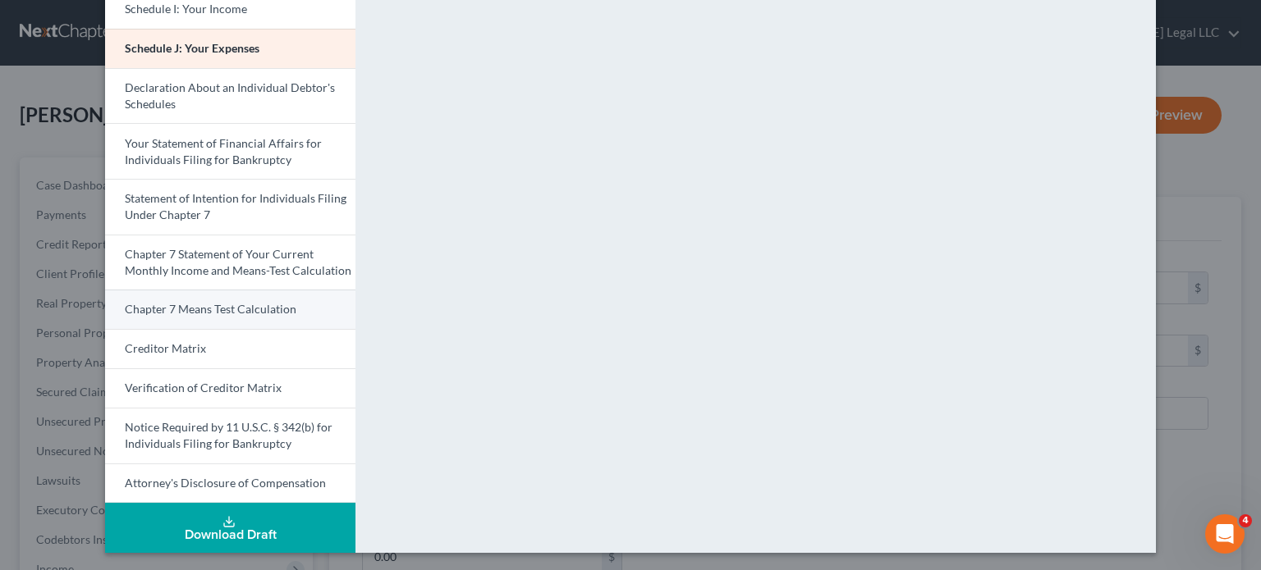
click at [214, 311] on span "Chapter 7 Means Test Calculation" at bounding box center [211, 309] width 172 height 14
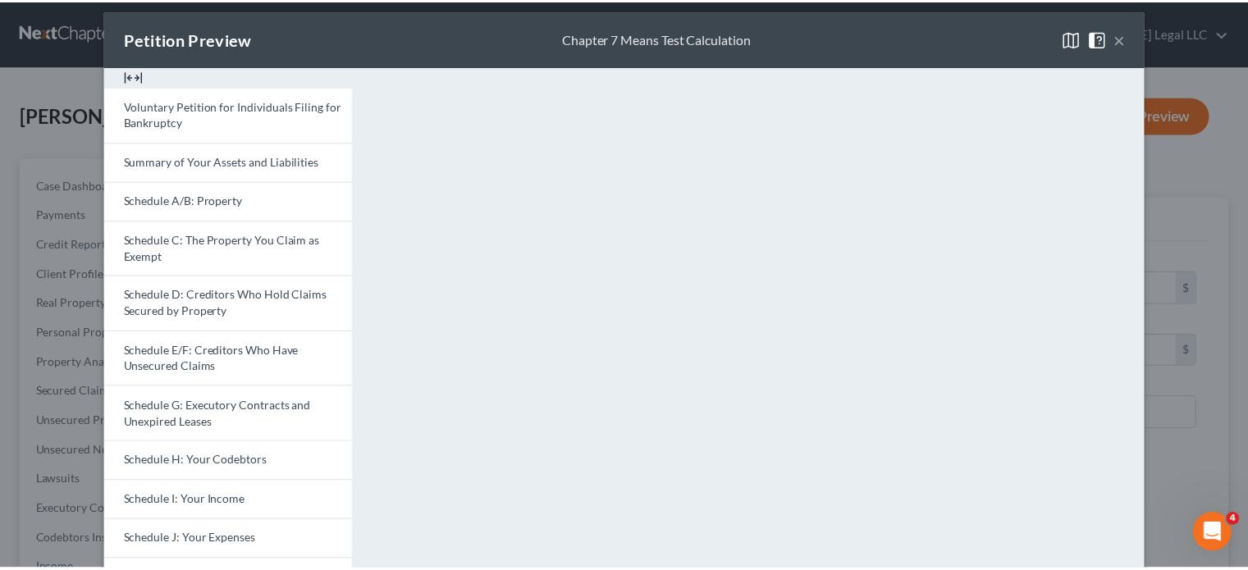
scroll to position [0, 0]
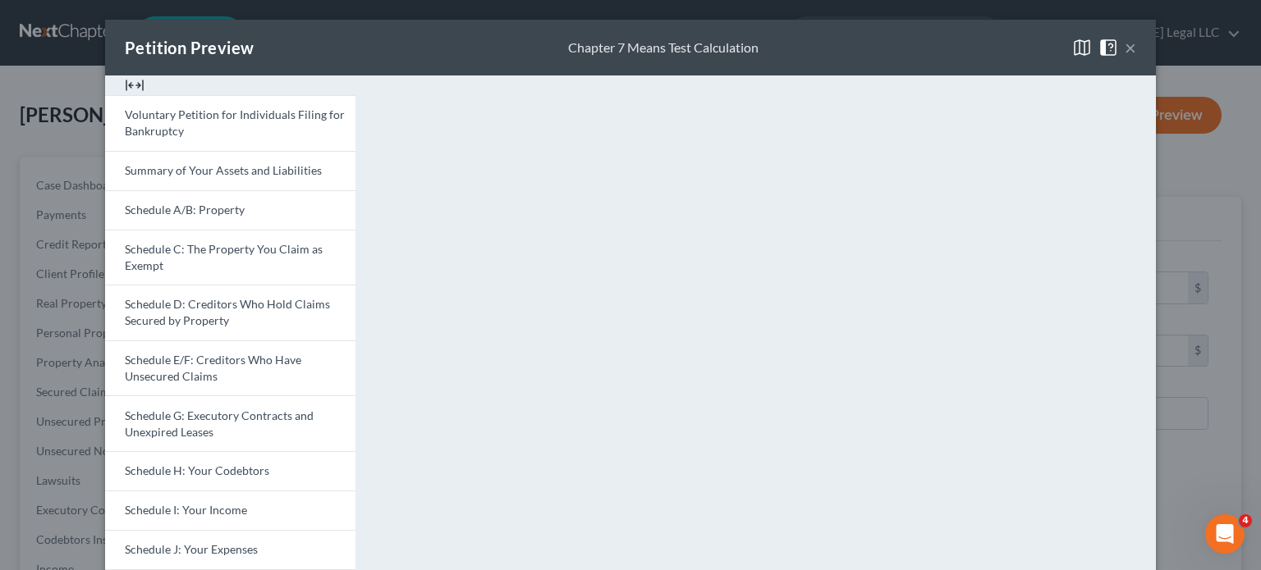
click at [1125, 45] on button "×" at bounding box center [1130, 48] width 11 height 20
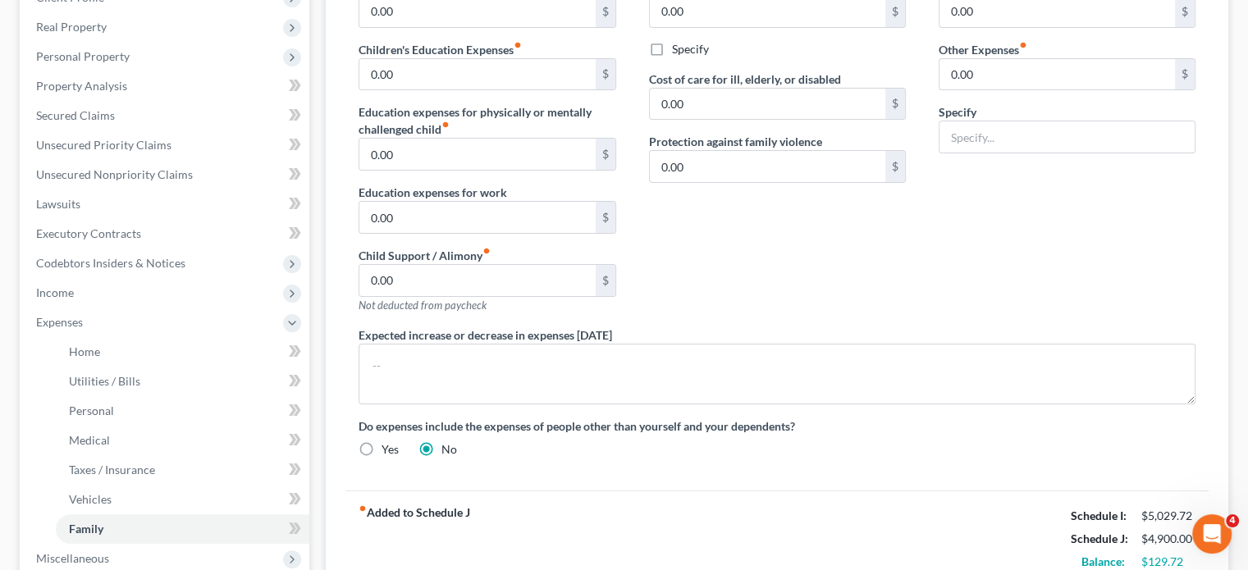
scroll to position [492, 0]
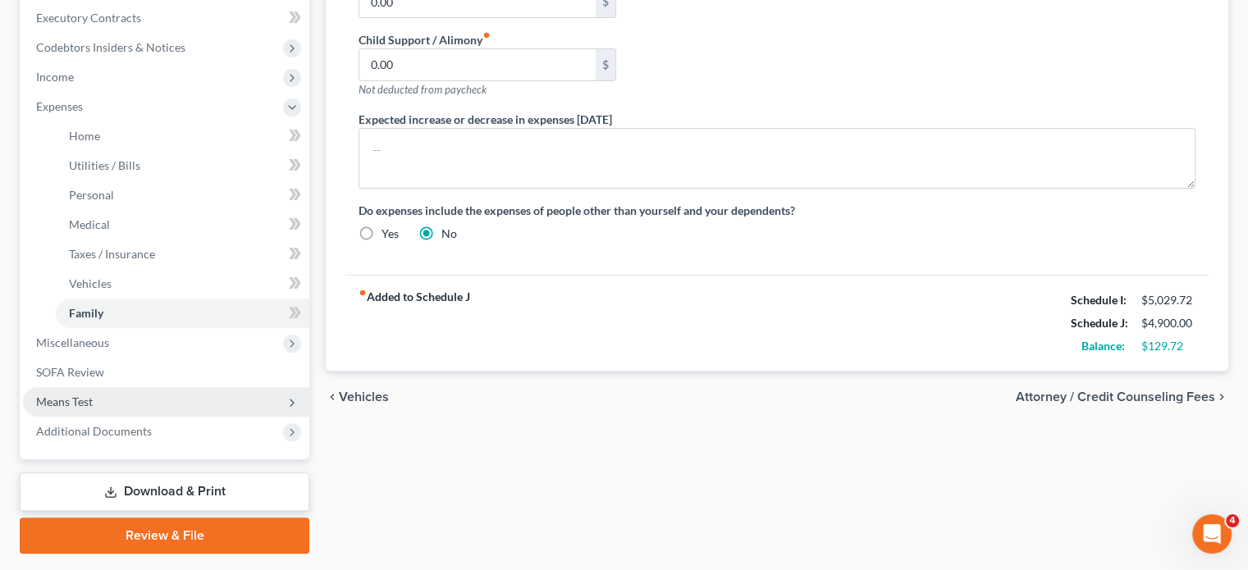
click at [71, 390] on span "Means Test" at bounding box center [166, 402] width 286 height 30
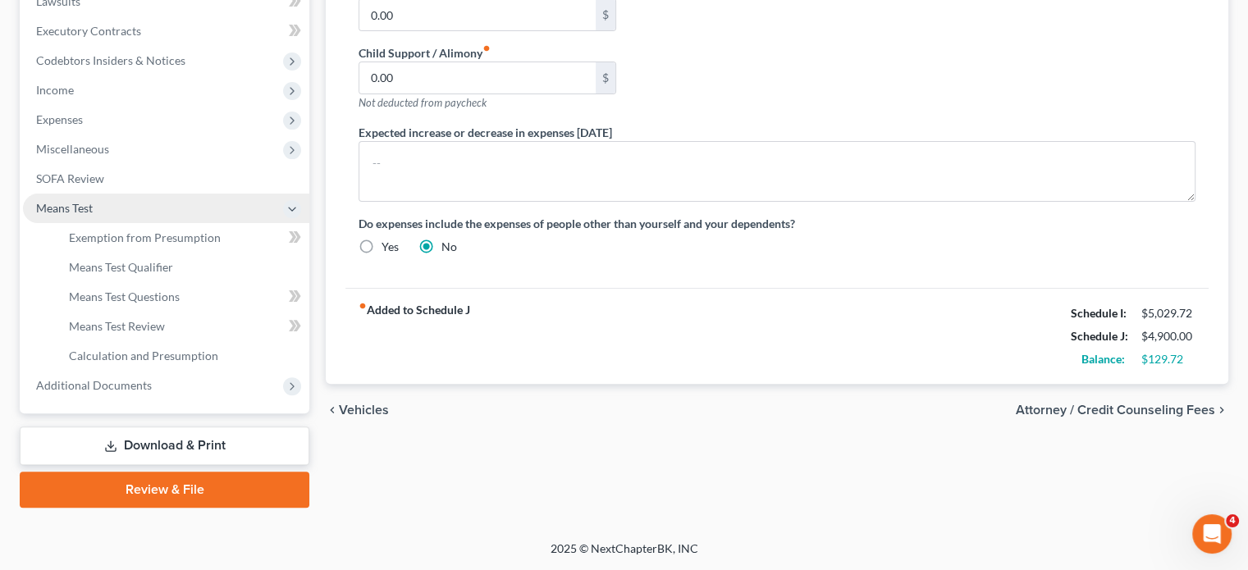
scroll to position [478, 0]
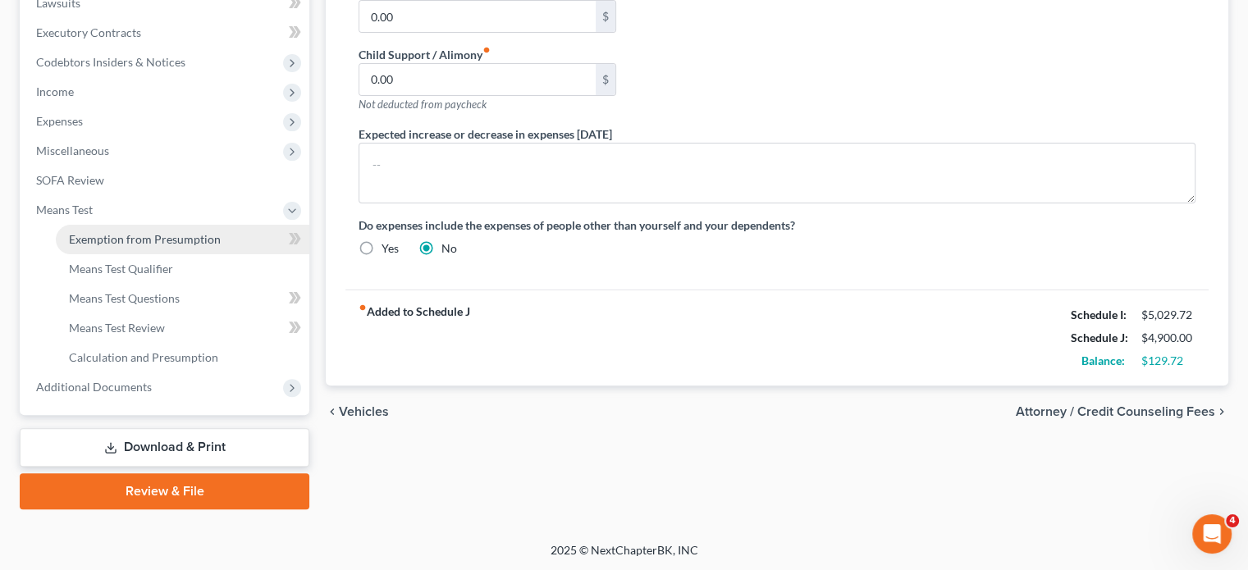
click at [115, 241] on span "Exemption from Presumption" at bounding box center [145, 239] width 152 height 14
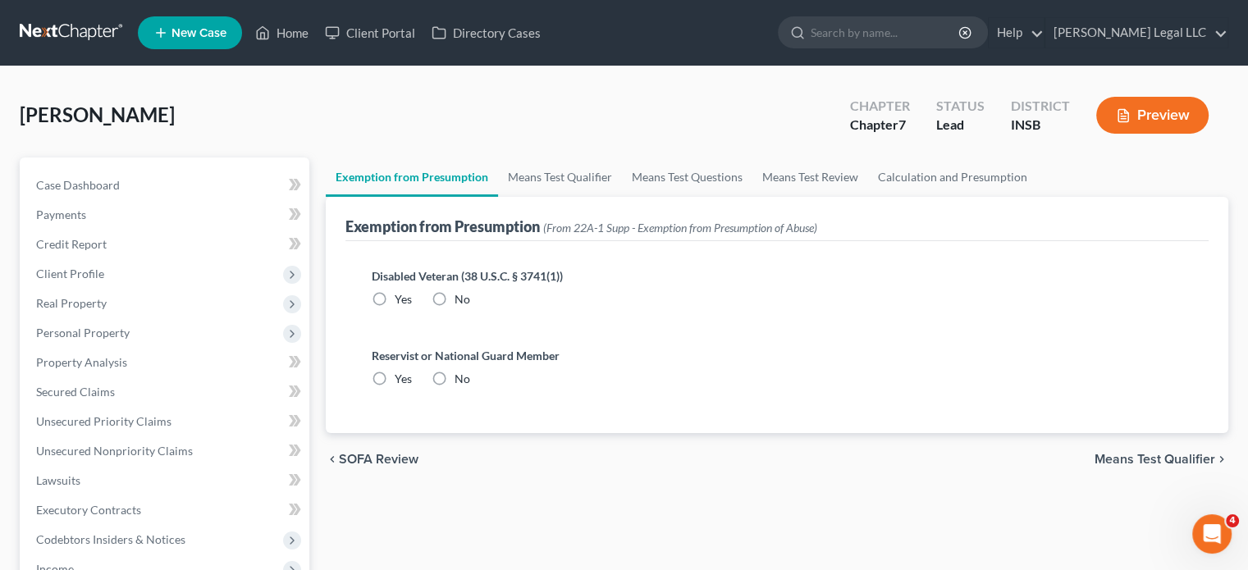
click at [455, 298] on label "No" at bounding box center [463, 299] width 16 height 16
click at [461, 298] on input "No" at bounding box center [466, 296] width 11 height 11
radio input "true"
click at [455, 374] on label "No" at bounding box center [463, 379] width 16 height 16
click at [461, 374] on input "No" at bounding box center [466, 376] width 11 height 11
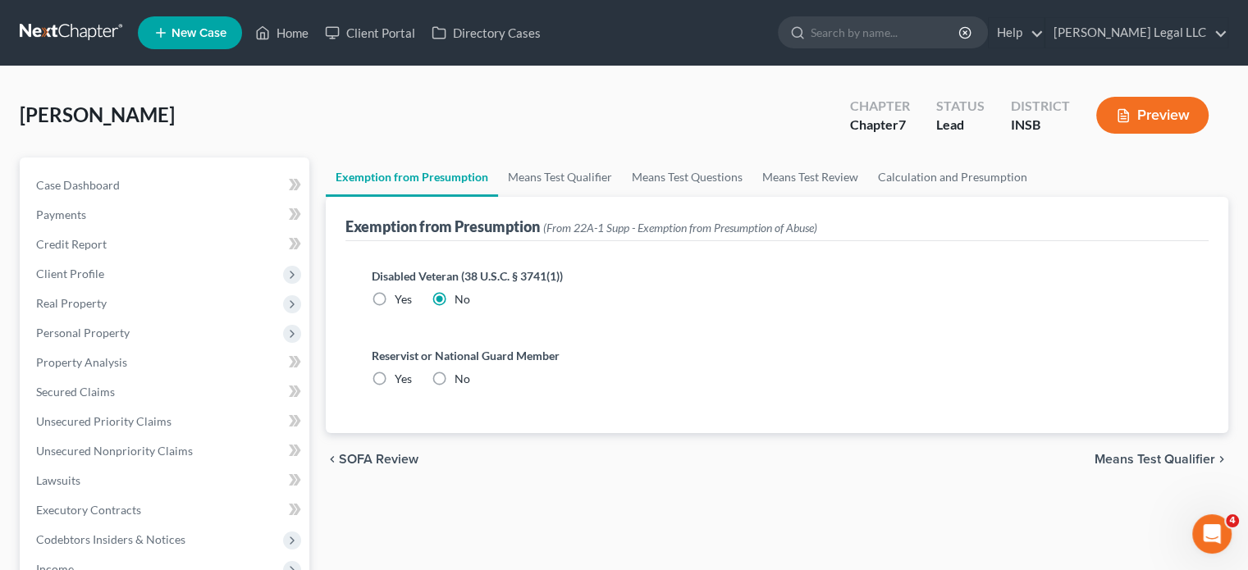
radio input "true"
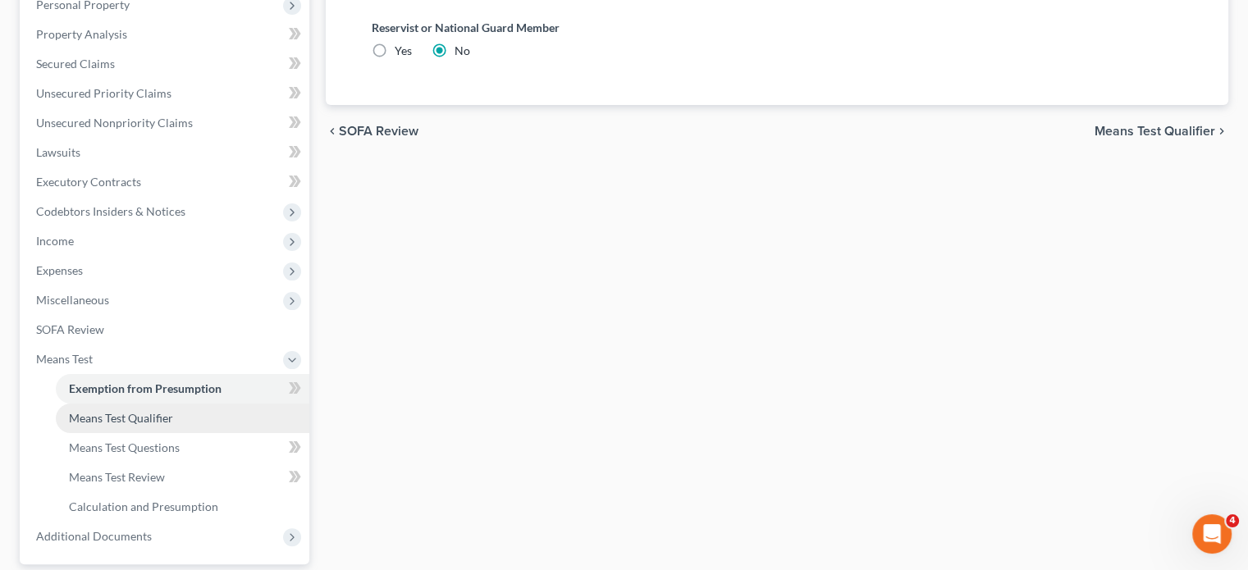
click at [72, 418] on span "Means Test Qualifier" at bounding box center [121, 418] width 104 height 14
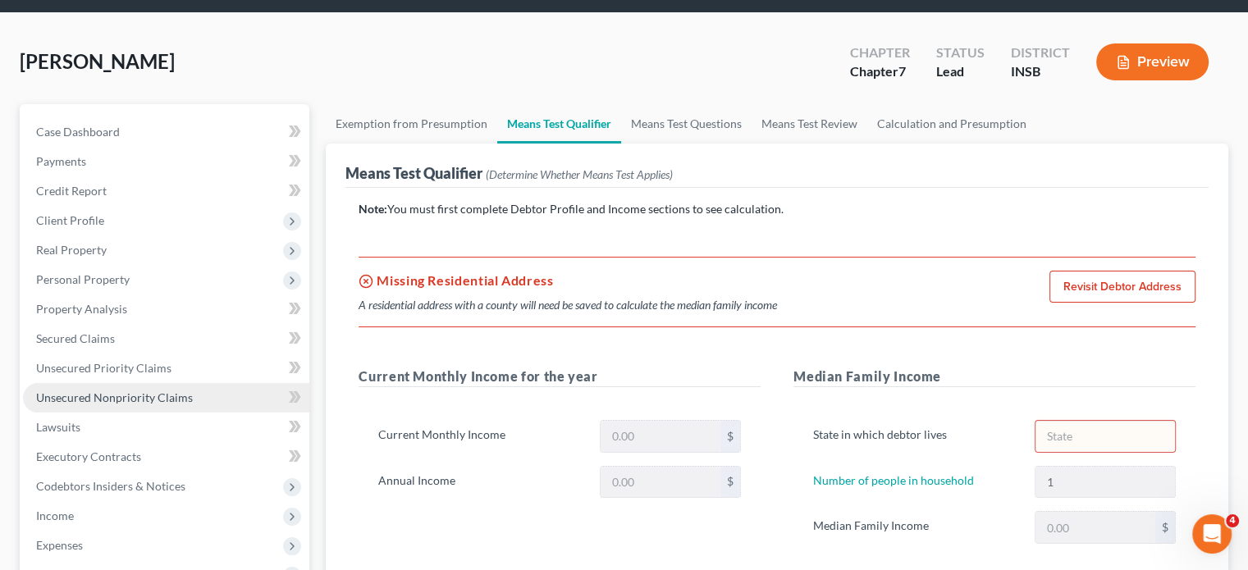
scroll to position [82, 0]
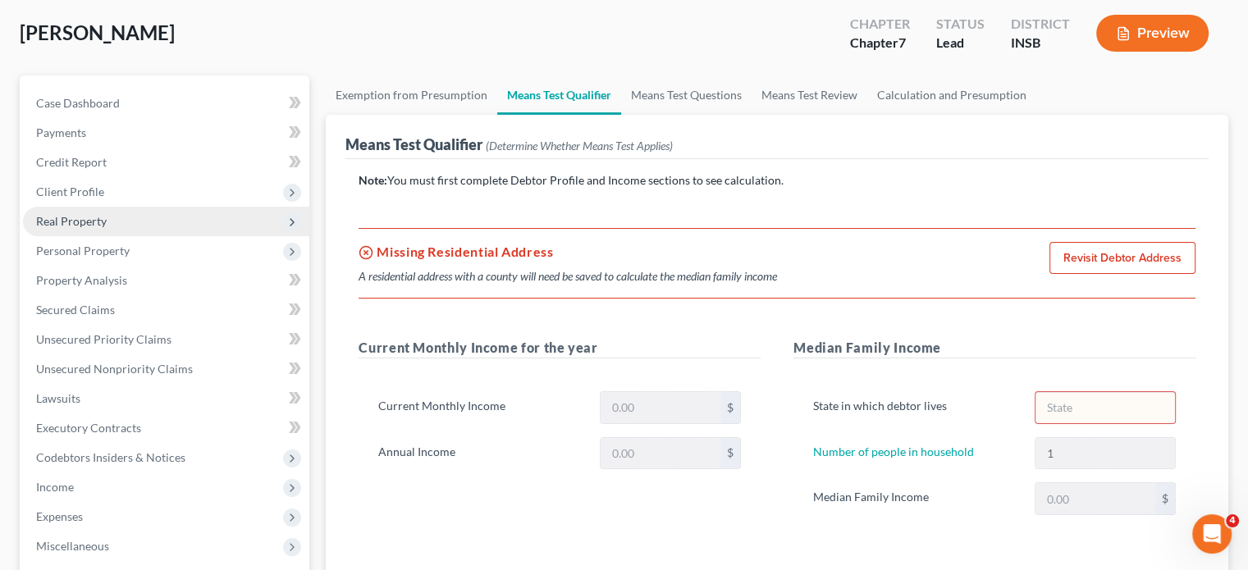
click at [77, 222] on span "Real Property" at bounding box center [71, 221] width 71 height 14
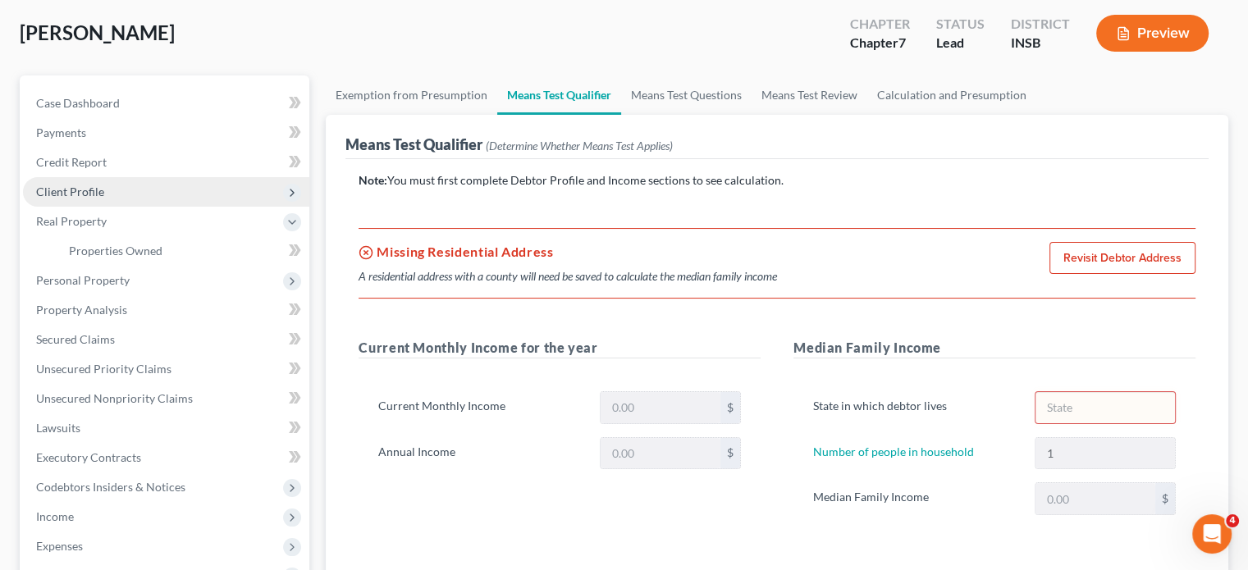
click at [70, 191] on span "Client Profile" at bounding box center [70, 192] width 68 height 14
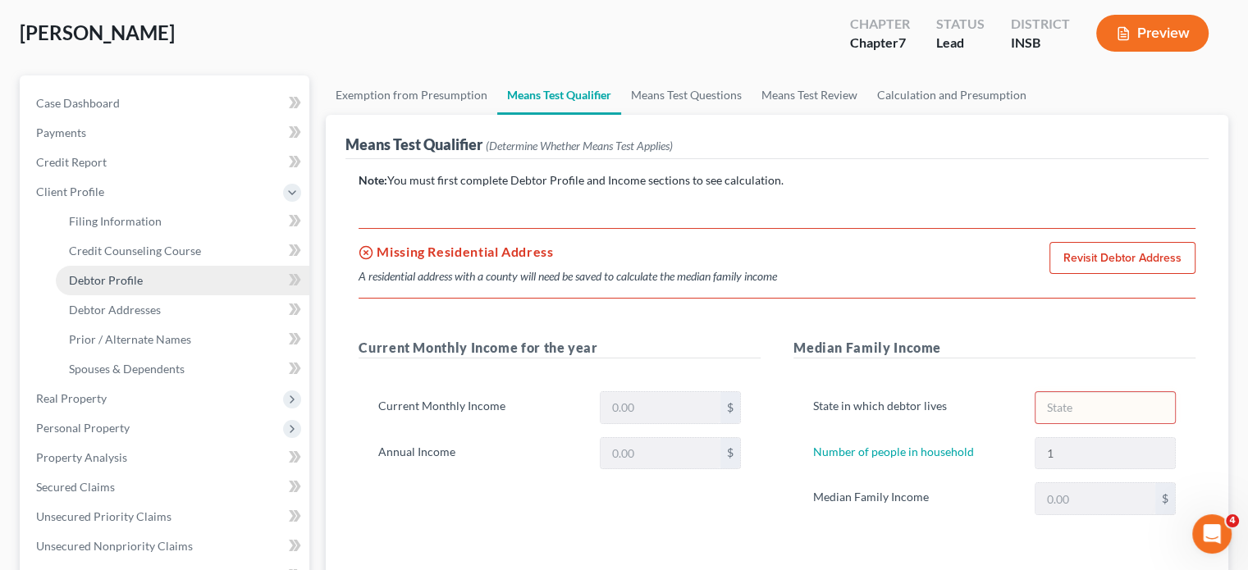
click at [75, 276] on span "Debtor Profile" at bounding box center [106, 280] width 74 height 14
select select "0"
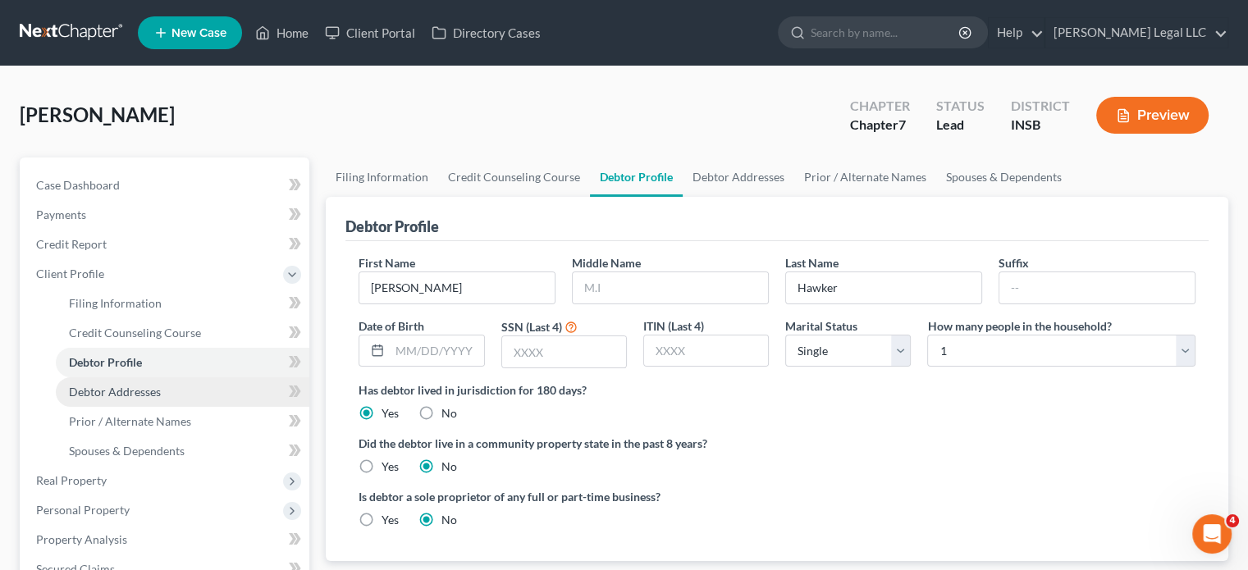
click at [80, 392] on span "Debtor Addresses" at bounding box center [115, 392] width 92 height 14
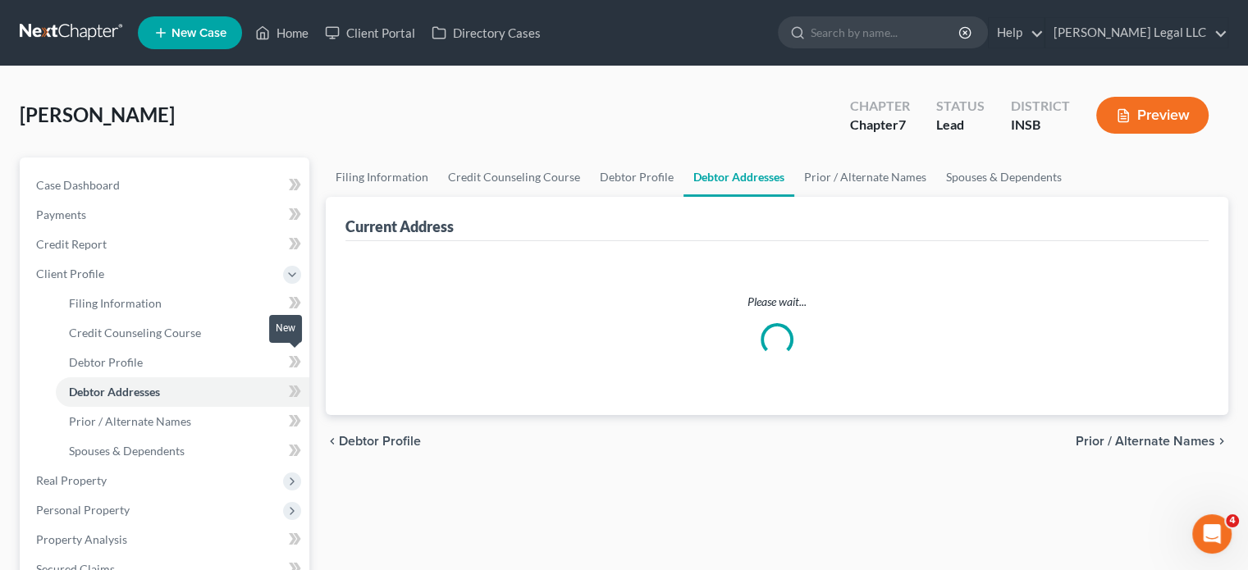
select select "0"
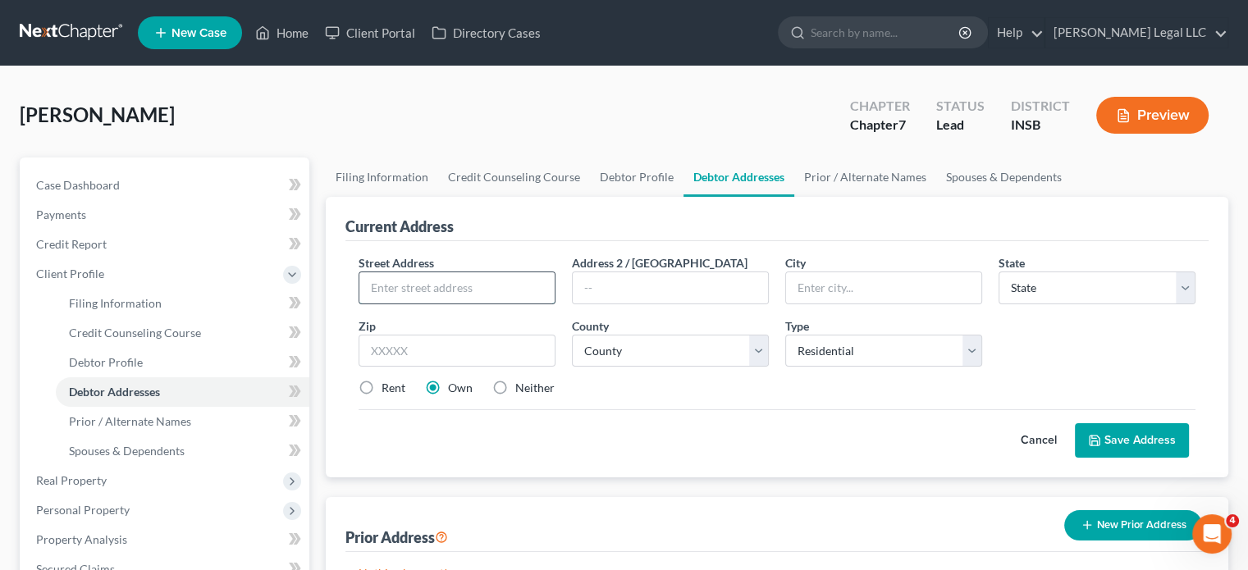
click at [422, 286] on input "text" at bounding box center [457, 288] width 195 height 31
type input "11608 E 63rd St"
type input "Indianapolis"
type input "Ste. 300"
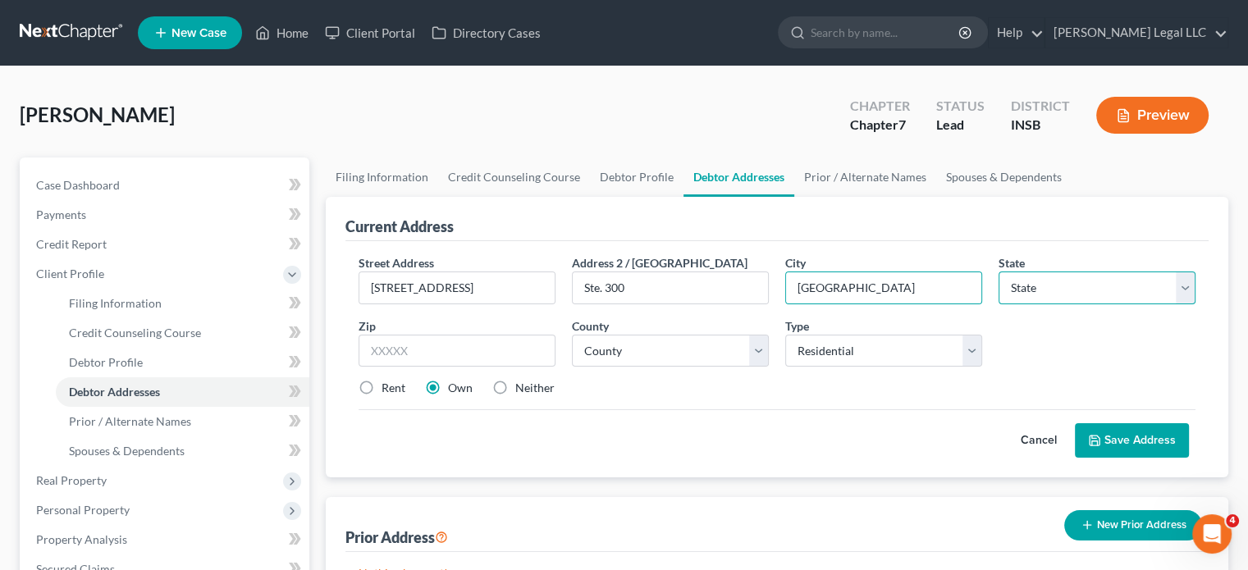
select select "15"
type input "46250"
select select "15"
click at [709, 351] on select "County Adams County Allen County Bartholomew County Benton County Blackford Cou…" at bounding box center [670, 351] width 197 height 33
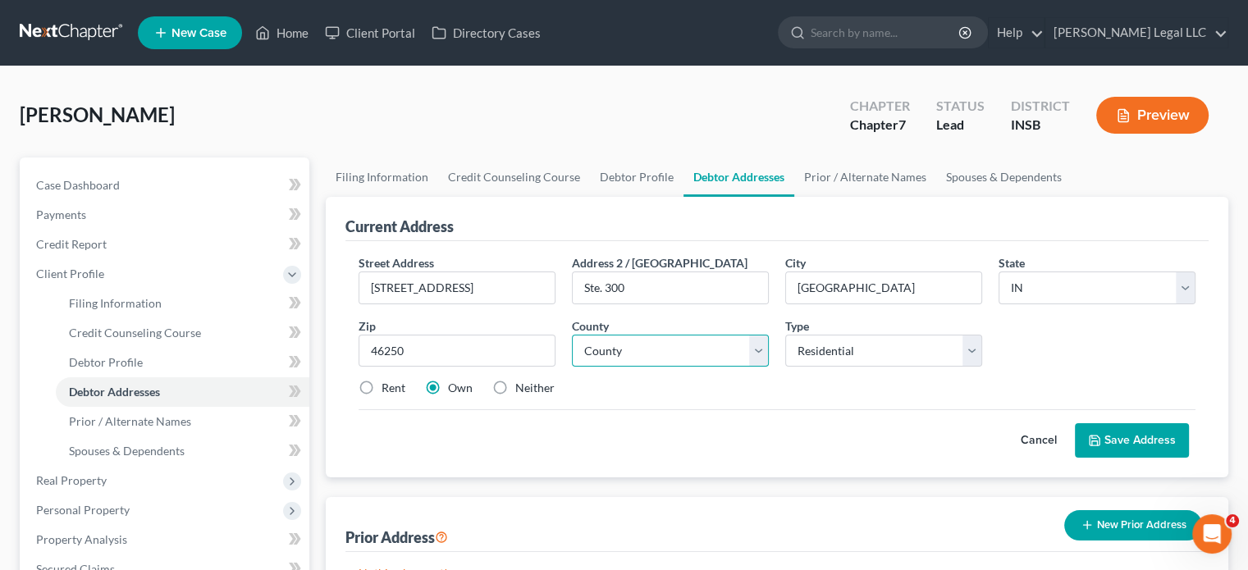
select select "48"
click at [572, 335] on select "County Adams County Allen County Bartholomew County Benton County Blackford Cou…" at bounding box center [670, 351] width 197 height 33
click at [1113, 433] on button "Save Address" at bounding box center [1132, 441] width 114 height 34
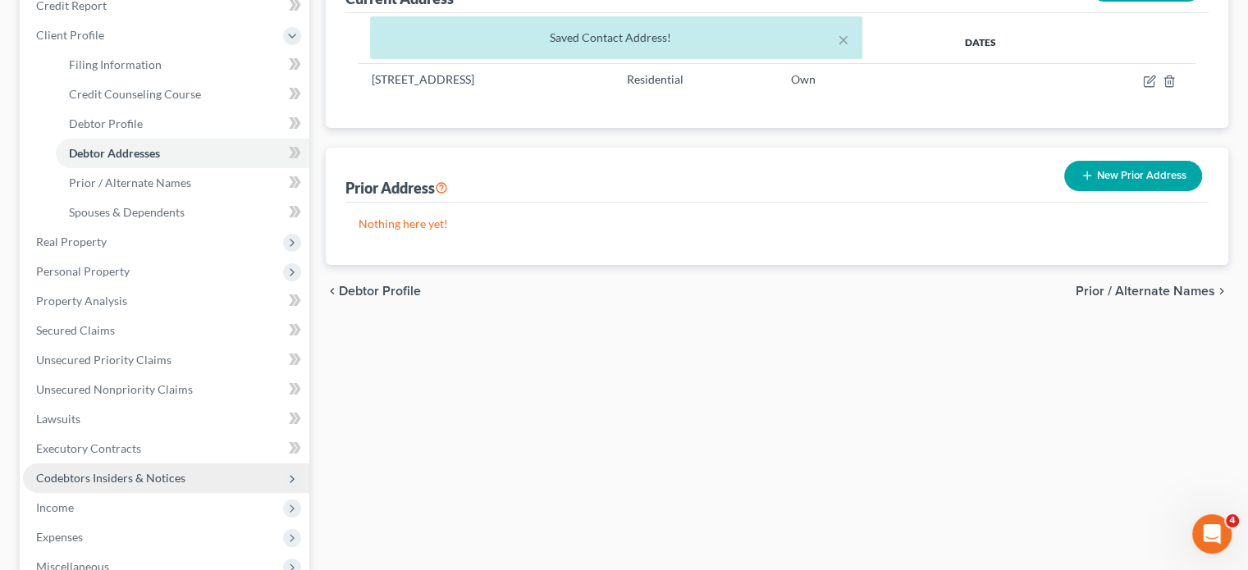
scroll to position [328, 0]
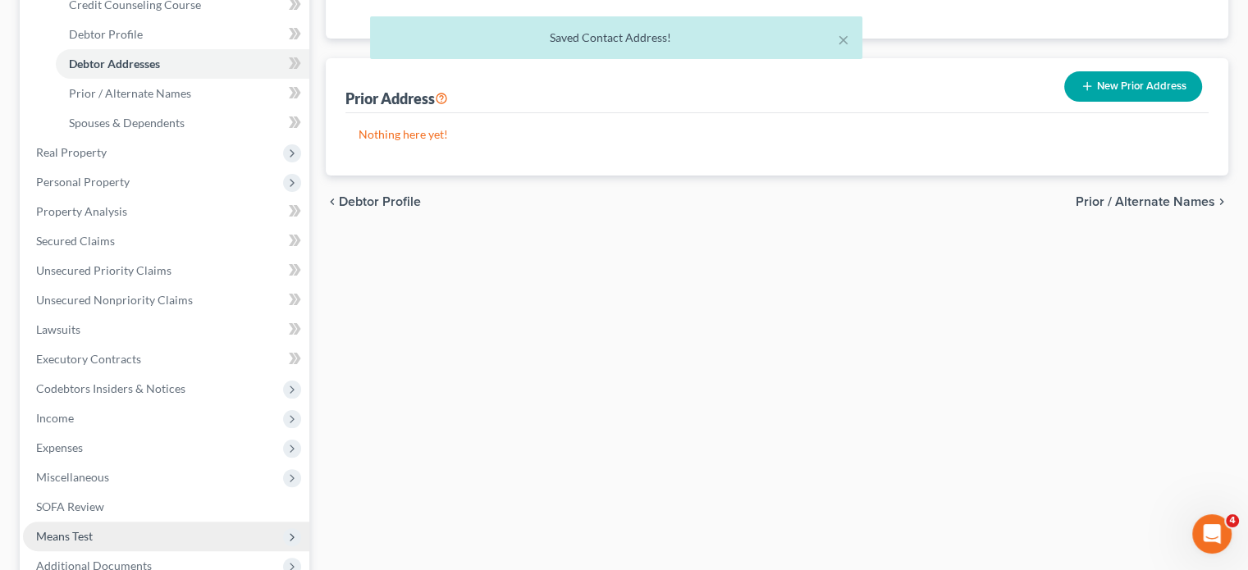
click at [74, 533] on span "Means Test" at bounding box center [64, 536] width 57 height 14
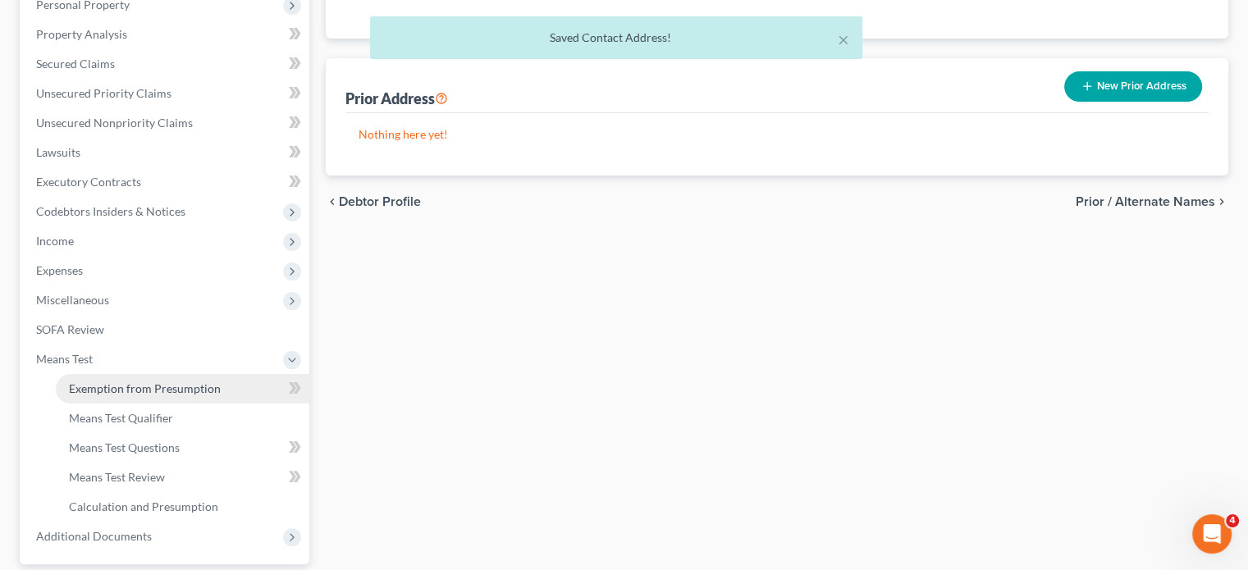
click at [105, 382] on span "Exemption from Presumption" at bounding box center [145, 389] width 152 height 14
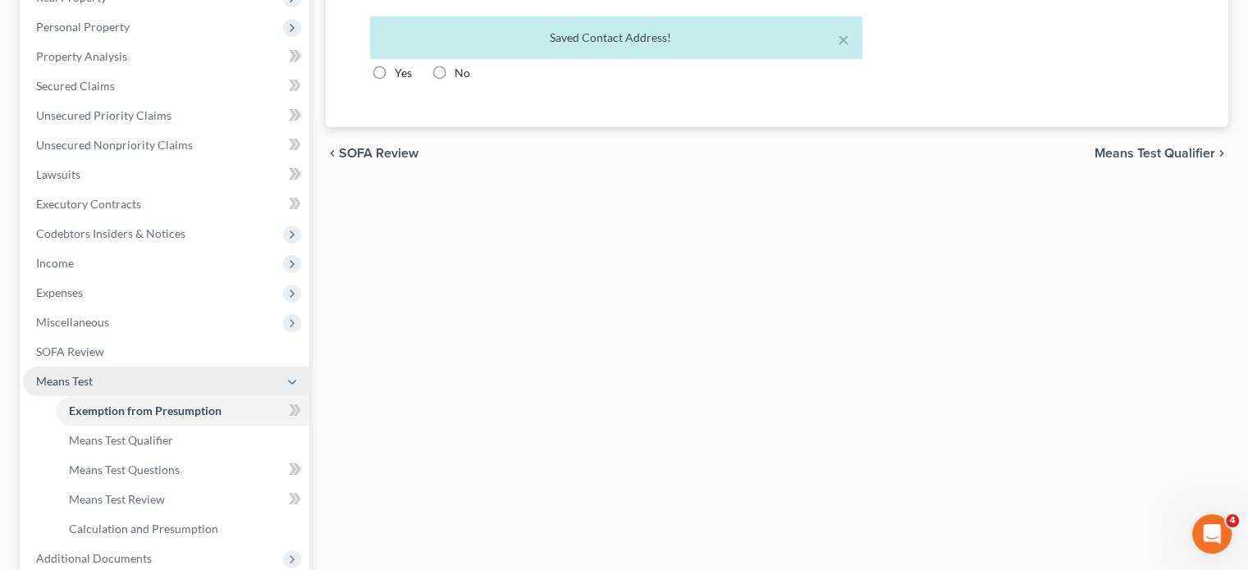
scroll to position [95, 0]
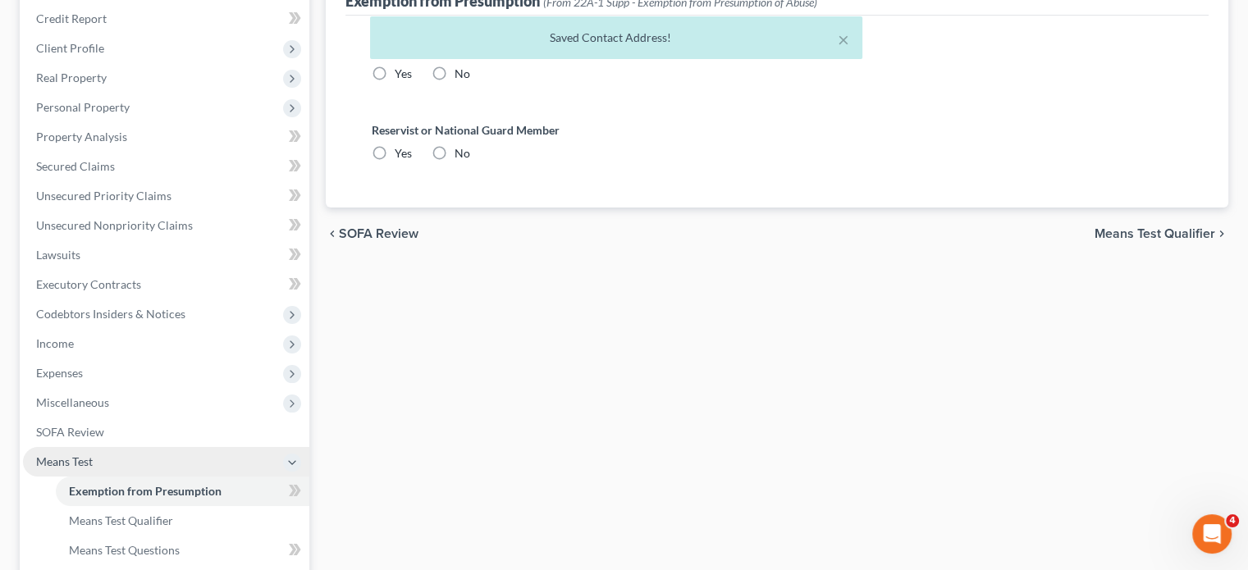
radio input "true"
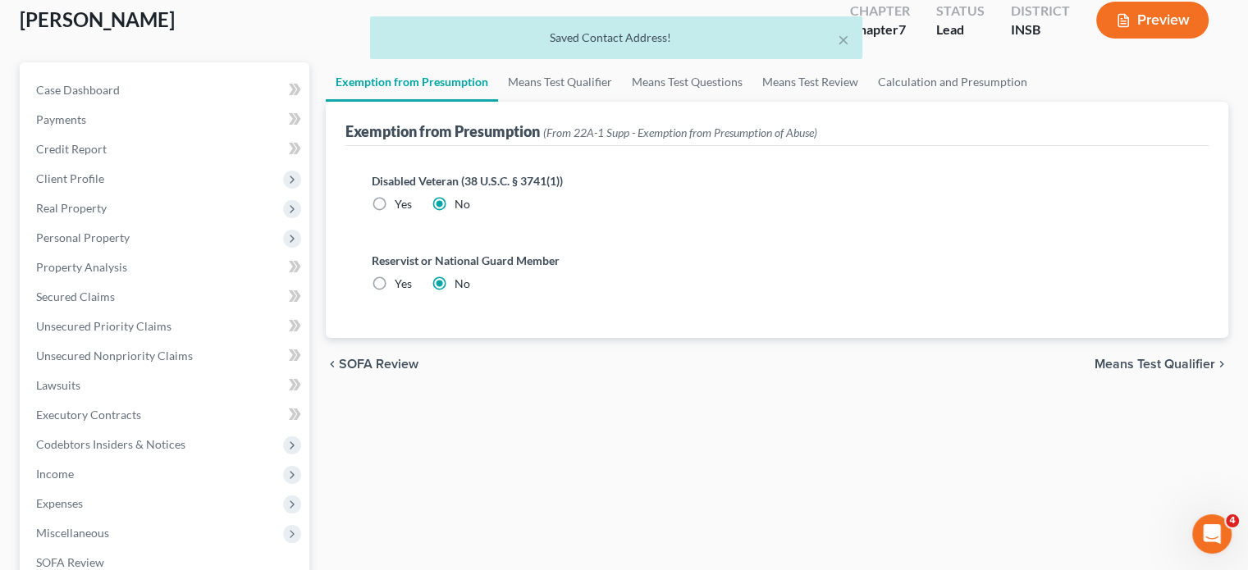
scroll to position [0, 0]
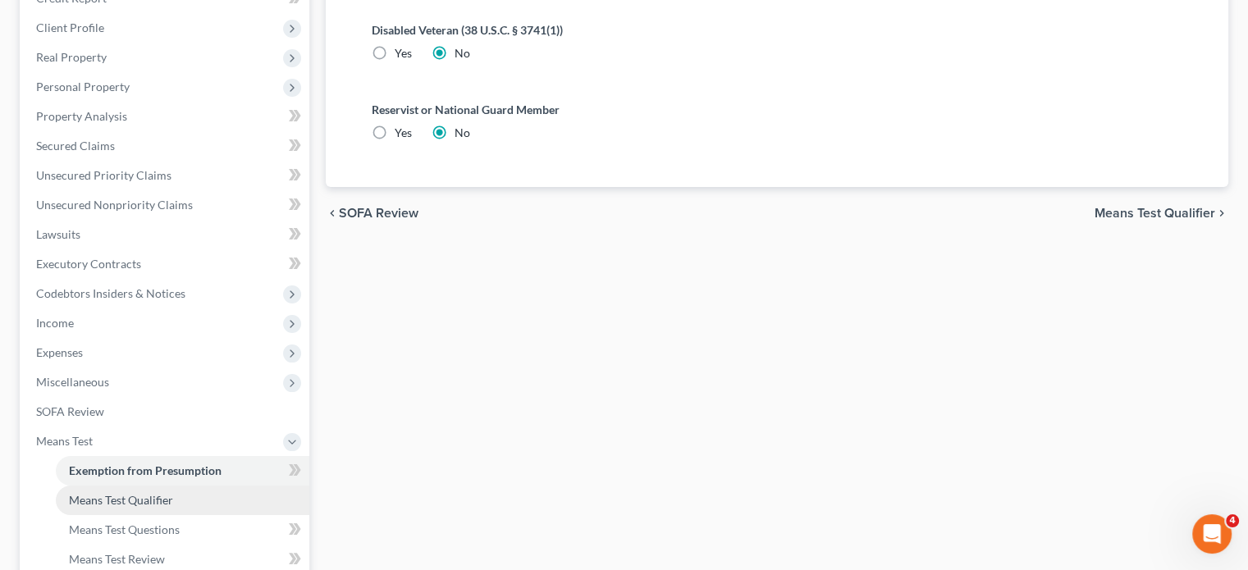
click at [108, 496] on span "Means Test Qualifier" at bounding box center [121, 500] width 104 height 14
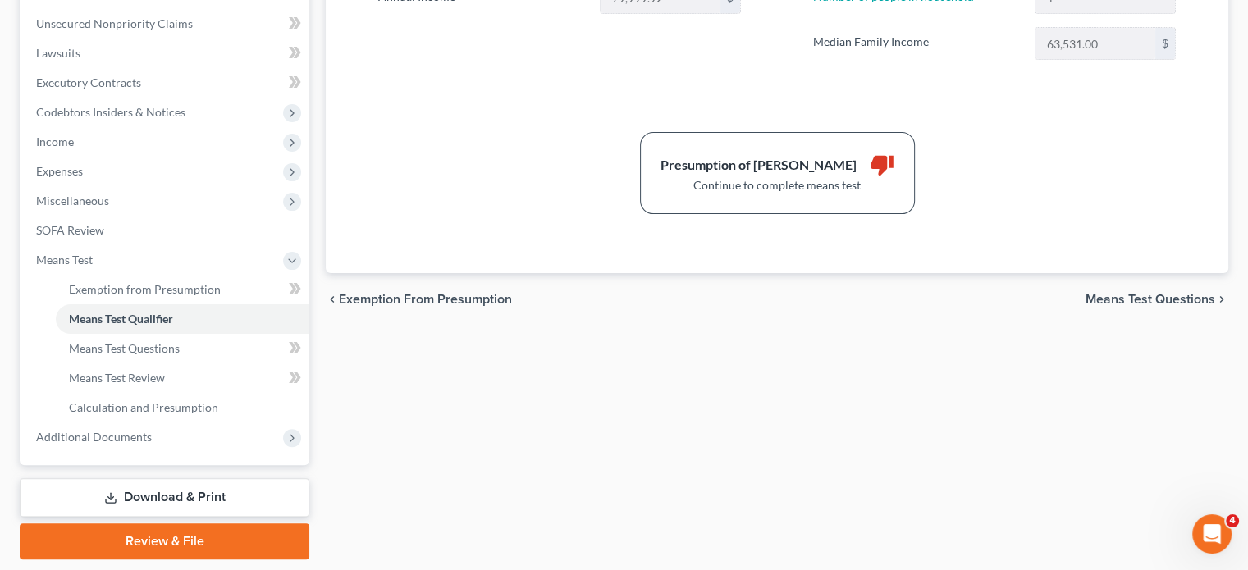
scroll to position [478, 0]
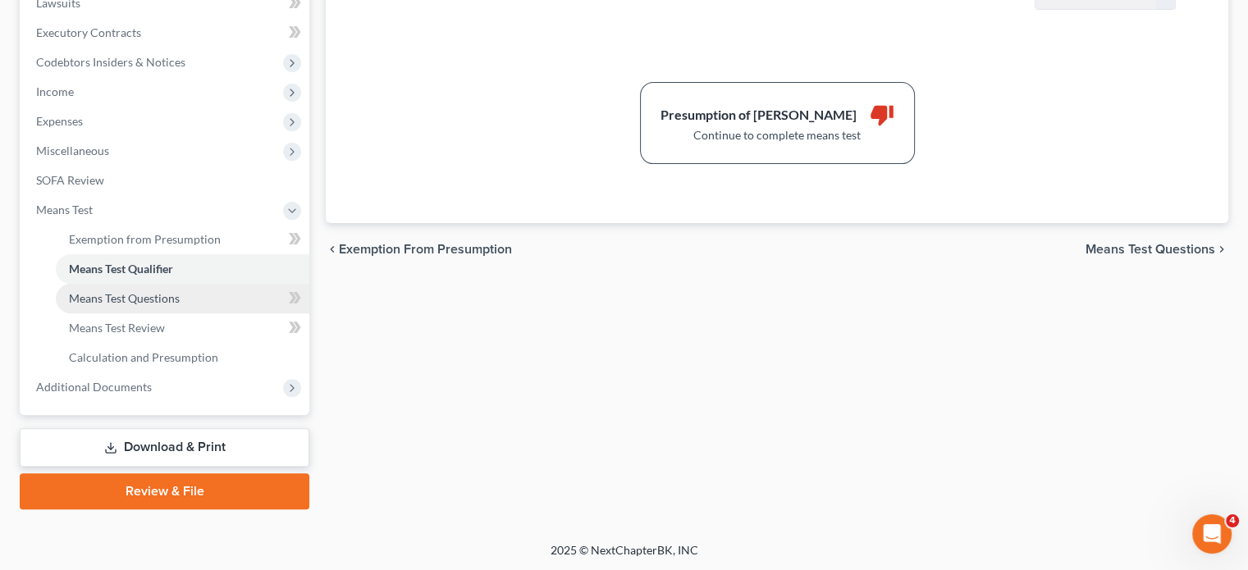
click at [121, 304] on span "Means Test Questions" at bounding box center [124, 298] width 111 height 14
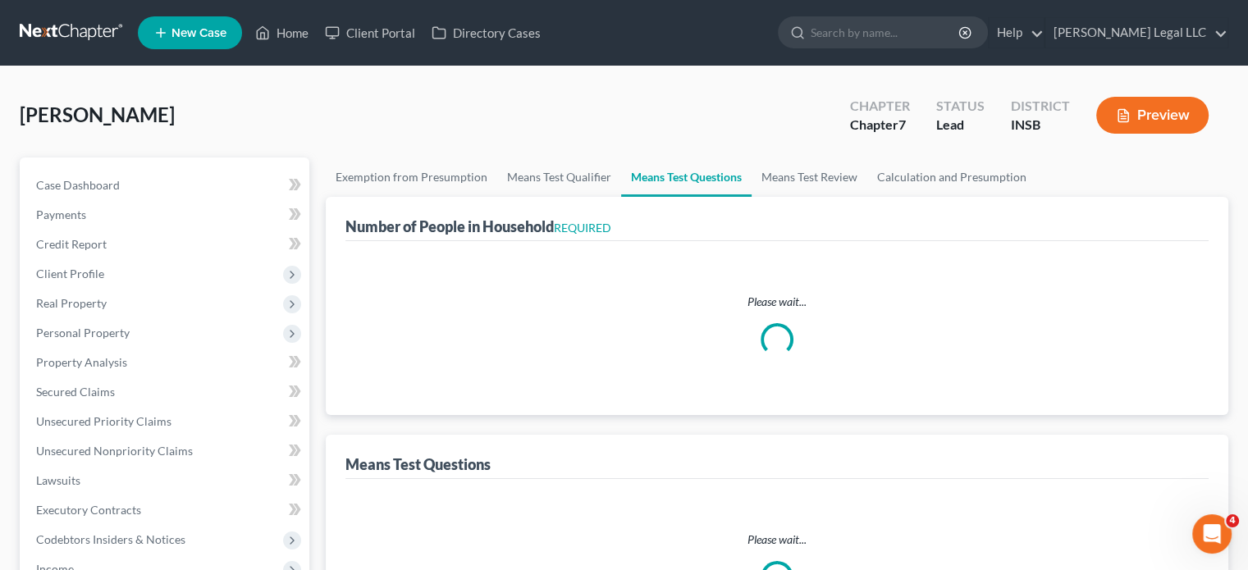
select select "0"
select select "60"
select select "1"
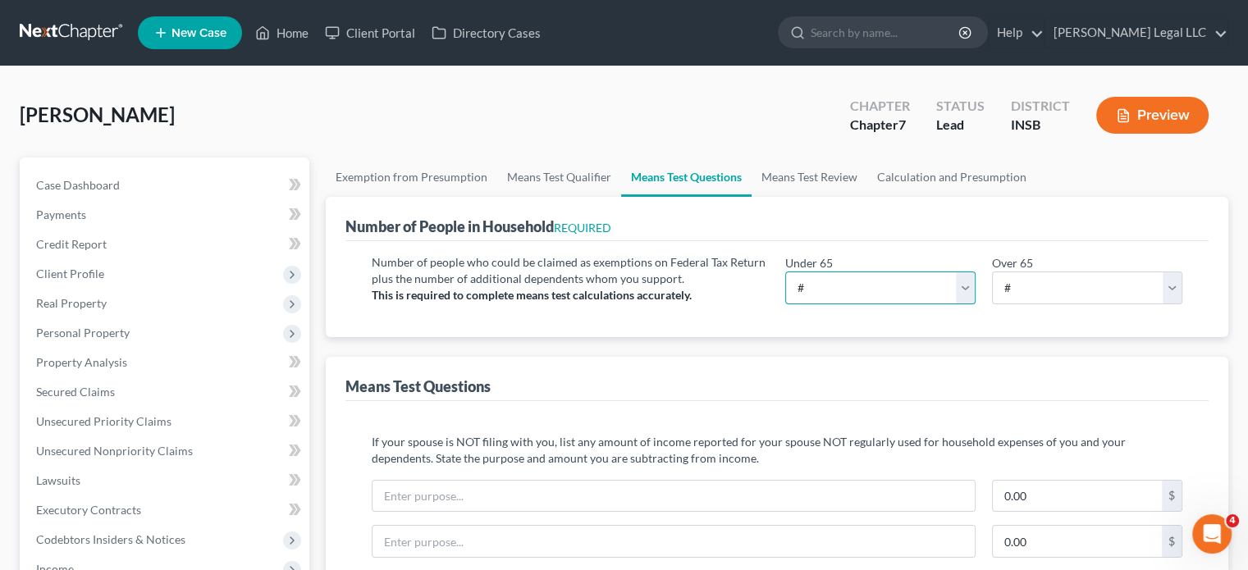
click at [824, 292] on select "# 0 1 2 3 4 5 6 7 8 9 10" at bounding box center [881, 288] width 190 height 33
select select "1"
click at [786, 272] on select "# 0 1 2 3 4 5 6 7 8 9 10" at bounding box center [881, 288] width 190 height 33
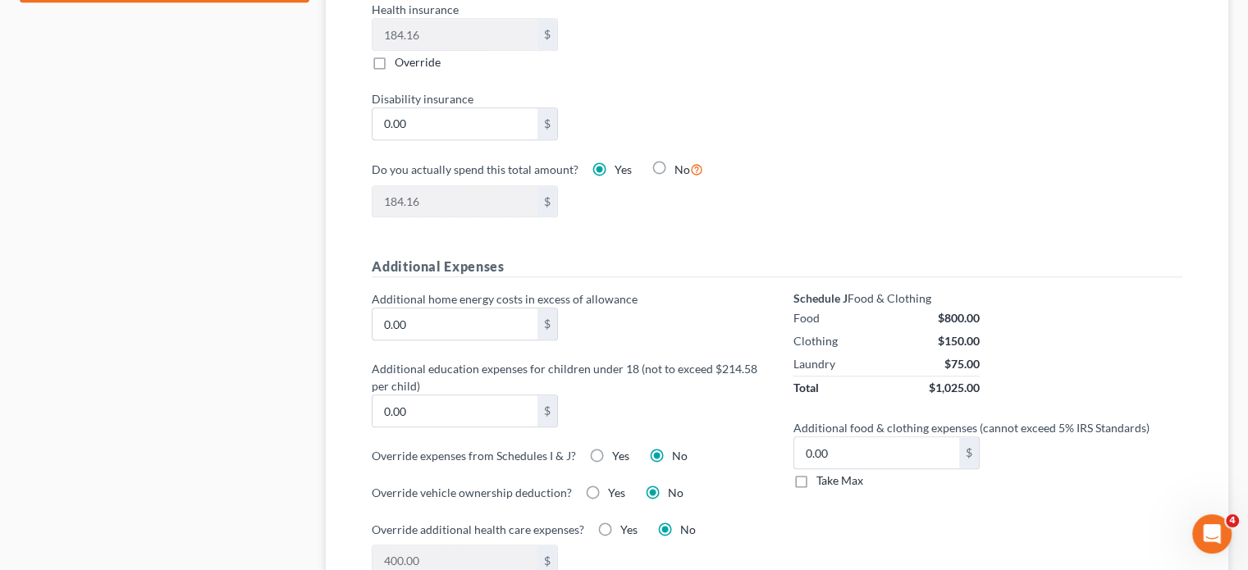
scroll to position [1067, 0]
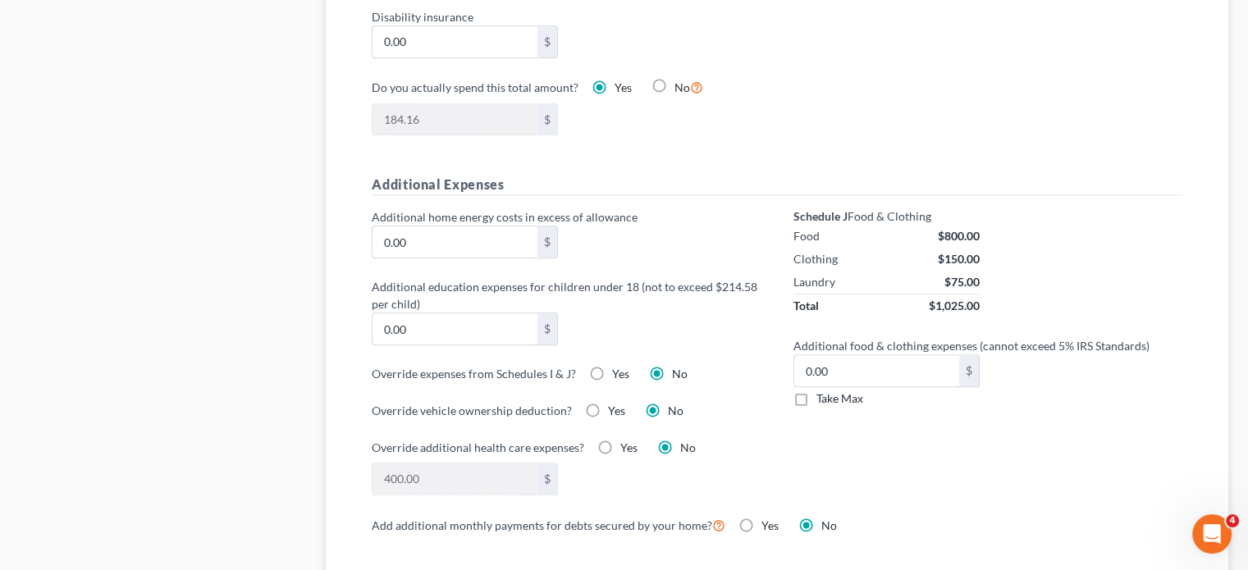
click at [817, 393] on label "Take Max" at bounding box center [840, 399] width 47 height 16
click at [823, 393] on input "Take Max" at bounding box center [828, 396] width 11 height 11
checkbox input "true"
type input "30.00"
click at [729, 355] on div "Additional home energy costs in excess of allowance 0.00 $ Additional education…" at bounding box center [566, 361] width 422 height 306
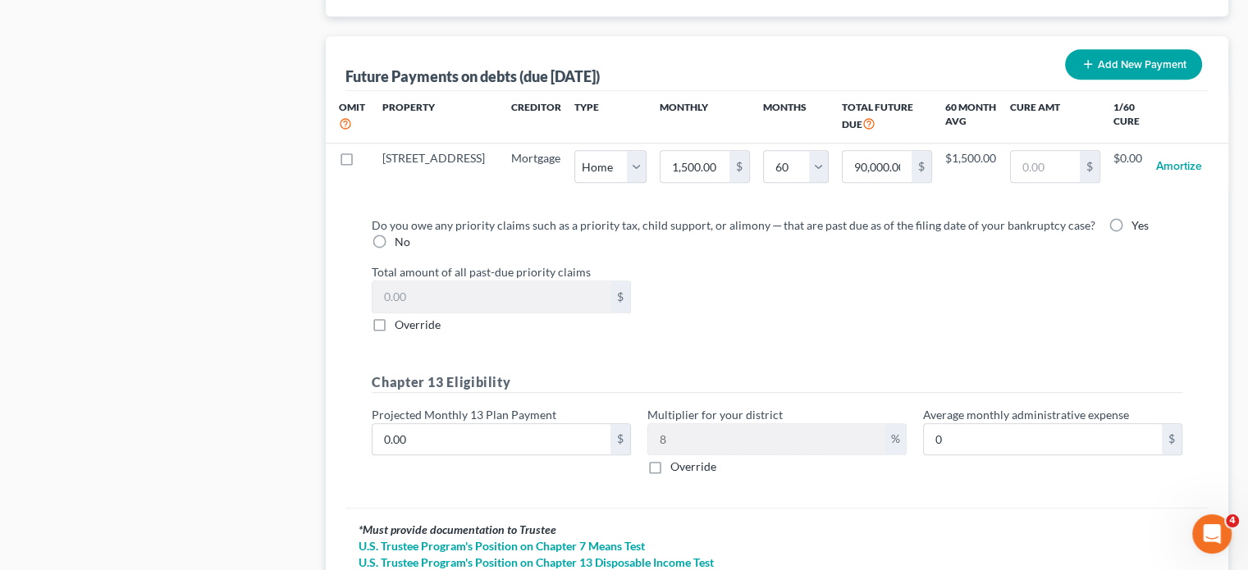
scroll to position [1642, 0]
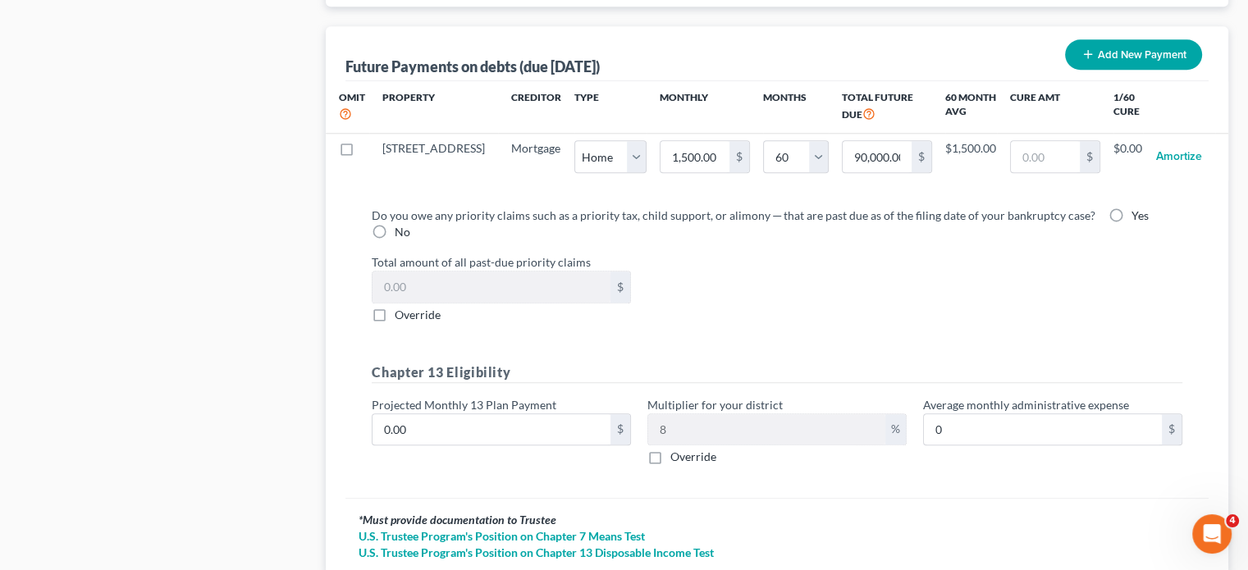
click at [395, 231] on label "No" at bounding box center [403, 232] width 16 height 16
click at [401, 231] on input "No" at bounding box center [406, 229] width 11 height 11
radio input "true"
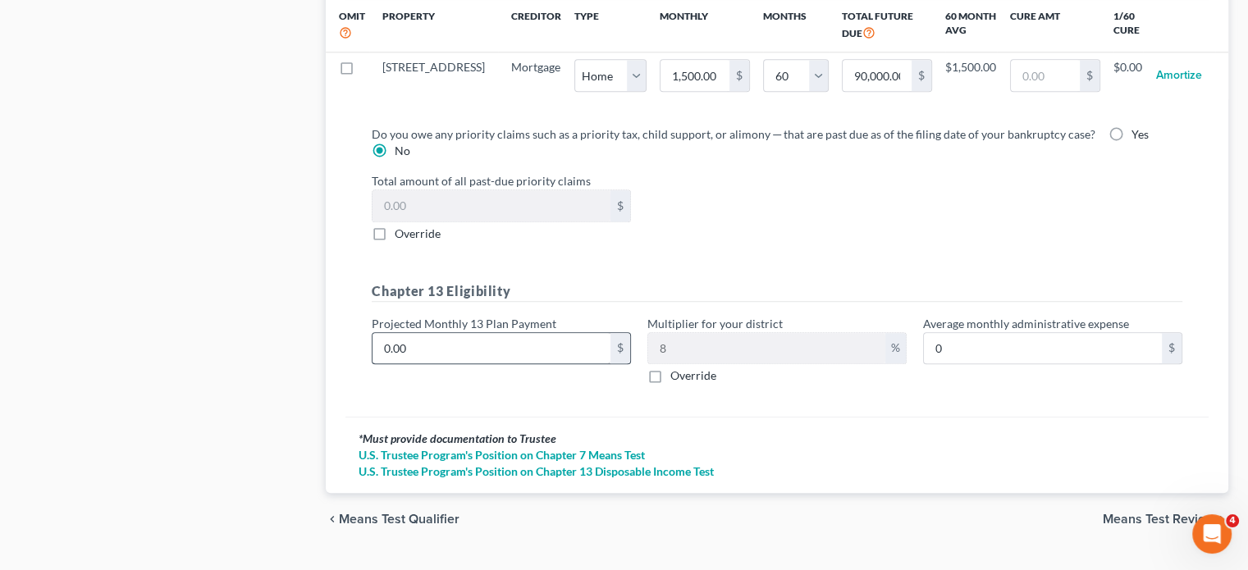
scroll to position [1724, 0]
click at [401, 332] on input "0.00" at bounding box center [492, 347] width 238 height 31
type input "5"
type input "0.40"
type input "50"
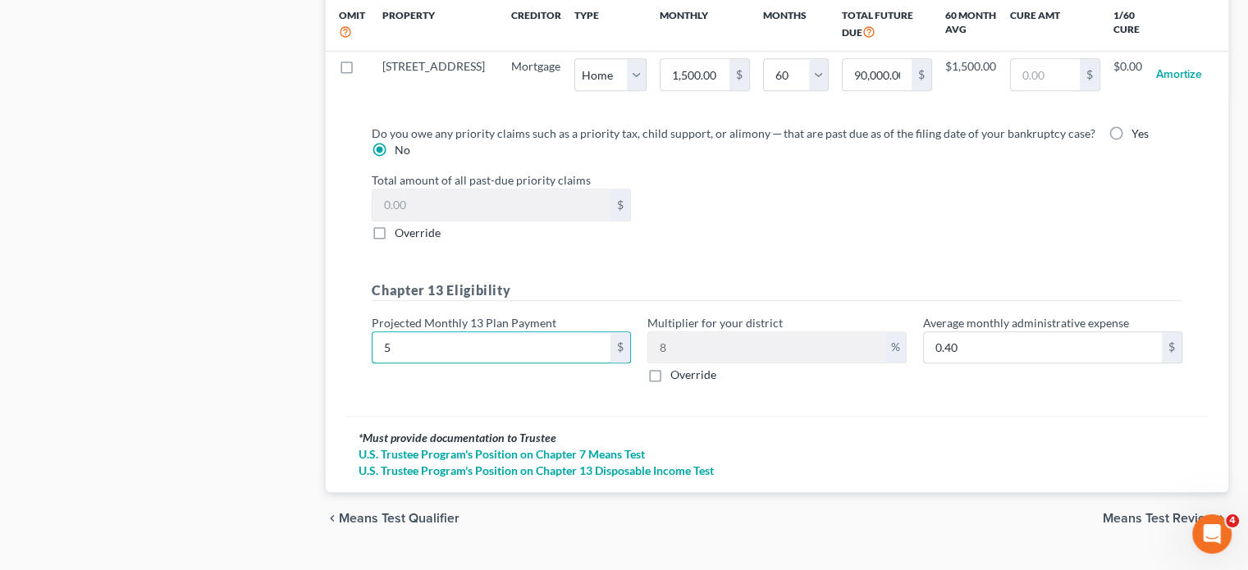
type input "4.00"
type input "500"
type input "40.00"
type input "500"
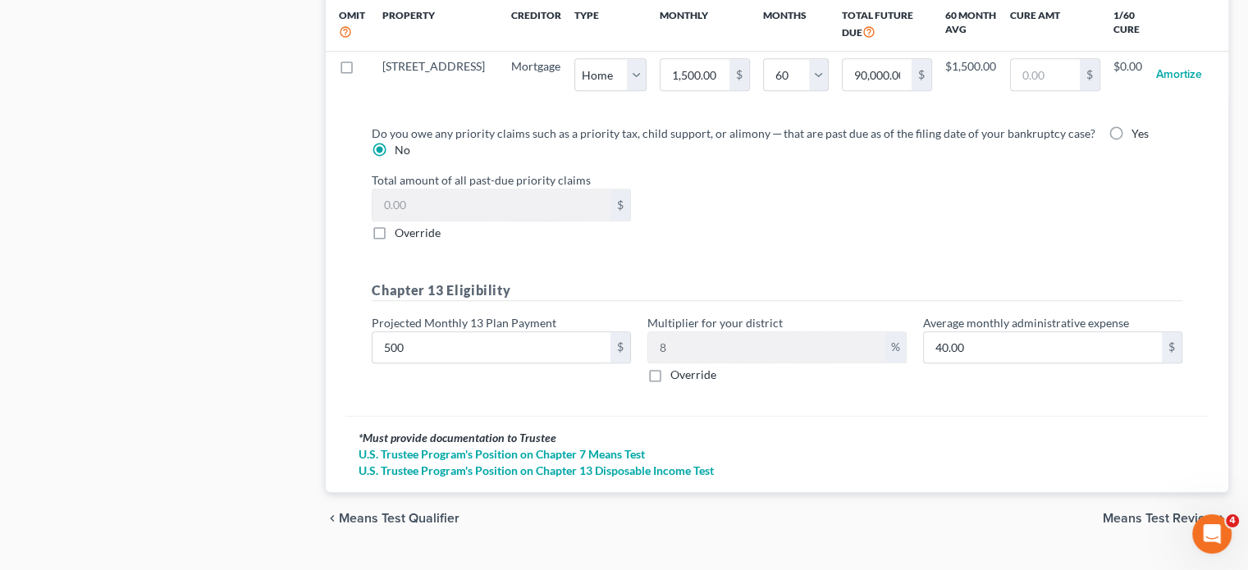
drag, startPoint x: 1148, startPoint y: 511, endPoint x: 831, endPoint y: 464, distance: 320.3
click at [1148, 512] on span "Means Test Review" at bounding box center [1159, 518] width 112 height 13
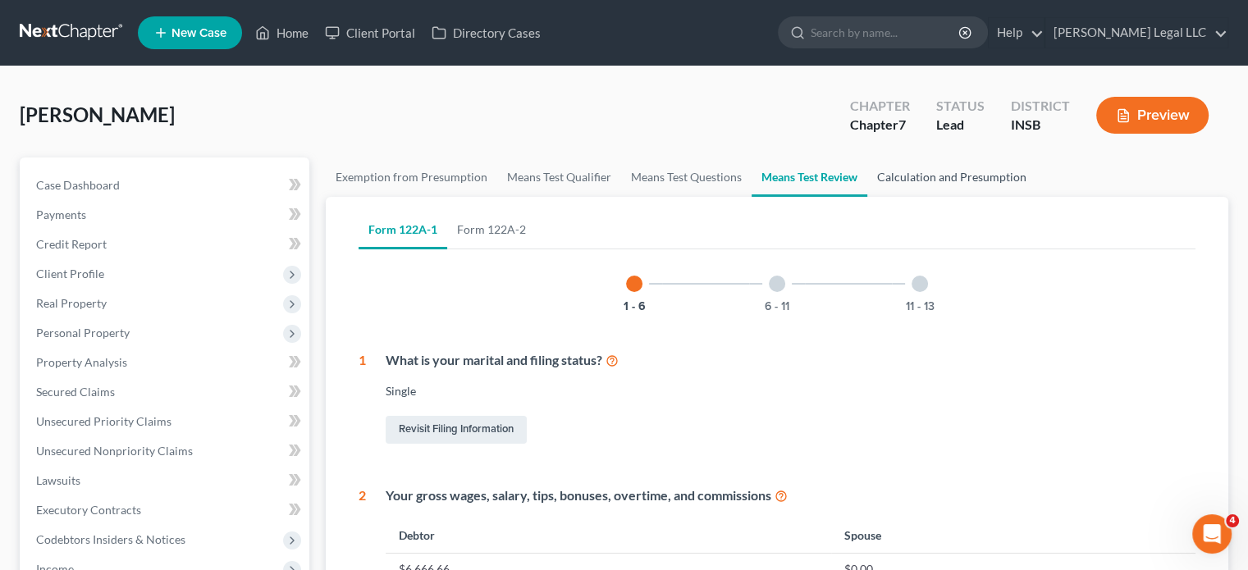
click at [950, 178] on link "Calculation and Presumption" at bounding box center [952, 177] width 169 height 39
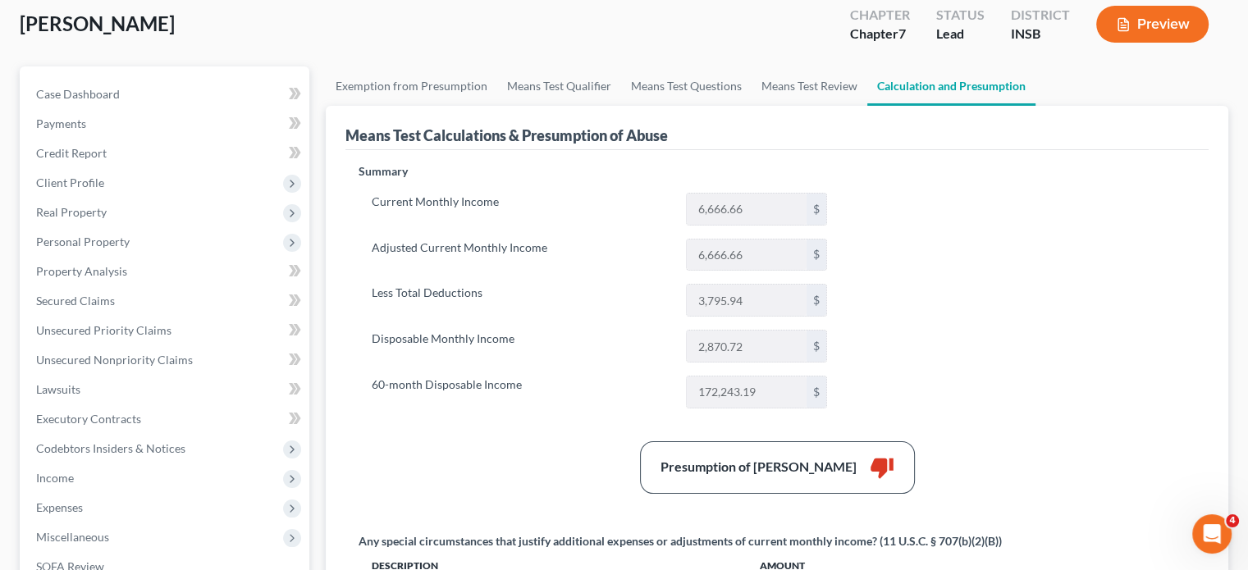
scroll to position [164, 0]
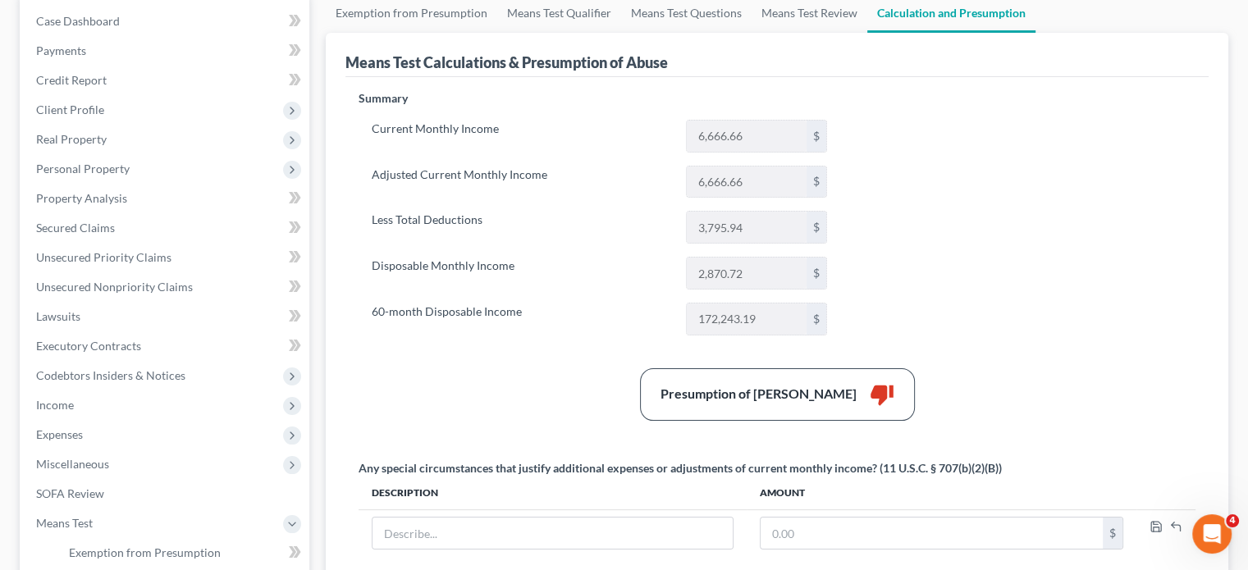
click at [428, 384] on div "Presumption of Abuse Arises thumb_down" at bounding box center [777, 395] width 854 height 53
click at [428, 383] on div "Presumption of Abuse Arises thumb_down" at bounding box center [777, 395] width 854 height 53
click at [427, 388] on div "Presumption of Abuse Arises thumb_down" at bounding box center [777, 395] width 854 height 53
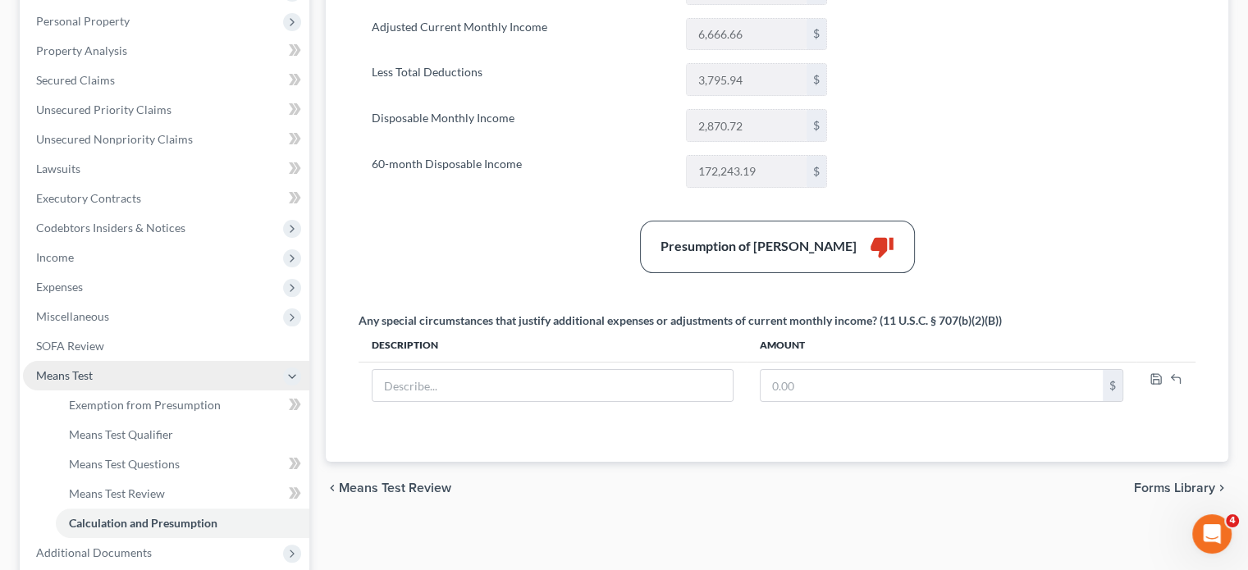
scroll to position [478, 0]
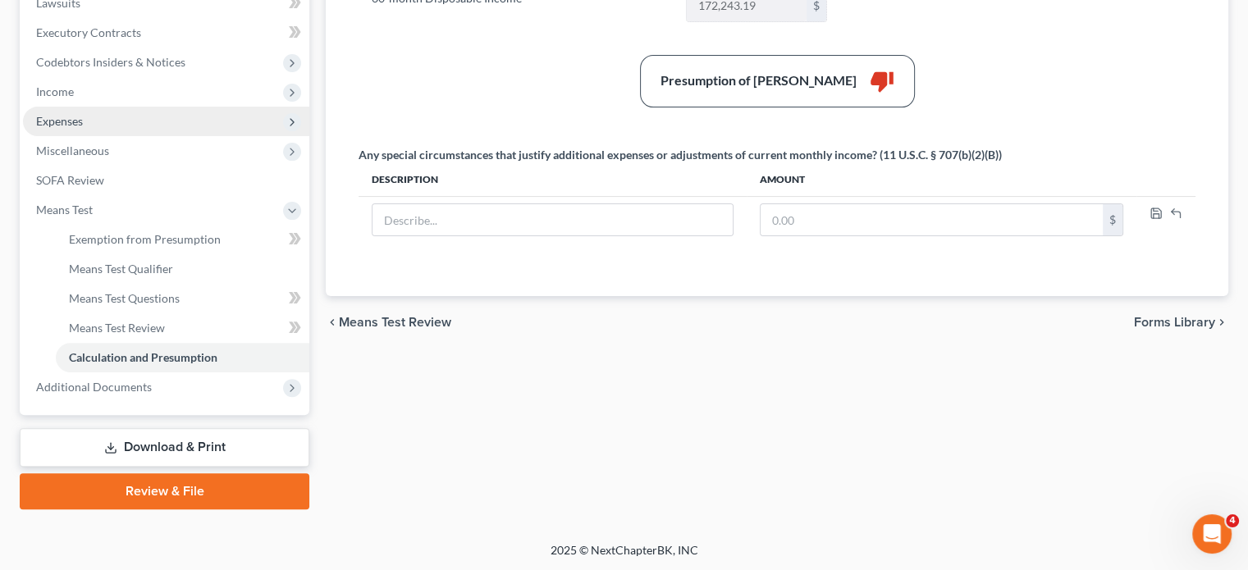
click at [76, 125] on span "Expenses" at bounding box center [59, 121] width 47 height 14
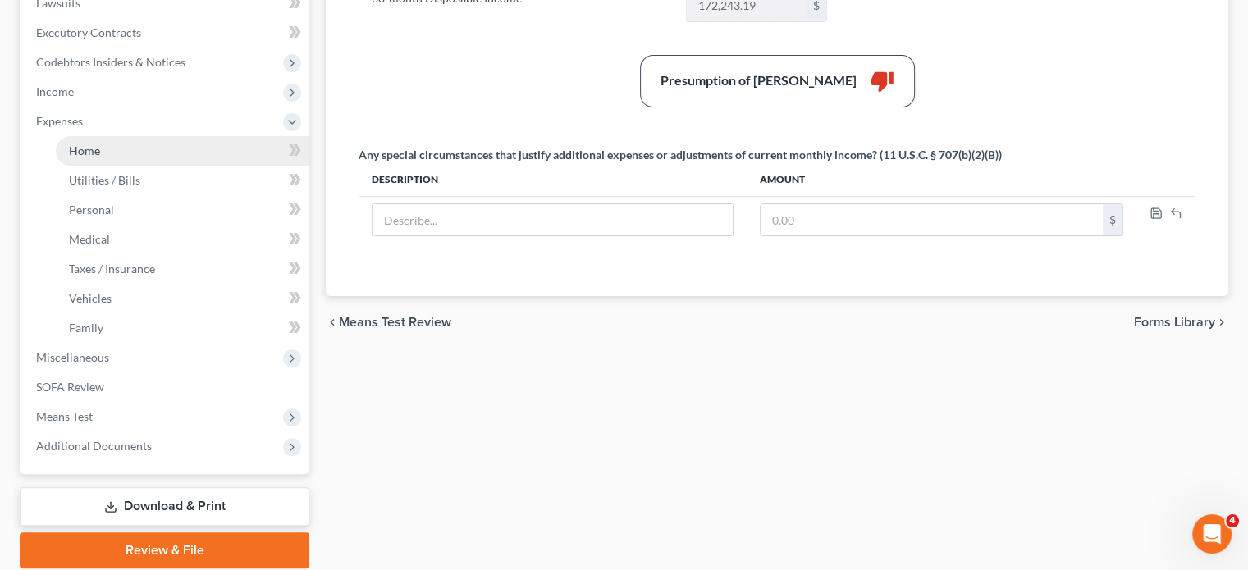
click at [94, 152] on span "Home" at bounding box center [84, 151] width 31 height 14
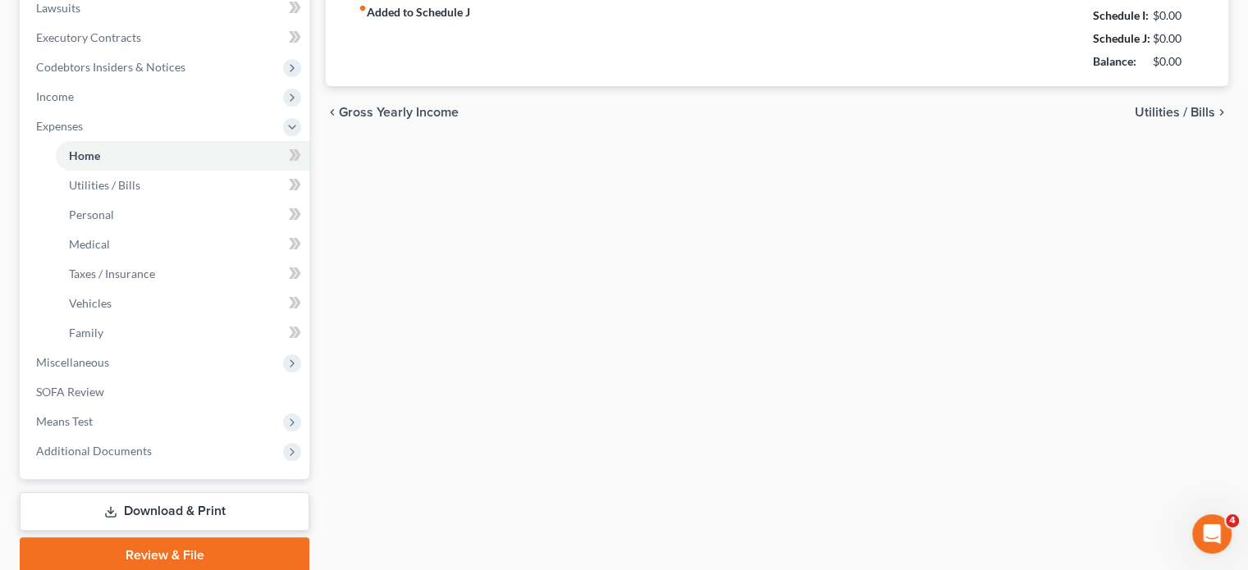
type input "1,600.00"
type input "0.00"
radio input "true"
type input "0.00"
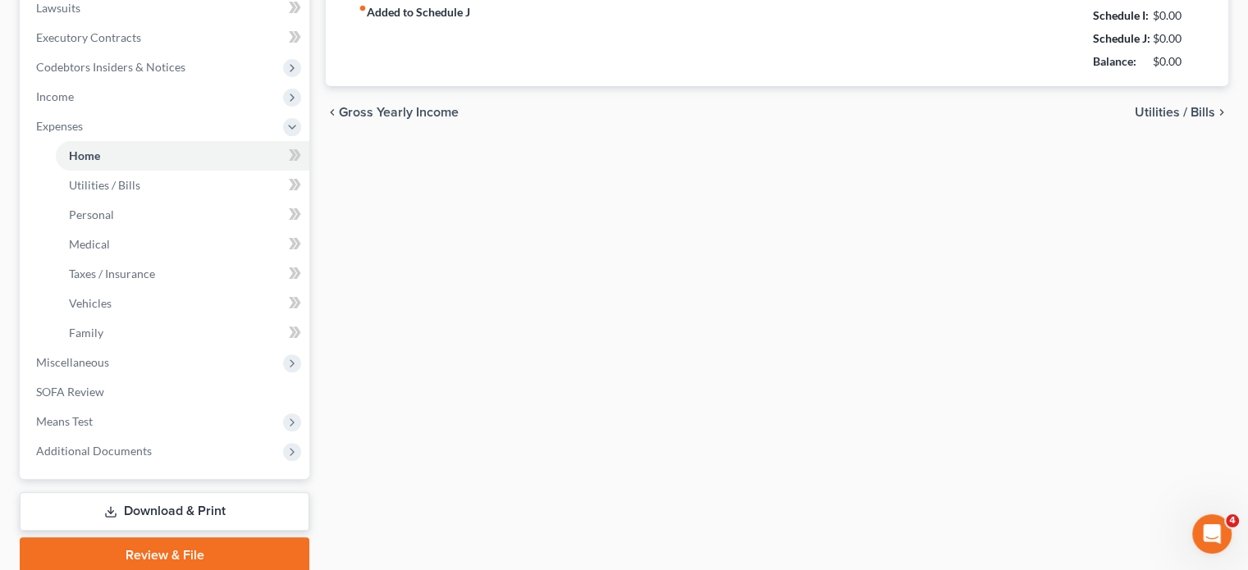
type input "0.00"
type input "250.00"
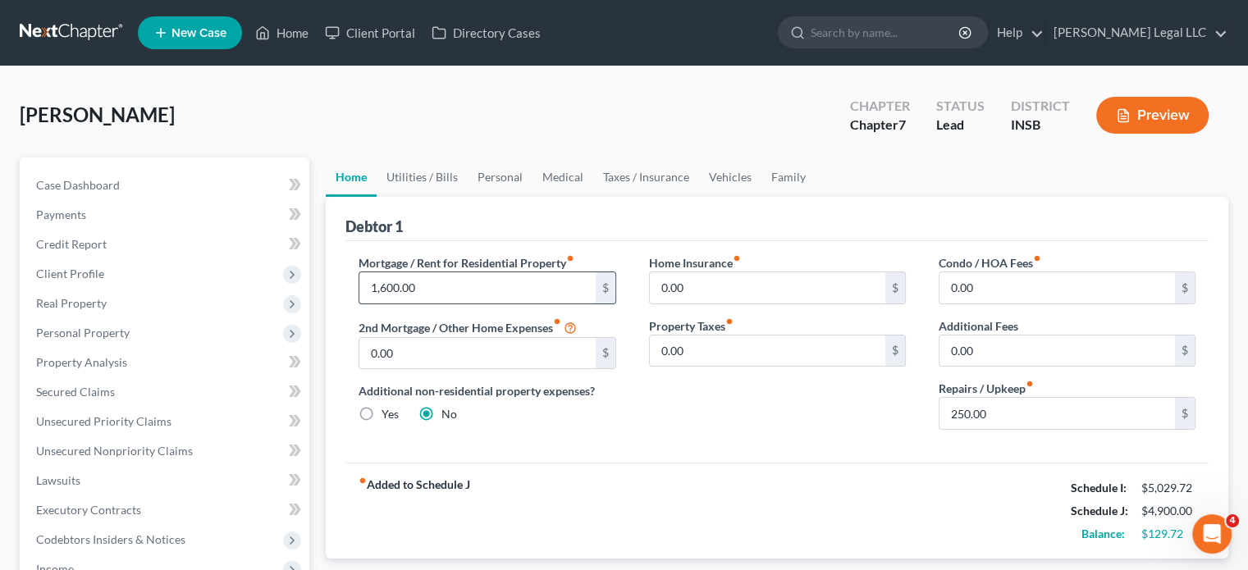
click at [433, 280] on input "1,600.00" at bounding box center [478, 288] width 236 height 31
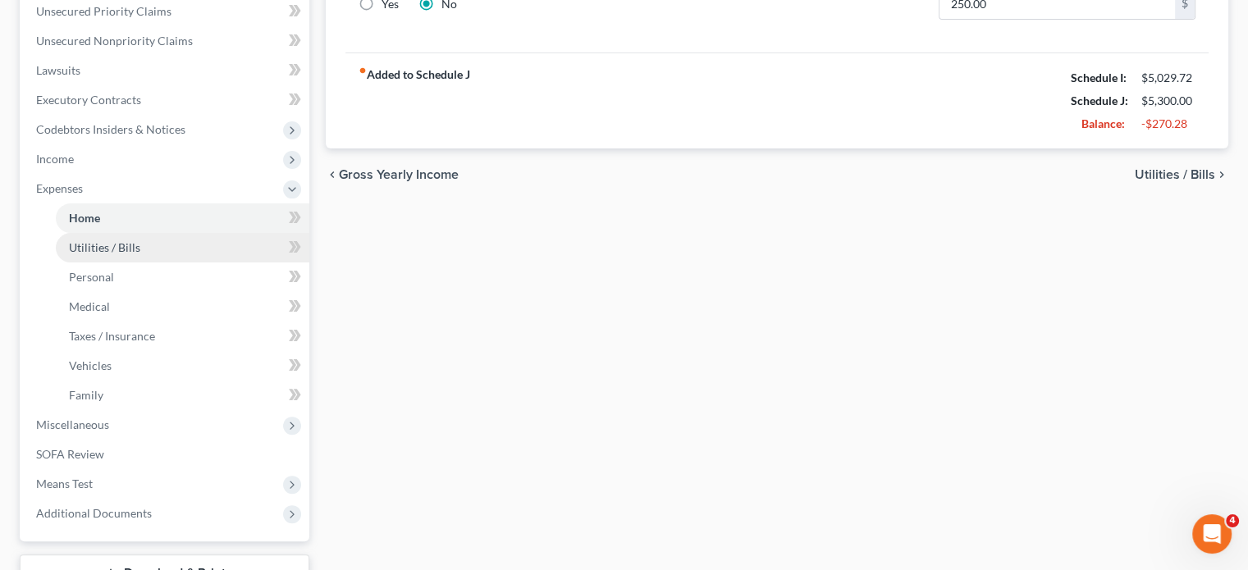
type input "2,000"
click at [126, 250] on span "Utilities / Bills" at bounding box center [104, 248] width 71 height 14
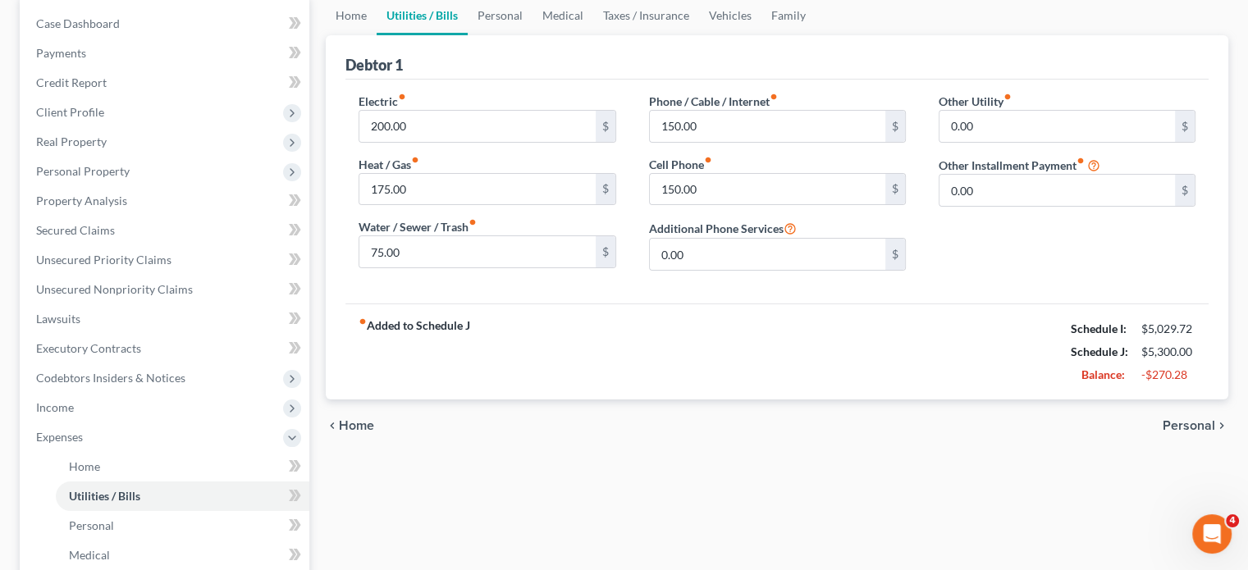
scroll to position [164, 0]
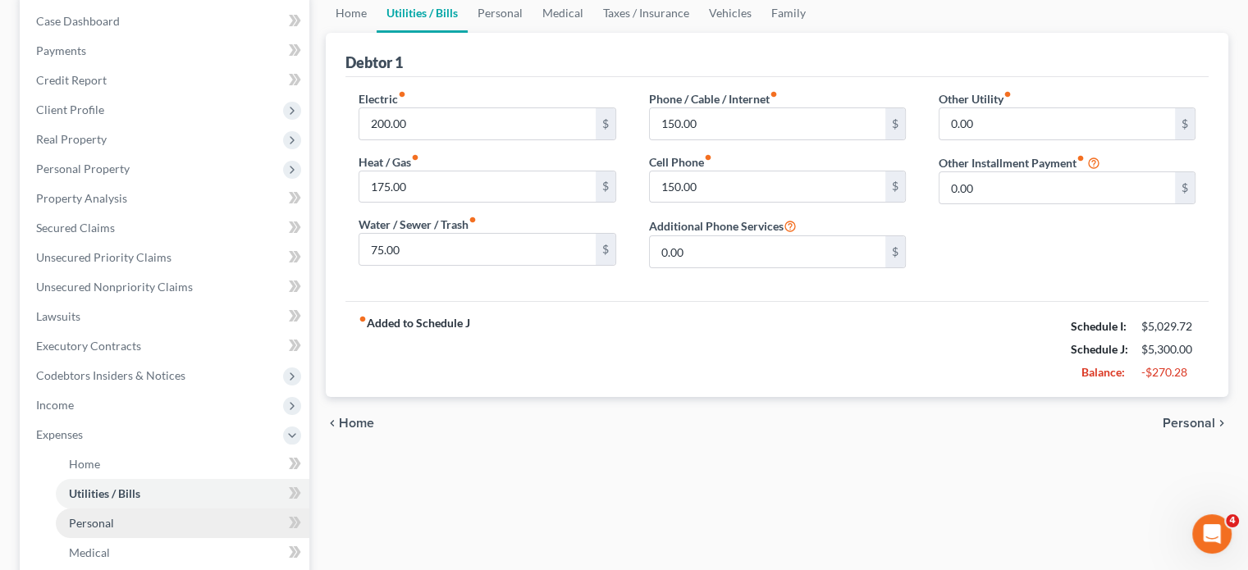
click at [60, 522] on link "Personal" at bounding box center [183, 524] width 254 height 30
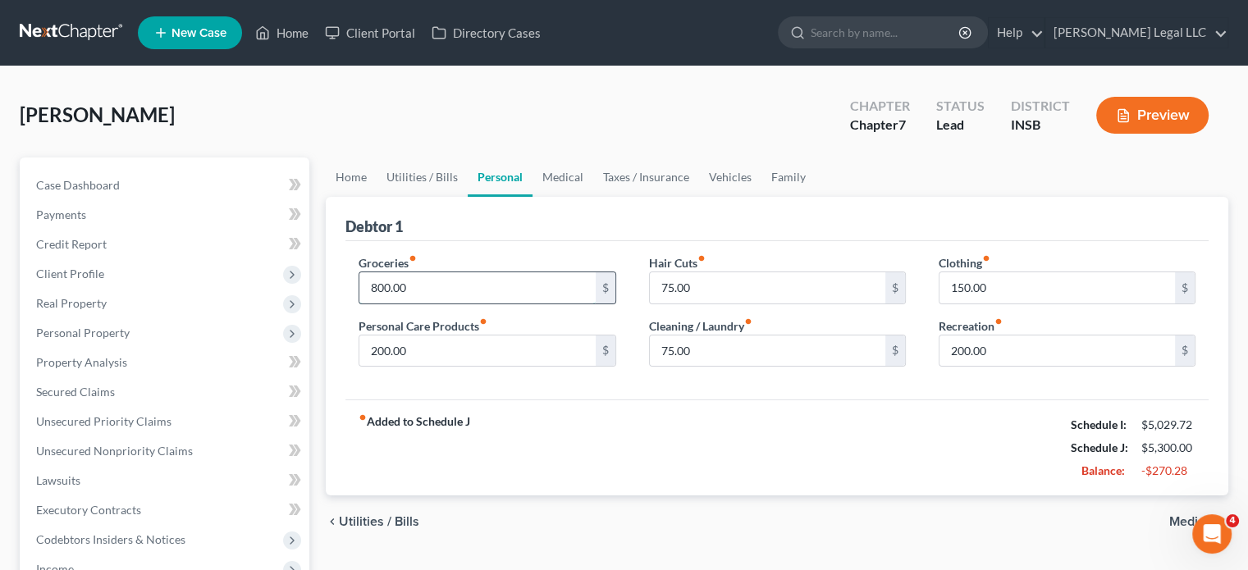
click at [441, 284] on input "800.00" at bounding box center [478, 288] width 236 height 31
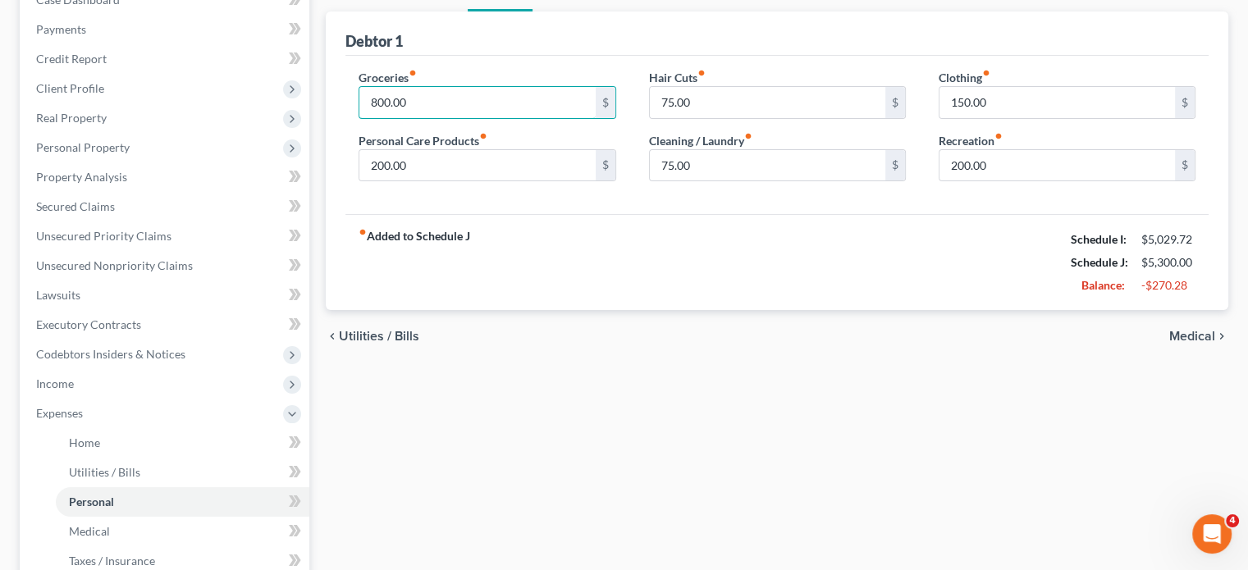
scroll to position [410, 0]
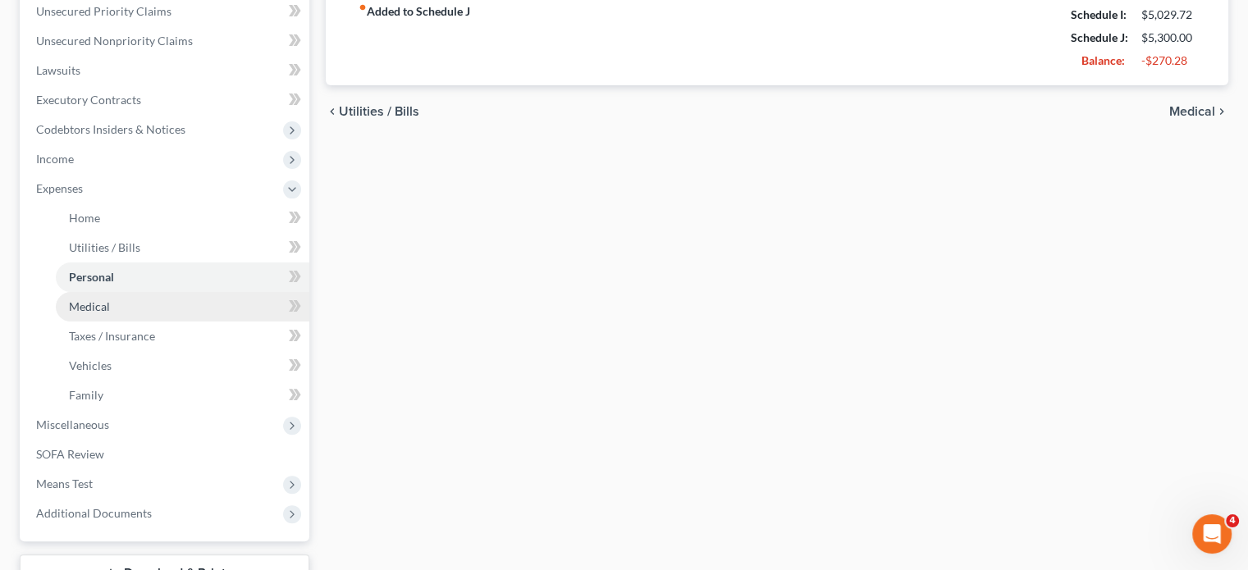
click at [141, 305] on link "Medical" at bounding box center [183, 307] width 254 height 30
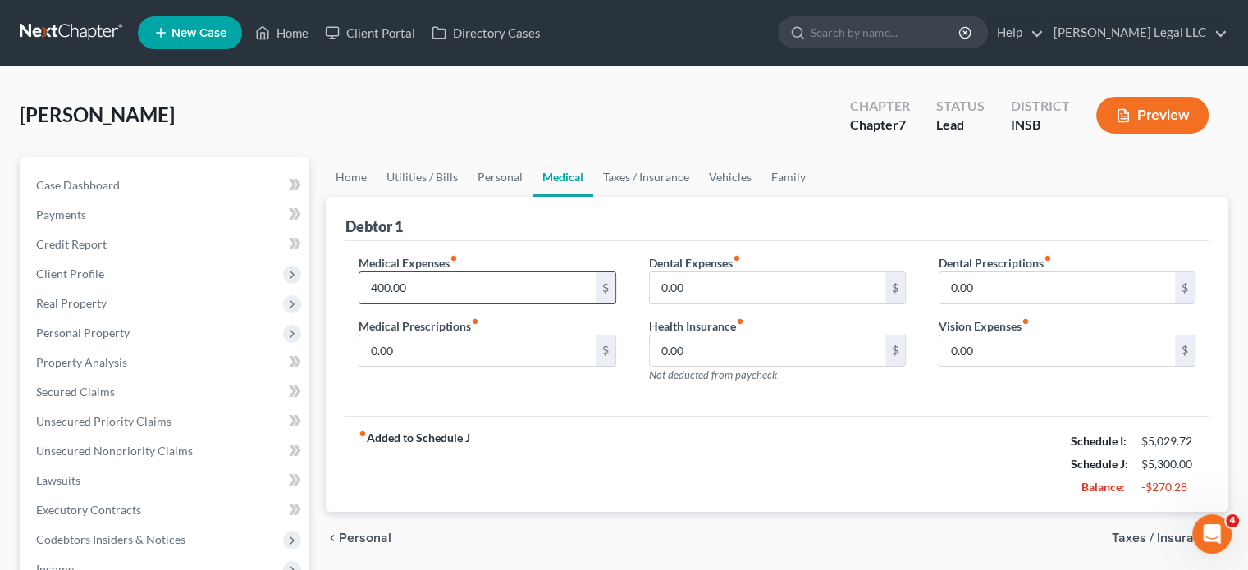
click at [516, 292] on input "400.00" at bounding box center [478, 288] width 236 height 31
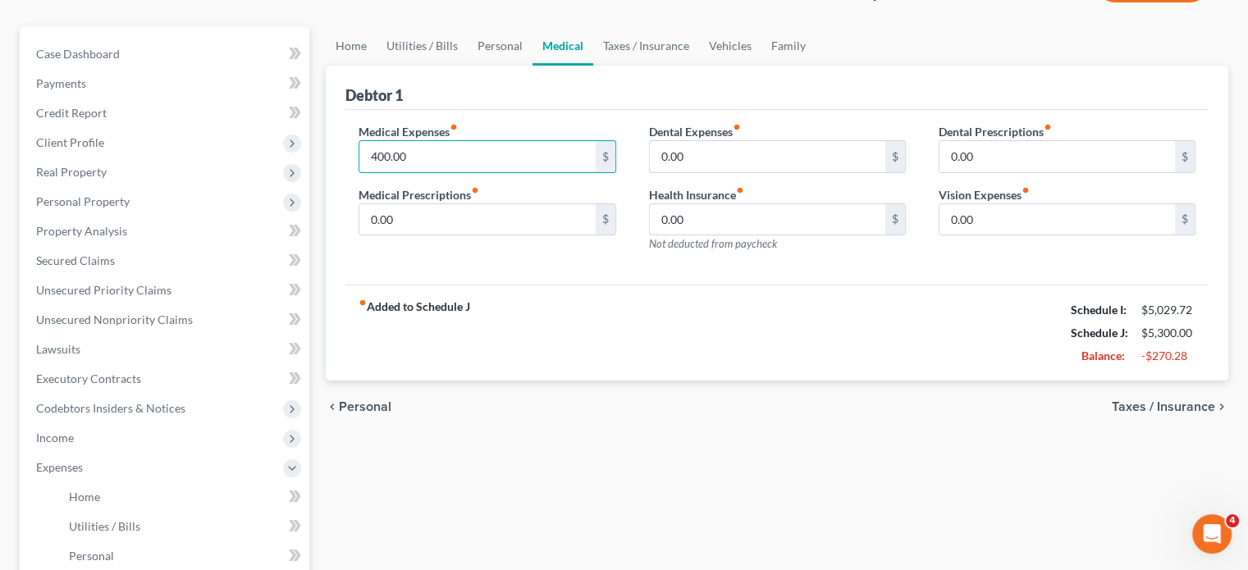
scroll to position [328, 0]
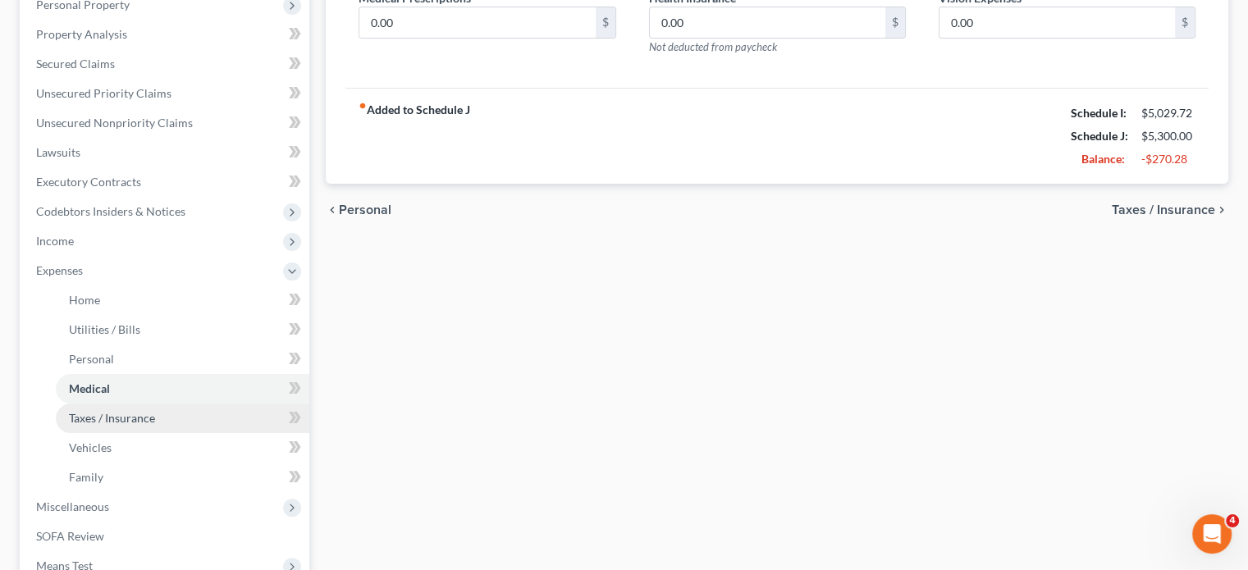
click at [111, 414] on span "Taxes / Insurance" at bounding box center [112, 418] width 86 height 14
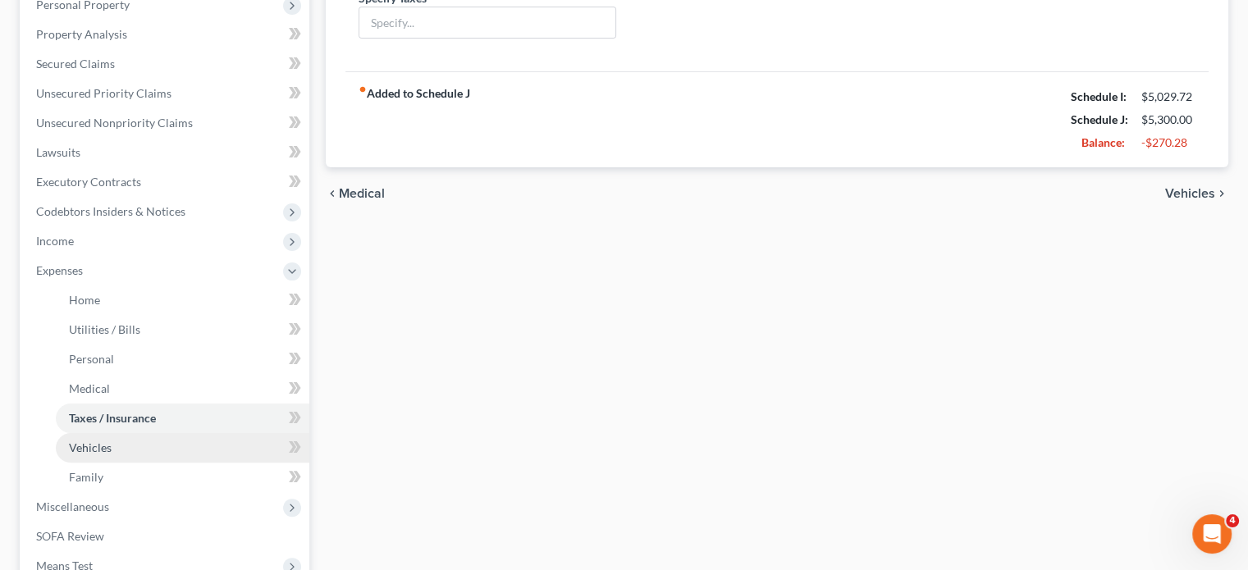
click at [66, 450] on link "Vehicles" at bounding box center [183, 448] width 254 height 30
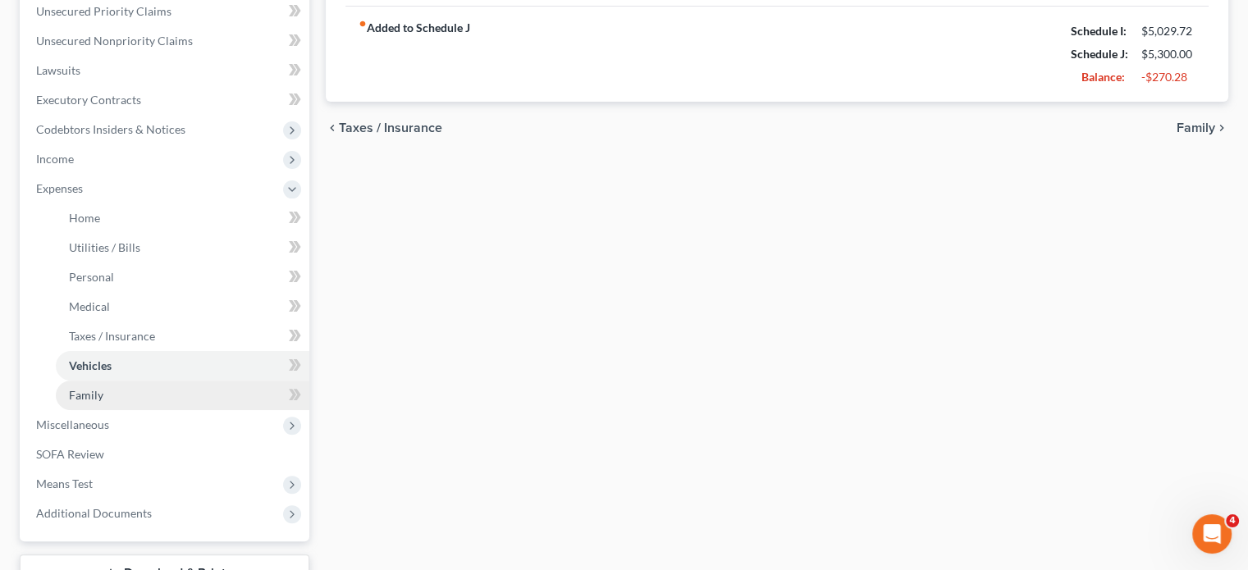
click at [83, 395] on span "Family" at bounding box center [86, 395] width 34 height 14
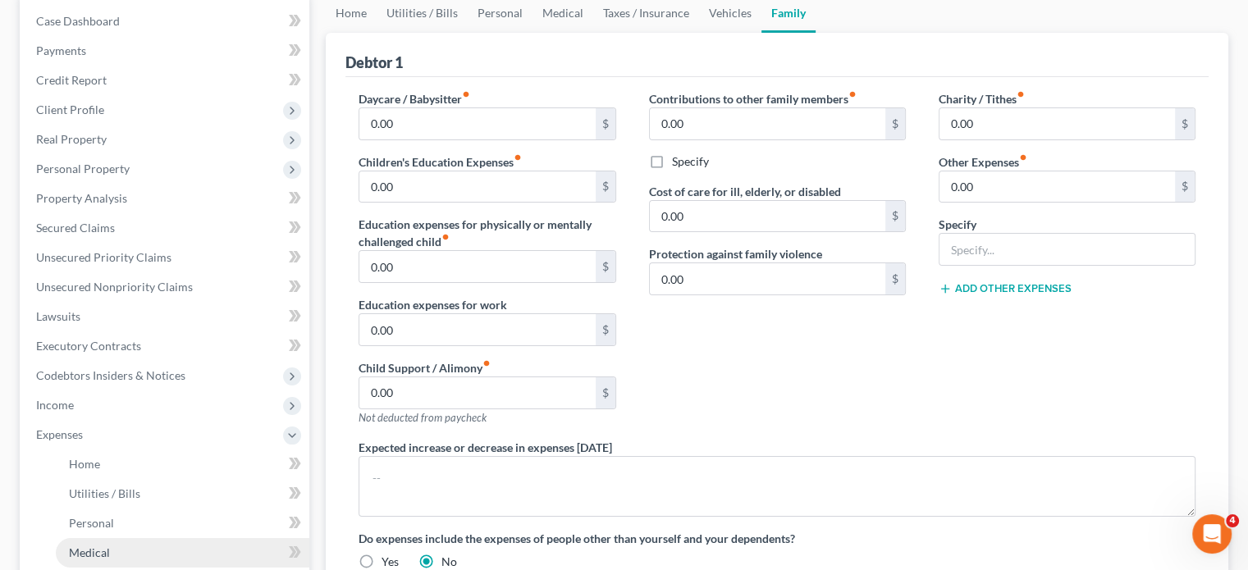
scroll to position [328, 0]
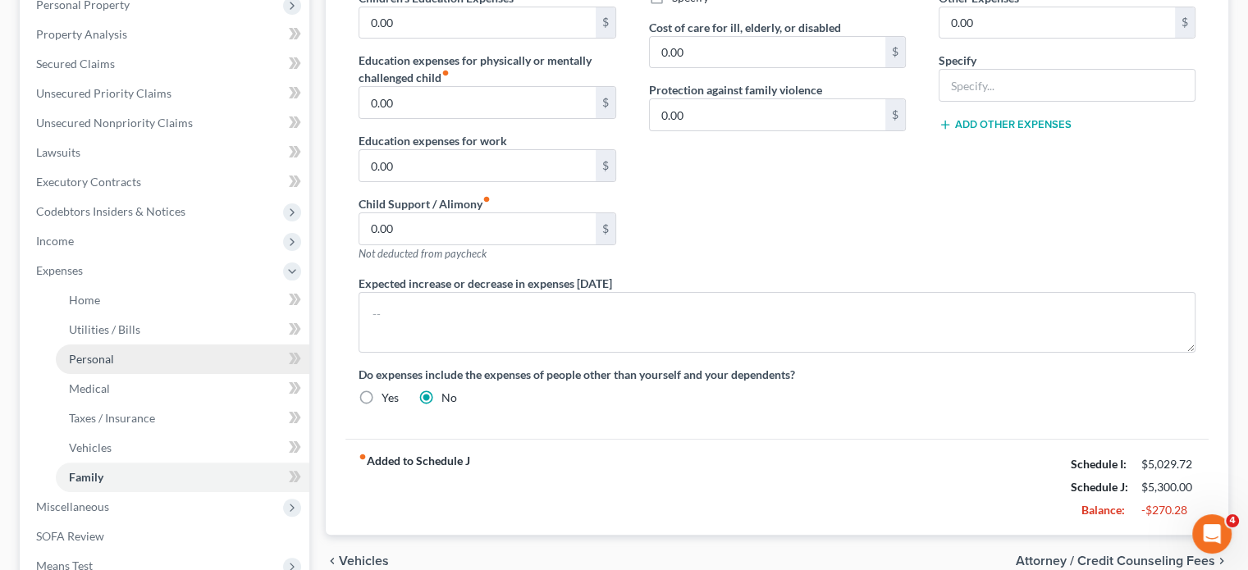
click at [85, 368] on link "Personal" at bounding box center [183, 360] width 254 height 30
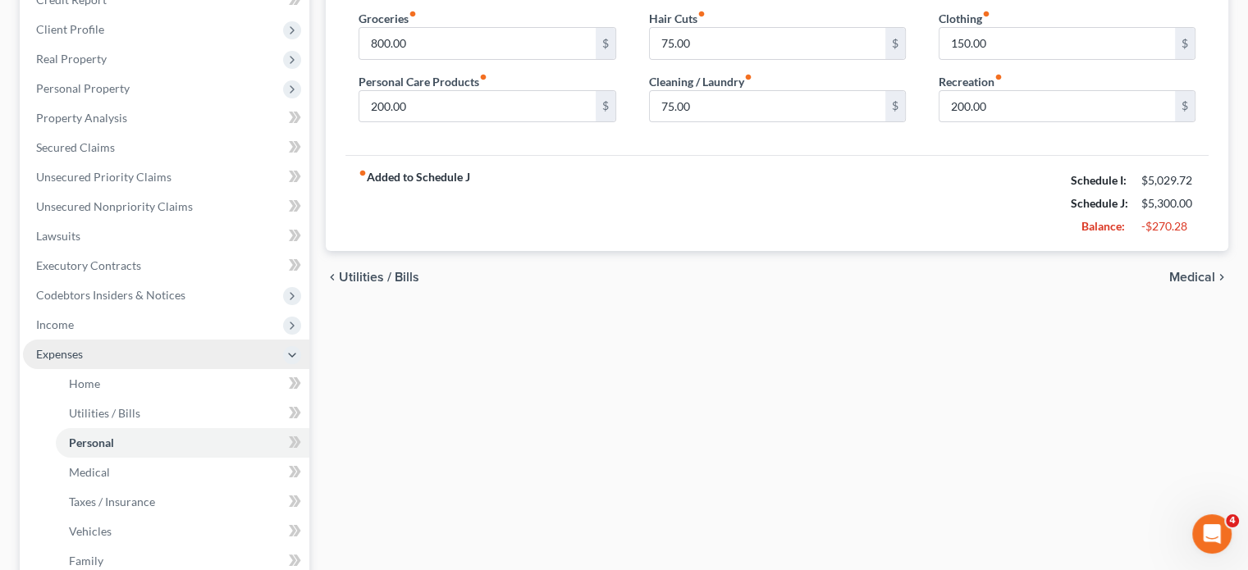
scroll to position [246, 0]
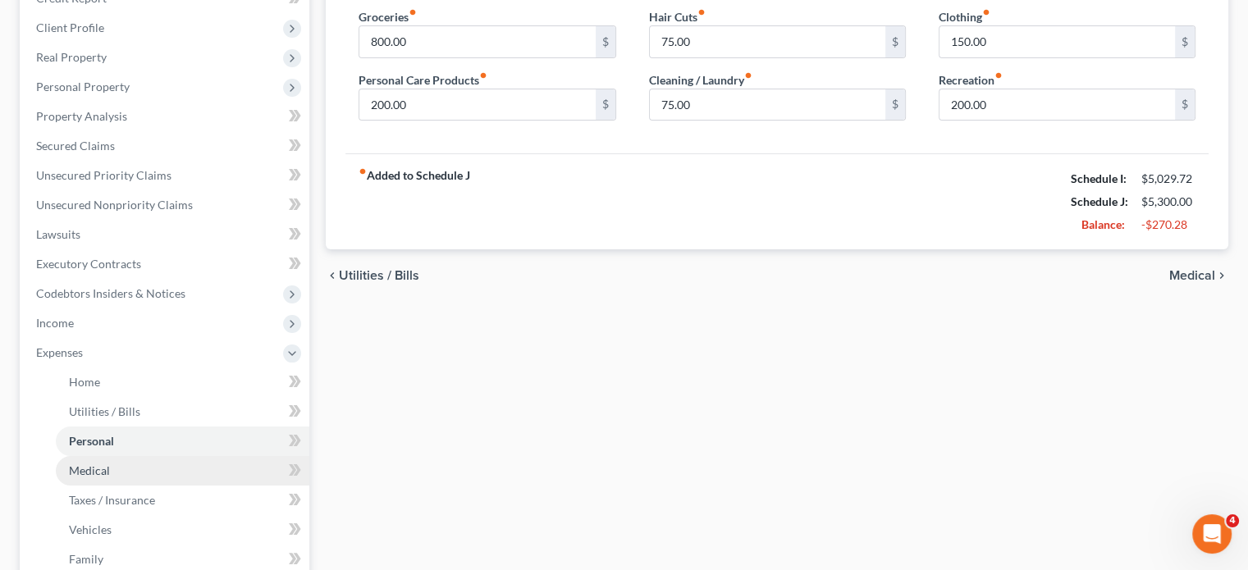
click at [102, 475] on span "Medical" at bounding box center [89, 471] width 41 height 14
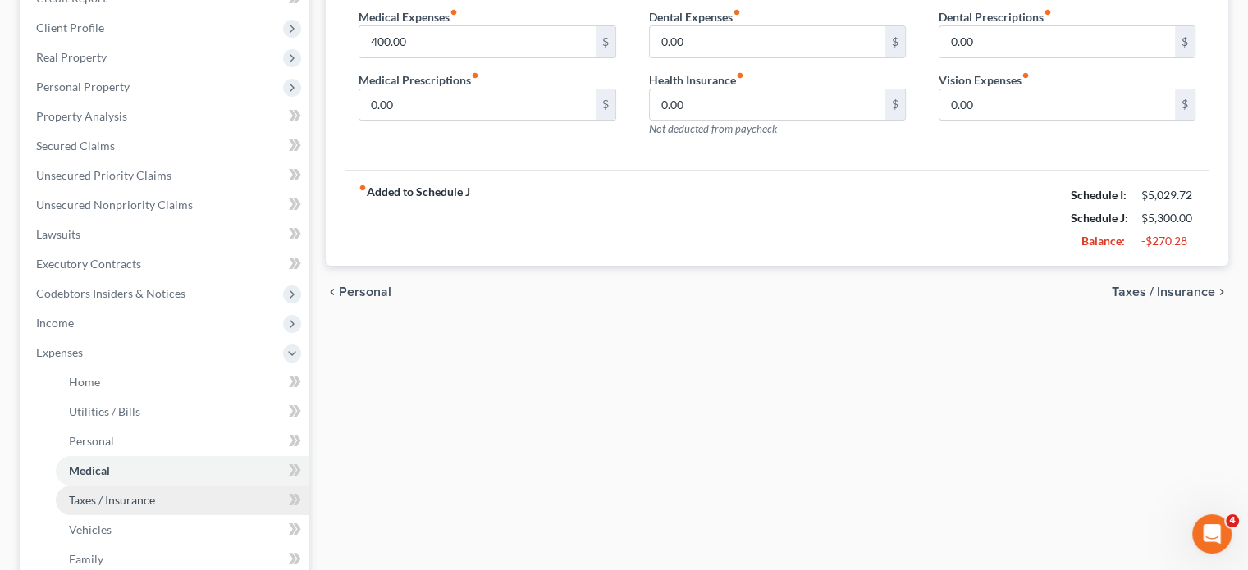
click at [100, 495] on span "Taxes / Insurance" at bounding box center [112, 500] width 86 height 14
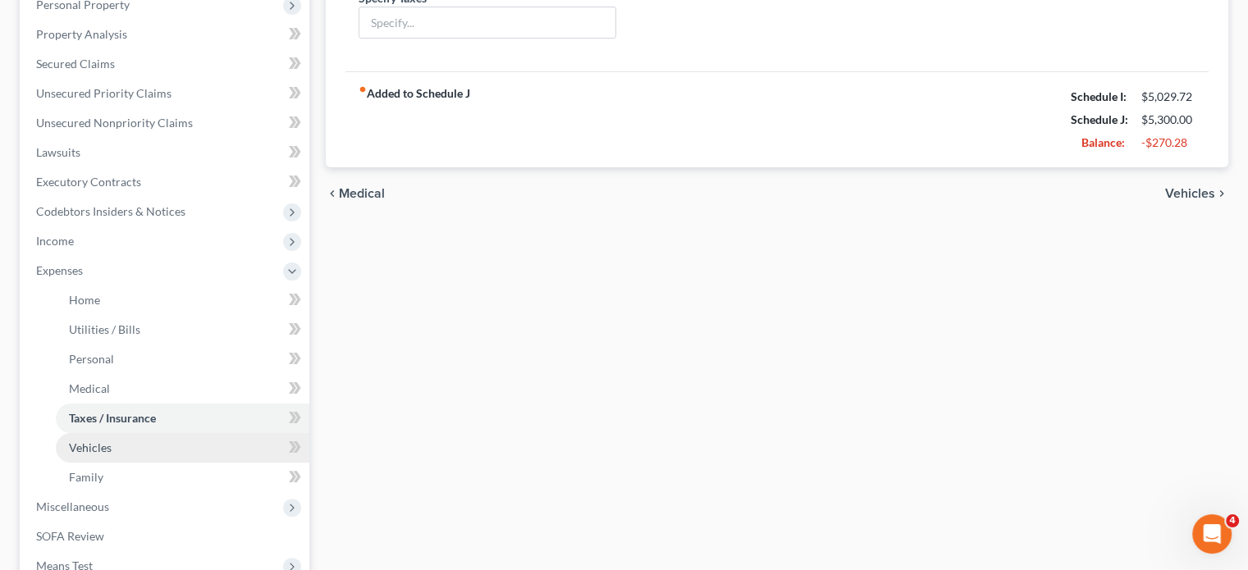
click at [98, 443] on span "Vehicles" at bounding box center [90, 448] width 43 height 14
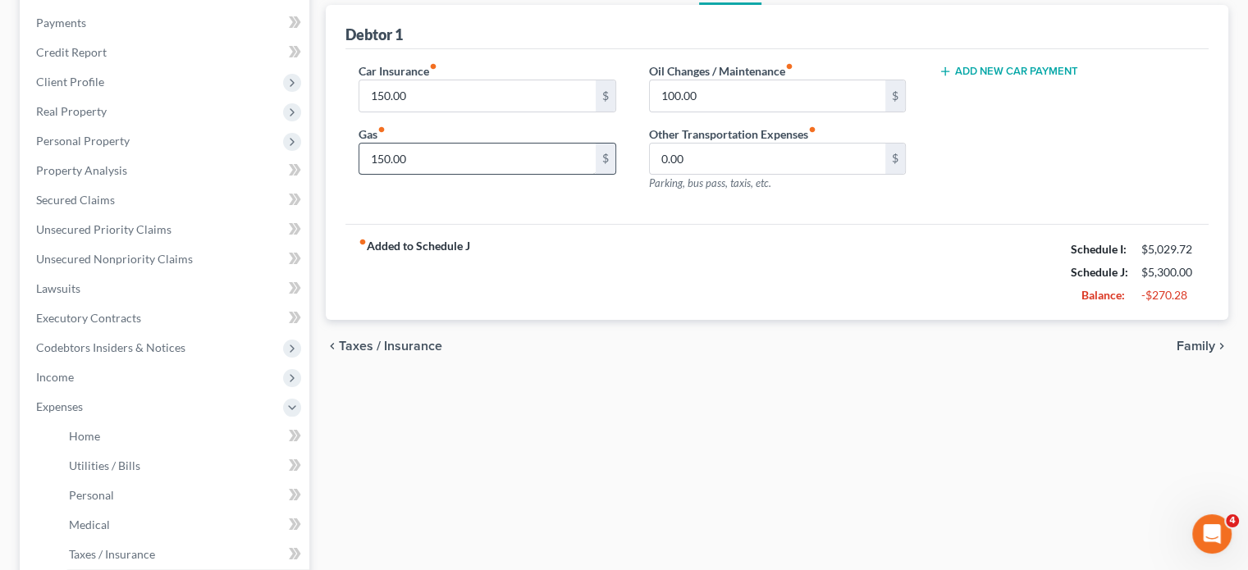
scroll to position [246, 0]
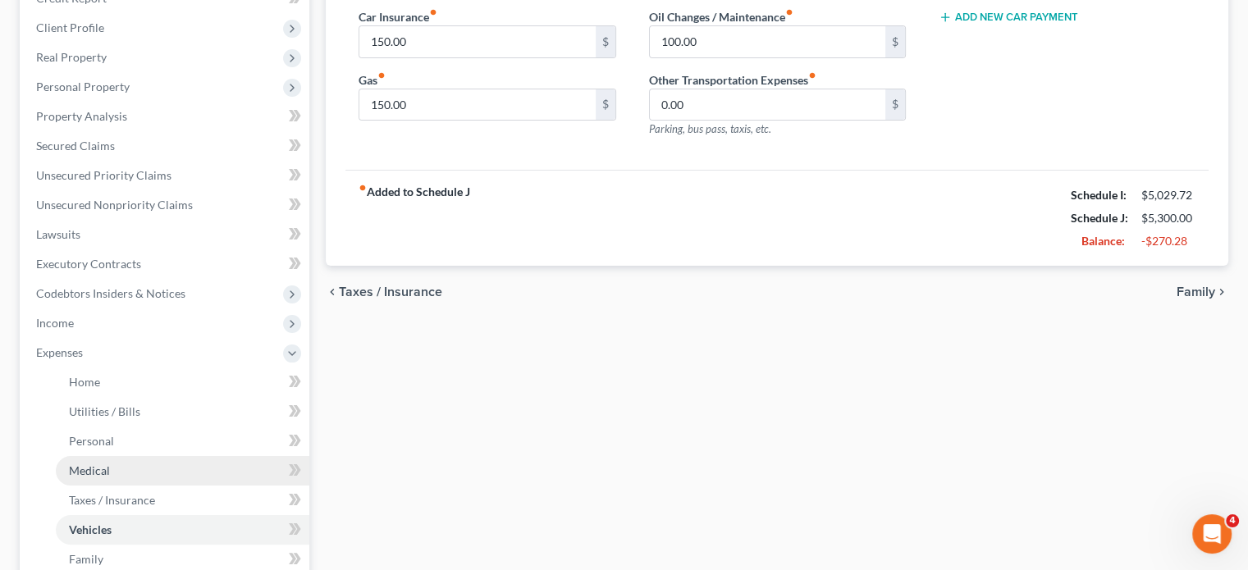
click at [115, 473] on link "Medical" at bounding box center [183, 471] width 254 height 30
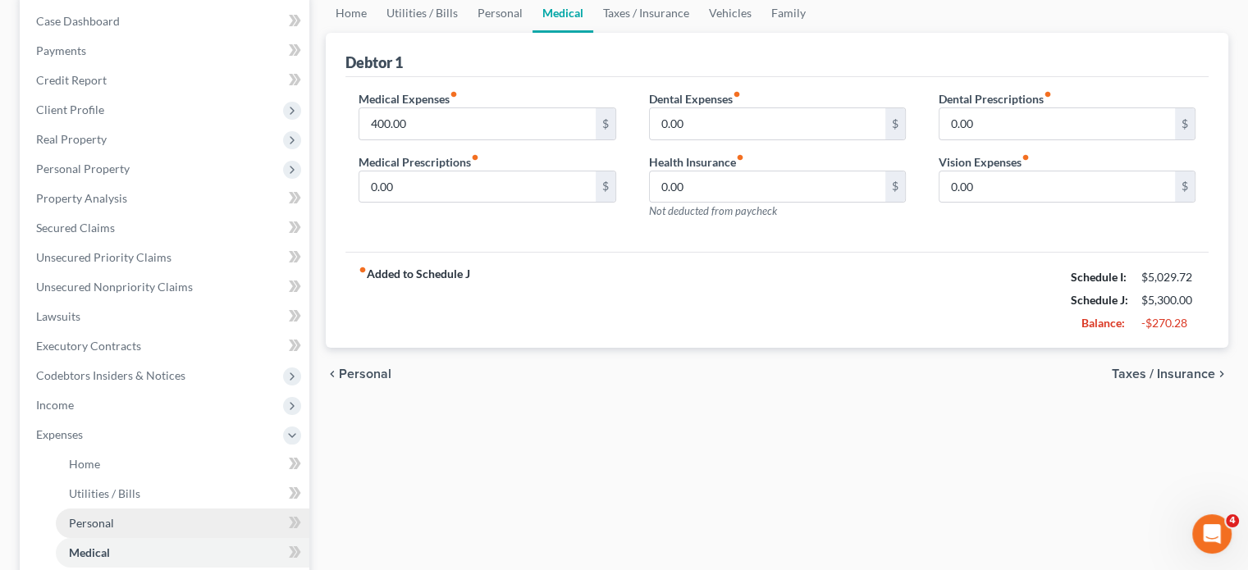
click at [73, 520] on span "Personal" at bounding box center [91, 523] width 45 height 14
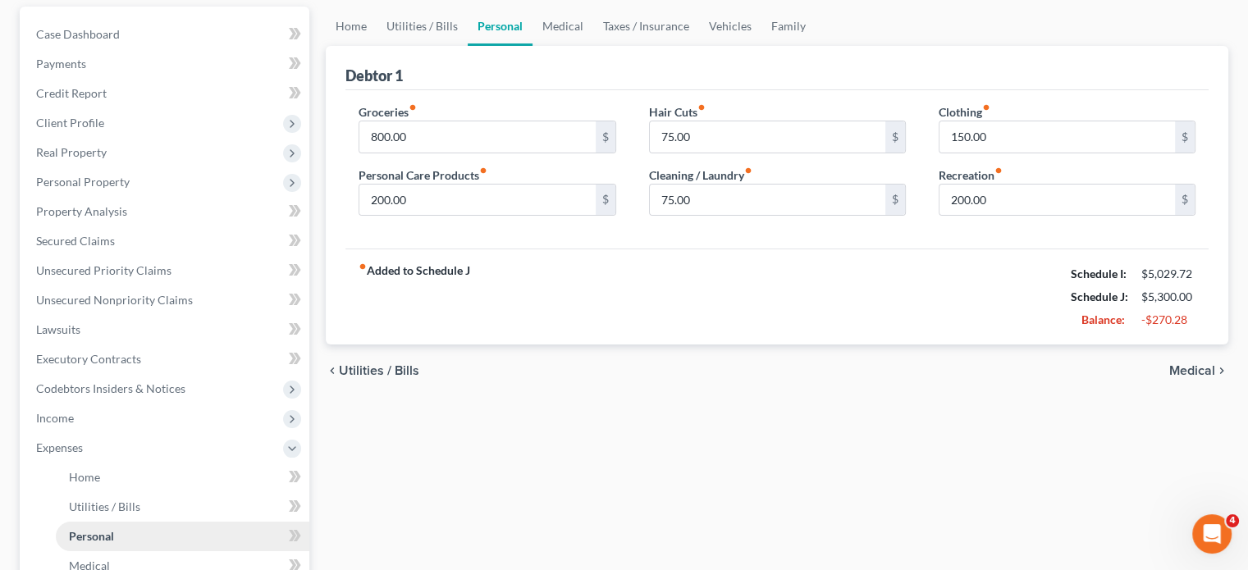
scroll to position [328, 0]
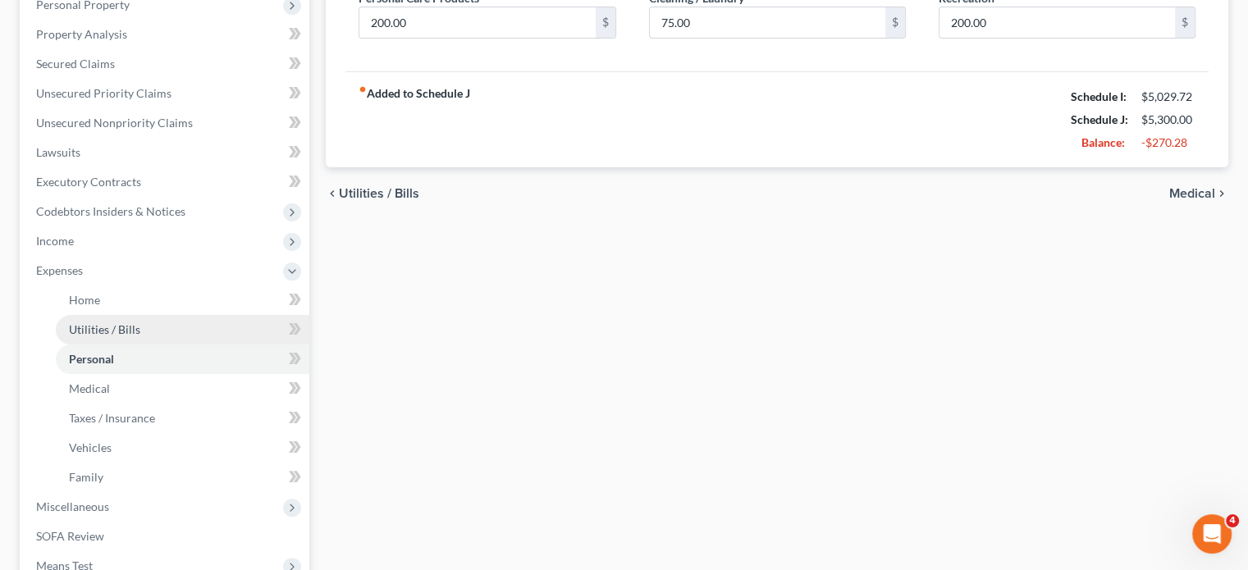
click at [102, 332] on span "Utilities / Bills" at bounding box center [104, 330] width 71 height 14
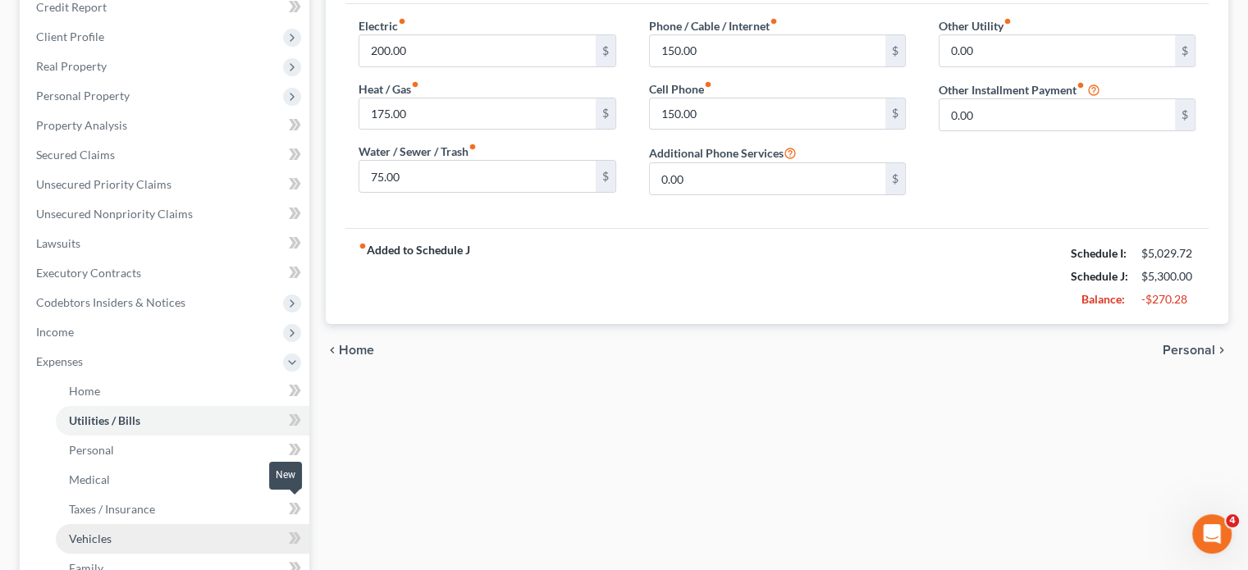
scroll to position [410, 0]
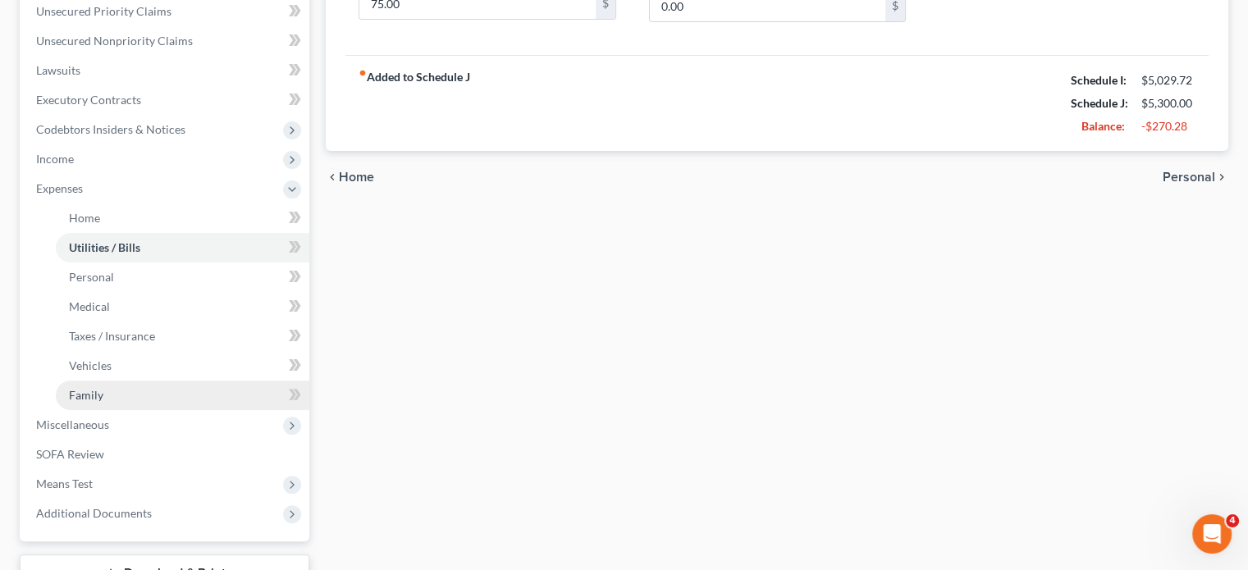
click at [104, 387] on link "Family" at bounding box center [183, 396] width 254 height 30
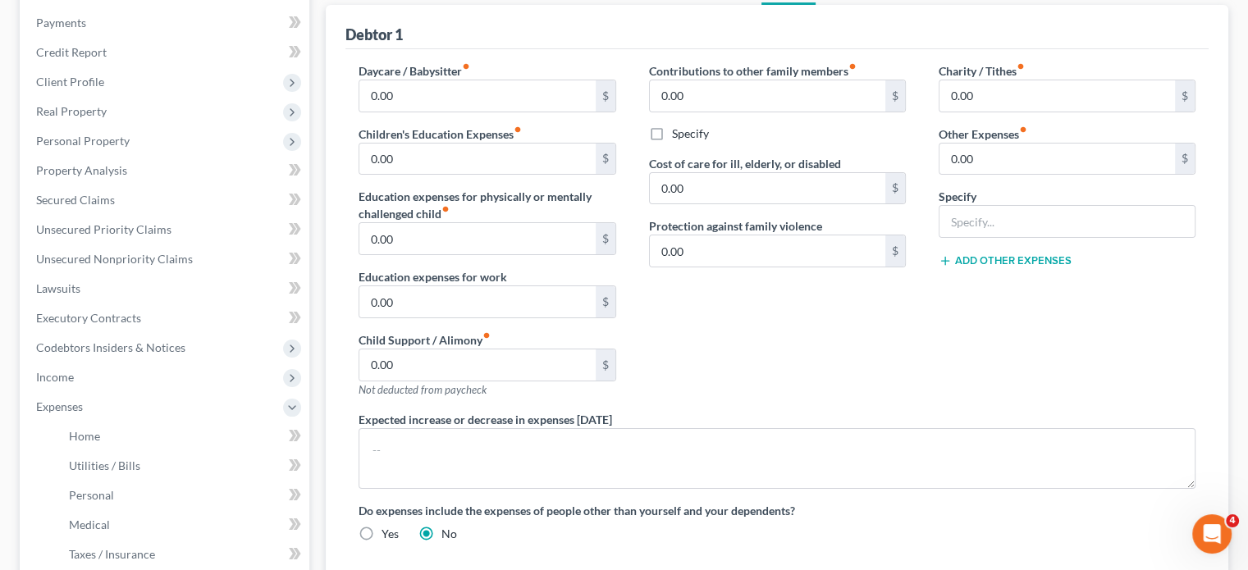
scroll to position [164, 0]
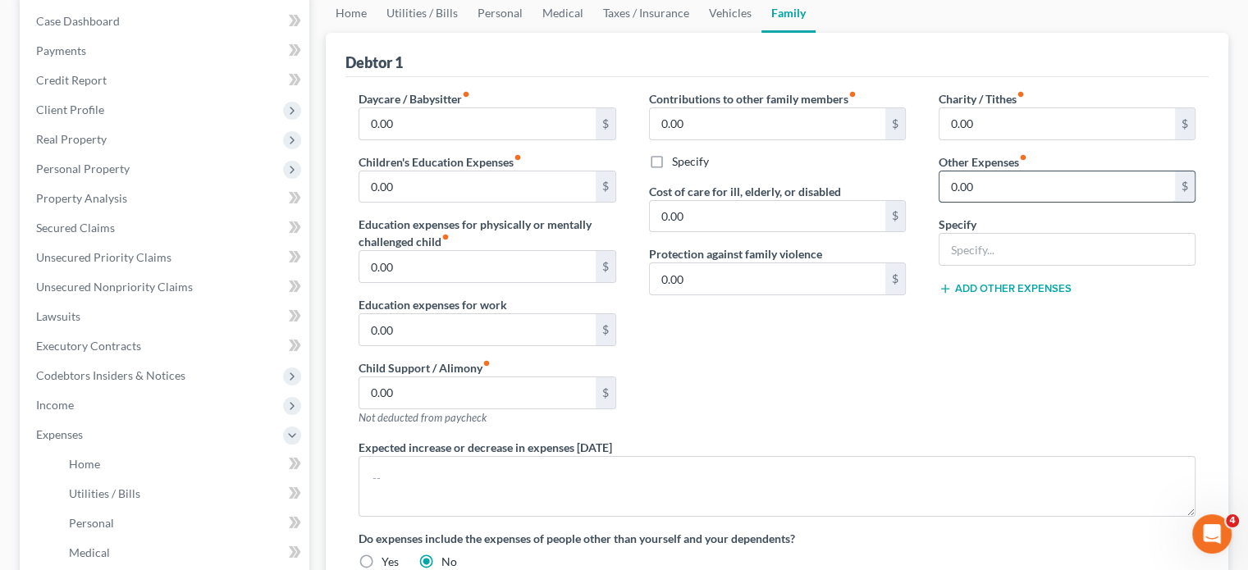
click at [1048, 193] on input "0.00" at bounding box center [1058, 187] width 236 height 31
type input "450"
type input "Student Loan Payments (Non-Dischargeable)"
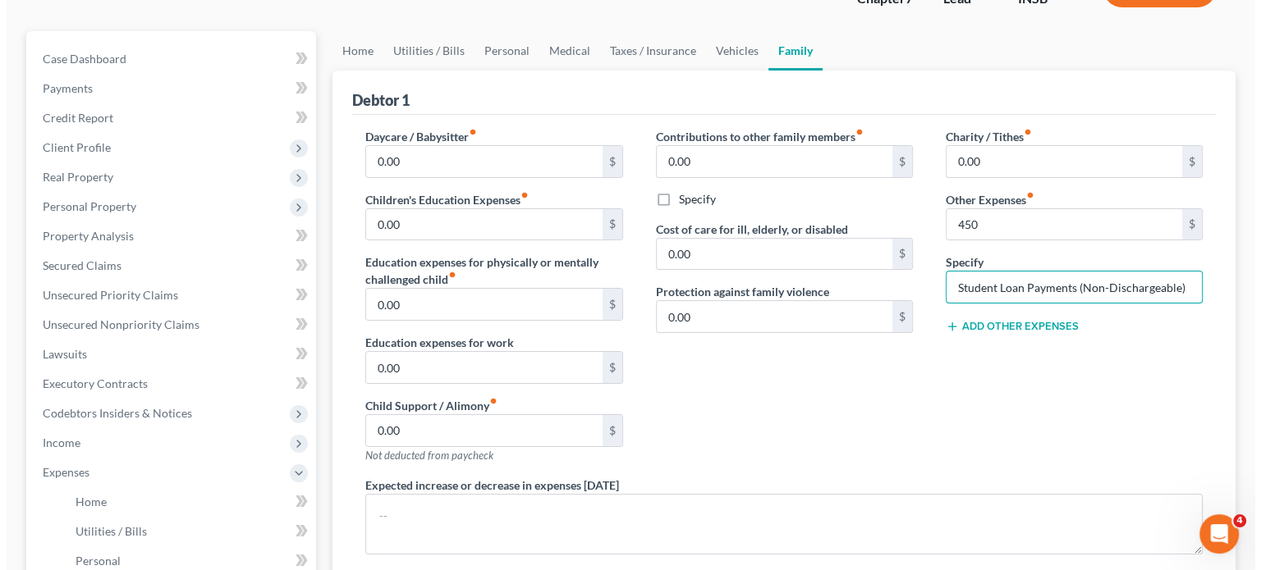
scroll to position [0, 0]
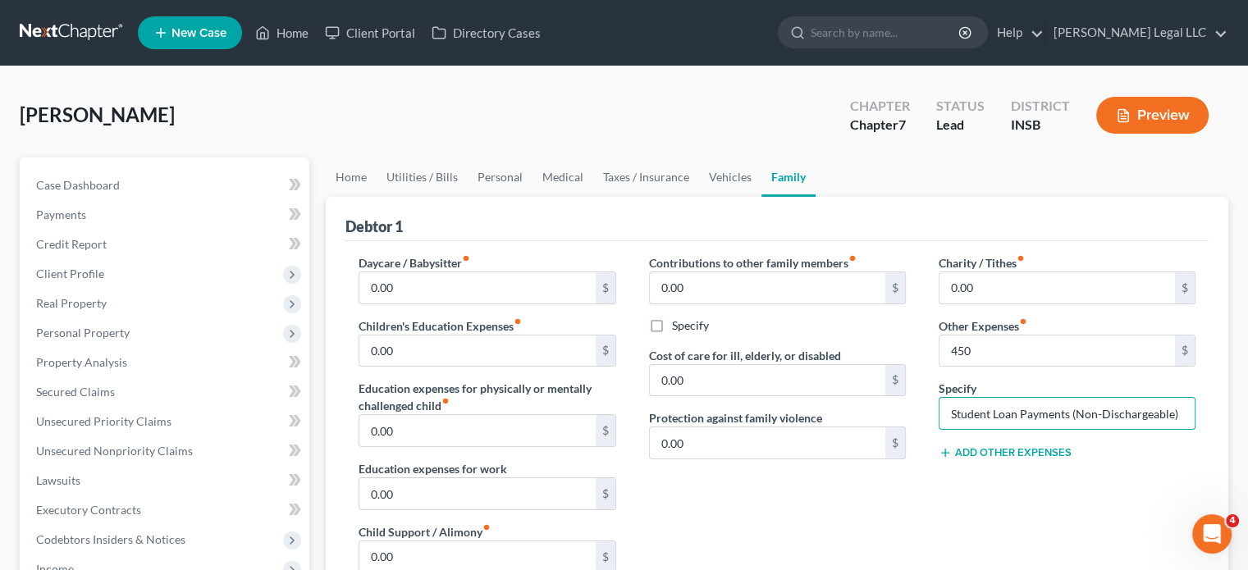
click at [1175, 108] on button "Preview" at bounding box center [1153, 115] width 112 height 37
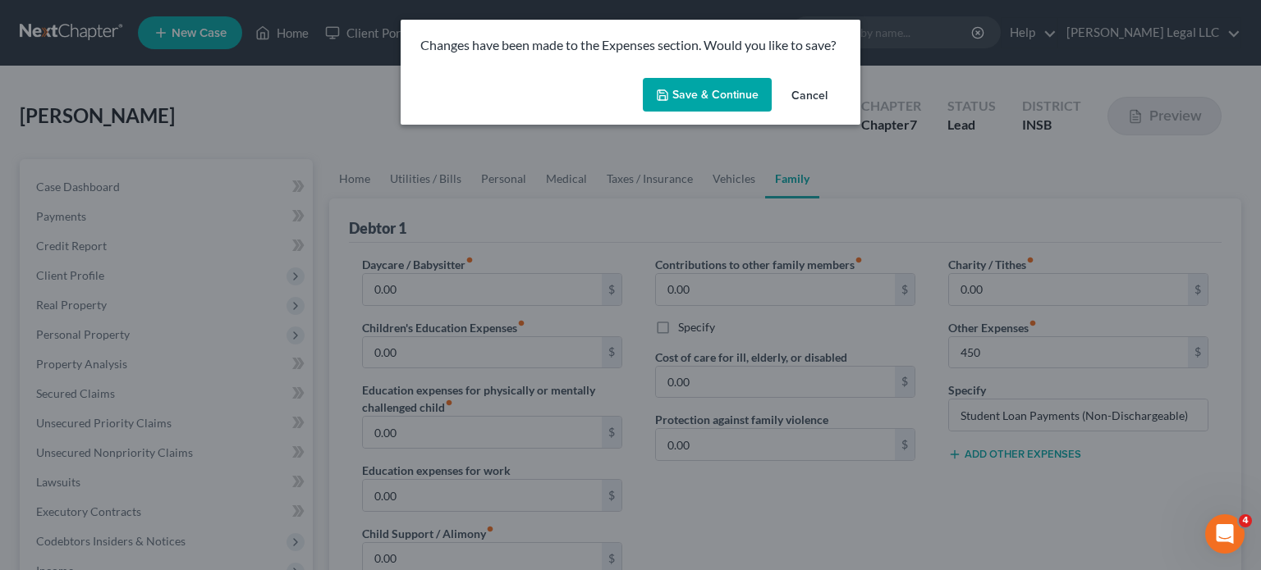
click at [700, 103] on button "Save & Continue" at bounding box center [707, 95] width 129 height 34
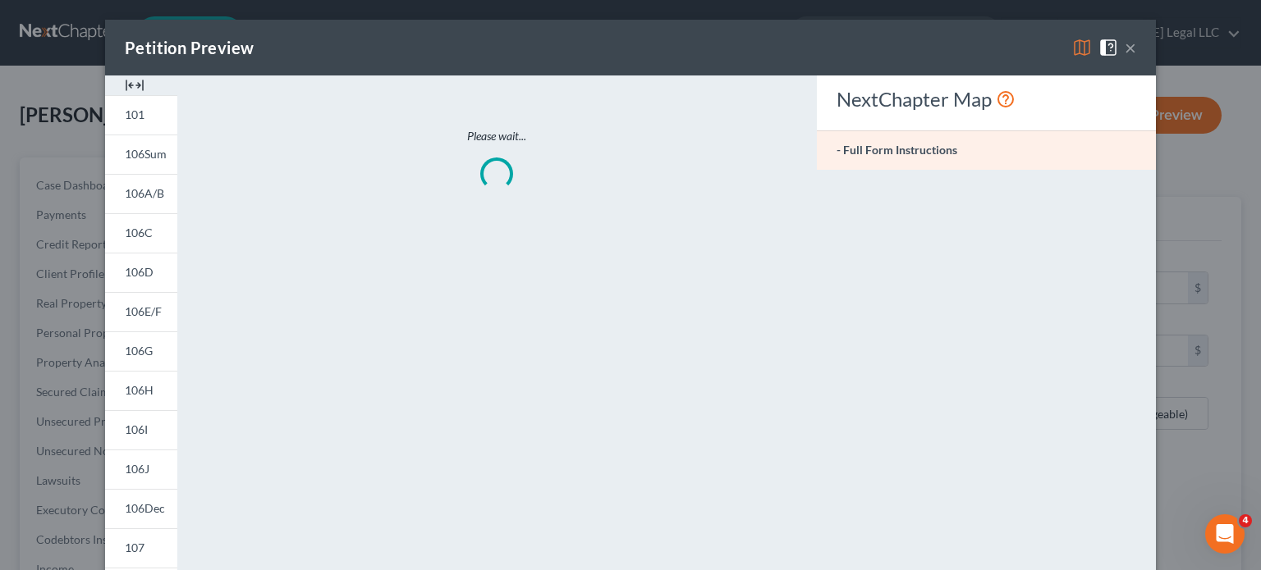
type input "450.00"
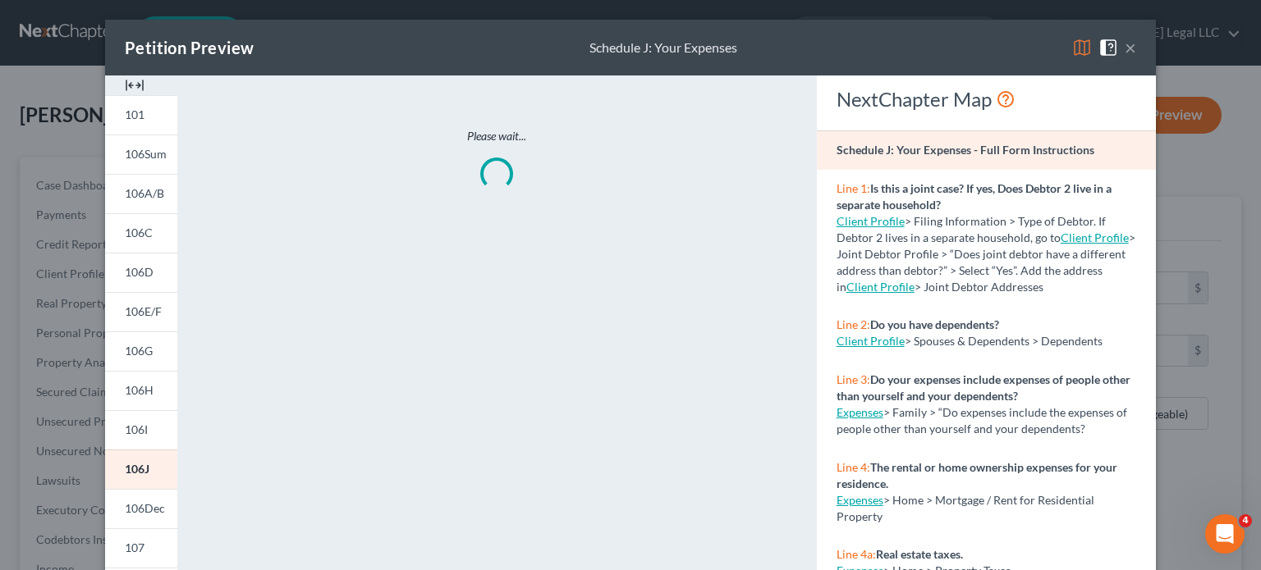
click at [127, 78] on img at bounding box center [135, 86] width 20 height 20
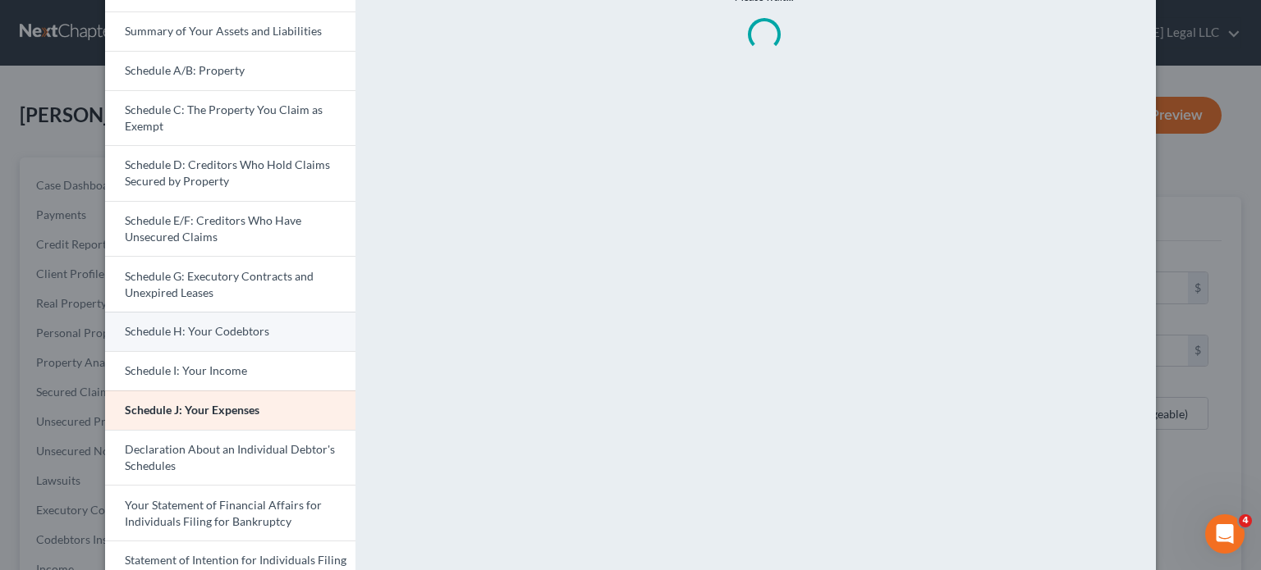
scroll to position [492, 0]
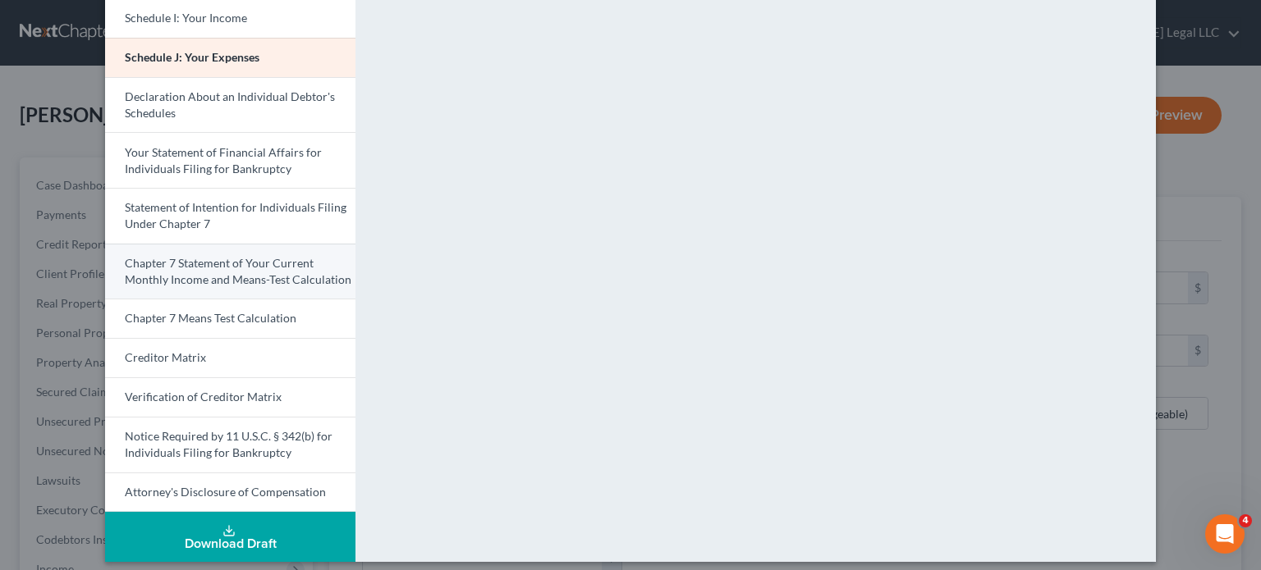
click at [188, 289] on link "Chapter 7 Statement of Your Current Monthly Income and Means-Test Calculation" at bounding box center [230, 272] width 250 height 56
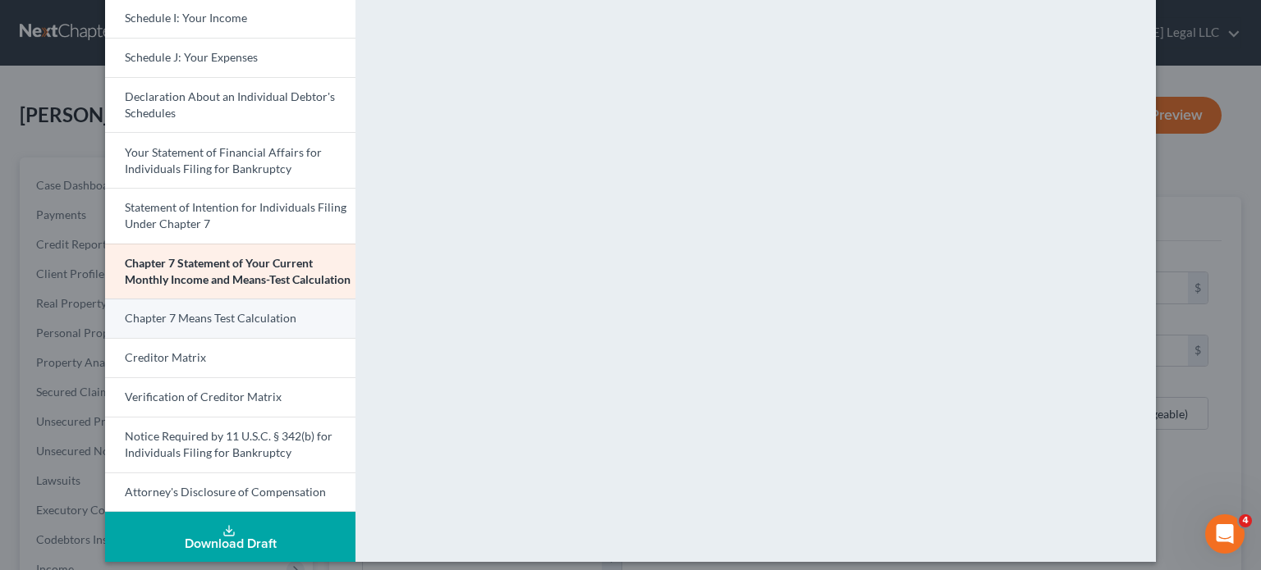
click at [186, 317] on span "Chapter 7 Means Test Calculation" at bounding box center [211, 318] width 172 height 14
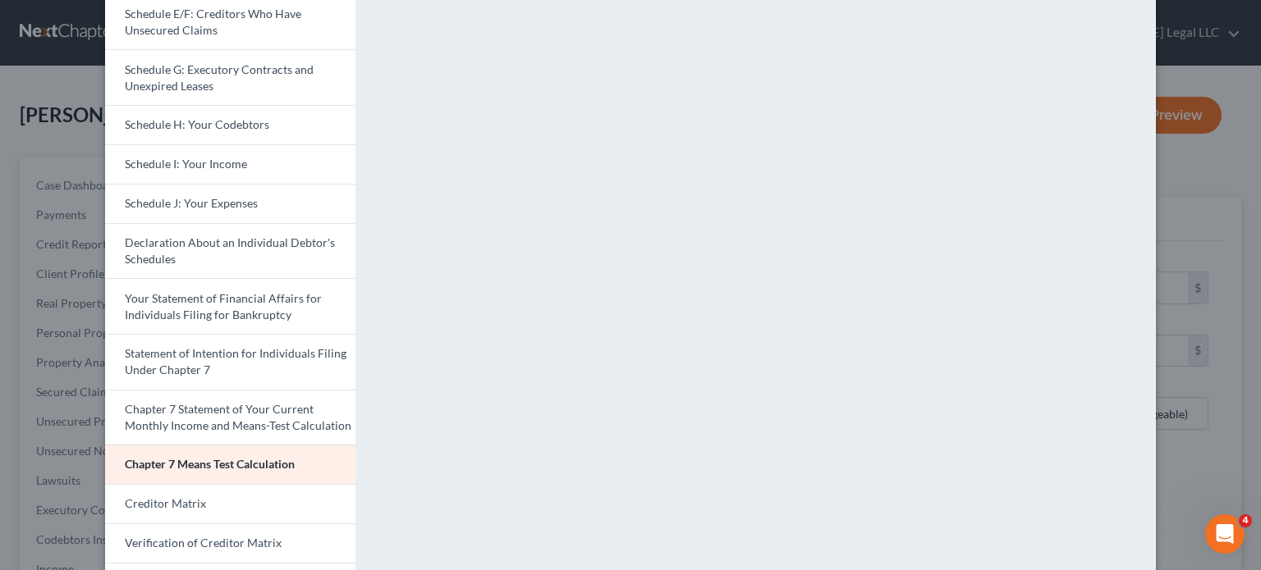
scroll to position [502, 0]
